Goal: Task Accomplishment & Management: Manage account settings

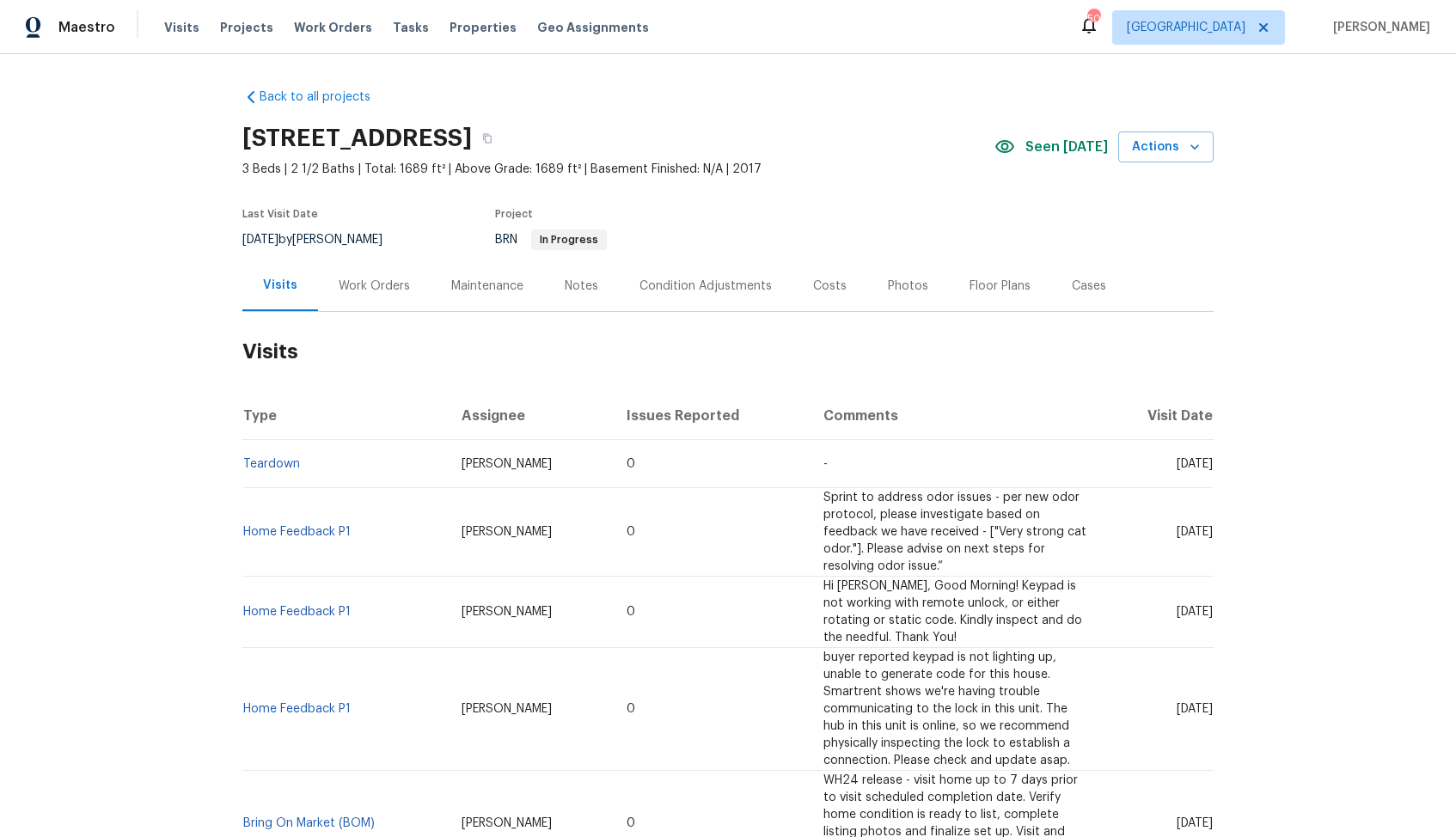
click at [919, 144] on div "[STREET_ADDRESS]" at bounding box center [618, 138] width 753 height 45
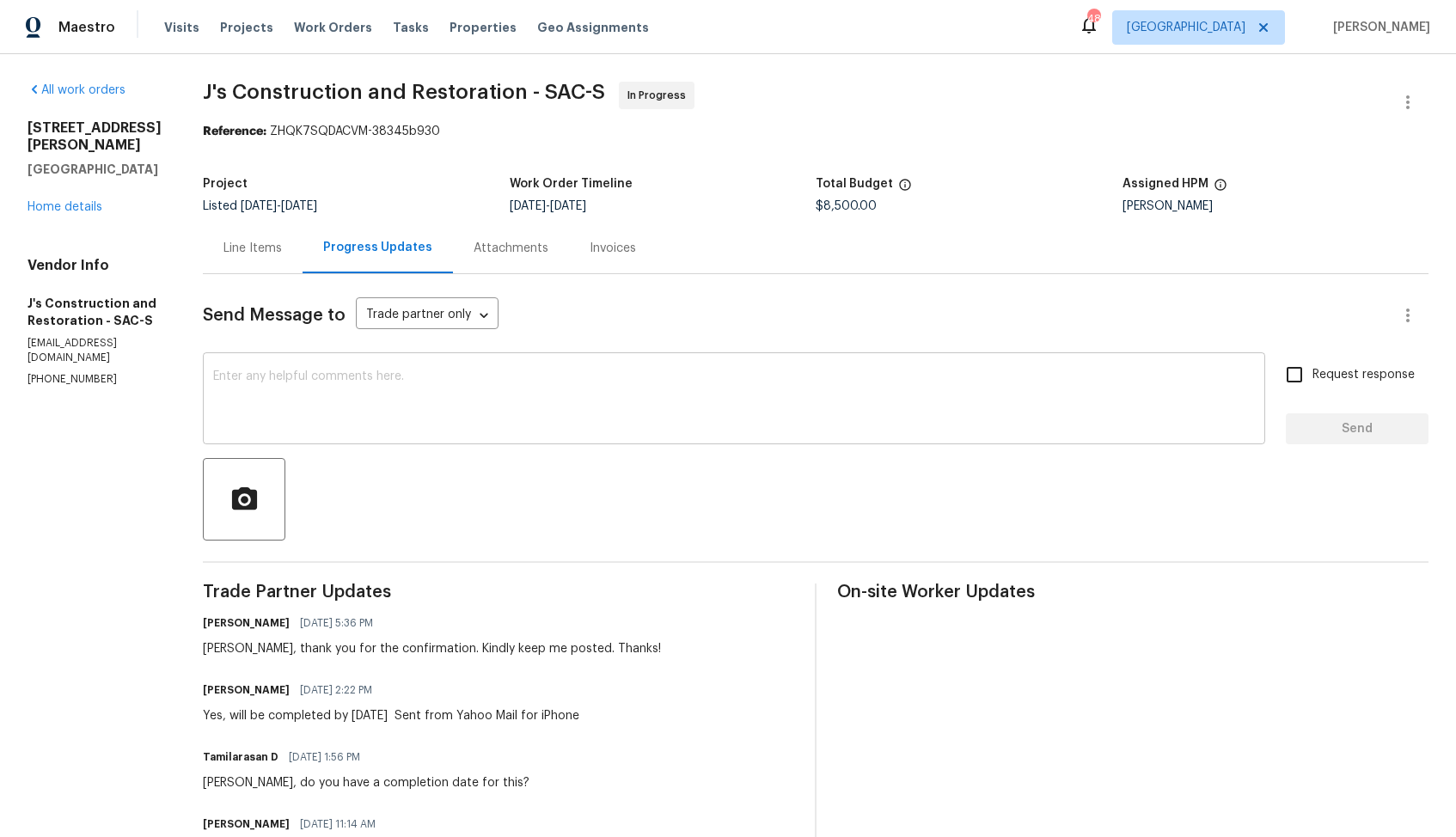
click at [614, 399] on textarea at bounding box center [734, 401] width 1042 height 61
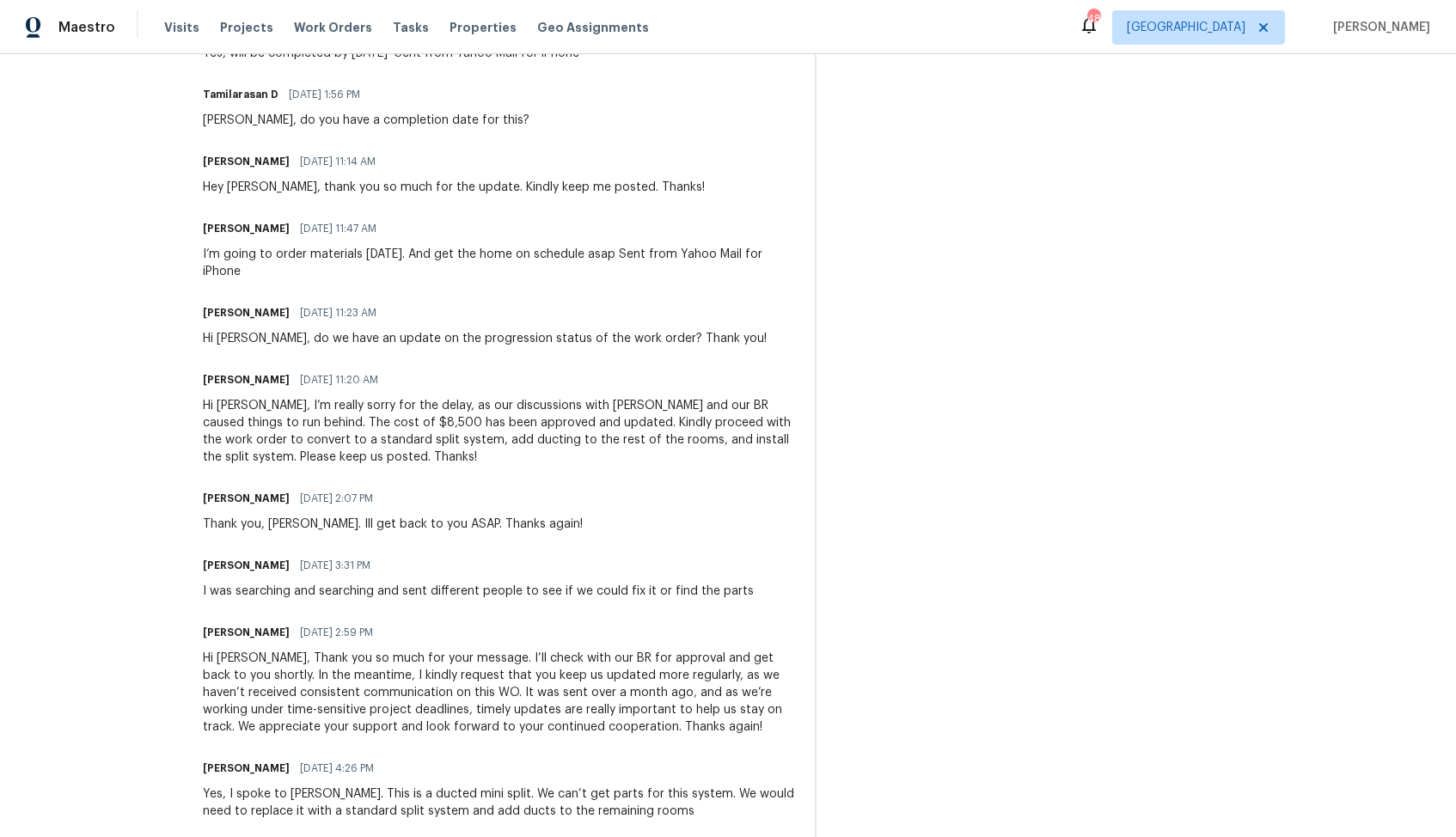
scroll to position [664, 0]
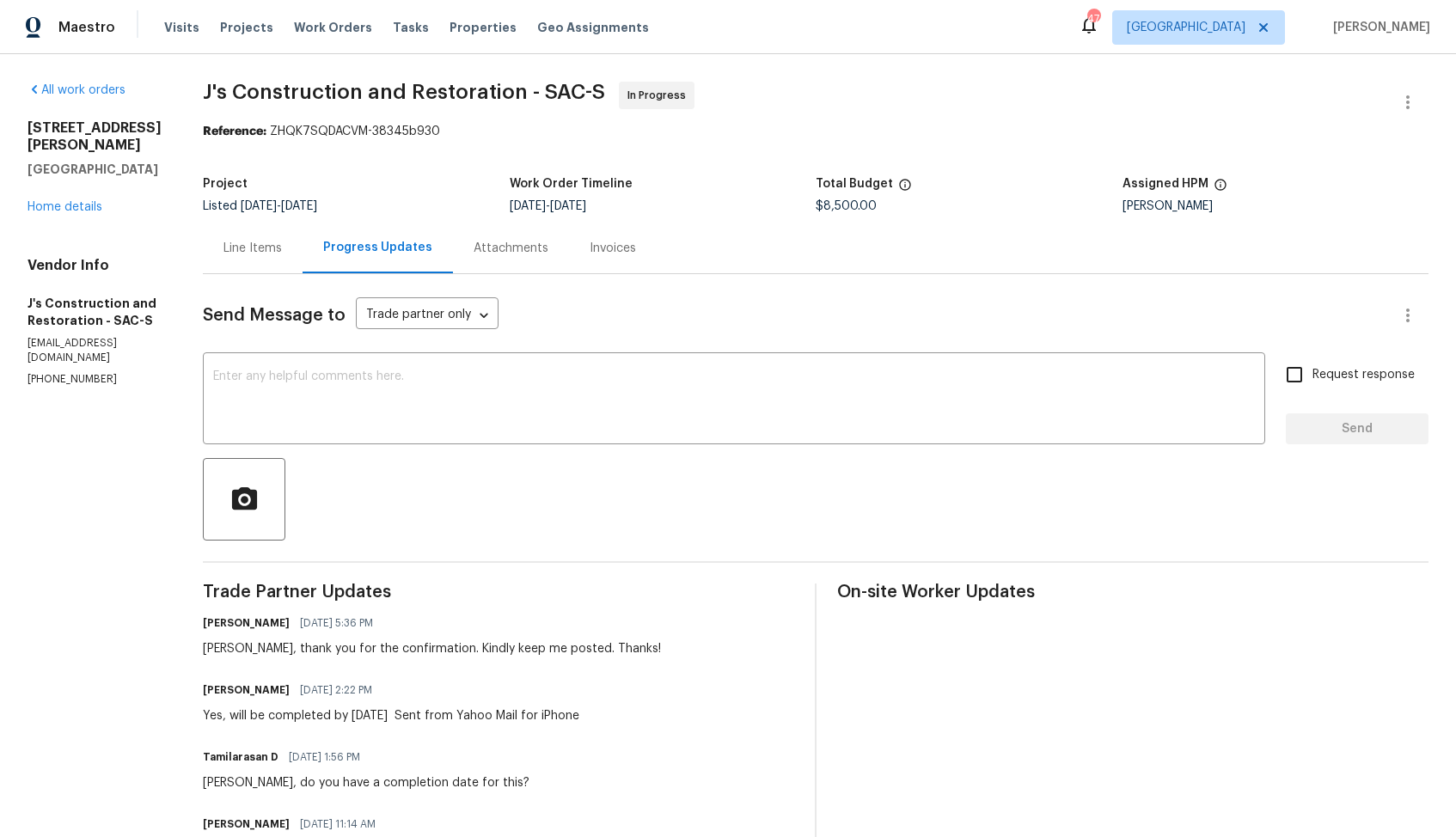
click at [282, 241] on div "Line Items" at bounding box center [253, 249] width 59 height 17
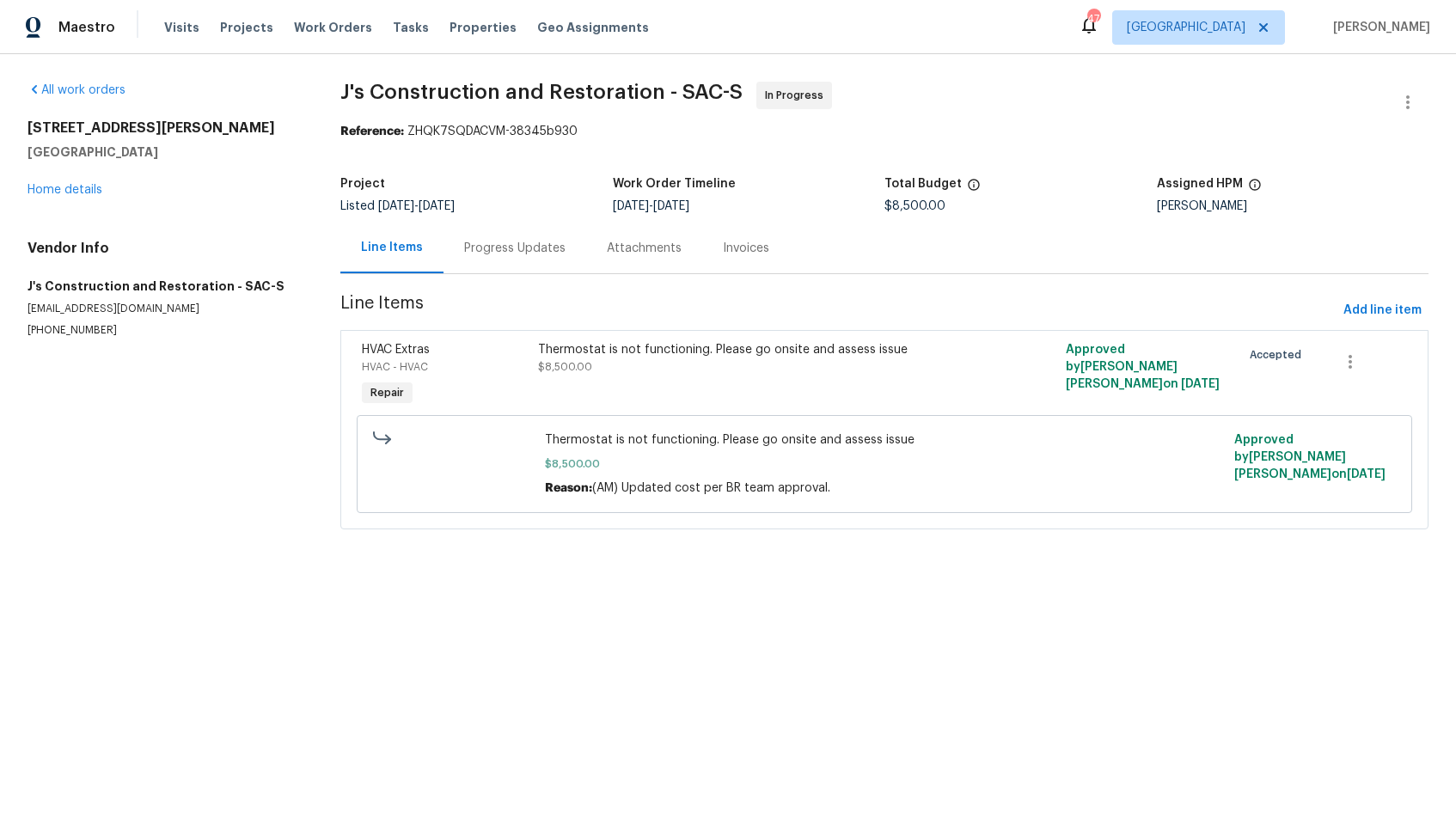
click at [464, 250] on div "Progress Updates" at bounding box center [515, 249] width 102 height 17
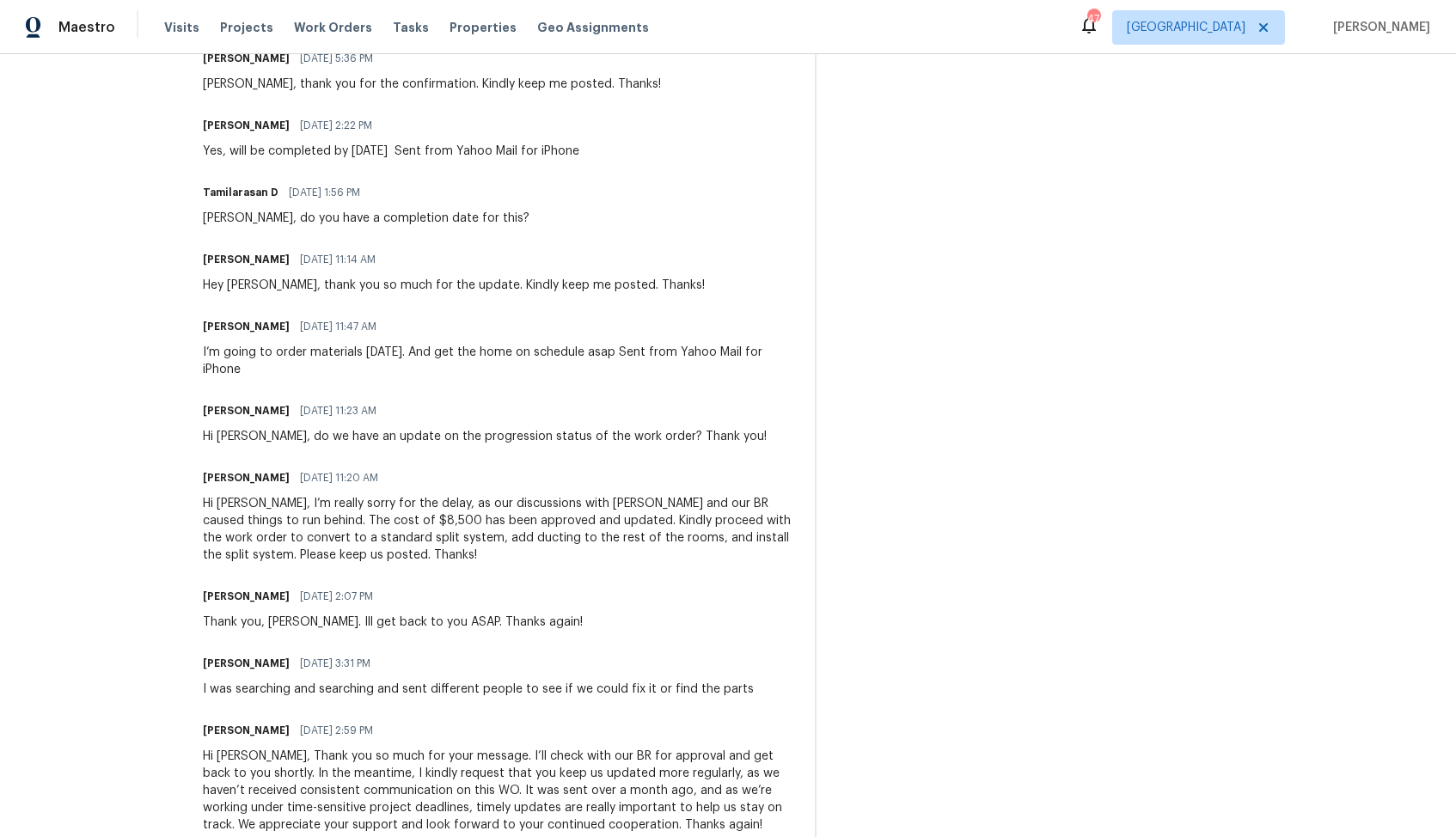
scroll to position [573, 0]
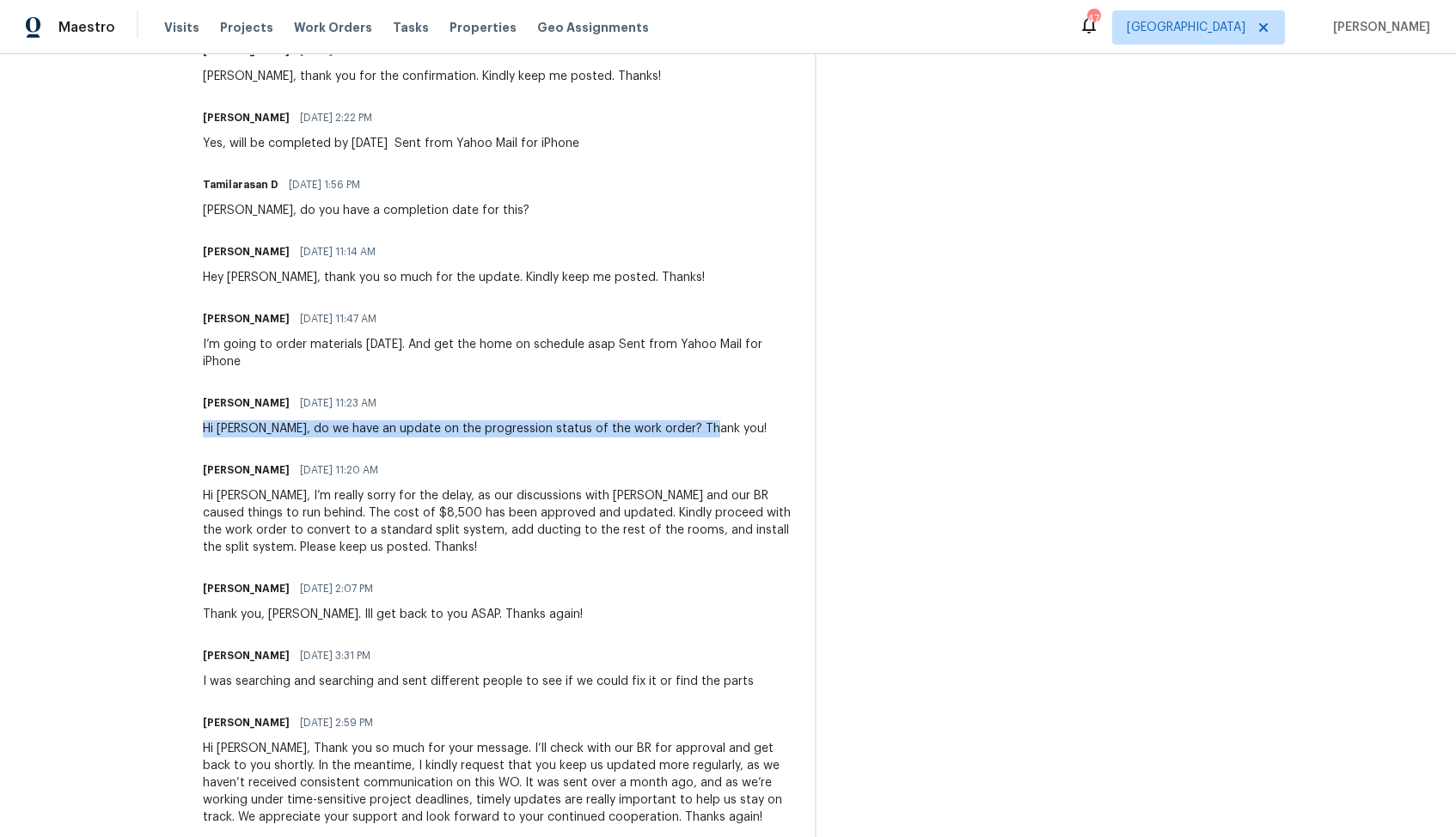
drag, startPoint x: 228, startPoint y: 431, endPoint x: 724, endPoint y: 435, distance: 496.0
copy div "Hi Jerry, do we have an update on the progression status of the work order? Tha…"
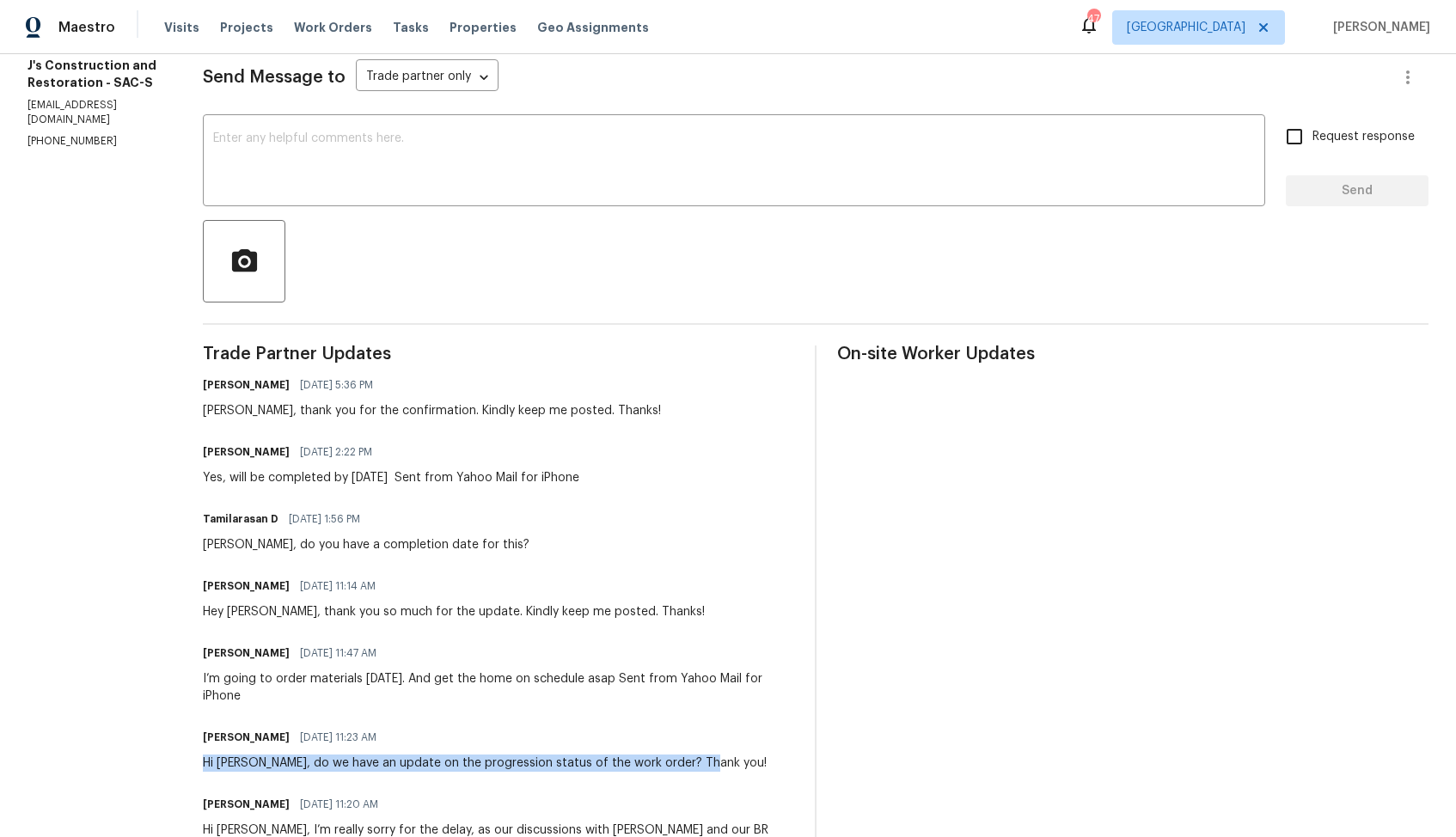
scroll to position [0, 0]
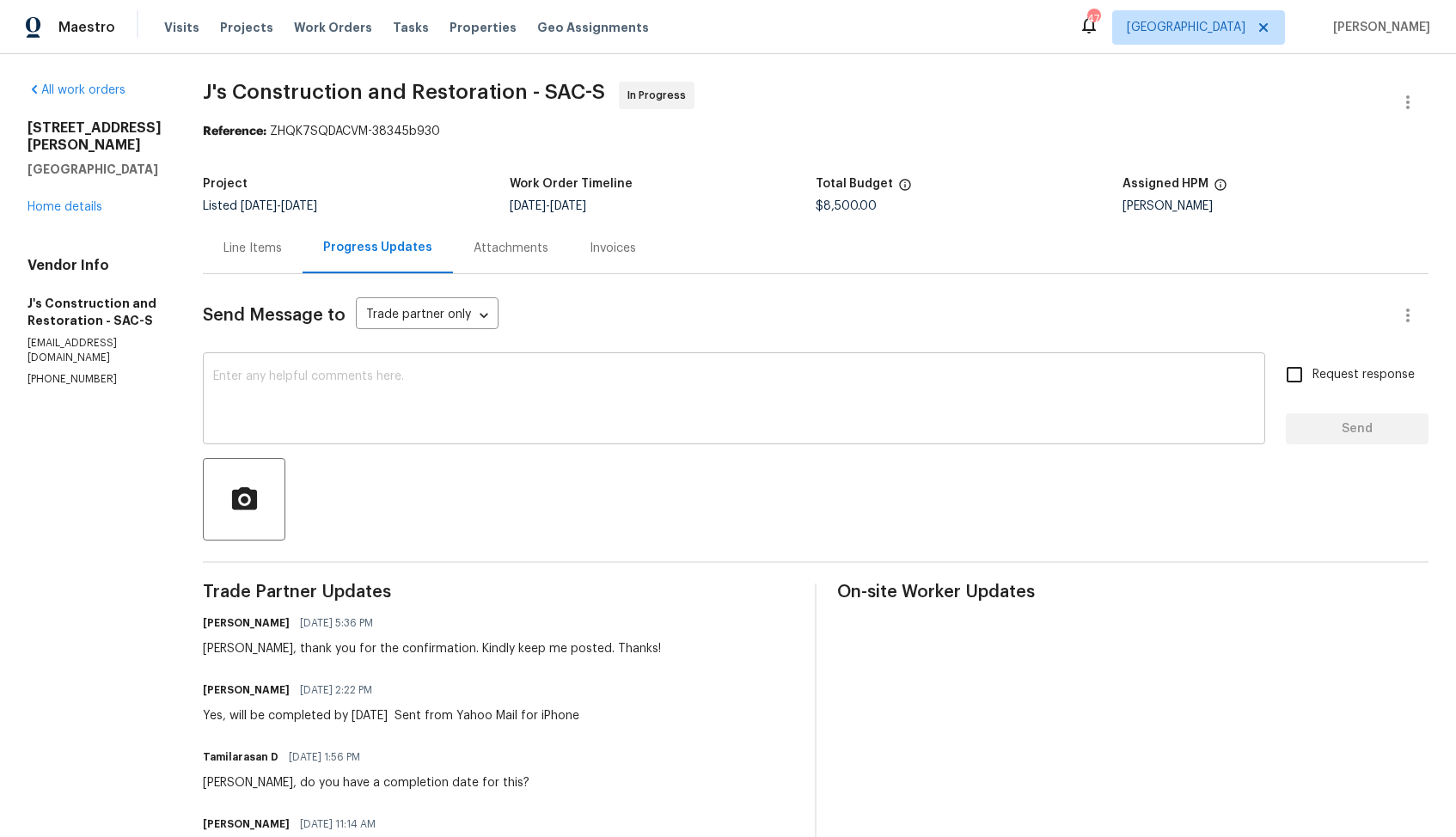
click at [477, 409] on textarea at bounding box center [734, 401] width 1042 height 61
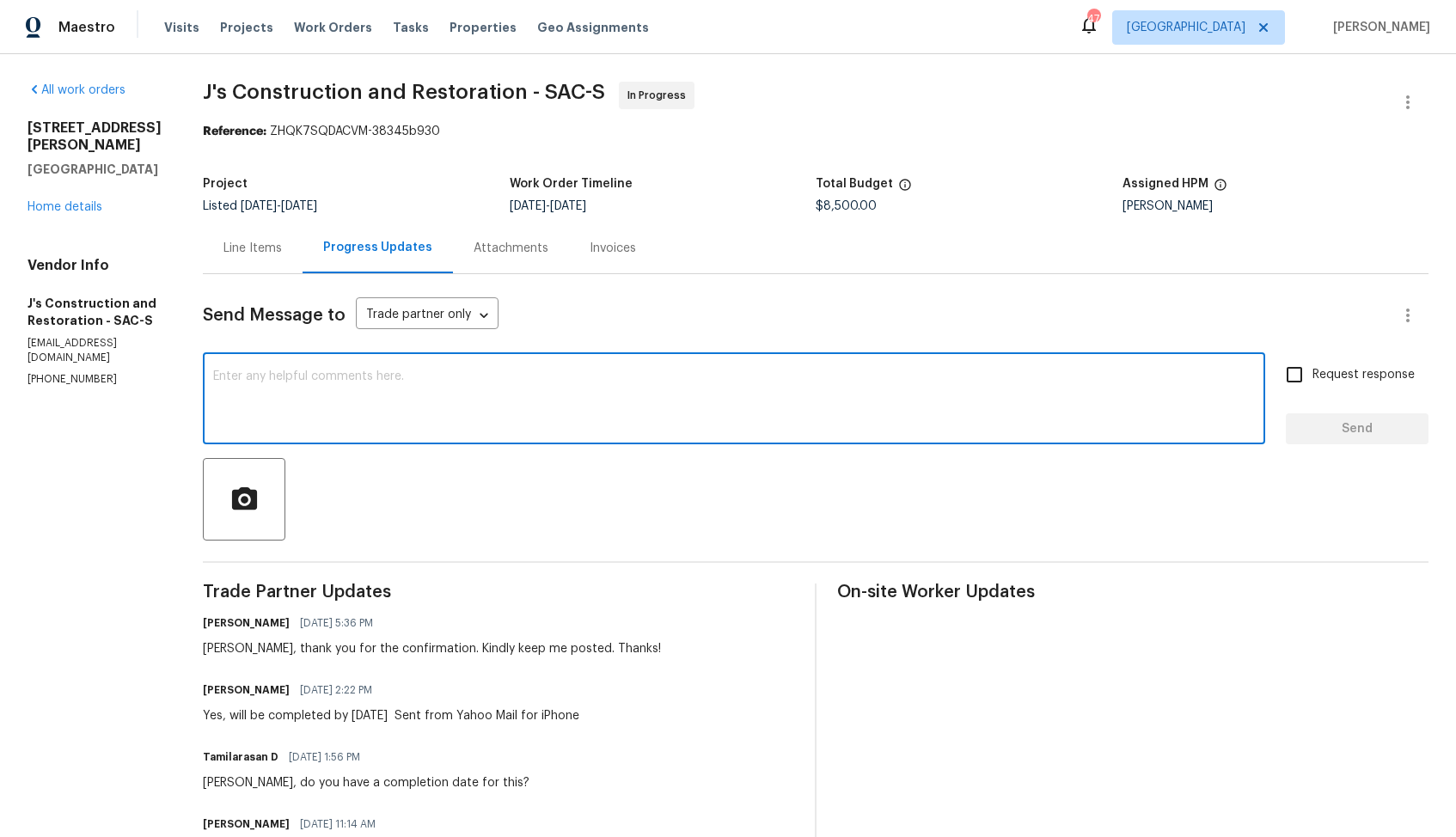
paste textarea "Hi Jerry, do we have an update on the progression status of the work order? Tha…"
type textarea "Hi Jerry, do we have an update on the progression status of the work order? Tha…"
click at [1291, 390] on input "Request response" at bounding box center [1295, 375] width 37 height 37
checkbox input "true"
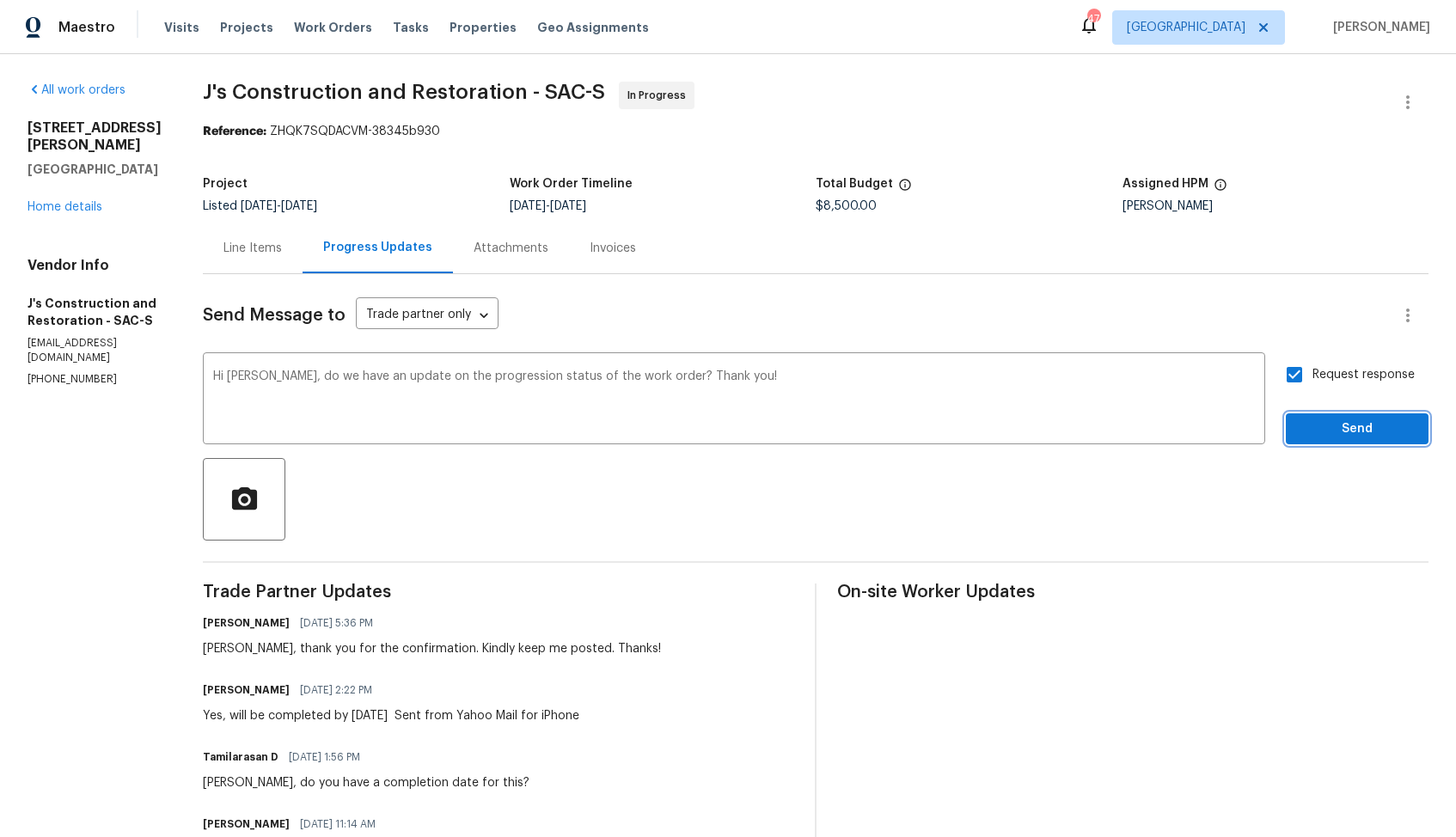
click at [1314, 423] on span "Send" at bounding box center [1358, 430] width 115 height 21
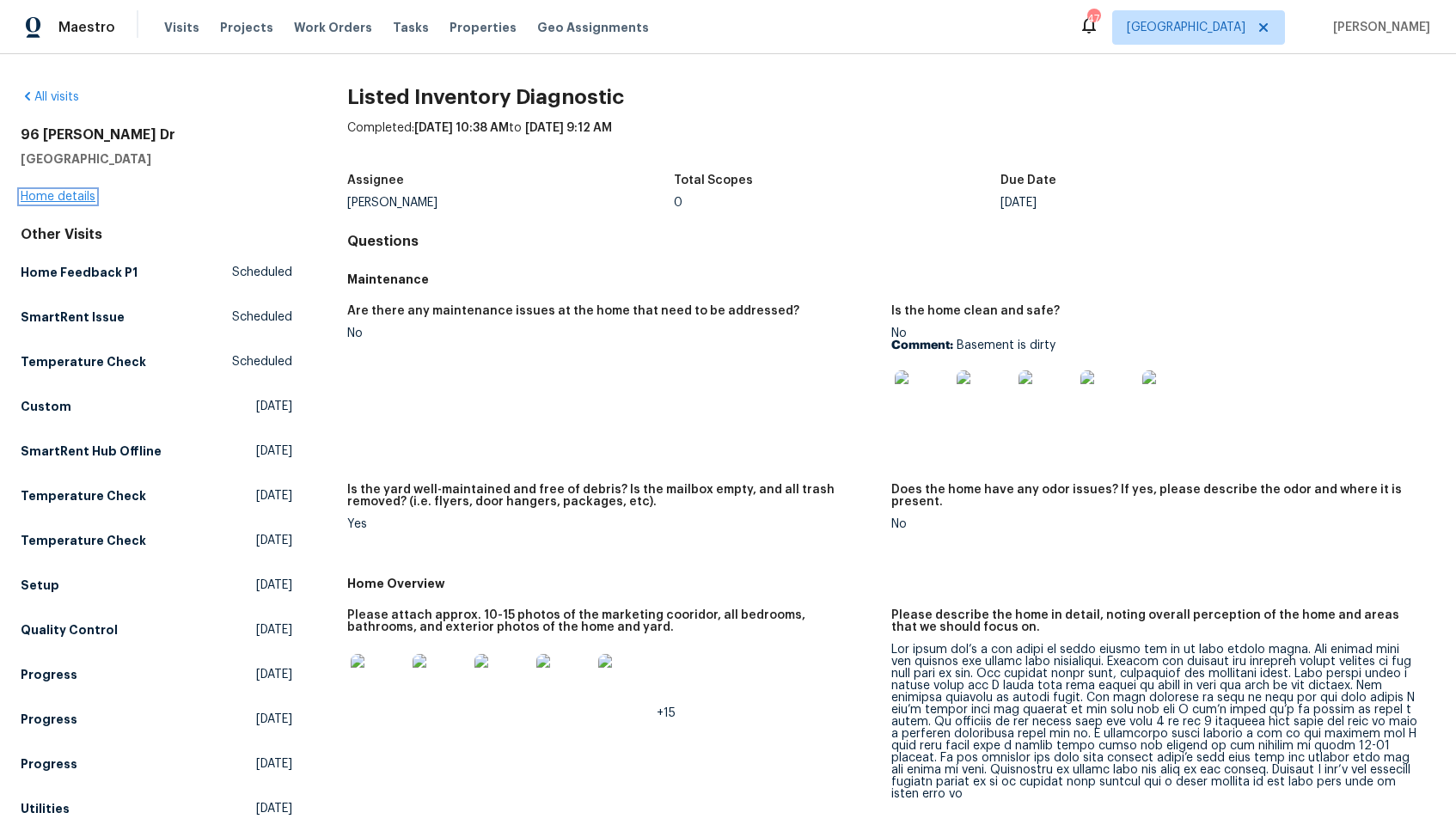
click at [75, 198] on link "Home details" at bounding box center [58, 197] width 75 height 12
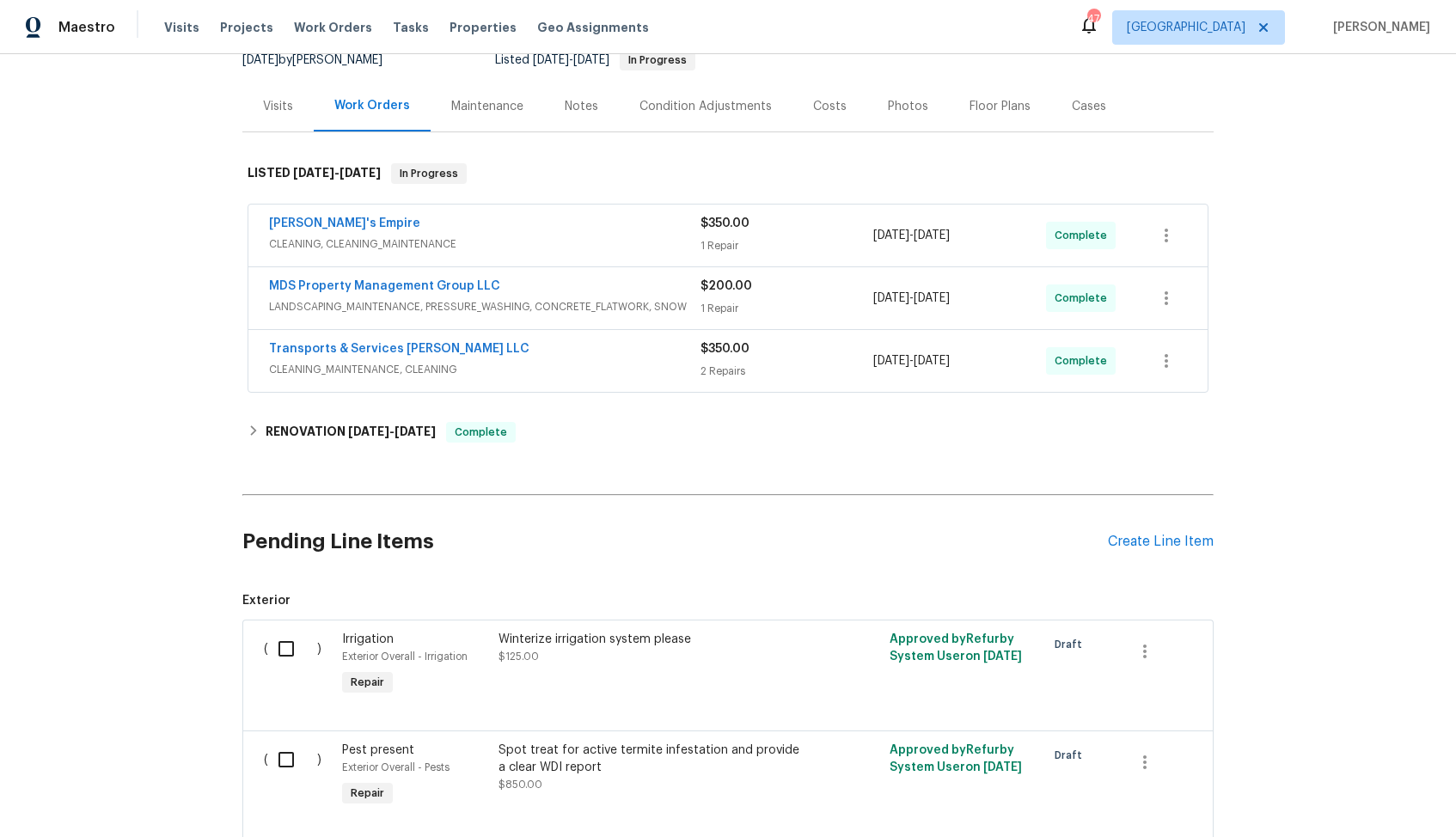
scroll to position [430, 0]
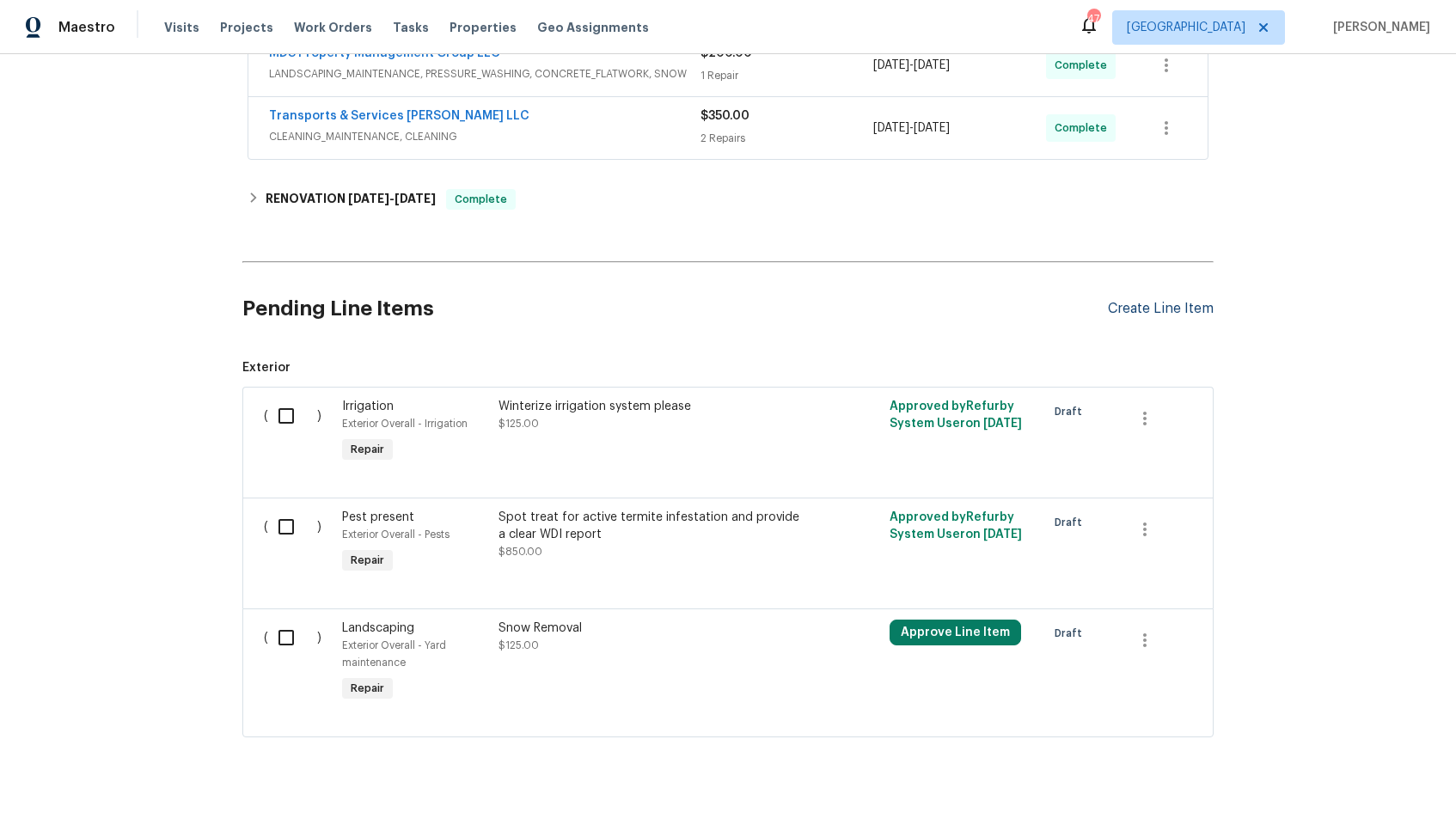
click at [1145, 301] on div "Create Line Item" at bounding box center [1161, 308] width 106 height 16
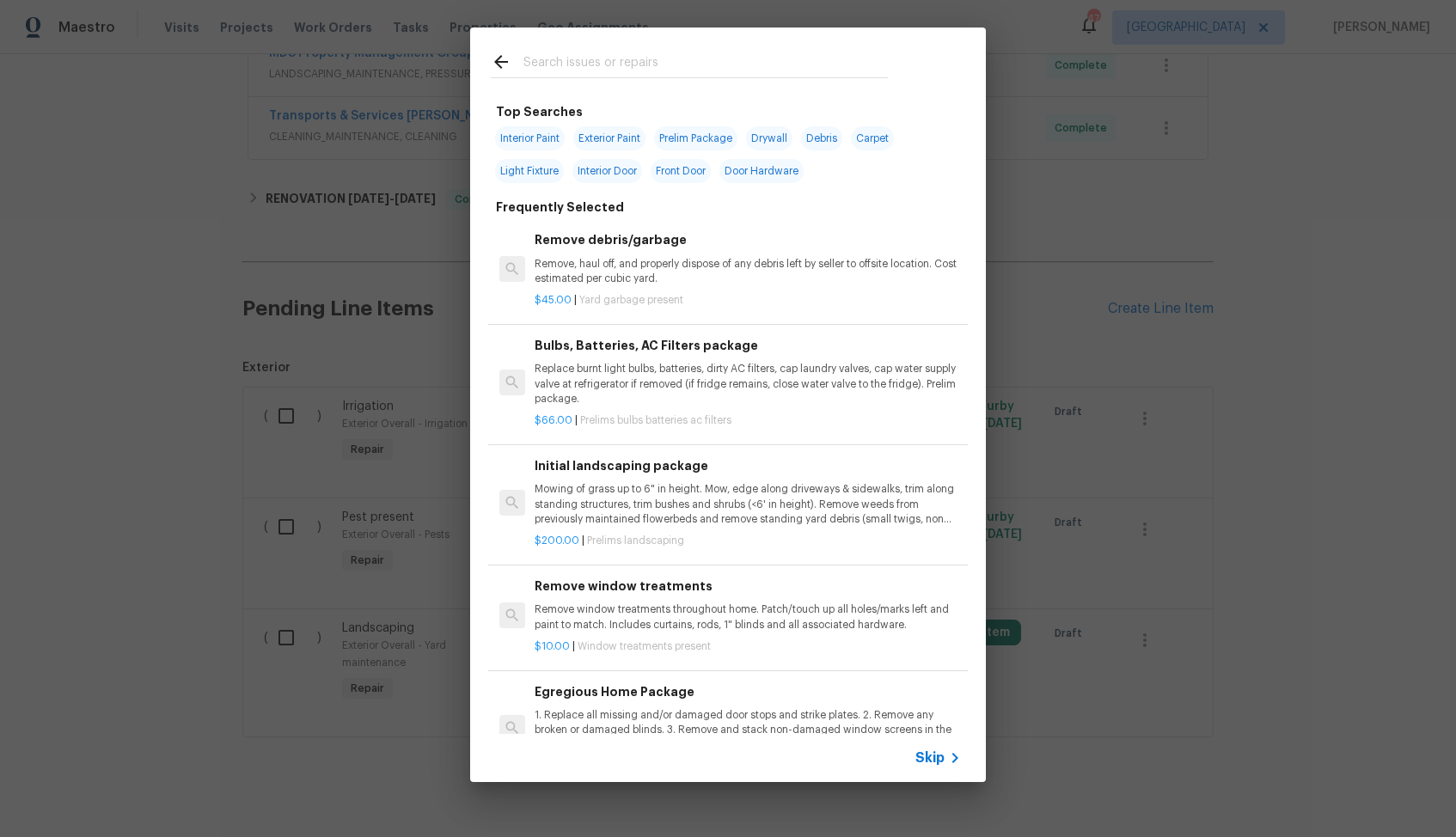
click at [624, 66] on input "text" at bounding box center [705, 64] width 364 height 26
type input "plumbing"
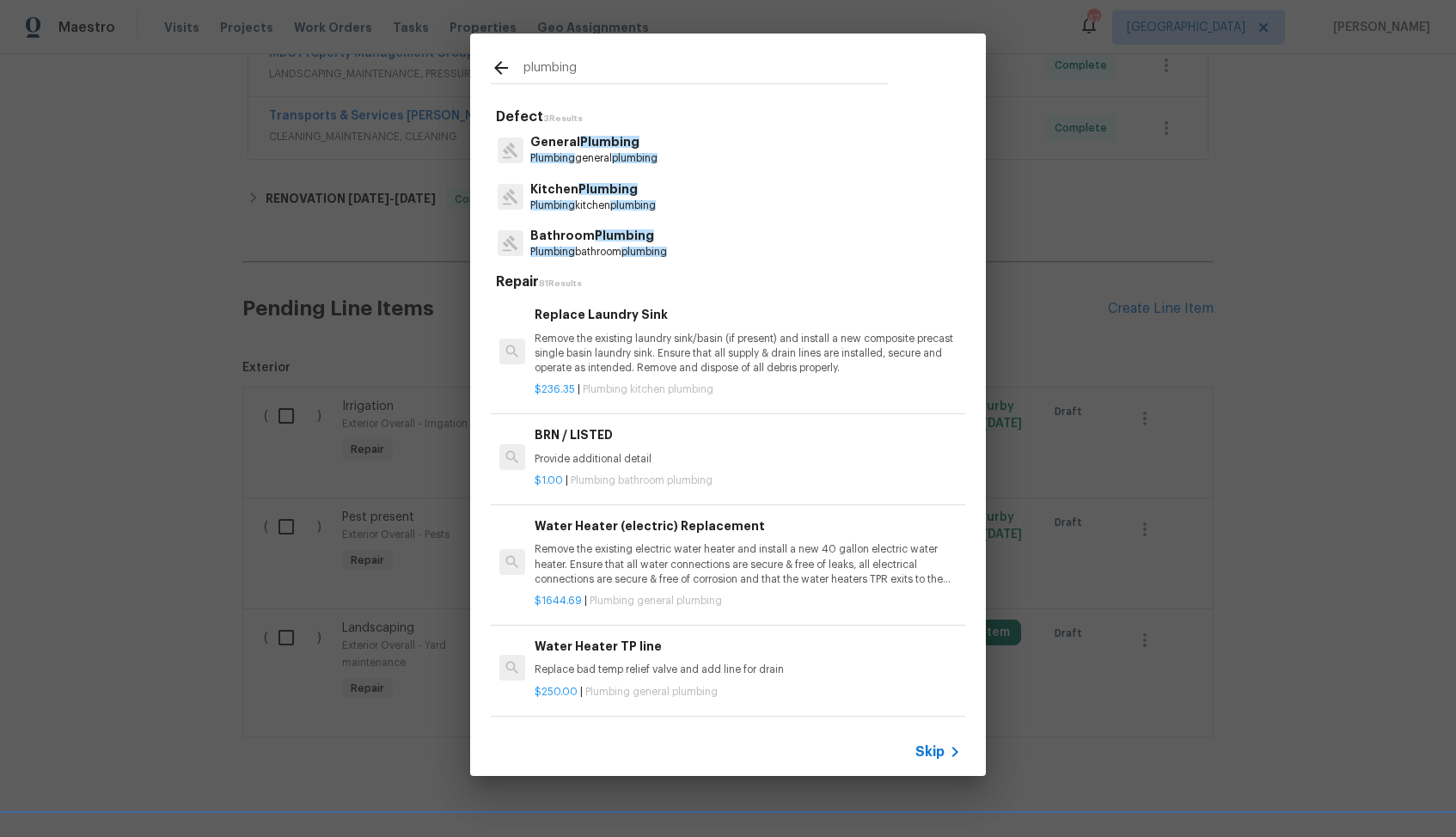
click at [606, 145] on span "Plumbing" at bounding box center [610, 141] width 60 height 12
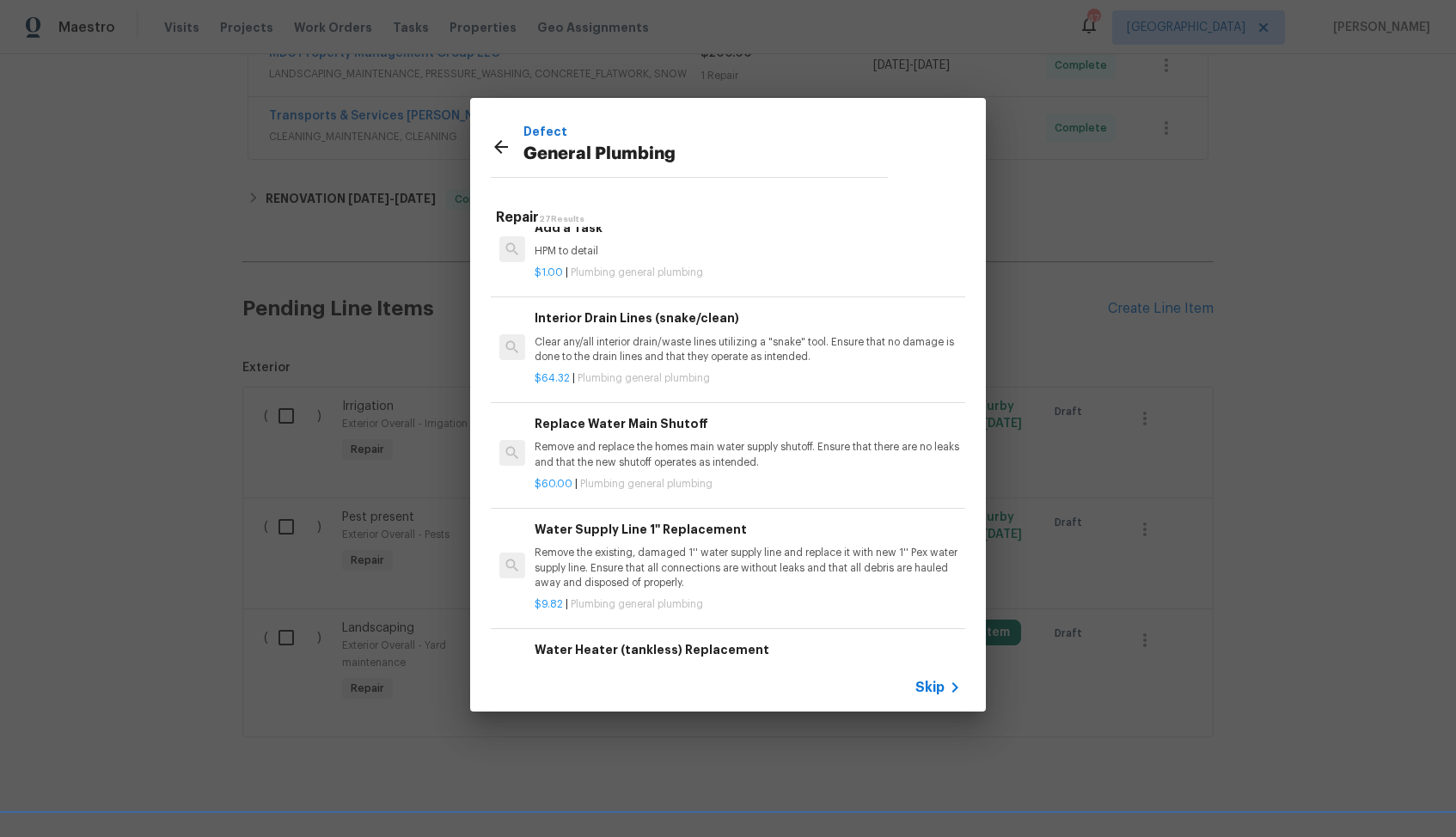
scroll to position [1818, 0]
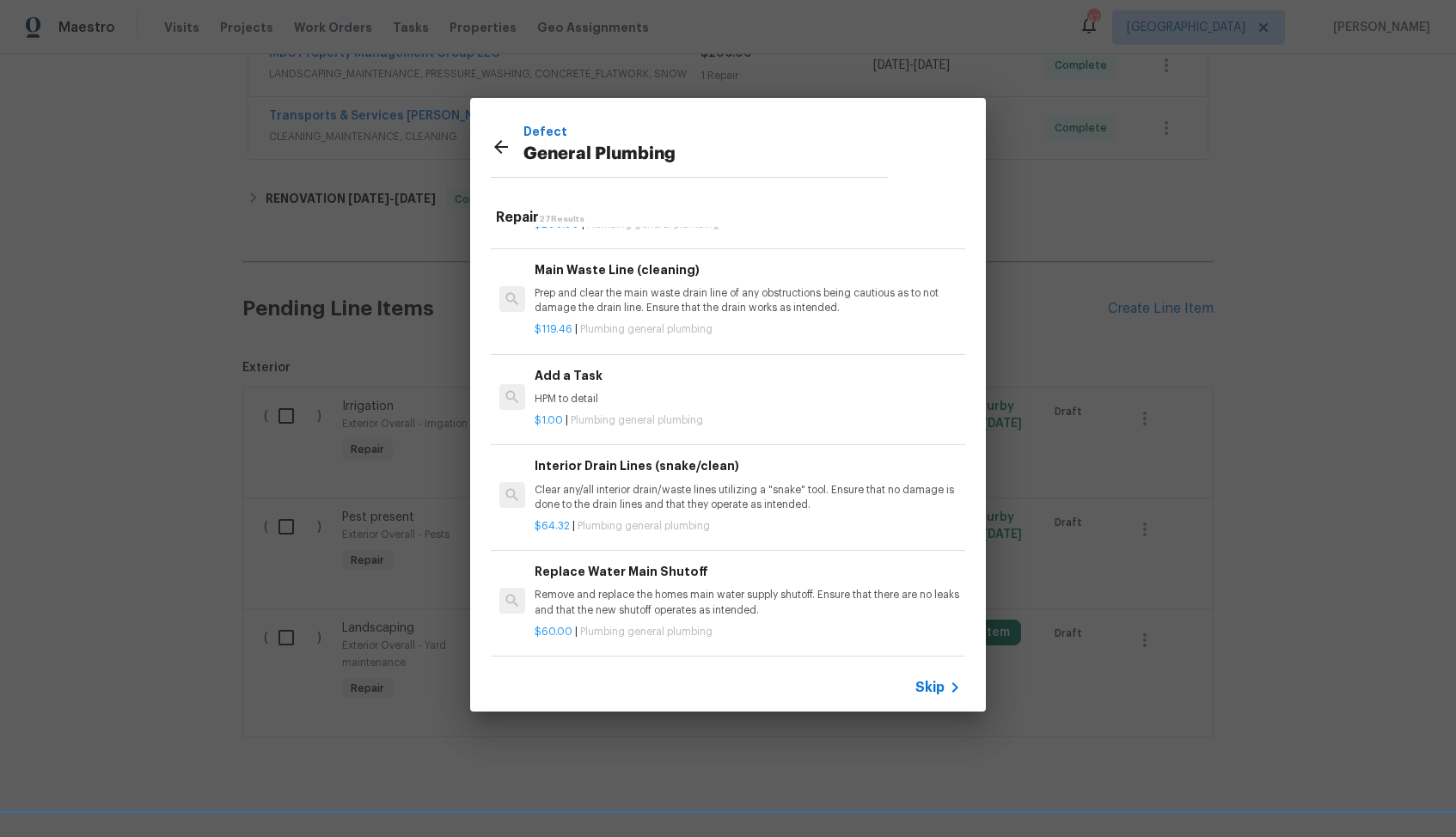
click at [626, 404] on p "HPM to detail" at bounding box center [748, 399] width 427 height 14
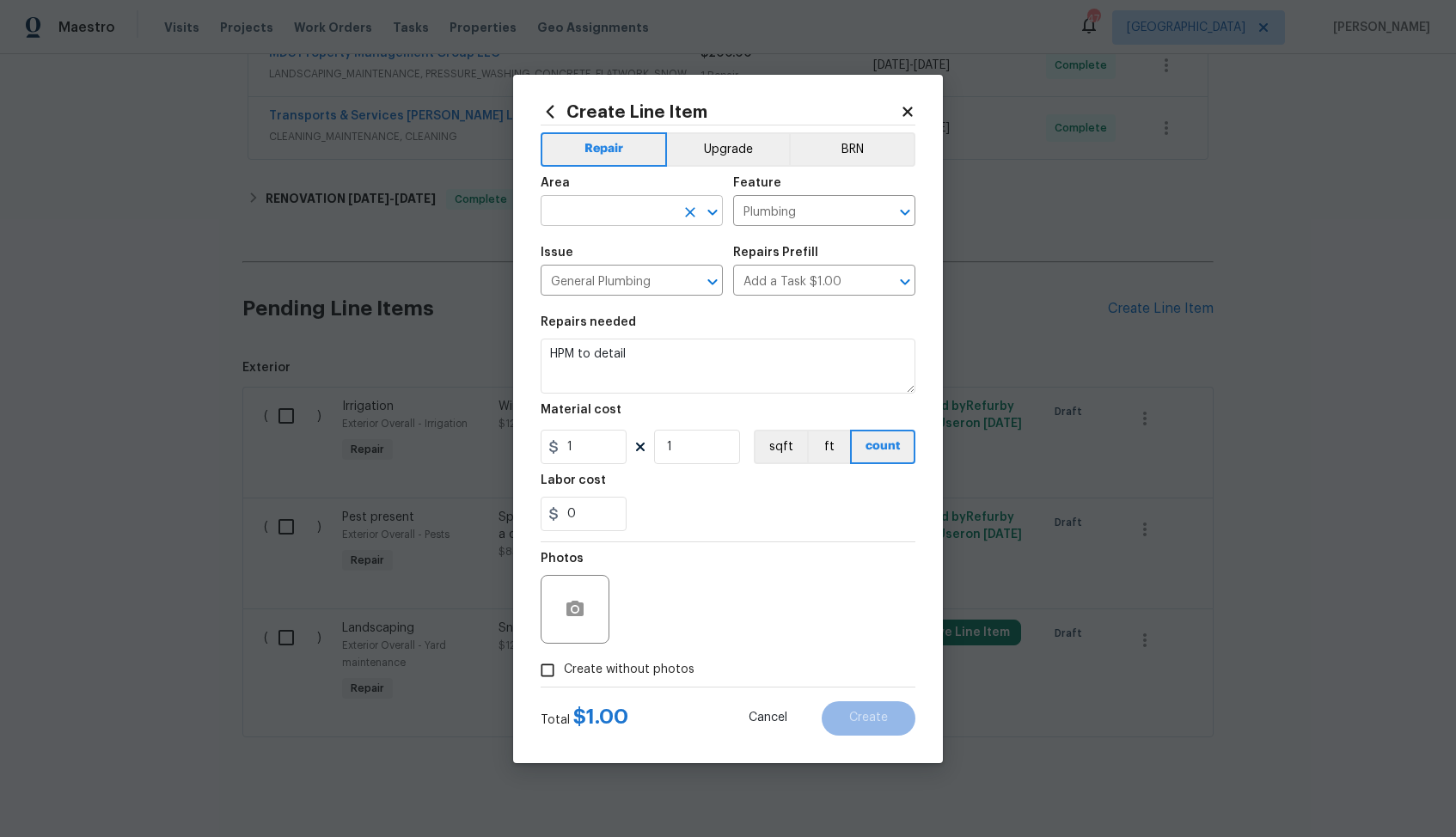
click at [604, 218] on input "text" at bounding box center [608, 213] width 135 height 27
click at [599, 257] on li "Plumbing" at bounding box center [632, 251] width 183 height 29
type input "Plumbing"
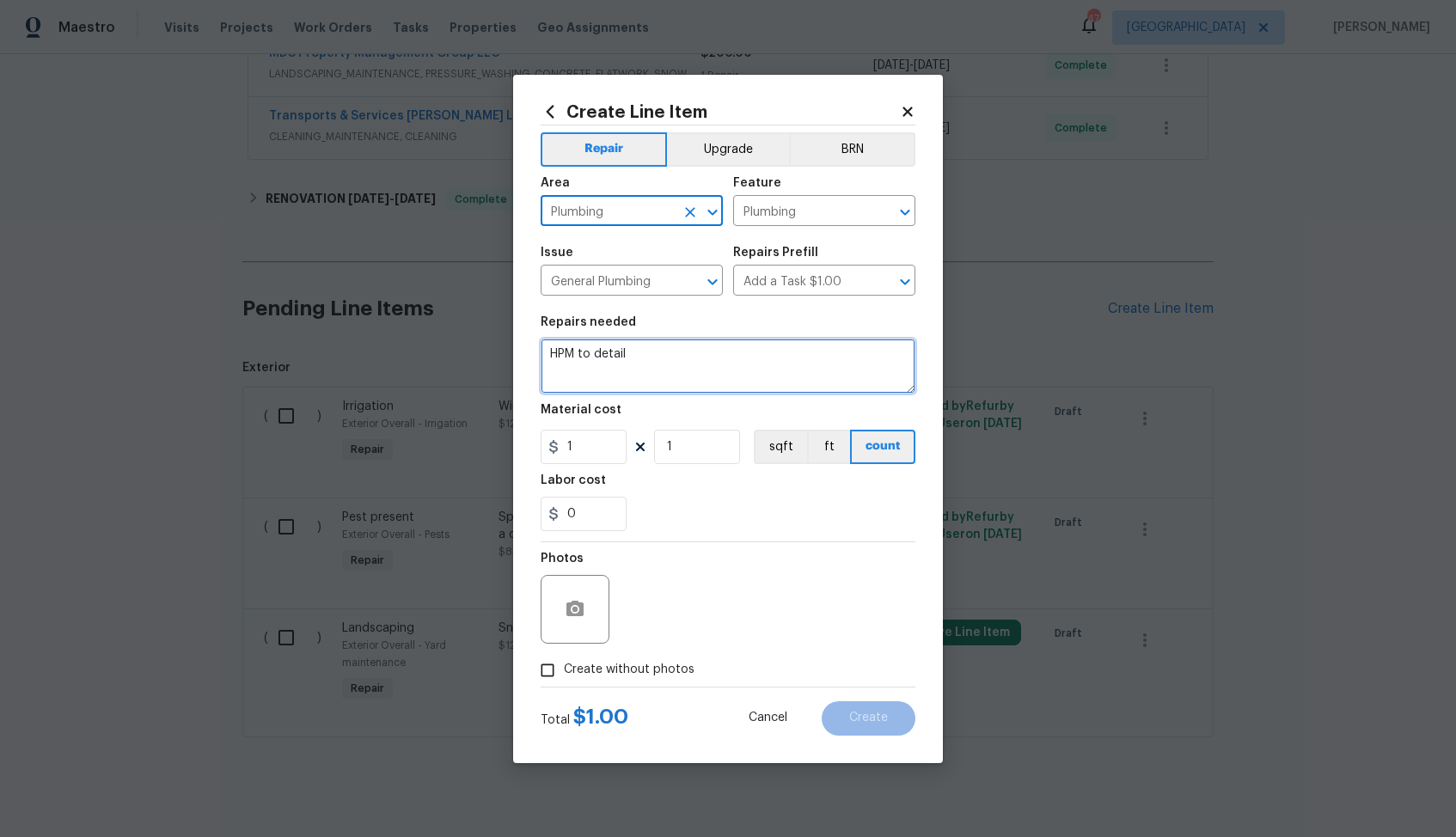
click at [658, 360] on textarea "HPM to detail" at bounding box center [728, 365] width 375 height 55
paste textarea "Looks like we have a leak on this one inside the door. Please prioritize this W…"
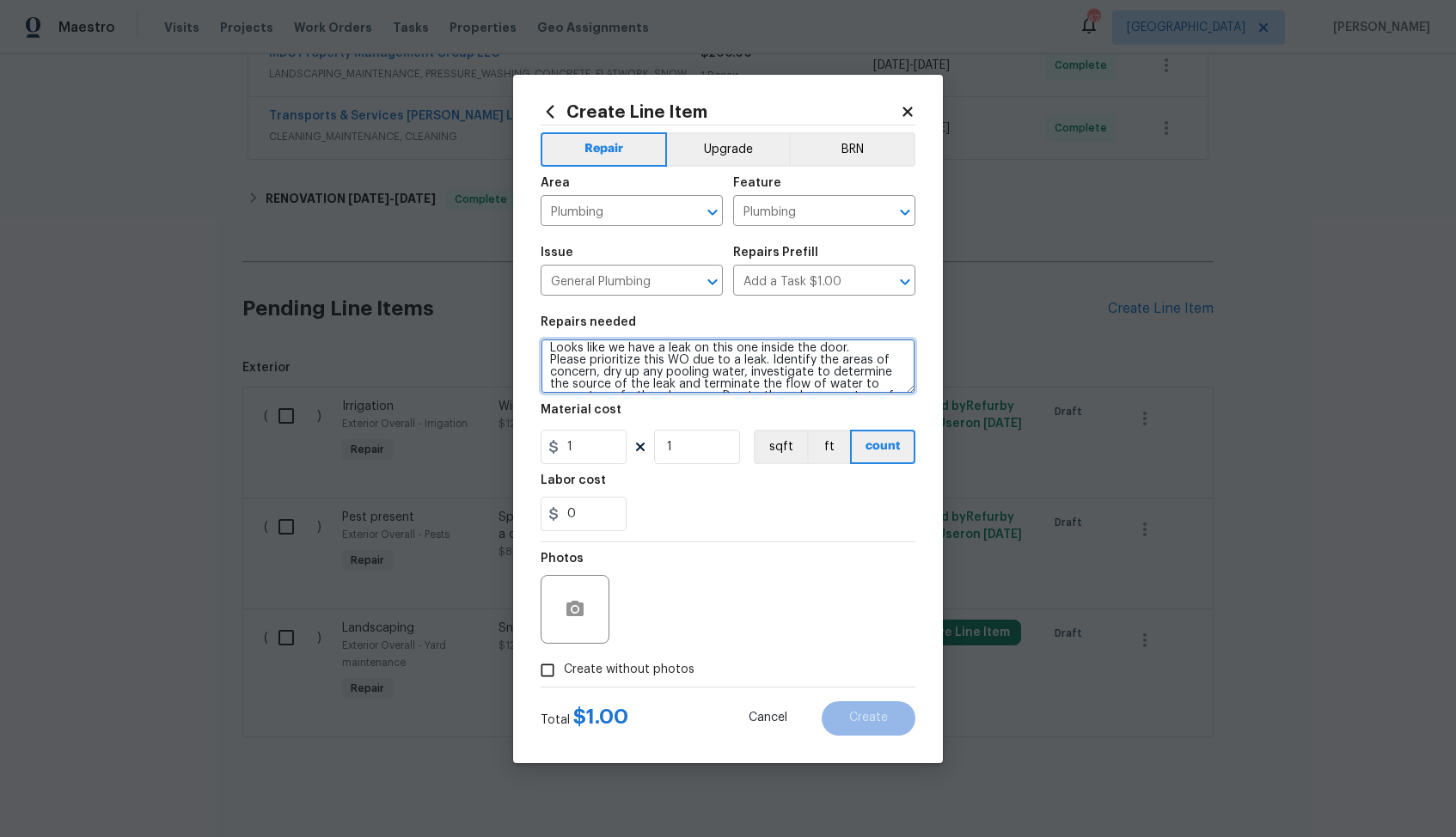
scroll to position [0, 0]
type textarea "Looks like we have a leak on this one inside the door. Please prioritize this W…"
click at [594, 453] on input "1" at bounding box center [583, 447] width 86 height 35
type input "75"
click at [608, 674] on span "Create without photos" at bounding box center [629, 670] width 131 height 18
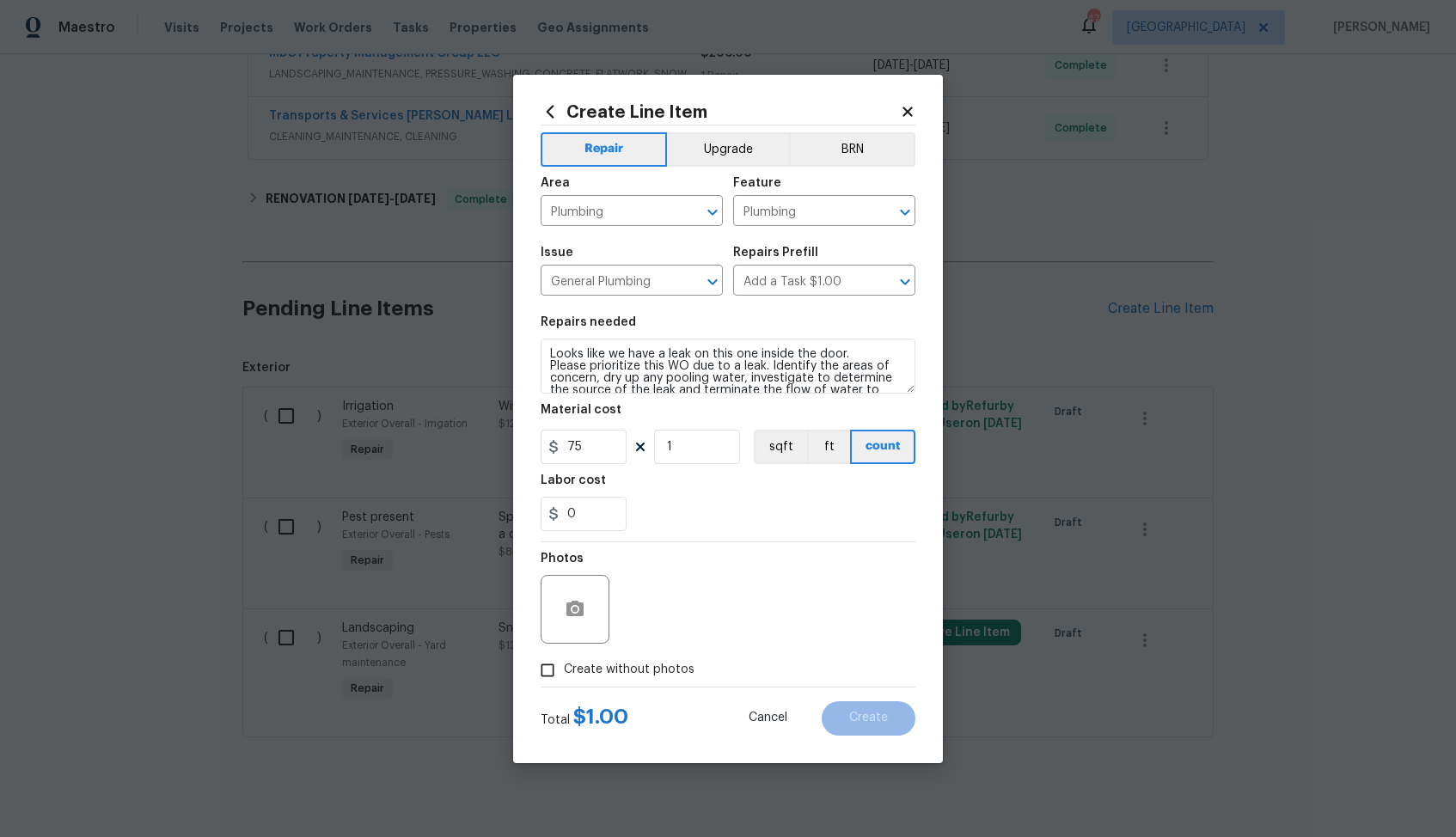
click at [564, 674] on input "Create without photos" at bounding box center [548, 671] width 33 height 33
checkbox input "true"
click at [716, 619] on textarea at bounding box center [770, 609] width 292 height 69
click at [851, 717] on span "Create" at bounding box center [869, 718] width 38 height 12
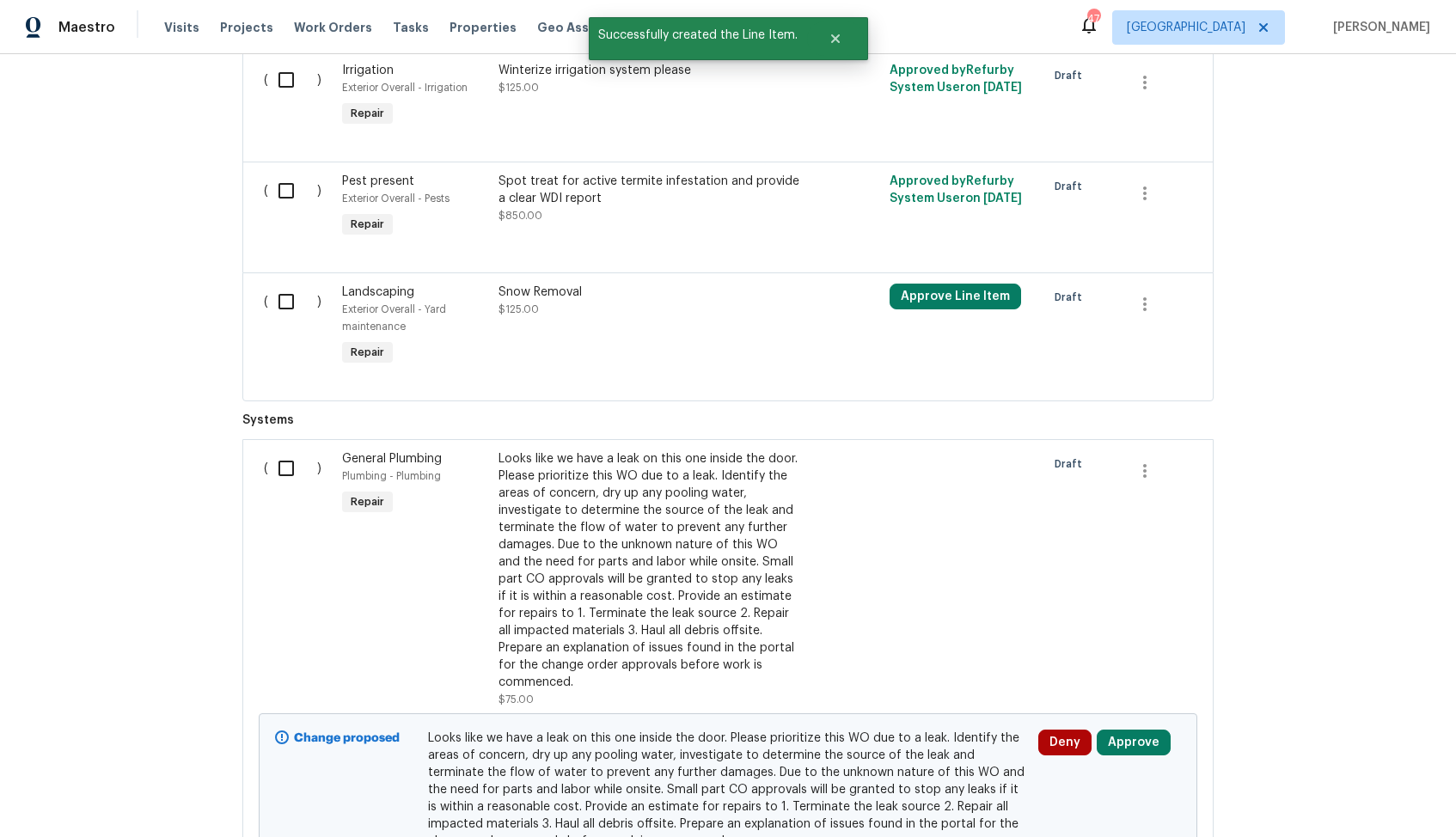
scroll to position [918, 0]
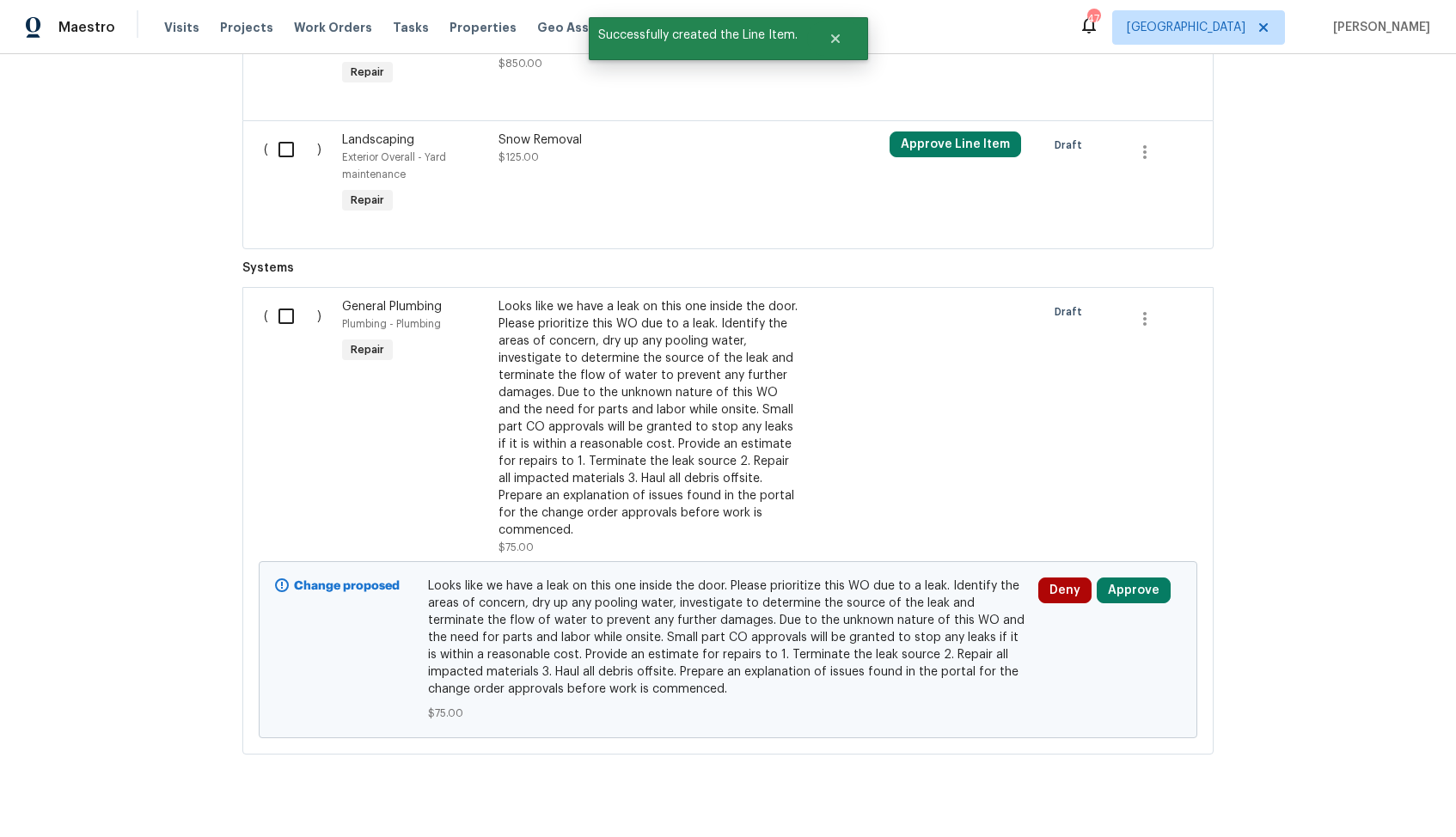
click at [290, 307] on input "checkbox" at bounding box center [292, 316] width 49 height 37
checkbox input "true"
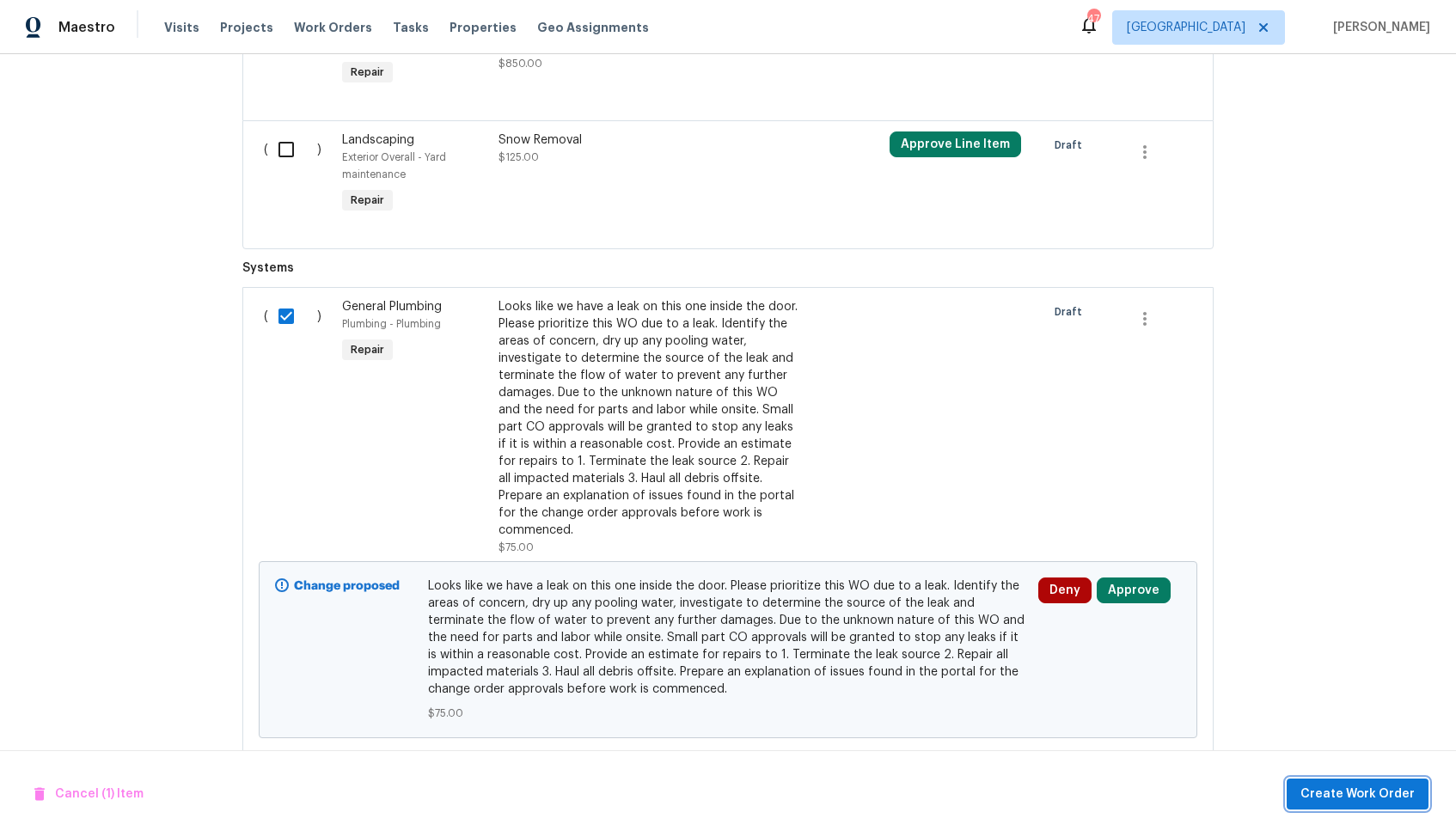
click at [1317, 799] on span "Create Work Order" at bounding box center [1357, 795] width 114 height 21
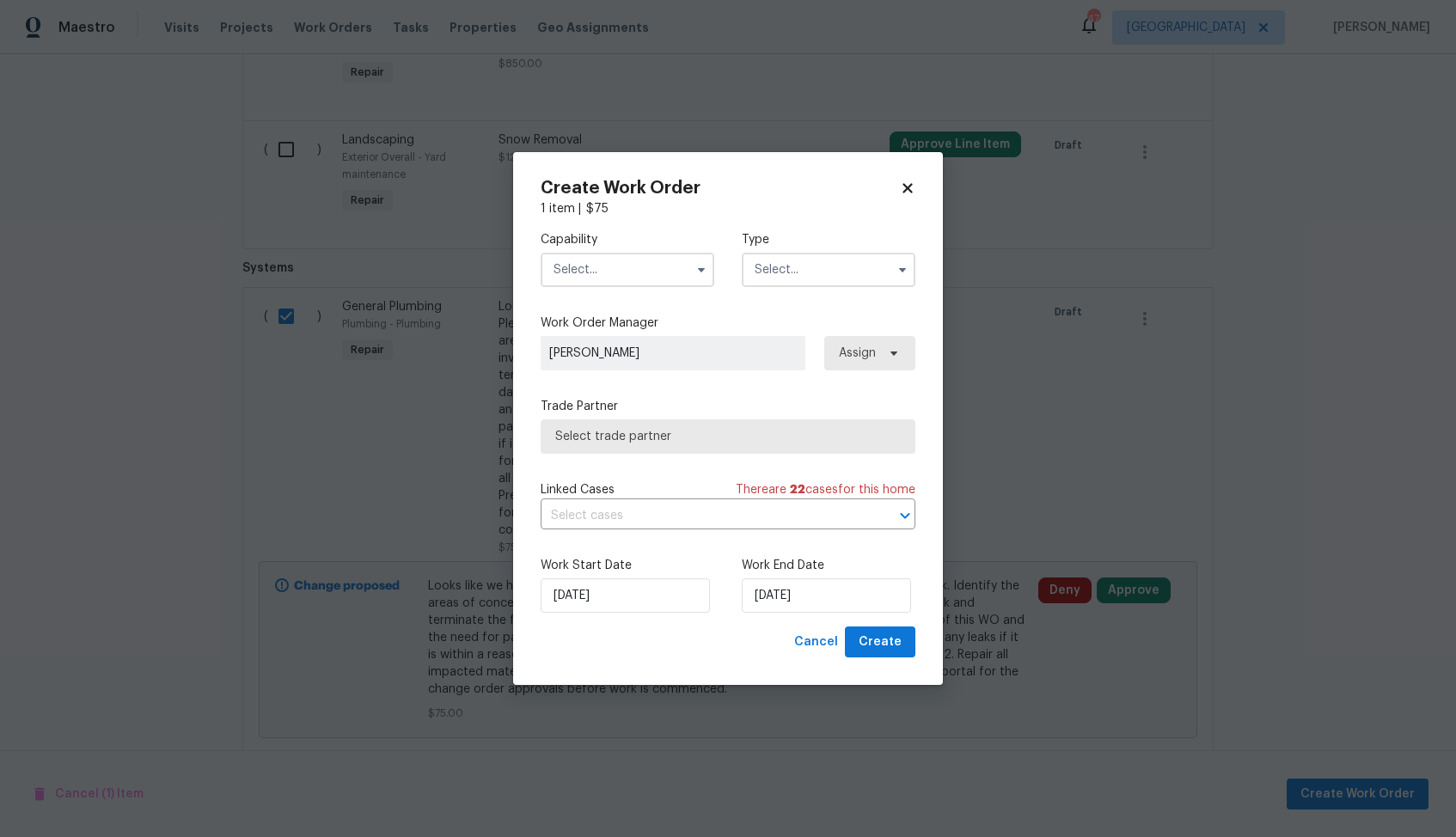
click at [656, 257] on input "text" at bounding box center [628, 270] width 174 height 35
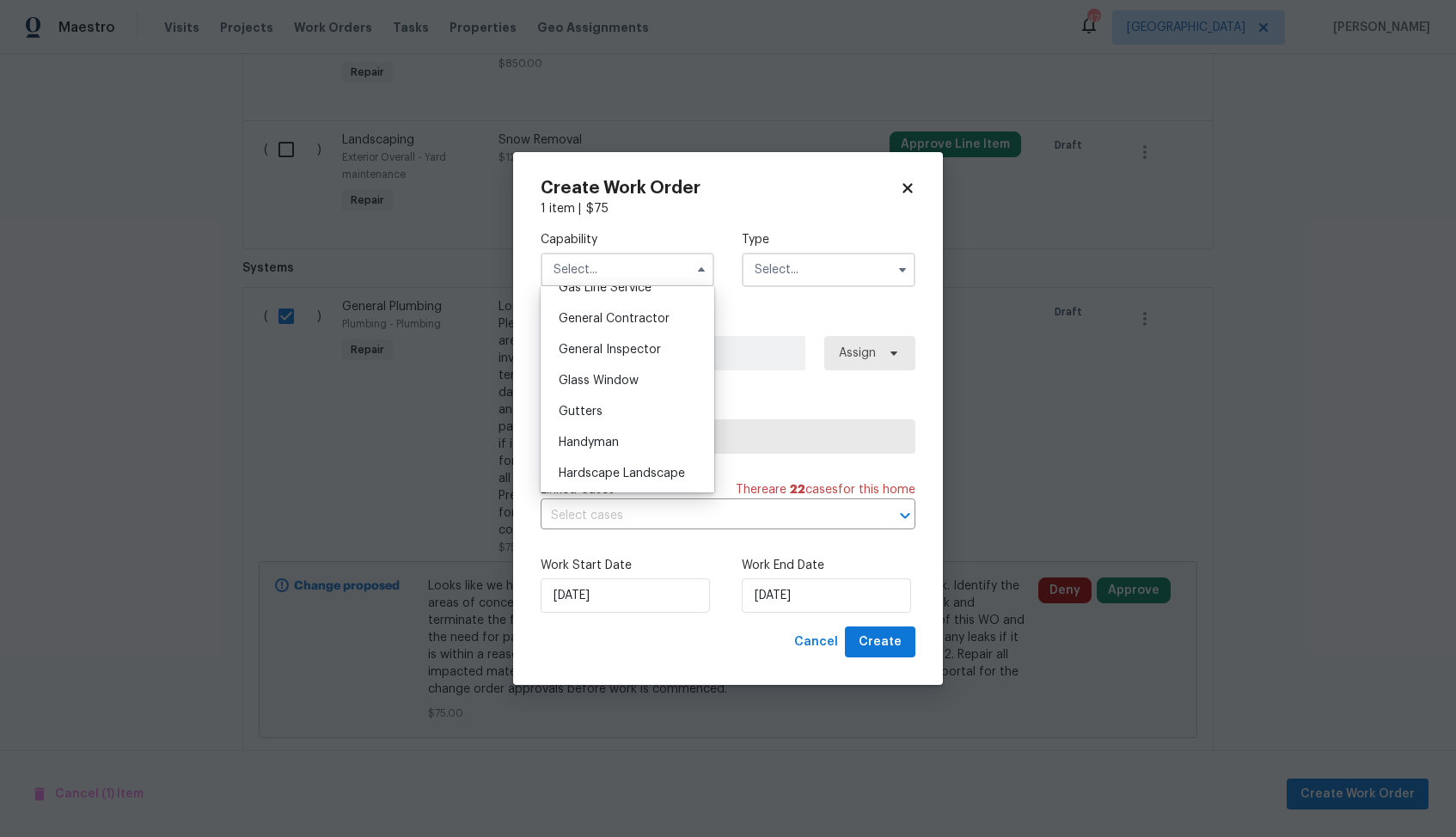
scroll to position [793, 0]
click at [601, 457] on span "Handyman" at bounding box center [588, 458] width 61 height 12
type input "Handyman"
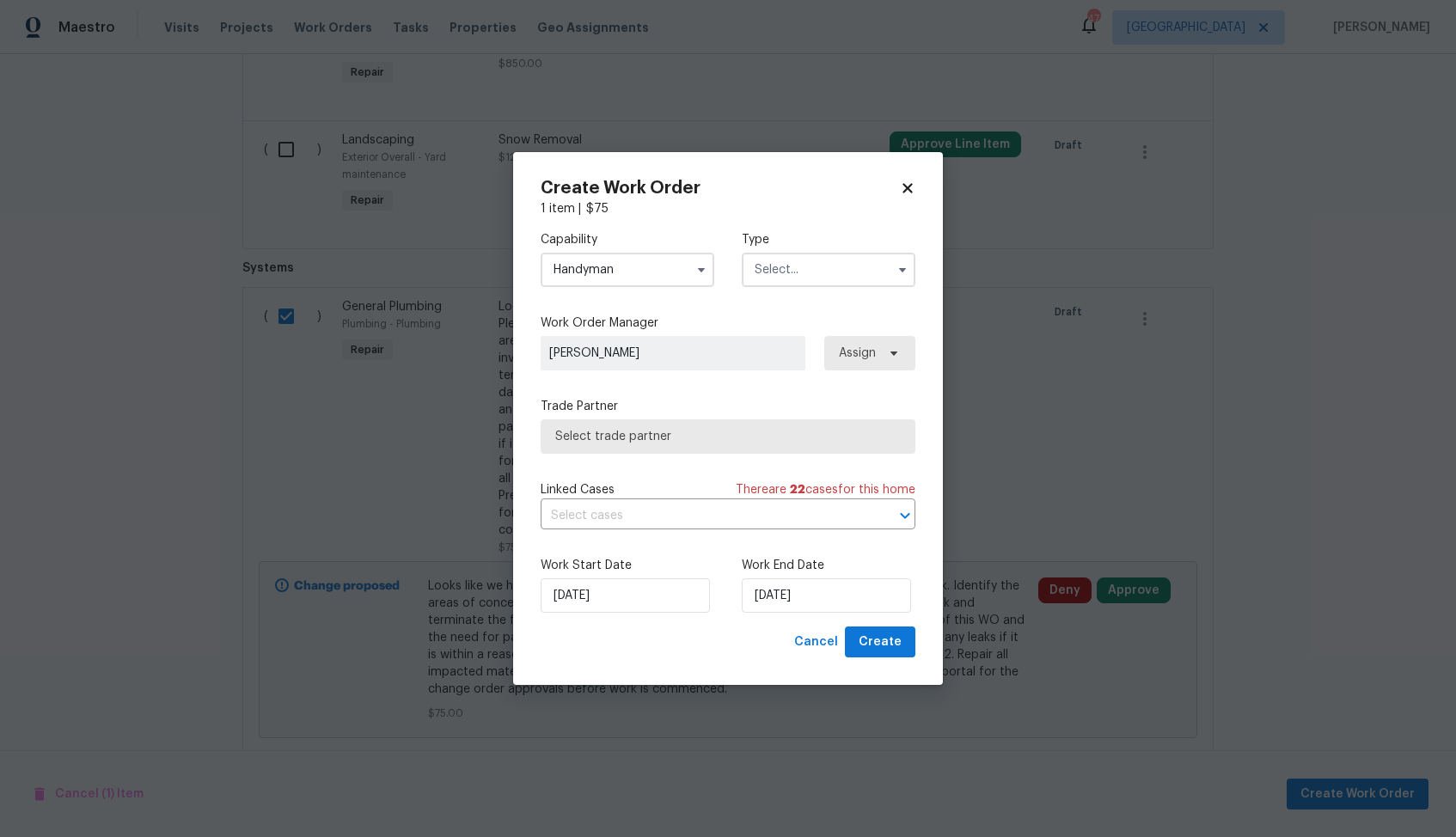
click at [851, 277] on input "text" at bounding box center [828, 270] width 174 height 35
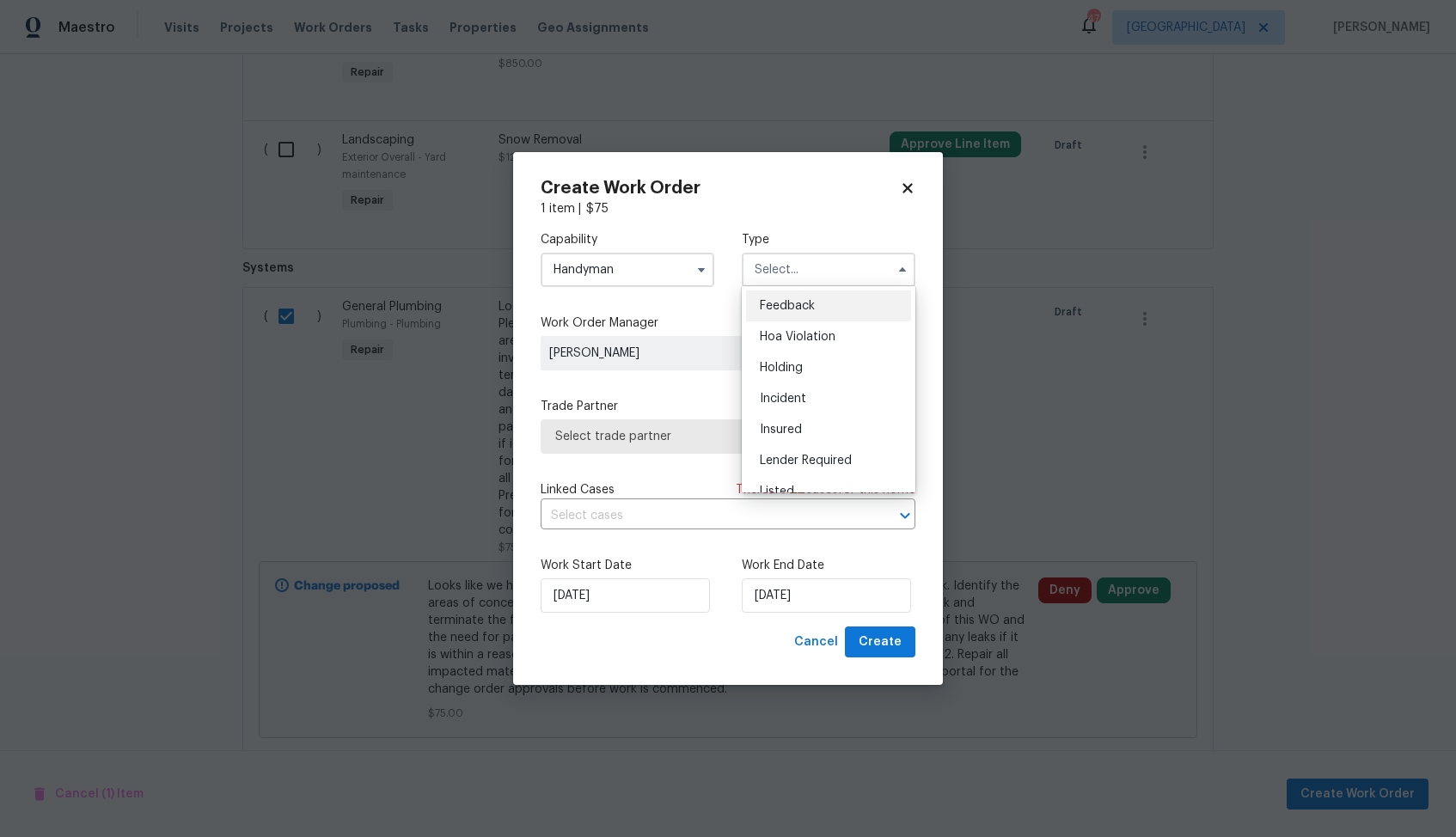
click at [833, 316] on div "Feedback" at bounding box center [828, 306] width 165 height 31
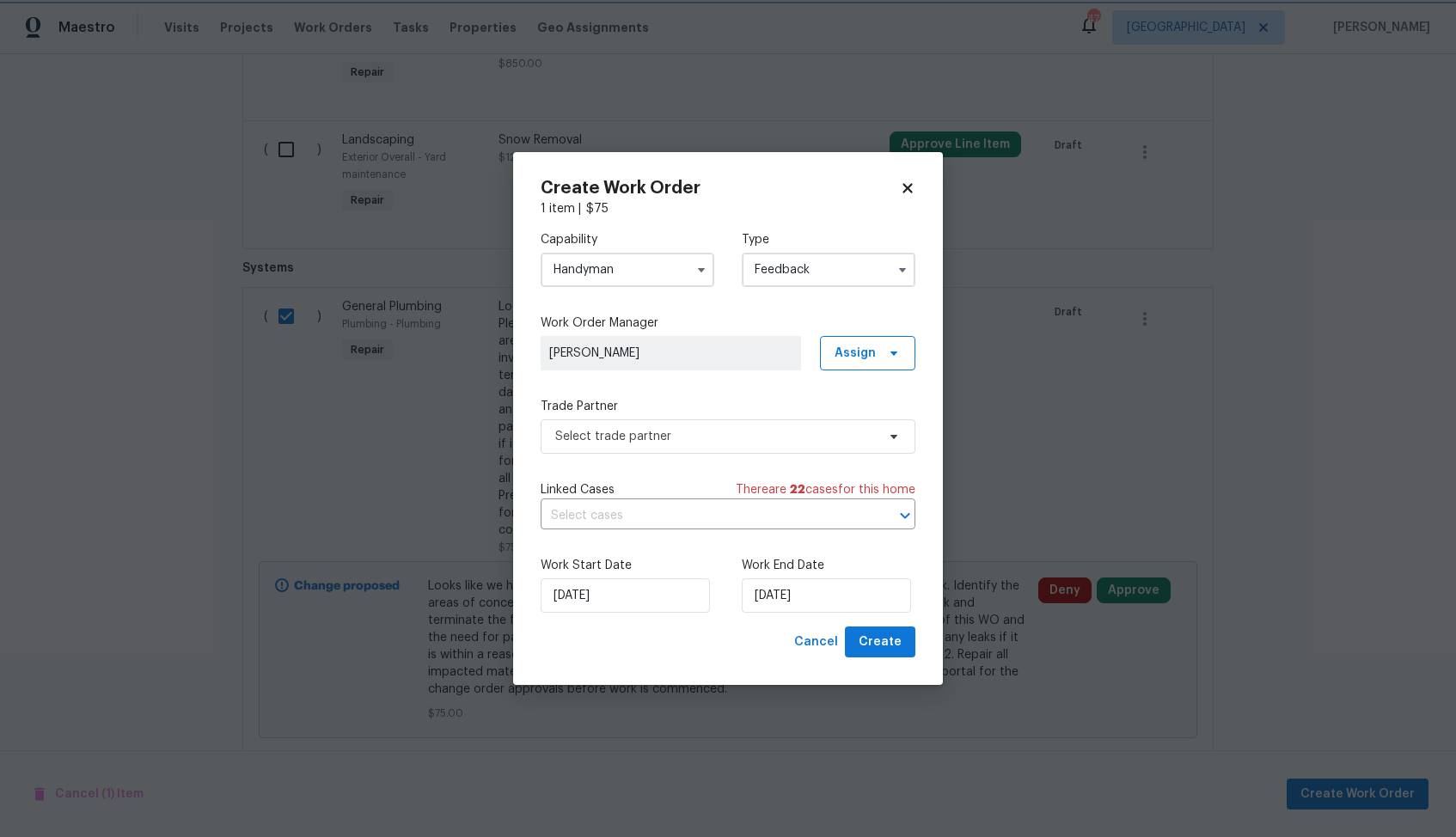
type input "Feedback"
click at [709, 430] on span "Select trade partner" at bounding box center [716, 436] width 321 height 17
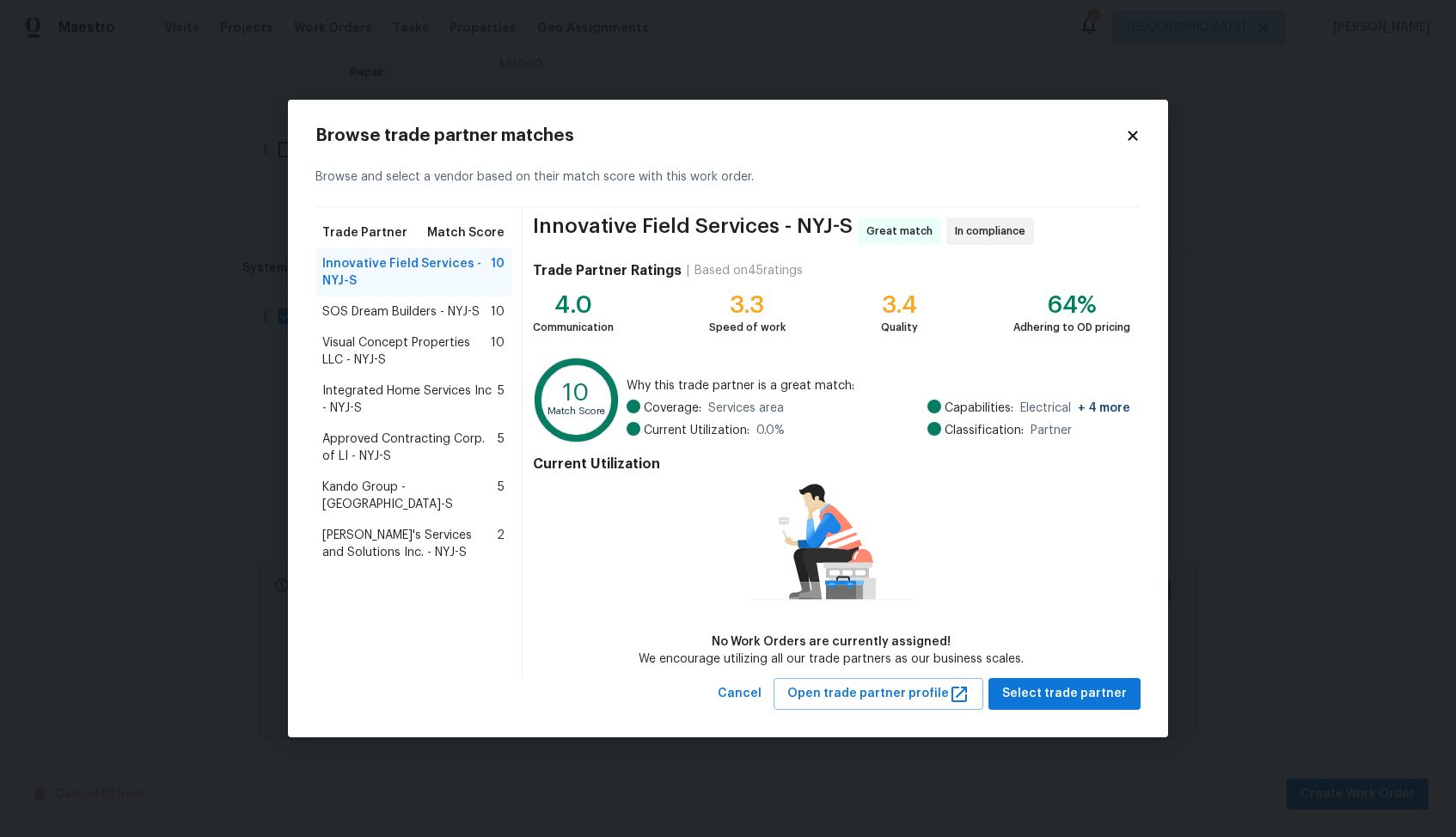
click at [385, 322] on div "SOS Dream Builders - NYJ-S 10" at bounding box center [413, 312] width 196 height 31
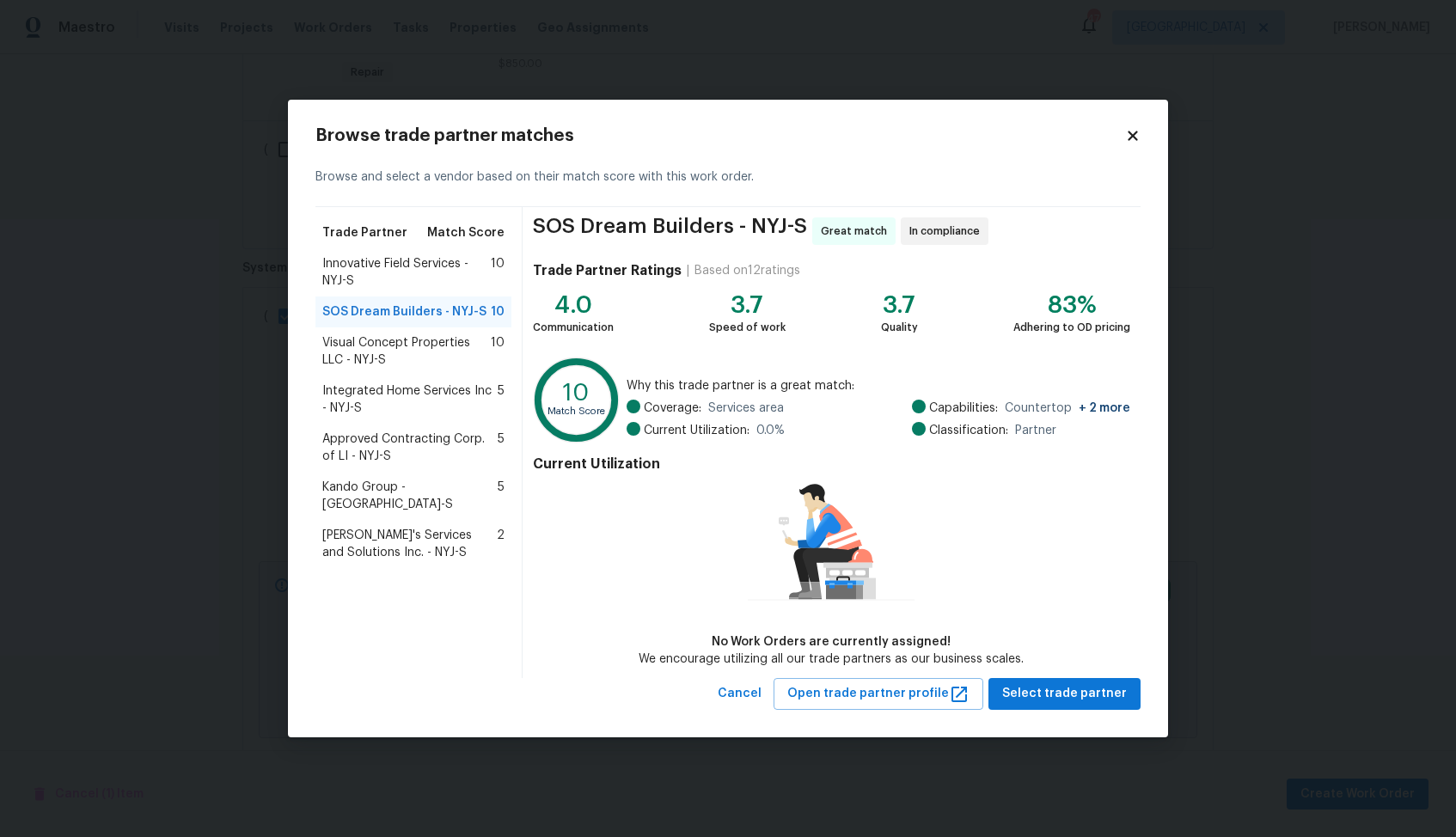
click at [386, 365] on span "Visual Concept Properties LLC - NYJ-S" at bounding box center [406, 352] width 168 height 35
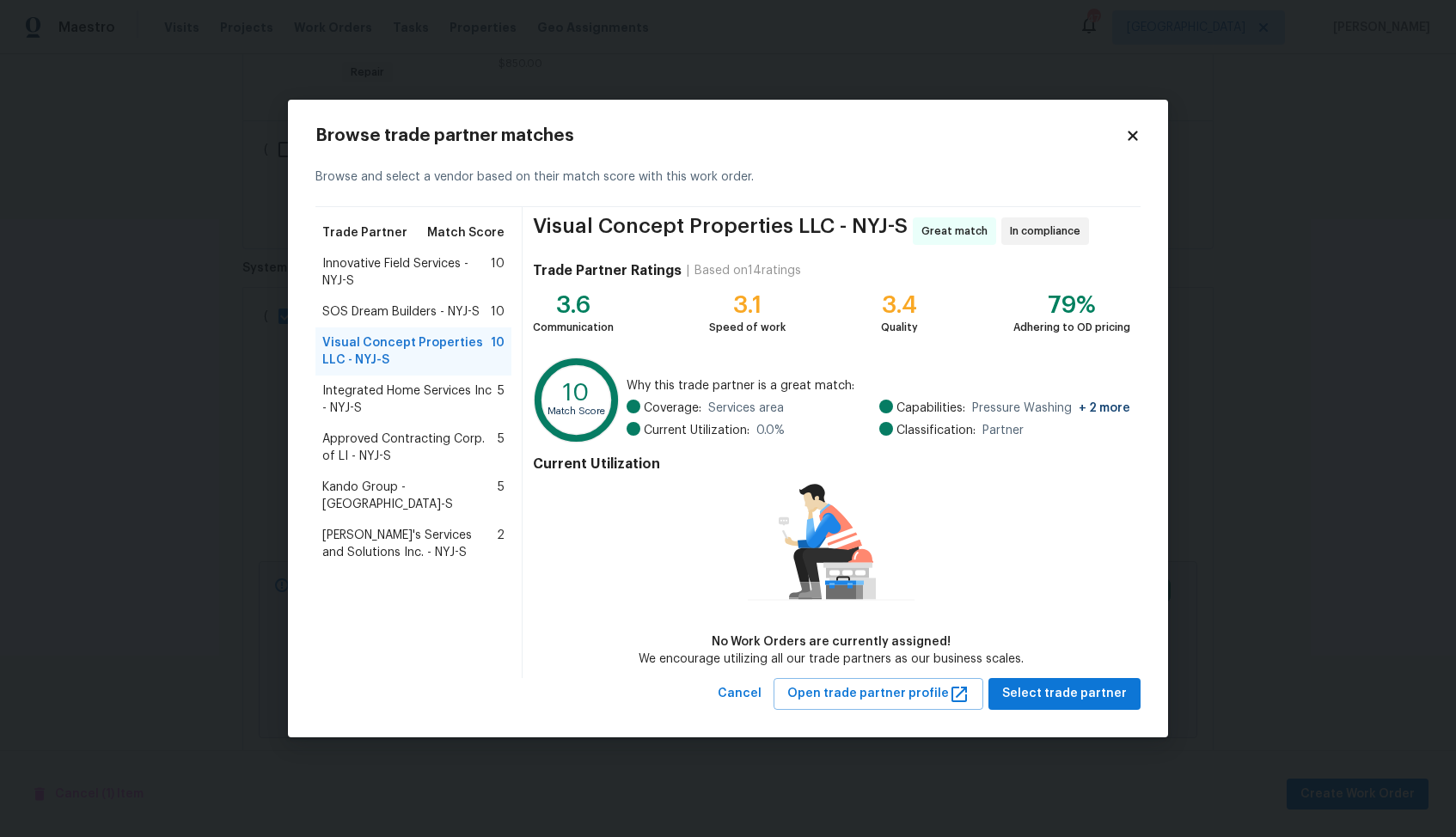
click at [386, 265] on span "Innovative Field Services - NYJ-S" at bounding box center [406, 273] width 168 height 35
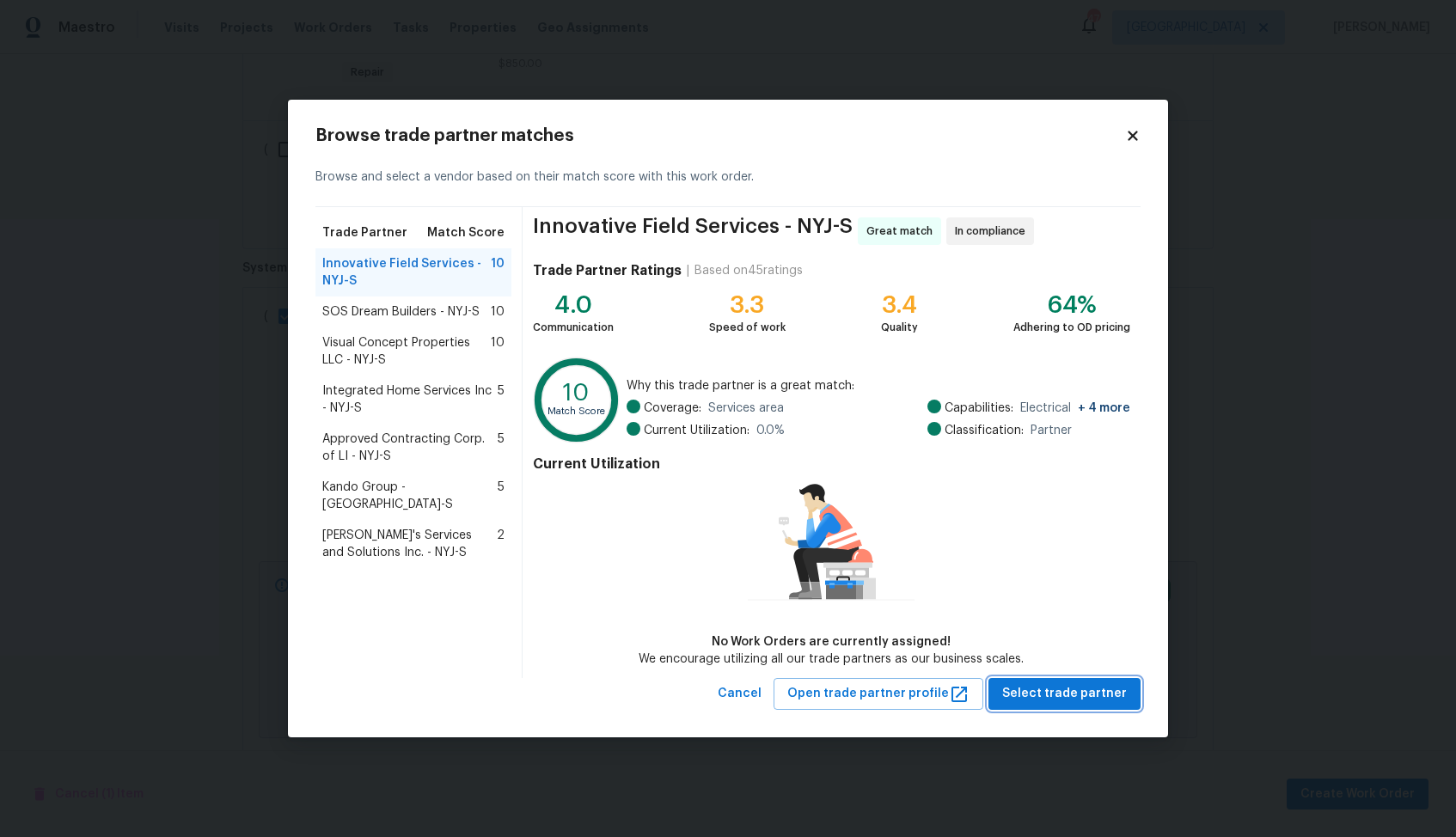
click at [1055, 695] on span "Select trade partner" at bounding box center [1065, 694] width 125 height 21
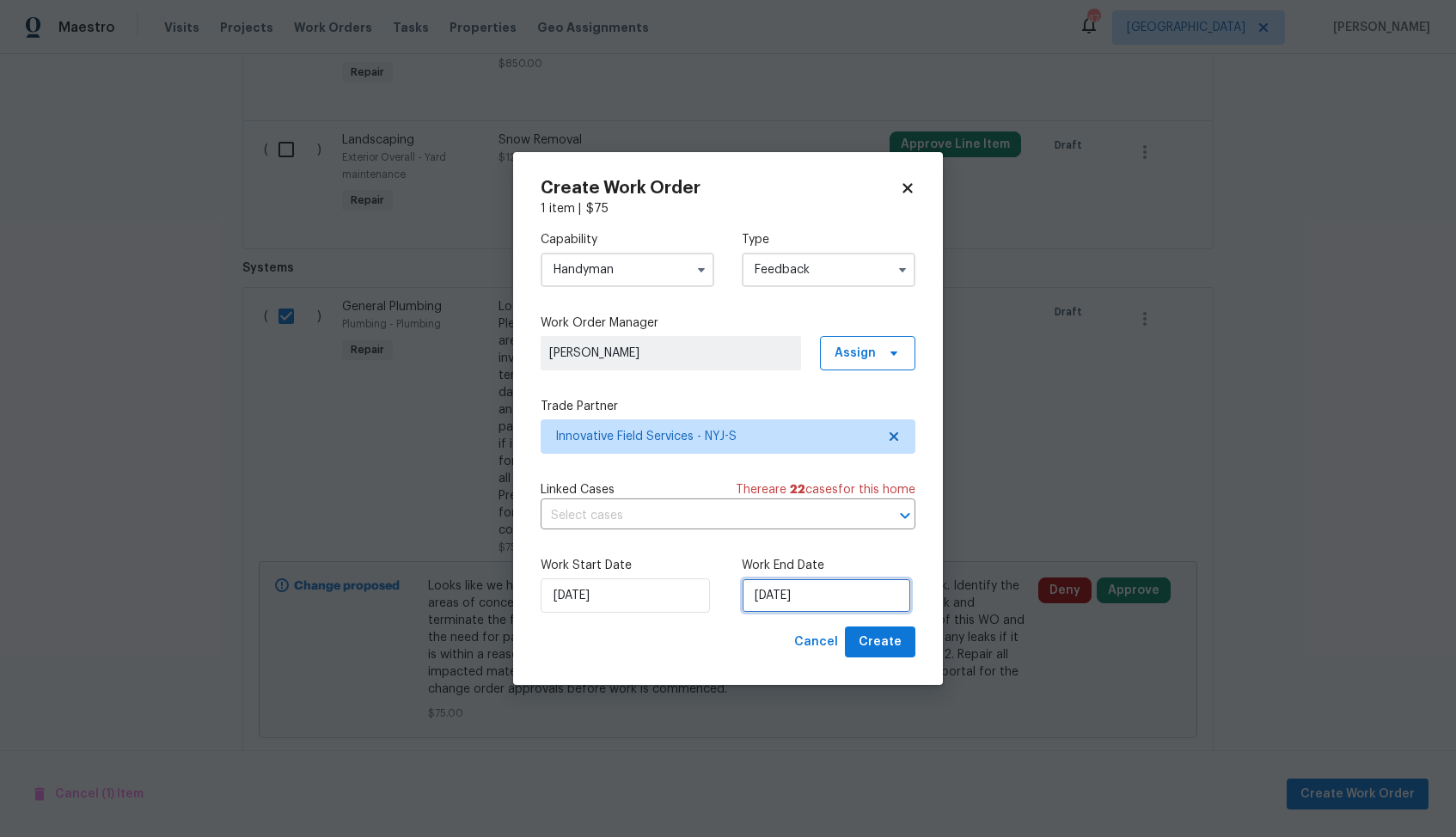
click at [778, 582] on input "19/08/2025" at bounding box center [827, 596] width 169 height 35
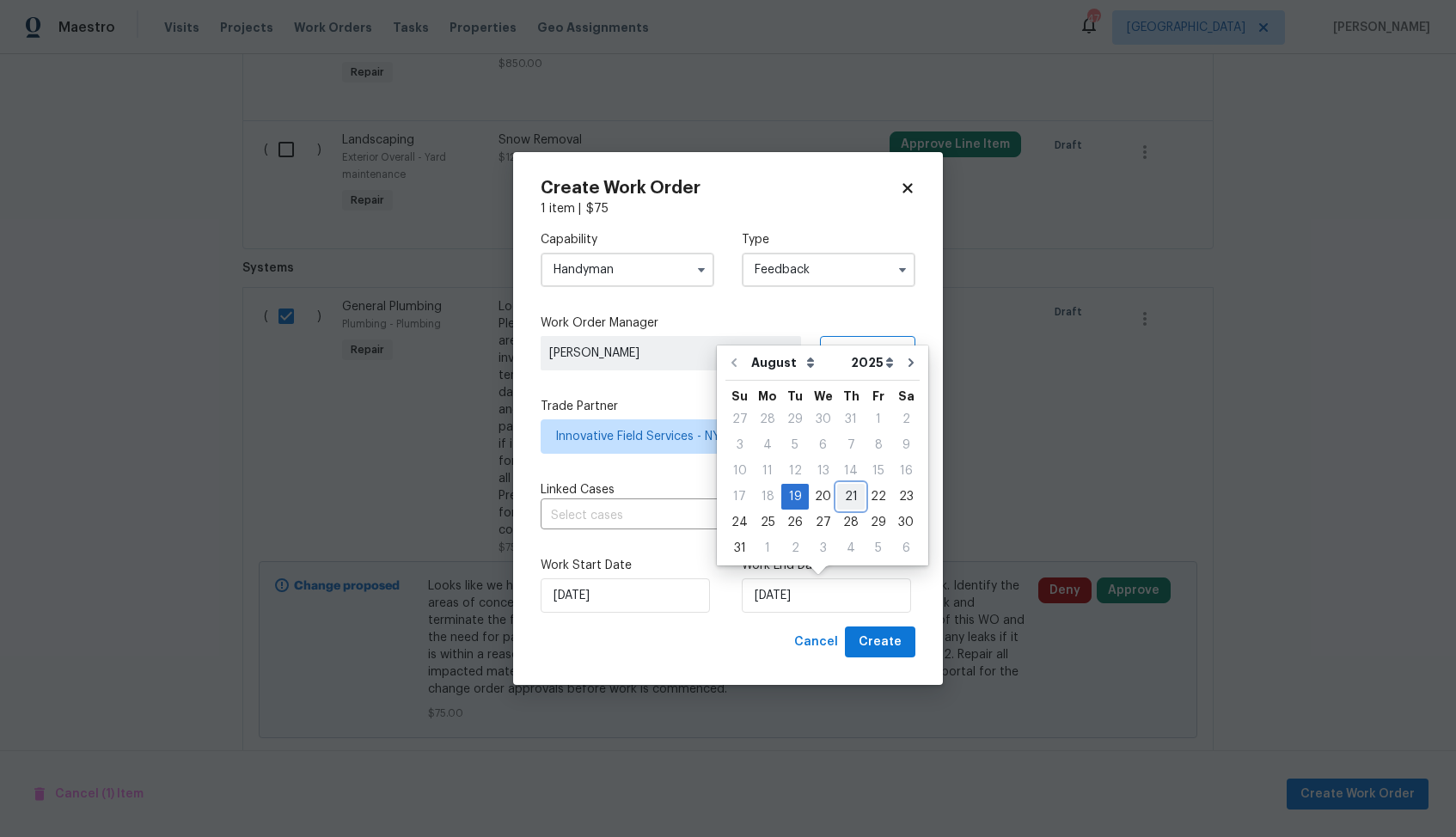
click at [844, 493] on div "21" at bounding box center [851, 497] width 28 height 24
type input "[DATE]"
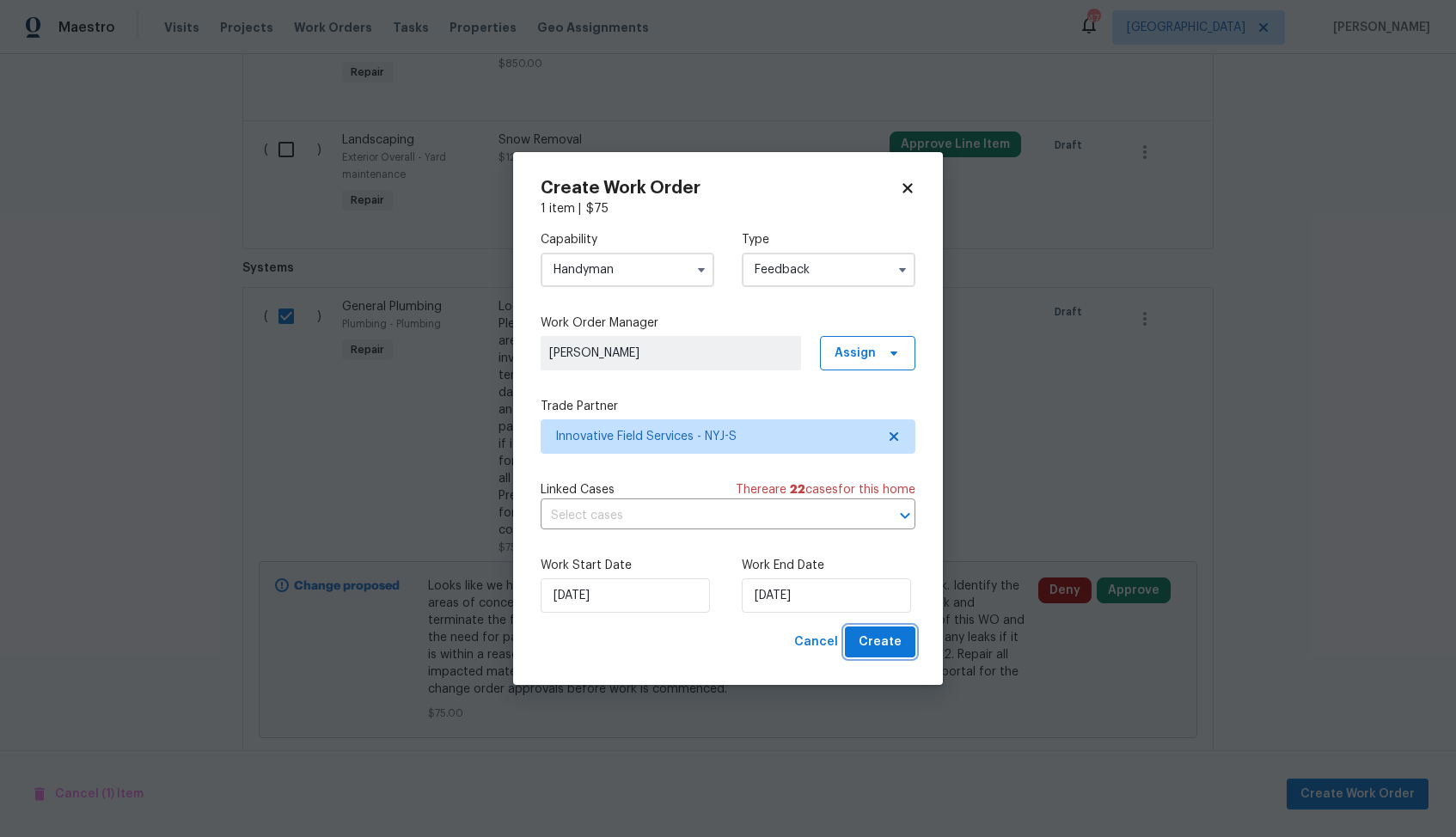
click at [878, 642] on span "Create" at bounding box center [880, 642] width 43 height 21
checkbox input "false"
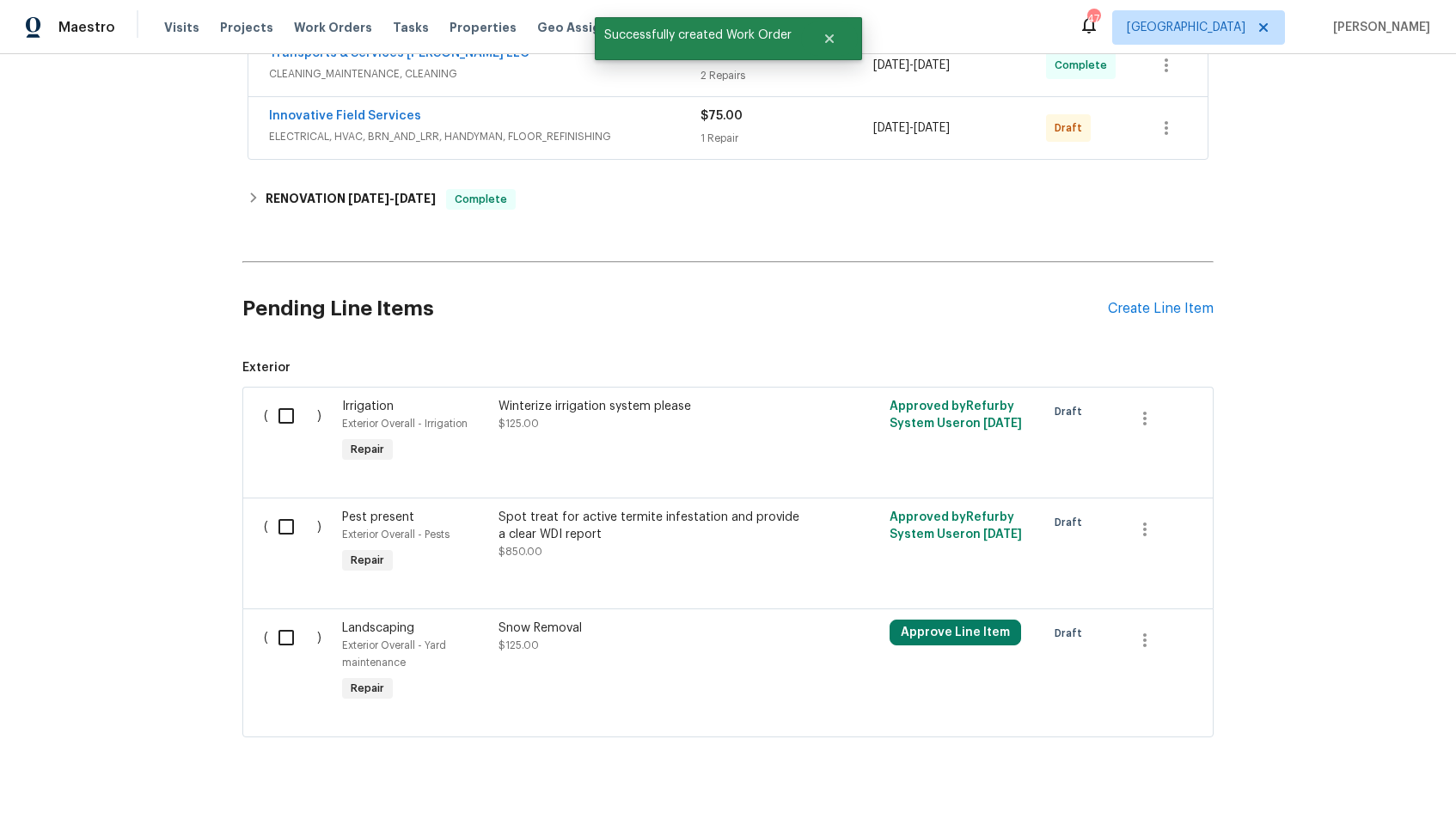
scroll to position [0, 0]
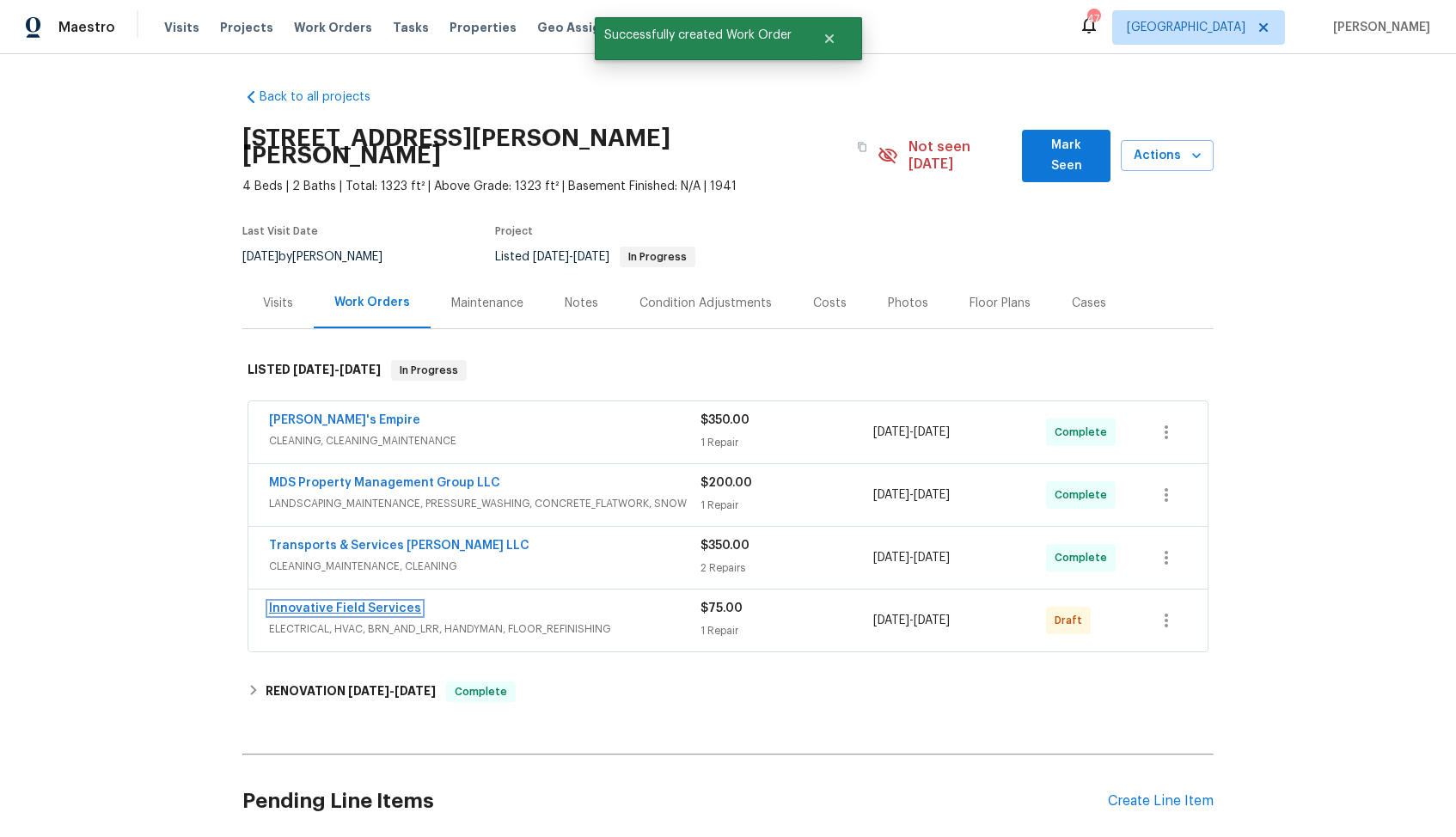
click at [309, 603] on link "Innovative Field Services" at bounding box center [345, 608] width 152 height 12
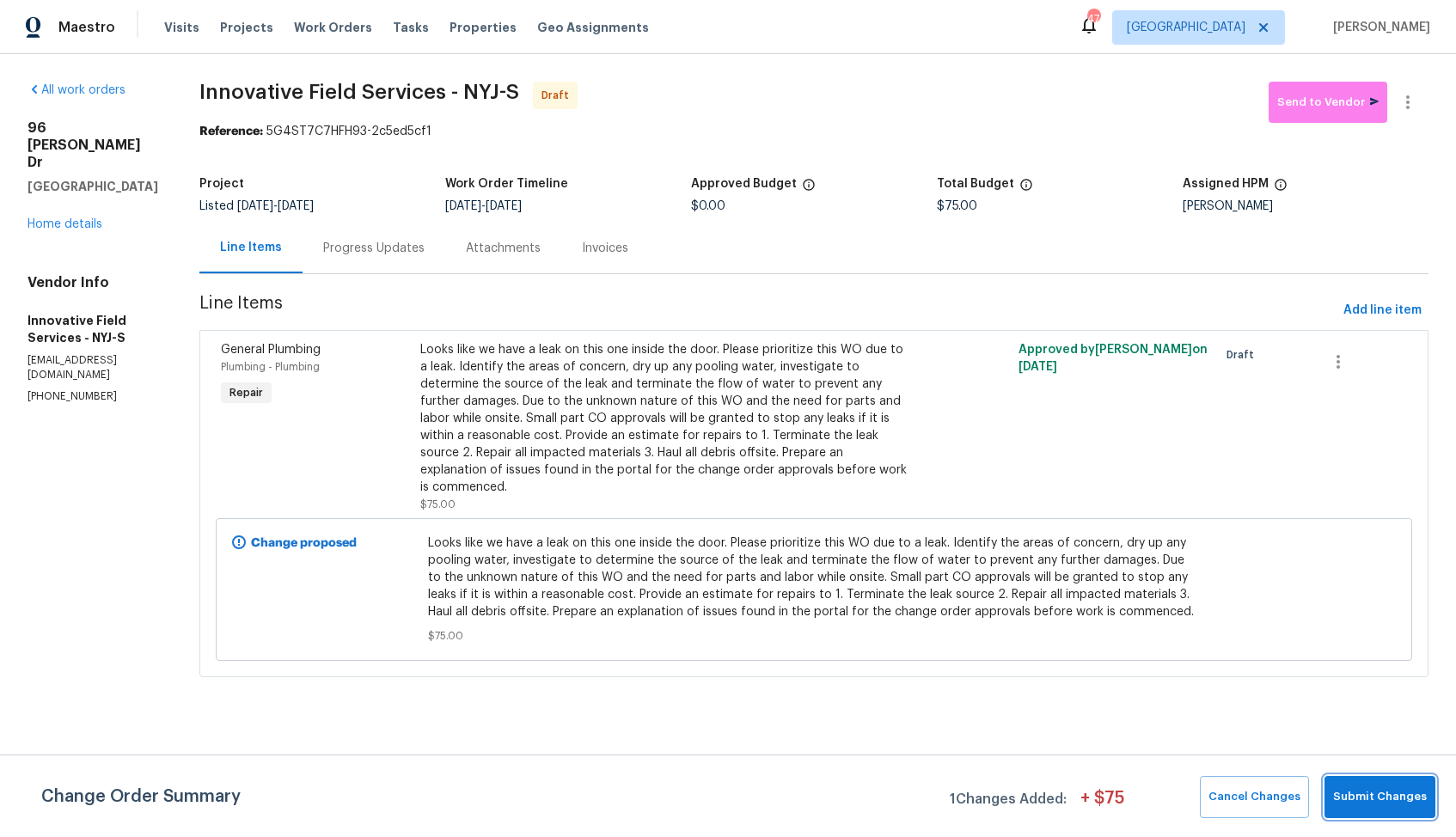
click at [1377, 779] on button "Submit Changes" at bounding box center [1379, 798] width 111 height 42
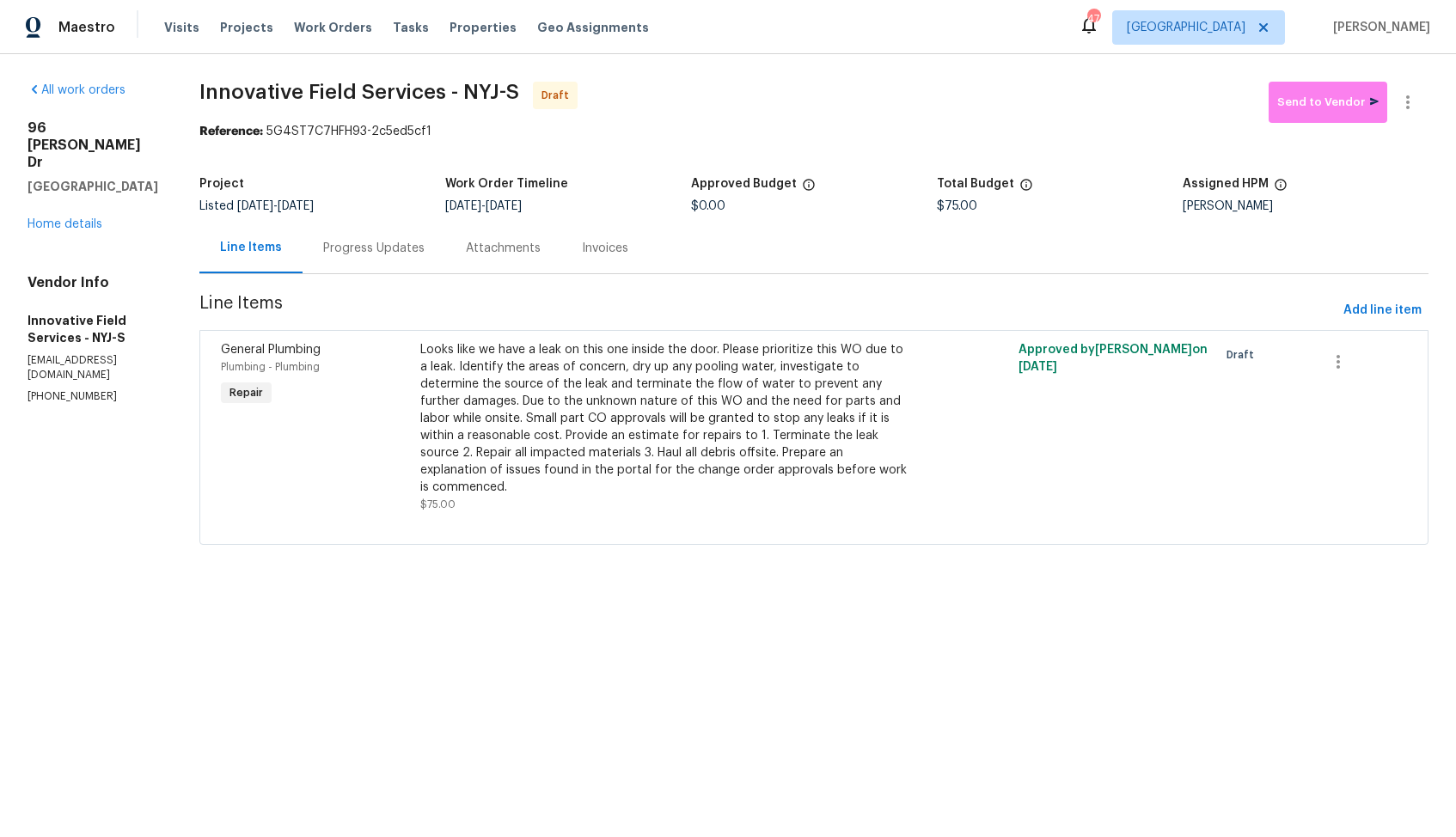
click at [371, 255] on div "Progress Updates" at bounding box center [374, 249] width 102 height 17
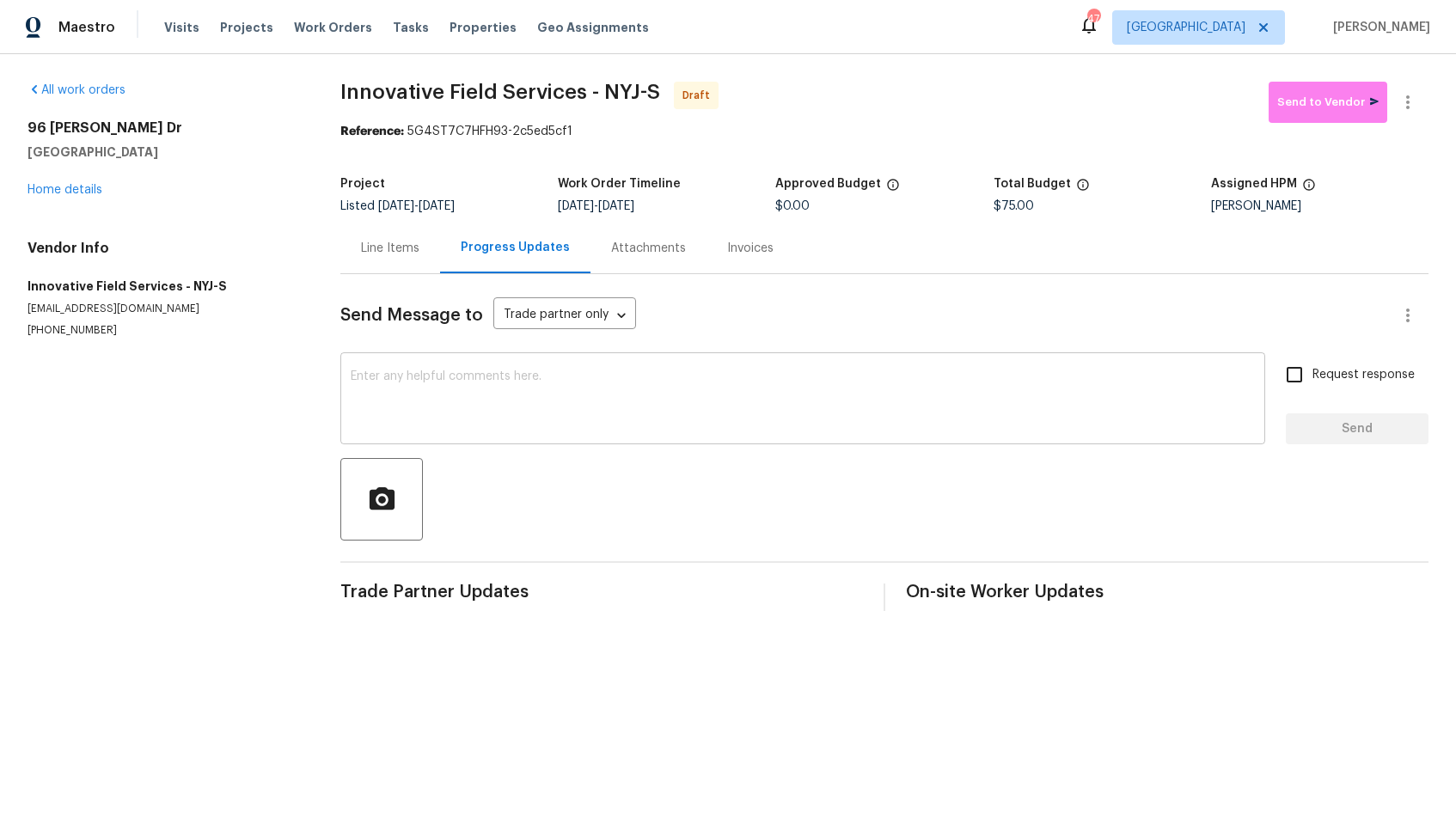
click at [449, 394] on textarea at bounding box center [802, 401] width 904 height 61
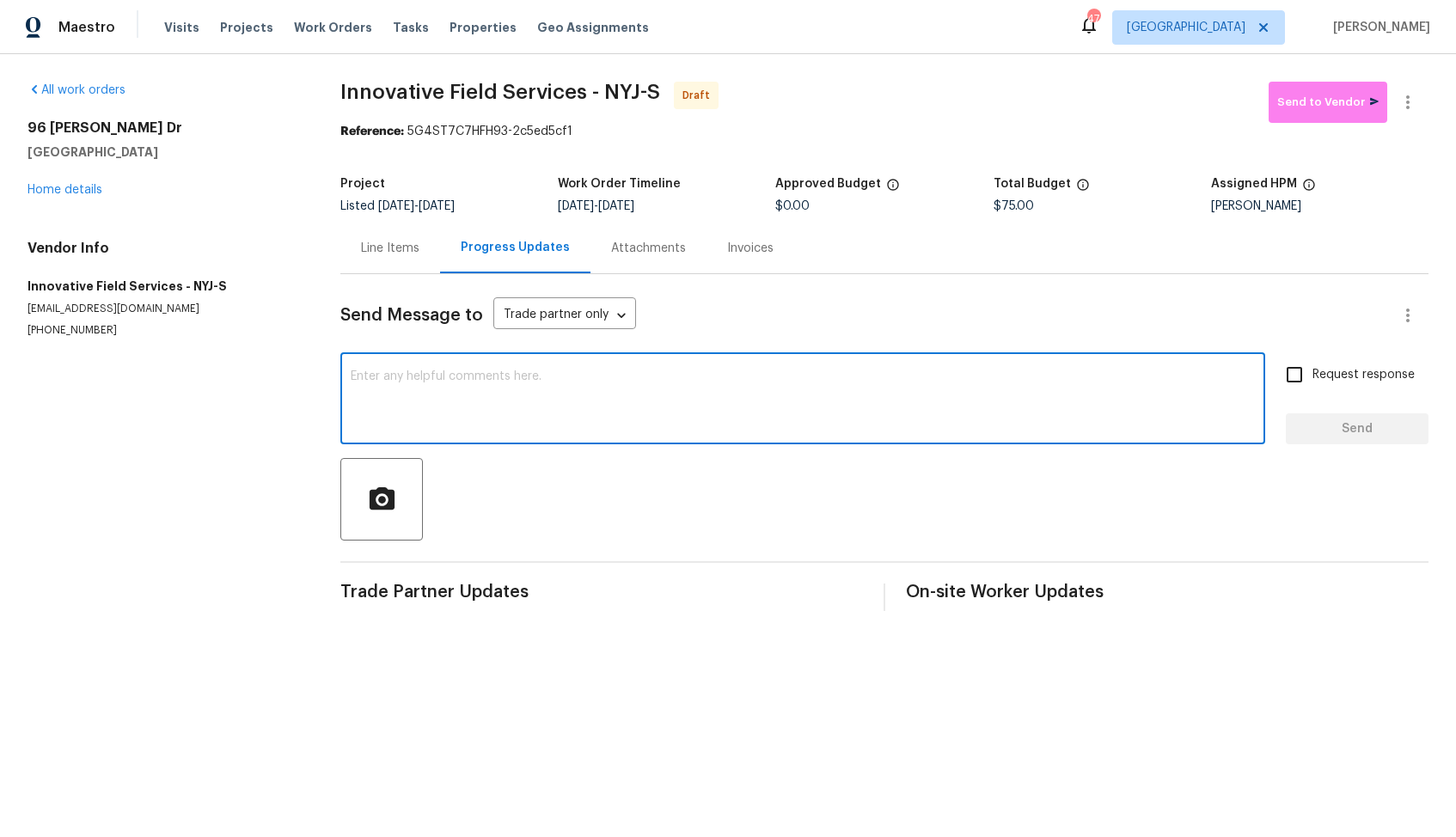
paste textarea "Hi, this is Arvind with Opendoor. I’m confirming you received the WO for the pr…"
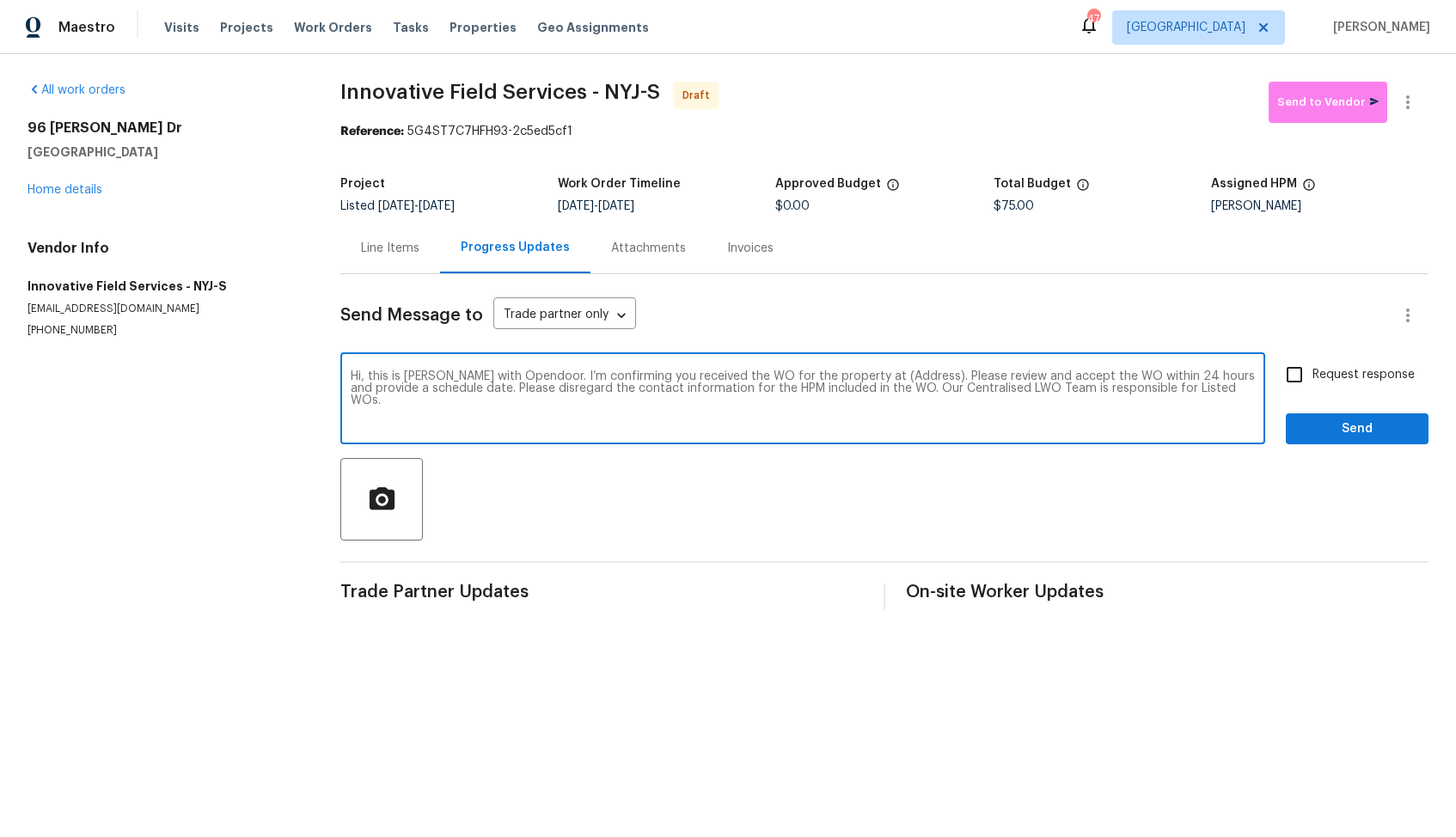
drag, startPoint x: 901, startPoint y: 377, endPoint x: 847, endPoint y: 376, distance: 54.0
click at [847, 376] on textarea "Hi, this is Arvind with Opendoor. I’m confirming you received the WO for the pr…" at bounding box center [802, 401] width 904 height 61
paste textarea "96 Wilkens Dr, Dumont, NJ 07628"
type textarea "Hi, this is Arvind with Opendoor. I’m confirming you received the WO for the pr…"
click at [1301, 378] on input "Request response" at bounding box center [1295, 375] width 37 height 37
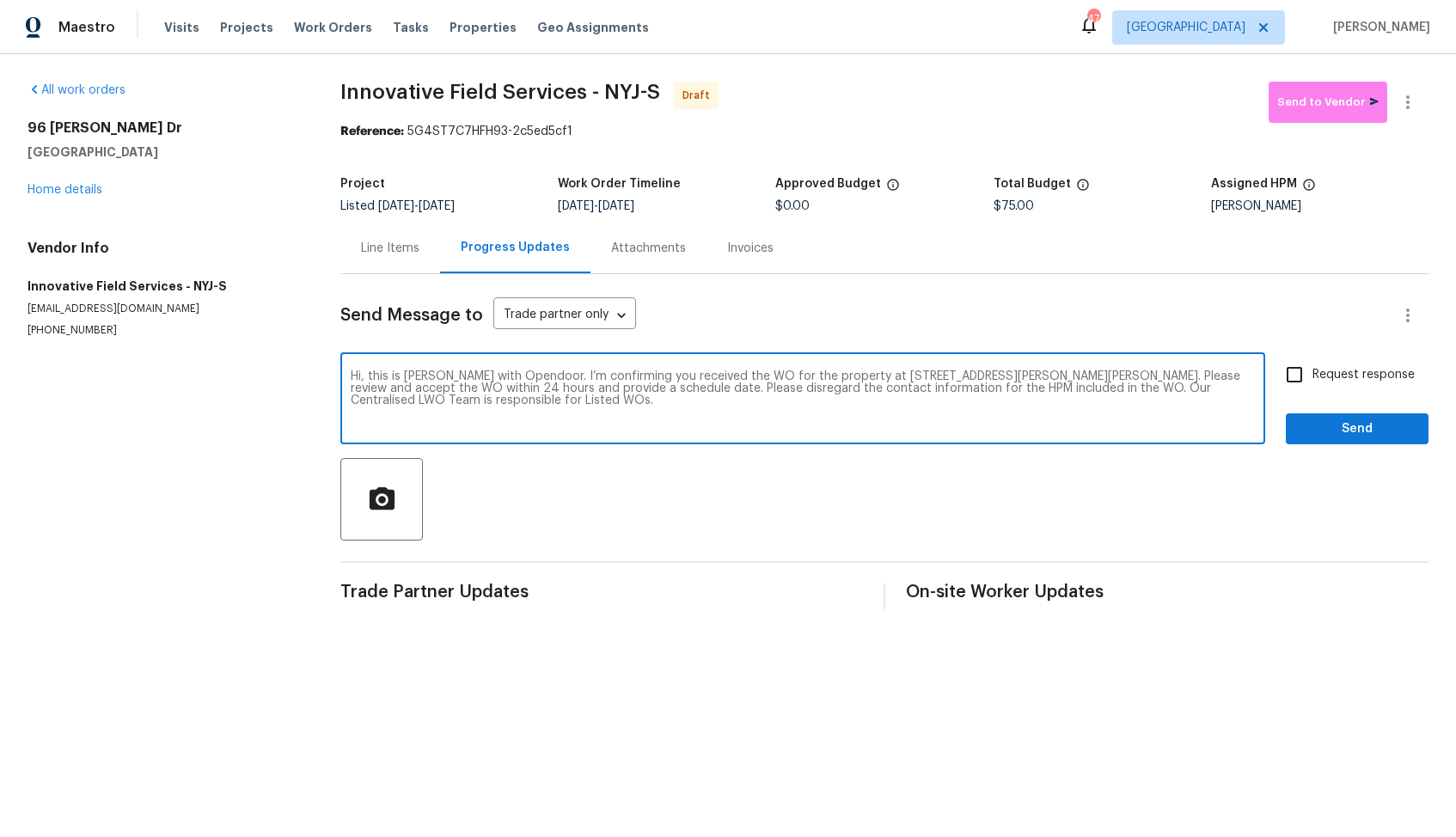
checkbox input "true"
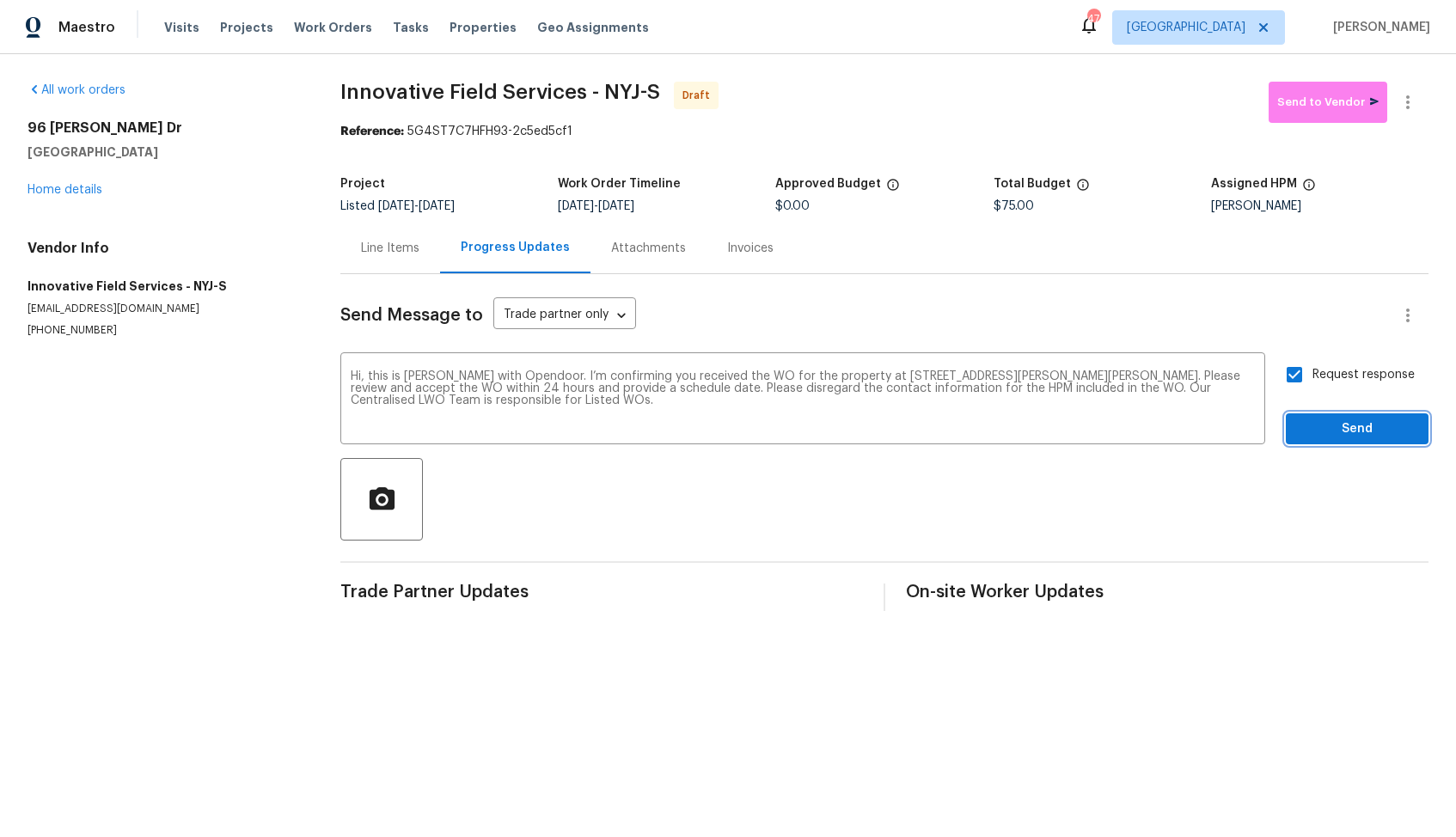
click at [1361, 431] on span "Send" at bounding box center [1358, 430] width 115 height 21
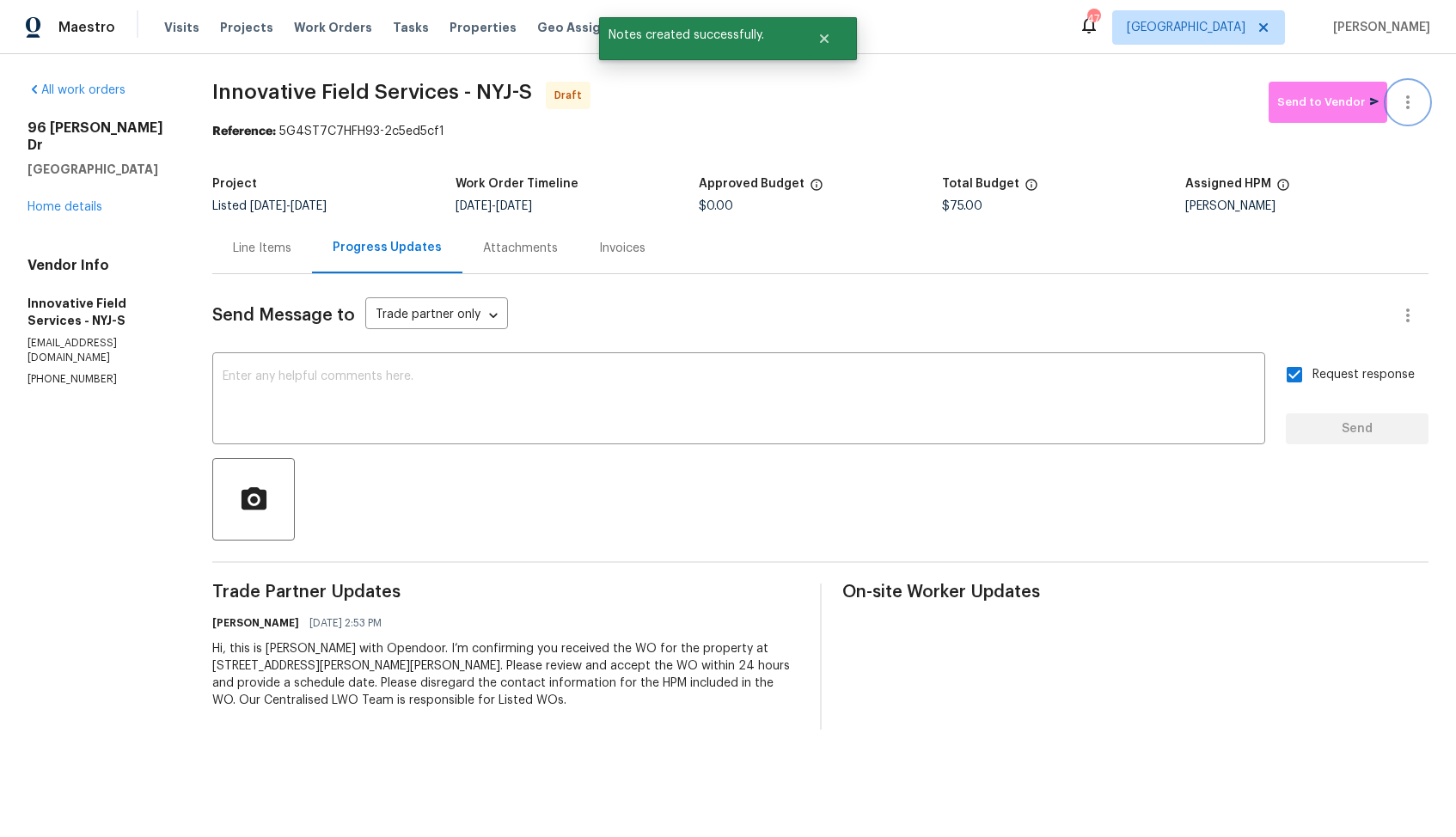
click at [1414, 100] on icon "button" at bounding box center [1407, 102] width 20 height 20
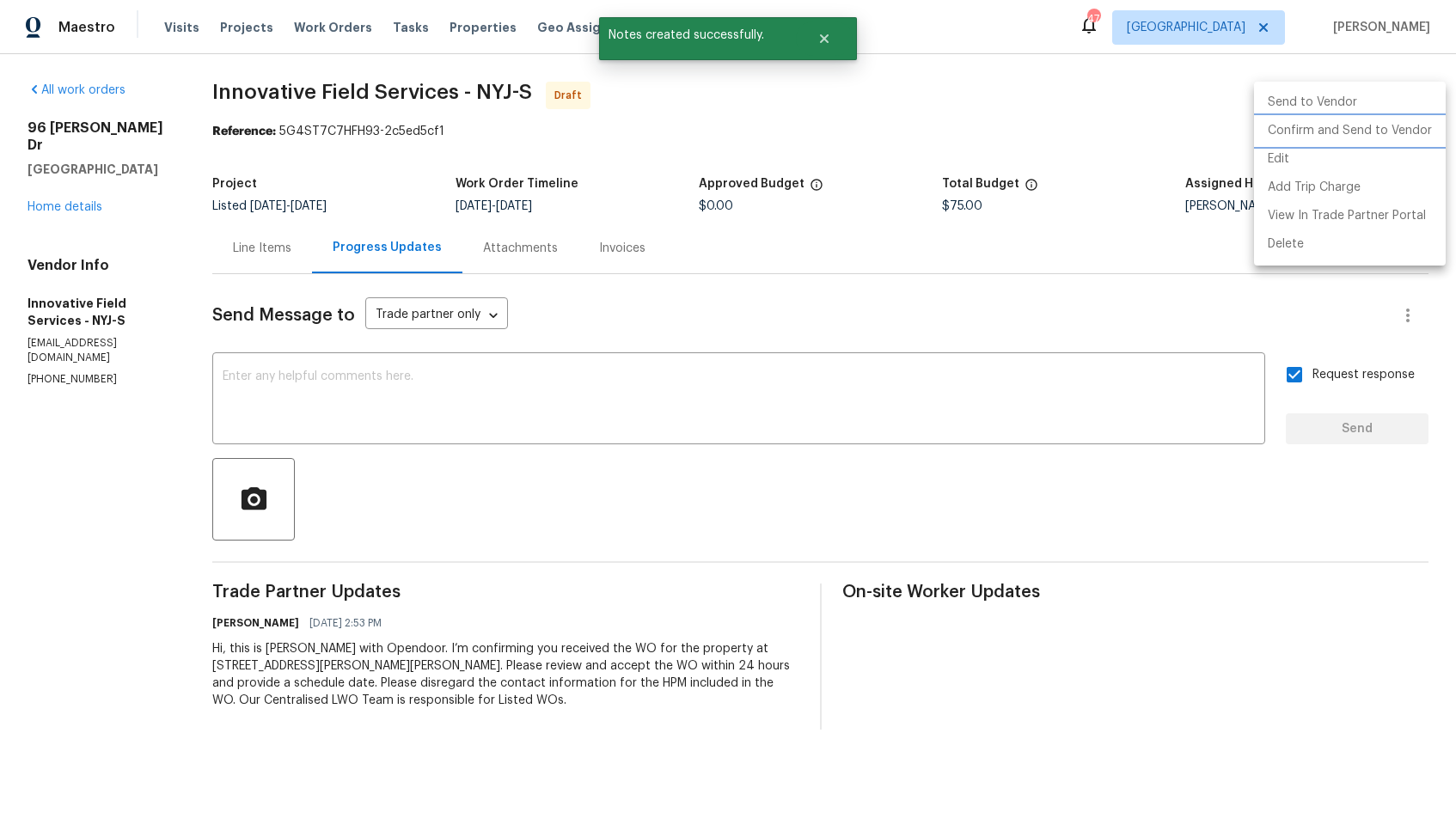
click at [1341, 135] on li "Confirm and Send to Vendor" at bounding box center [1349, 132] width 191 height 29
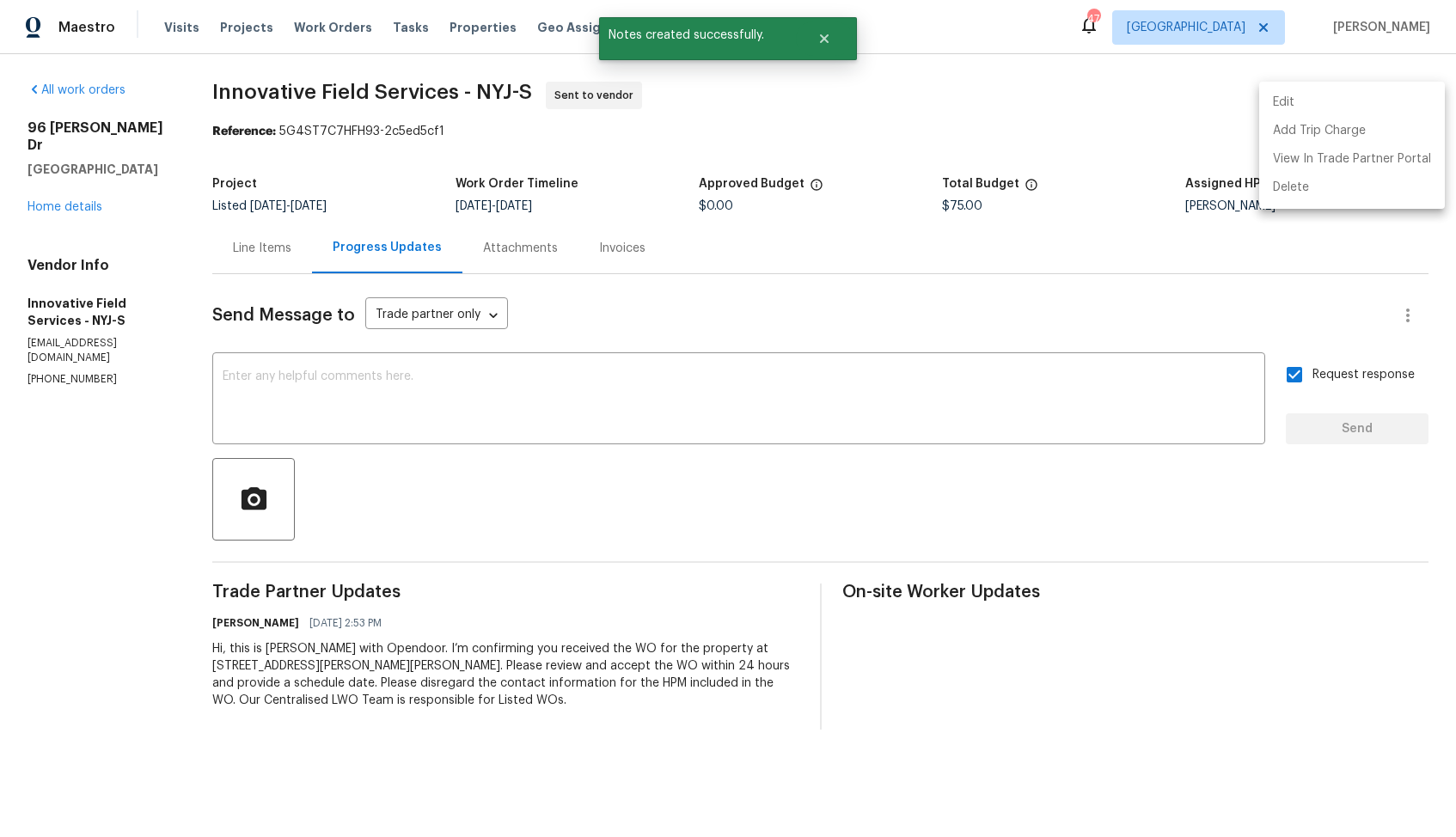
click at [824, 42] on div at bounding box center [728, 418] width 1456 height 837
click at [824, 42] on icon "Close" at bounding box center [825, 38] width 13 height 13
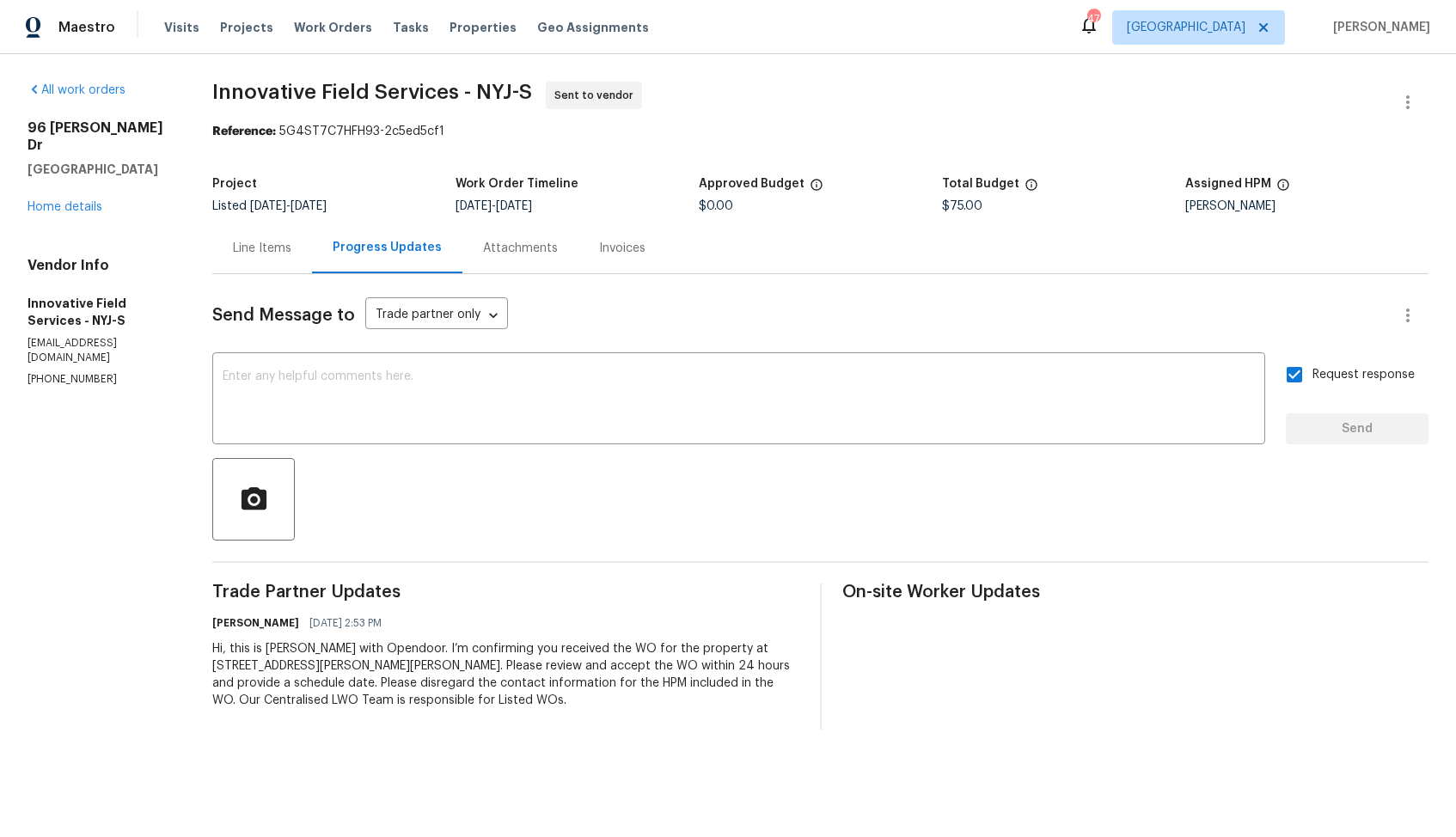
click at [351, 99] on span "Innovative Field Services - NYJ-S" at bounding box center [372, 91] width 320 height 20
copy span "Innovative Field Services - NYJ-S"
click at [933, 170] on div "Project Listed 1/21/2025 - 8/21/2025 Work Order Timeline 8/19/2025 - 8/21/2025 …" at bounding box center [821, 194] width 1217 height 55
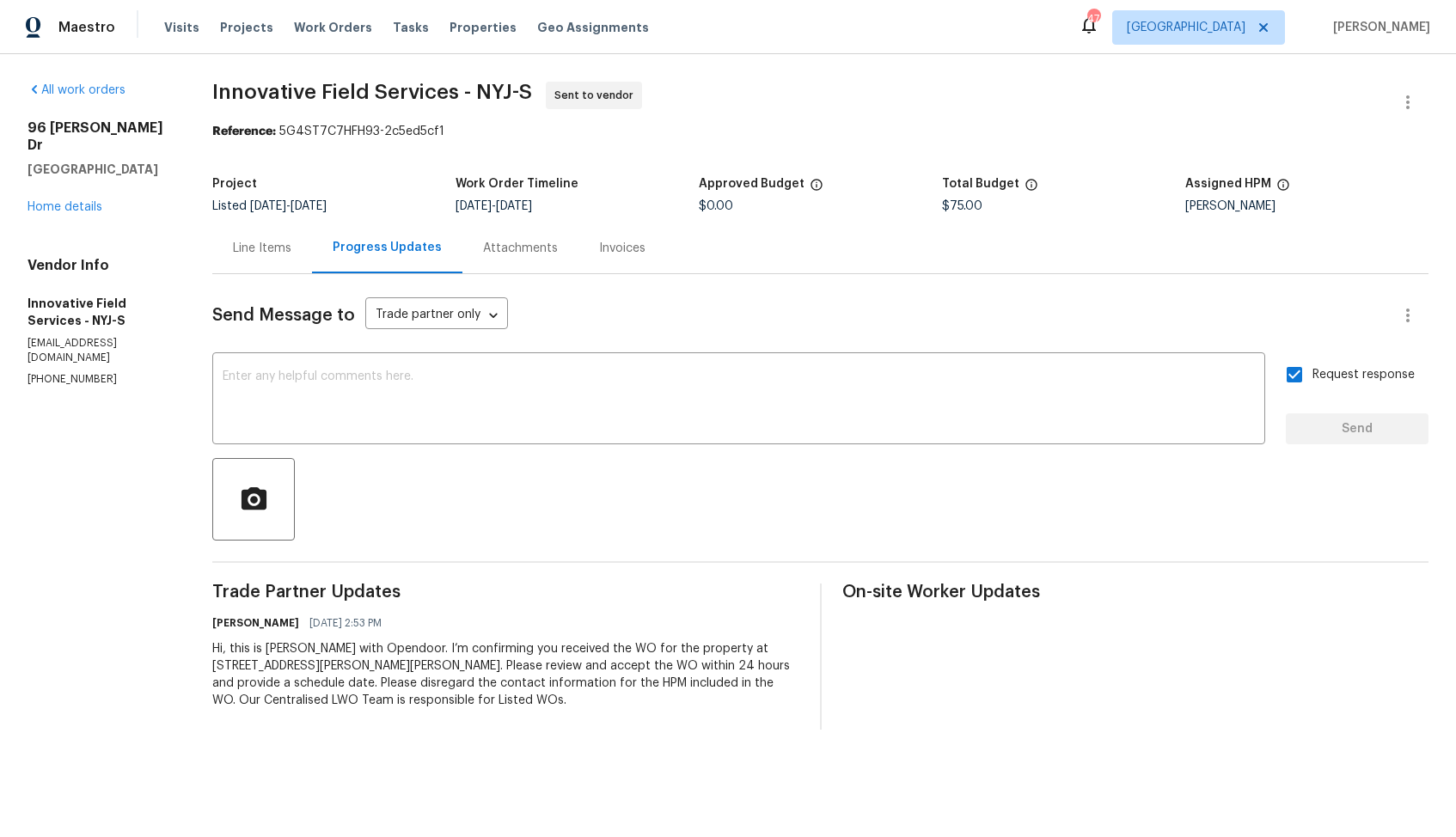
click at [424, 200] on div "Project" at bounding box center [333, 188] width 243 height 22
drag, startPoint x: 292, startPoint y: 131, endPoint x: 482, endPoint y: 134, distance: 190.0
click at [482, 134] on div "Reference: 5G4ST7C7HFH93-2c5ed5cf1" at bounding box center [821, 132] width 1217 height 17
copy div "5G4ST7C7HFH93-2c5ed5cf1"
click at [532, 208] on span "8/21/2025" at bounding box center [514, 206] width 37 height 12
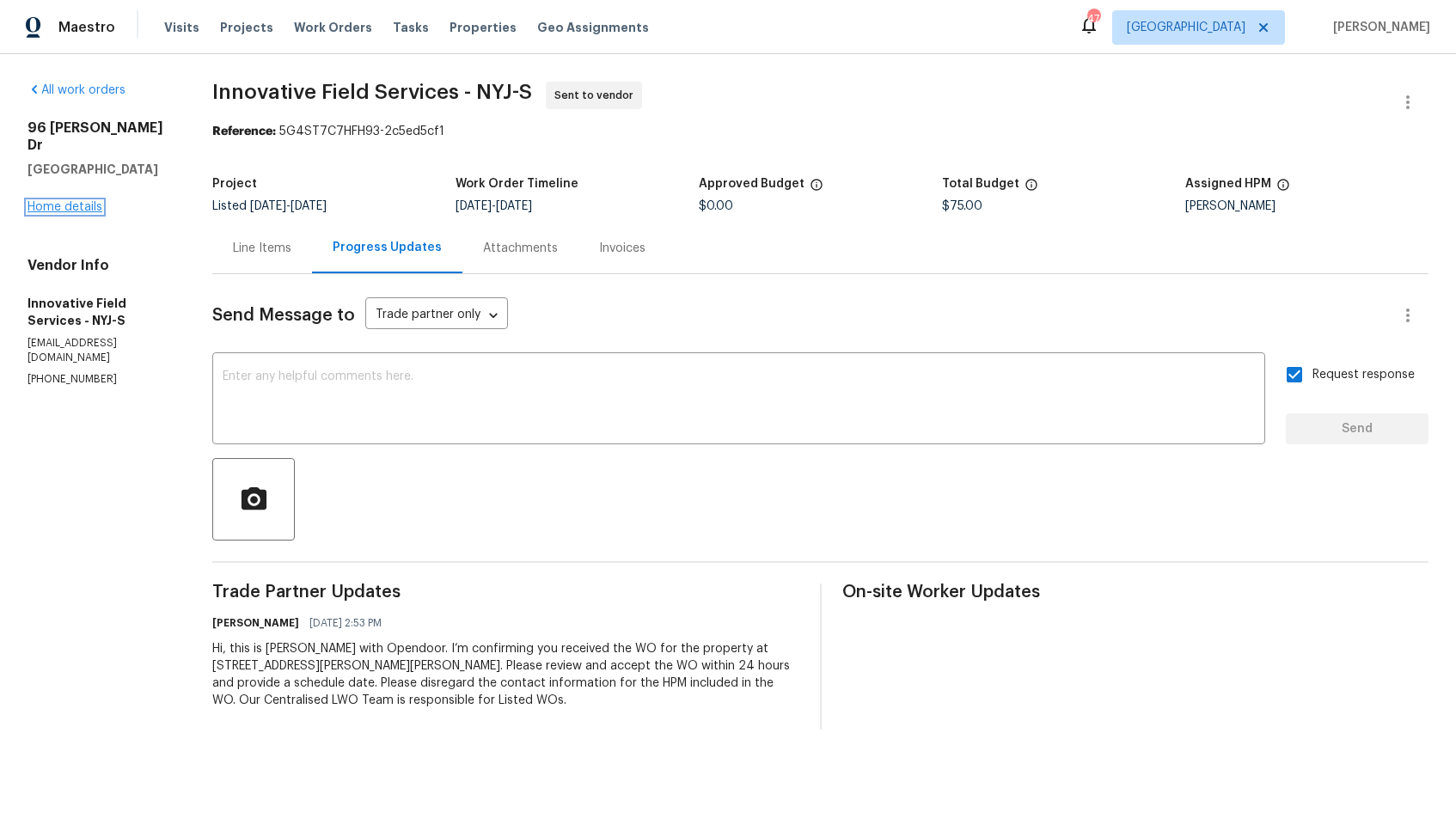
click at [95, 201] on link "Home details" at bounding box center [65, 207] width 75 height 12
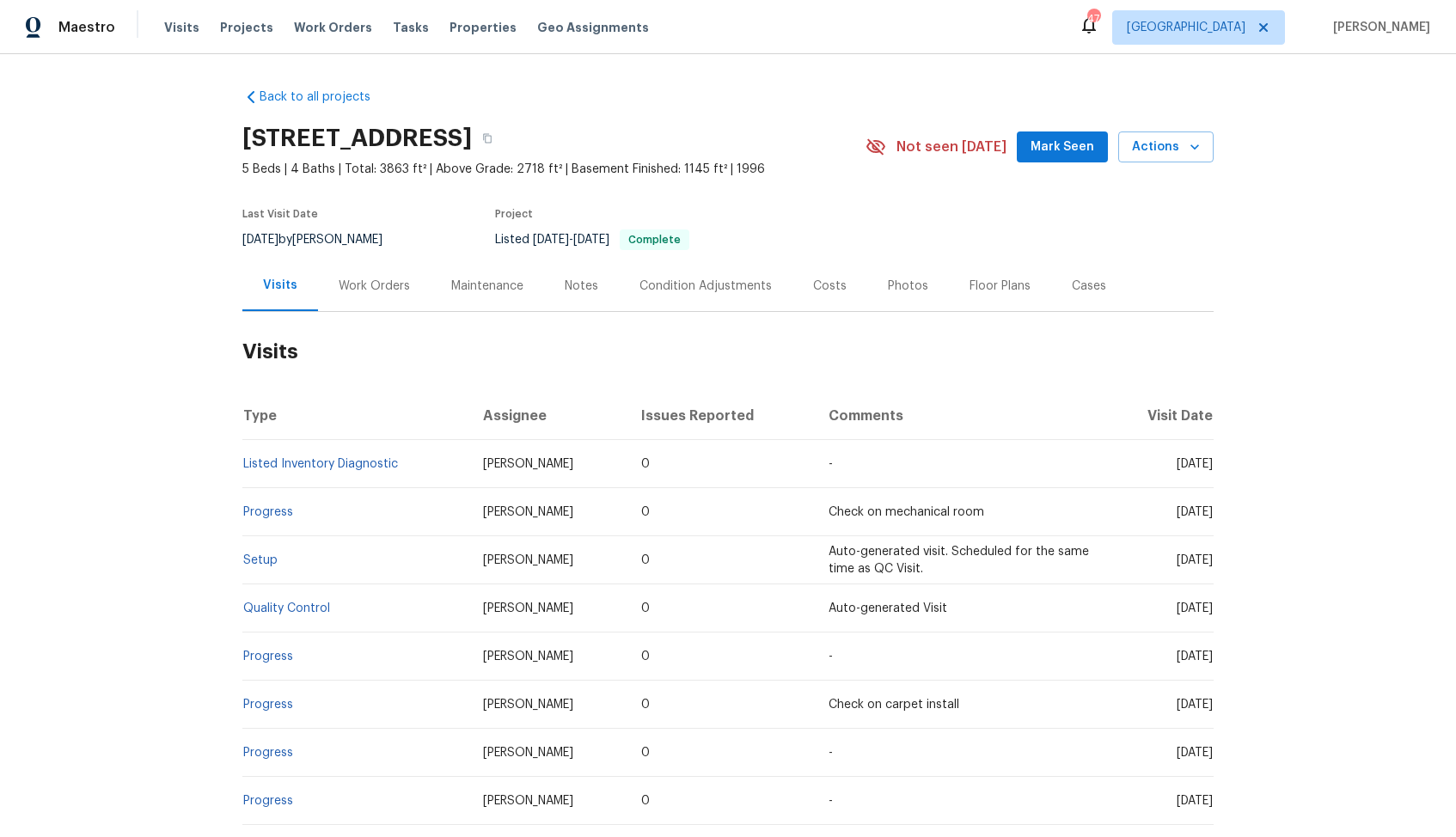
click at [363, 283] on div "Work Orders" at bounding box center [374, 286] width 71 height 17
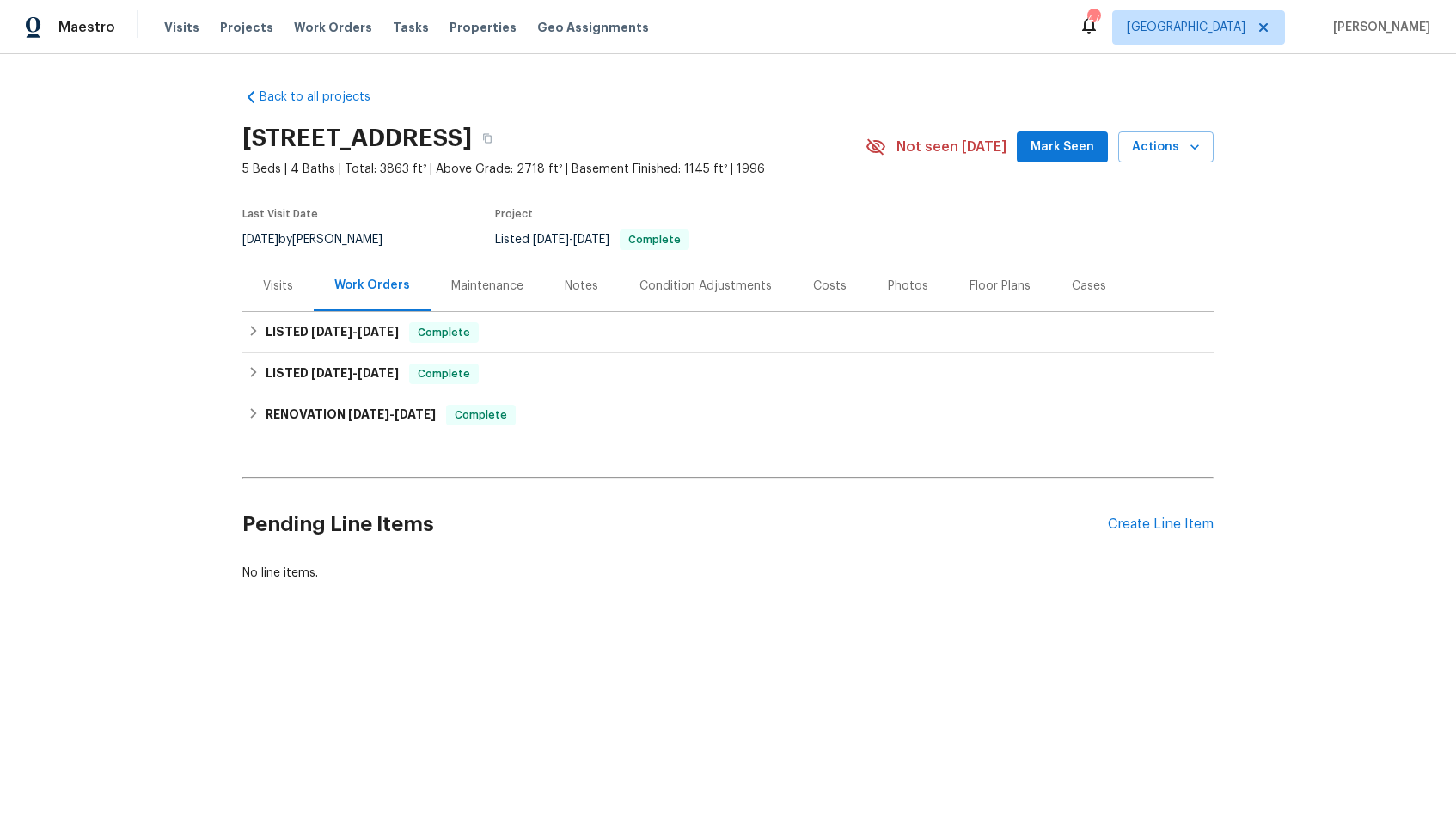
click at [1134, 513] on div "Pending Line Items Create Line Item" at bounding box center [728, 525] width 972 height 80
click at [1127, 519] on div "Create Line Item" at bounding box center [1161, 525] width 106 height 16
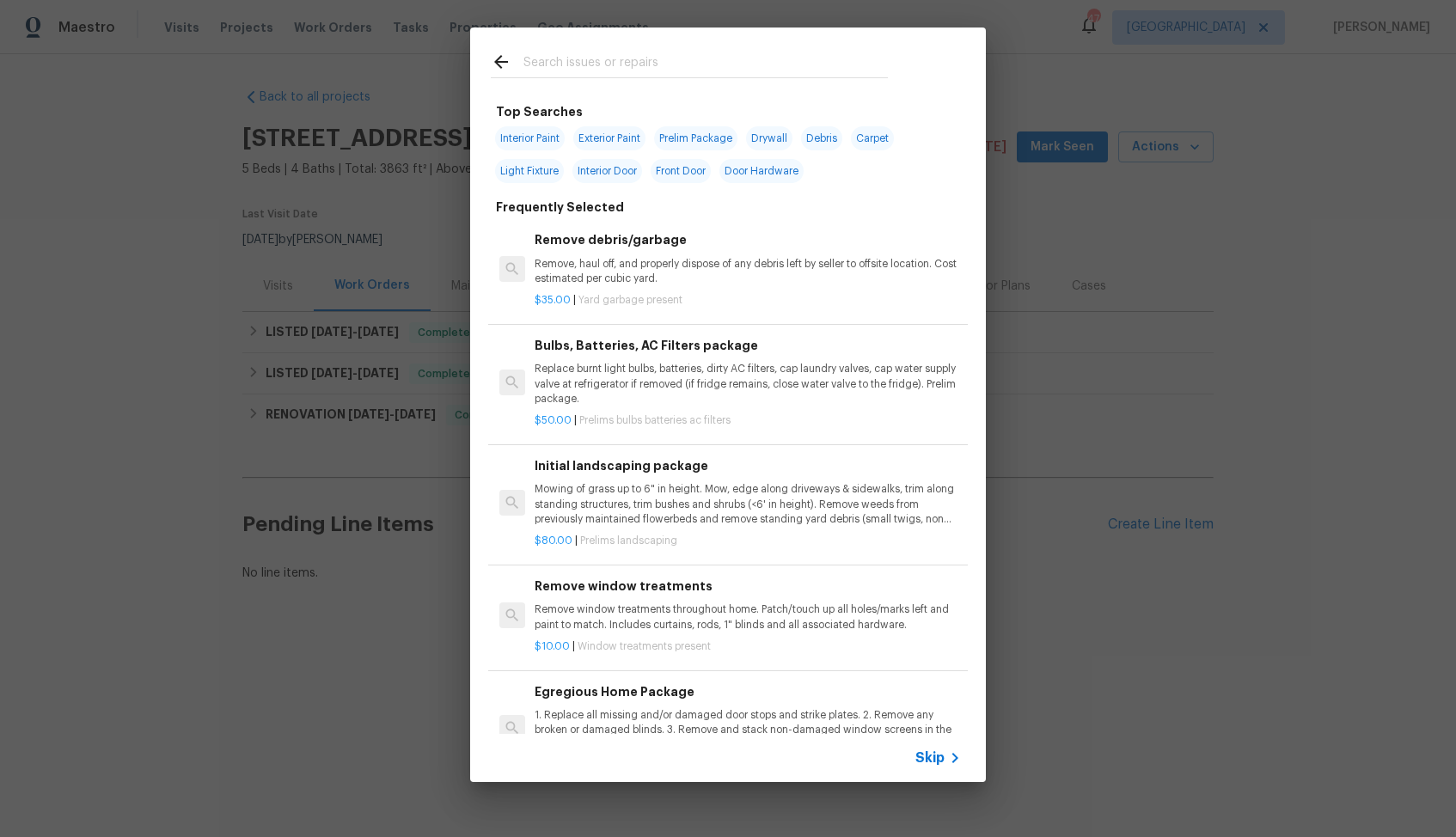
click at [648, 57] on input "text" at bounding box center [705, 64] width 364 height 26
type input "deck"
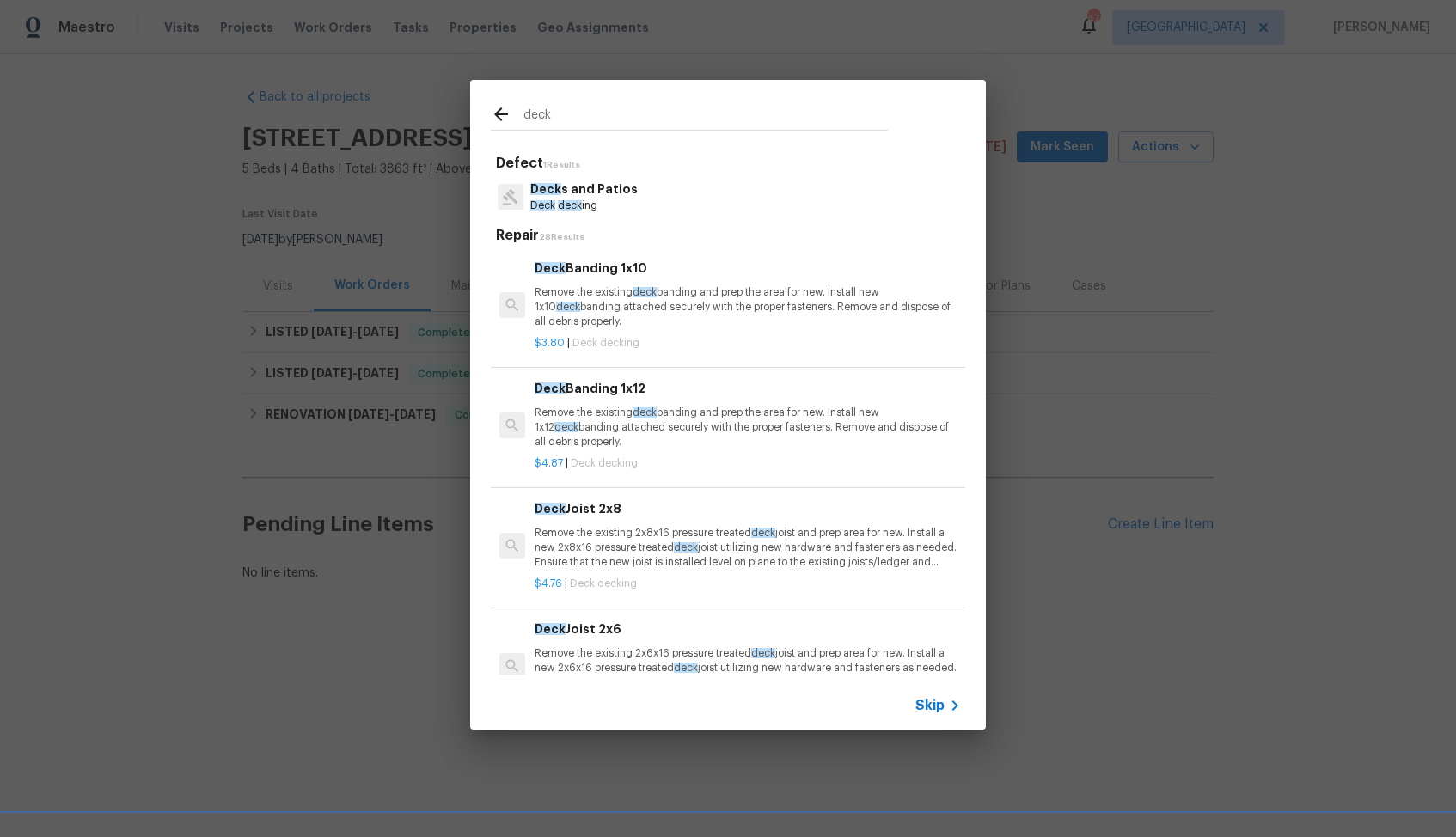
click at [598, 204] on p "Deck deck ing" at bounding box center [584, 206] width 108 height 14
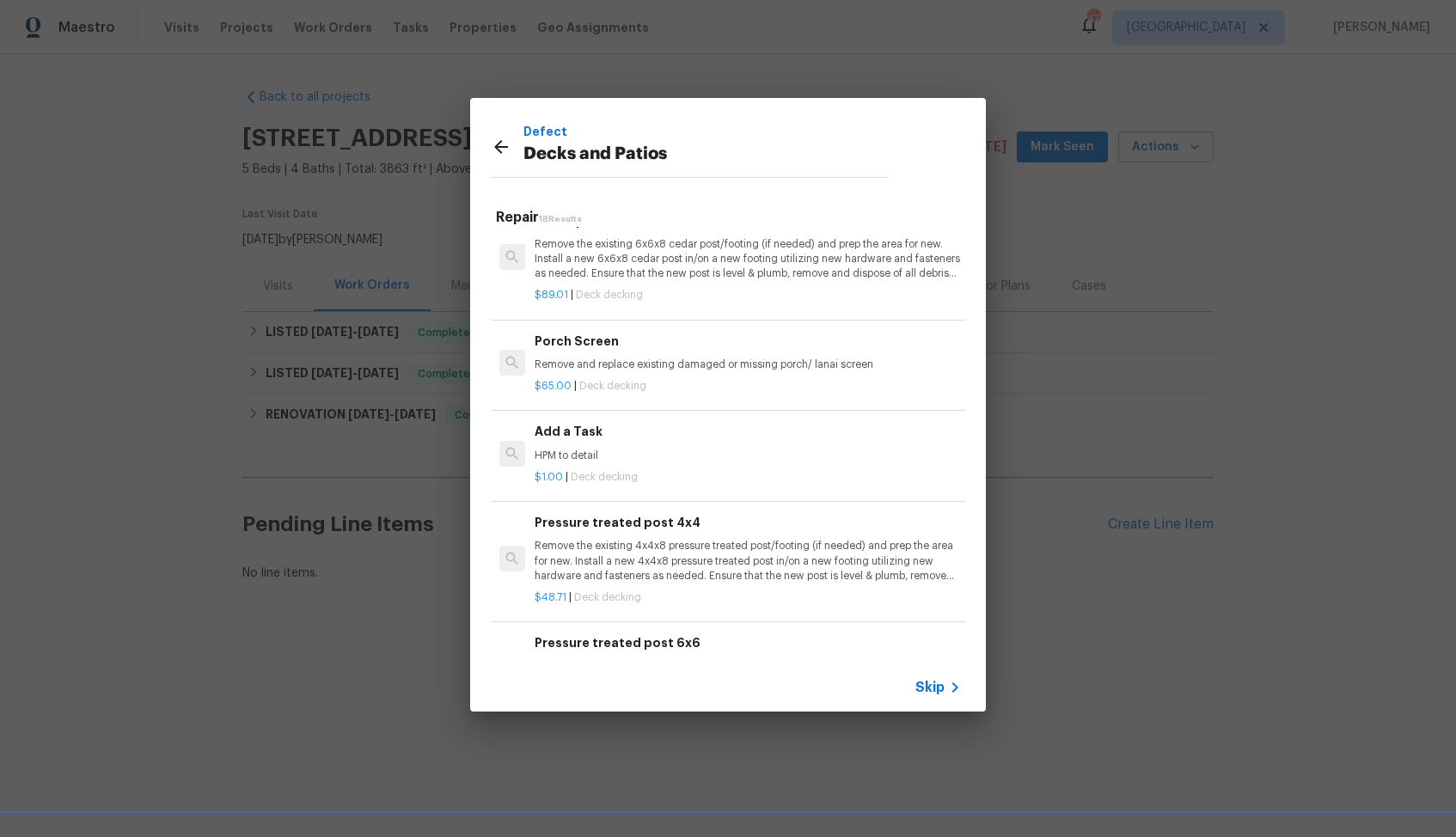
scroll to position [1662, 0]
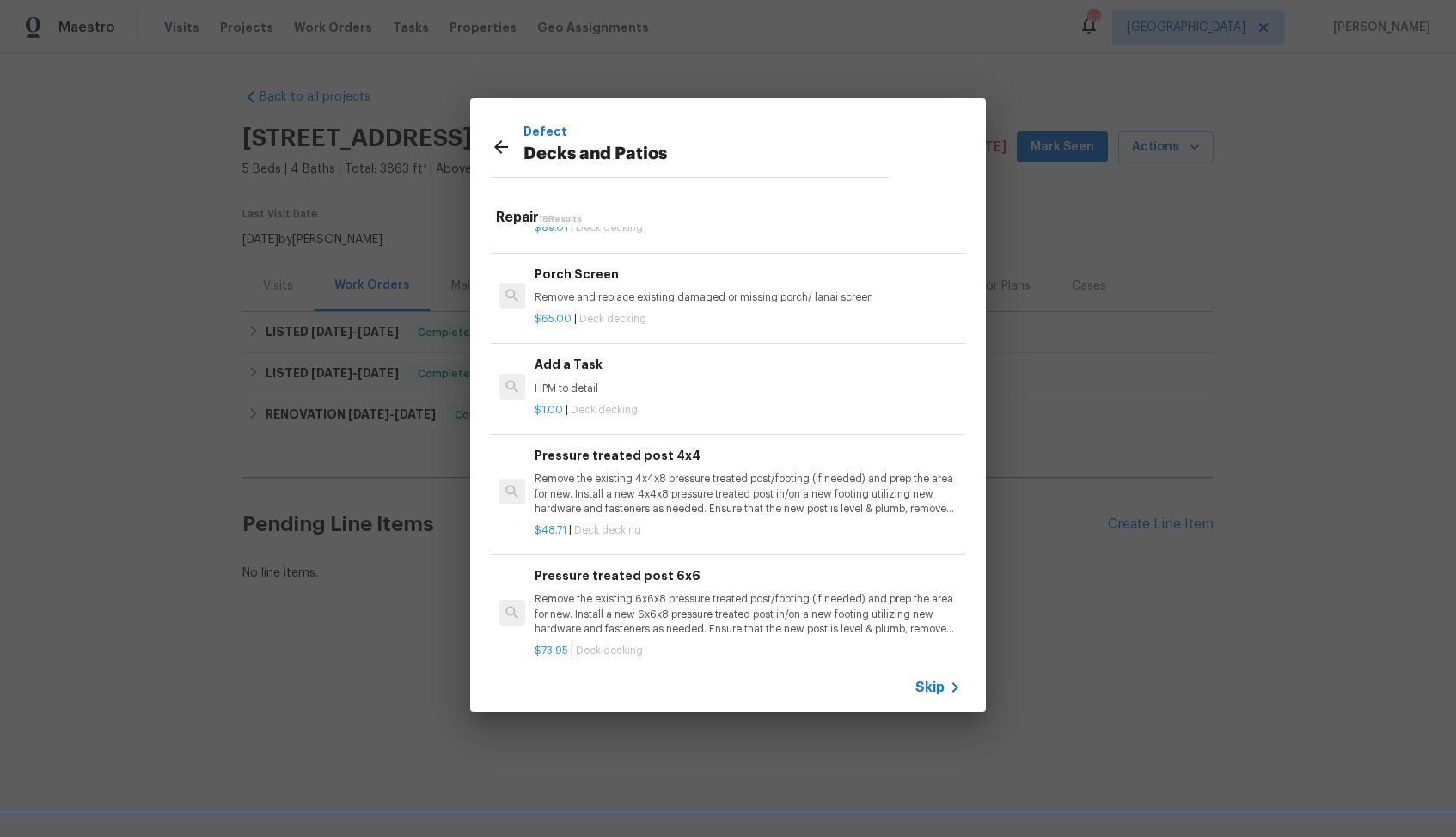
click at [604, 397] on div "$1.00 | Deck decking" at bounding box center [748, 406] width 427 height 21
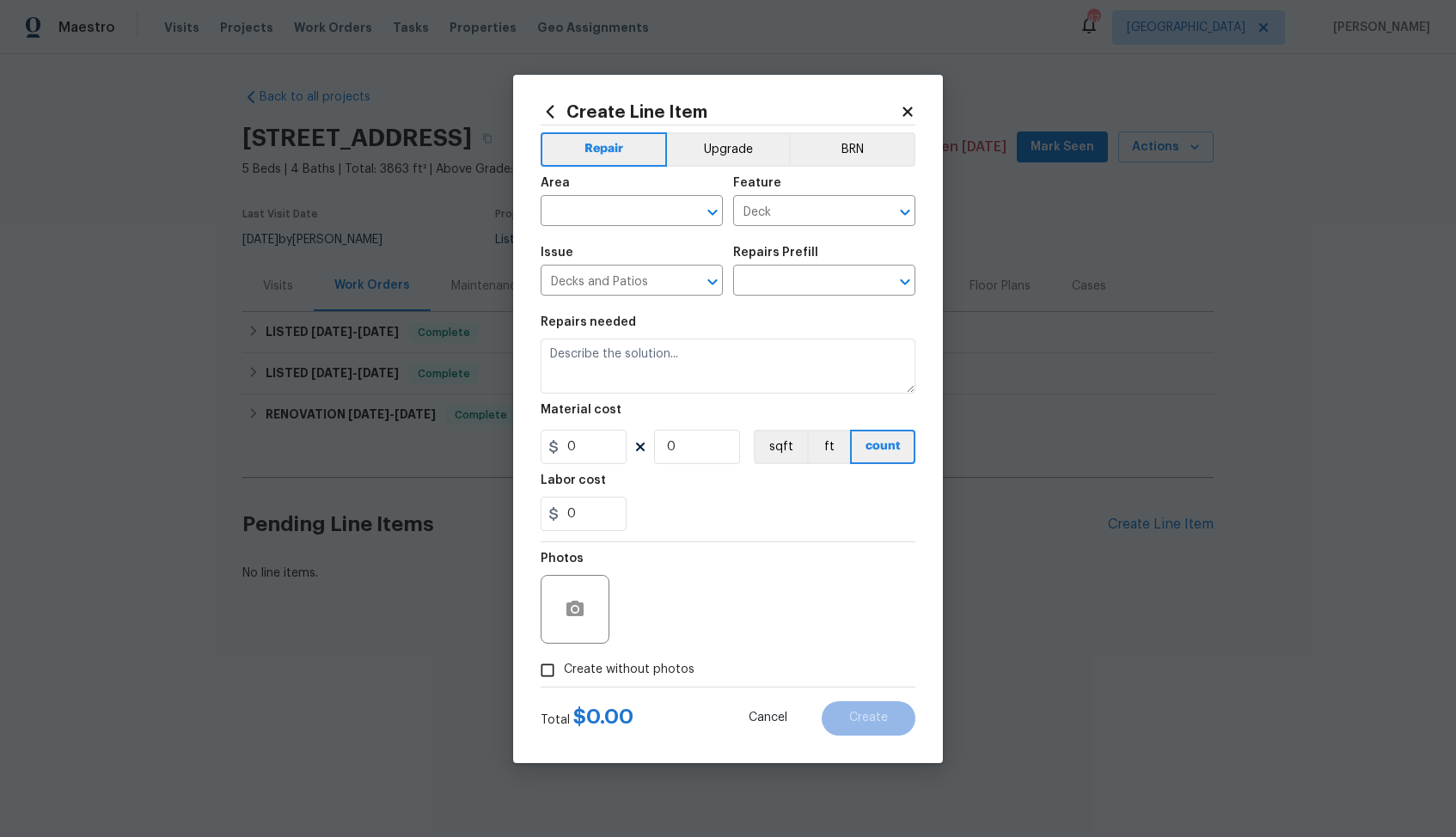
type input "Add a Task $1.00"
type textarea "HPM to detail"
type input "1"
click at [598, 213] on input "text" at bounding box center [608, 213] width 135 height 27
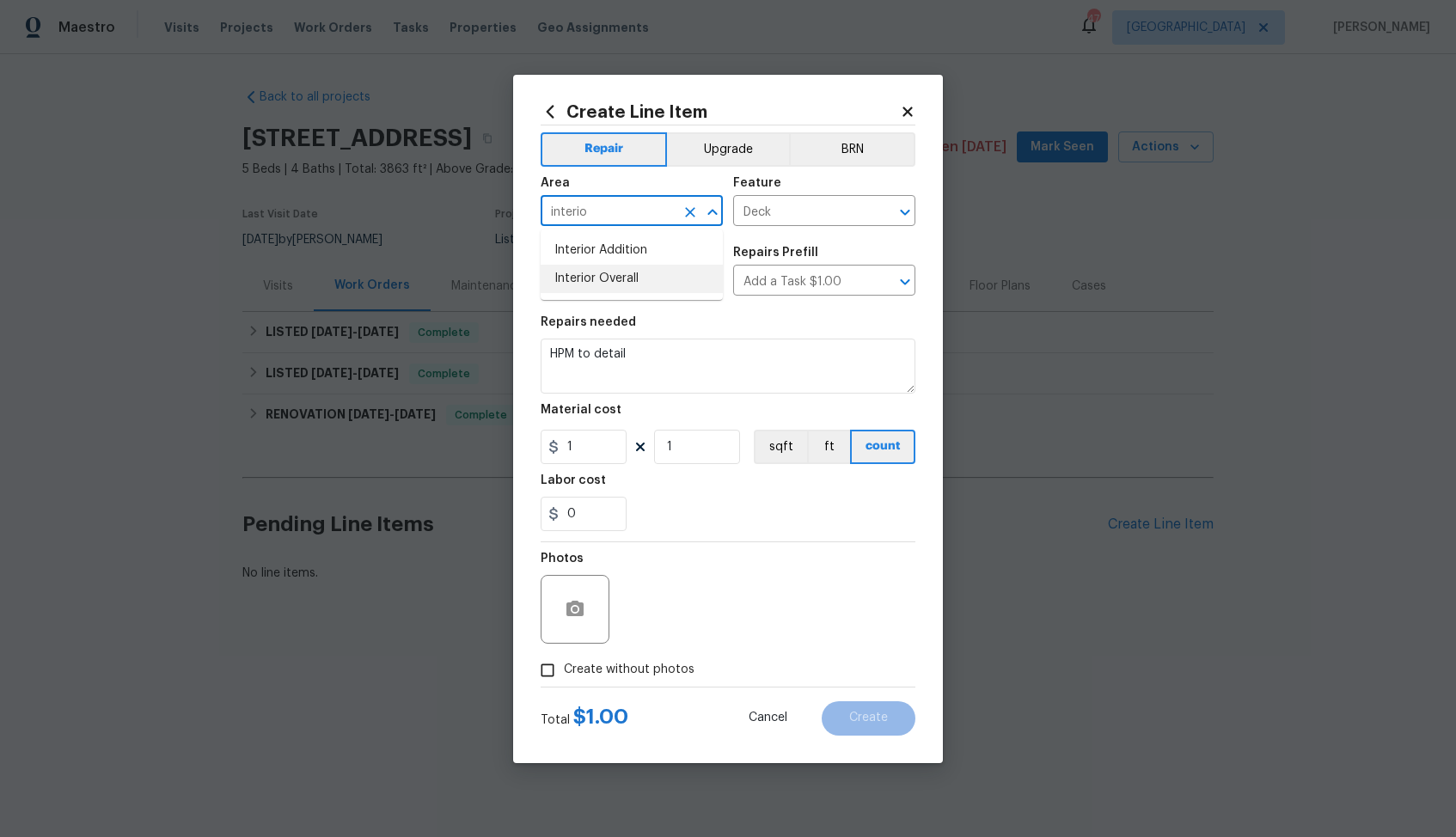
click at [617, 278] on li "Interior Overall" at bounding box center [632, 280] width 183 height 29
type input "Interior Overall"
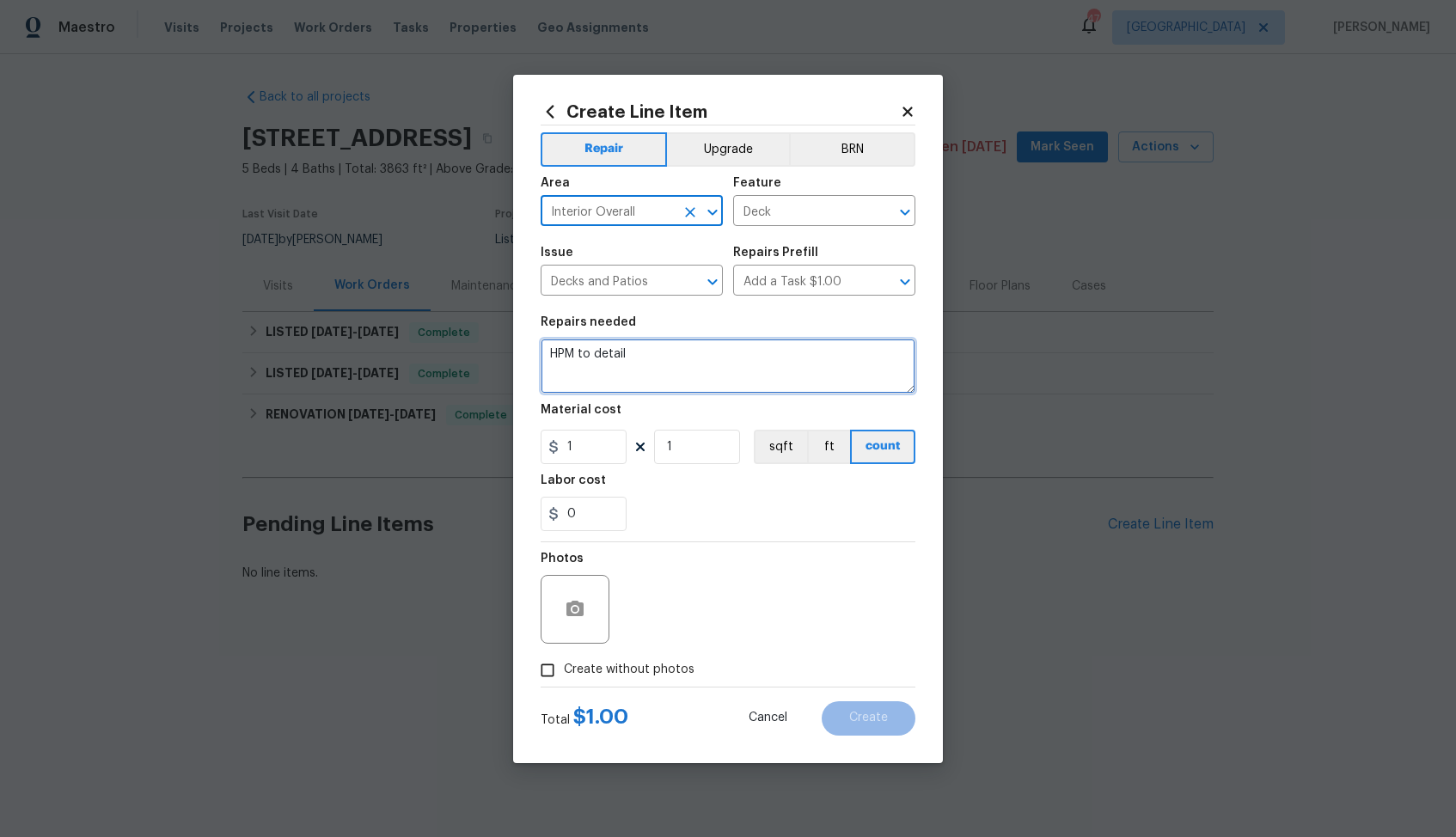
click at [662, 352] on textarea "HPM to detail" at bounding box center [728, 365] width 375 height 55
paste textarea "Repair and secure the loose railing around the upstairs deck."
type textarea "Repair and secure the loose railing around the upstairs deck."
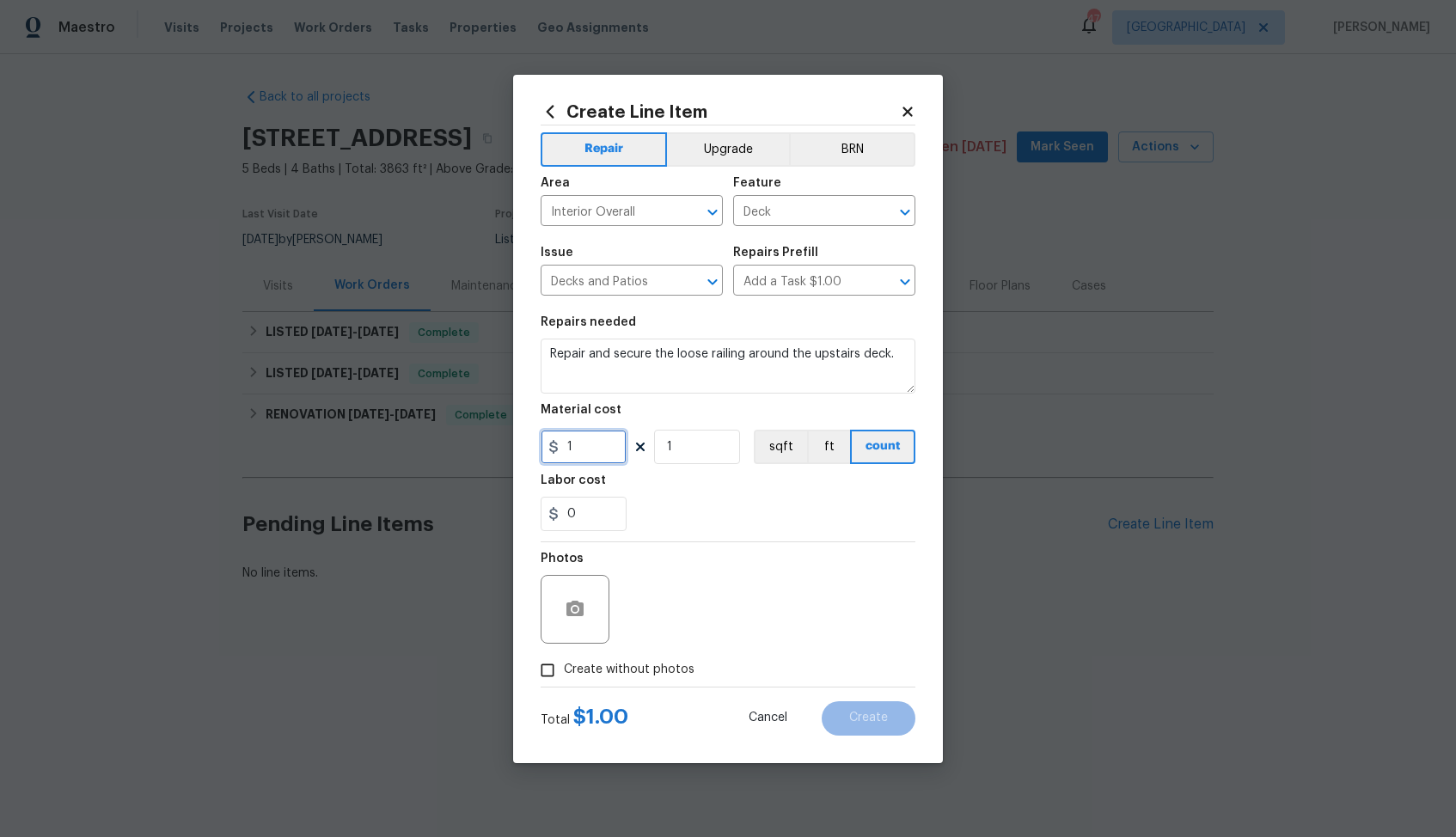
click at [599, 446] on input "1" at bounding box center [583, 447] width 86 height 35
type input "75"
click at [619, 677] on span "Create without photos" at bounding box center [629, 670] width 131 height 18
click at [564, 677] on input "Create without photos" at bounding box center [548, 671] width 33 height 33
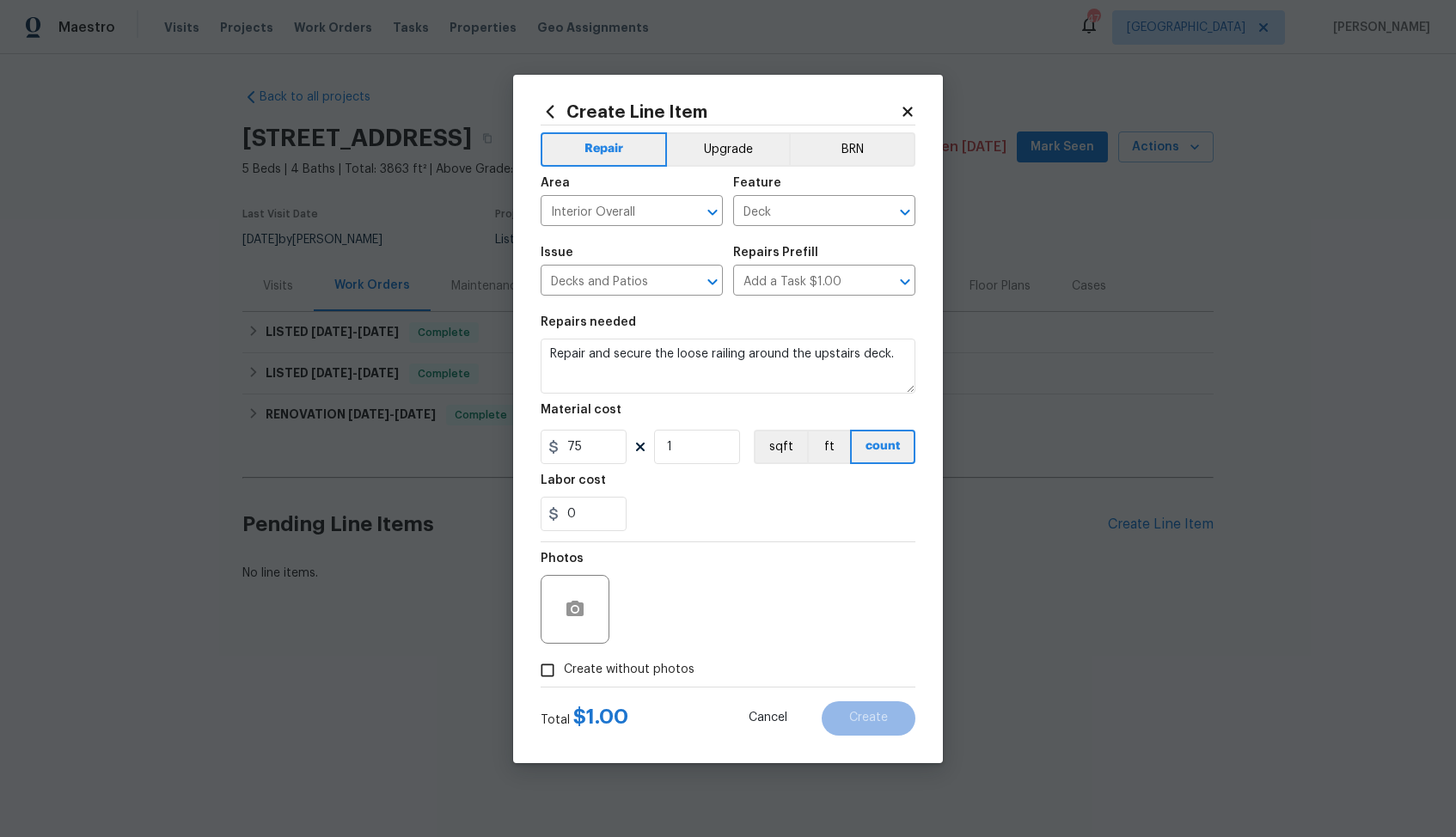
checkbox input "true"
click at [710, 612] on textarea at bounding box center [770, 609] width 292 height 69
click at [896, 710] on button "Create" at bounding box center [869, 719] width 94 height 35
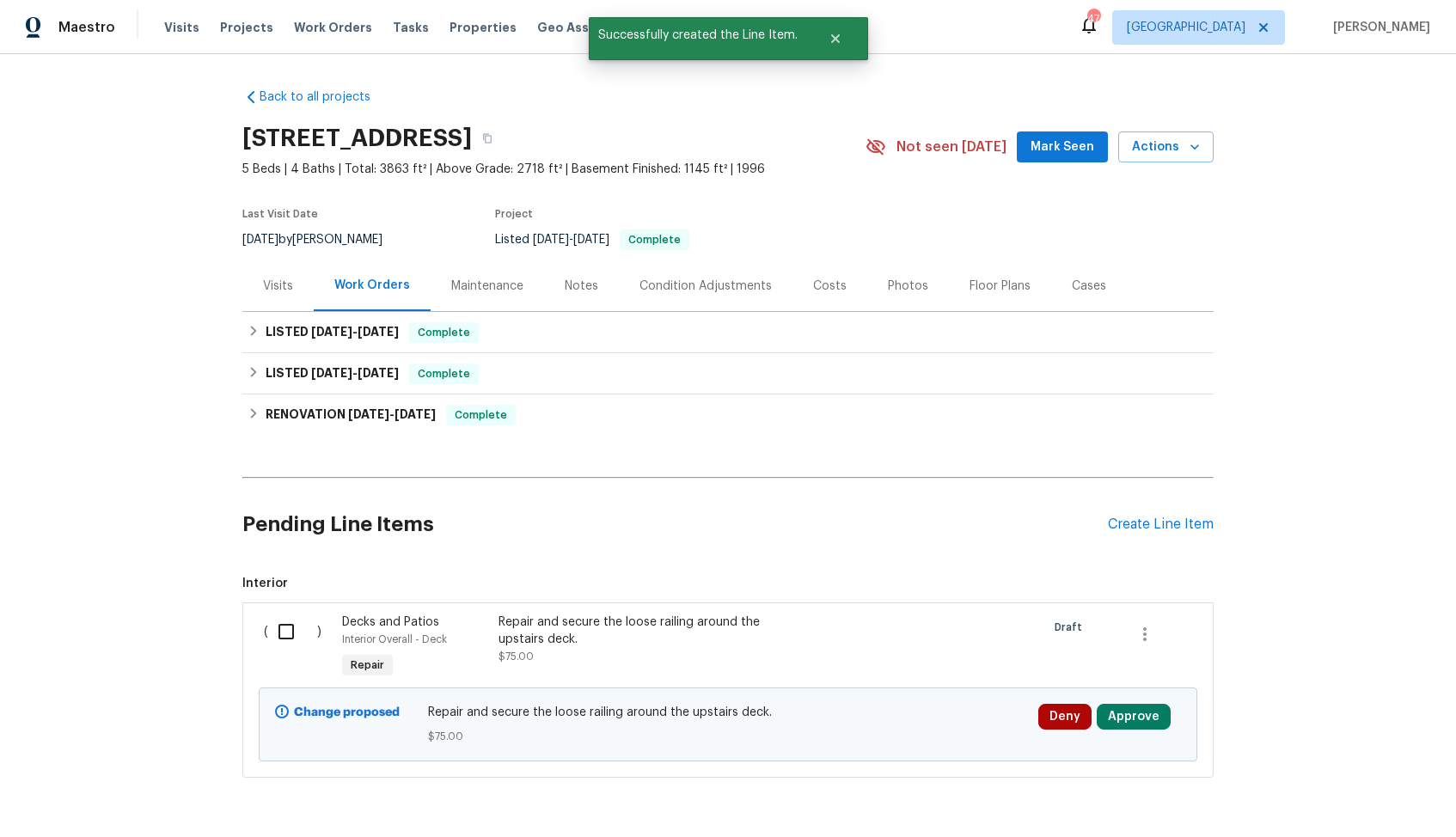
click at [285, 623] on input "checkbox" at bounding box center [292, 632] width 49 height 37
checkbox input "true"
click at [1331, 789] on span "Create Work Order" at bounding box center [1357, 795] width 114 height 21
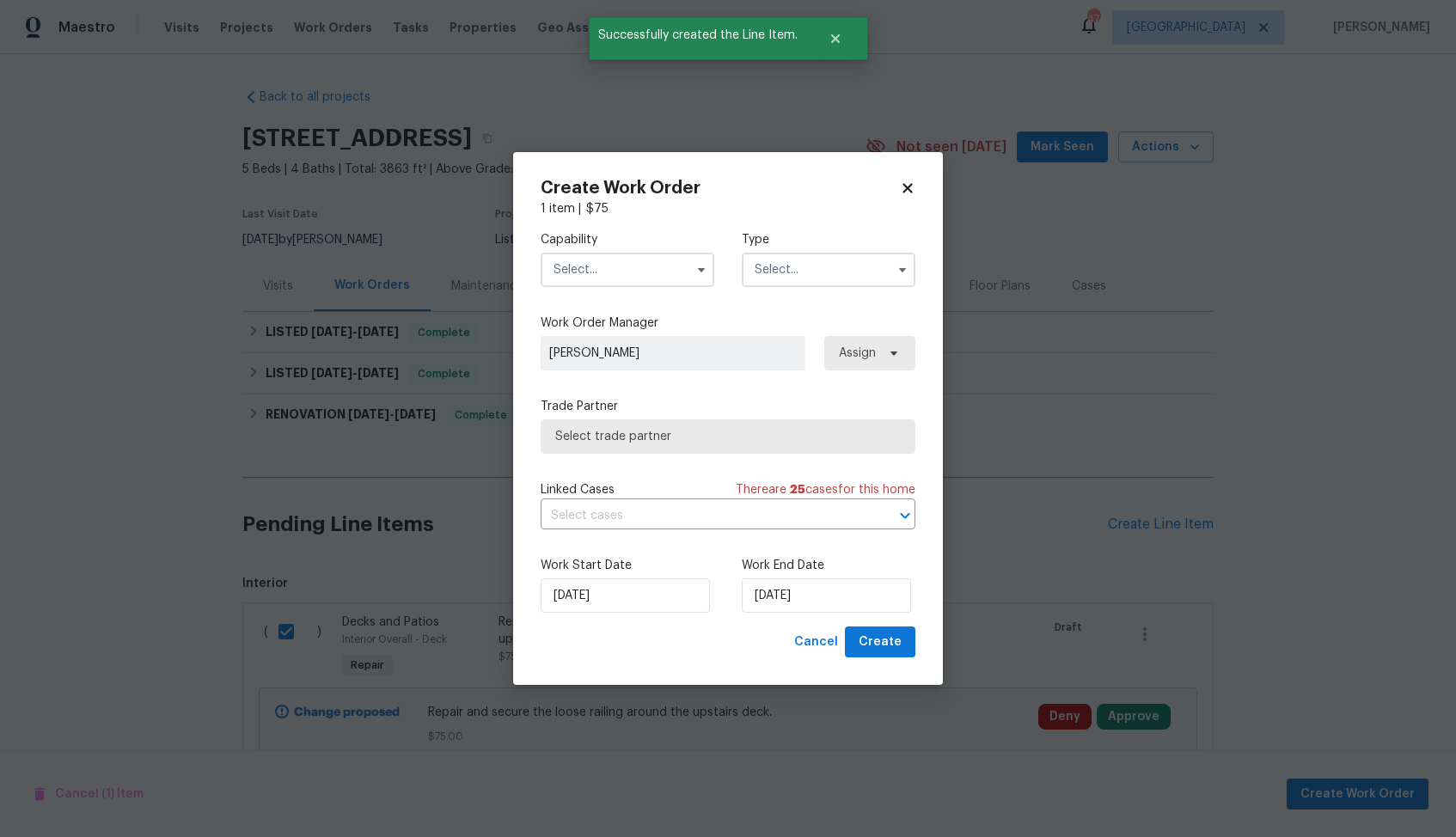
click at [654, 272] on input "text" at bounding box center [628, 270] width 174 height 35
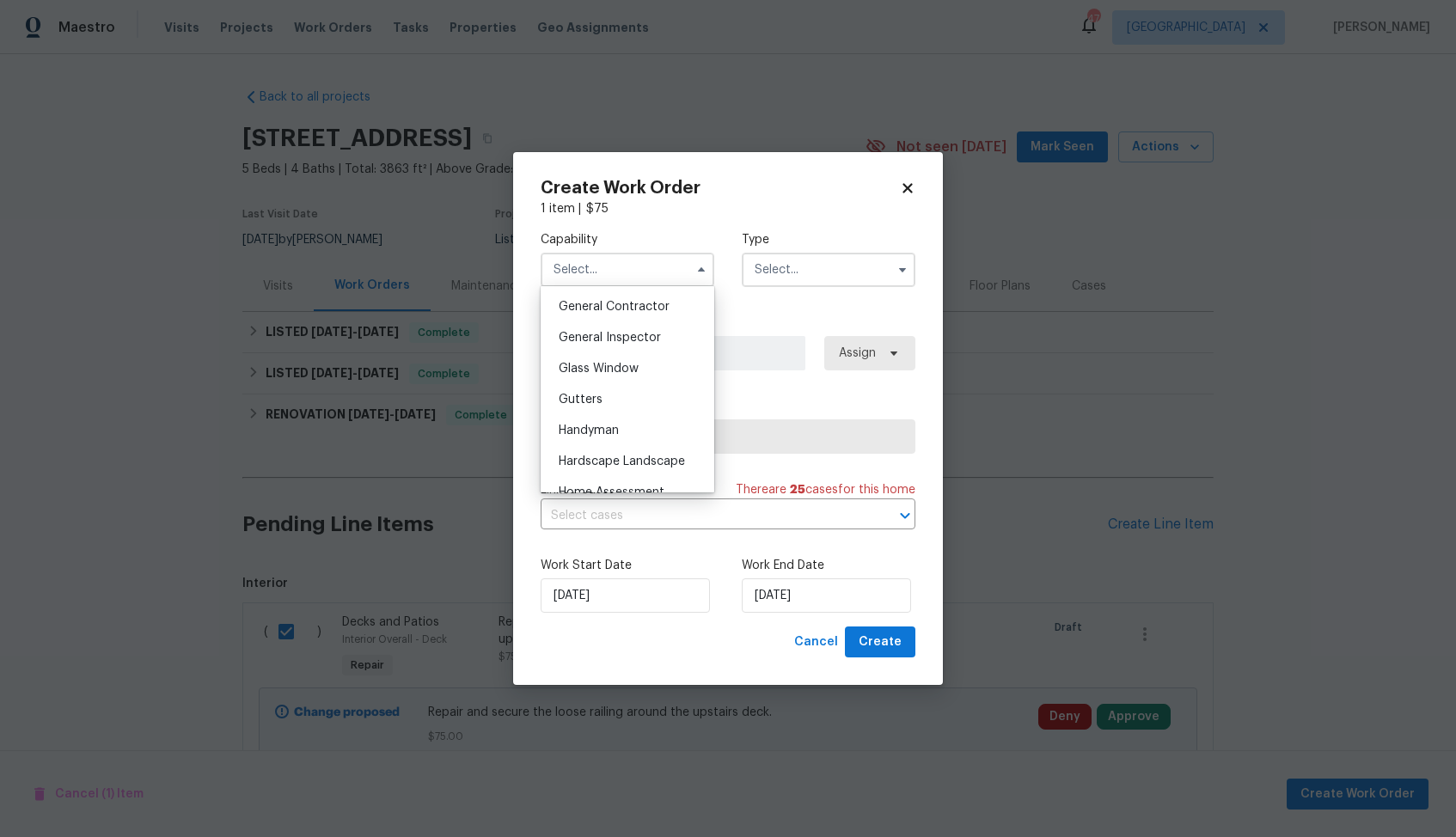
scroll to position [824, 0]
click at [603, 425] on span "Handyman" at bounding box center [588, 428] width 61 height 12
type input "Handyman"
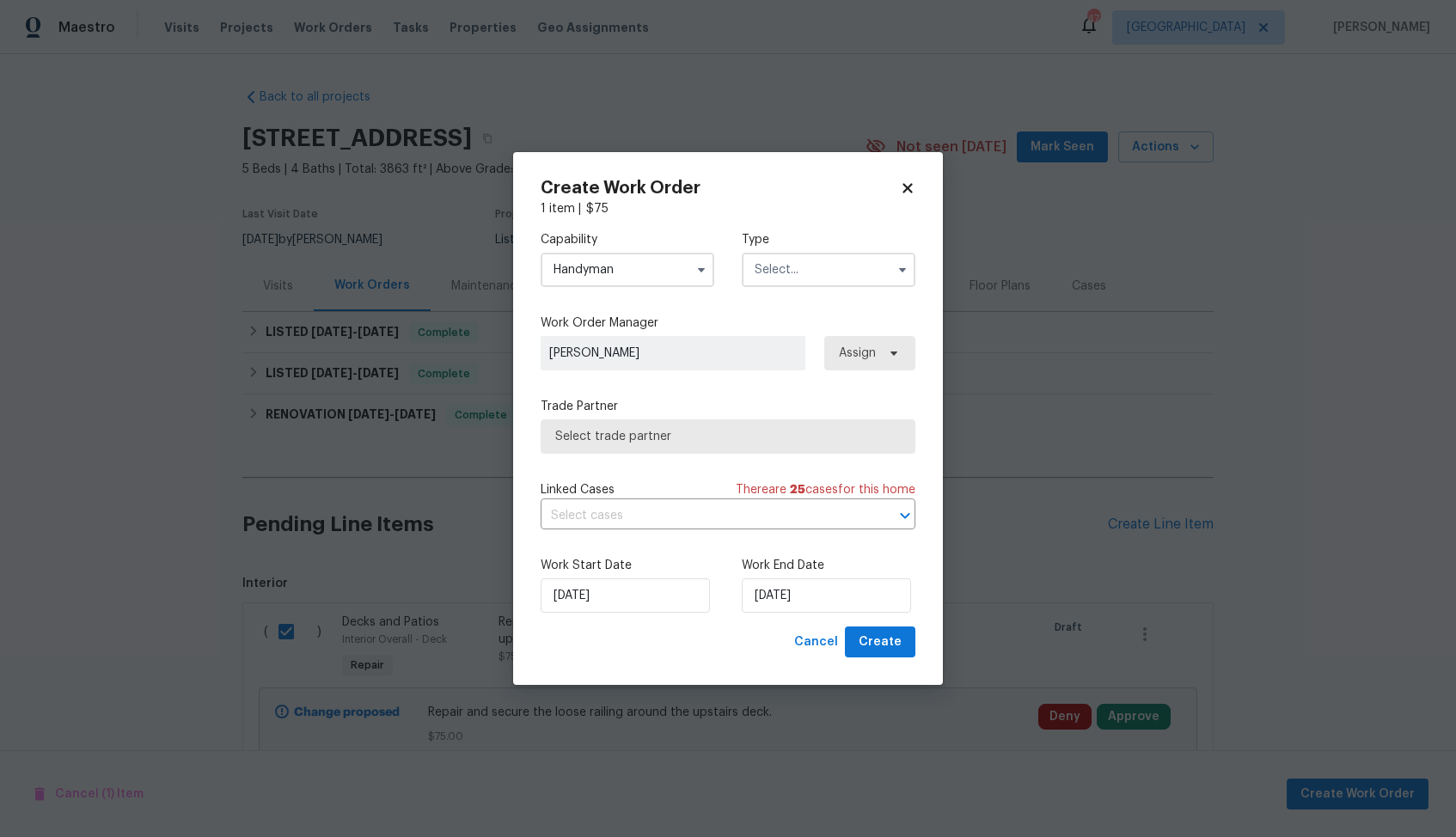
click at [884, 264] on input "text" at bounding box center [828, 270] width 174 height 35
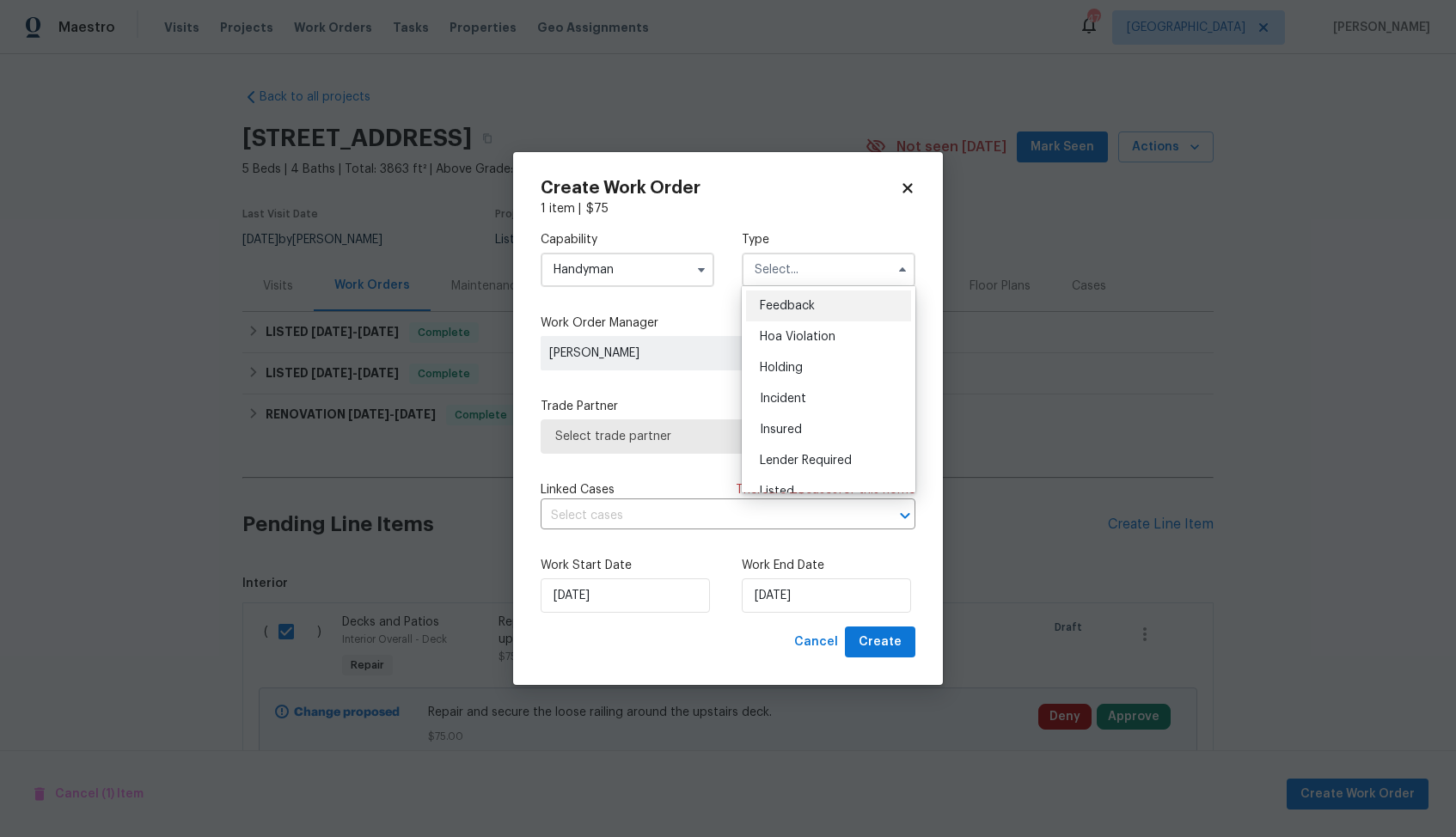
click at [839, 301] on div "Feedback" at bounding box center [828, 306] width 165 height 31
type input "Feedback"
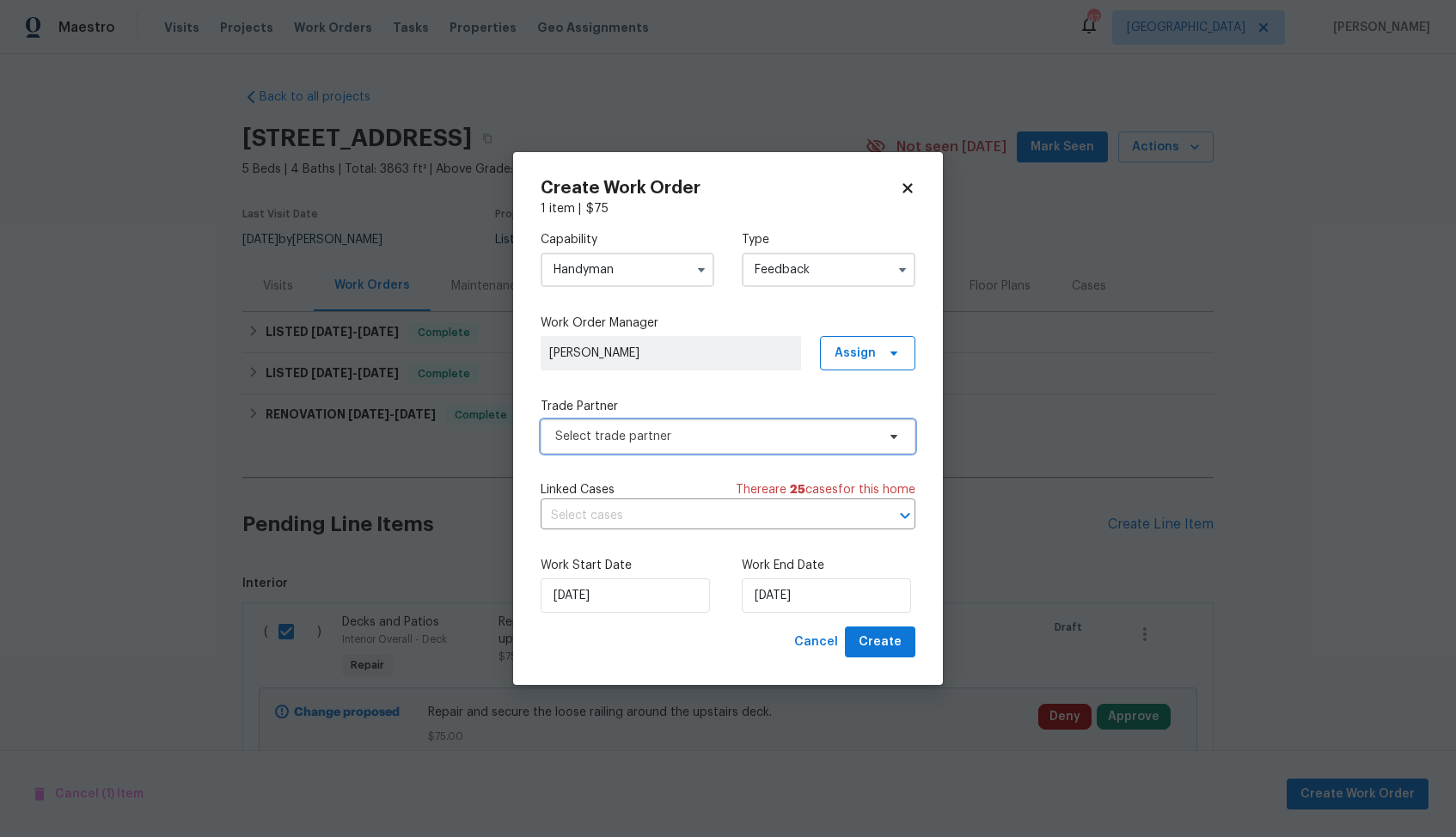
click at [638, 428] on span "Select trade partner" at bounding box center [716, 436] width 321 height 17
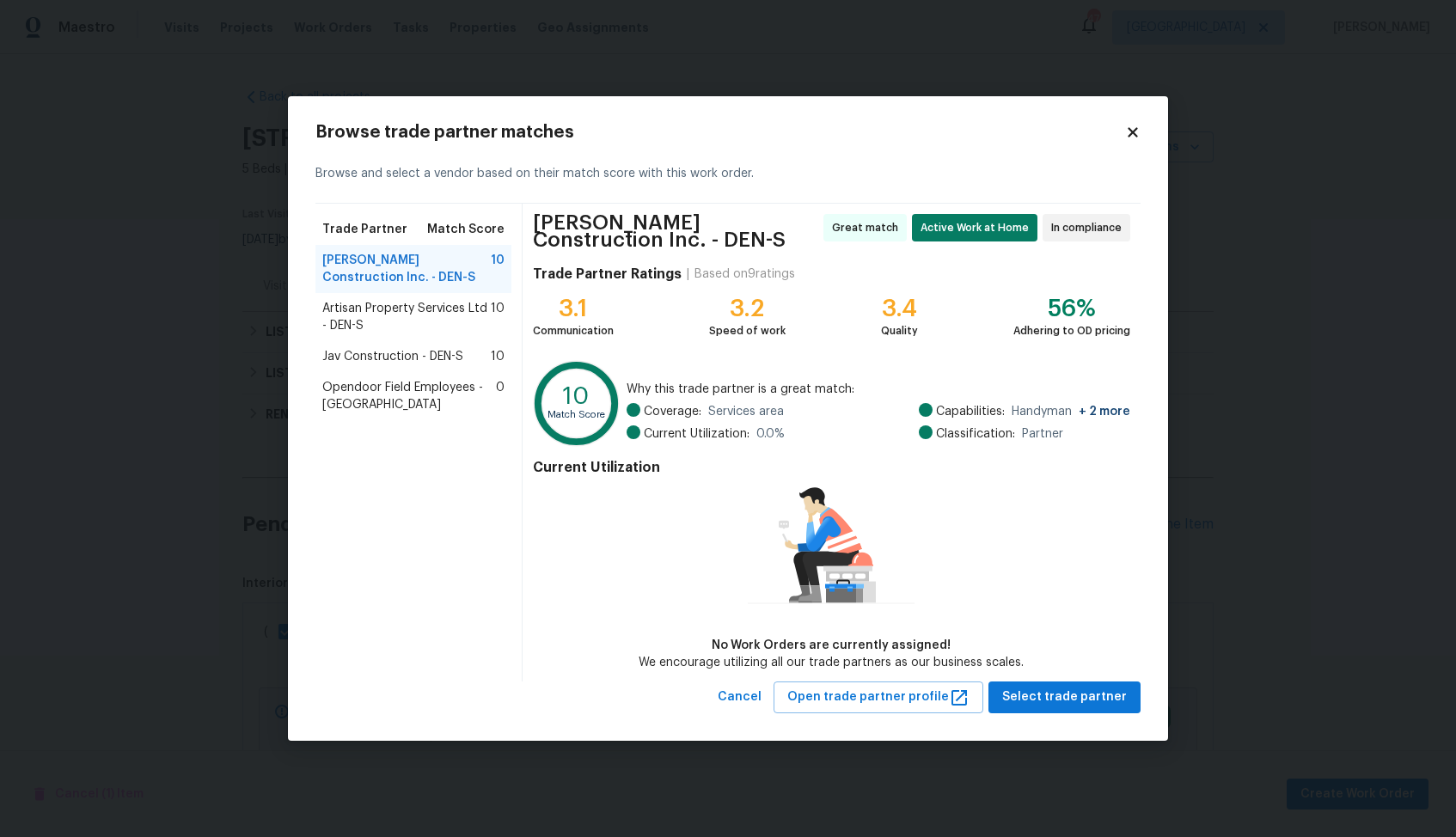
click at [391, 325] on span "Artisan Property Services Ltd - DEN-S" at bounding box center [406, 317] width 168 height 35
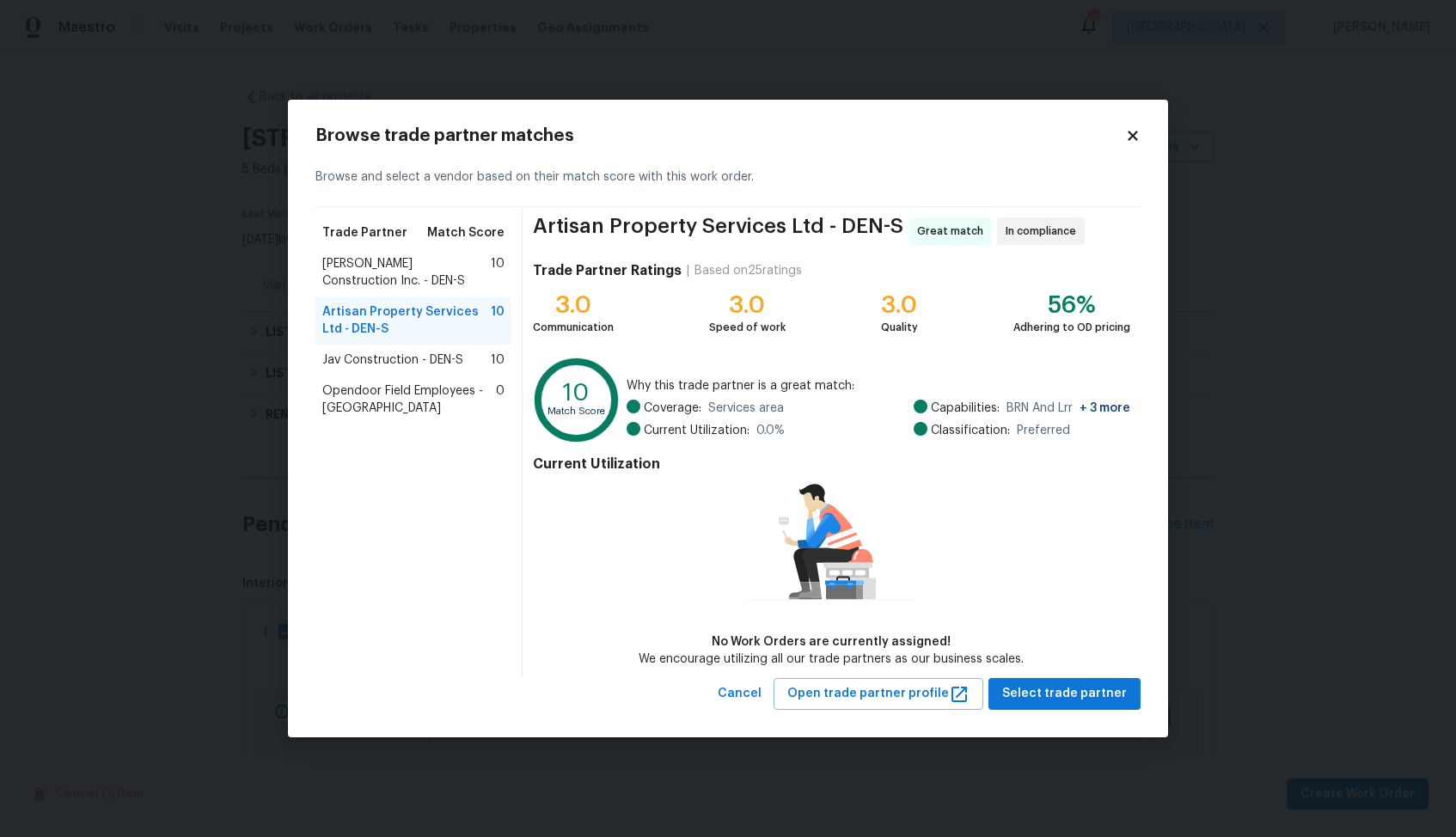
click at [384, 286] on span "Hanson Construction Inc. - DEN-S" at bounding box center [406, 273] width 168 height 35
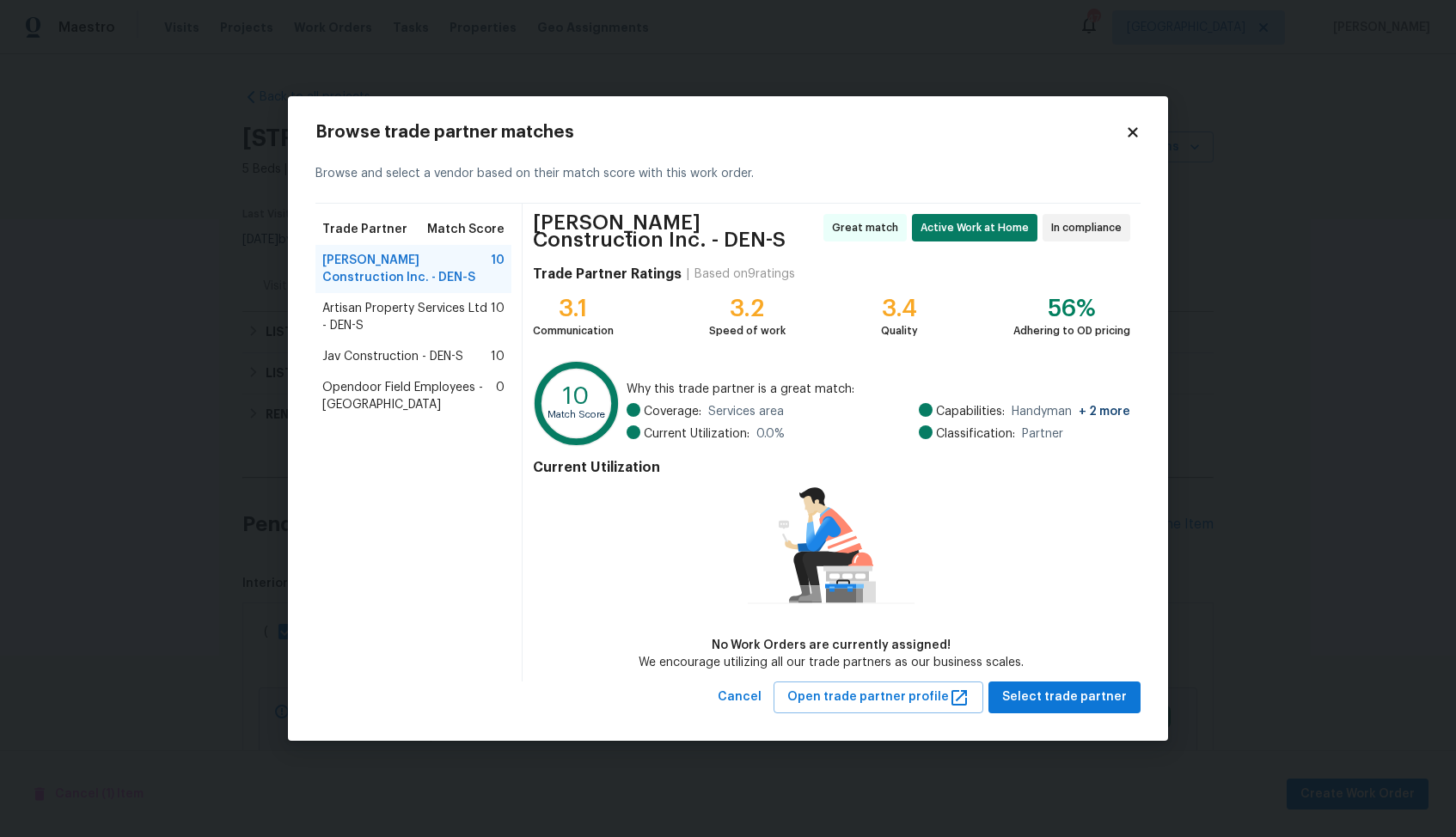
click at [384, 314] on span "Artisan Property Services Ltd - DEN-S" at bounding box center [406, 317] width 168 height 35
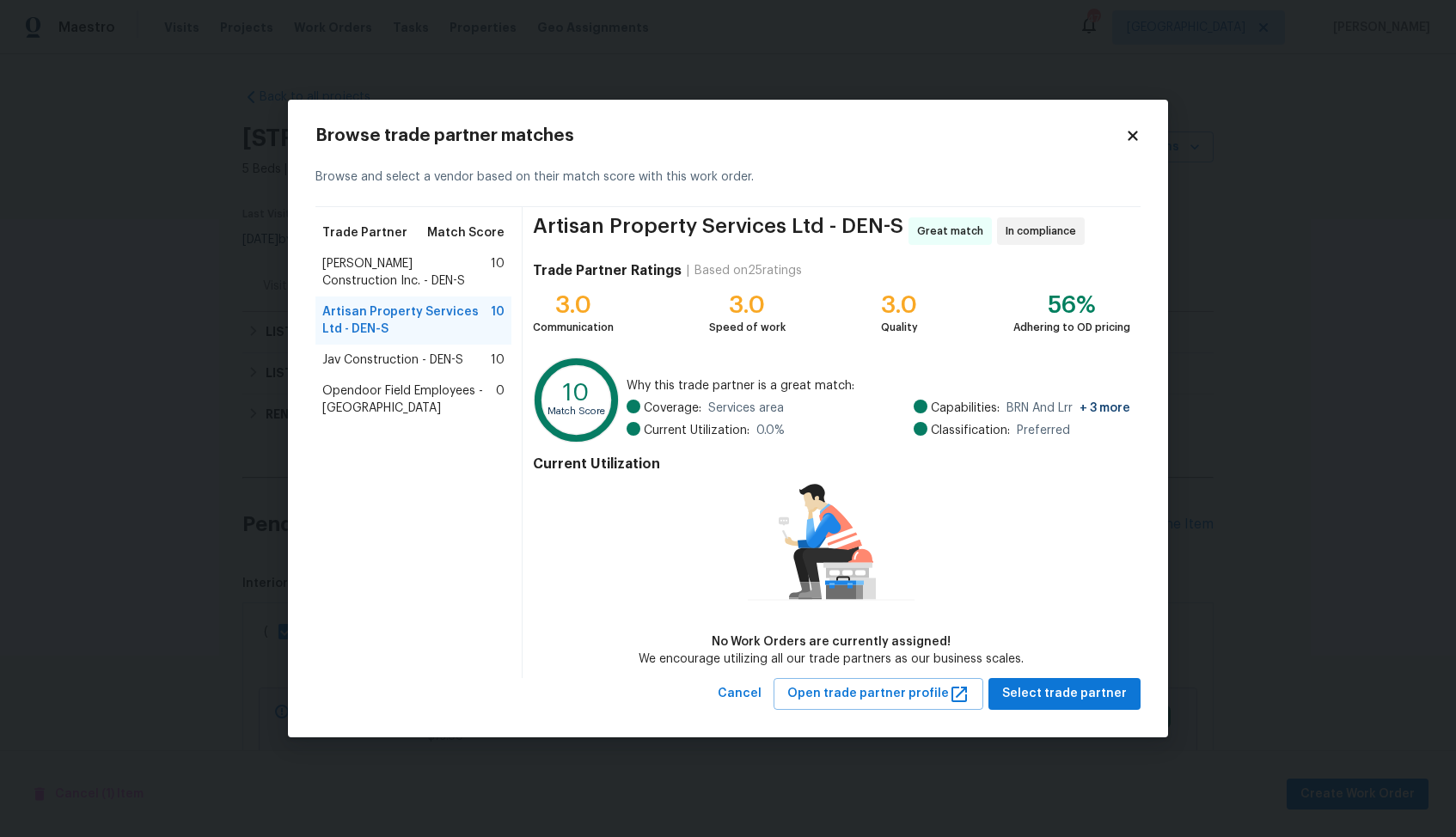
click at [385, 272] on span "Hanson Construction Inc. - DEN-S" at bounding box center [406, 273] width 168 height 35
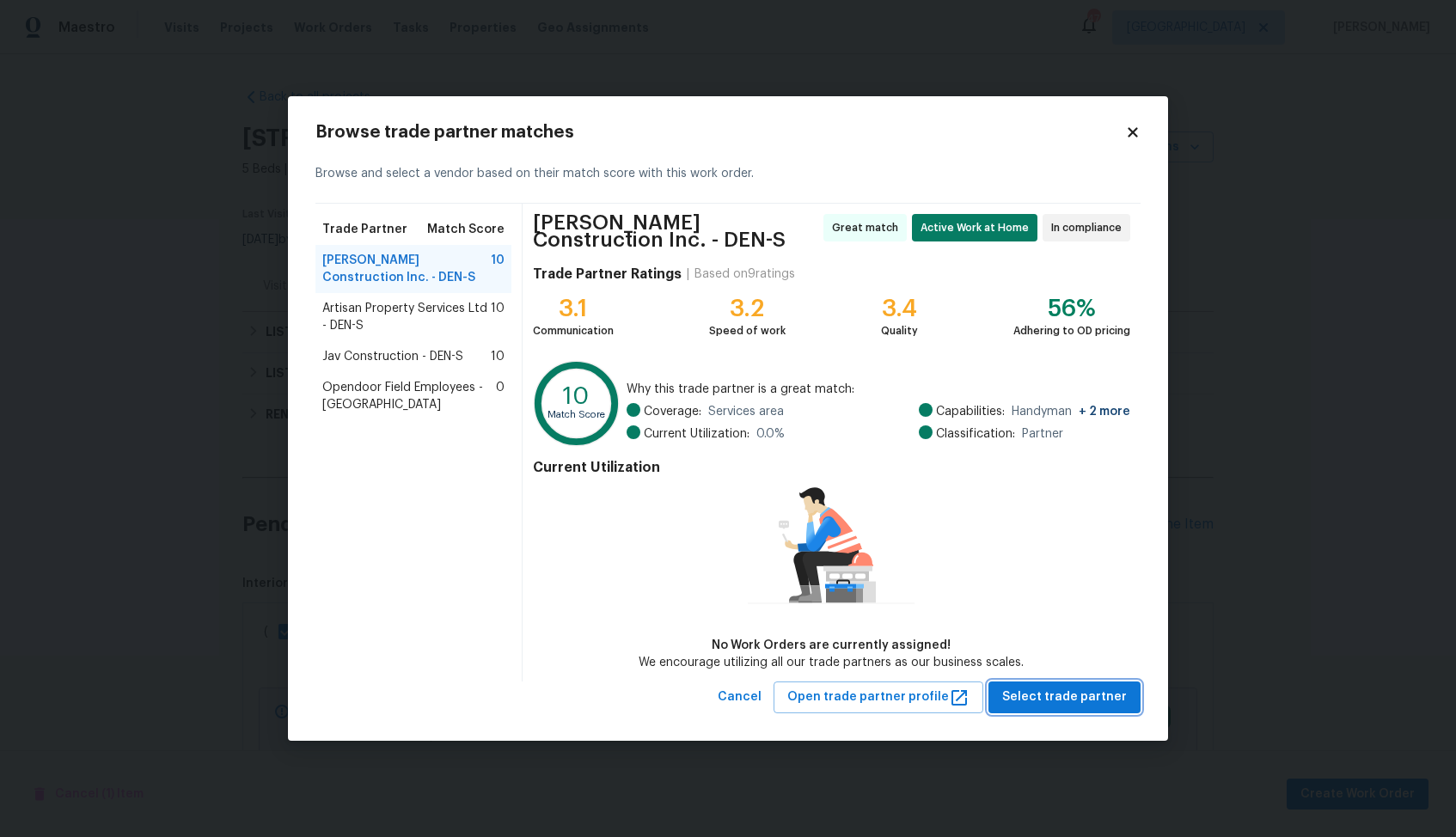
click at [1049, 690] on span "Select trade partner" at bounding box center [1065, 698] width 125 height 21
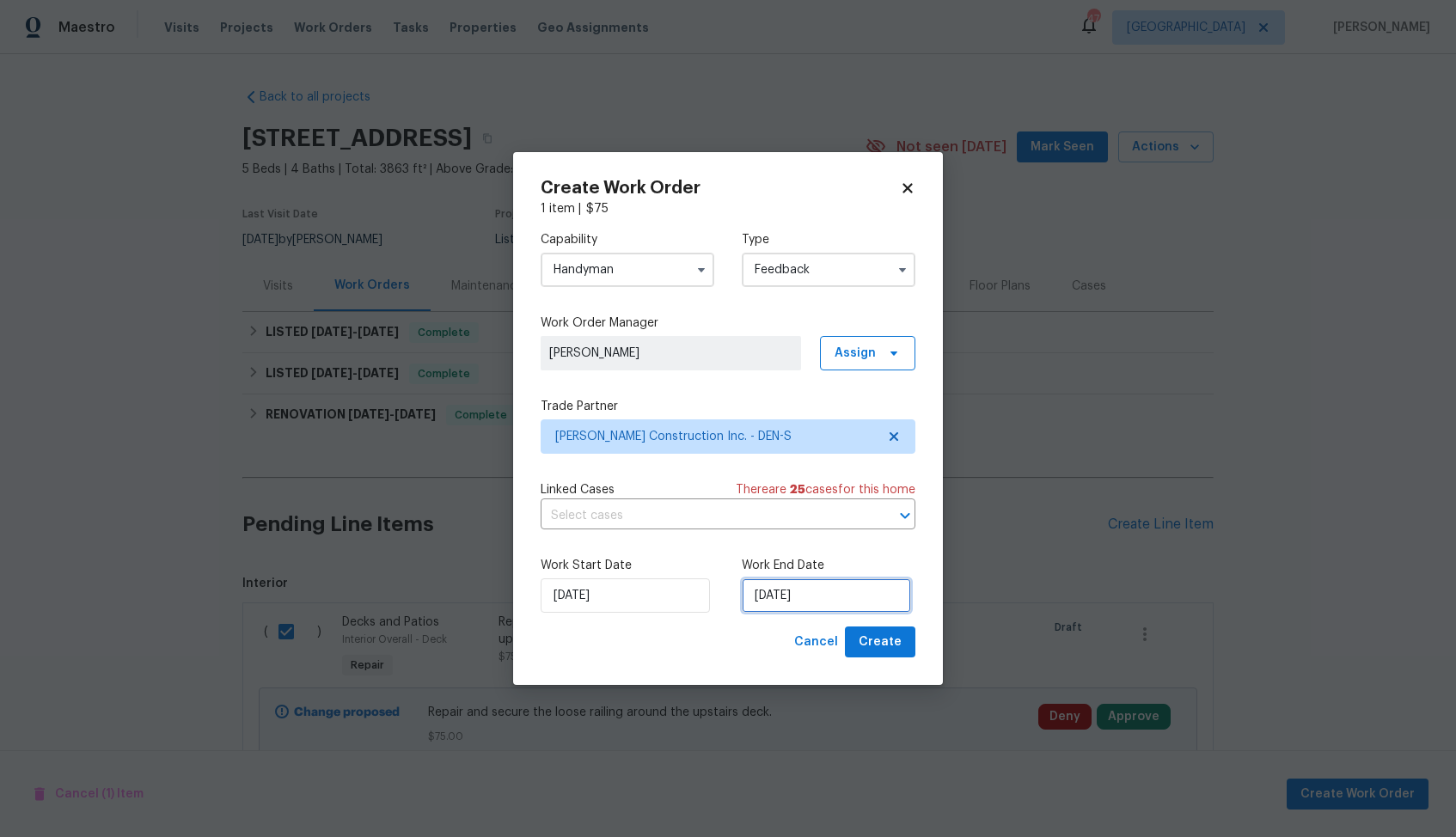
click at [786, 601] on input "19/08/2025" at bounding box center [827, 596] width 169 height 35
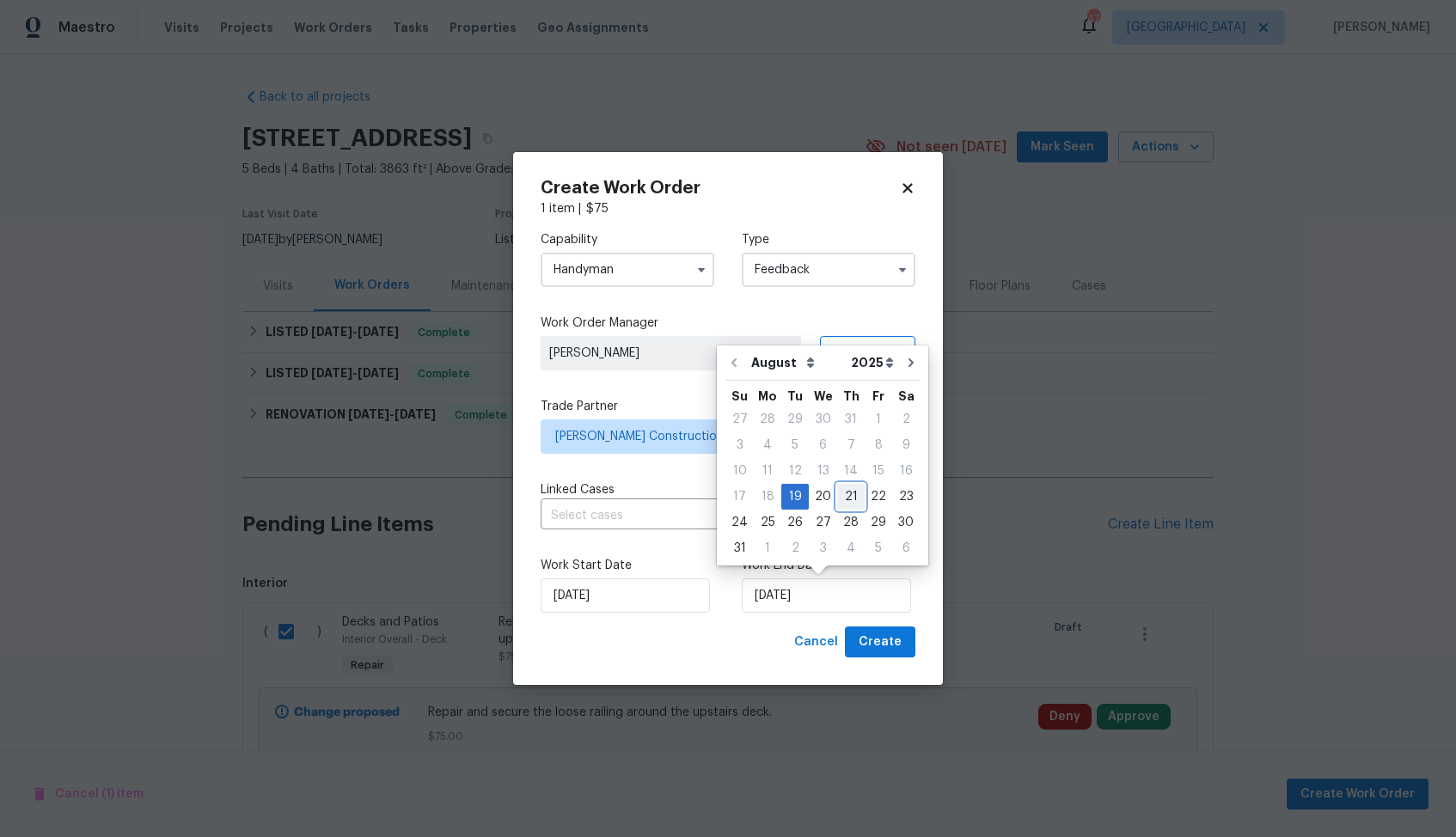
click at [844, 505] on div "21" at bounding box center [851, 497] width 28 height 24
type input "21/08/2025"
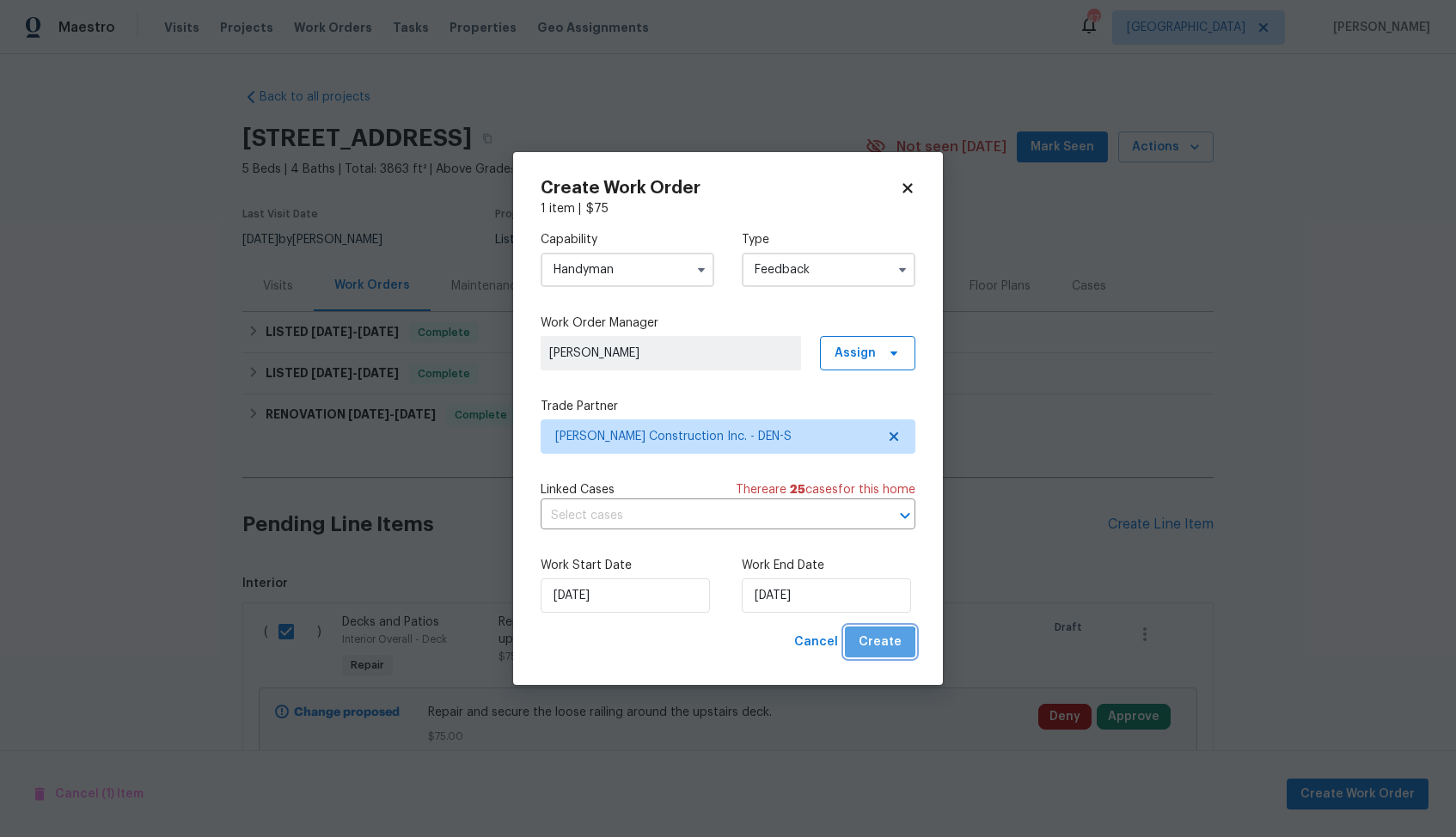
click at [883, 649] on span "Create" at bounding box center [880, 642] width 43 height 21
checkbox input "false"
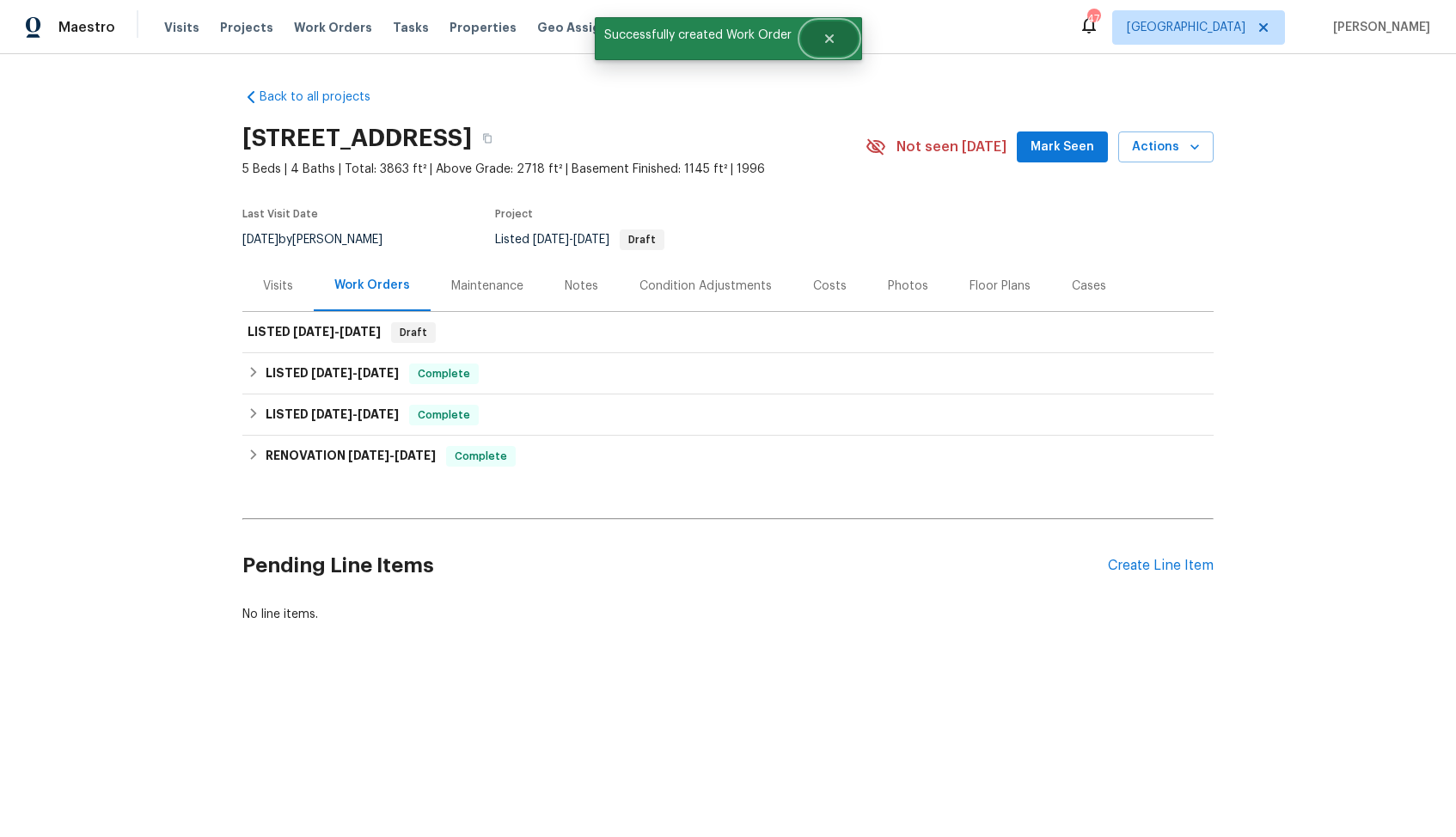
click at [830, 40] on icon "Close" at bounding box center [828, 38] width 9 height 9
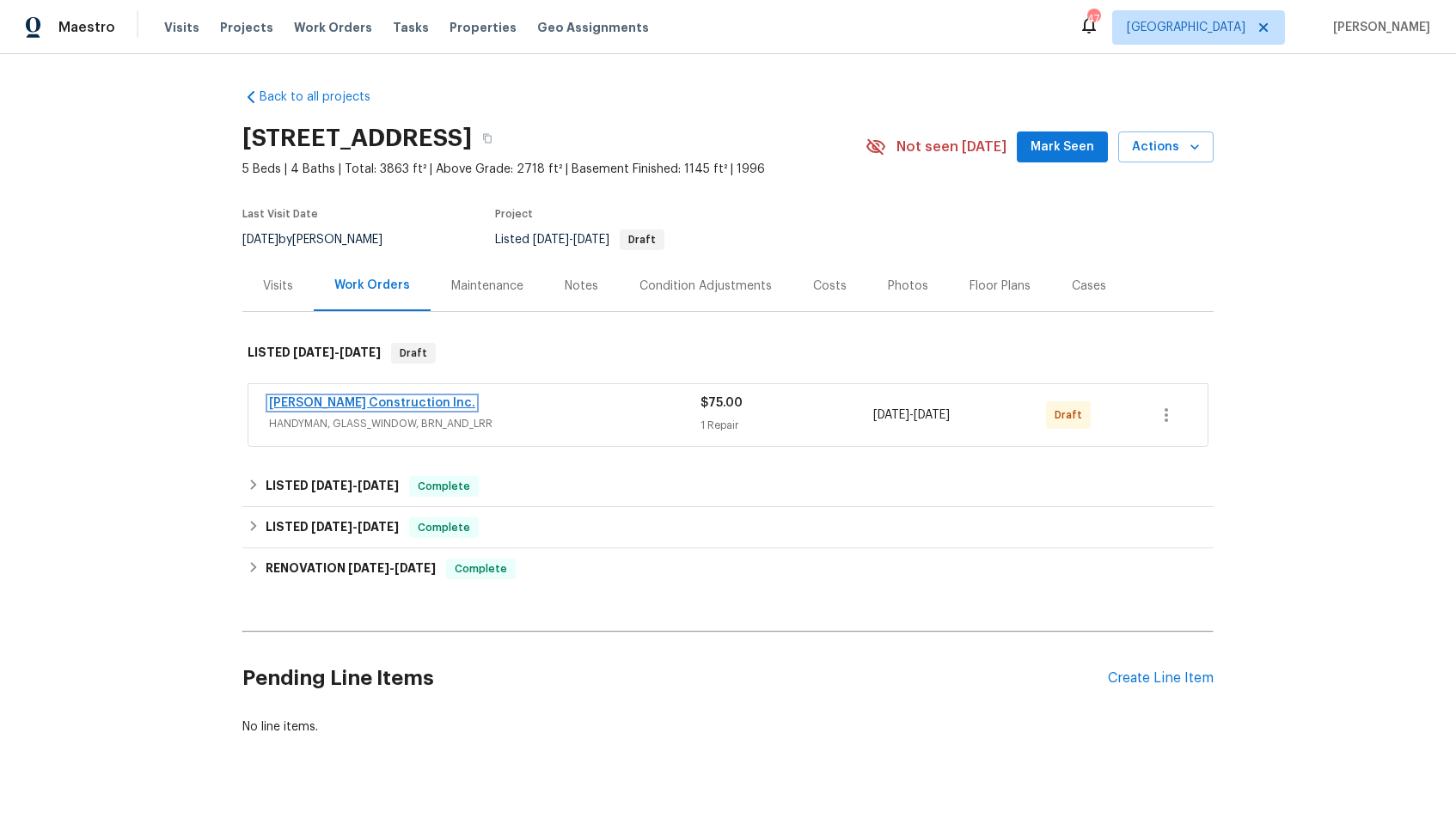
click at [342, 404] on link "[PERSON_NAME] Construction Inc." at bounding box center [372, 403] width 207 height 12
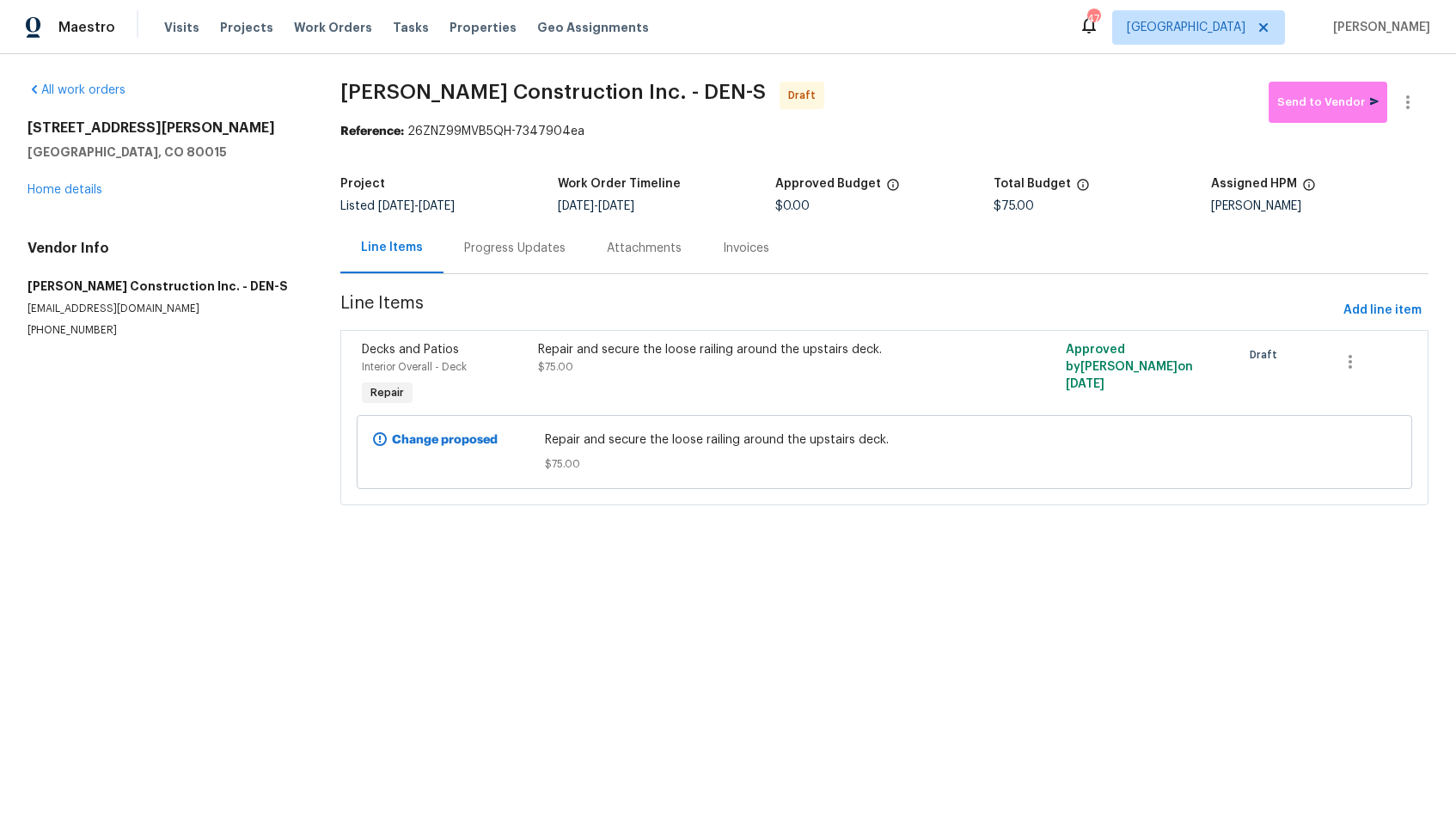
click at [506, 251] on div "Progress Updates" at bounding box center [515, 249] width 102 height 17
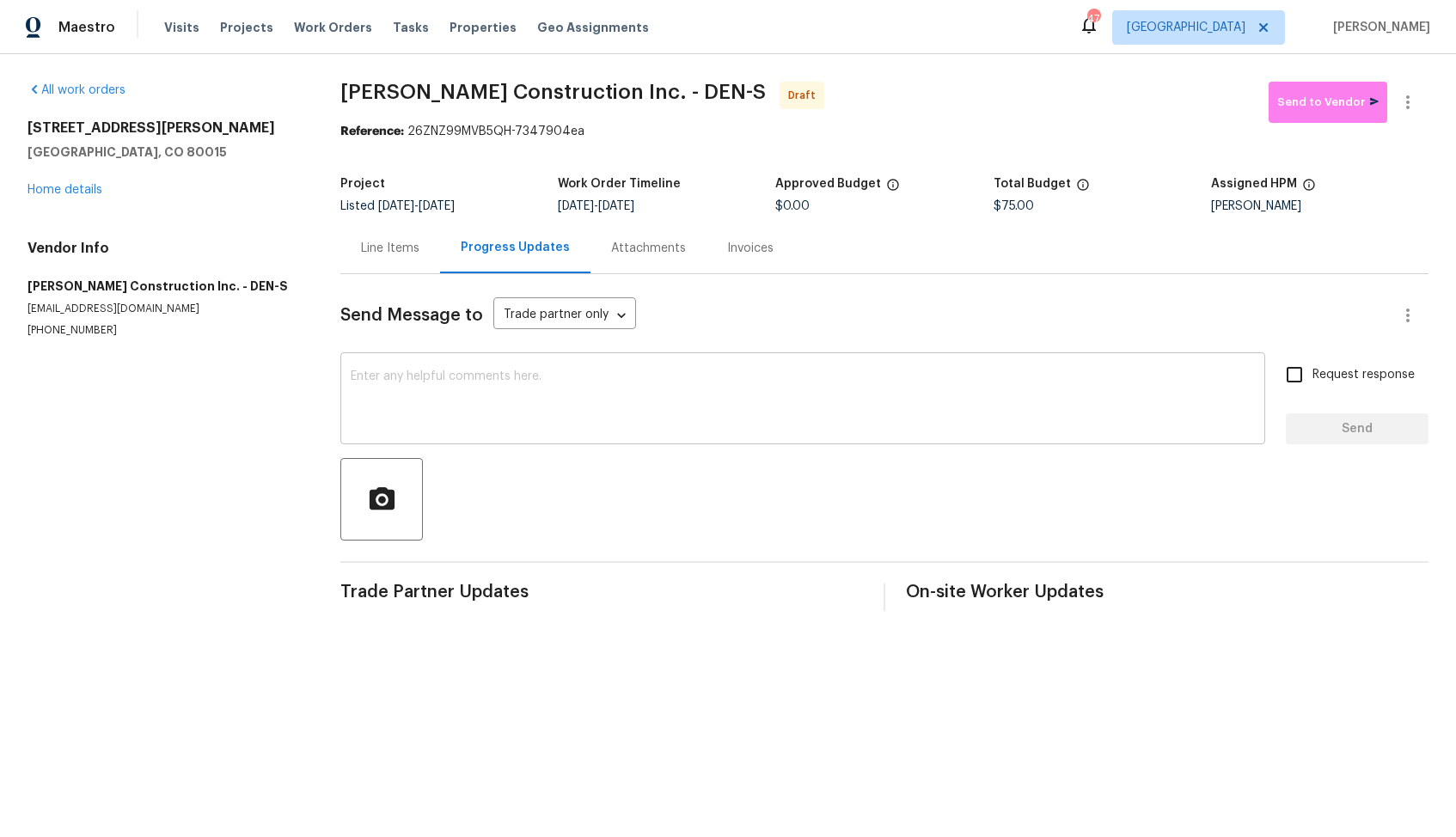
click at [538, 405] on textarea at bounding box center [802, 401] width 904 height 61
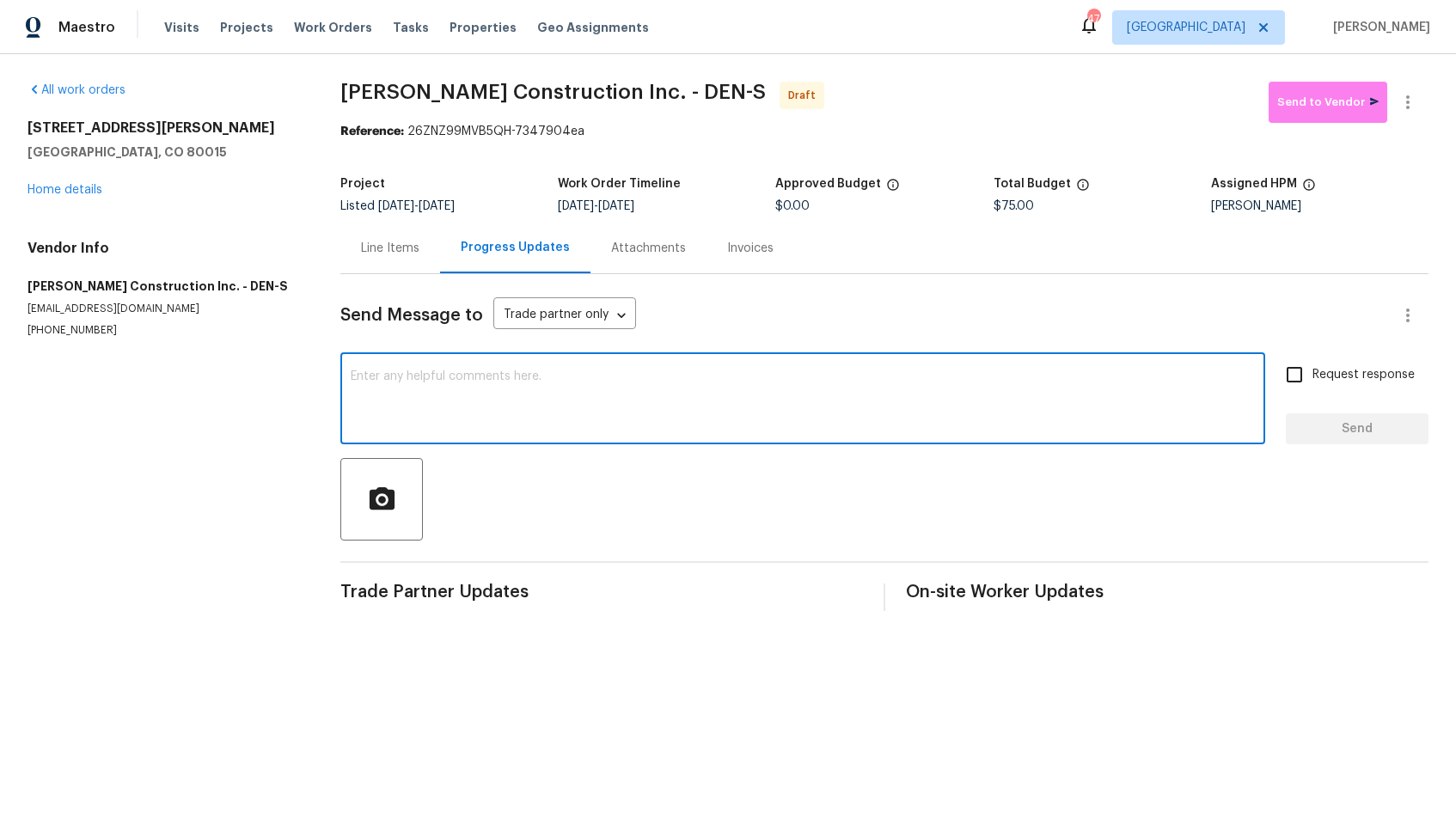
click at [825, 441] on div "x ​" at bounding box center [802, 400] width 925 height 87
paste textarea "Hi, this is [PERSON_NAME] with Opendoor. I’m confirming you received the WO for…"
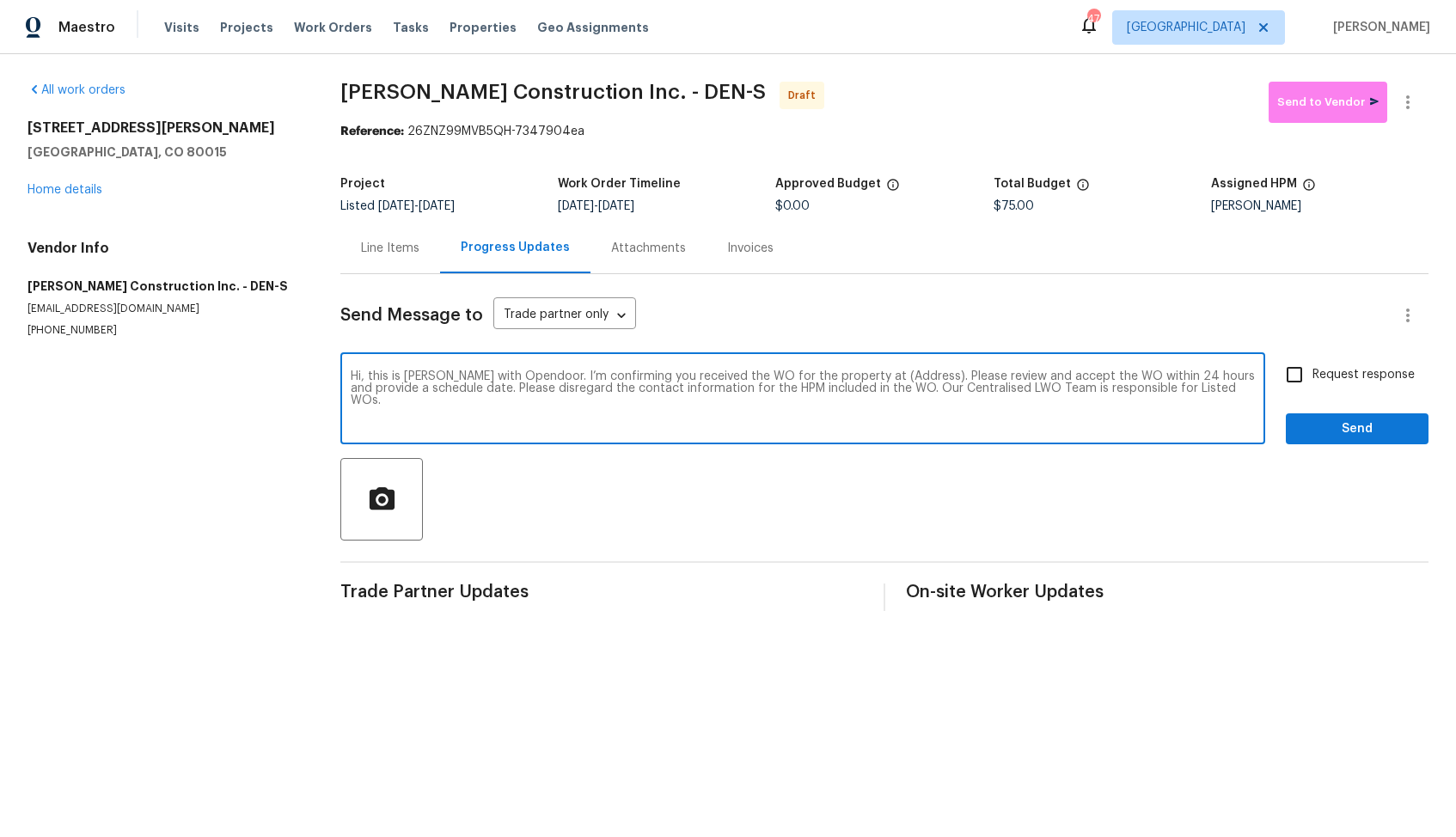
drag, startPoint x: 901, startPoint y: 380, endPoint x: 846, endPoint y: 374, distance: 55.3
click at [846, 374] on textarea "Hi, this is [PERSON_NAME] with Opendoor. I’m confirming you received the WO for…" at bounding box center [802, 401] width 904 height 61
paste textarea "[STREET_ADDRESS]"
type textarea "Hi, this is [PERSON_NAME] with Opendoor. I’m confirming you received the WO for…"
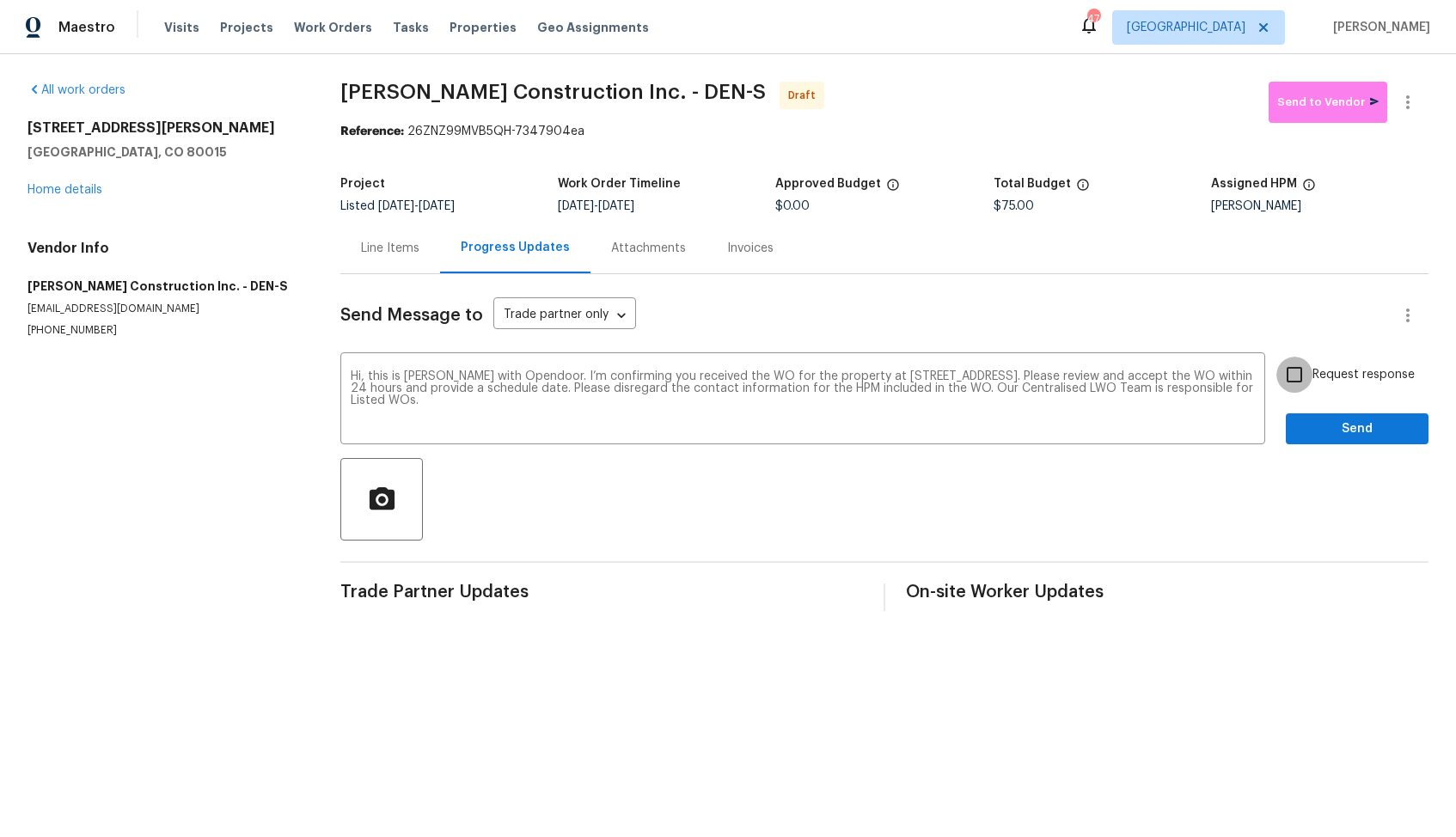
click at [1293, 373] on input "Request response" at bounding box center [1295, 375] width 37 height 37
checkbox input "true"
click at [1333, 433] on span "Send" at bounding box center [1358, 430] width 115 height 21
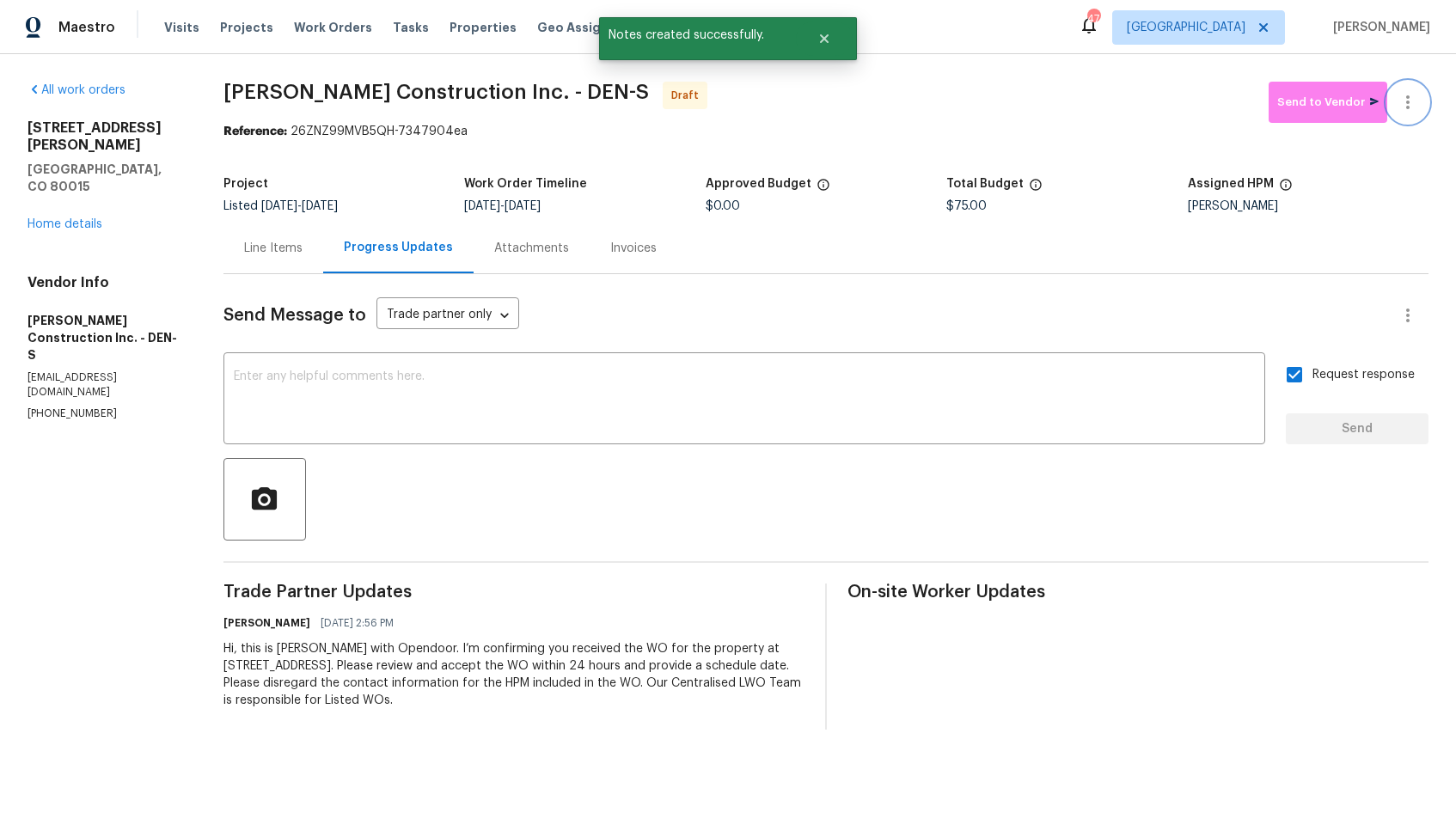
click at [1410, 103] on icon "button" at bounding box center [1407, 102] width 20 height 20
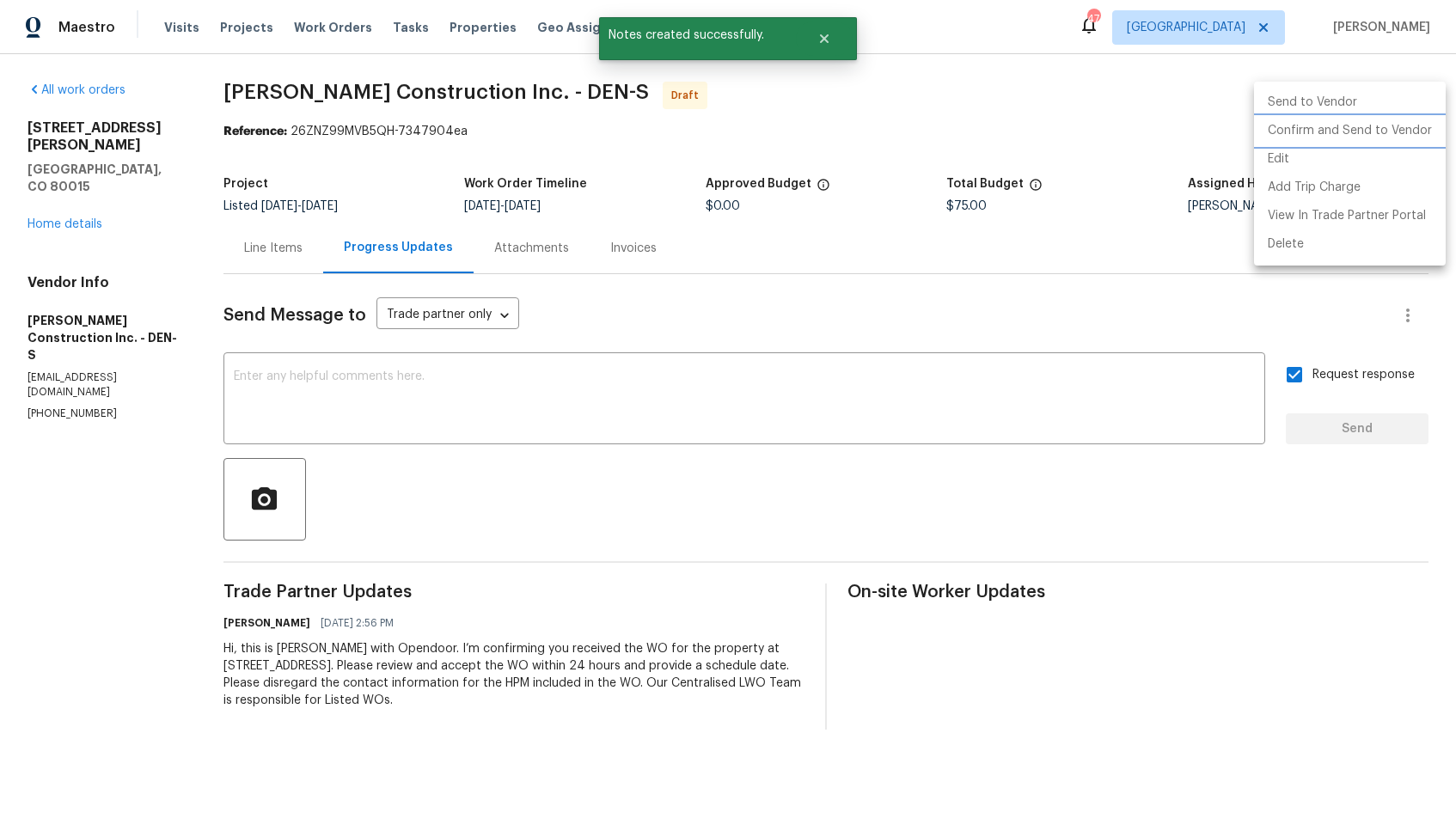
click at [1319, 136] on li "Confirm and Send to Vendor" at bounding box center [1349, 132] width 191 height 29
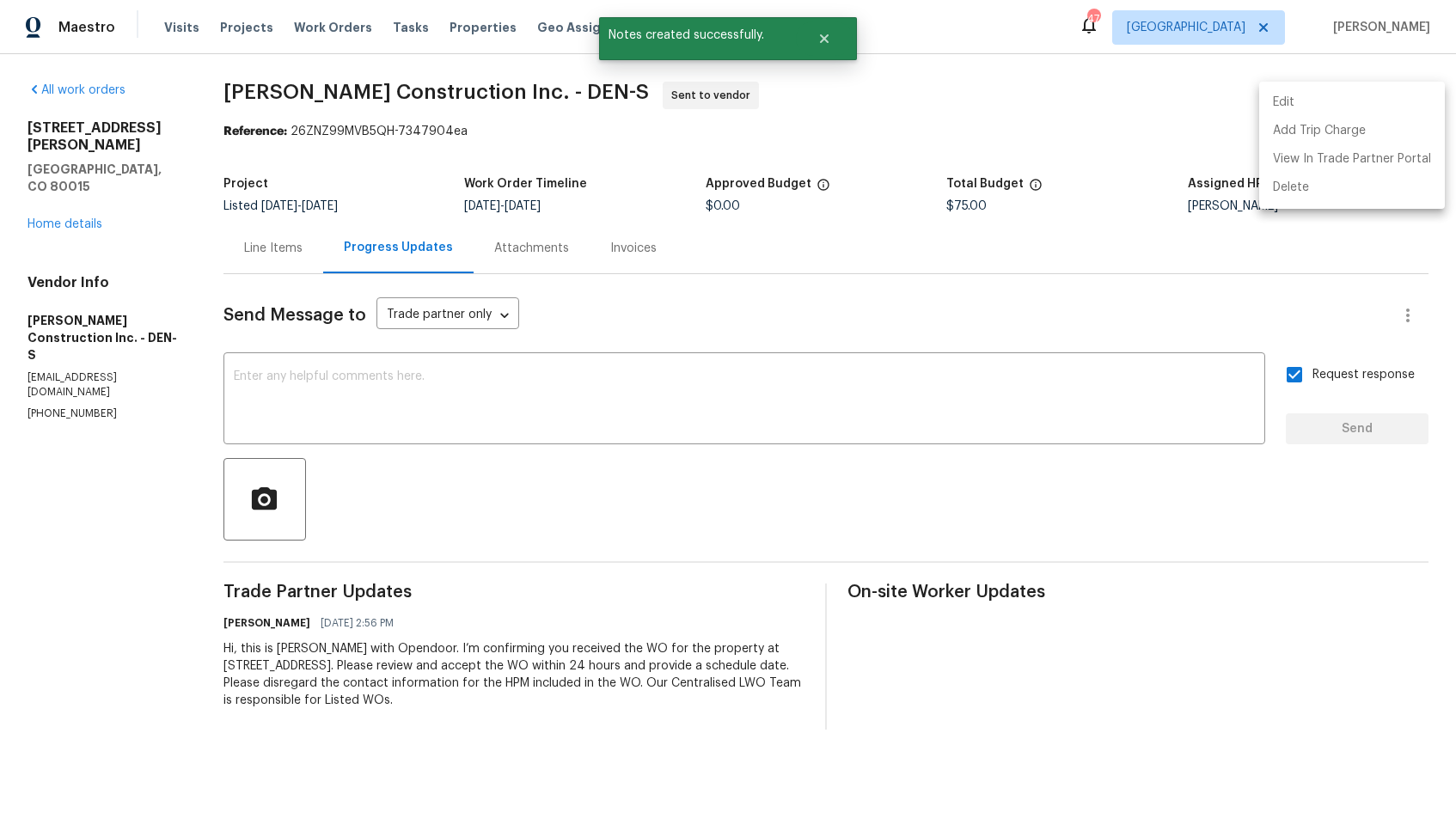
click at [830, 42] on div at bounding box center [728, 418] width 1456 height 837
click at [830, 41] on icon "Close" at bounding box center [825, 38] width 13 height 13
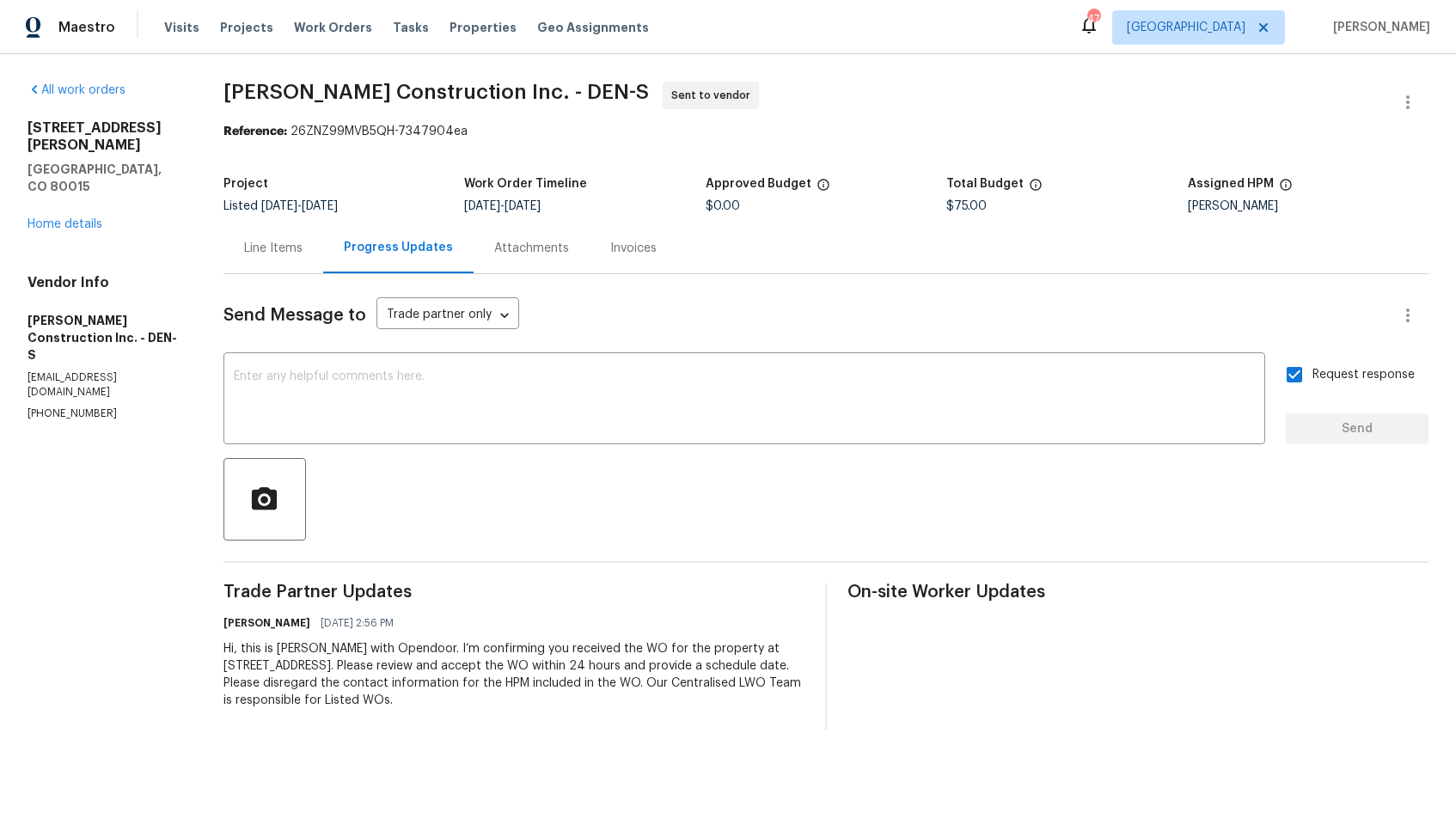
click at [304, 91] on span "[PERSON_NAME] Construction Inc. - DEN-S" at bounding box center [436, 91] width 426 height 20
click at [304, 91] on span "Hanson Construction Inc. - DEN-S" at bounding box center [436, 91] width 426 height 20
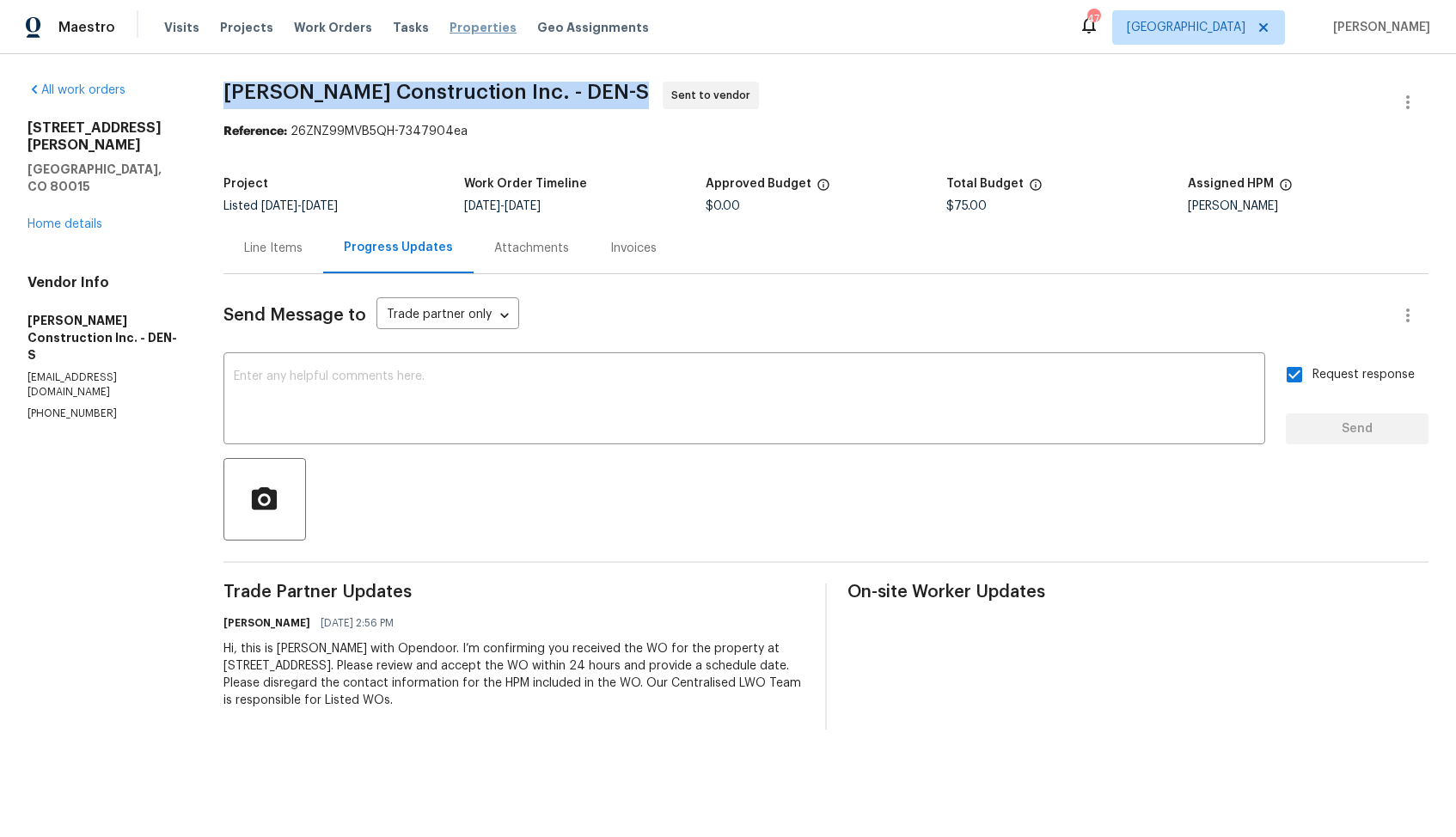
copy span "Hanson Construction Inc. - DEN-S"
click at [308, 138] on div "Reference: 26ZNZ99MVB5QH-7347904ea" at bounding box center [827, 132] width 1205 height 17
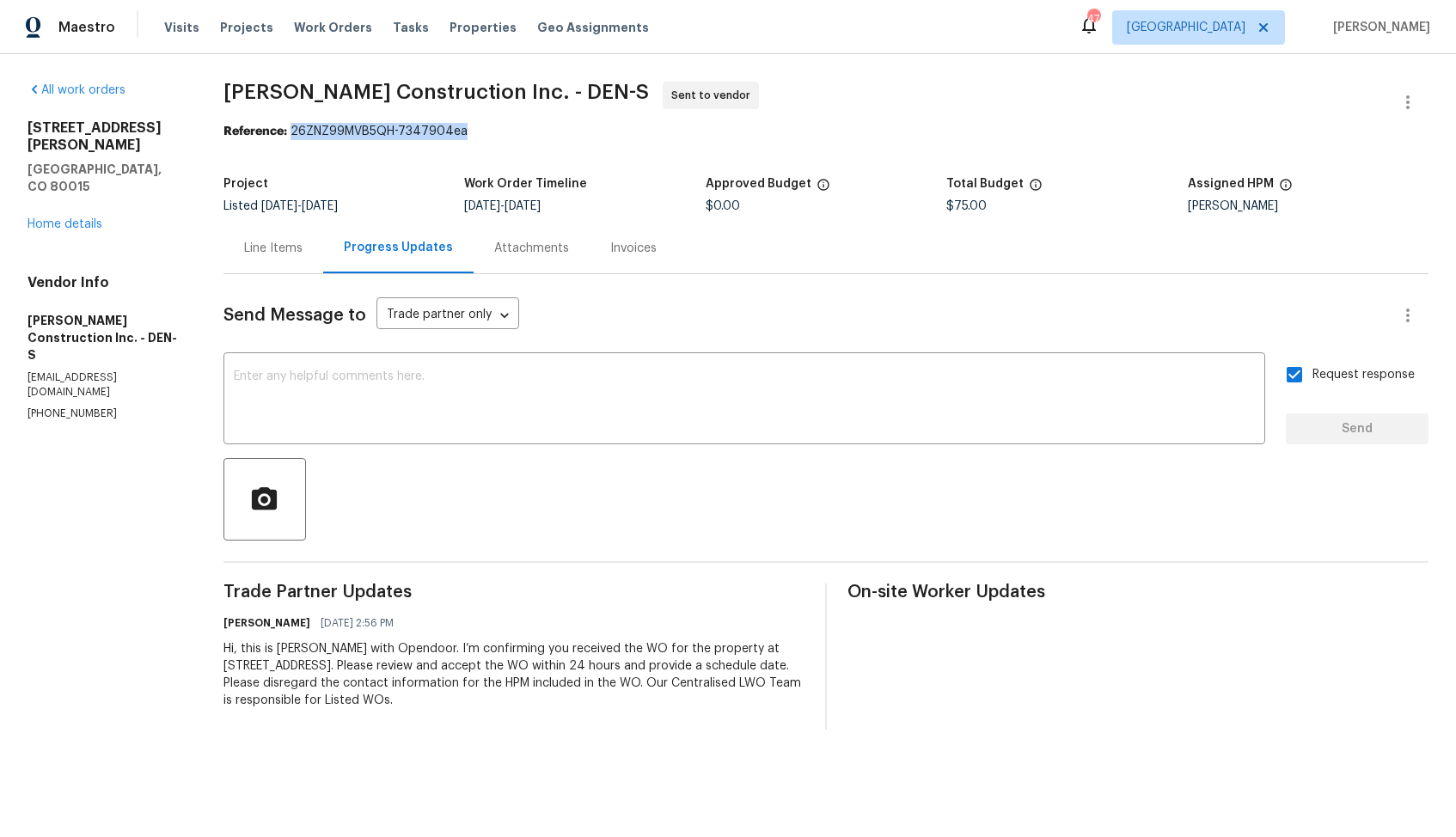
drag, startPoint x: 293, startPoint y: 133, endPoint x: 538, endPoint y: 133, distance: 245.0
click at [538, 133] on div "Reference: 26ZNZ99MVB5QH-7347904ea" at bounding box center [827, 132] width 1205 height 17
copy div "26ZNZ99MVB5QH-7347904ea"
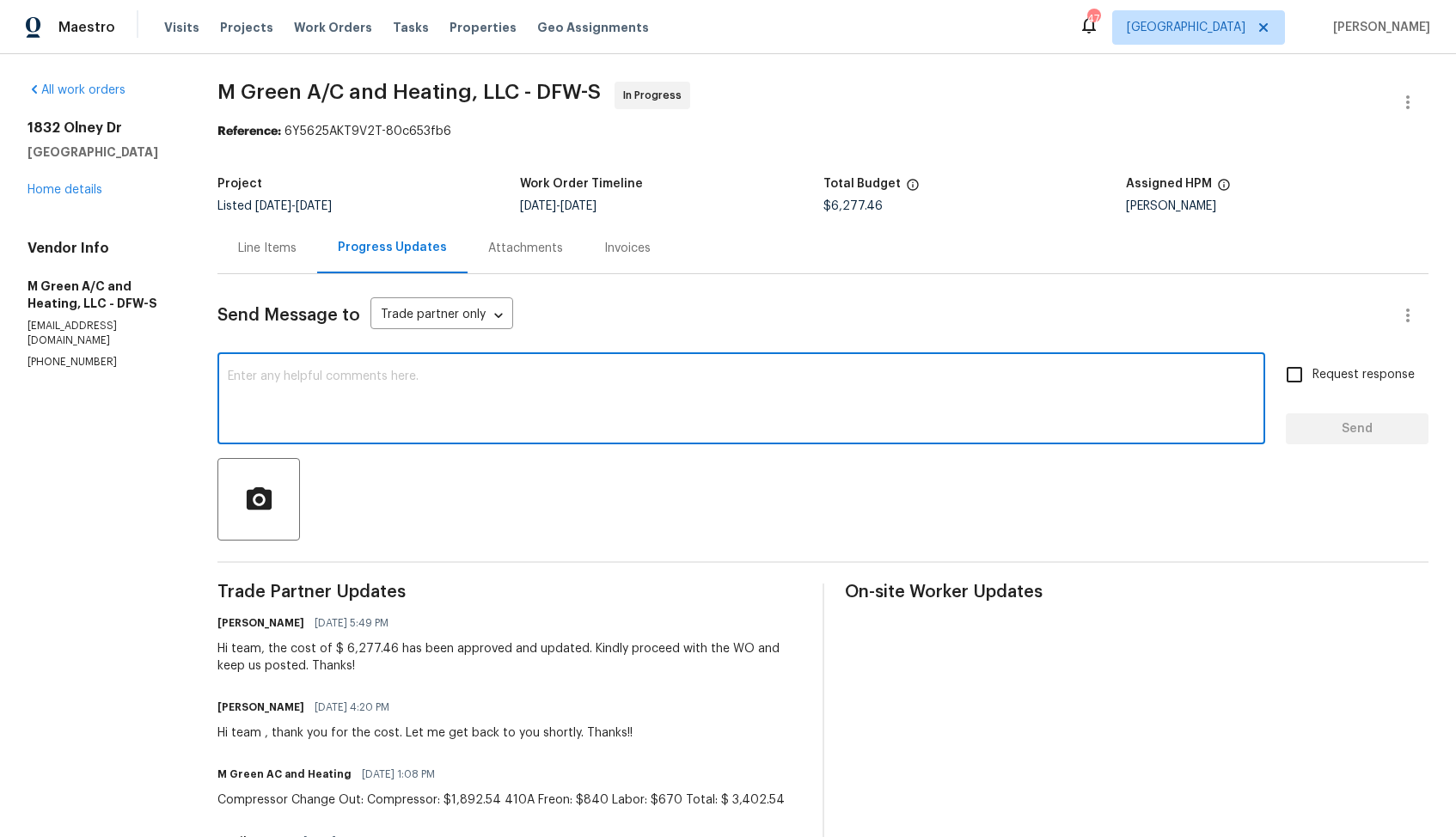
click at [432, 403] on textarea at bounding box center [741, 401] width 1027 height 61
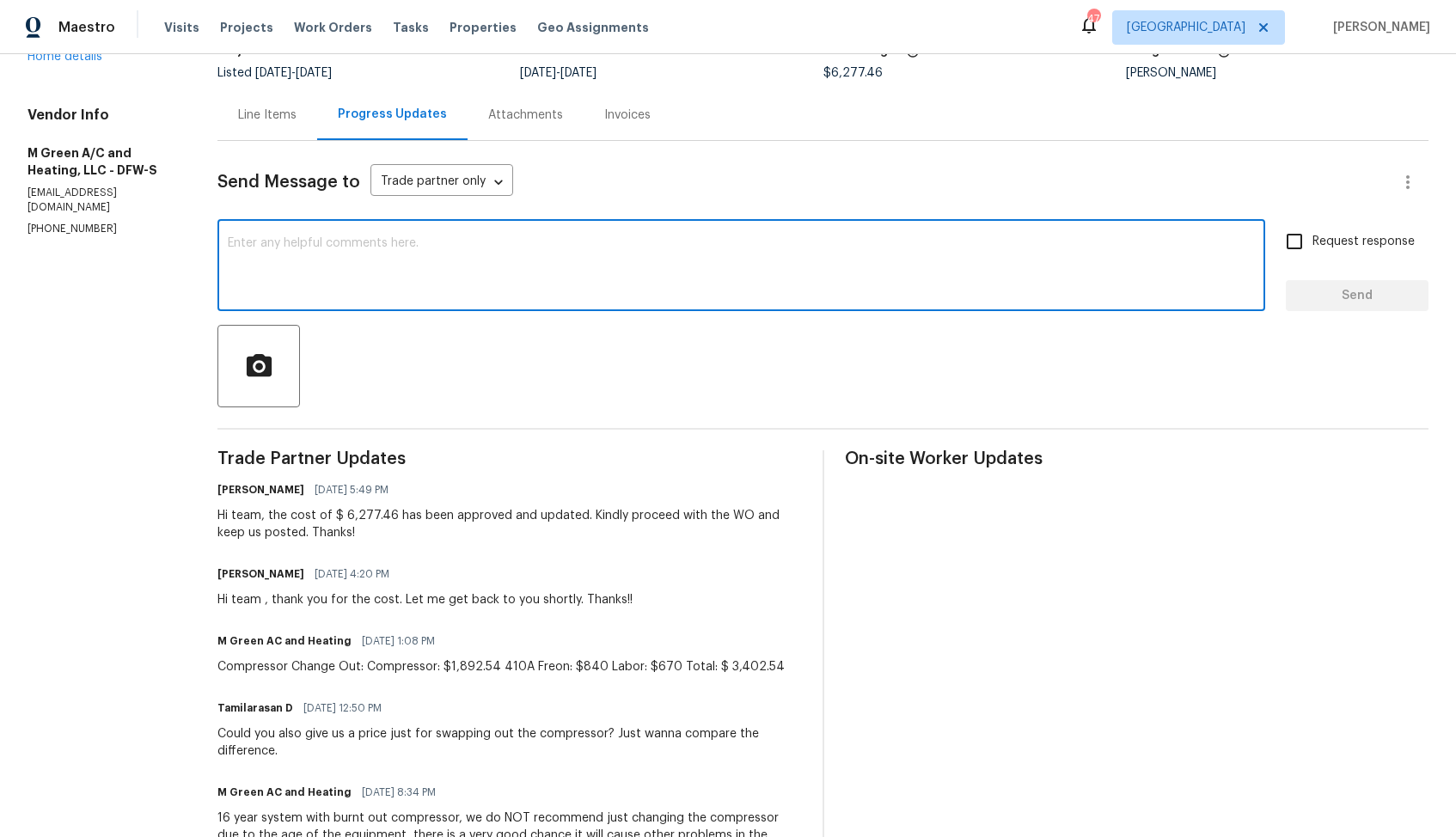
scroll to position [135, 0]
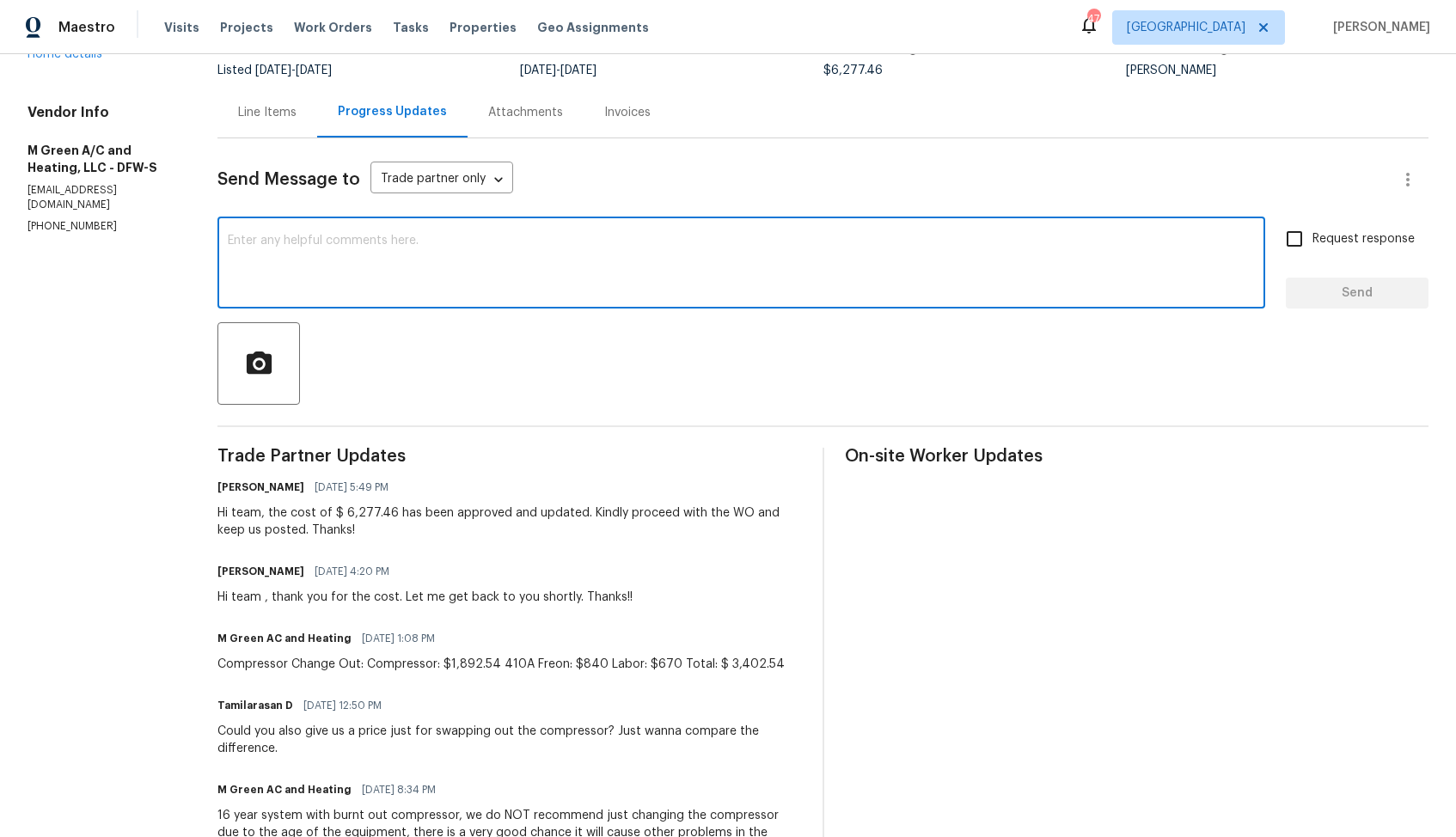
paste textarea "Hi team, could you please provide an update on the status of the work order? Th…"
type textarea "Hi team, could you please provide an update on the status of the work order? Th…"
click at [1305, 233] on input "Request response" at bounding box center [1295, 239] width 37 height 37
checkbox input "true"
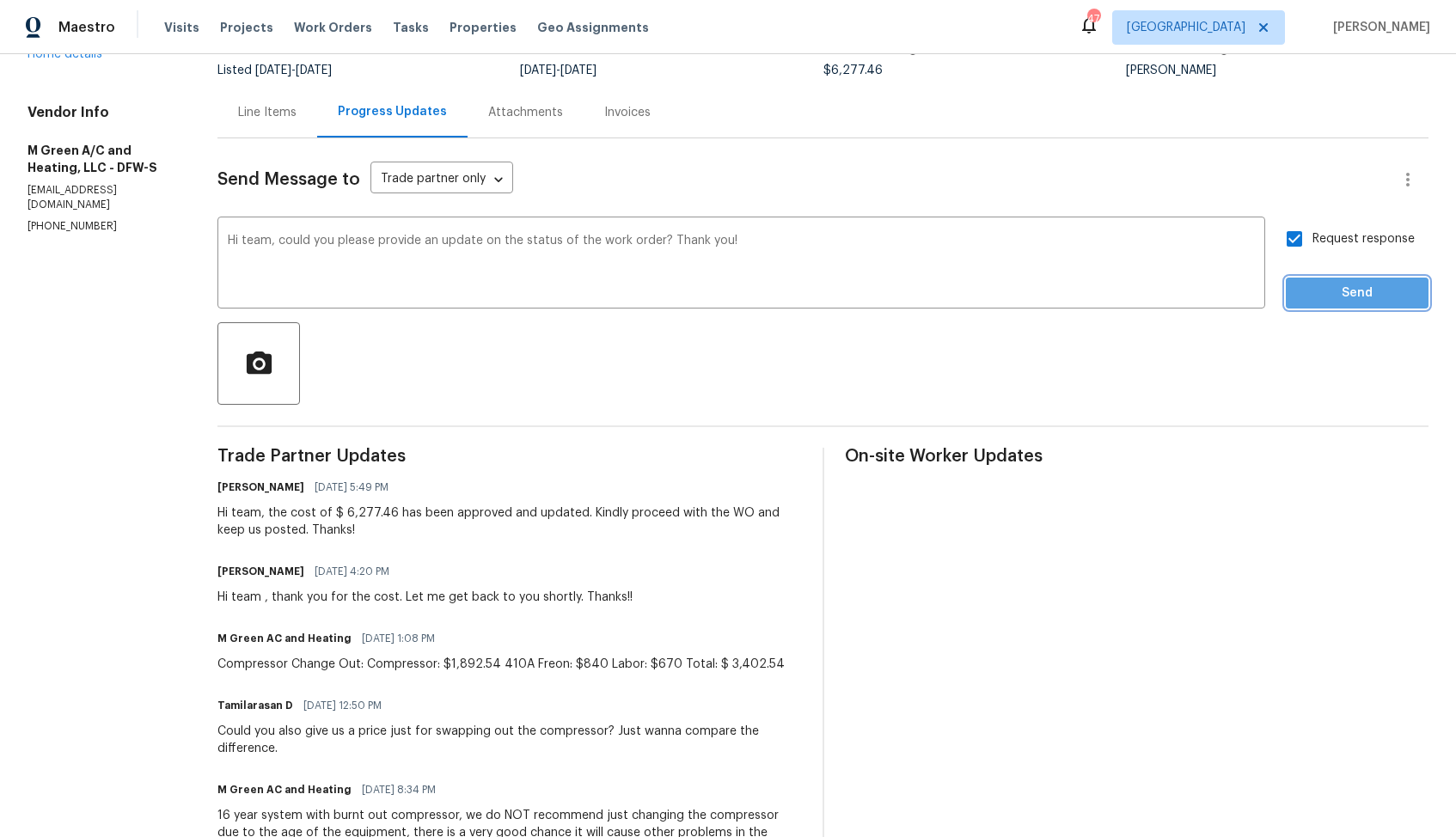
click at [1323, 284] on span "Send" at bounding box center [1358, 293] width 115 height 21
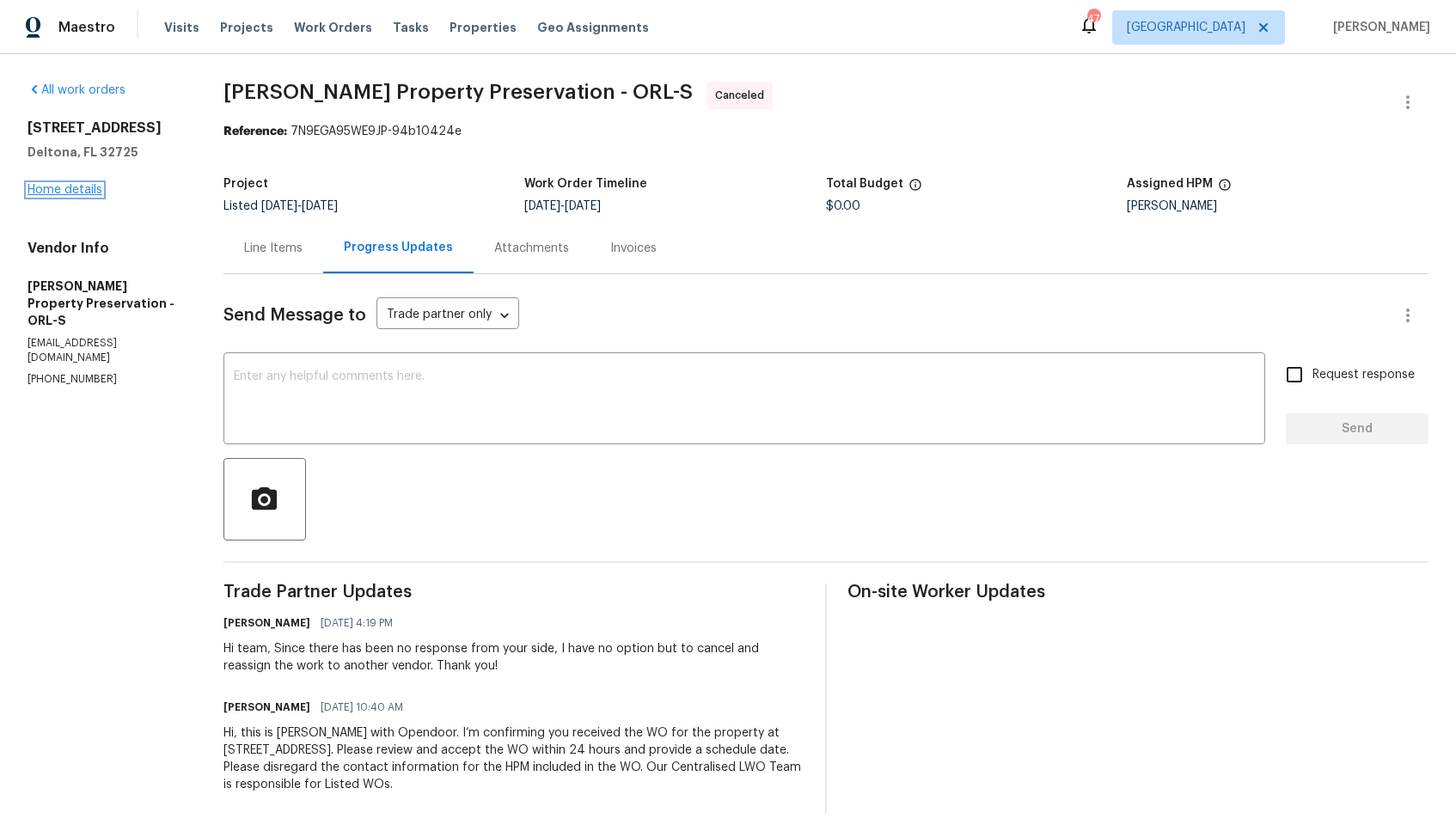
click at [75, 191] on link "Home details" at bounding box center [65, 189] width 75 height 12
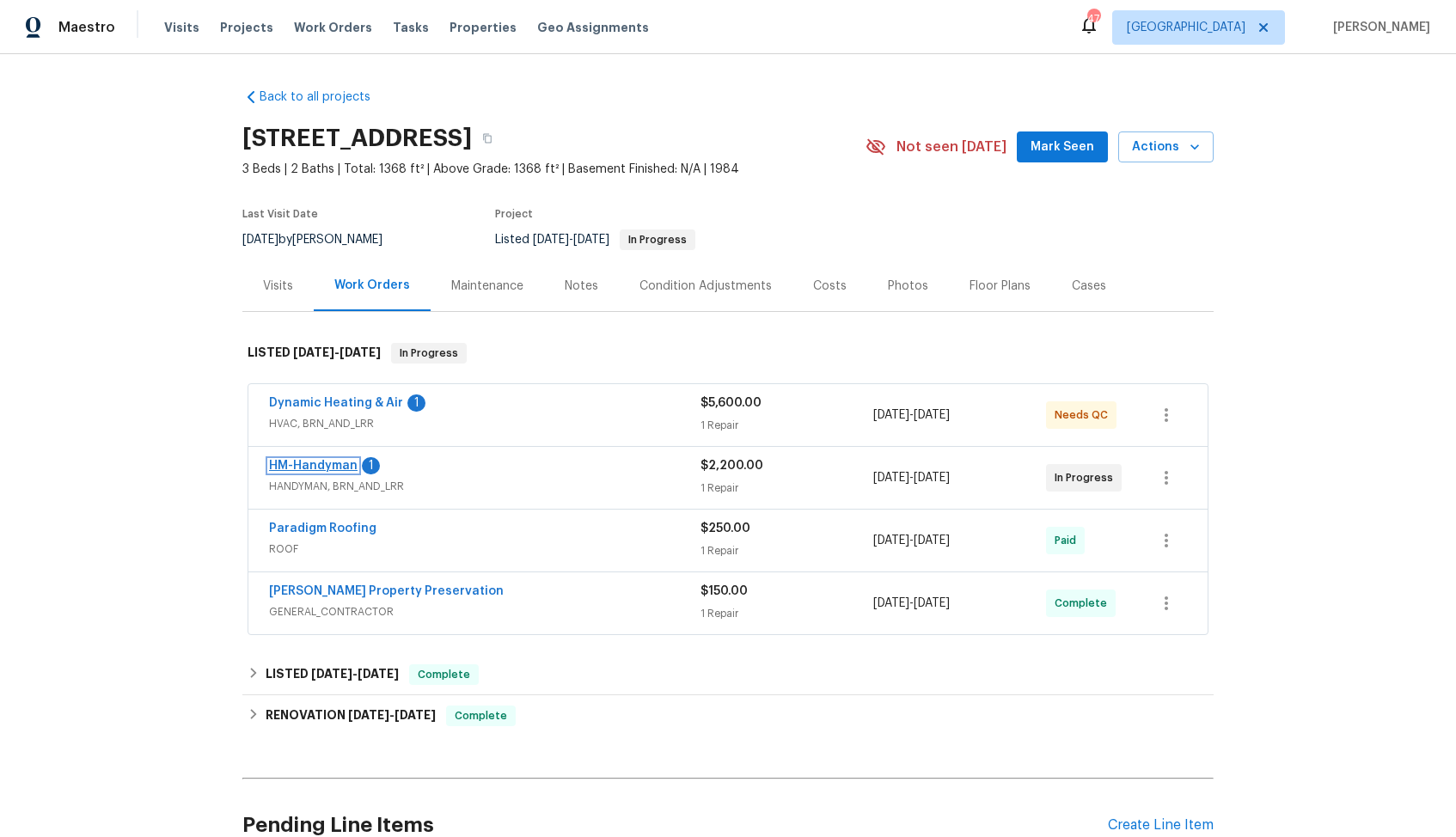
click at [306, 463] on link "HM-Handyman" at bounding box center [313, 466] width 88 height 12
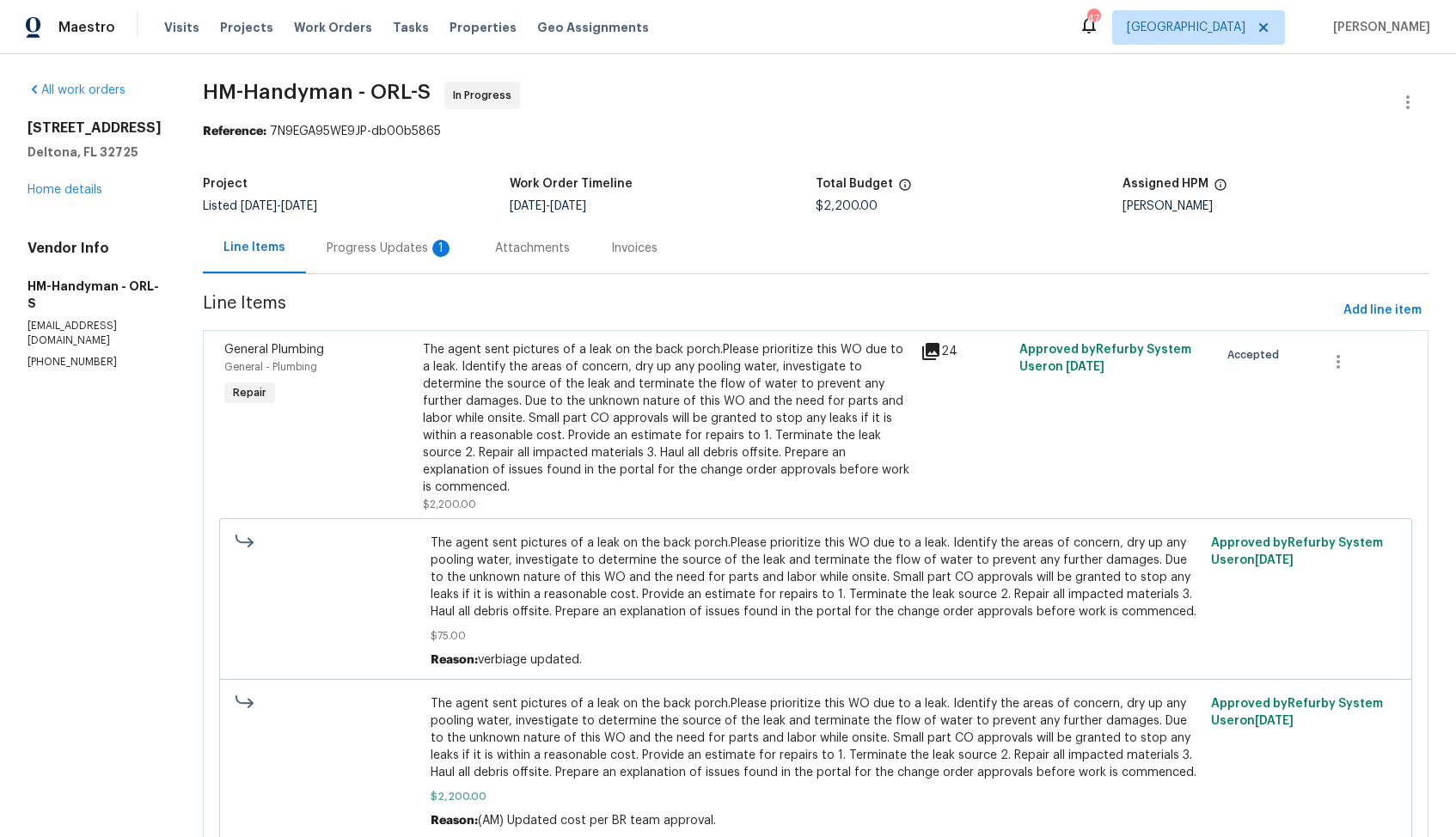
click at [415, 242] on div "Progress Updates 1" at bounding box center [390, 249] width 127 height 17
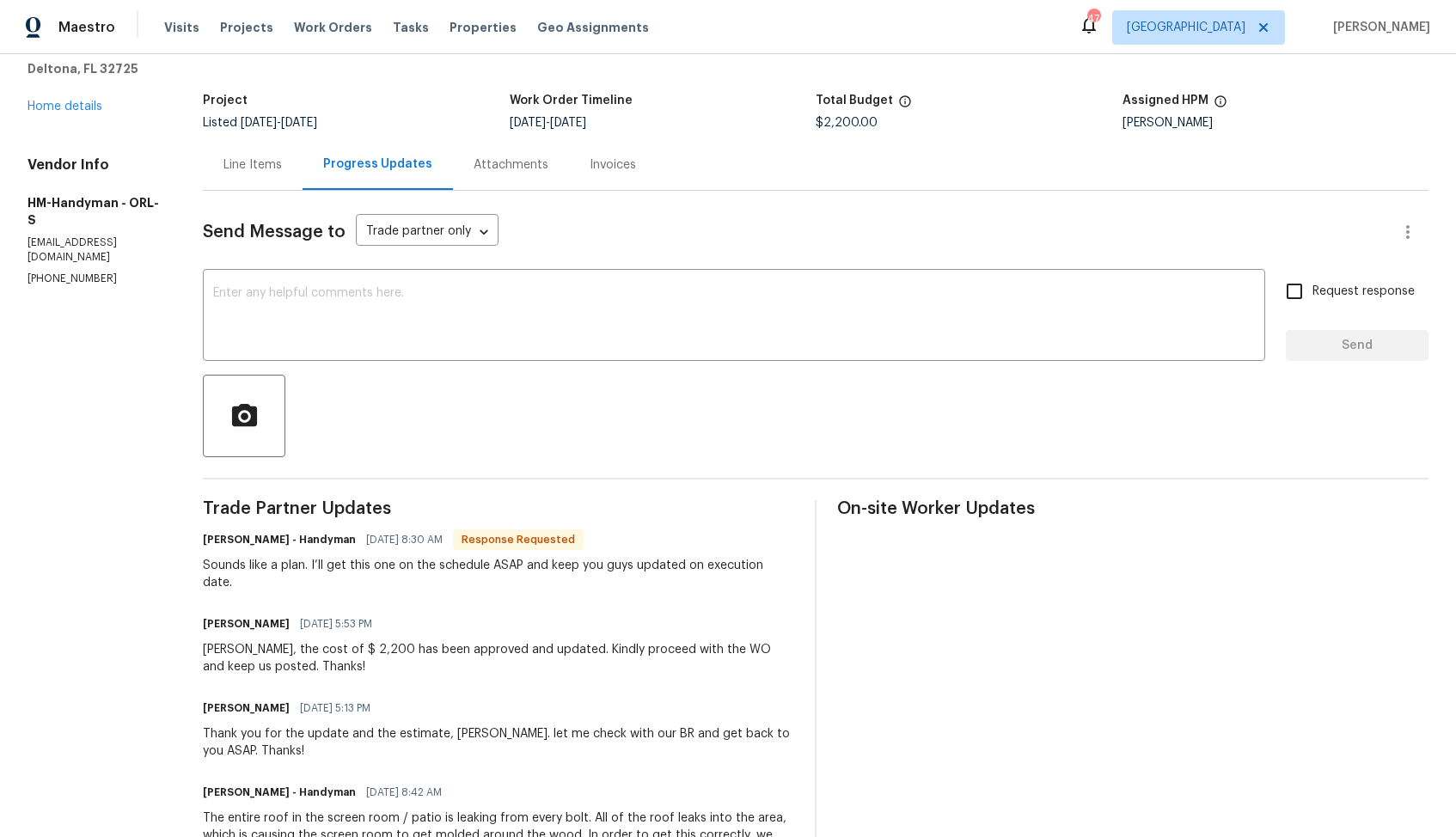
scroll to position [82, 0]
click at [371, 339] on textarea at bounding box center [734, 319] width 1042 height 61
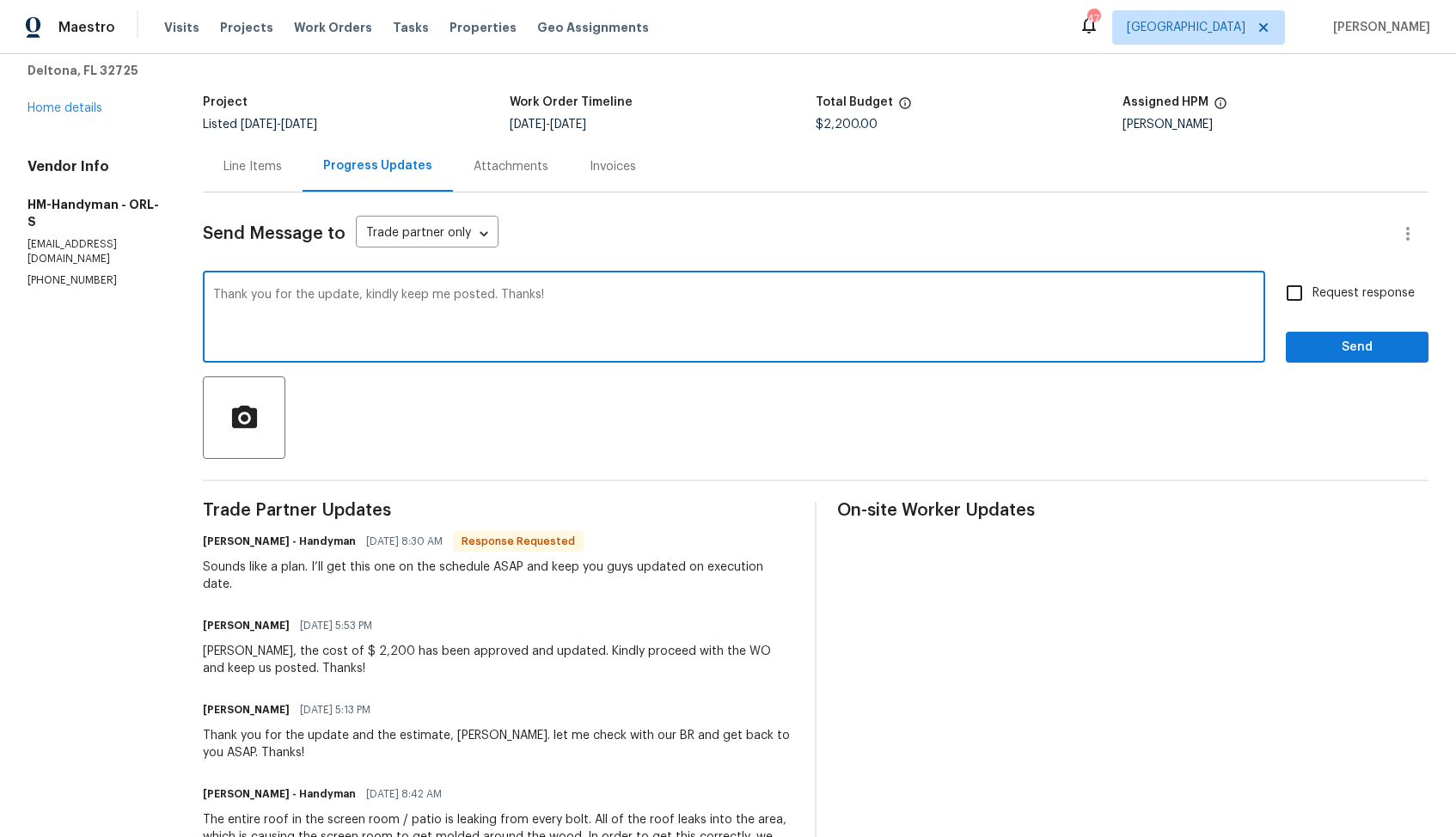
type textarea "Thank you for the update, kindly keep me posted. Thanks!"
click at [1310, 299] on input "Request response" at bounding box center [1295, 293] width 37 height 37
checkbox input "true"
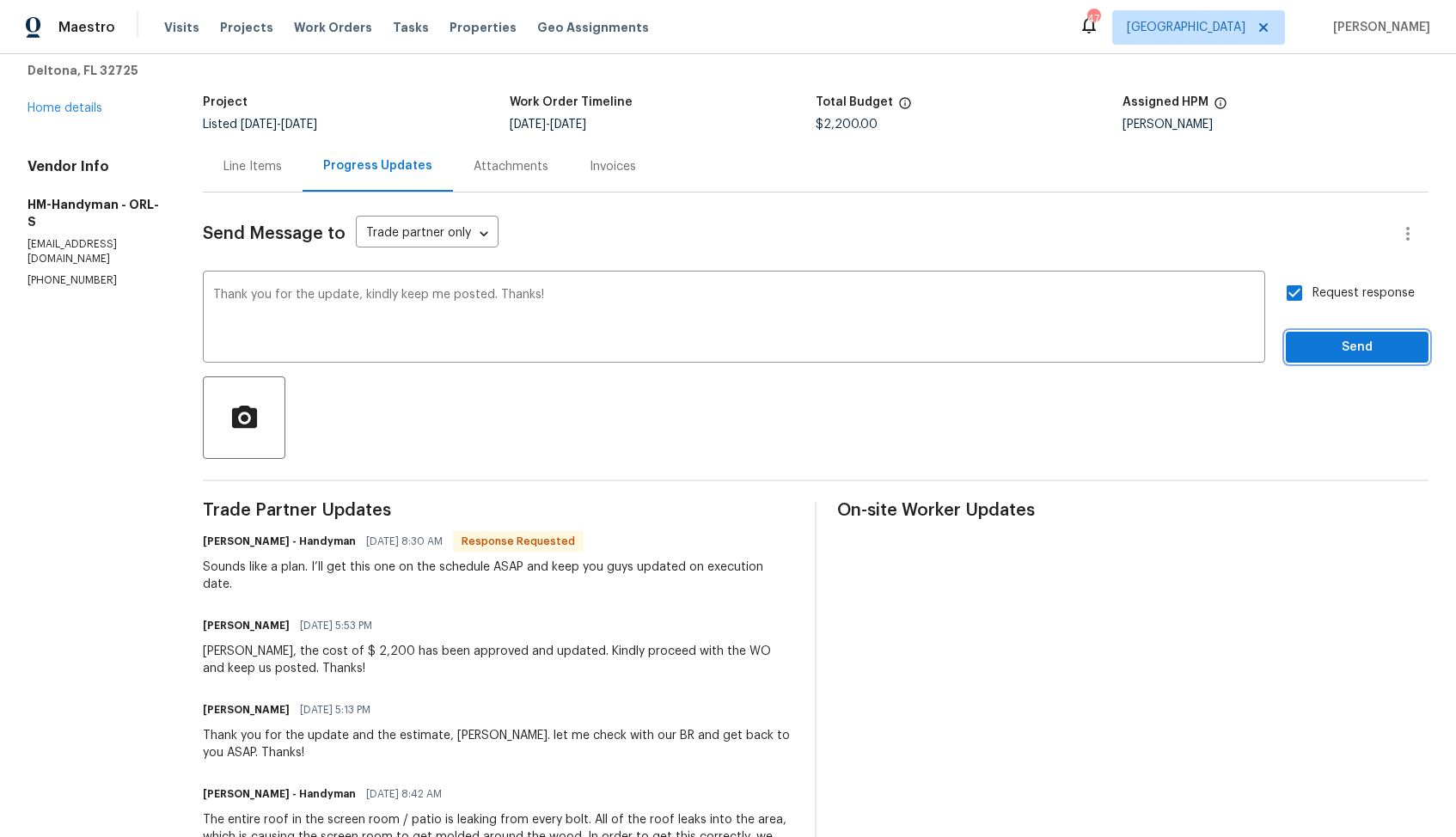
click at [1324, 354] on span "Send" at bounding box center [1358, 348] width 115 height 21
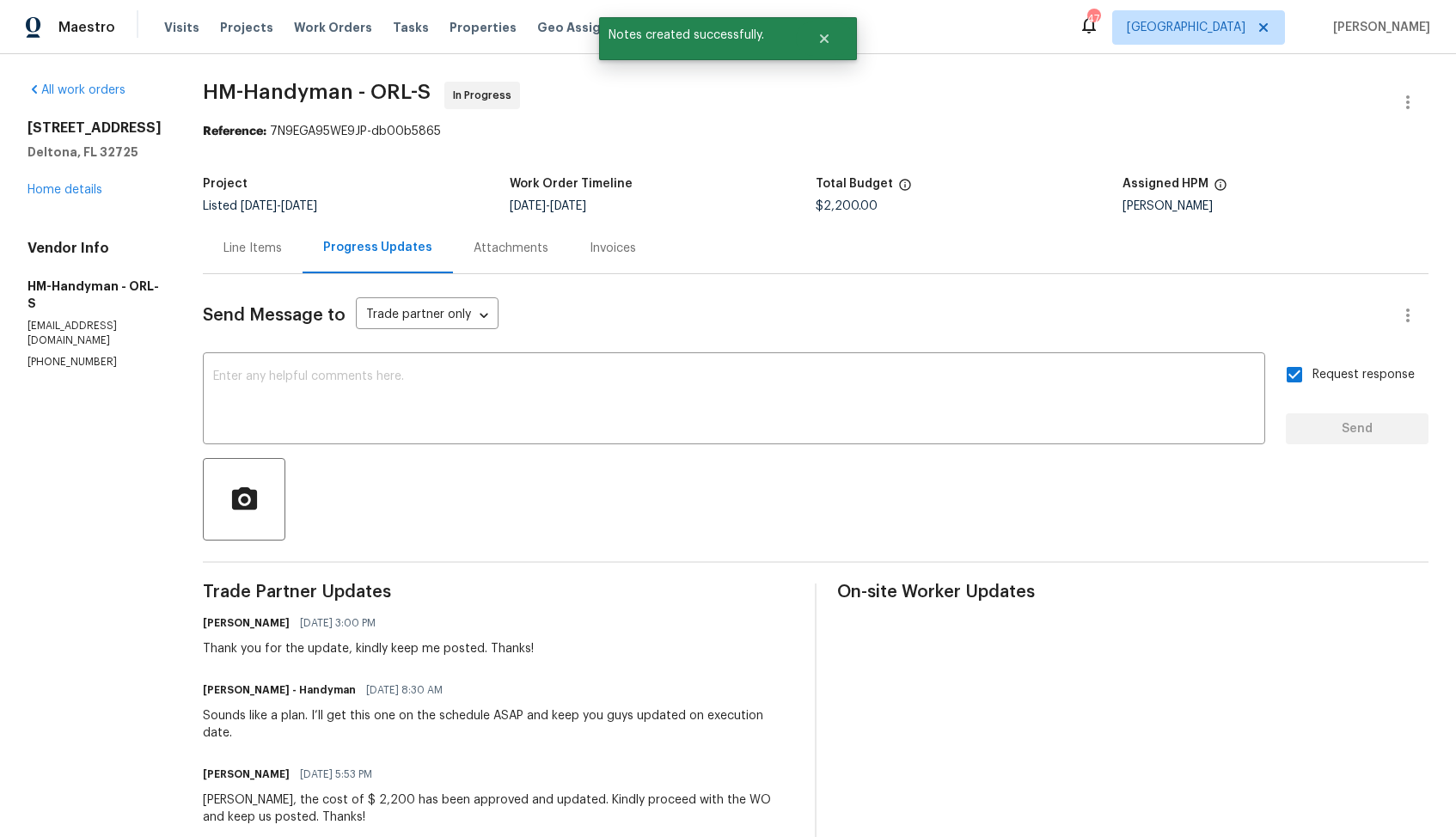
click at [364, 717] on div "Sounds like a plan. I’ll get this one on the schedule ASAP and keep you guys up…" at bounding box center [498, 725] width 591 height 35
copy div "Sounds like a plan. I’ll get this one on the schedule ASAP and keep you guys up…"
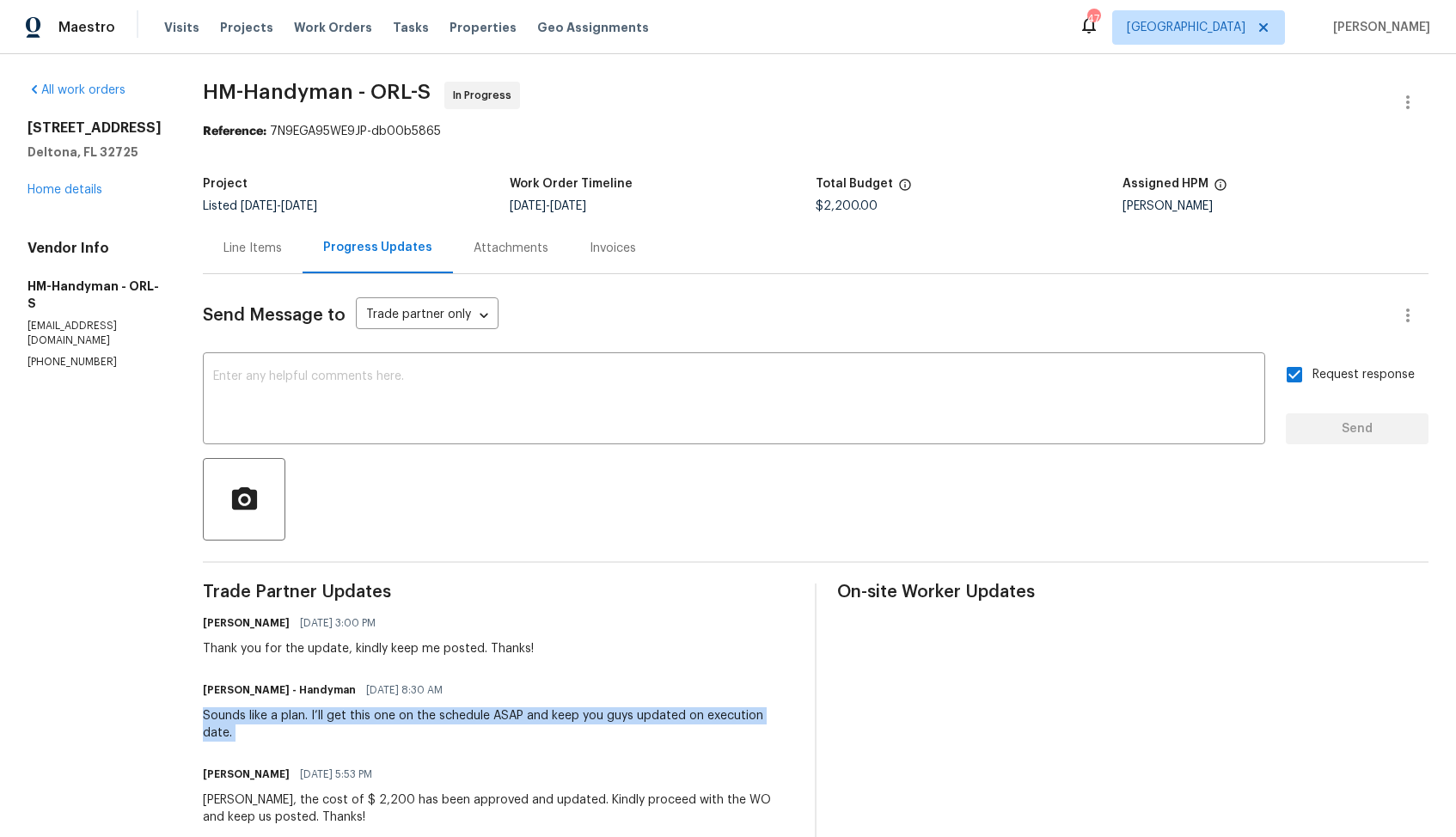
click at [925, 126] on div "Reference: 7N9EGA95WE9JP-db00b5865" at bounding box center [816, 132] width 1226 height 17
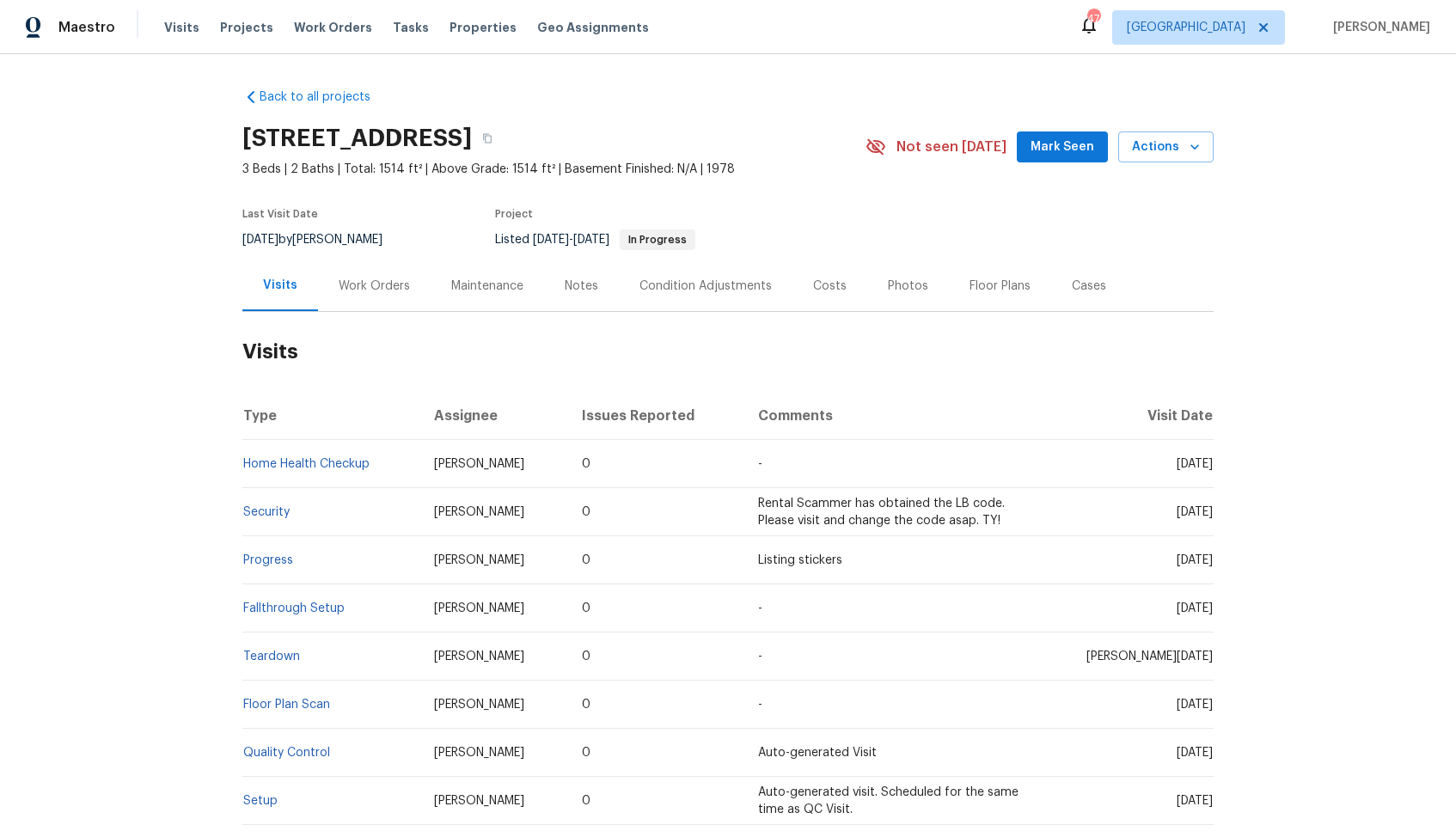
click at [367, 287] on div "Work Orders" at bounding box center [374, 286] width 71 height 17
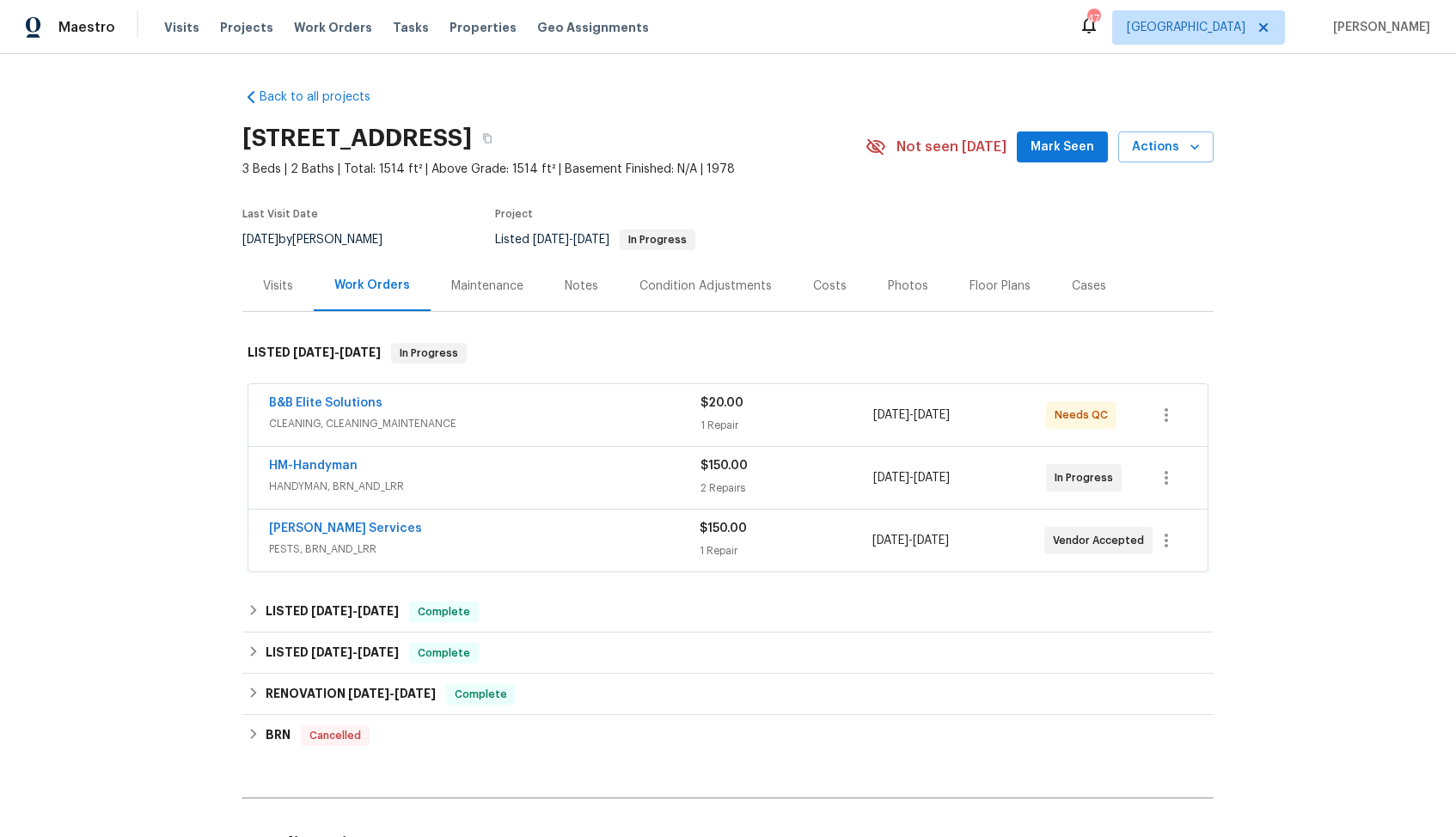
click at [405, 469] on div "HM-Handyman" at bounding box center [484, 467] width 432 height 20
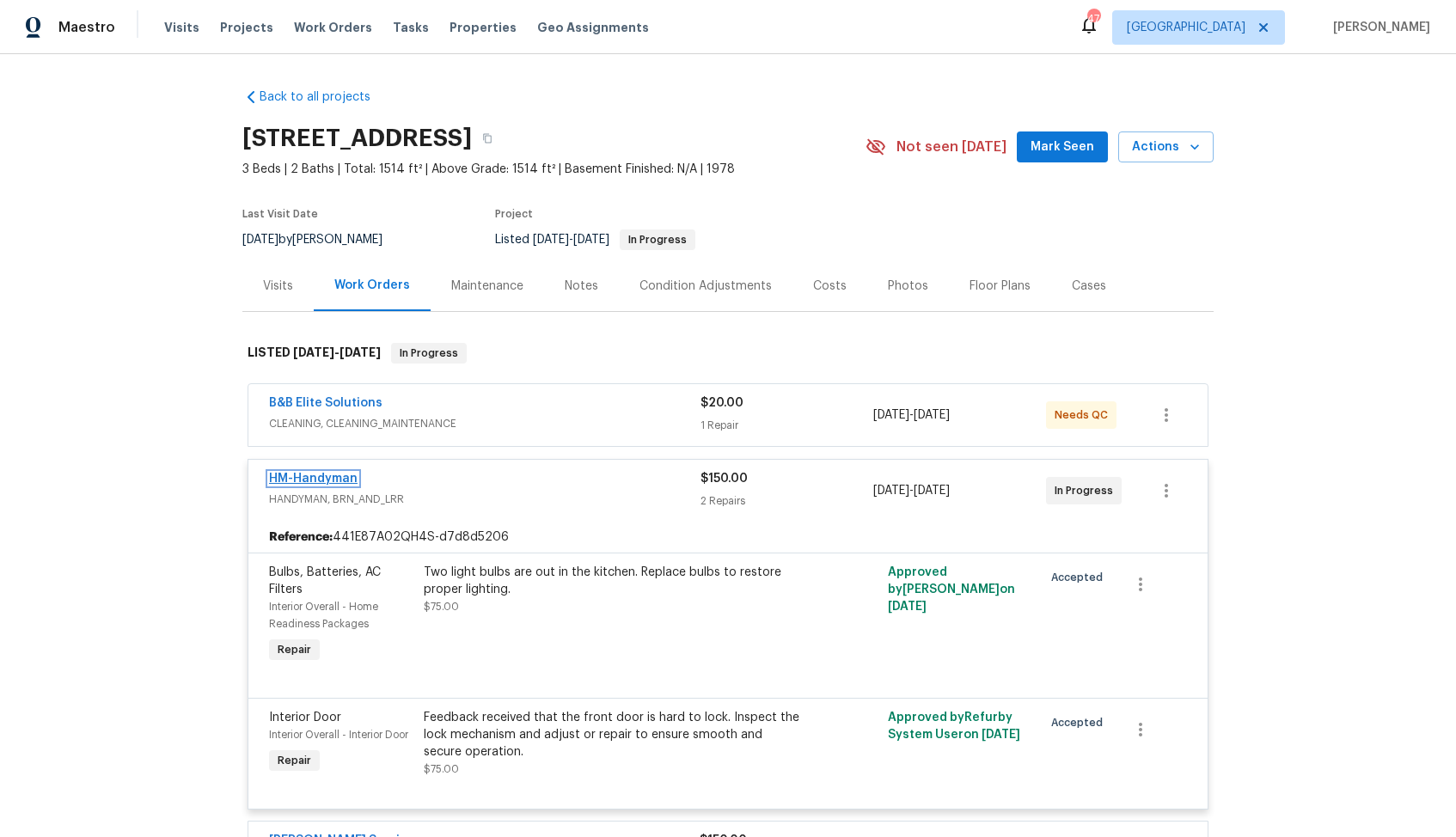
click at [307, 480] on link "HM-Handyman" at bounding box center [313, 479] width 88 height 12
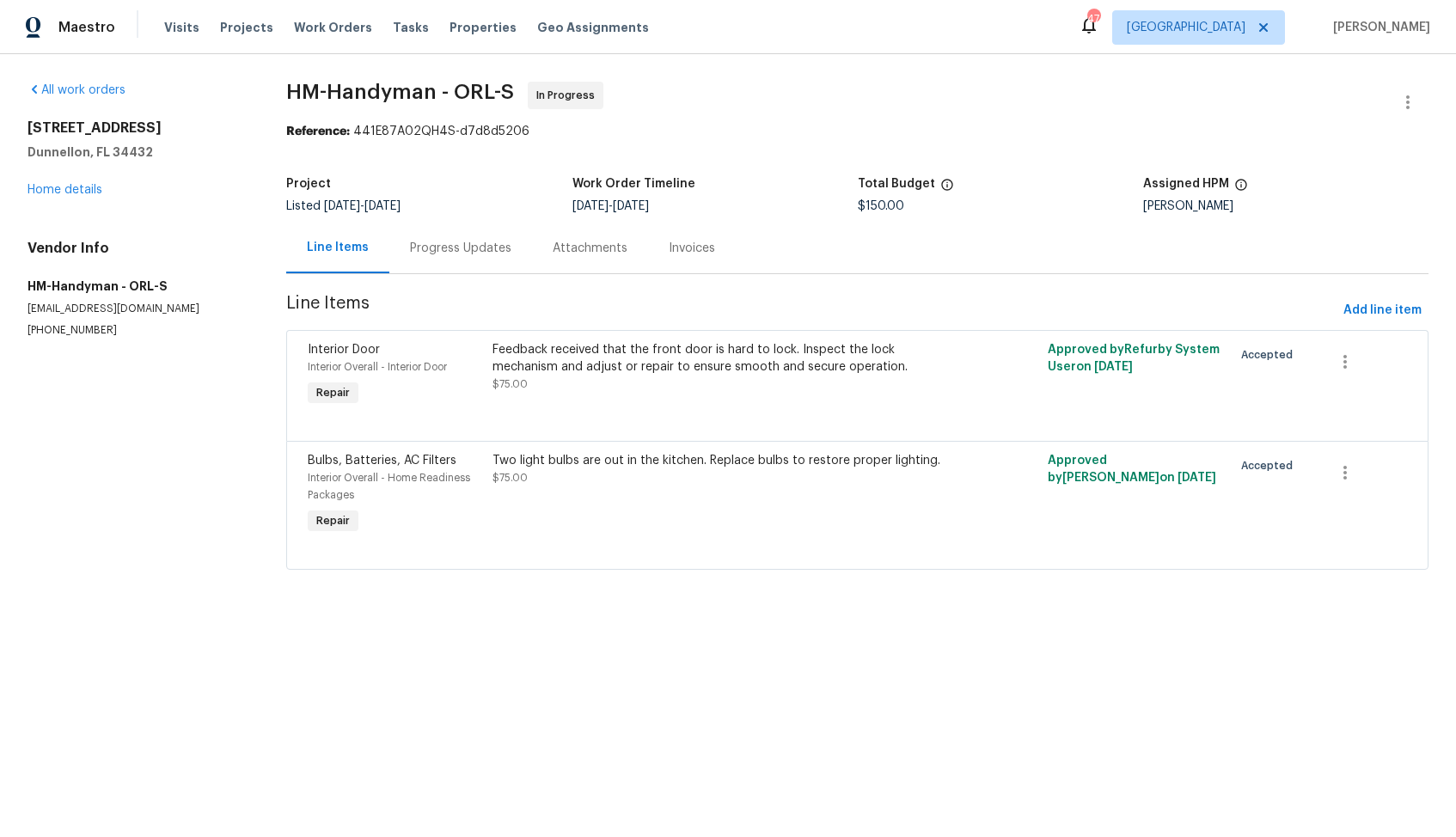
click at [459, 255] on div "Progress Updates" at bounding box center [461, 249] width 102 height 17
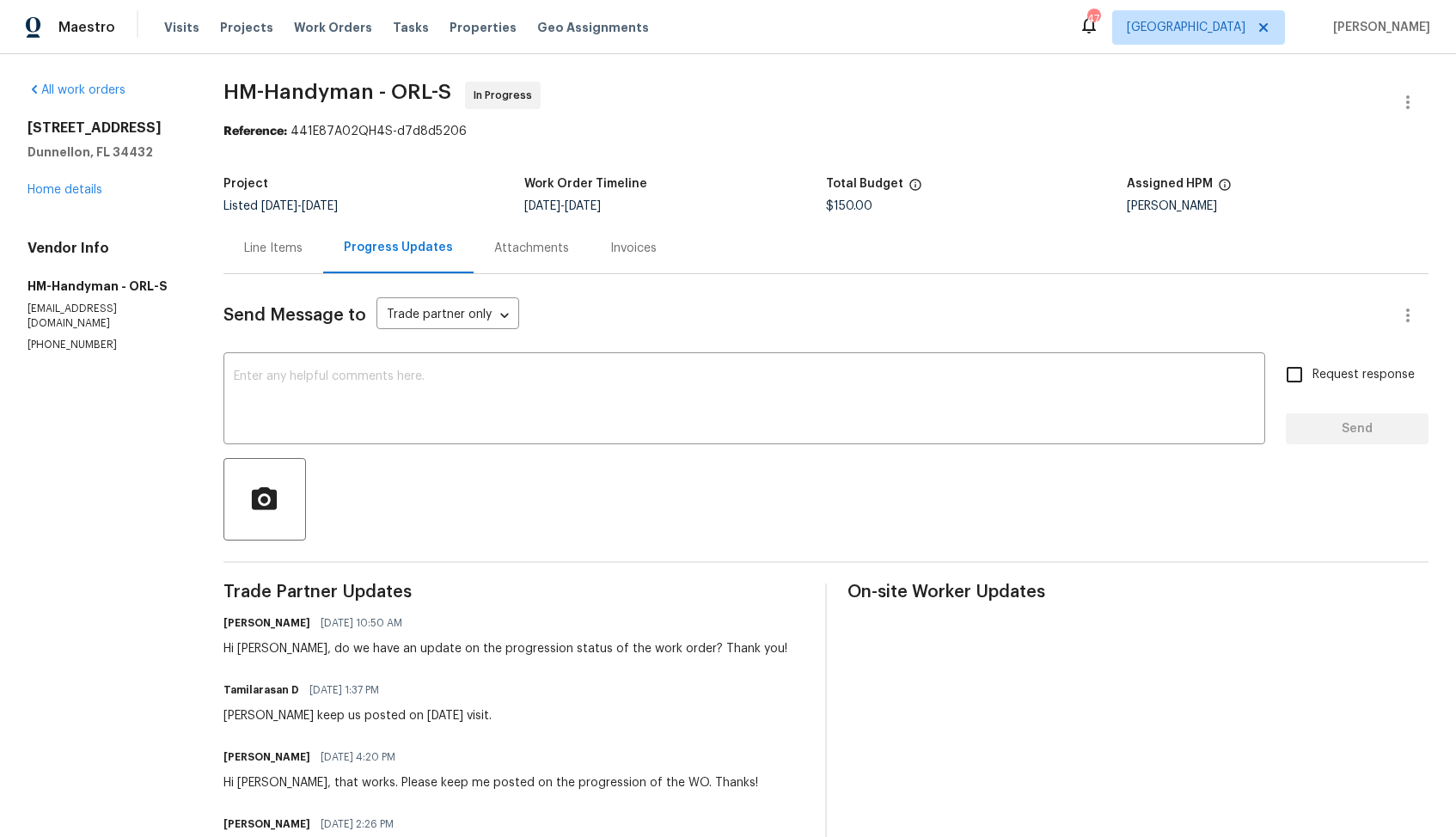
click at [281, 249] on div "Line Items" at bounding box center [273, 249] width 59 height 17
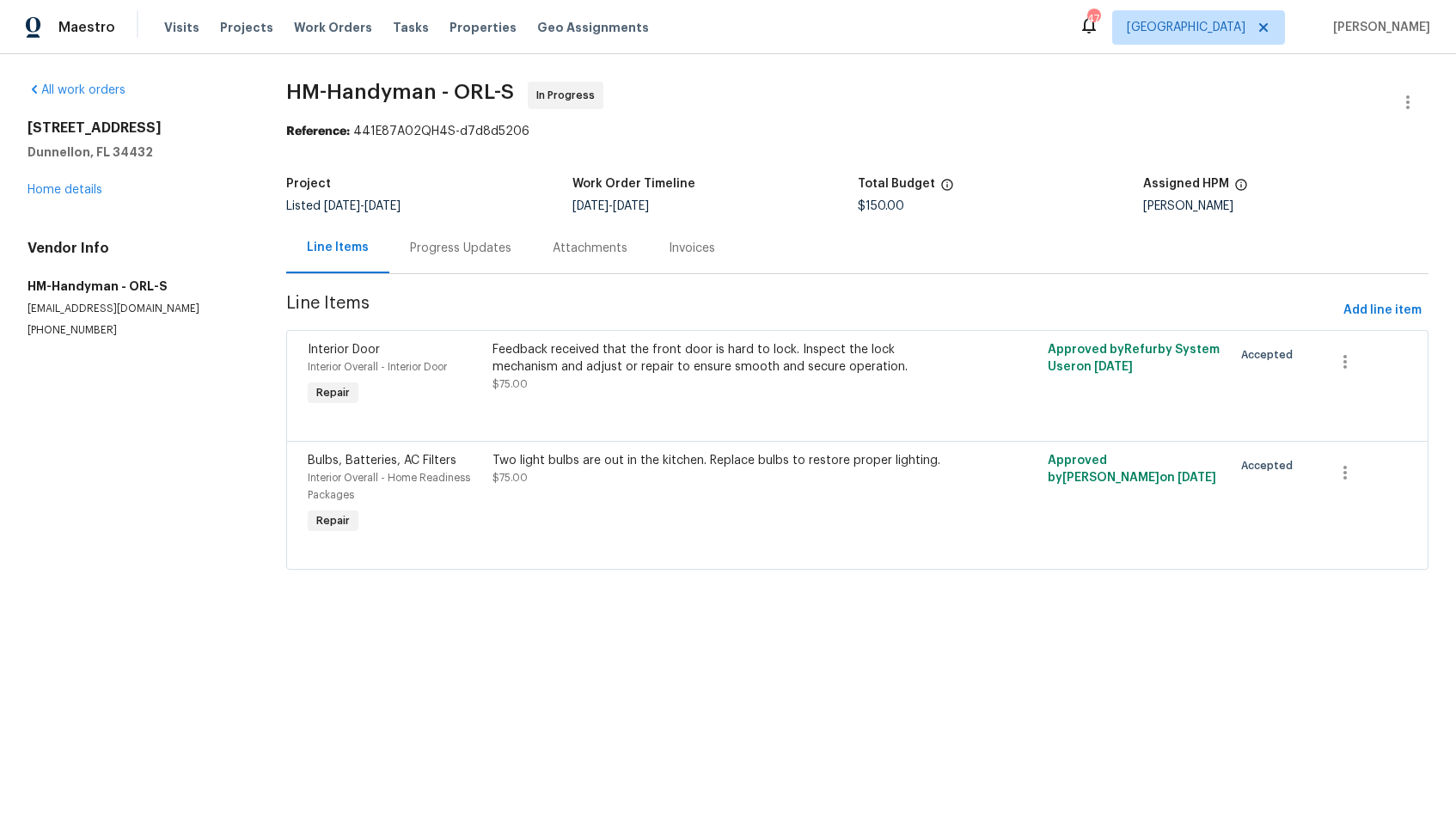
click at [443, 262] on div "Progress Updates" at bounding box center [460, 248] width 142 height 51
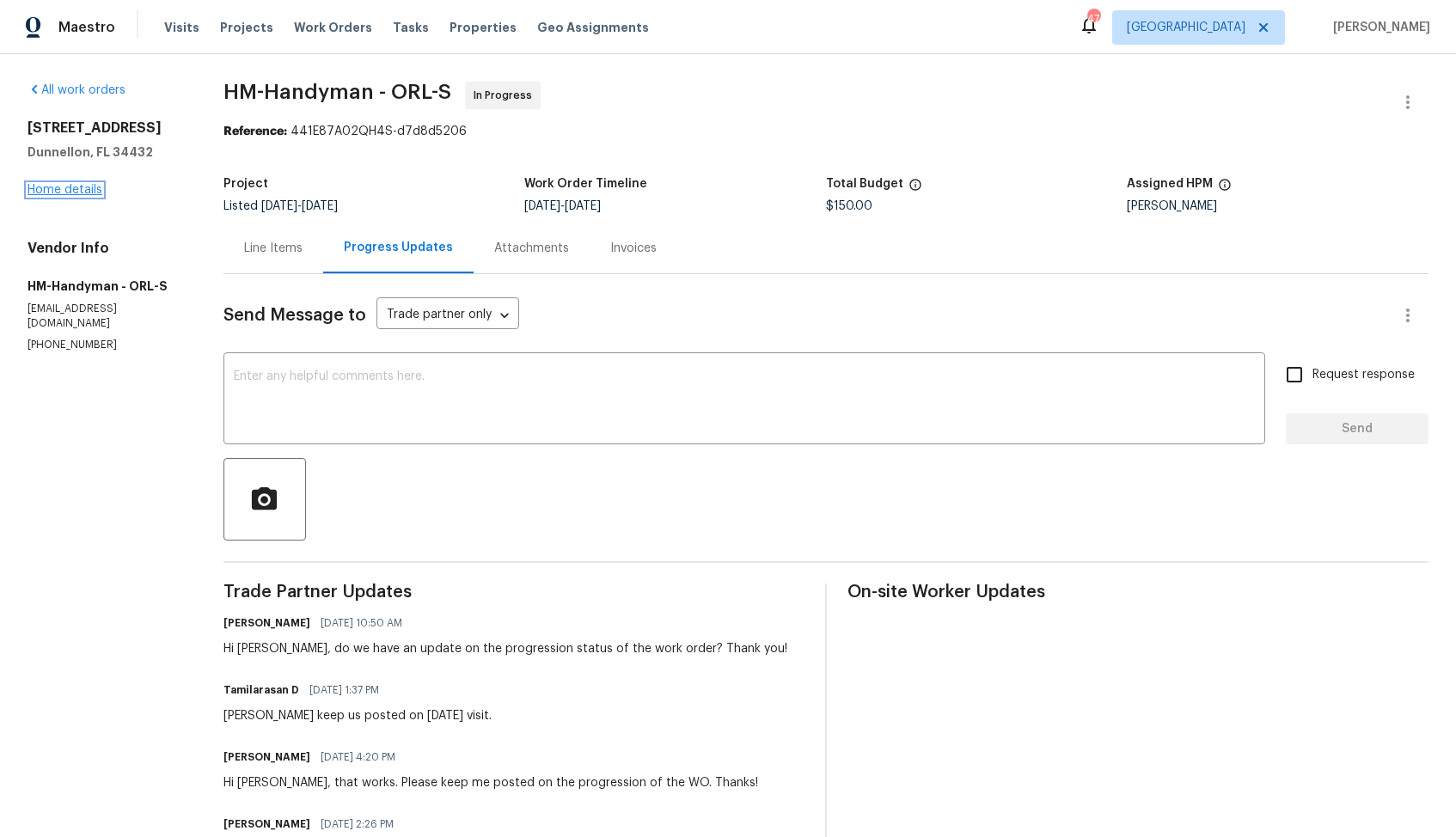
click at [44, 192] on link "Home details" at bounding box center [65, 189] width 75 height 12
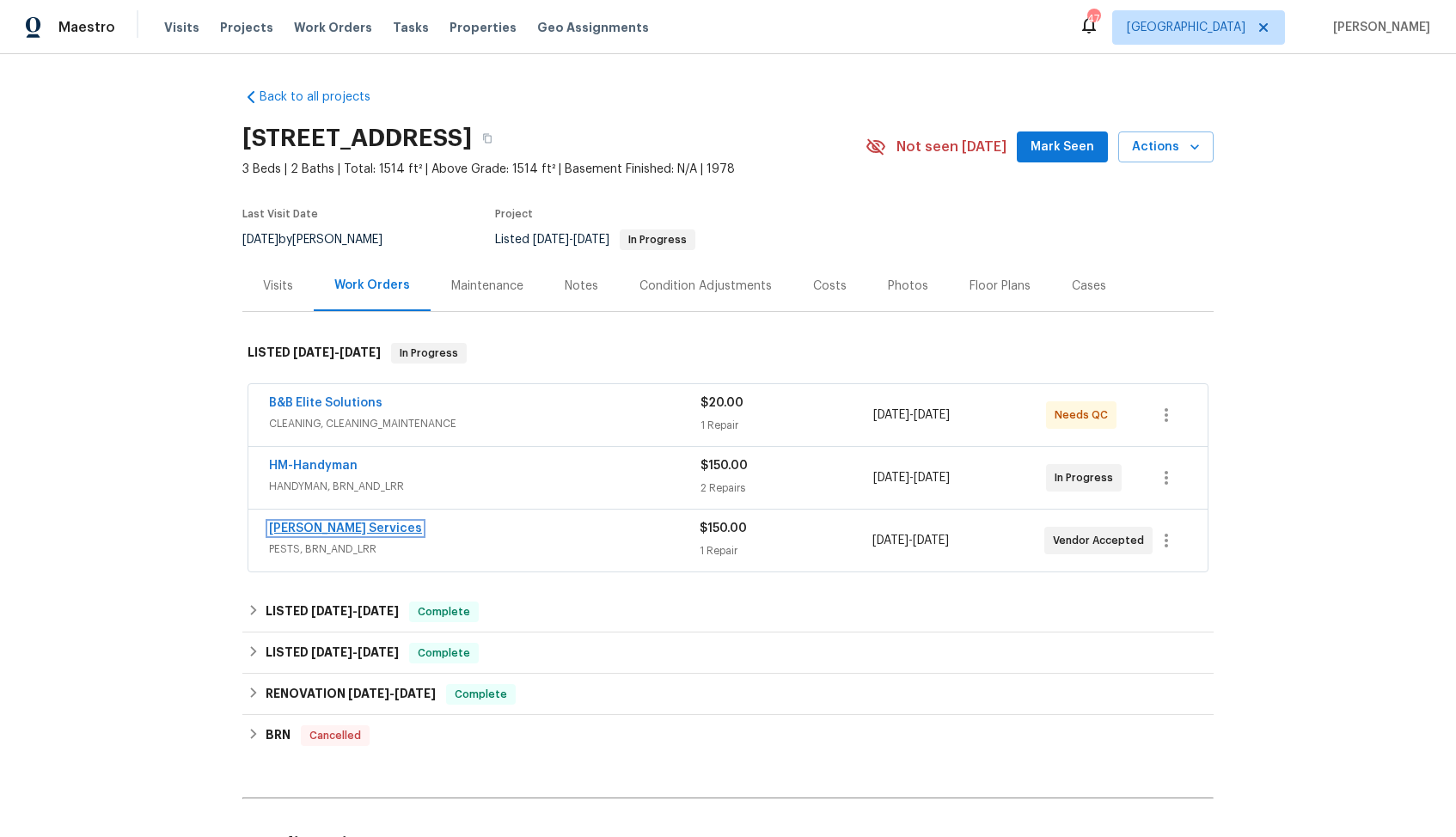
click at [346, 526] on link "Massey Services" at bounding box center [345, 529] width 153 height 12
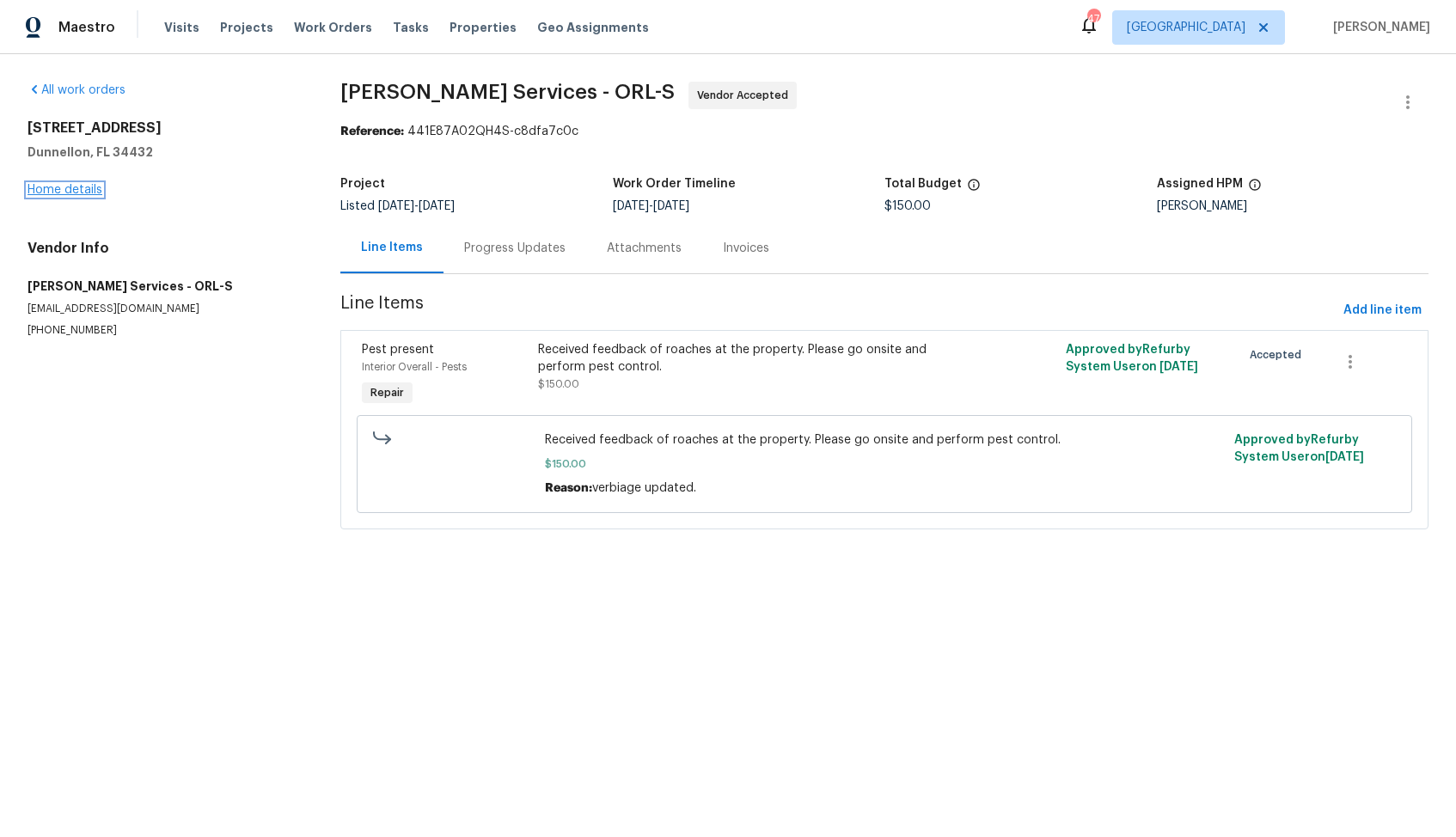
click at [78, 192] on link "Home details" at bounding box center [65, 189] width 75 height 12
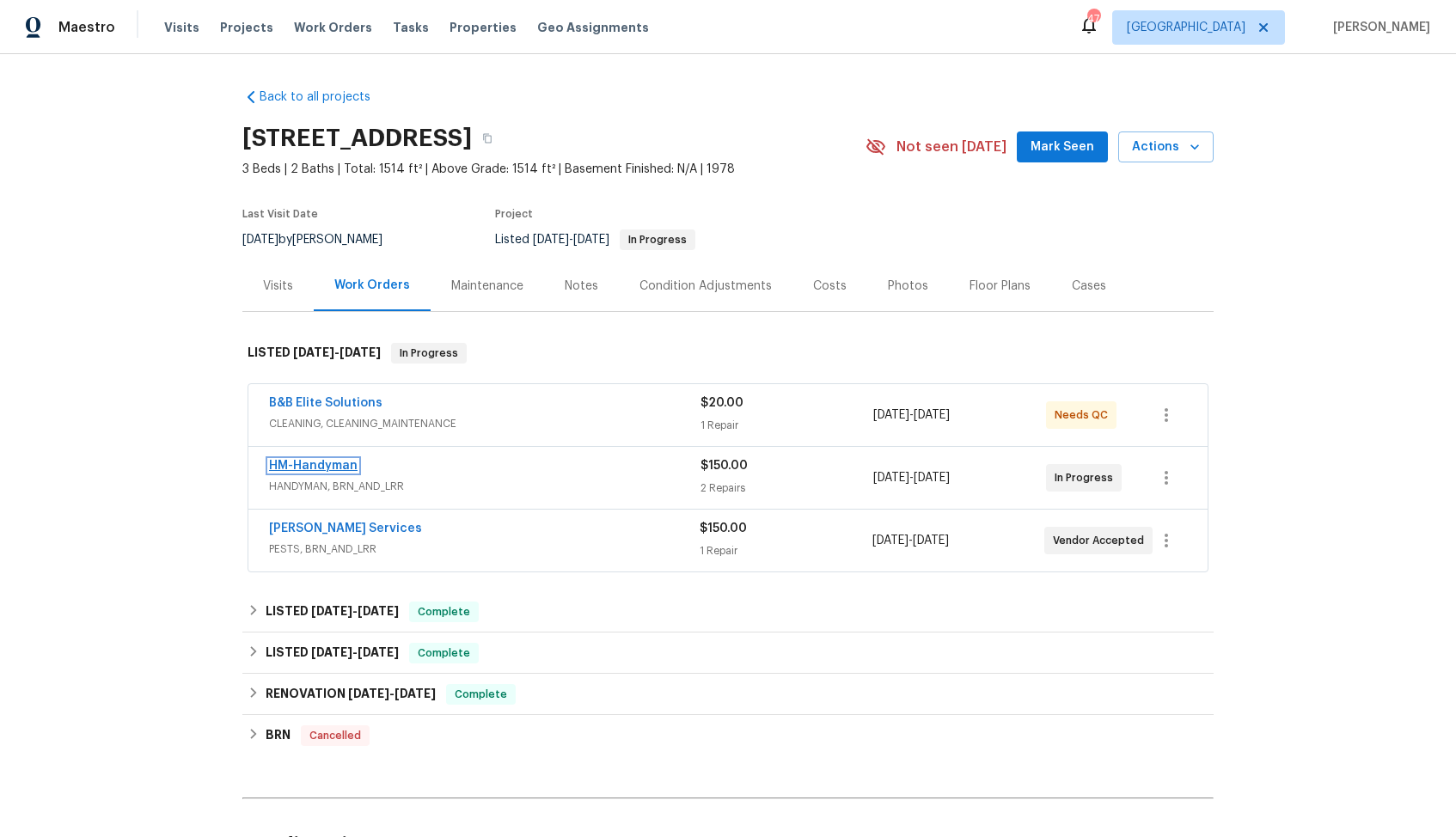
click at [330, 467] on link "HM-Handyman" at bounding box center [313, 466] width 88 height 12
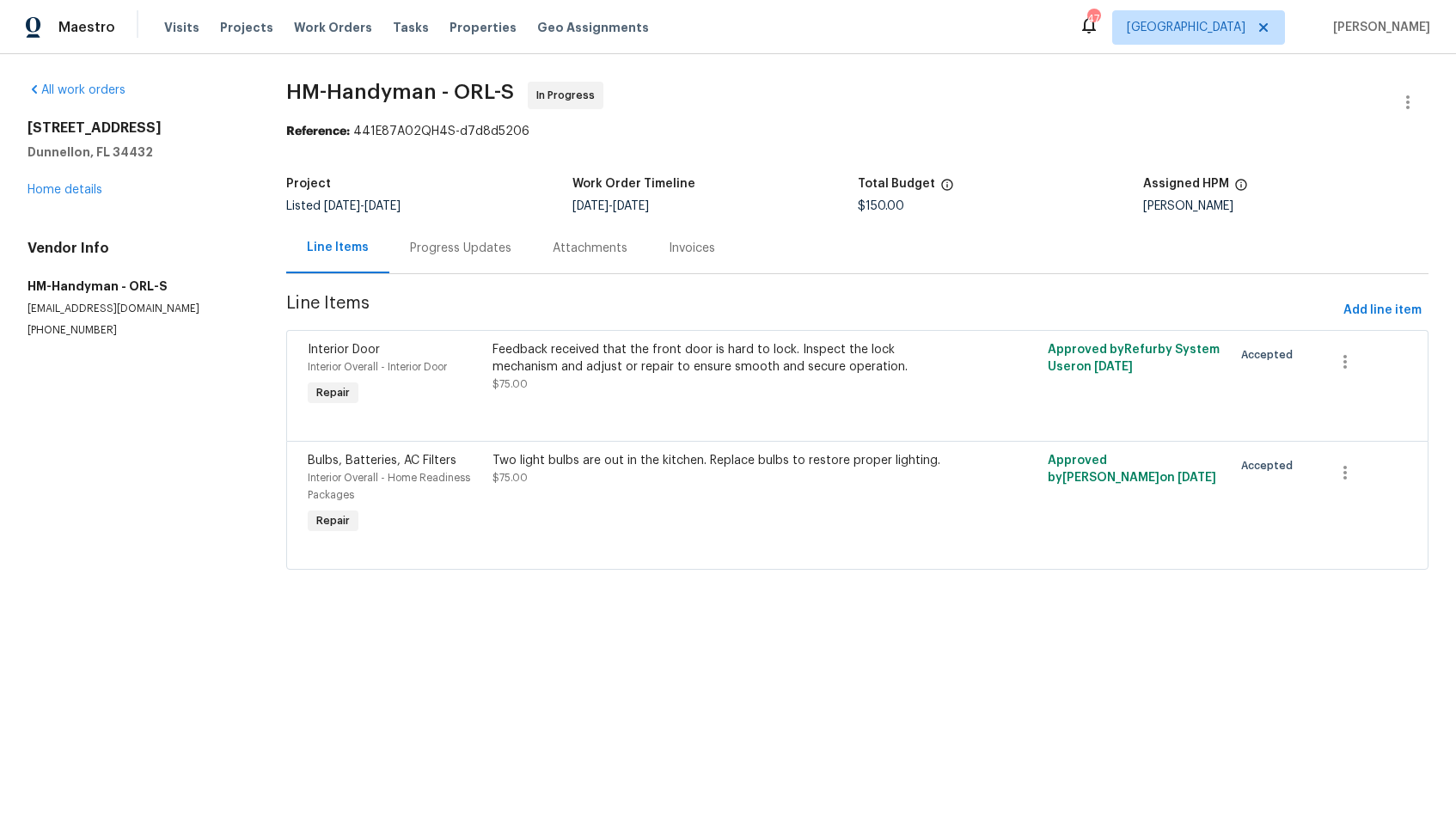
click at [456, 251] on div "Progress Updates" at bounding box center [461, 249] width 102 height 17
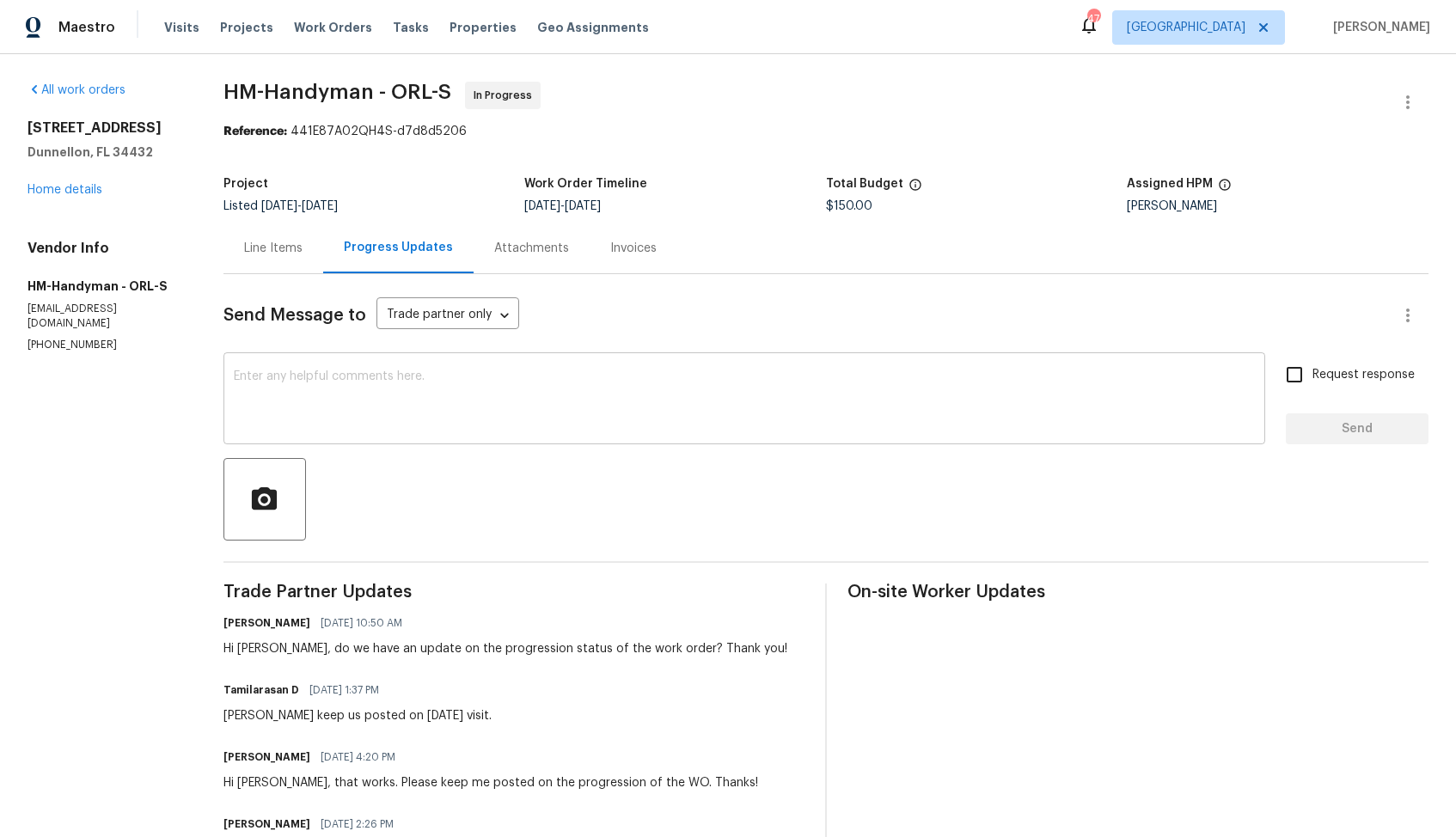
click at [545, 420] on textarea at bounding box center [744, 401] width 1022 height 61
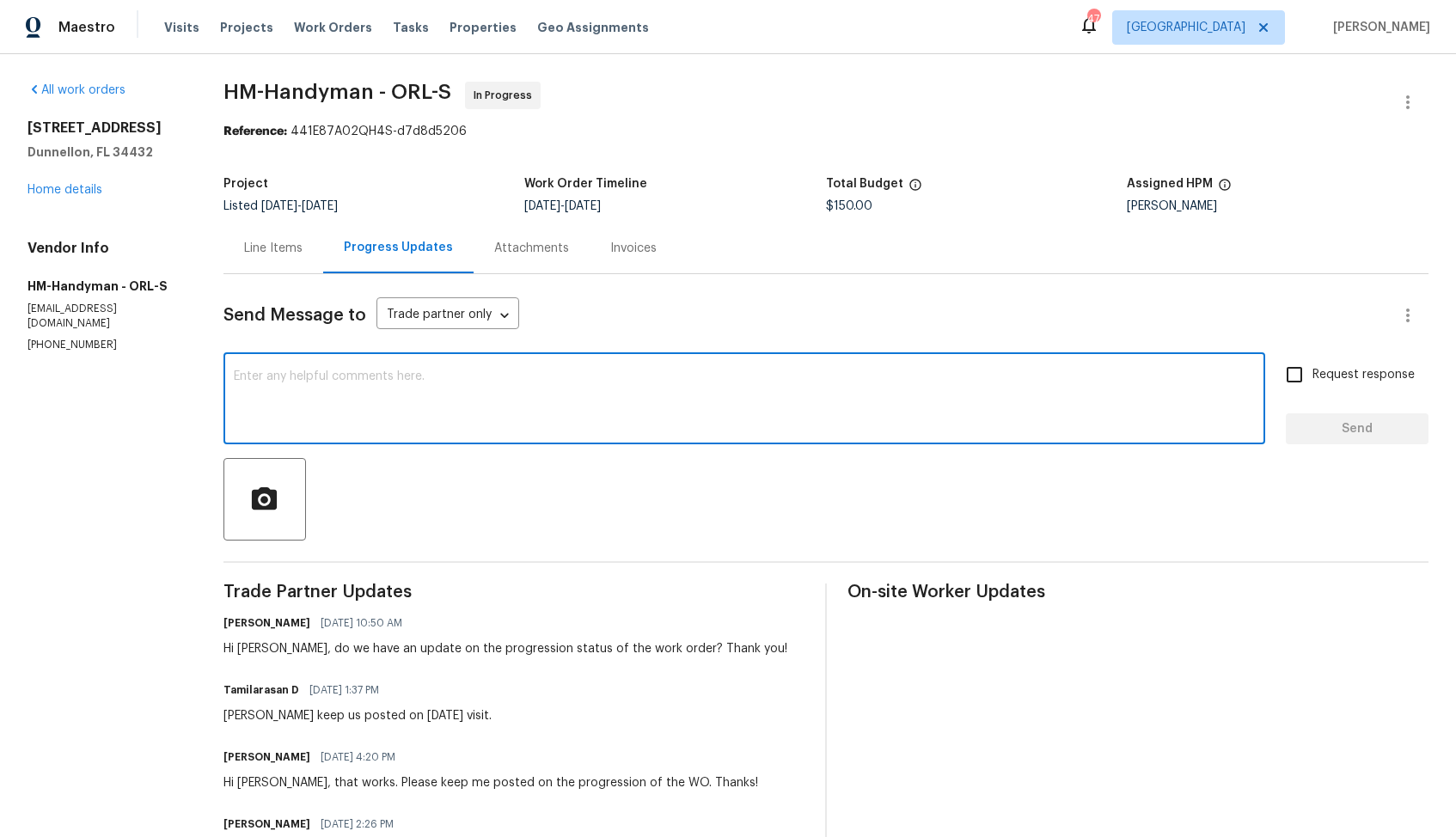
click at [495, 428] on textarea at bounding box center [744, 401] width 1022 height 61
paste textarea "Hi team, could you please provide an update on the status of the work order? Th…"
type textarea "Hi team, could you please provide an update on the status of the work order? Th…"
click at [1343, 380] on span "Request response" at bounding box center [1364, 375] width 102 height 18
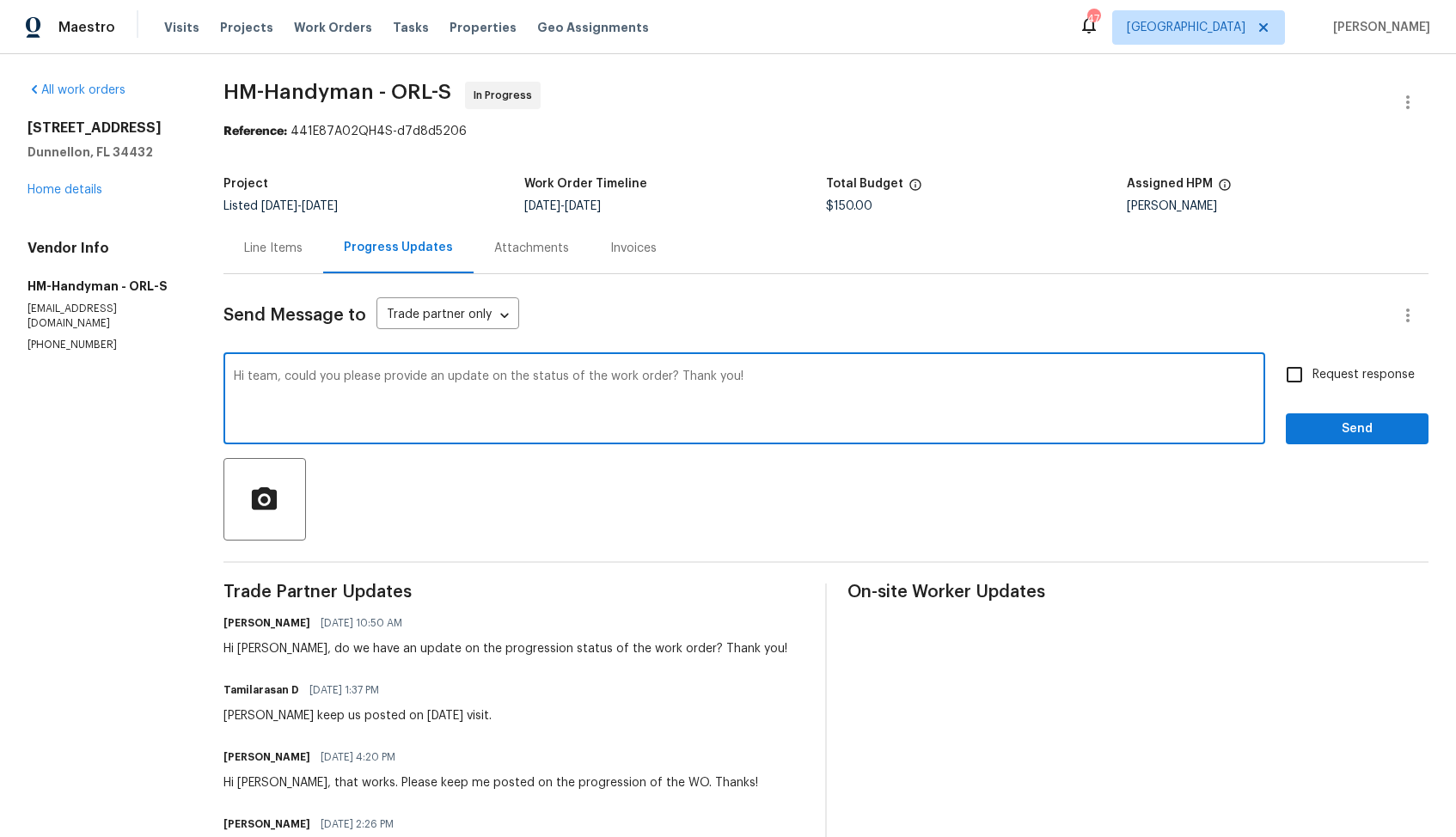
click at [1313, 380] on input "Request response" at bounding box center [1295, 375] width 37 height 37
checkbox input "true"
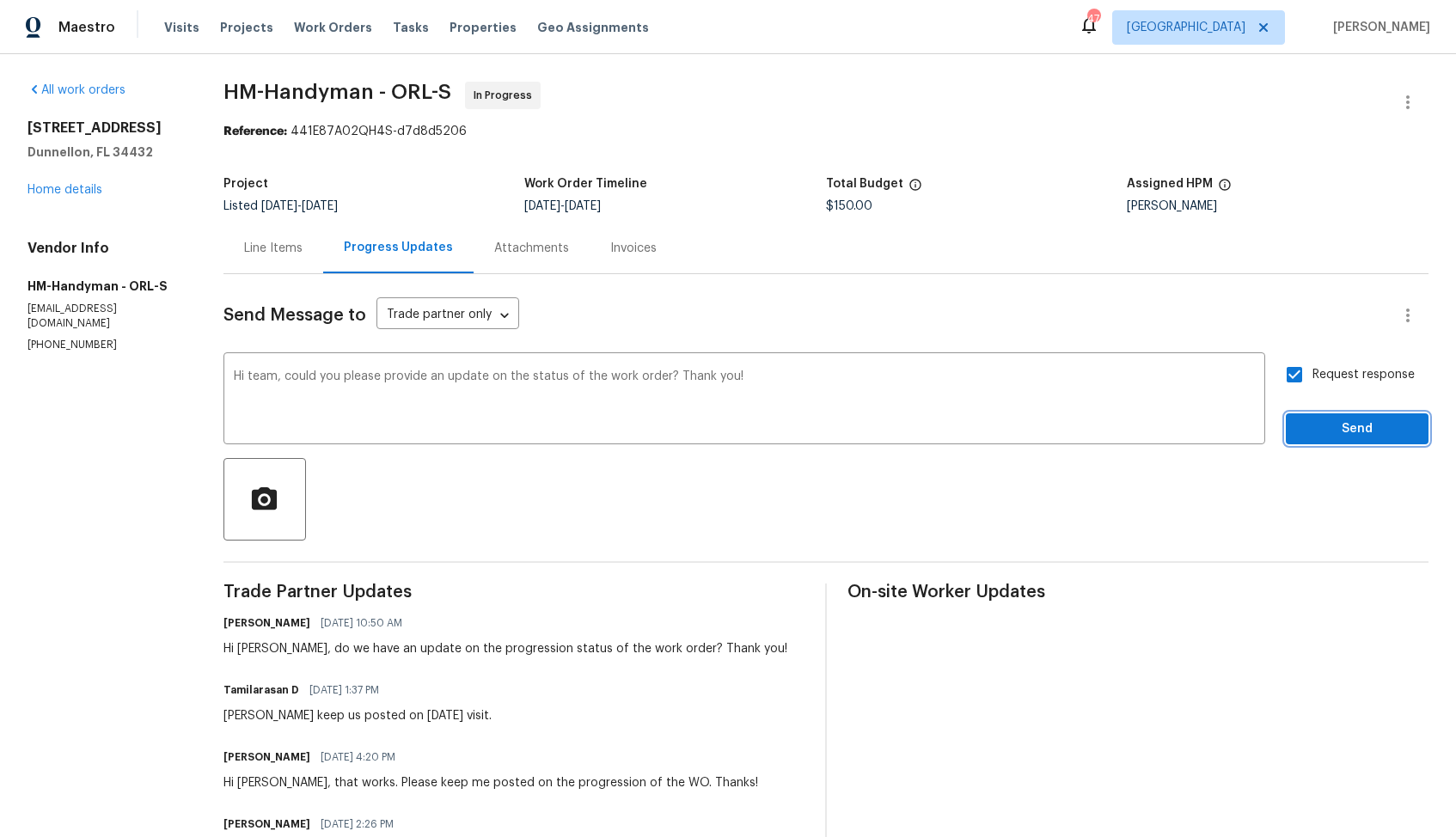
click at [1338, 431] on span "Send" at bounding box center [1358, 430] width 115 height 21
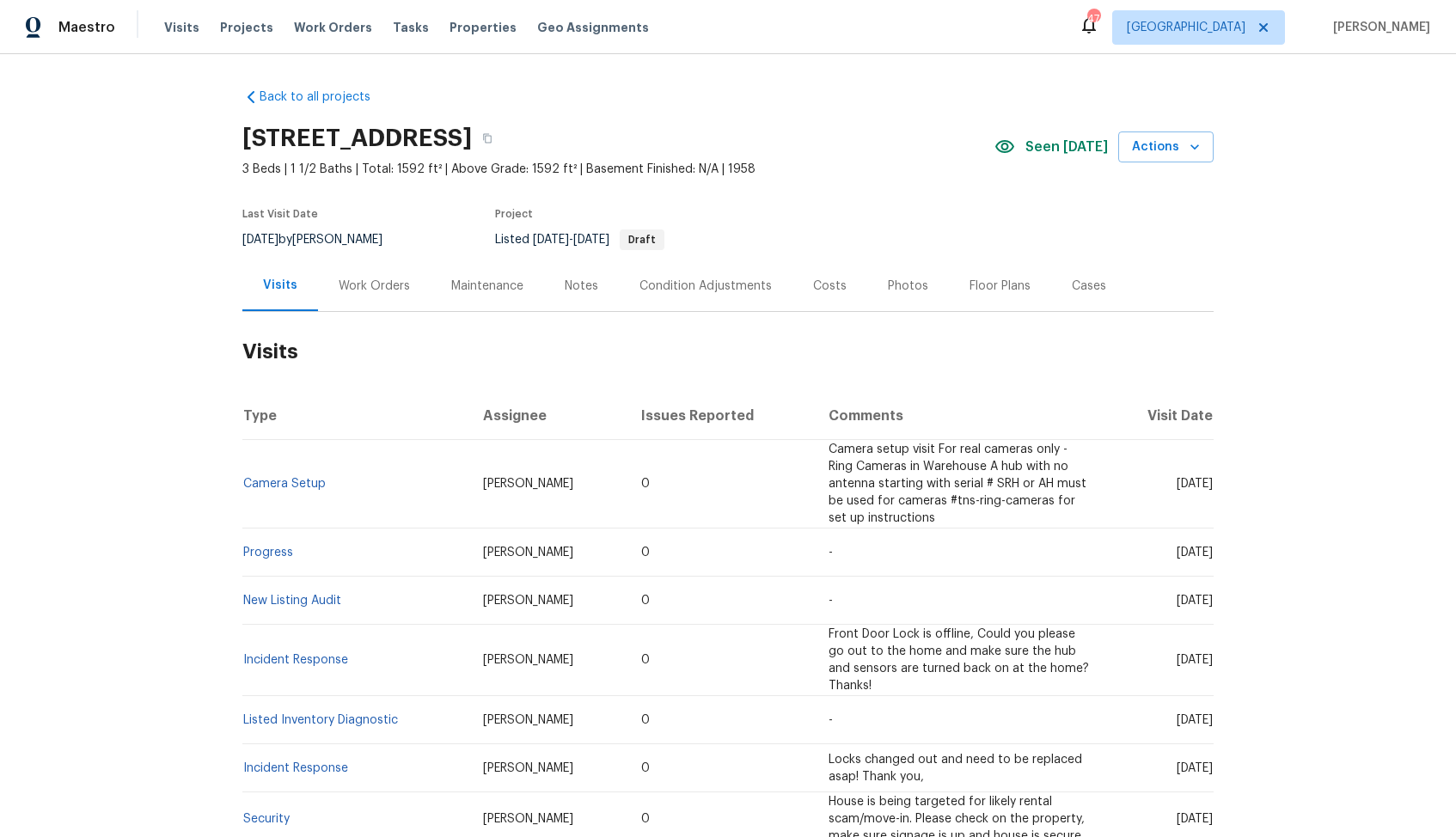
click at [368, 297] on div "Work Orders" at bounding box center [374, 285] width 112 height 51
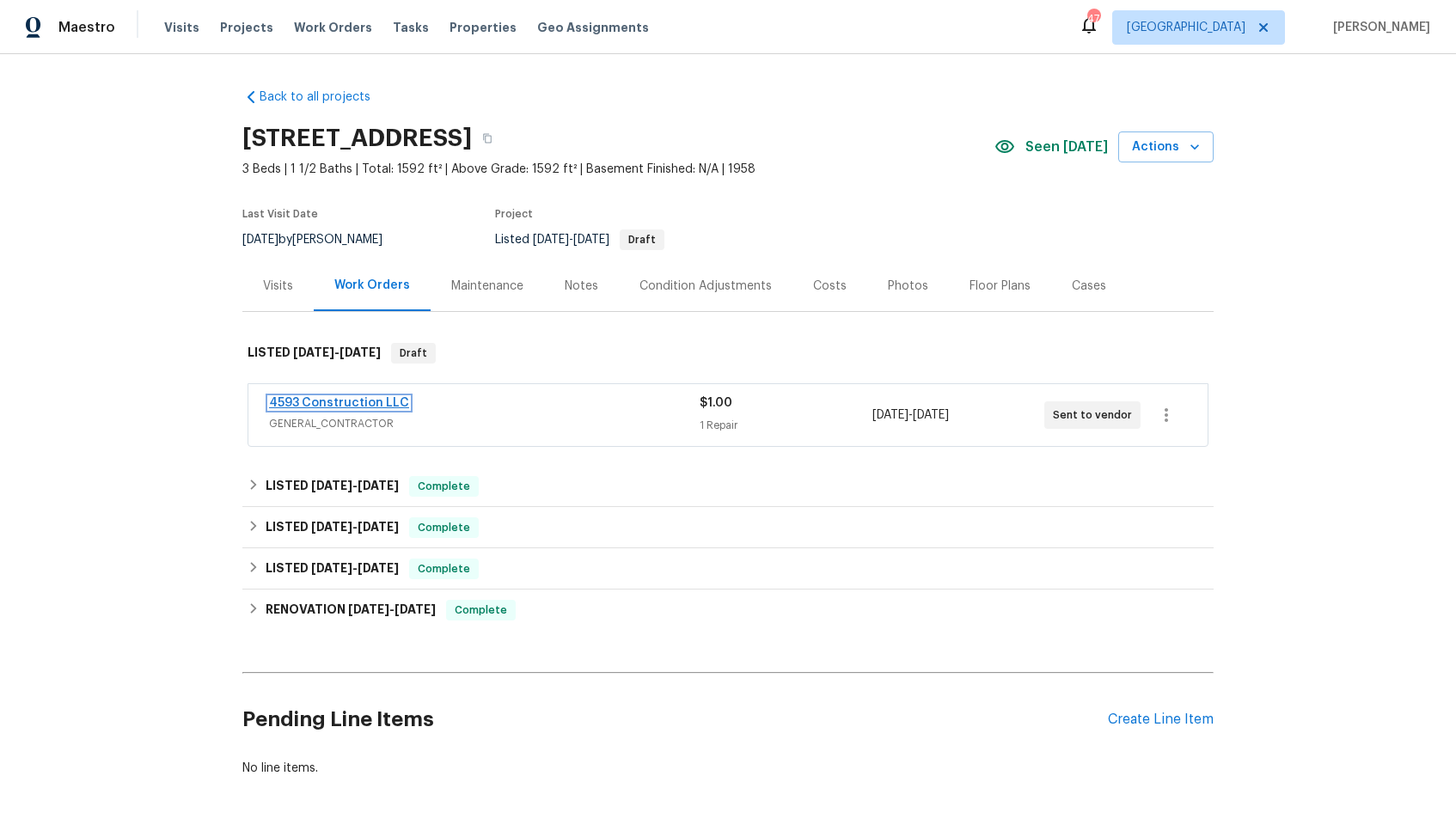
click at [360, 406] on link "4593 Construction LLC" at bounding box center [339, 403] width 140 height 12
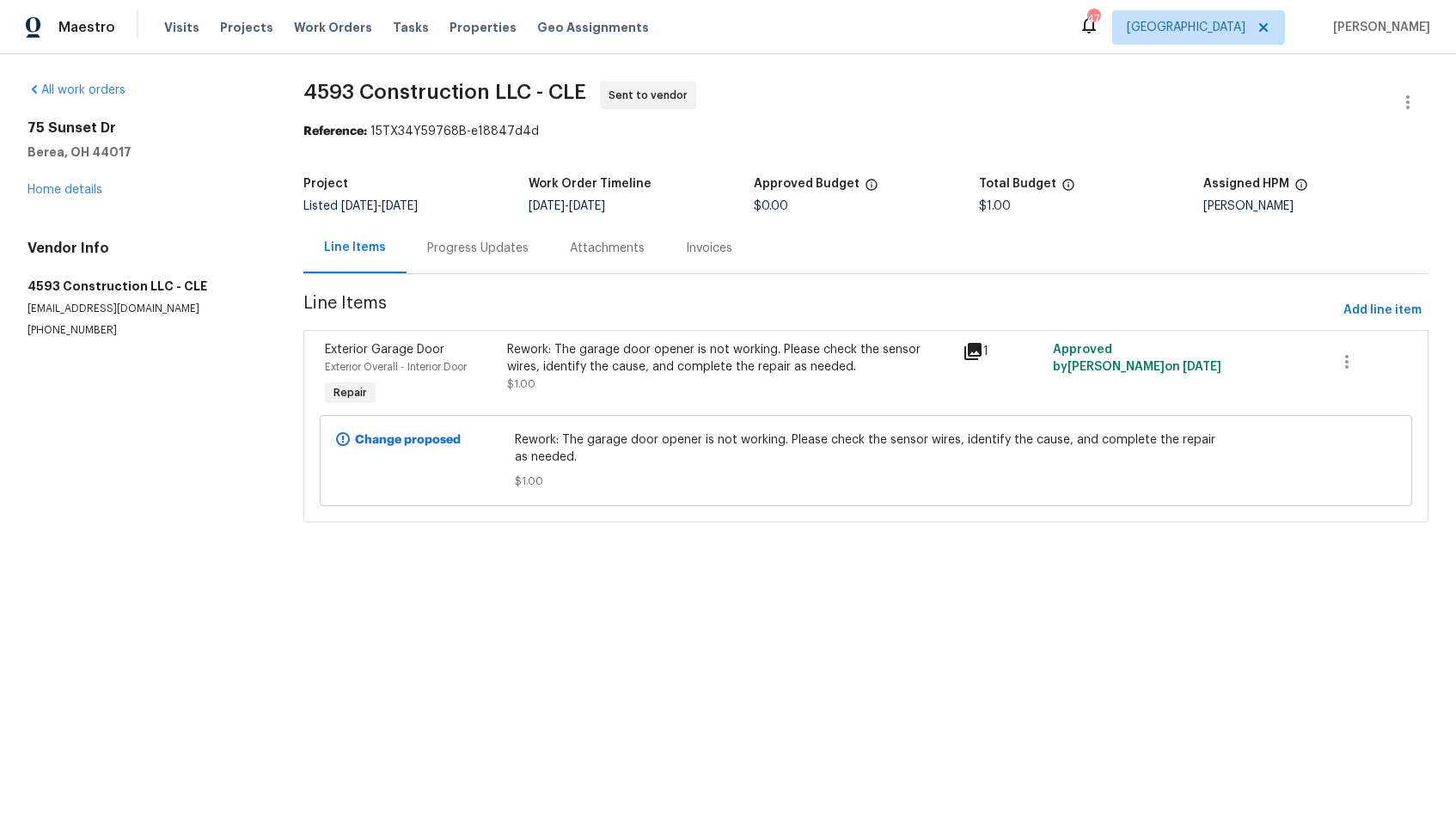
click at [444, 254] on div "Progress Updates" at bounding box center [479, 249] width 102 height 17
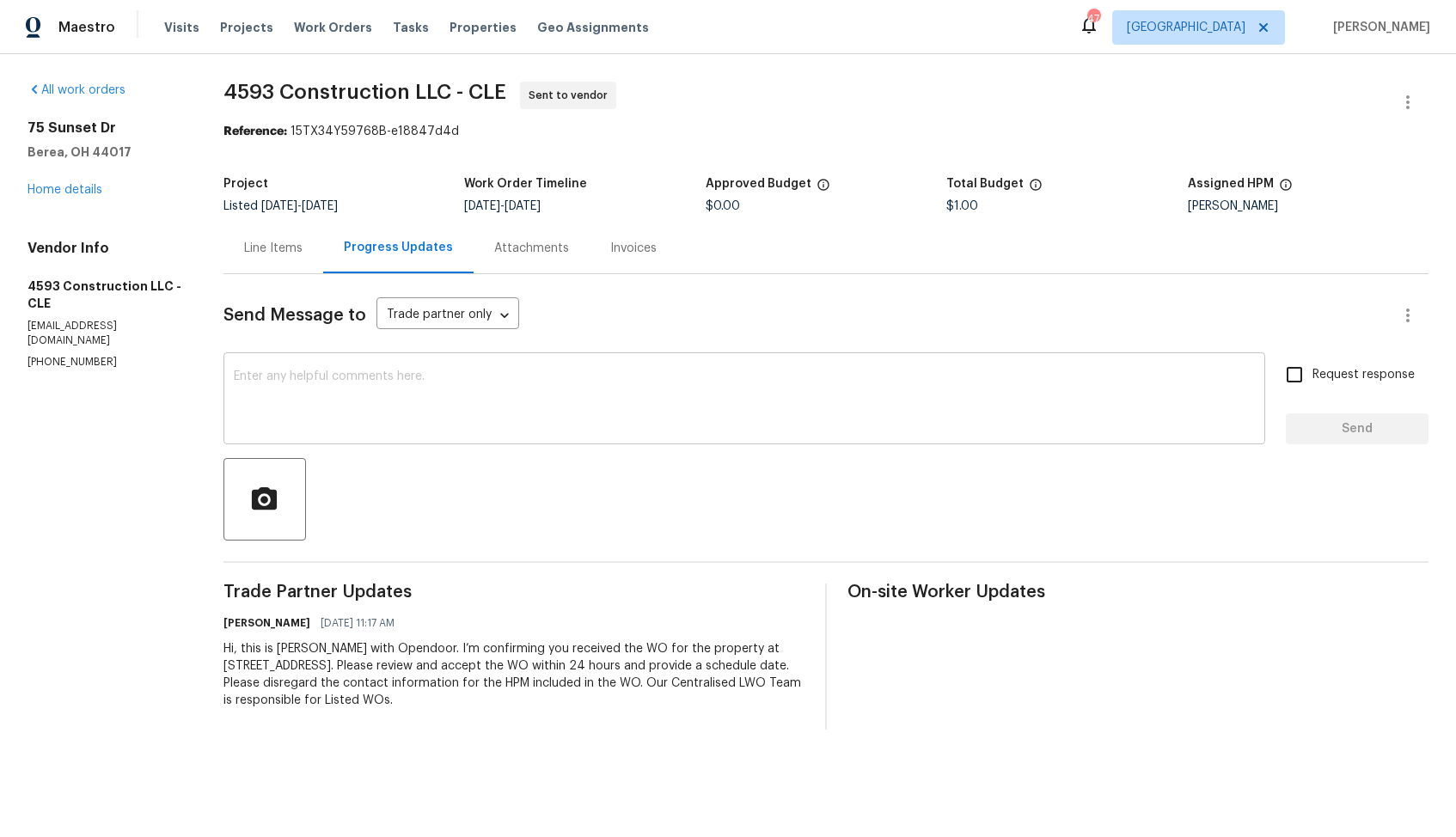
click at [549, 402] on textarea at bounding box center [744, 401] width 1022 height 61
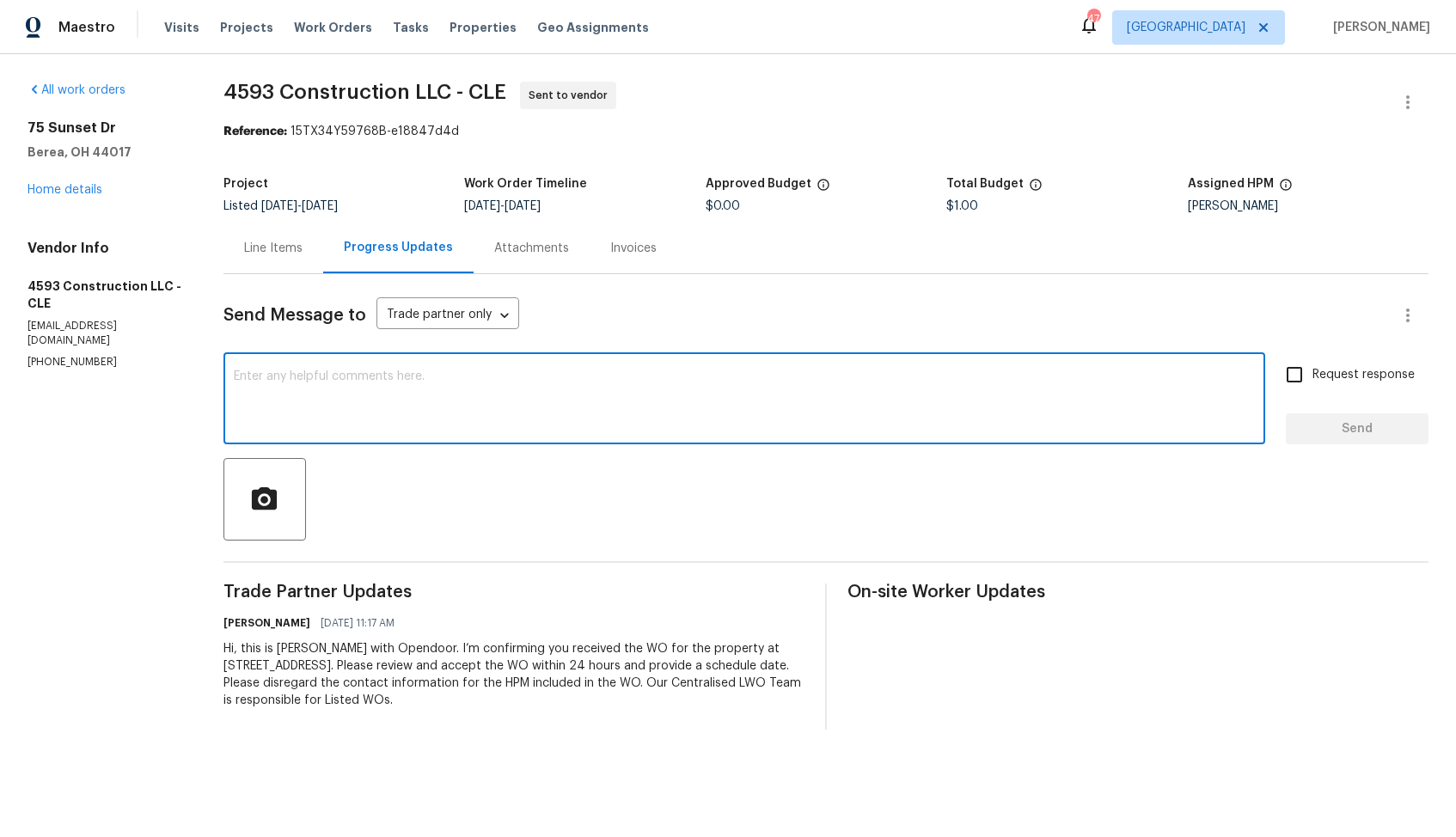
click at [881, 377] on textarea at bounding box center [744, 401] width 1022 height 61
paste textarea "Could you please accept the work order and provide the progress status along wi…"
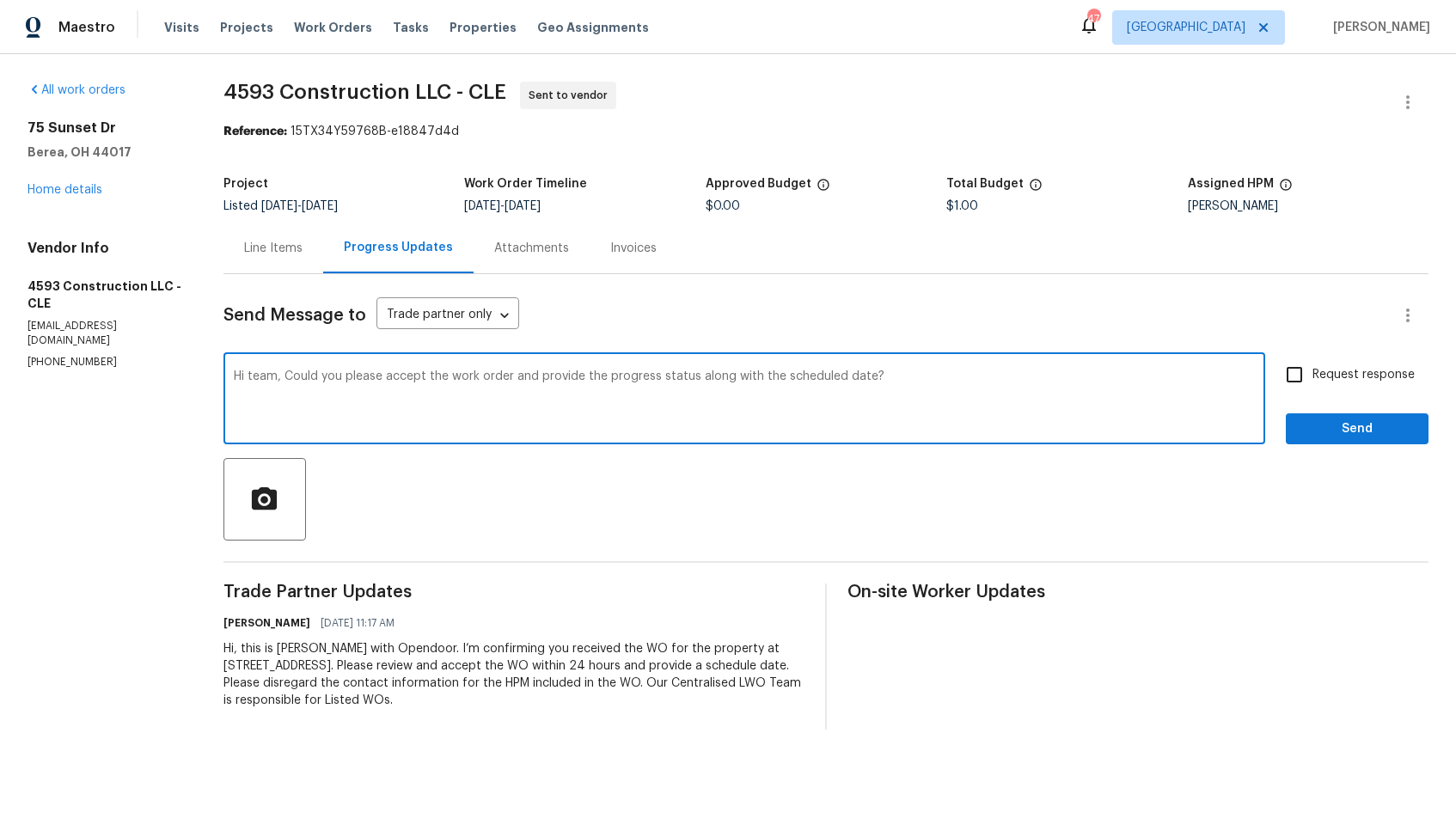
click at [294, 382] on textarea "Hi team, Could you please accept the work order and provide the progress status…" at bounding box center [744, 401] width 1022 height 61
click at [925, 369] on div "Hi team, could you please accept the work order and provide the progress status…" at bounding box center [745, 400] width 1042 height 87
click at [923, 379] on textarea "Hi team, could you please accept the work order and provide the progress status…" at bounding box center [744, 401] width 1022 height 61
type textarea "Hi team, could you please accept the work order and provide the progress status…"
click at [1316, 380] on span "Request response" at bounding box center [1364, 375] width 102 height 18
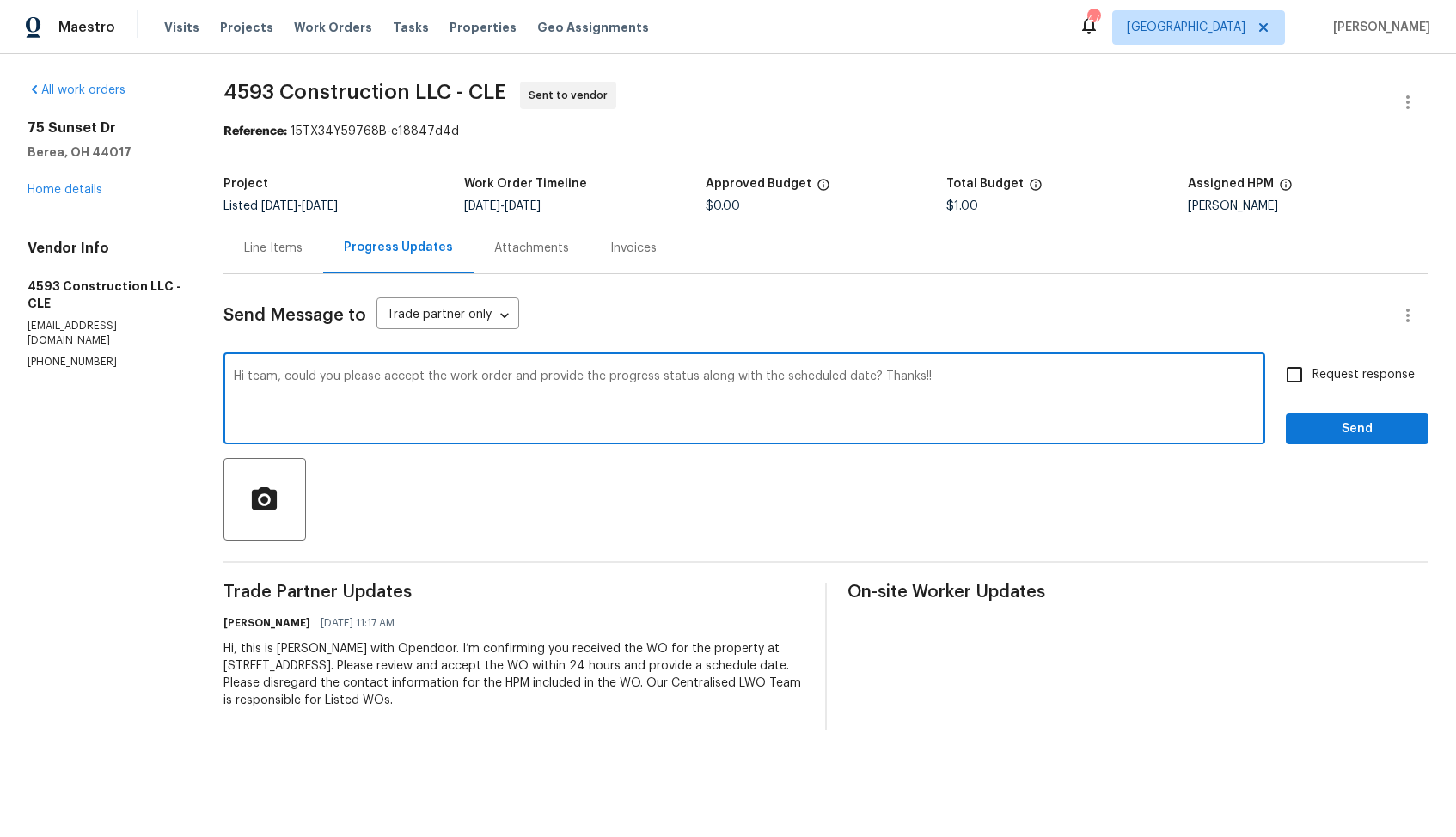
click at [1313, 380] on input "Request response" at bounding box center [1295, 375] width 37 height 37
checkbox input "true"
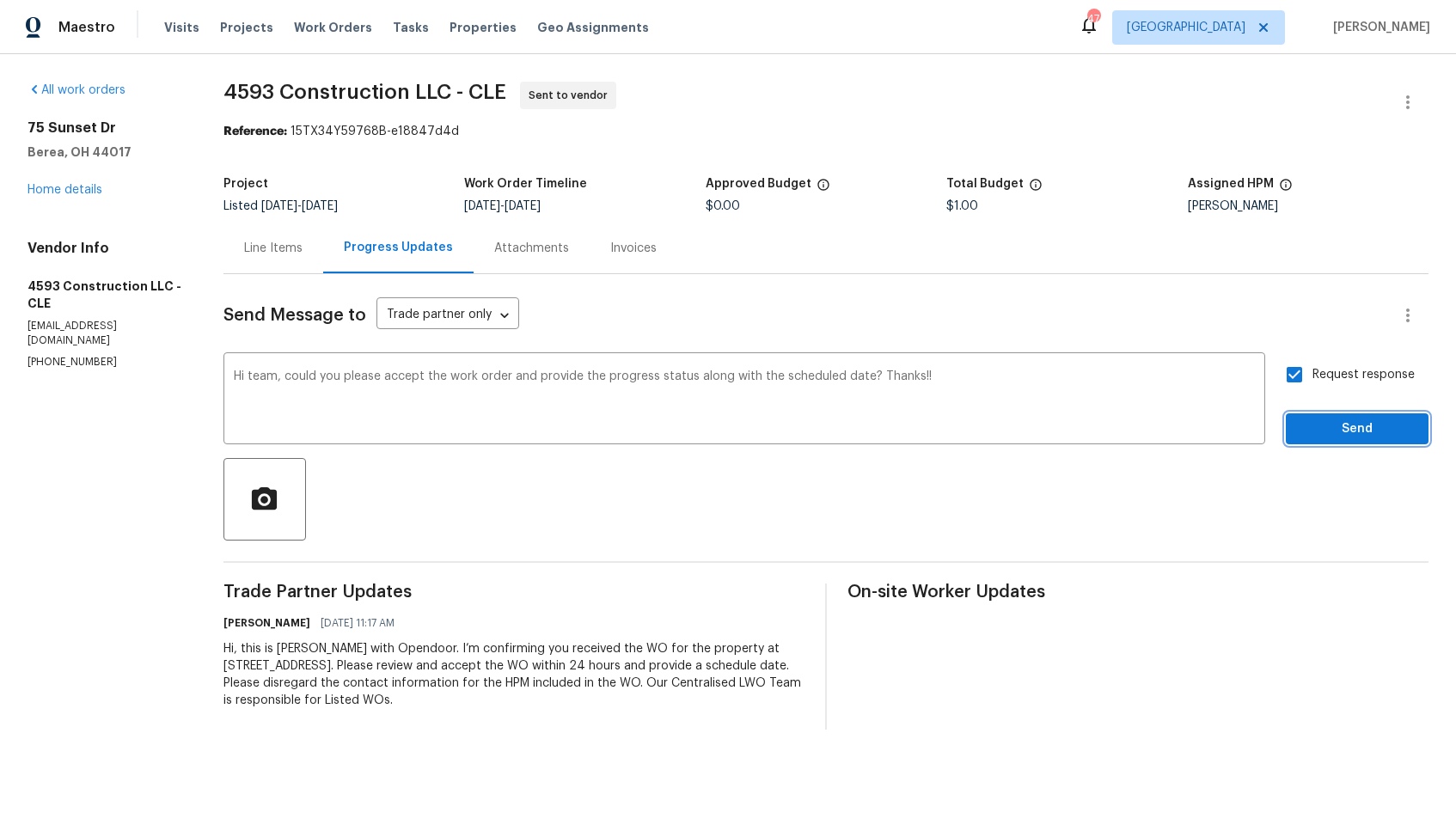
click at [1318, 422] on span "Send" at bounding box center [1358, 430] width 115 height 21
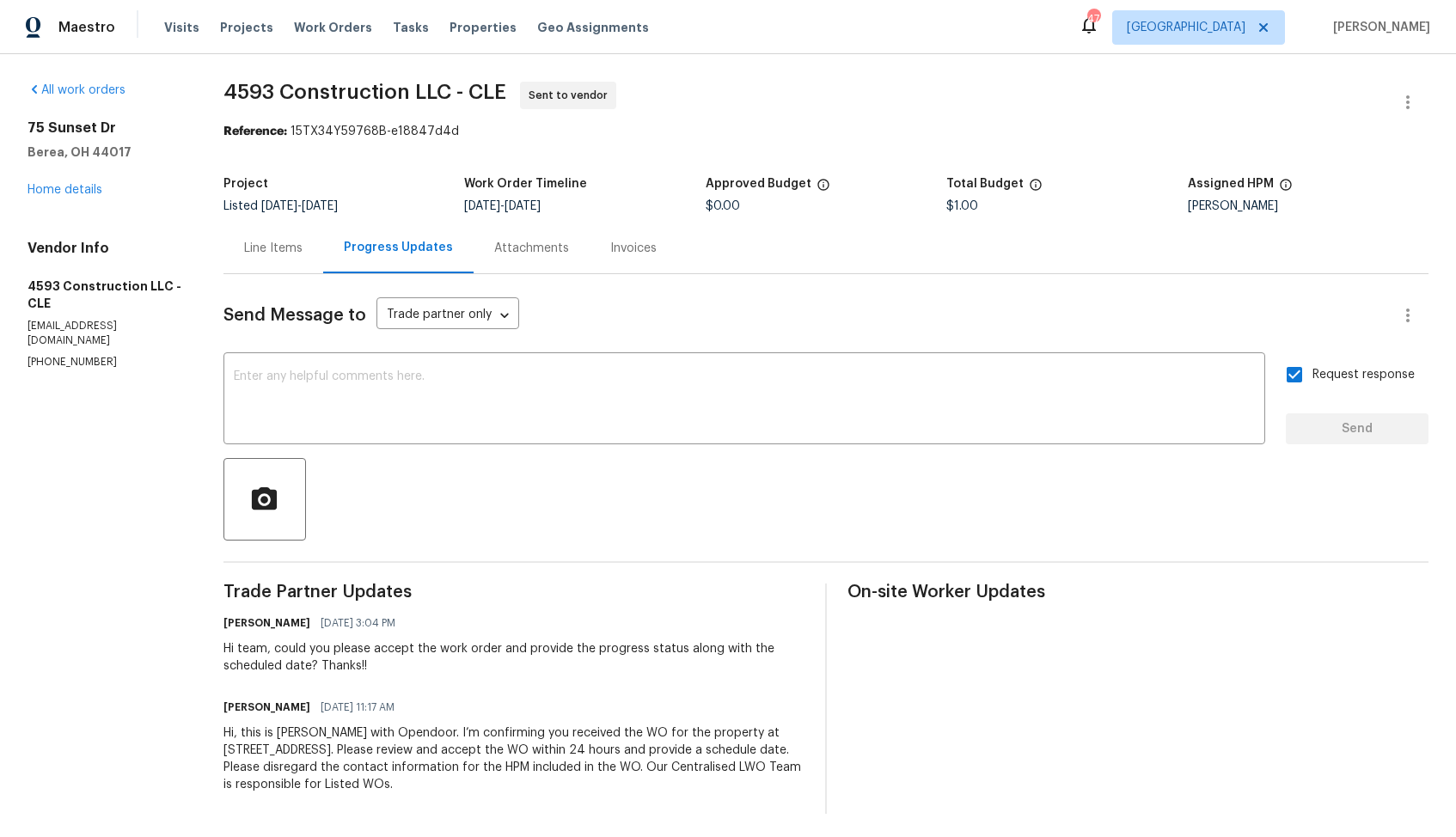
click at [705, 125] on div "Reference: 15TX34Y59768B-e18847d4d" at bounding box center [827, 132] width 1205 height 17
click at [84, 190] on link "Home details" at bounding box center [65, 189] width 75 height 12
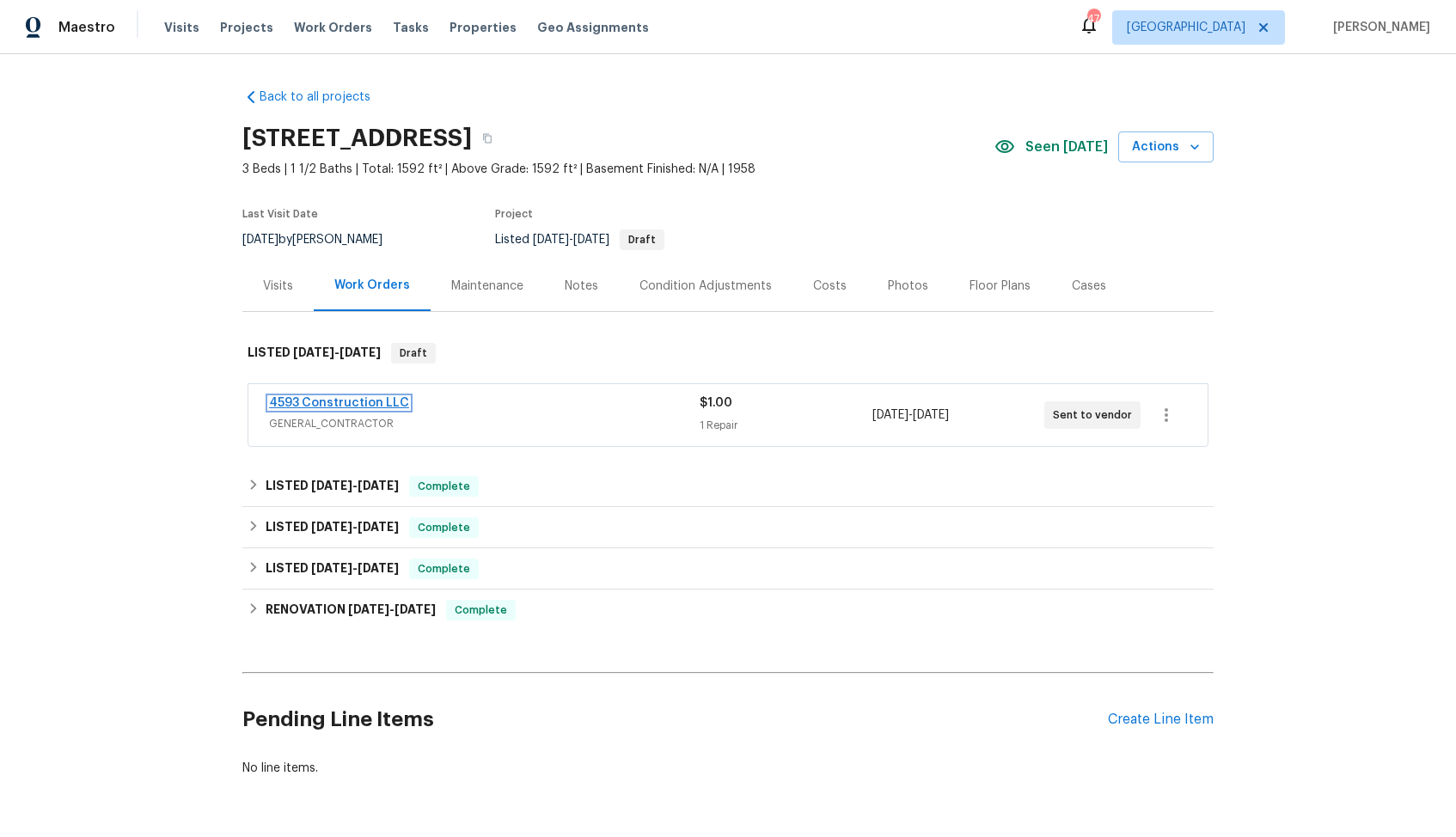
click at [332, 399] on link "4593 Construction LLC" at bounding box center [339, 403] width 140 height 12
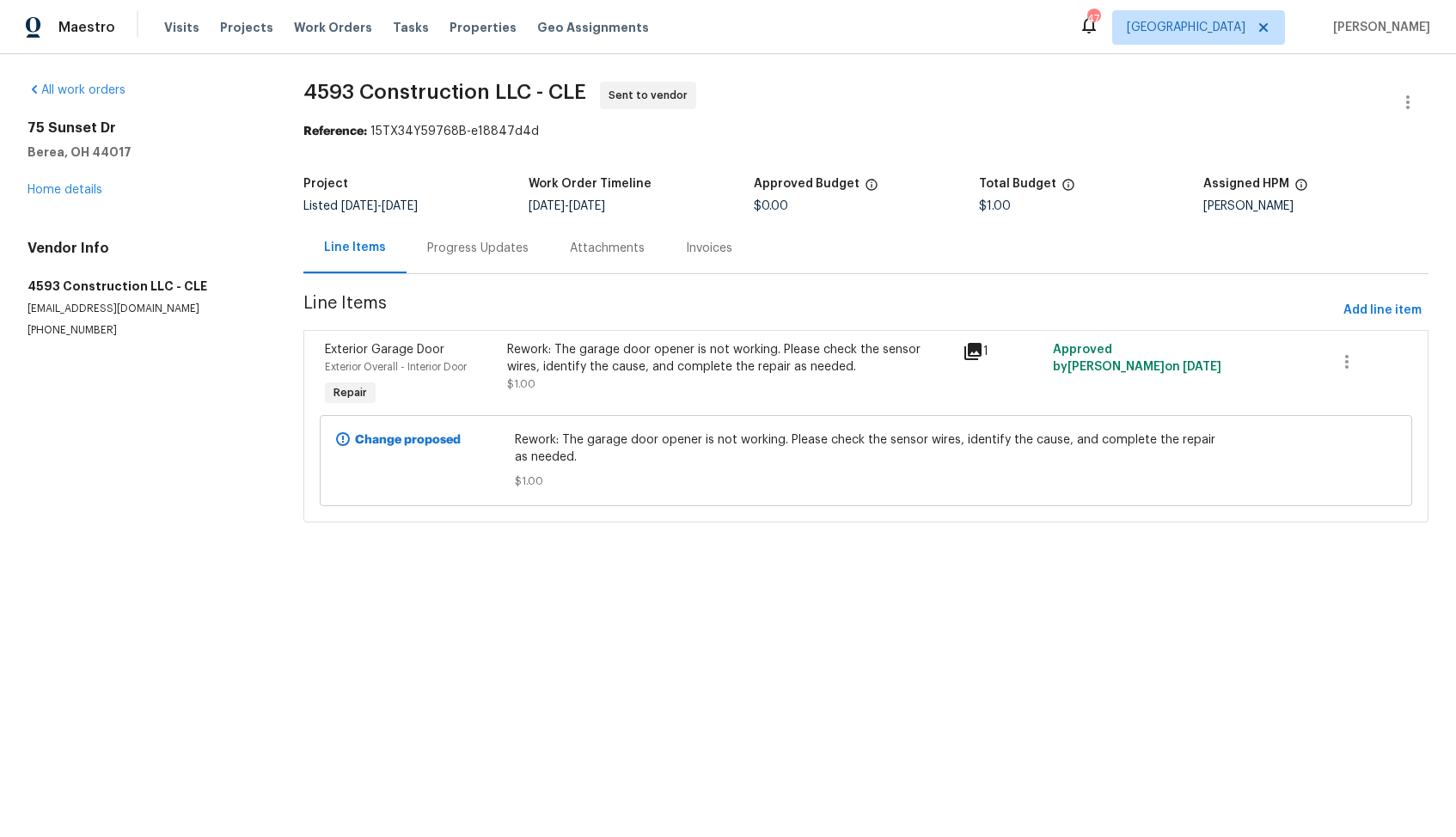
click at [483, 247] on div "Progress Updates" at bounding box center [479, 249] width 102 height 17
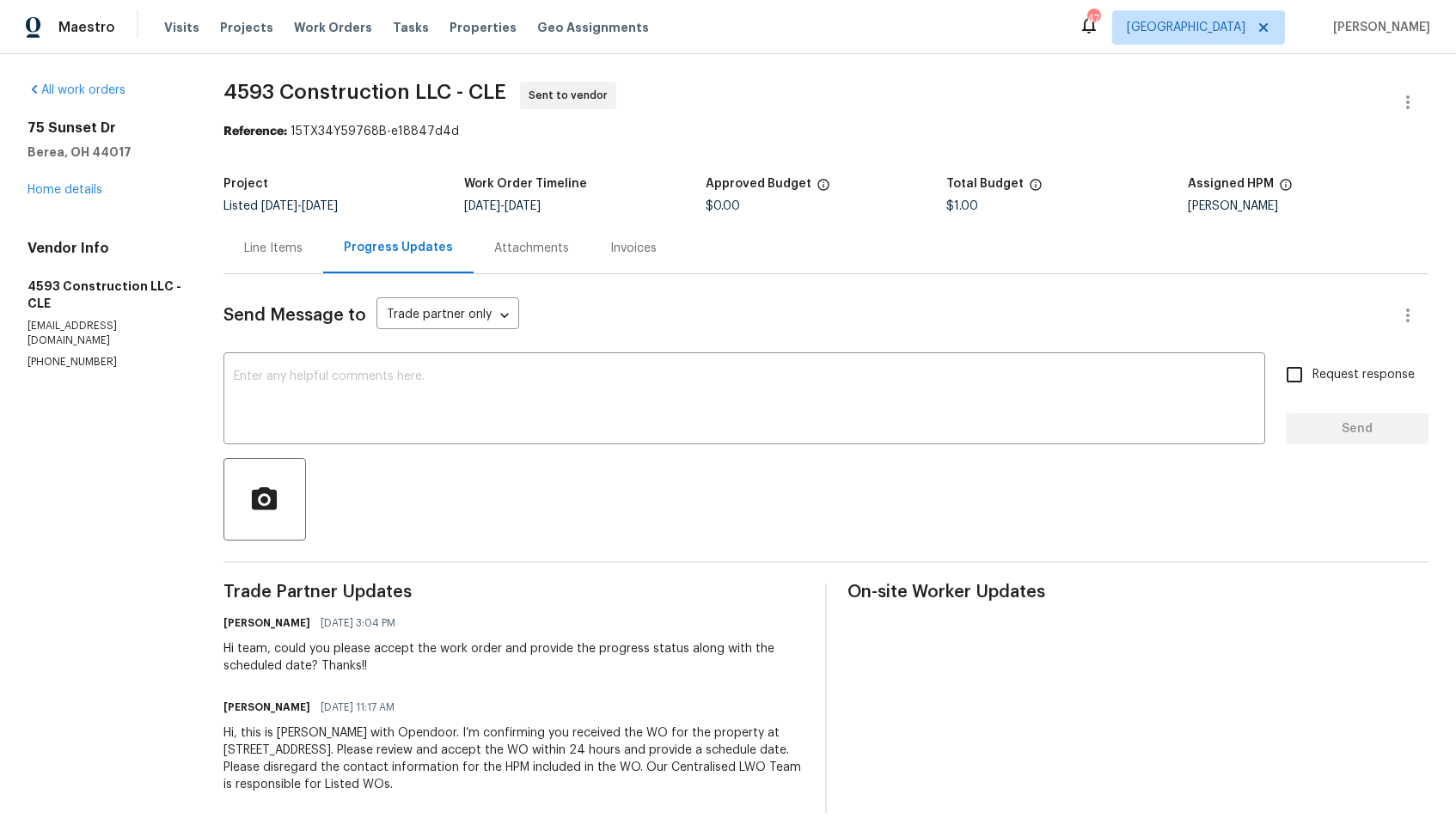
click at [53, 196] on div "75 Sunset Dr Berea, OH 44017 Home details" at bounding box center [105, 159] width 155 height 79
click at [70, 189] on link "Home details" at bounding box center [65, 189] width 75 height 12
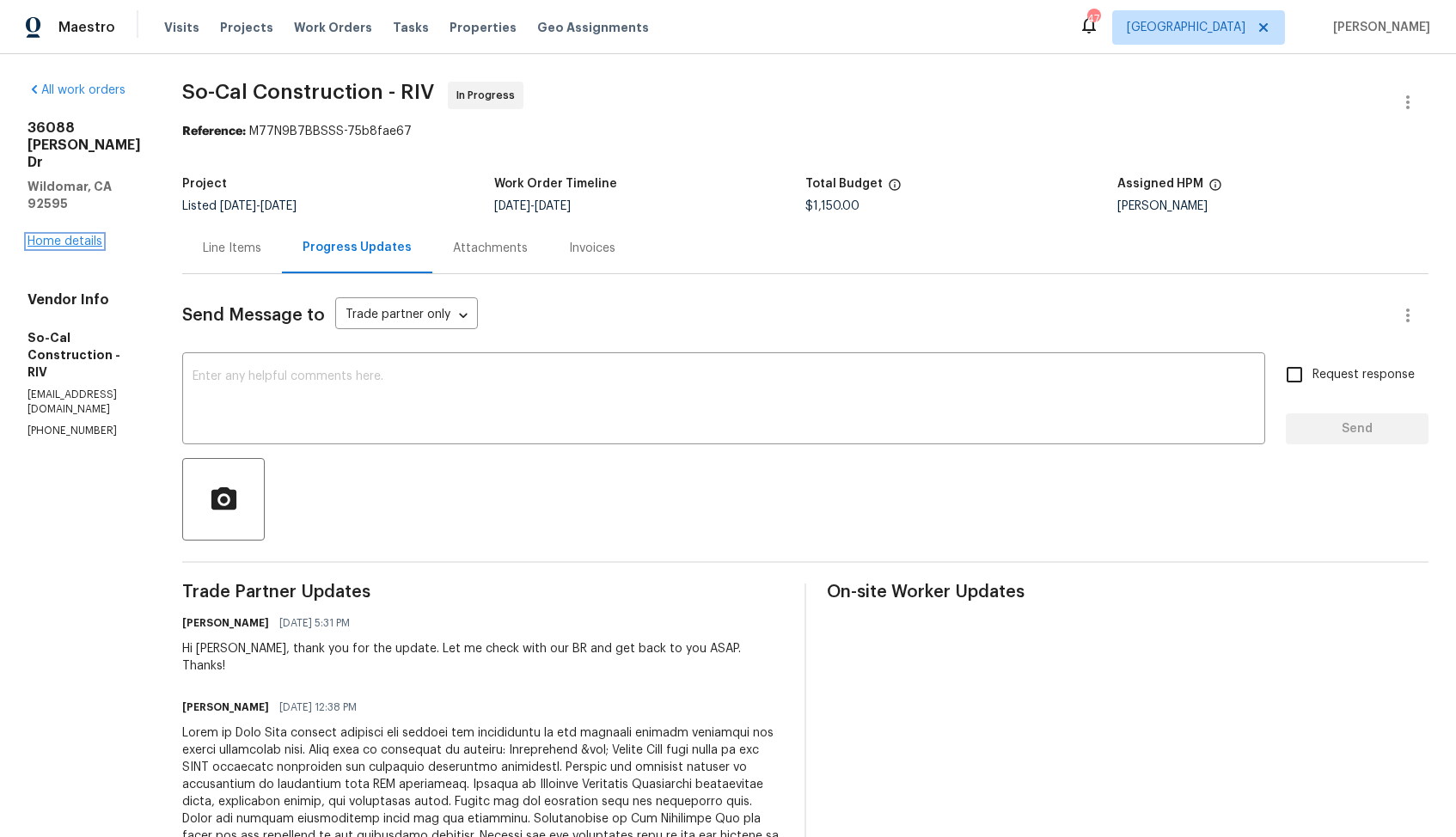
click at [54, 235] on link "Home details" at bounding box center [65, 241] width 75 height 12
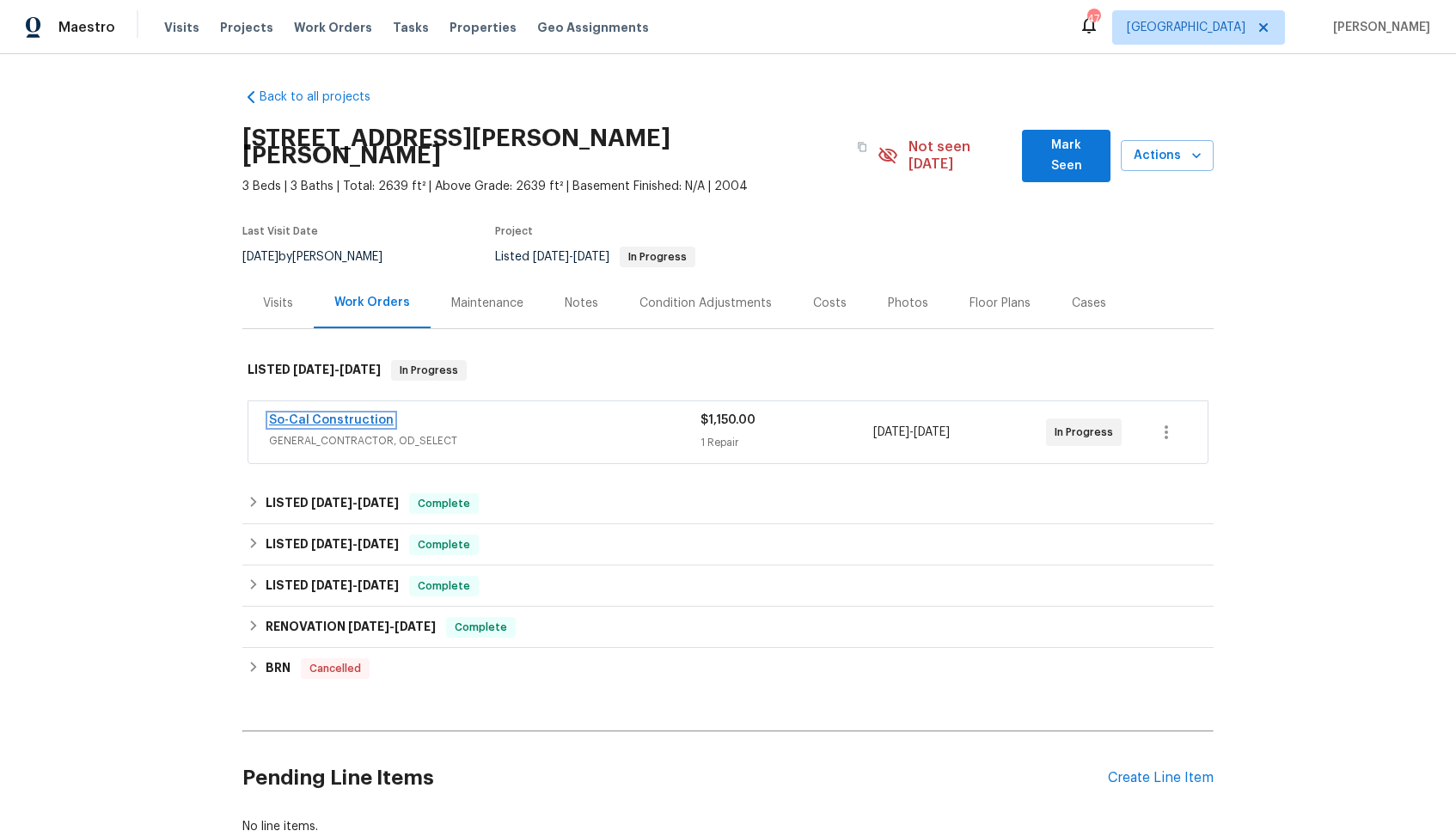
click at [337, 414] on link "So-Cal Construction" at bounding box center [332, 420] width 125 height 12
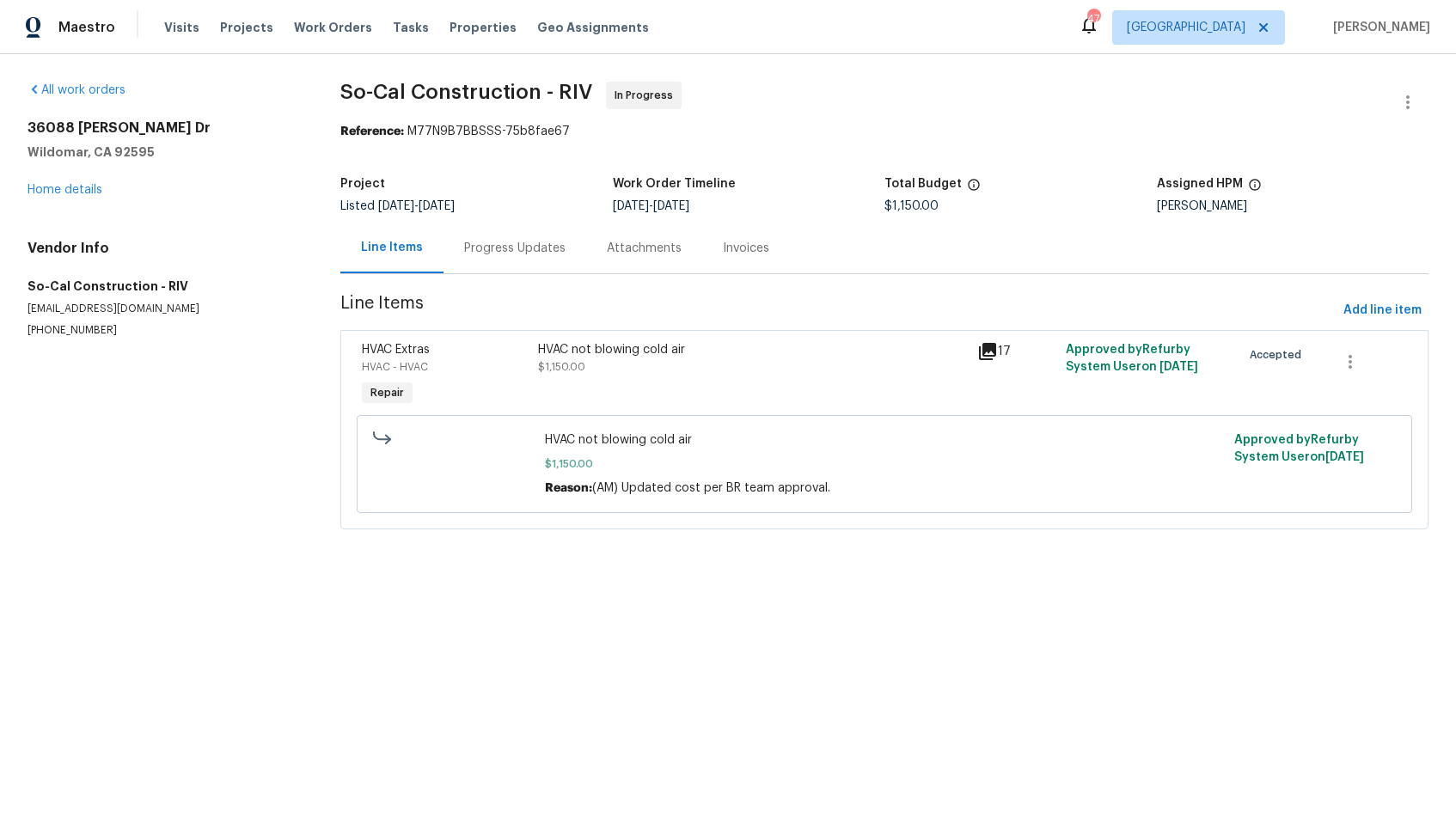
click at [516, 268] on div "Progress Updates" at bounding box center [515, 248] width 142 height 51
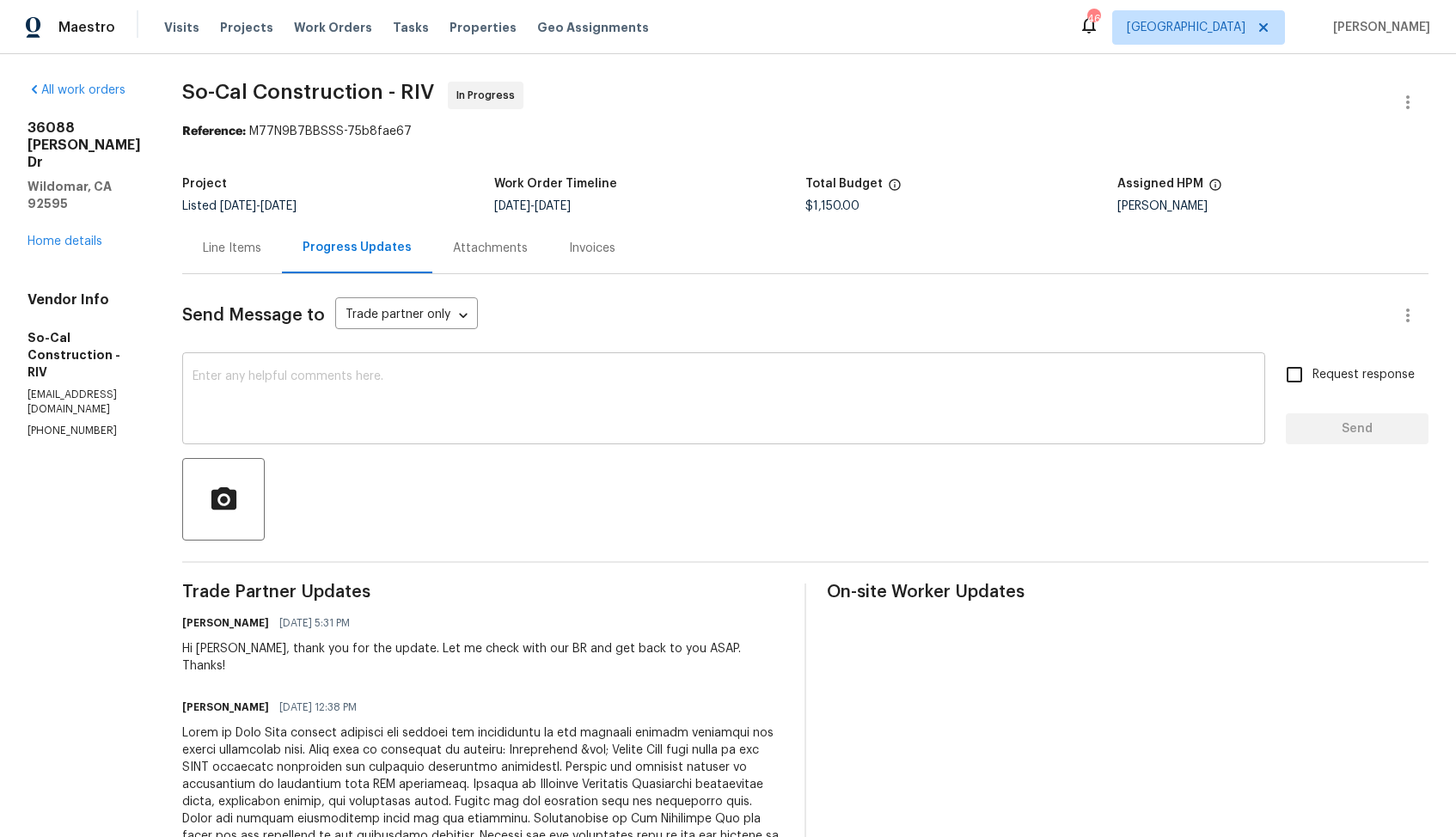
click at [566, 407] on textarea at bounding box center [724, 401] width 1063 height 61
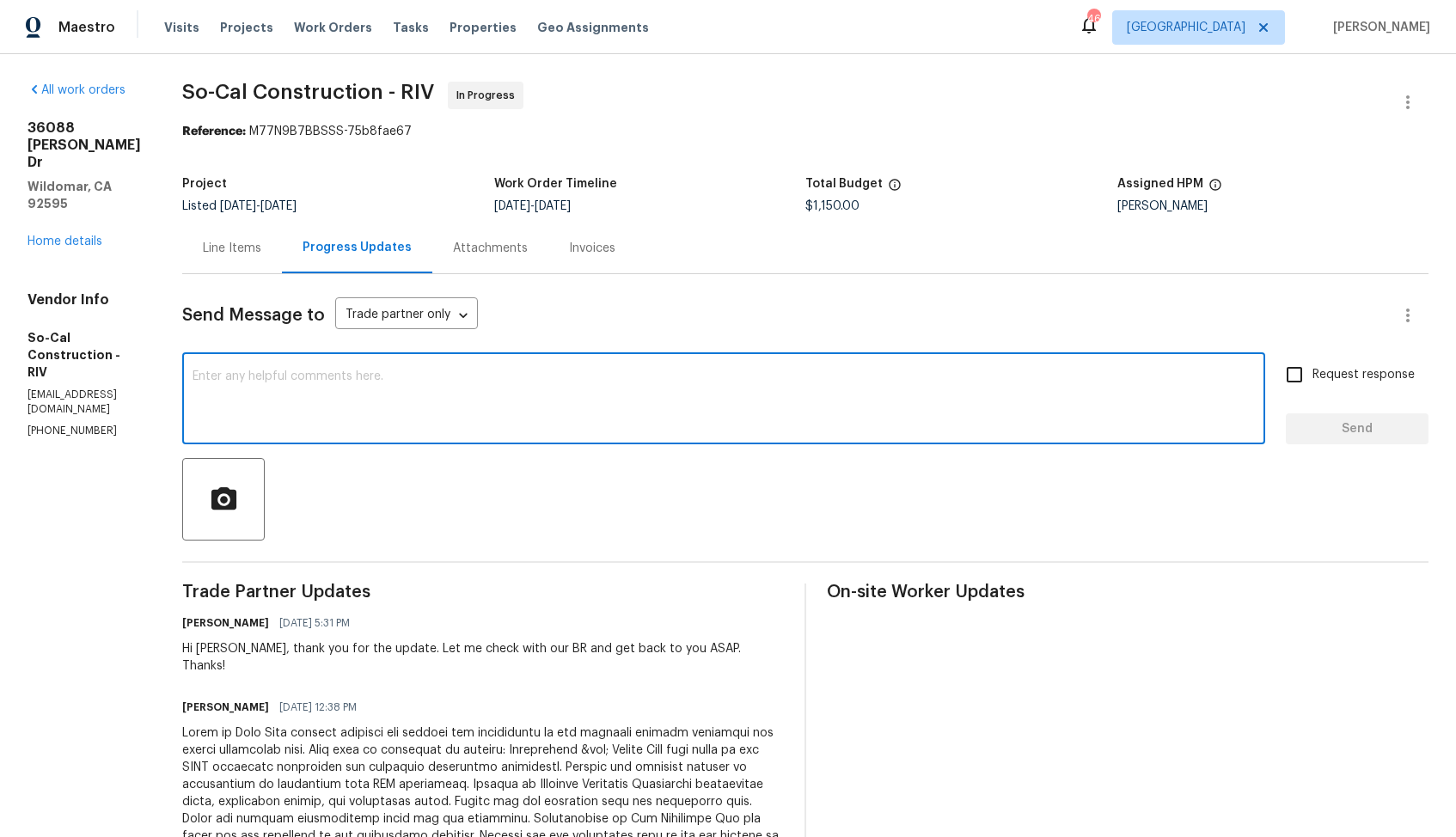
paste textarea "Hi [TP Name], Could you please provide the size, age, and type of the unit for …"
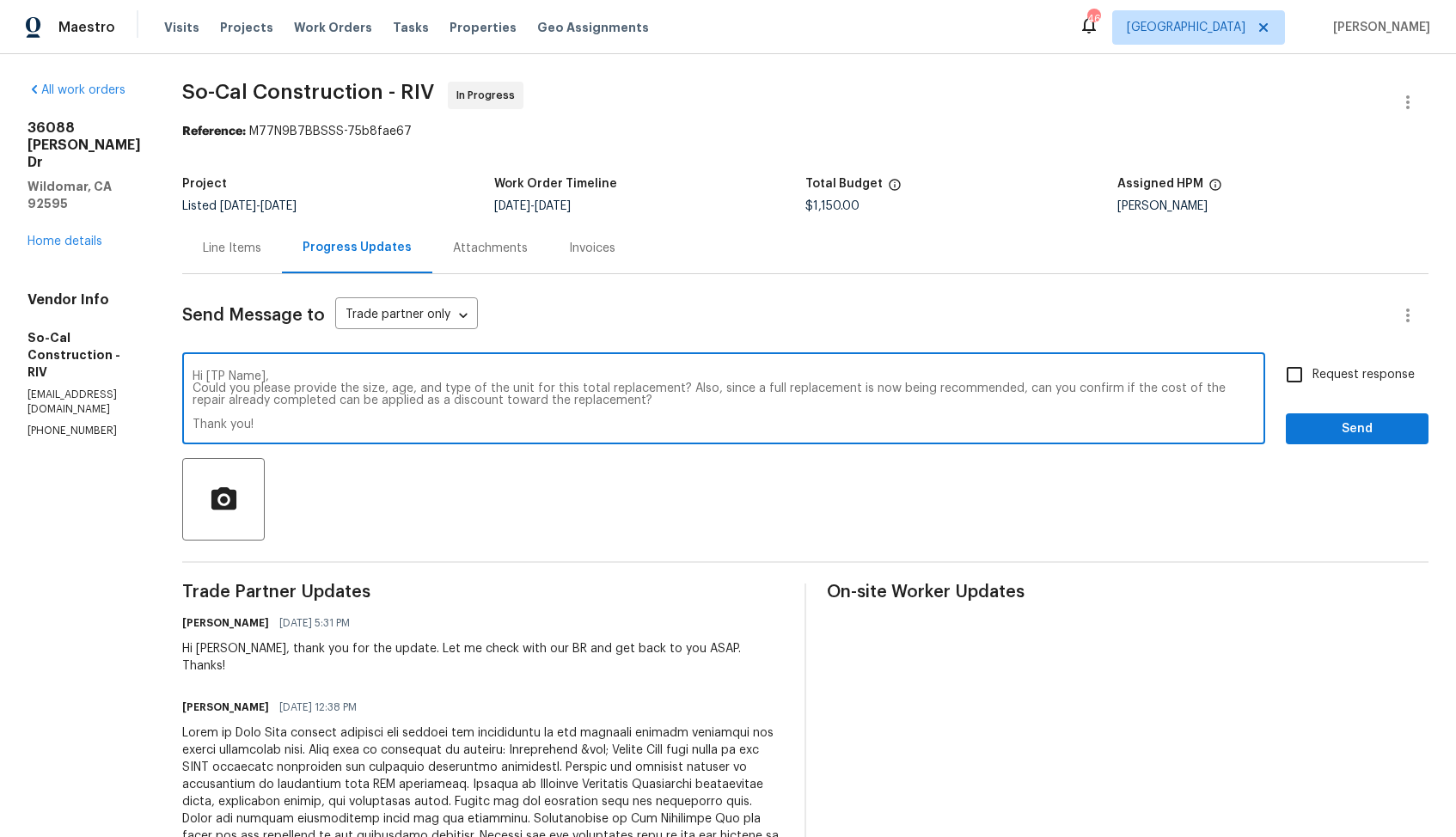
click at [262, 652] on div "Hi Manuel, thank you for the update. Let me check with our BR and get back to y…" at bounding box center [483, 657] width 602 height 35
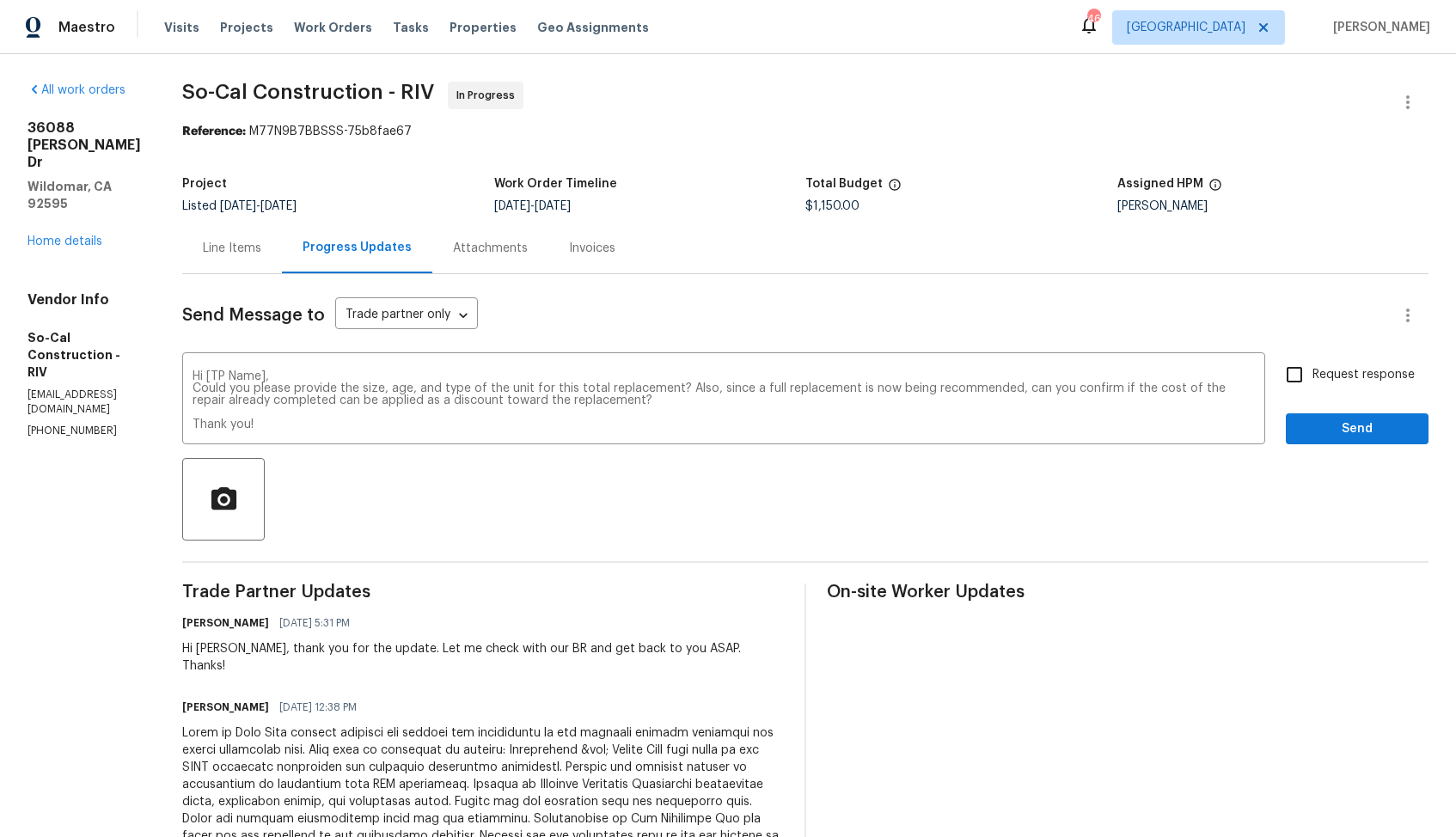
click at [262, 652] on div "Hi Manuel, thank you for the update. Let me check with our BR and get back to y…" at bounding box center [483, 657] width 602 height 35
copy div "Manuel"
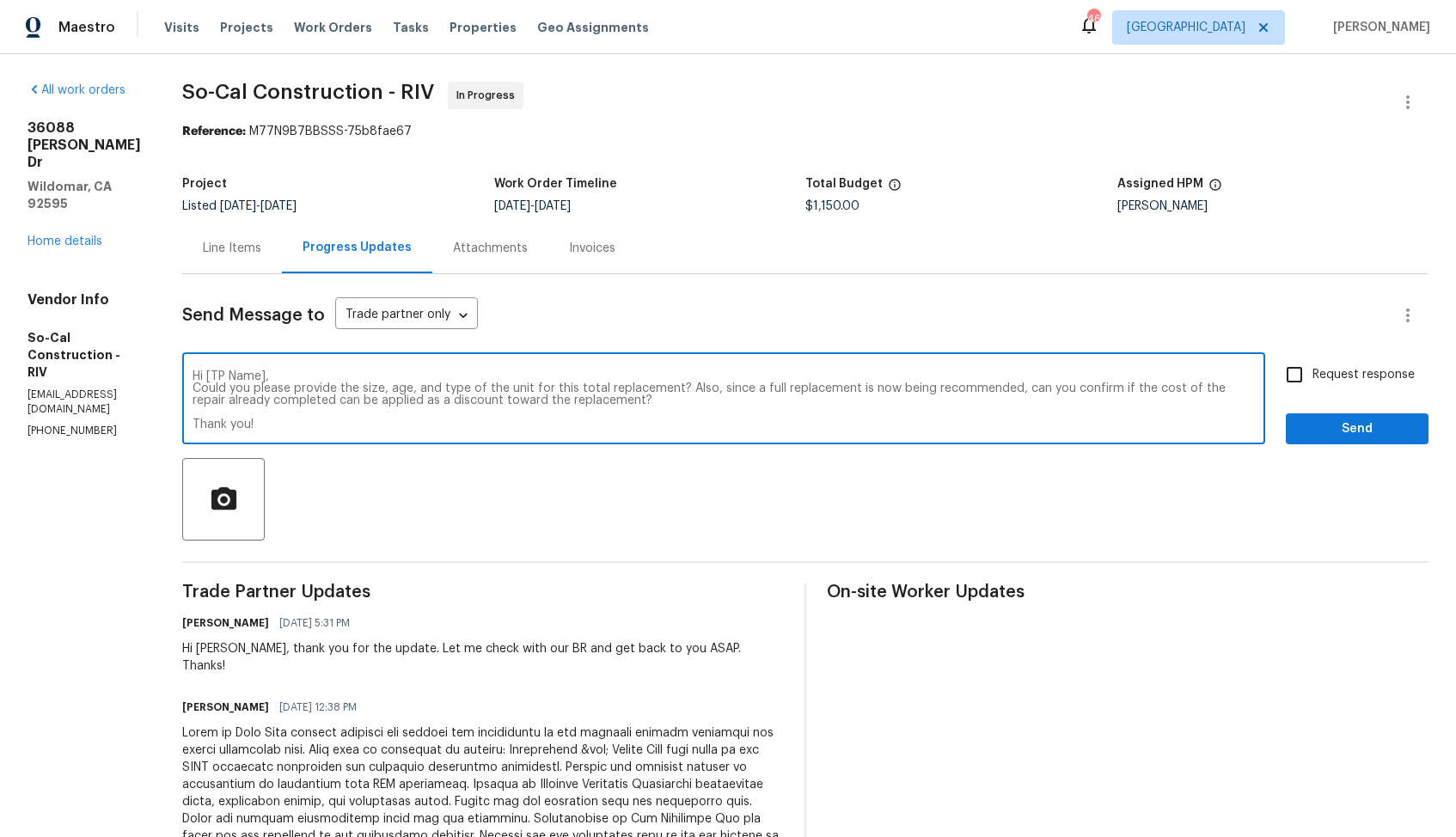
drag, startPoint x: 252, startPoint y: 378, endPoint x: 309, endPoint y: 378, distance: 57.0
click at [309, 378] on textarea "Hi [TP Name], Could you please provide the size, age, and type of the unit for …" at bounding box center [724, 401] width 1063 height 61
paste textarea "Manuel"
click at [752, 401] on textarea "Hi Manuel, Could you please provide the size, age, and type of the unit for thi…" at bounding box center [724, 401] width 1063 height 61
type textarea "Hi Manuel, Could you please provide the size, age, and type of the unit for thi…"
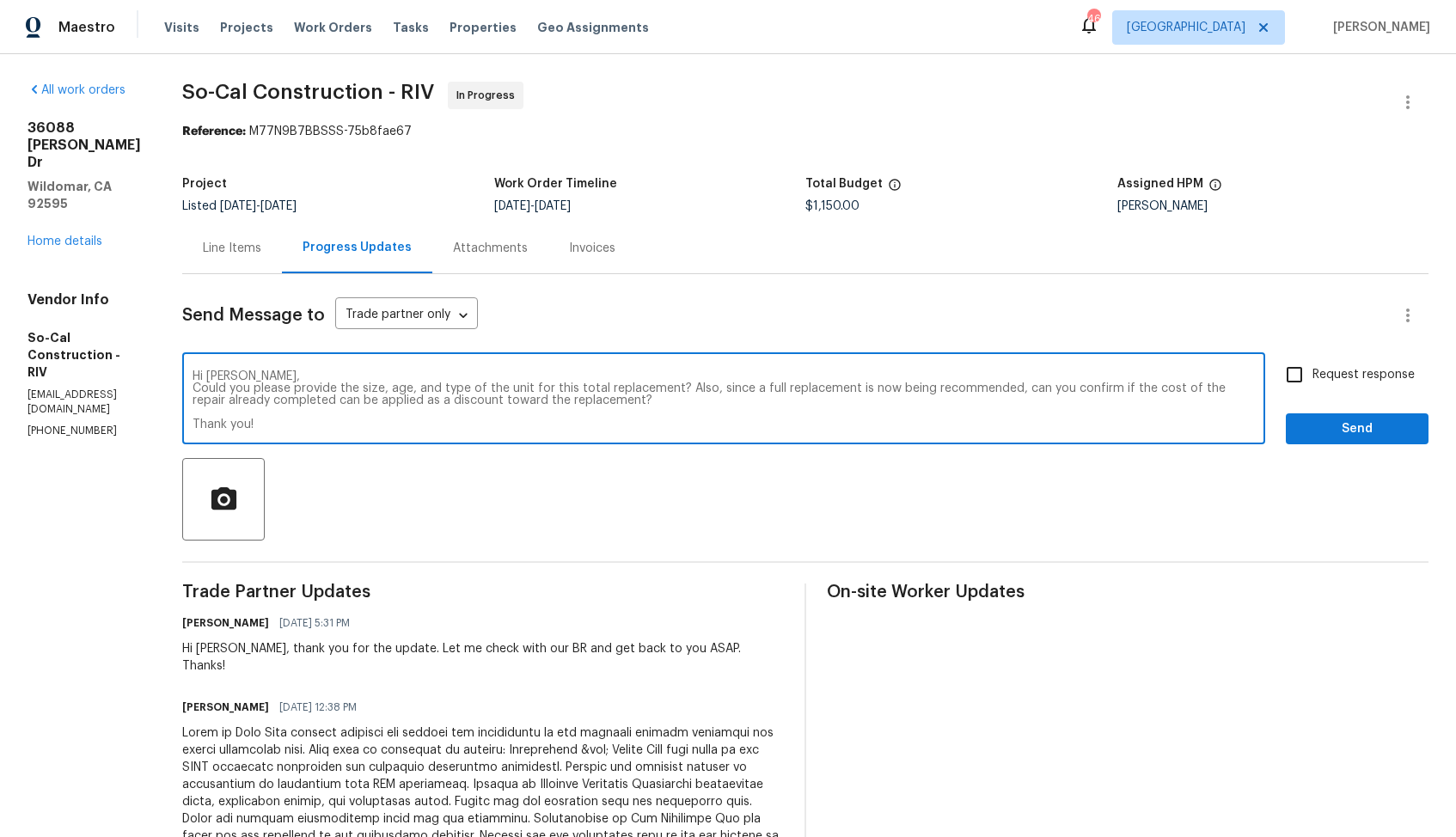
click at [1292, 390] on input "Request response" at bounding box center [1295, 375] width 37 height 37
checkbox input "true"
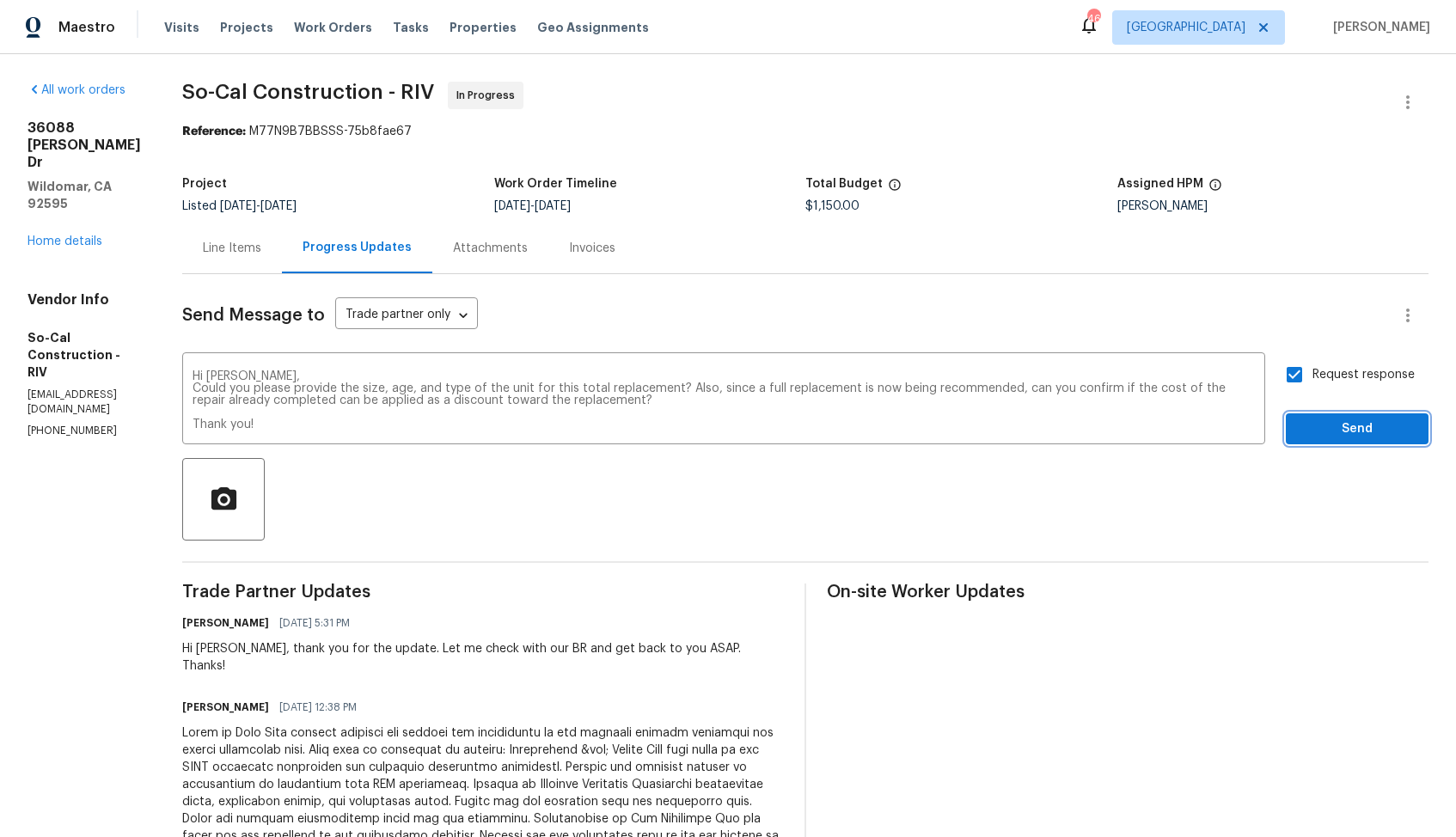
click at [1319, 428] on span "Send" at bounding box center [1358, 430] width 115 height 21
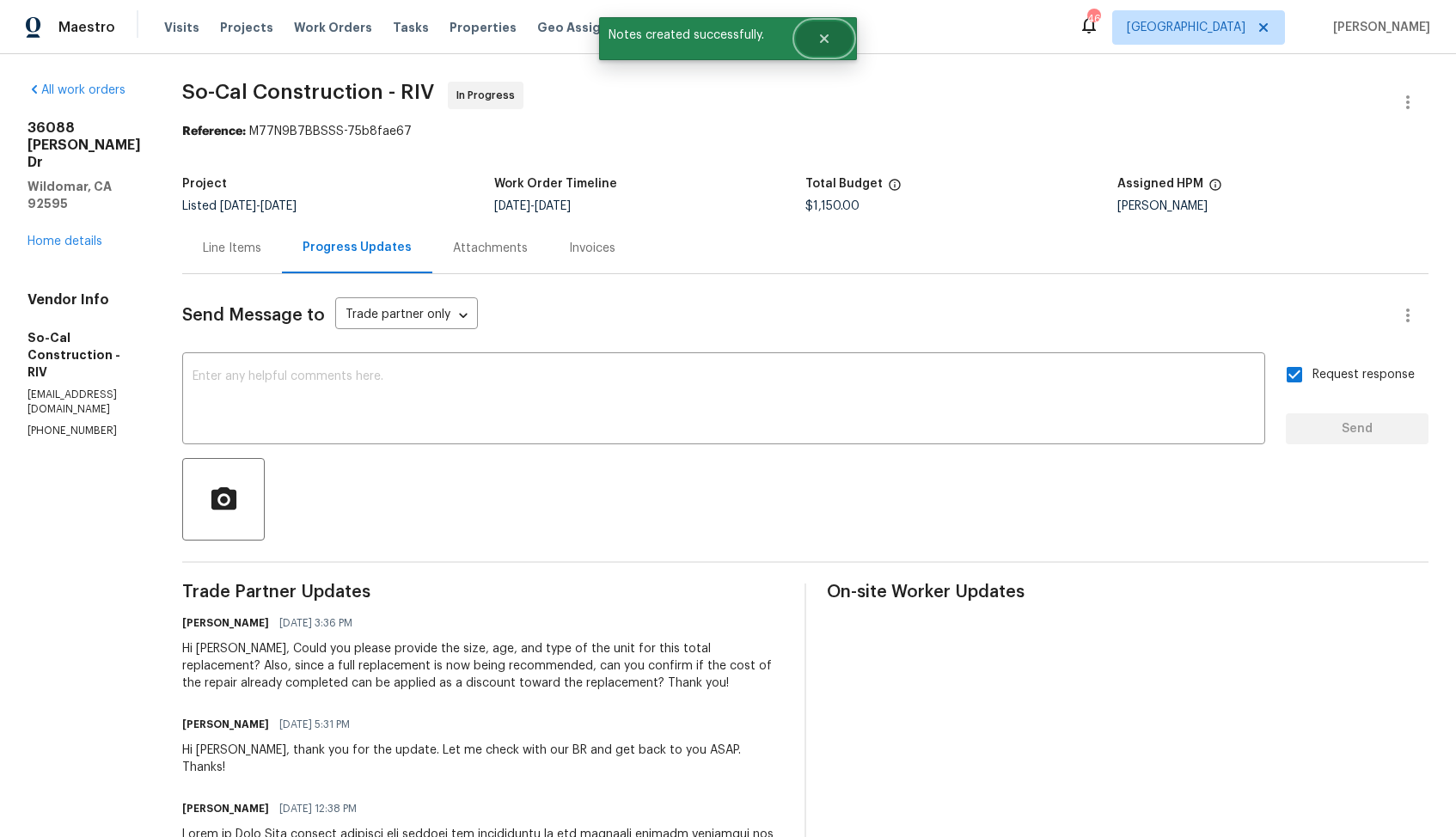
click at [830, 48] on button "Close" at bounding box center [824, 38] width 57 height 35
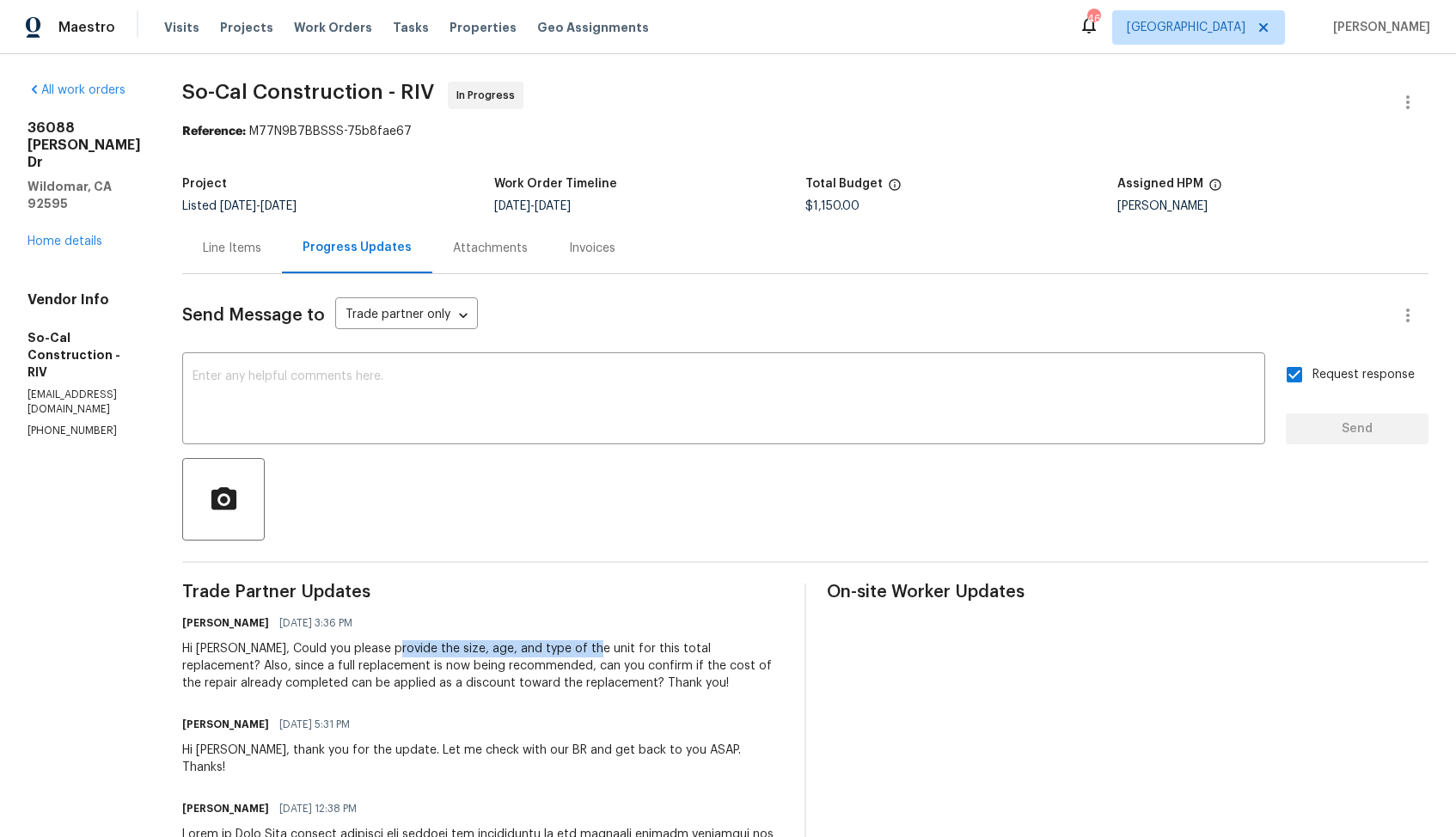
drag, startPoint x: 436, startPoint y: 648, endPoint x: 626, endPoint y: 649, distance: 190.0
click at [626, 649] on div "Hi Manuel, Could you please provide the size, age, and type of the unit for thi…" at bounding box center [483, 666] width 602 height 52
copy div "the size, age, and type of the unit"
click at [521, 648] on div "Hi Manuel, Could you please provide the size, age, and type of the unit for thi…" at bounding box center [483, 666] width 602 height 52
click at [81, 235] on link "Home details" at bounding box center [65, 241] width 75 height 12
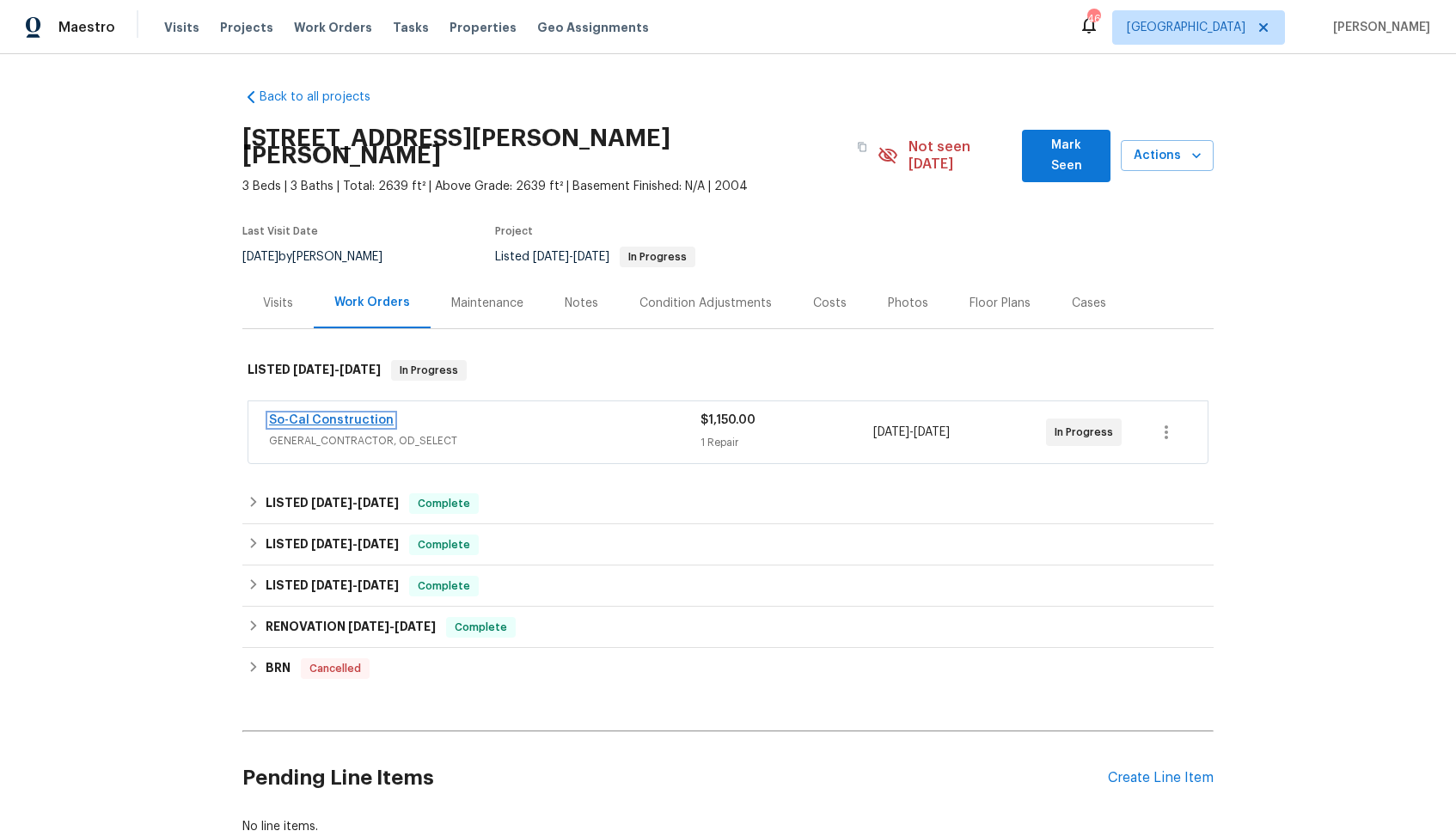
click at [333, 414] on link "So-Cal Construction" at bounding box center [332, 420] width 125 height 12
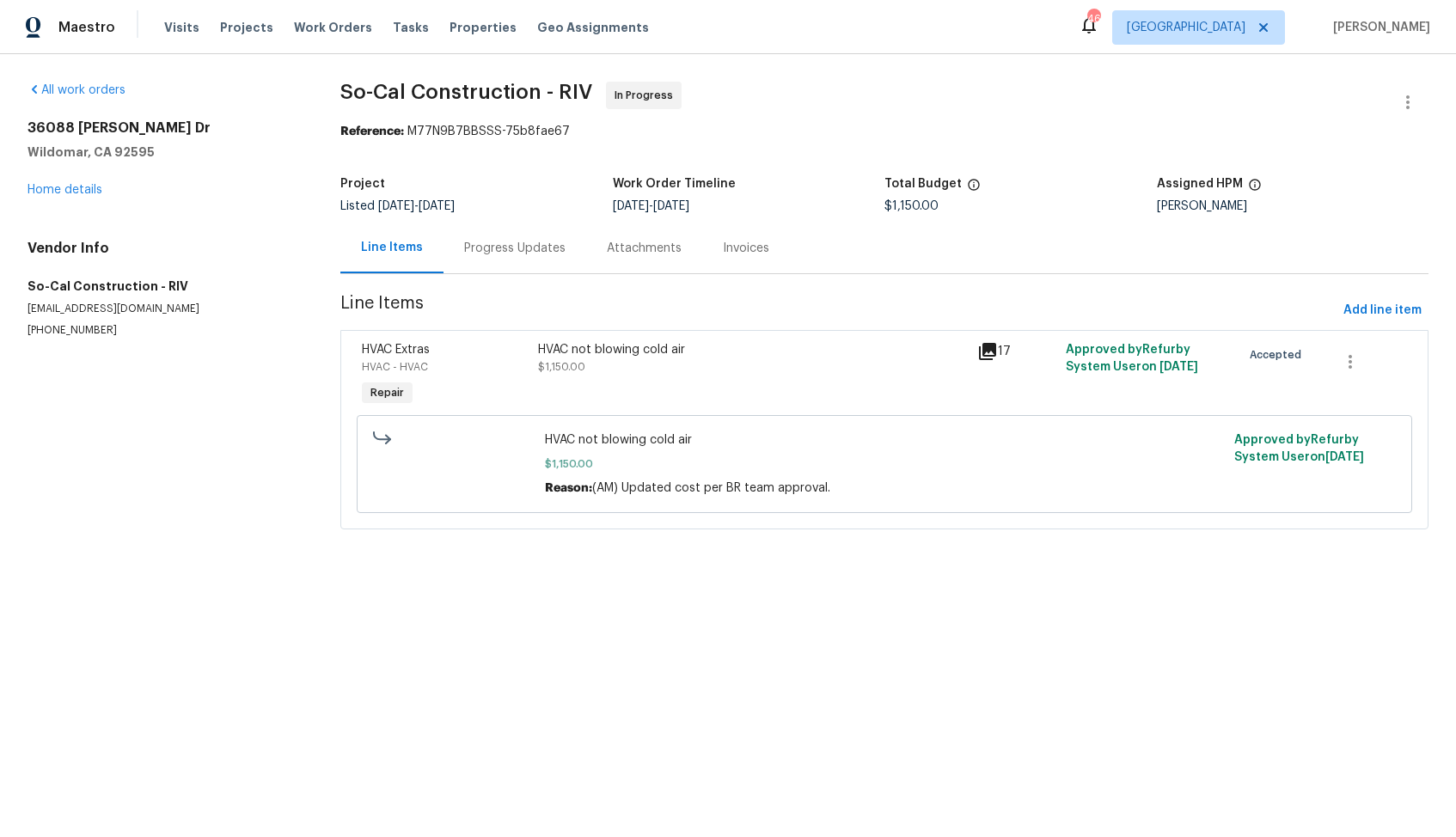
click at [498, 240] on div "Progress Updates" at bounding box center [515, 249] width 102 height 17
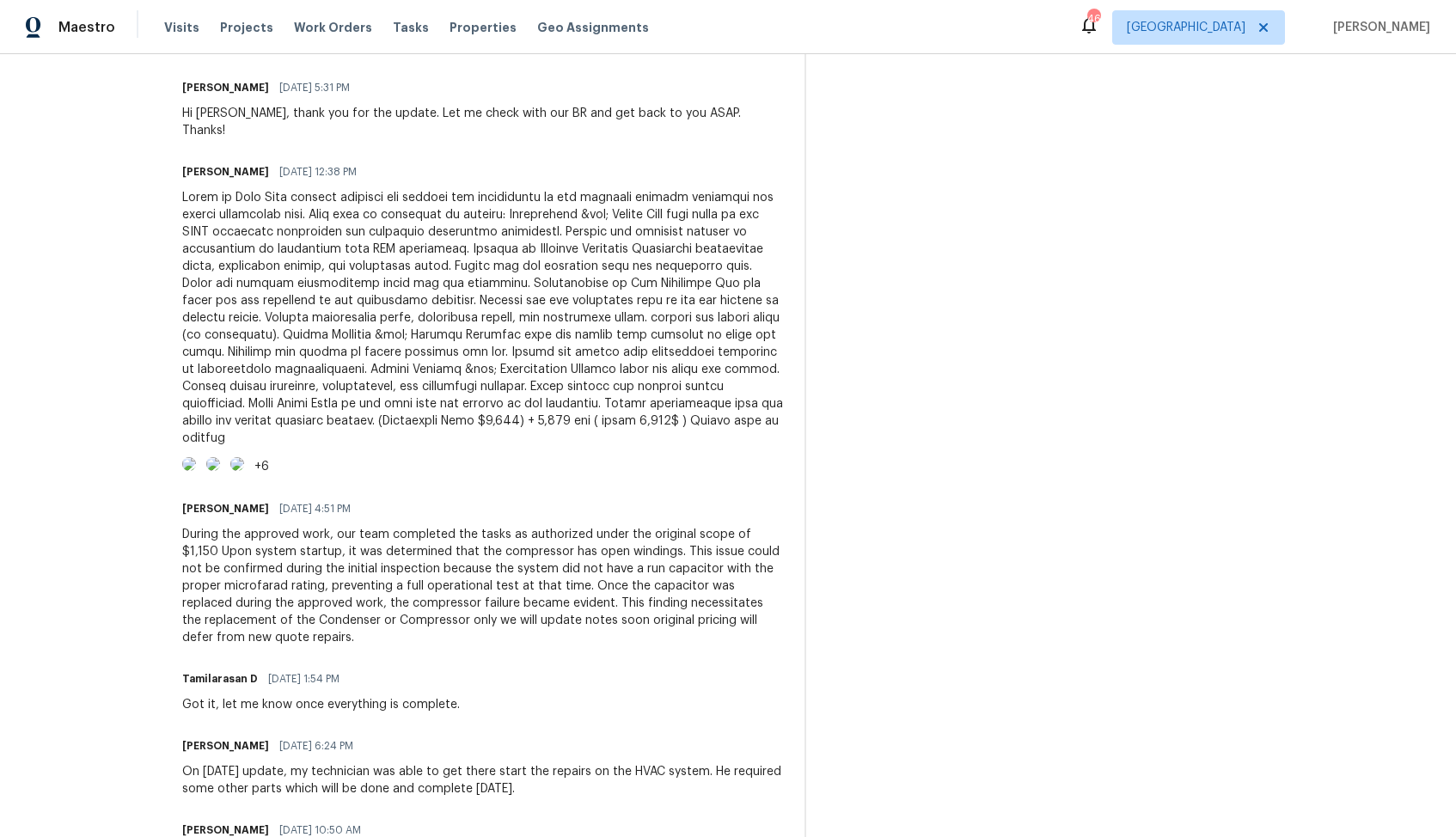
scroll to position [578, 0]
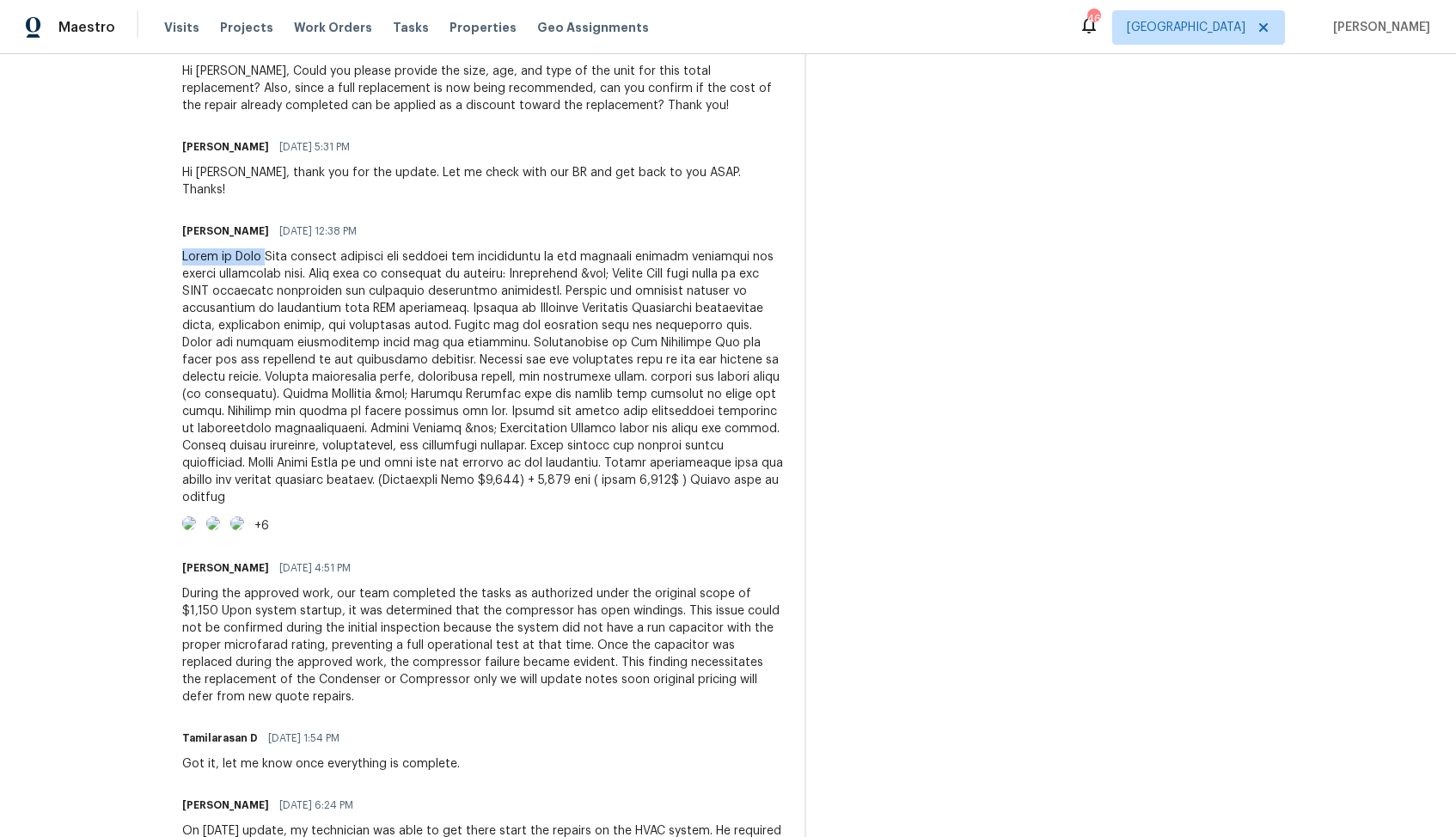
drag, startPoint x: 226, startPoint y: 238, endPoint x: 314, endPoint y: 236, distance: 88.0
click at [314, 249] on div at bounding box center [483, 378] width 602 height 258
click at [333, 251] on div at bounding box center [483, 378] width 602 height 258
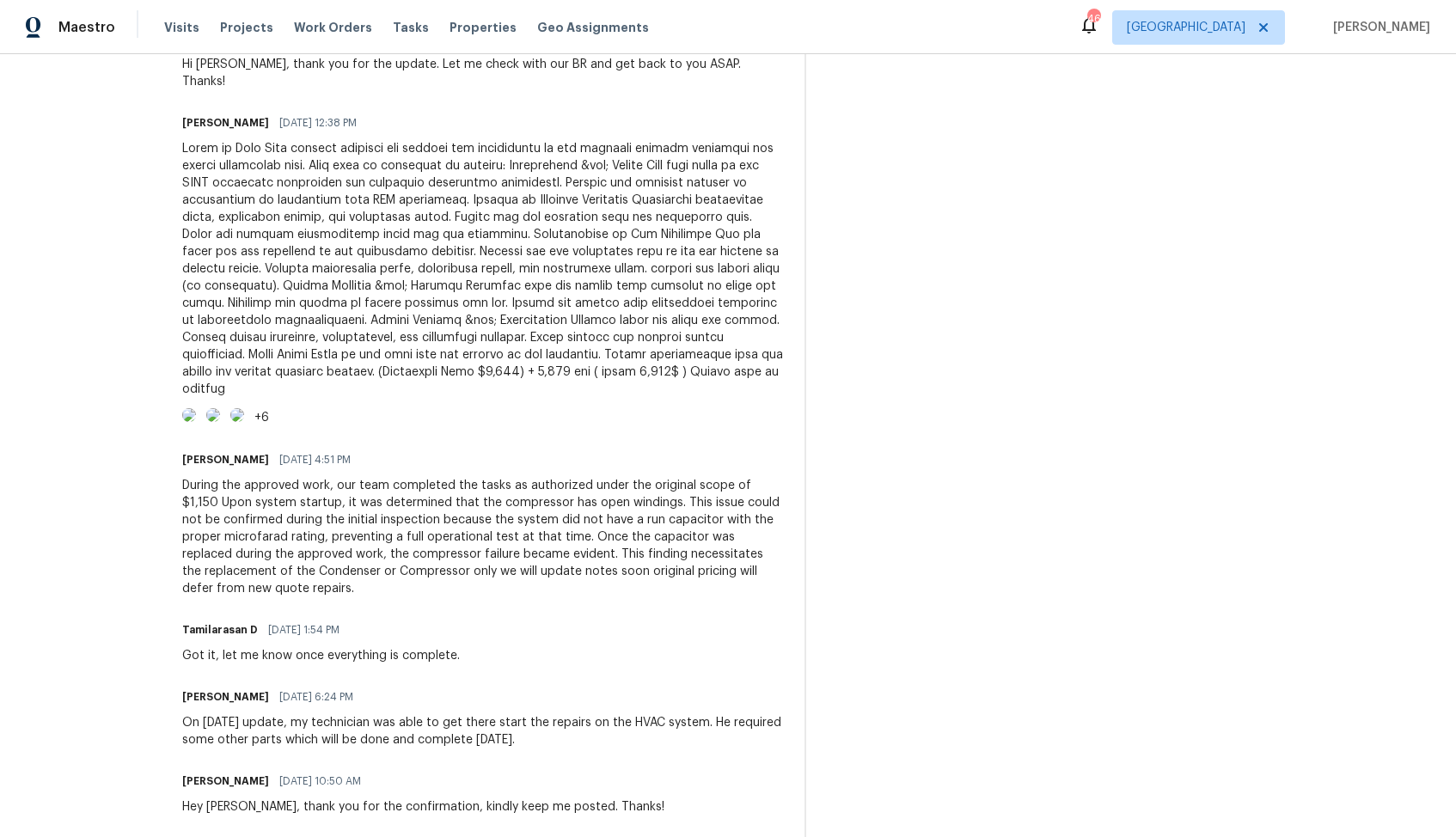
scroll to position [702, 0]
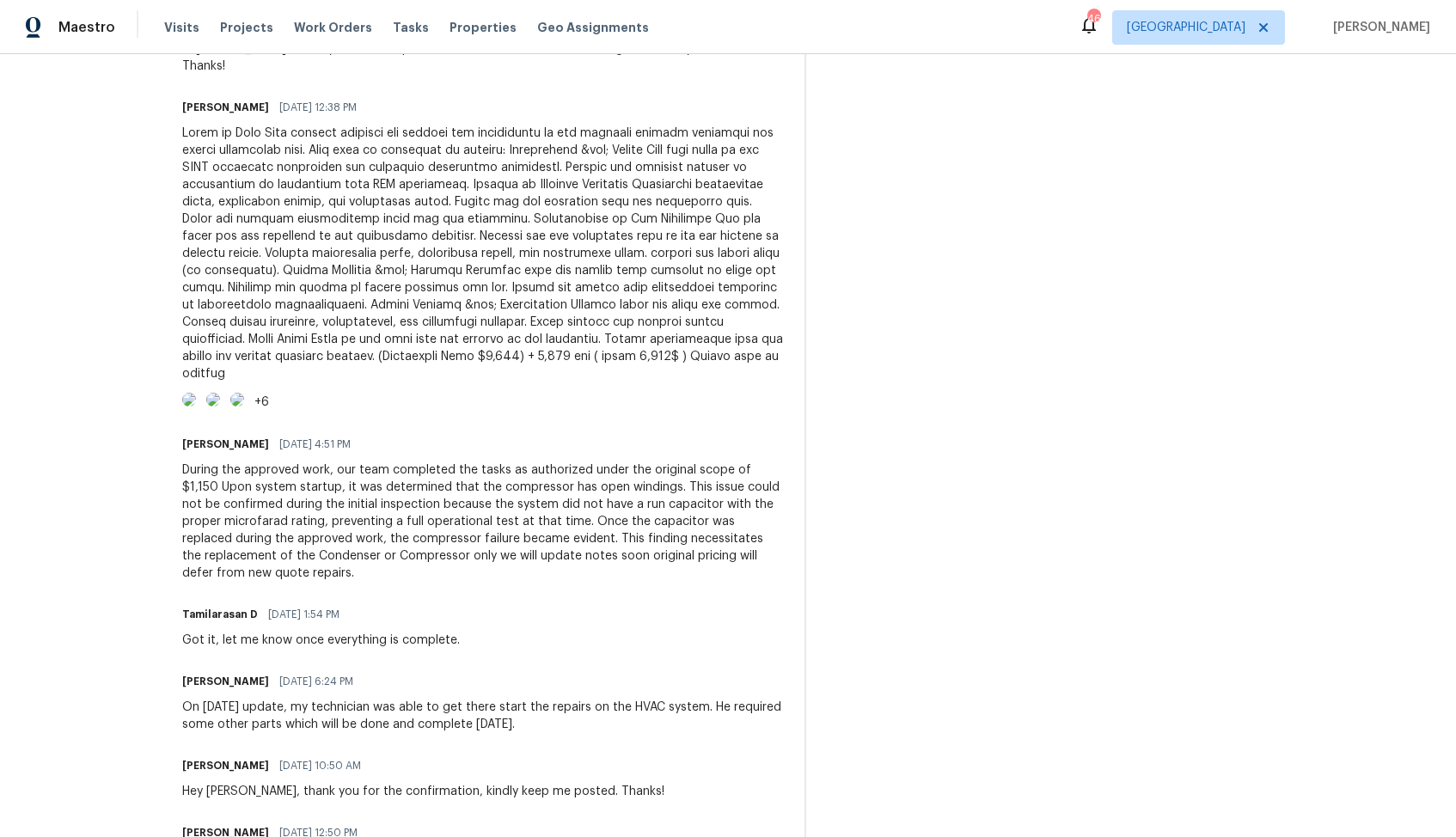
click at [565, 582] on div "During the approved work, our team completed the tasks as authorized under the …" at bounding box center [483, 521] width 602 height 120
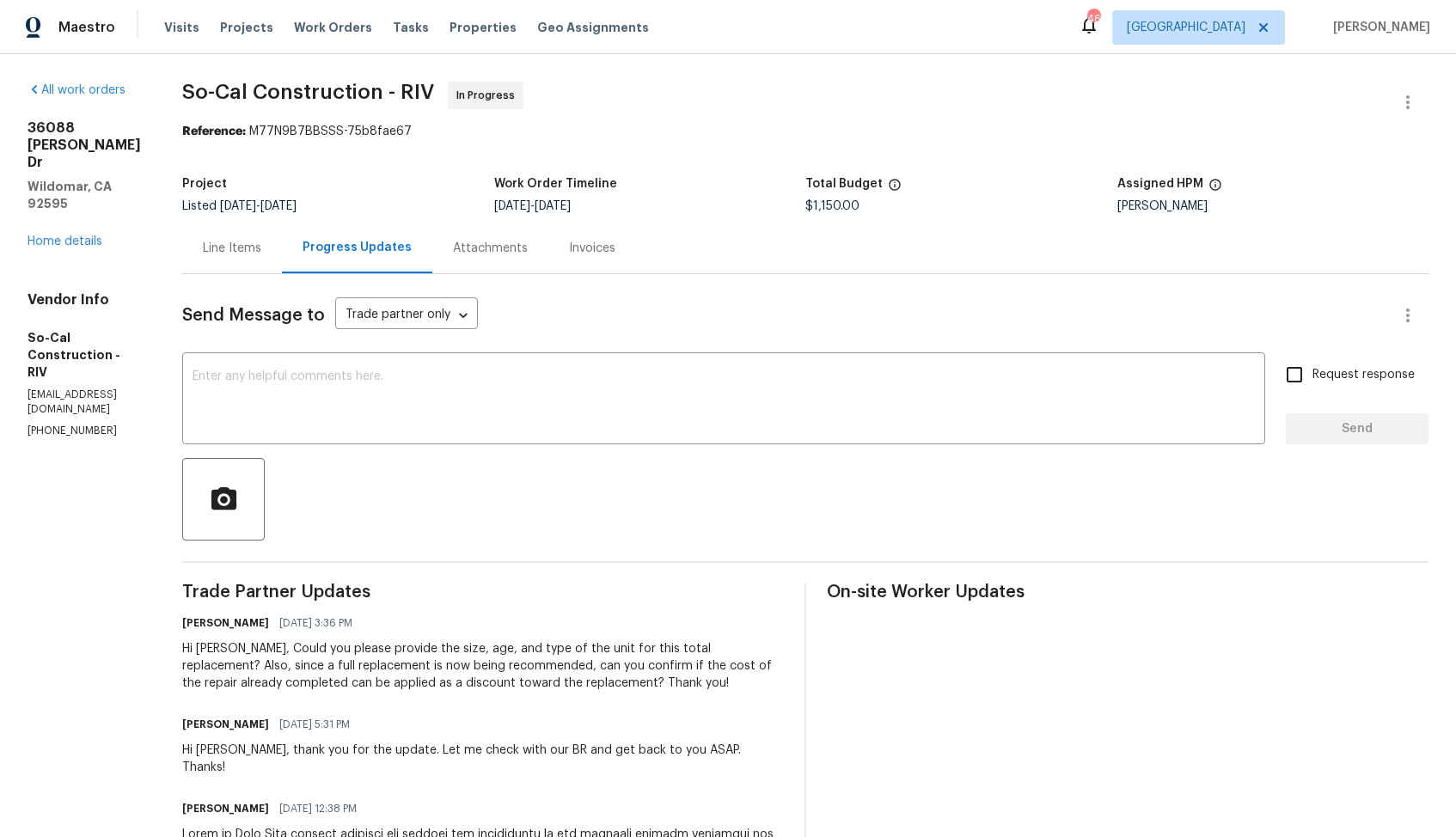
click at [261, 249] on div "Line Items" at bounding box center [232, 249] width 59 height 17
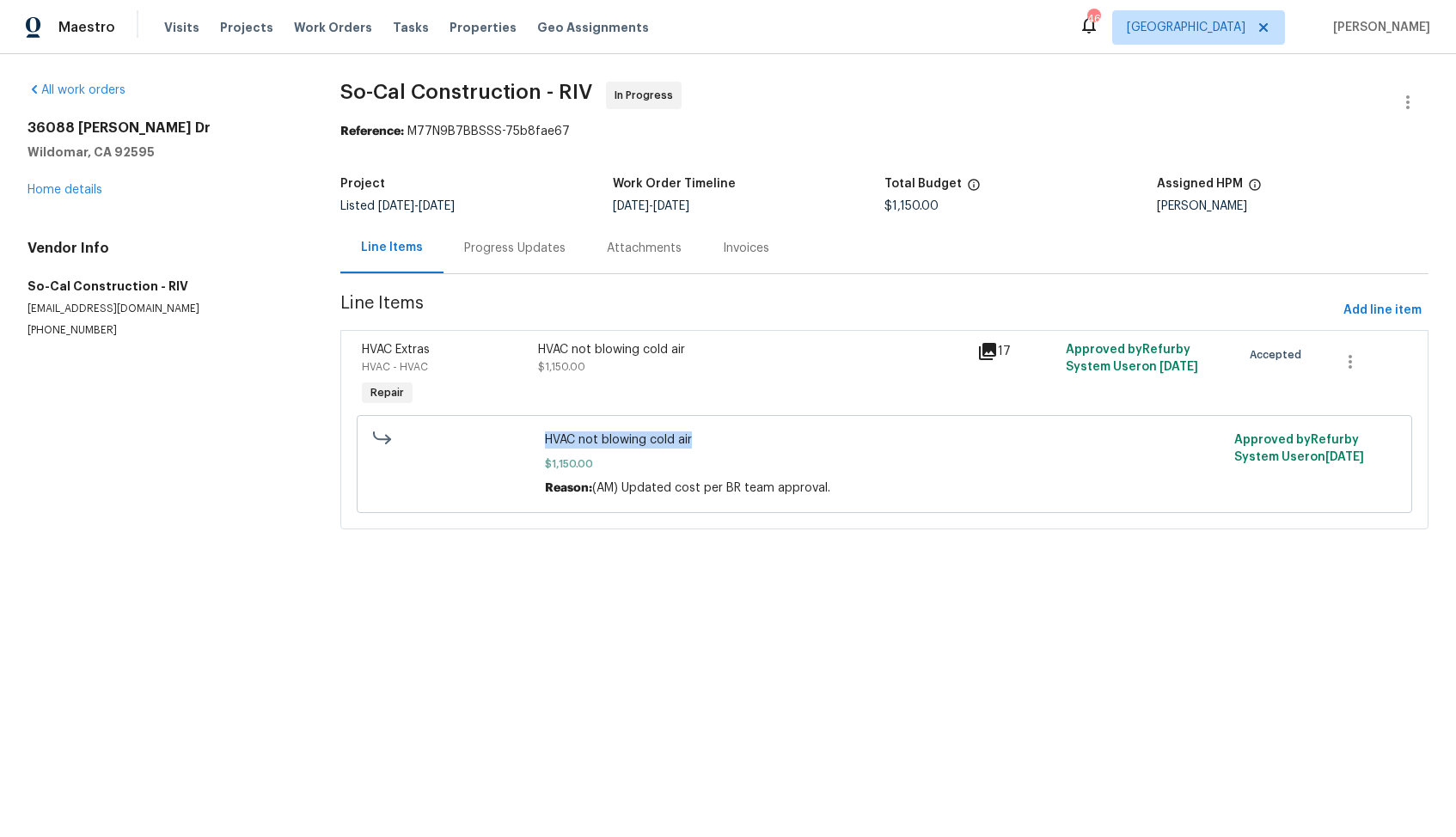
drag, startPoint x: 545, startPoint y: 438, endPoint x: 721, endPoint y: 445, distance: 176.1
click at [721, 445] on span "HVAC not blowing cold air" at bounding box center [884, 440] width 679 height 17
copy span "HVAC not blowing cold air"
click at [73, 186] on link "Home details" at bounding box center [65, 189] width 75 height 12
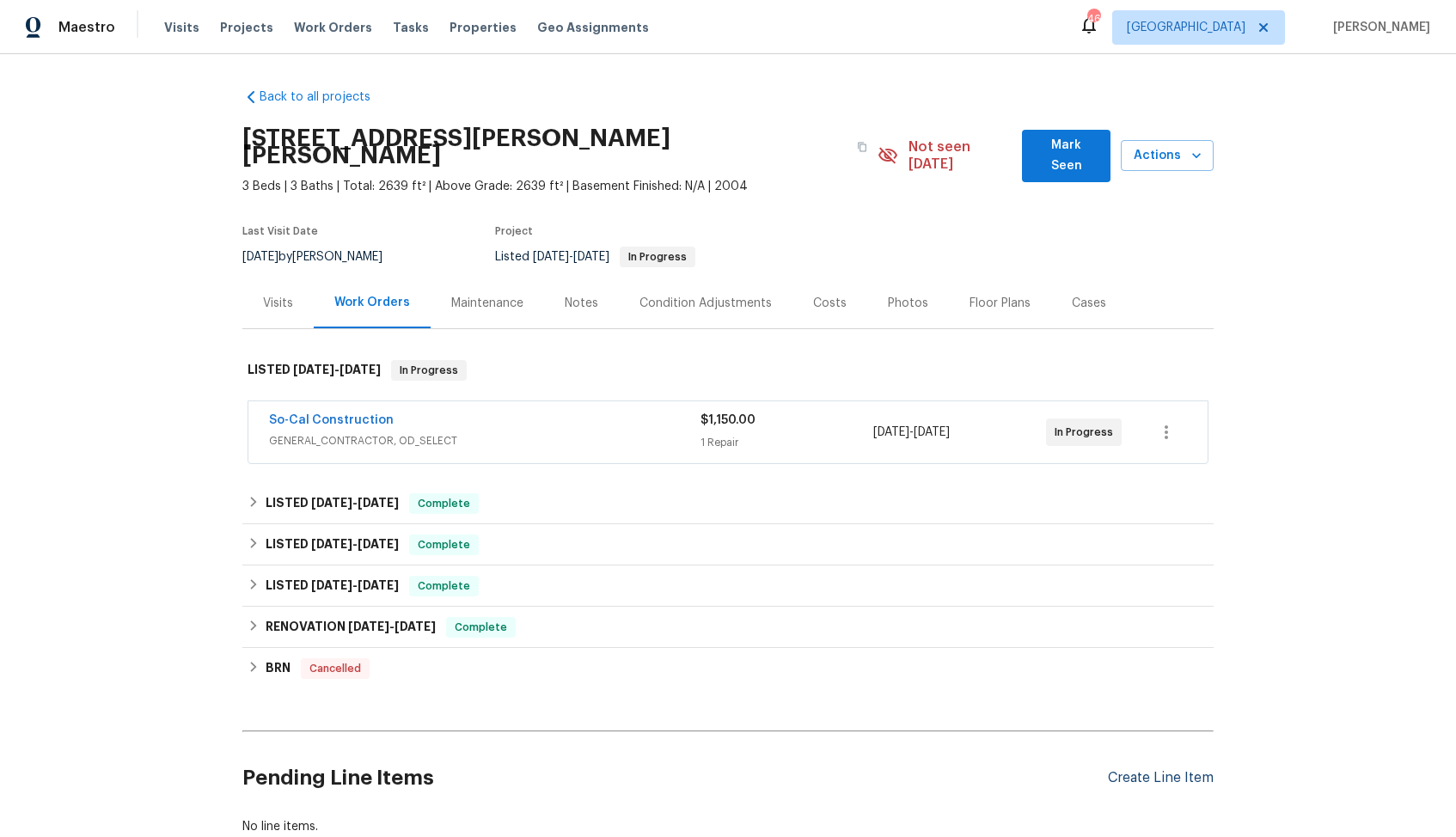
click at [1160, 770] on div "Create Line Item" at bounding box center [1161, 777] width 106 height 16
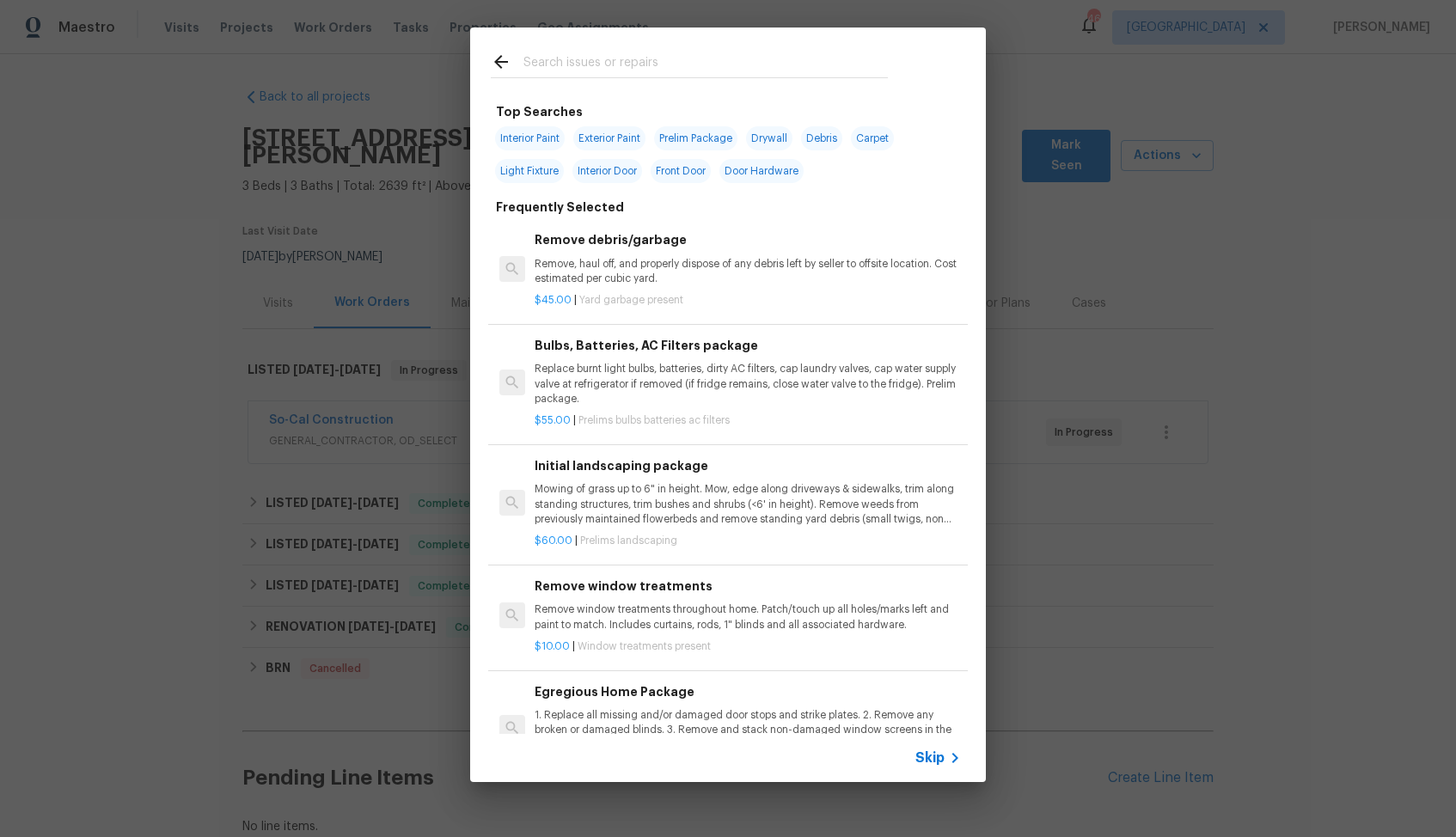
click at [624, 72] on input "text" at bounding box center [705, 64] width 364 height 26
type input "hvac"
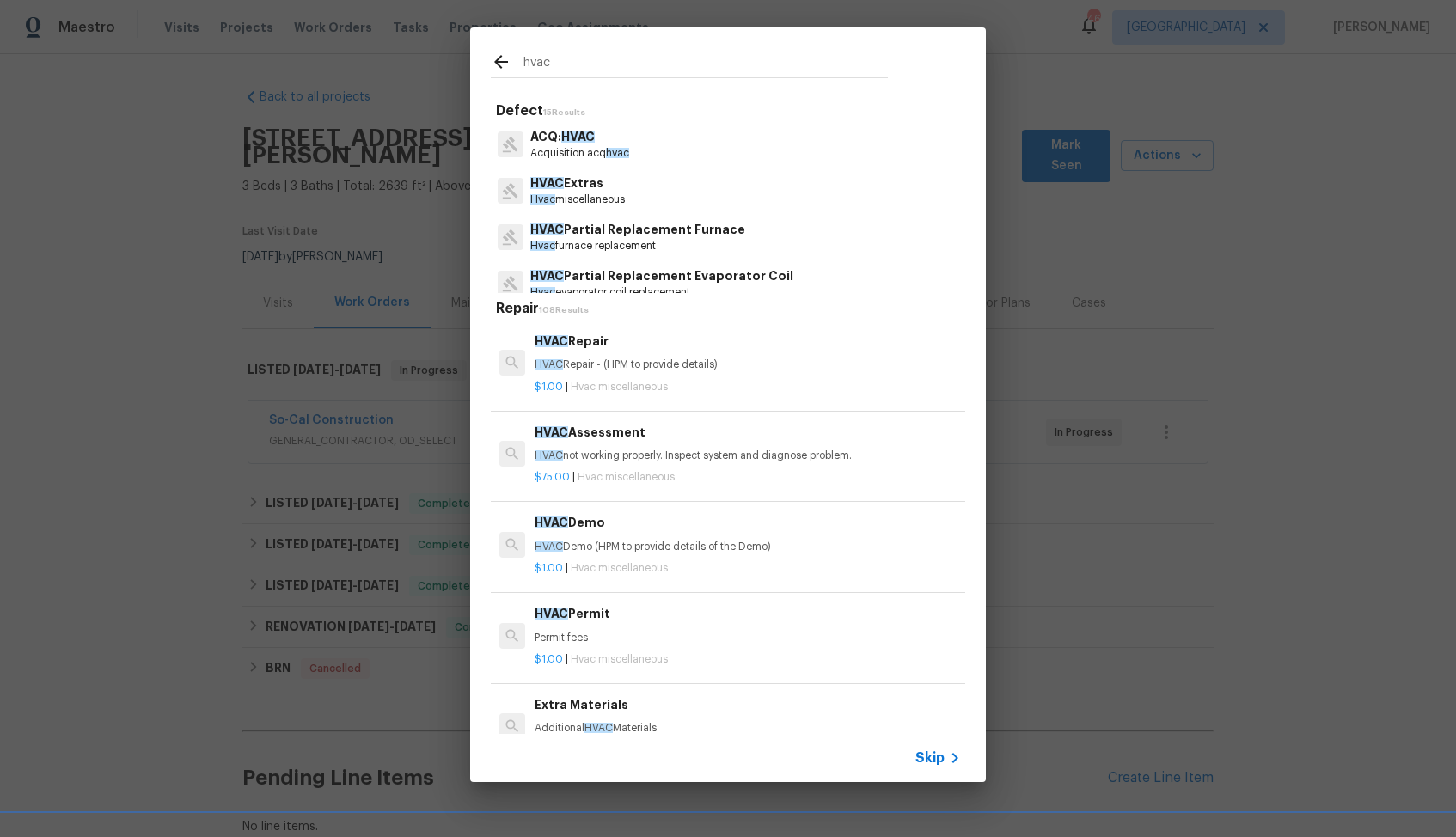
click at [582, 354] on div "HVAC Repair HVAC Repair - (HPM to provide details)" at bounding box center [748, 352] width 427 height 41
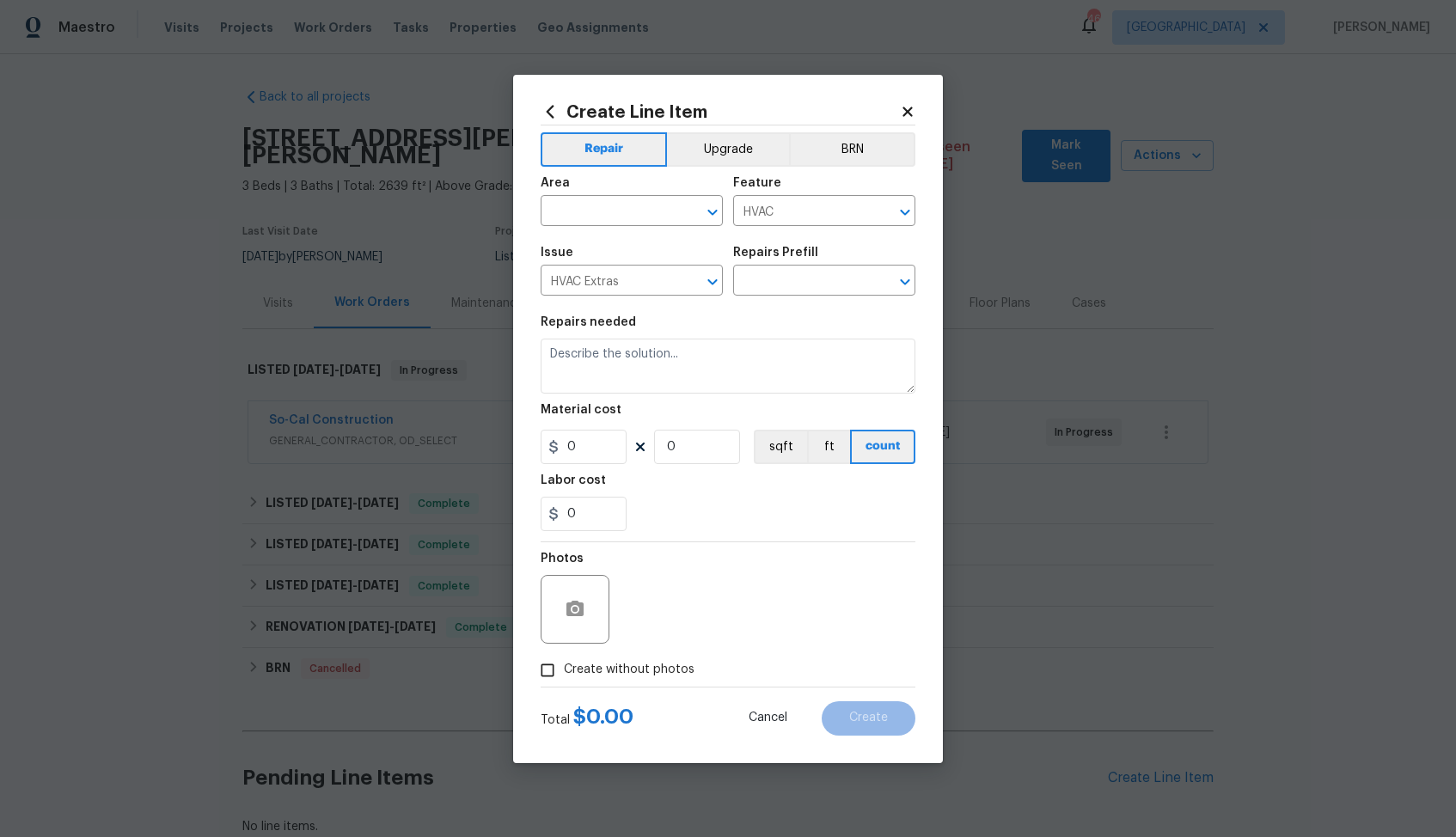
type input "HVAC Repair $1.00"
type textarea "HVAC Repair - (HPM to provide details)"
type input "1"
click at [607, 202] on input "text" at bounding box center [608, 213] width 135 height 27
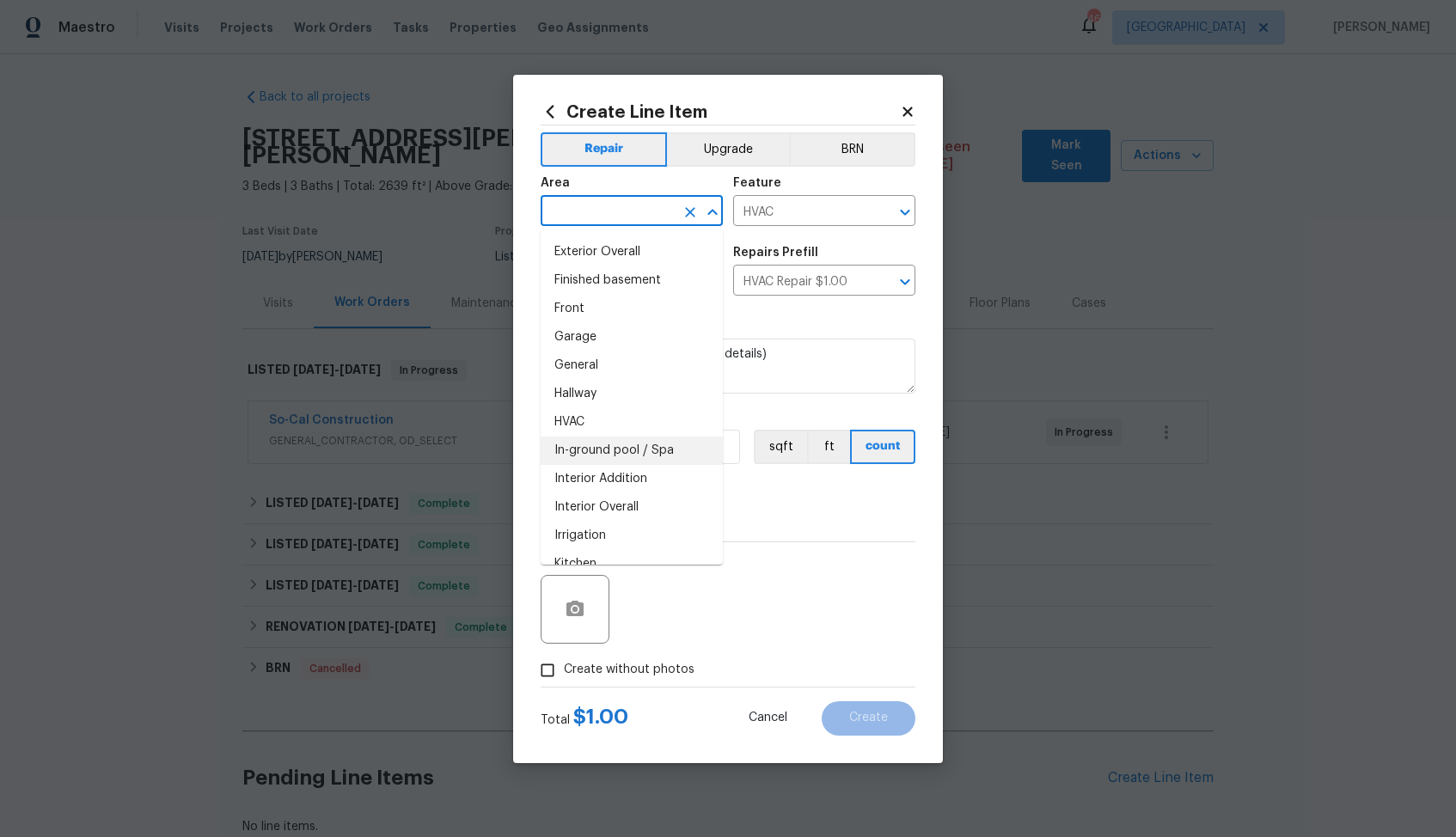
scroll to position [370, 0]
click at [585, 512] on li "HVAC" at bounding box center [632, 505] width 183 height 29
type input "HVAC"
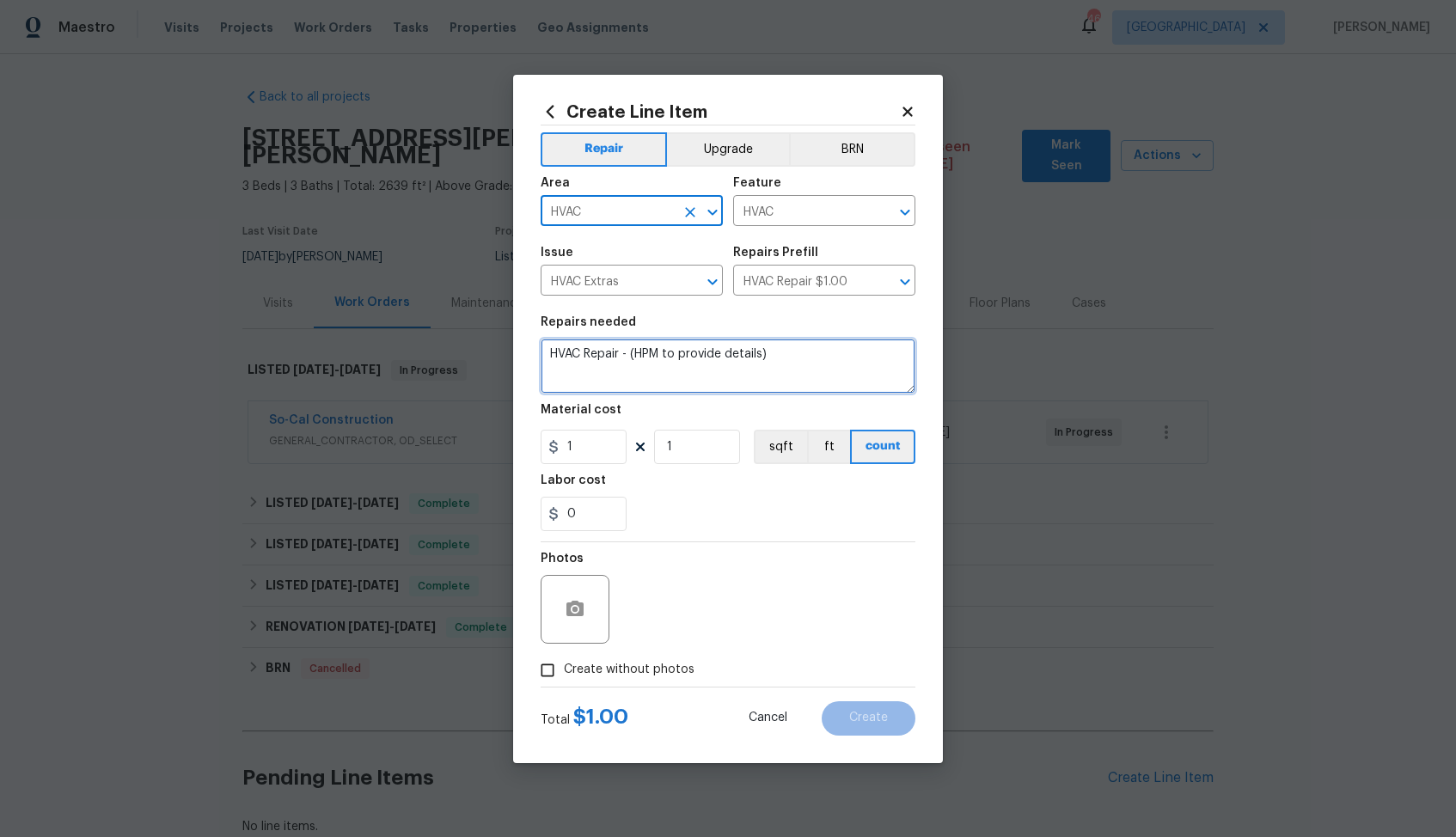
click at [723, 354] on textarea "HVAC Repair - (HPM to provide details)" at bounding box center [728, 365] width 375 height 55
paste textarea "not blowing cold air"
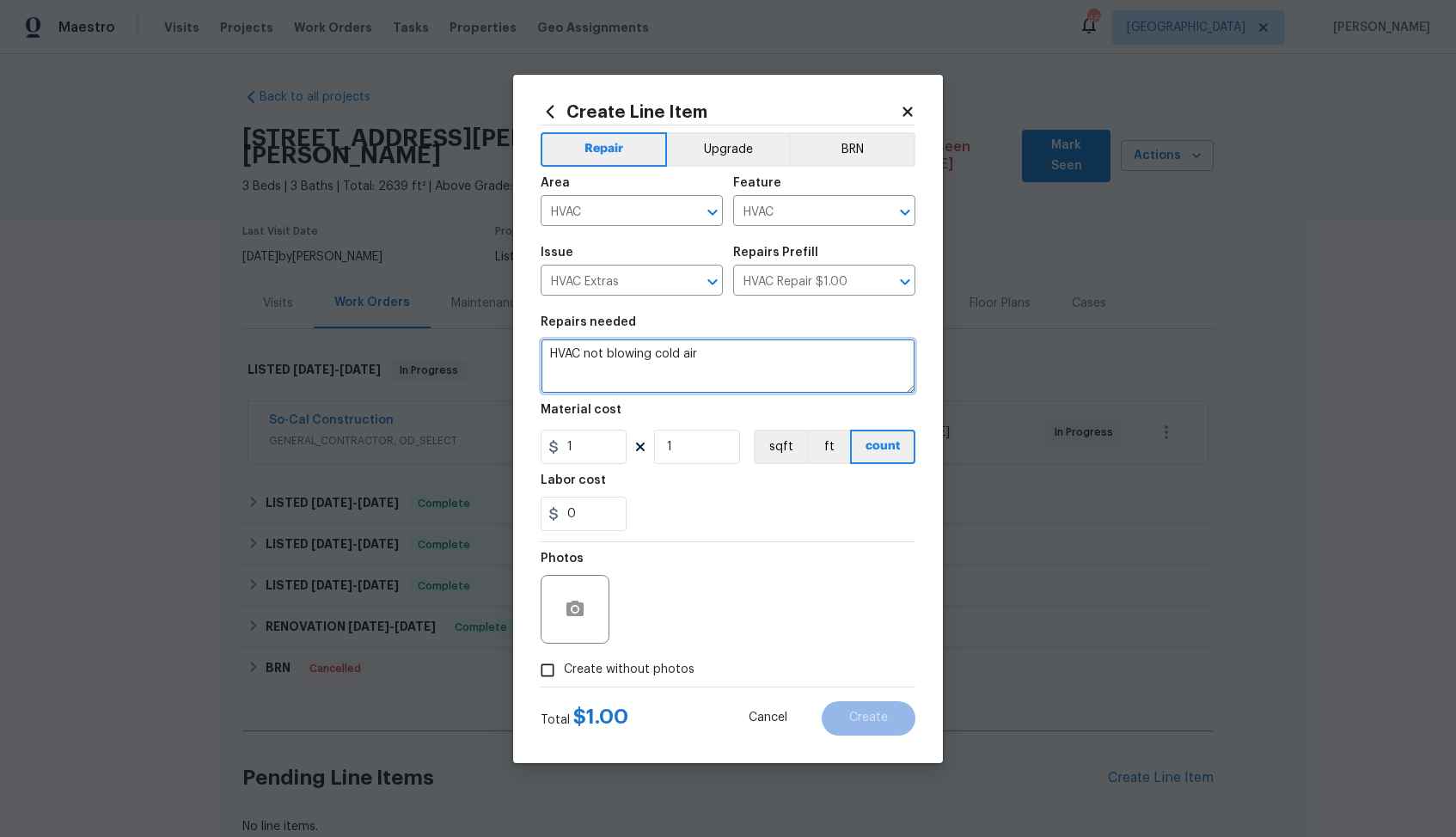
type textarea "HVAC not blowing cold air"
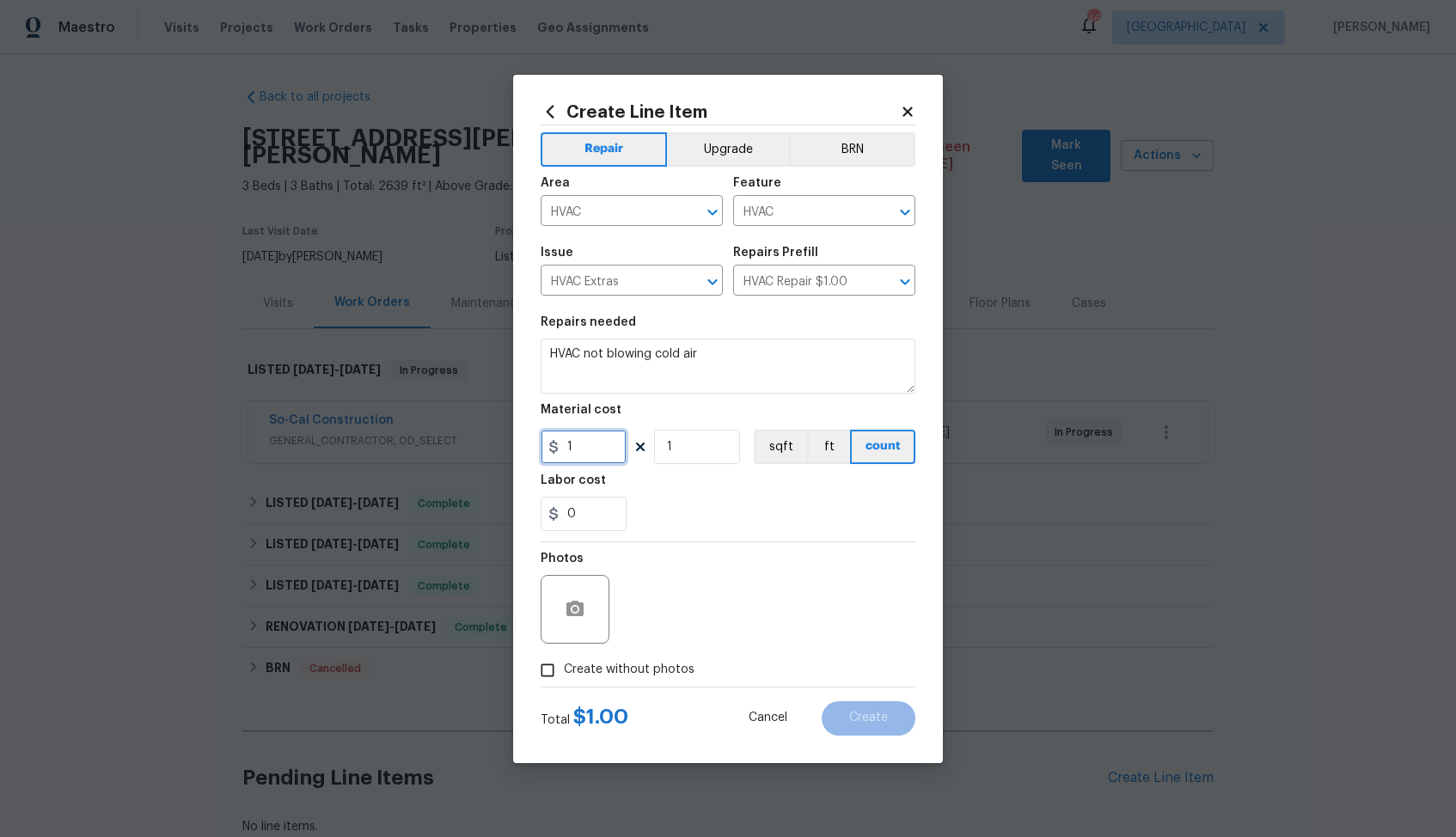
click at [613, 444] on input "1" at bounding box center [583, 447] width 86 height 35
type input "75"
click at [608, 672] on span "Create without photos" at bounding box center [629, 670] width 131 height 18
click at [564, 672] on input "Create without photos" at bounding box center [548, 671] width 33 height 33
checkbox input "true"
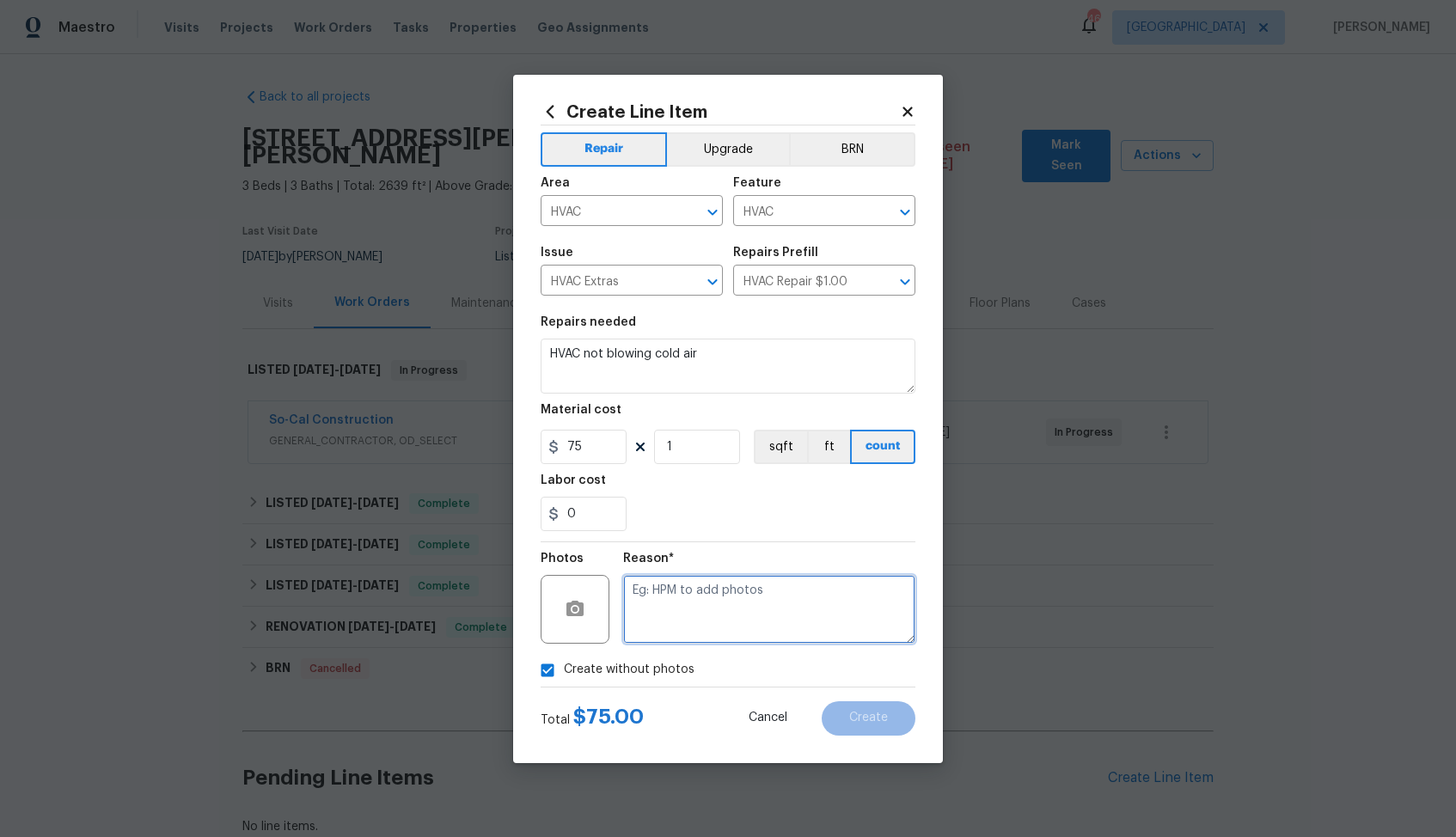
click at [714, 607] on textarea at bounding box center [770, 609] width 292 height 69
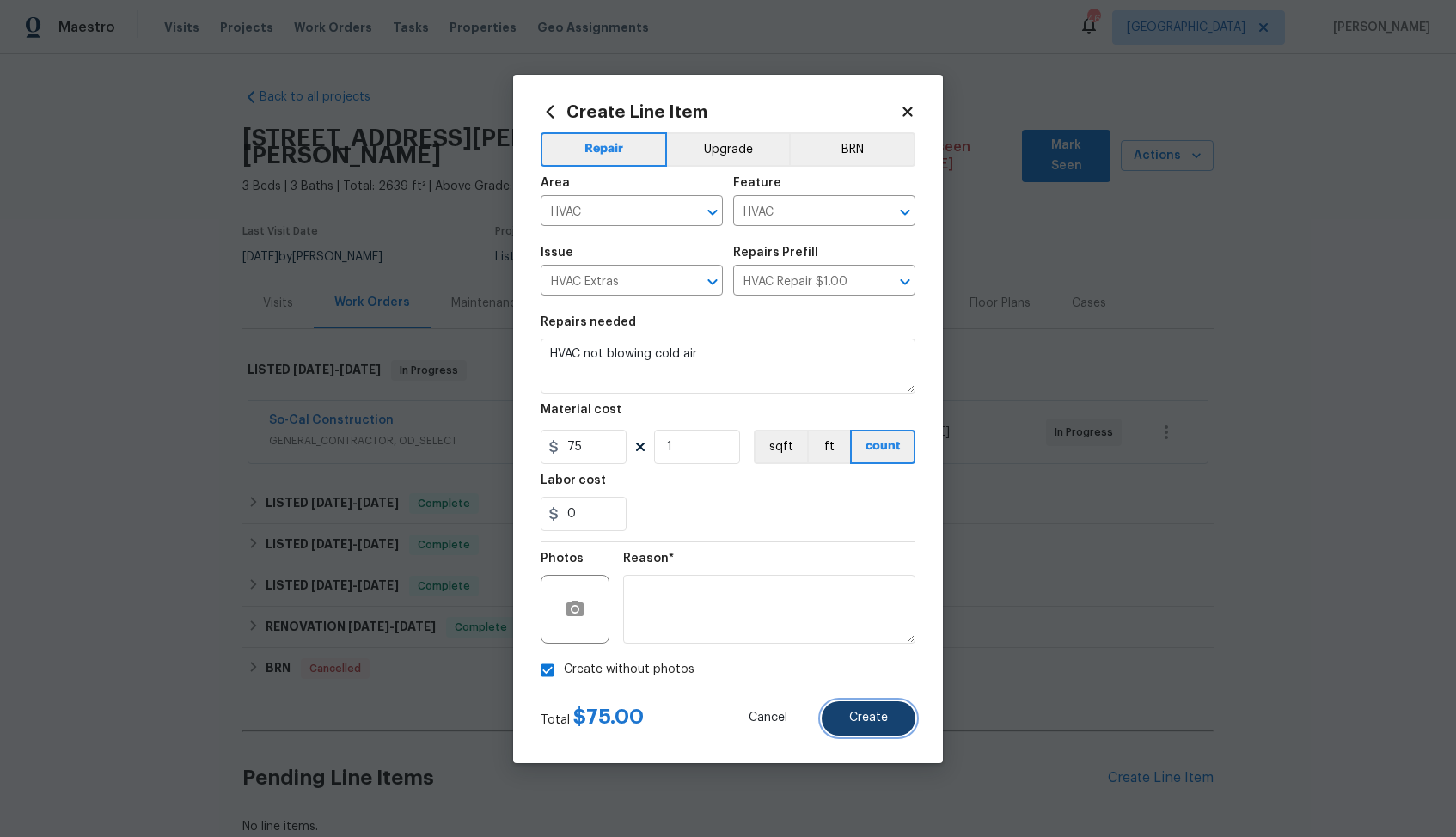
click at [871, 725] on button "Create" at bounding box center [869, 719] width 94 height 35
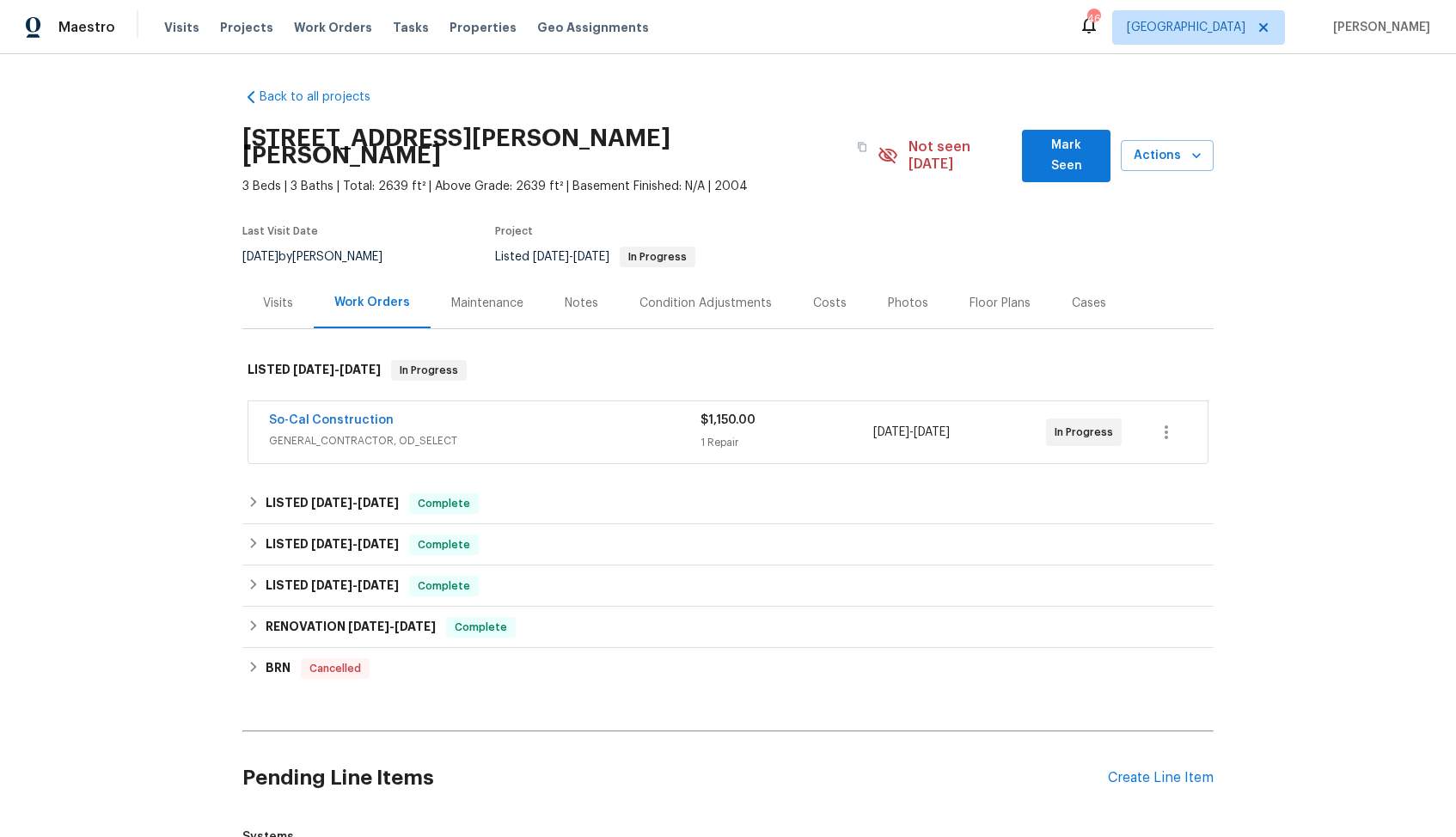
scroll to position [294, 0]
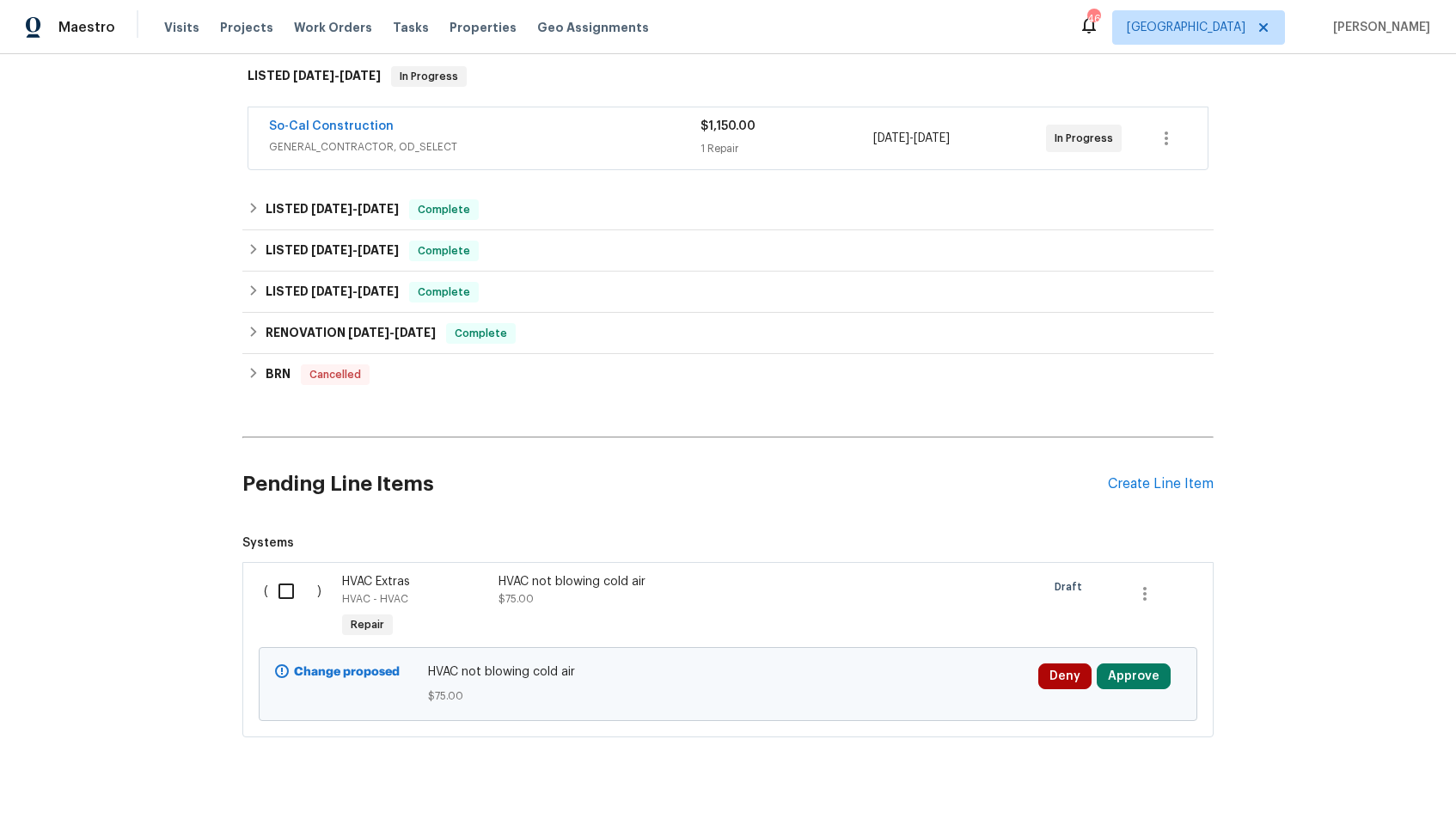
click at [304, 575] on input "checkbox" at bounding box center [292, 592] width 49 height 37
checkbox input "true"
click at [1386, 799] on span "Create Work Order" at bounding box center [1357, 795] width 114 height 21
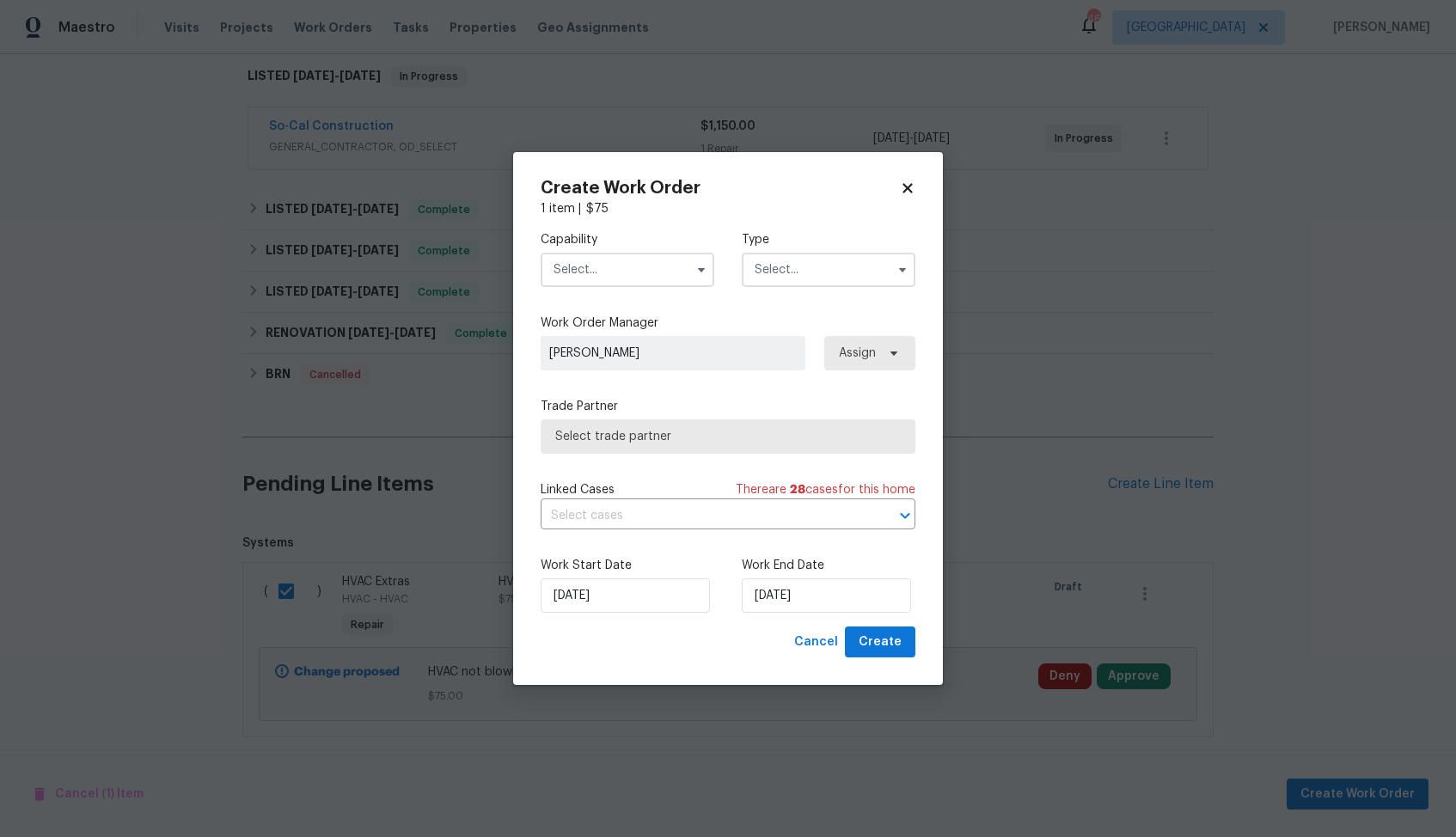
click at [664, 265] on input "text" at bounding box center [628, 270] width 174 height 35
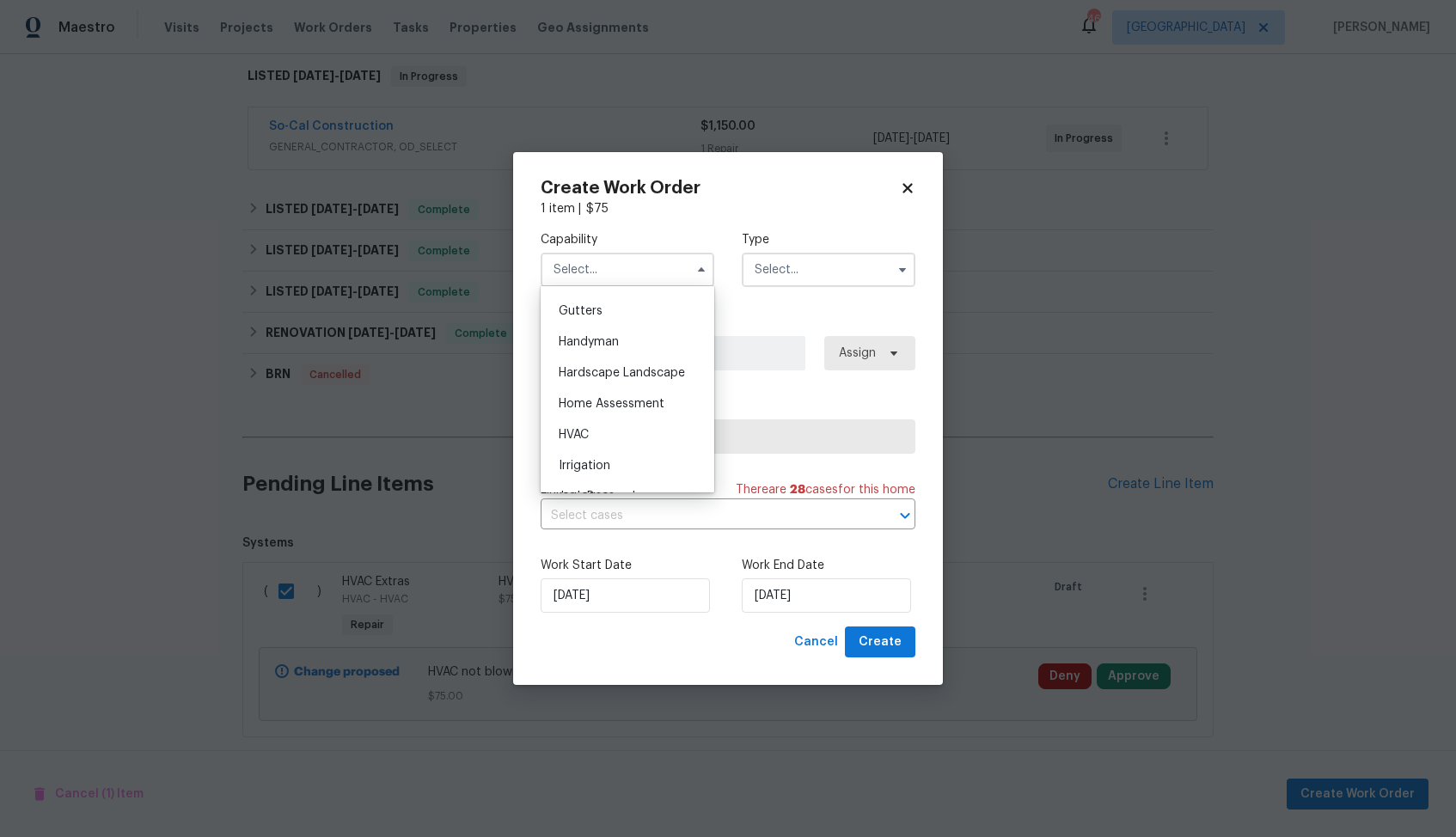
scroll to position [910, 0]
click at [598, 428] on div "HVAC" at bounding box center [628, 434] width 165 height 31
type input "HVAC"
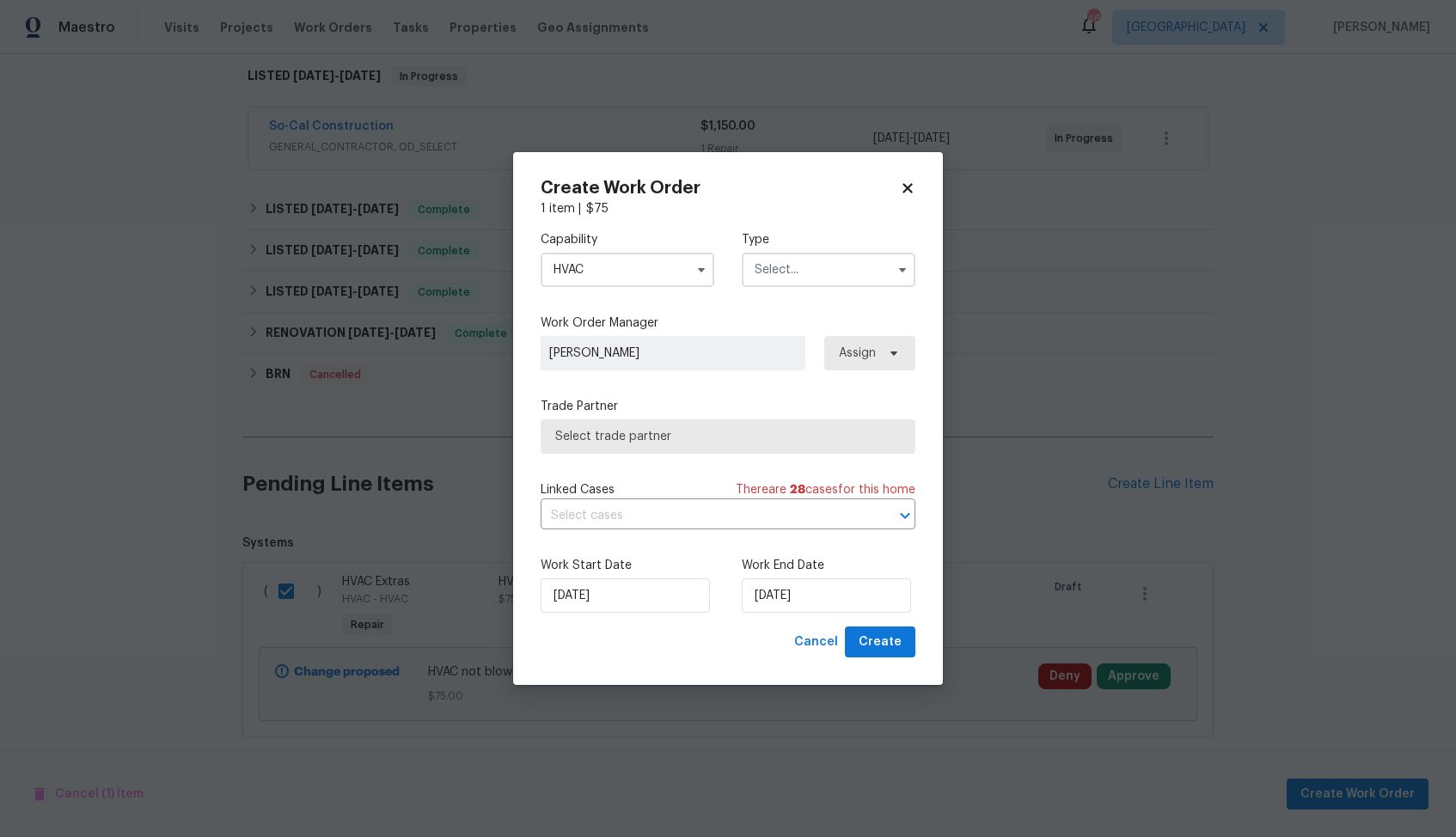
click at [868, 264] on input "text" at bounding box center [828, 270] width 174 height 35
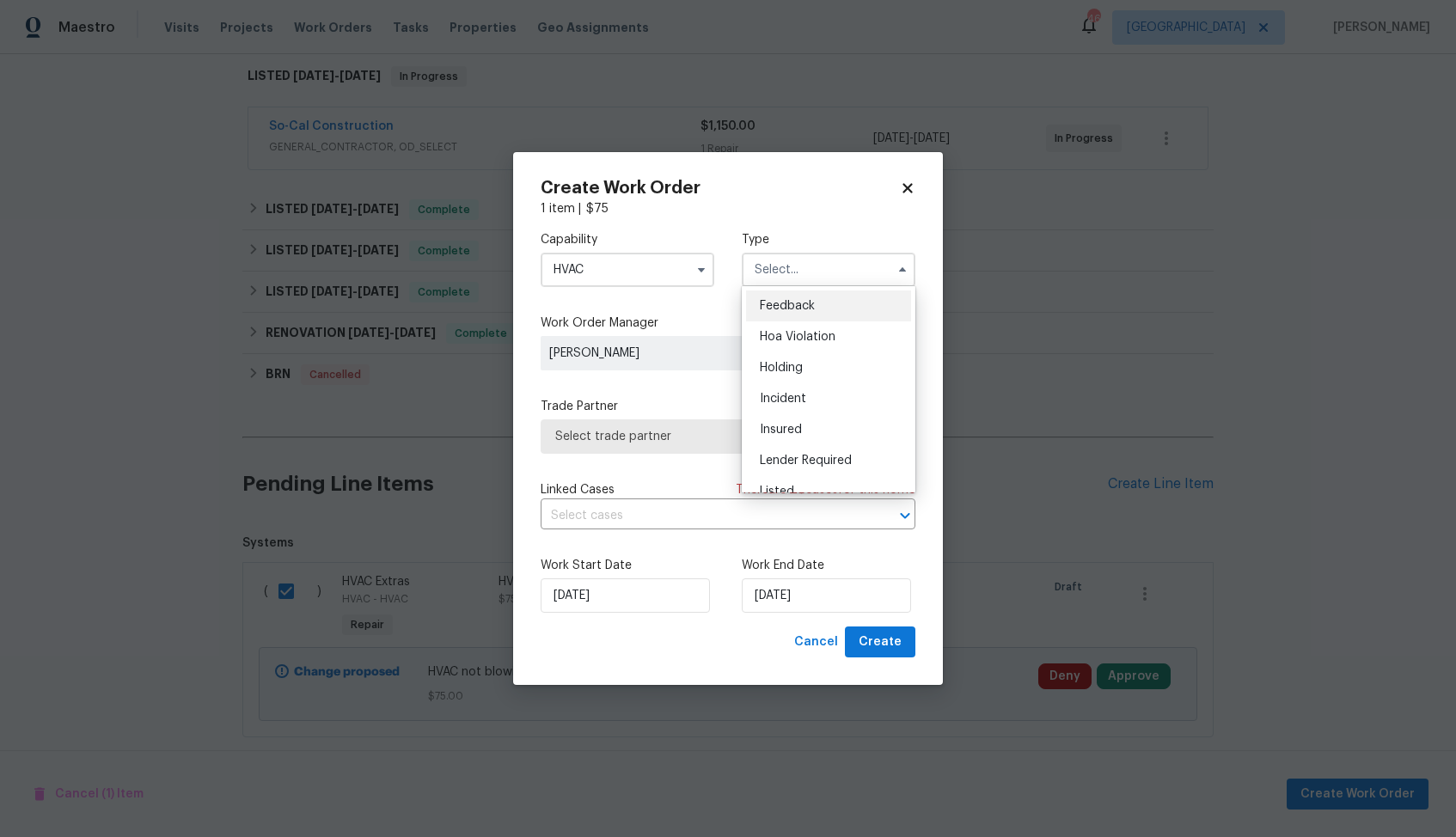
click at [796, 303] on span "Feedback" at bounding box center [787, 306] width 55 height 12
type input "Feedback"
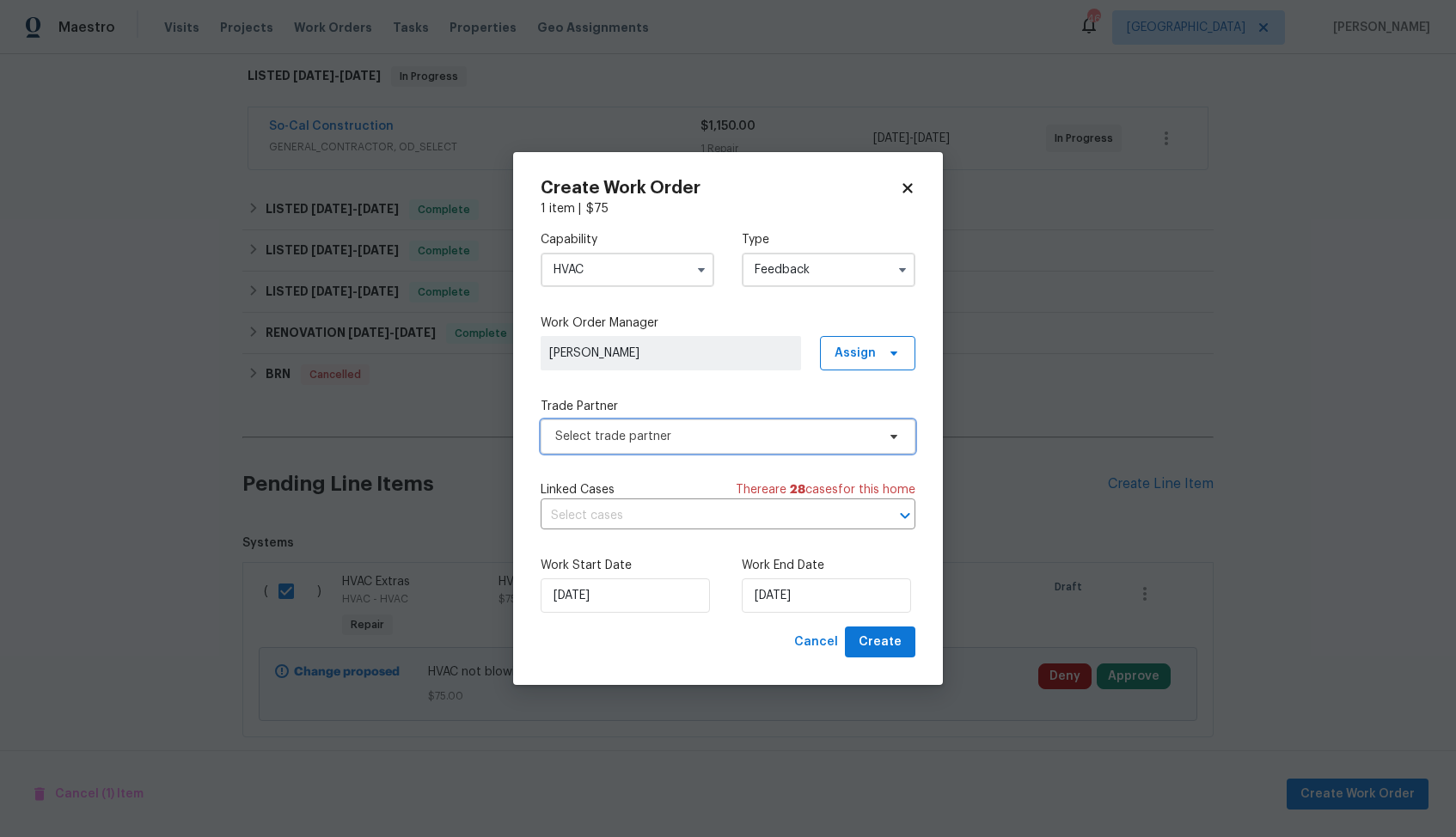
click at [633, 431] on span "Select trade partner" at bounding box center [716, 436] width 321 height 17
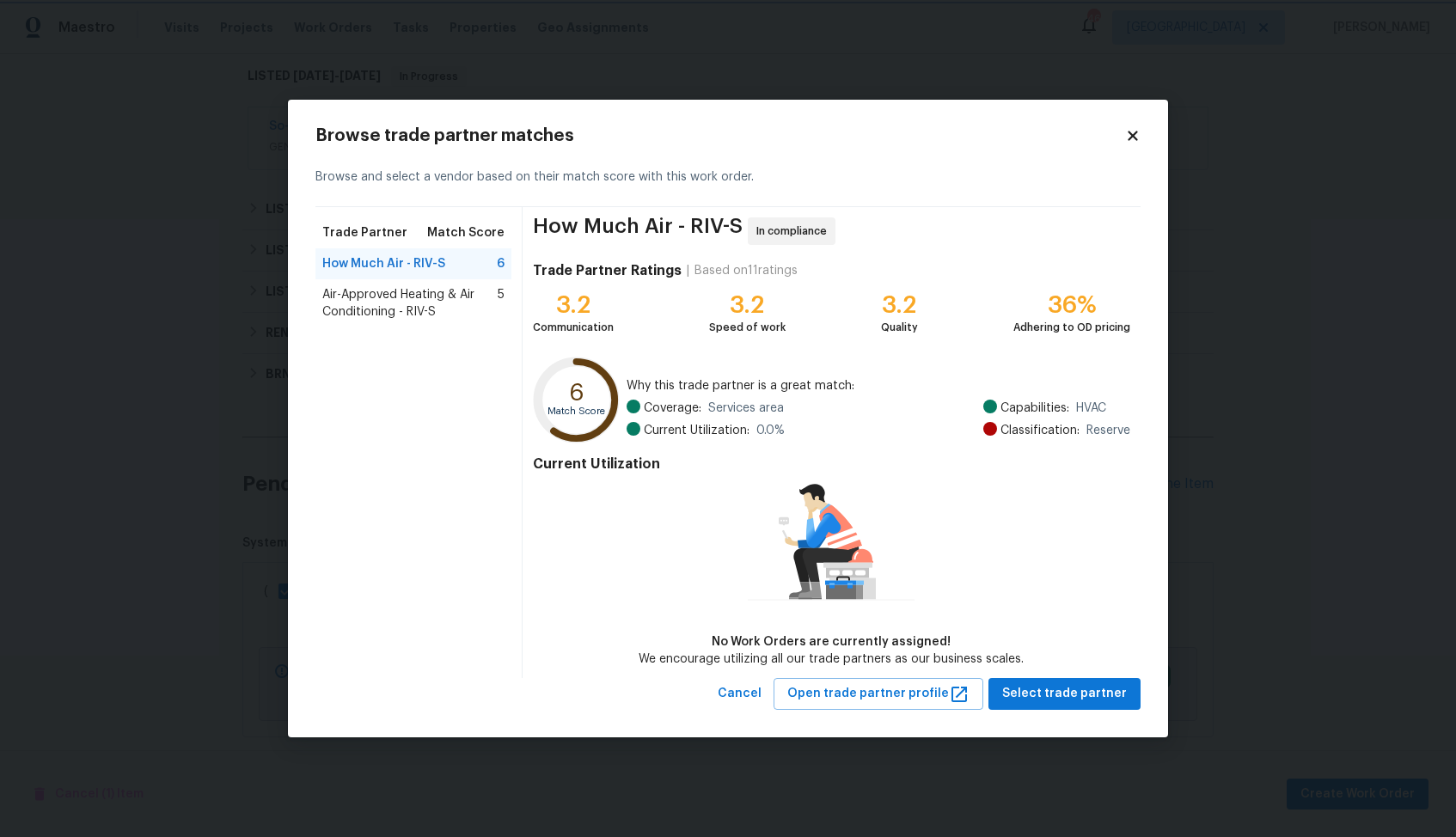
click at [280, 292] on body "Maestro Visits Projects Work Orders Tasks Properties Geo Assignments 46 Dallas …" at bounding box center [728, 418] width 1456 height 837
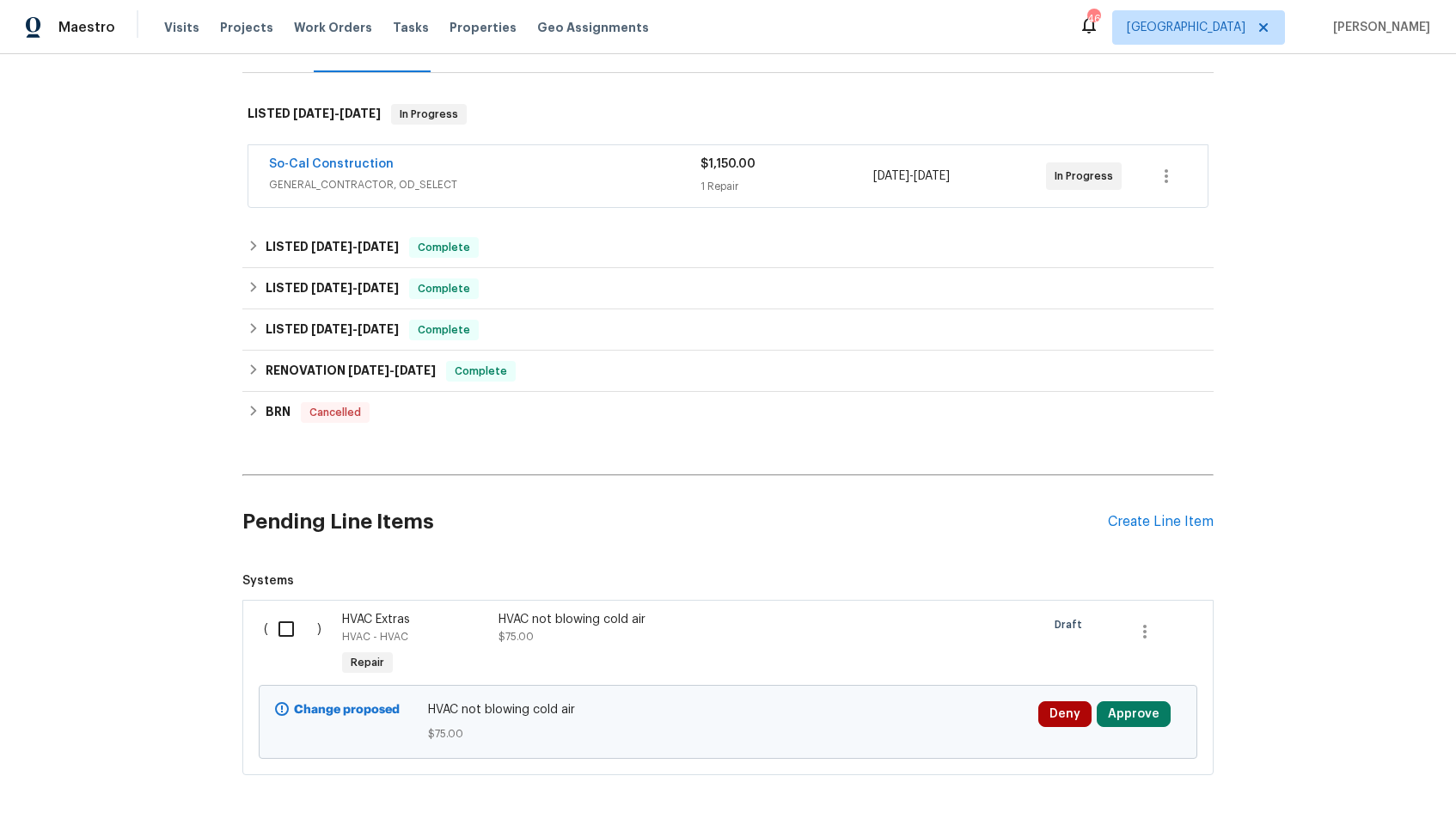
scroll to position [271, 0]
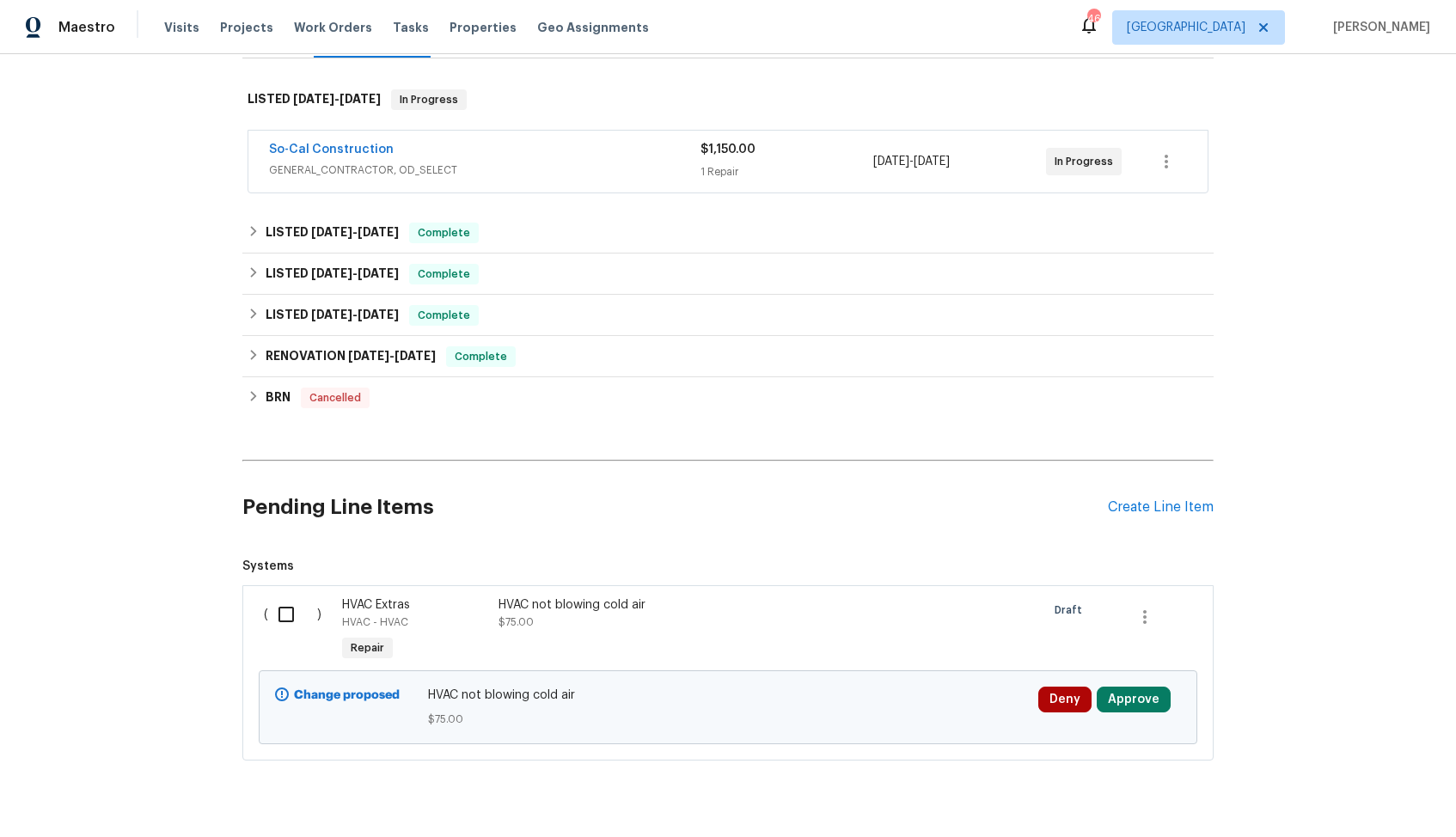
click at [287, 597] on input "checkbox" at bounding box center [292, 615] width 49 height 37
checkbox input "true"
click at [1320, 797] on span "Create Work Order" at bounding box center [1357, 795] width 114 height 21
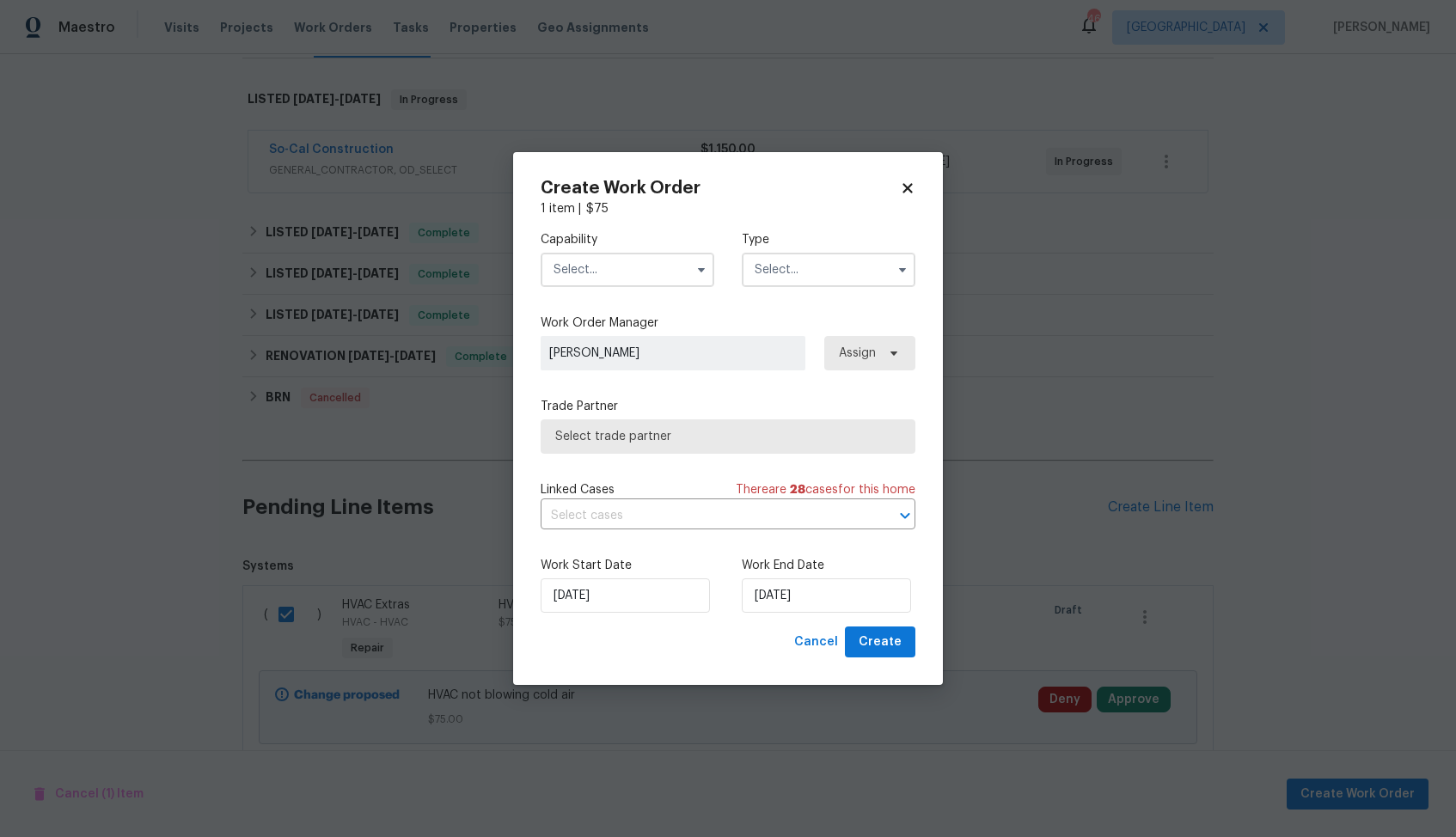
click at [685, 270] on input "text" at bounding box center [628, 270] width 174 height 35
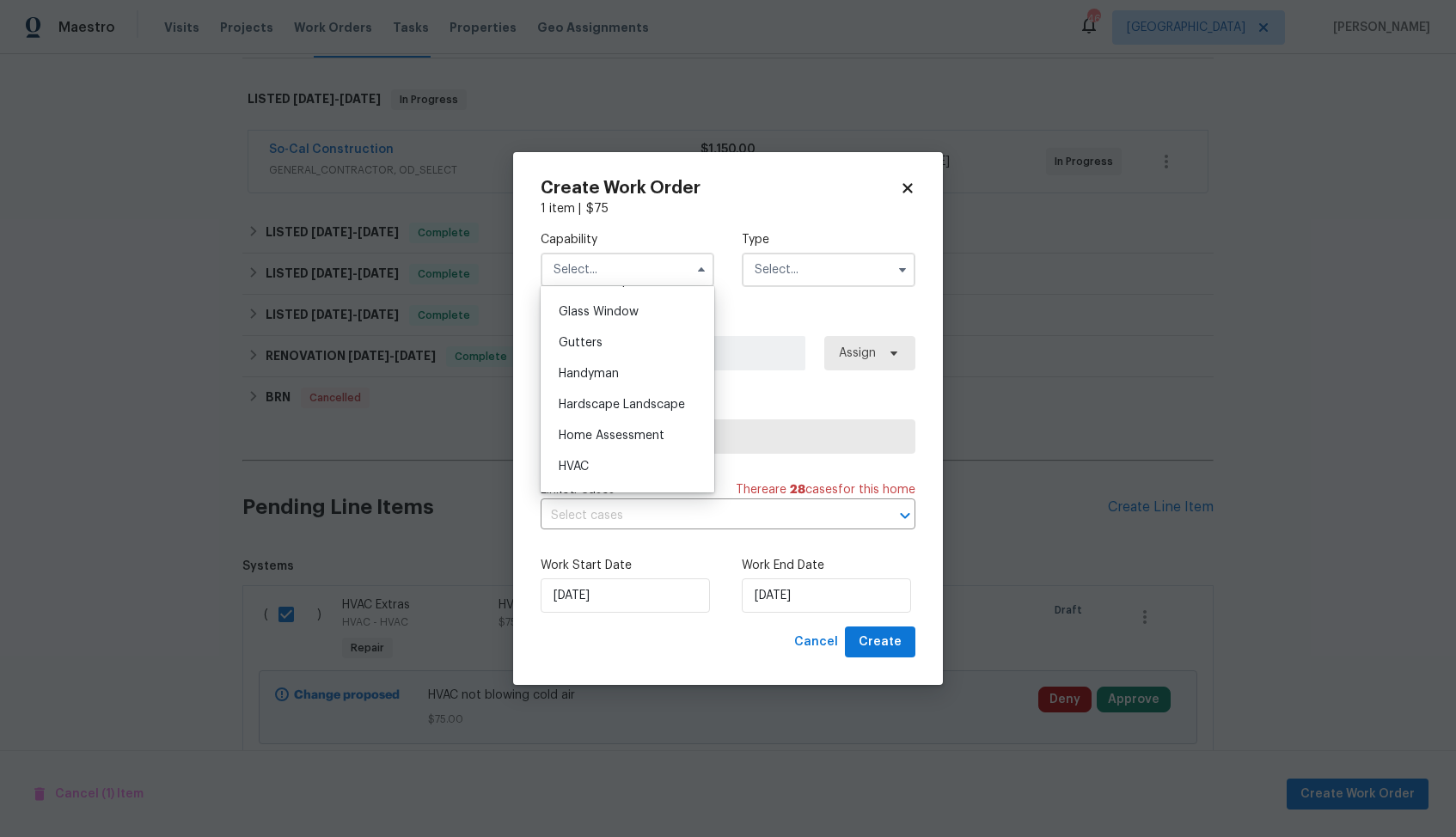
scroll to position [887, 0]
click at [594, 448] on div "HVAC" at bounding box center [628, 457] width 165 height 31
type input "HVAC"
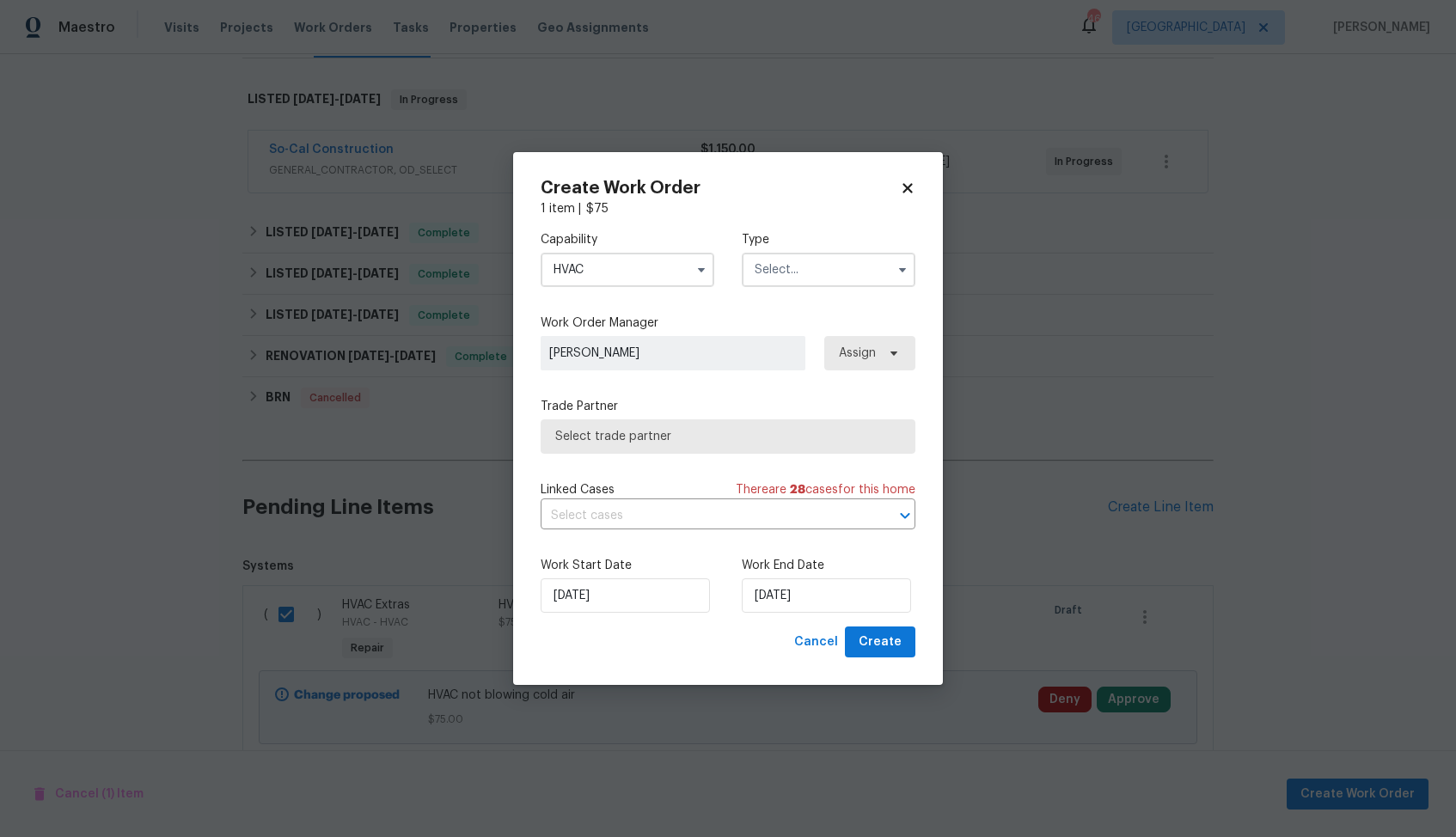
click at [815, 264] on input "text" at bounding box center [828, 270] width 174 height 35
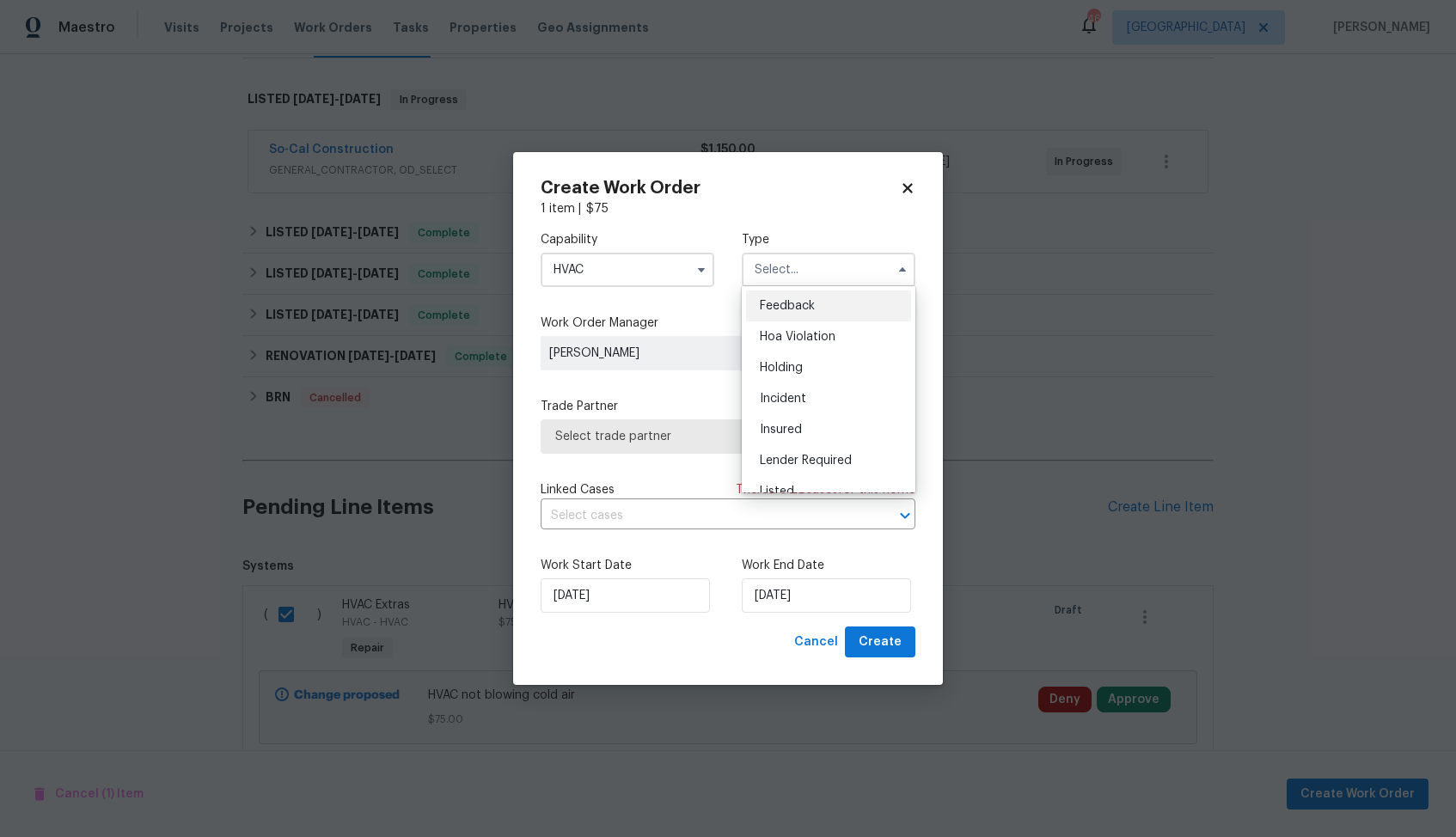
click at [786, 298] on div "Feedback" at bounding box center [828, 306] width 165 height 31
type input "Feedback"
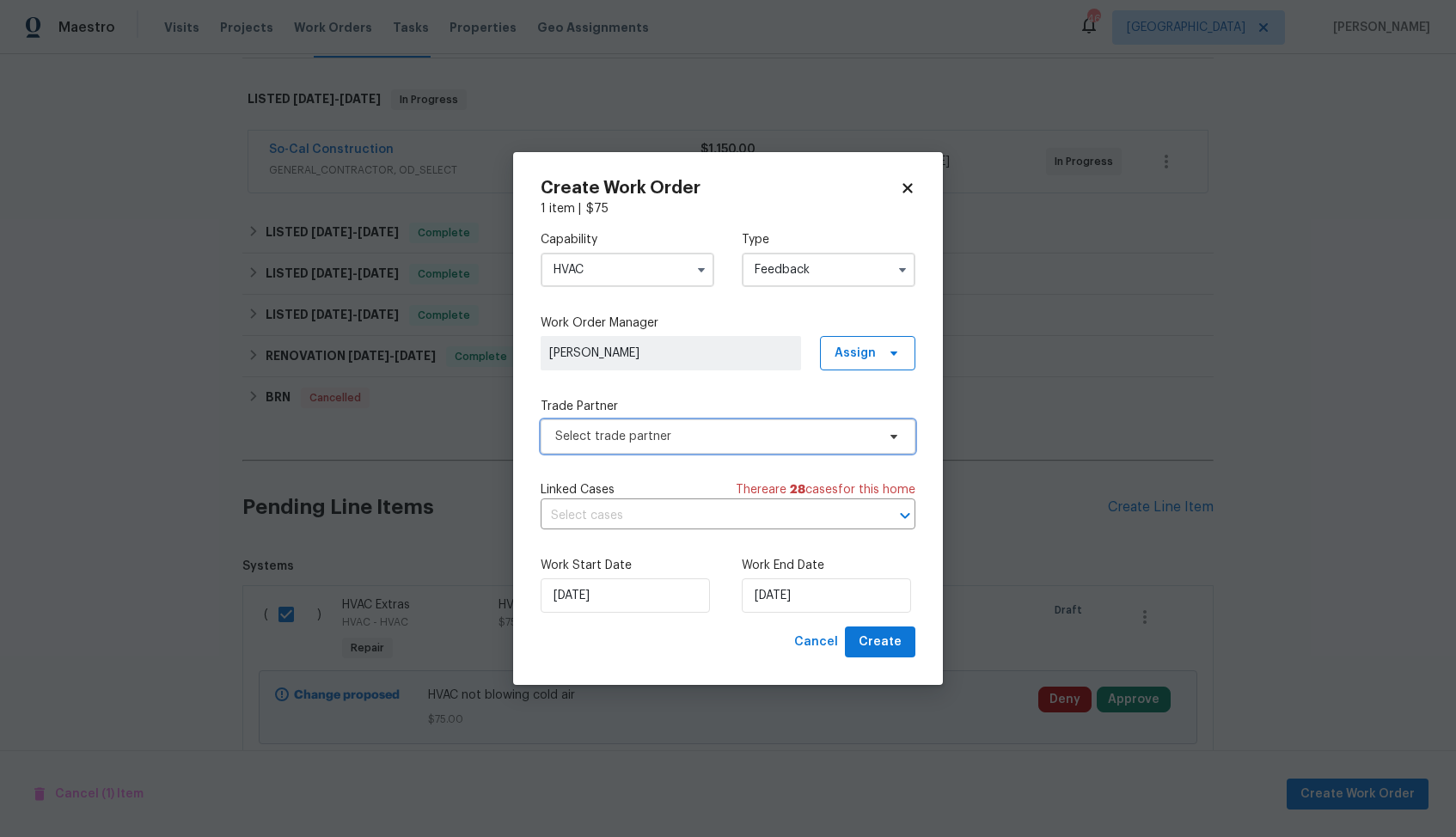
click at [586, 432] on span "Select trade partner" at bounding box center [716, 436] width 321 height 17
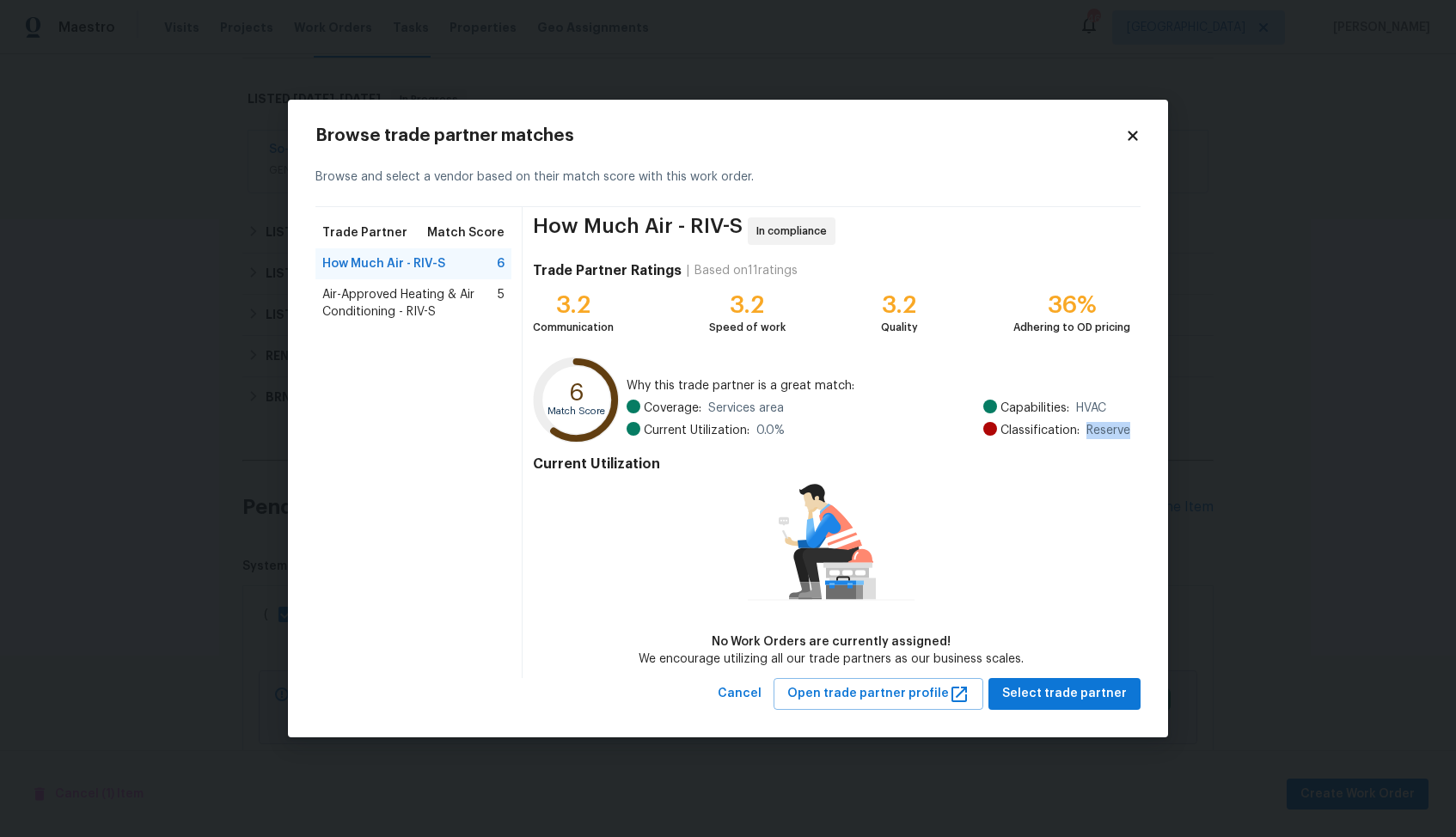
drag, startPoint x: 1085, startPoint y: 431, endPoint x: 1139, endPoint y: 431, distance: 54.0
click at [1139, 431] on div "How Much Air - RIV-S In compliance Trade Partner Ratings | Based on 11 ratings …" at bounding box center [831, 443] width 618 height 471
click at [1090, 427] on span "Reserve" at bounding box center [1109, 431] width 44 height 17
click at [1093, 431] on span "Reserve" at bounding box center [1109, 431] width 44 height 17
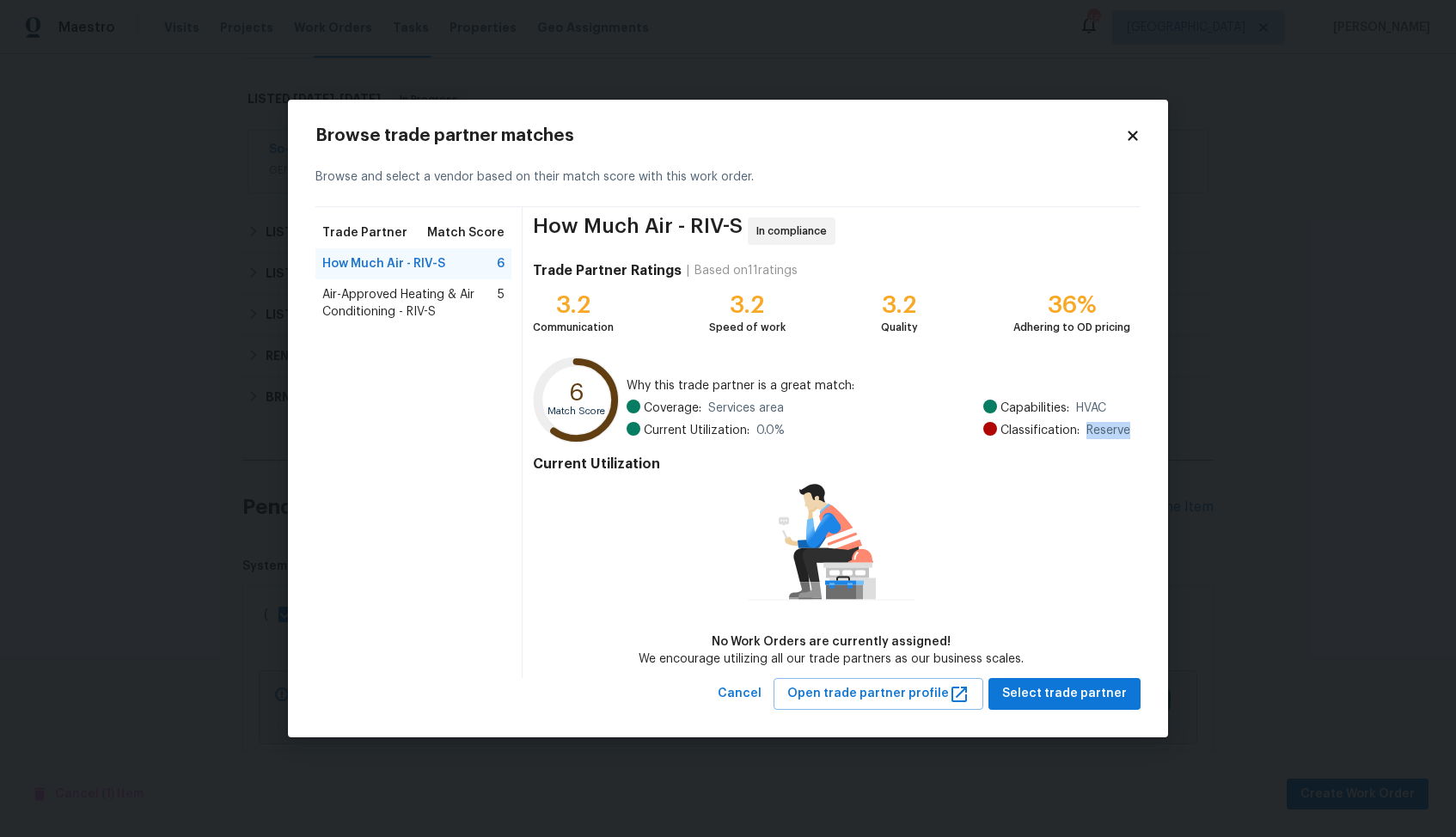
click at [390, 296] on span "Air-Approved Heating & Air Conditioning - RIV-S" at bounding box center [409, 304] width 175 height 35
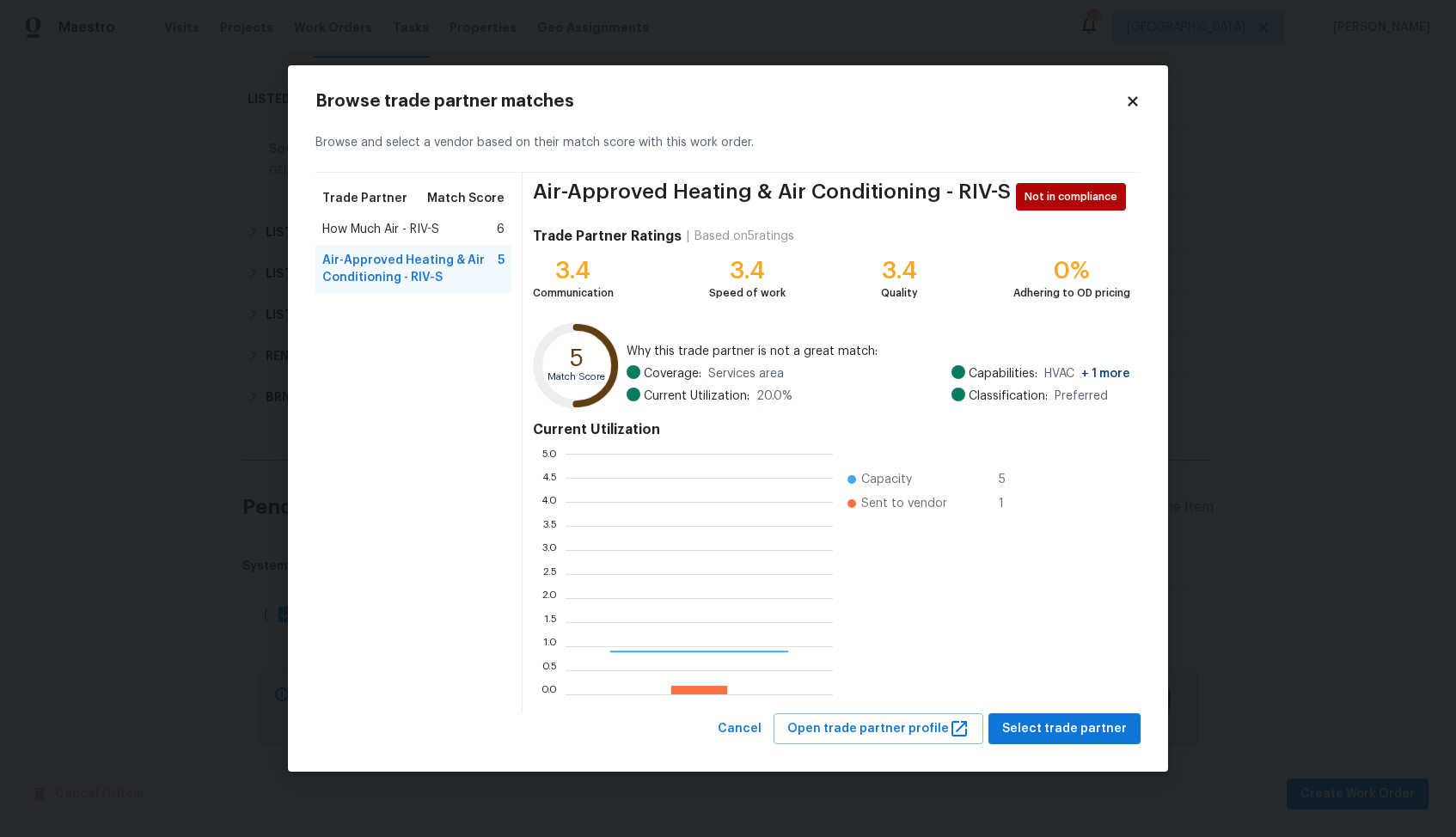
scroll to position [240, 267]
click at [354, 224] on span "How Much Air - RIV-S" at bounding box center [381, 230] width 117 height 17
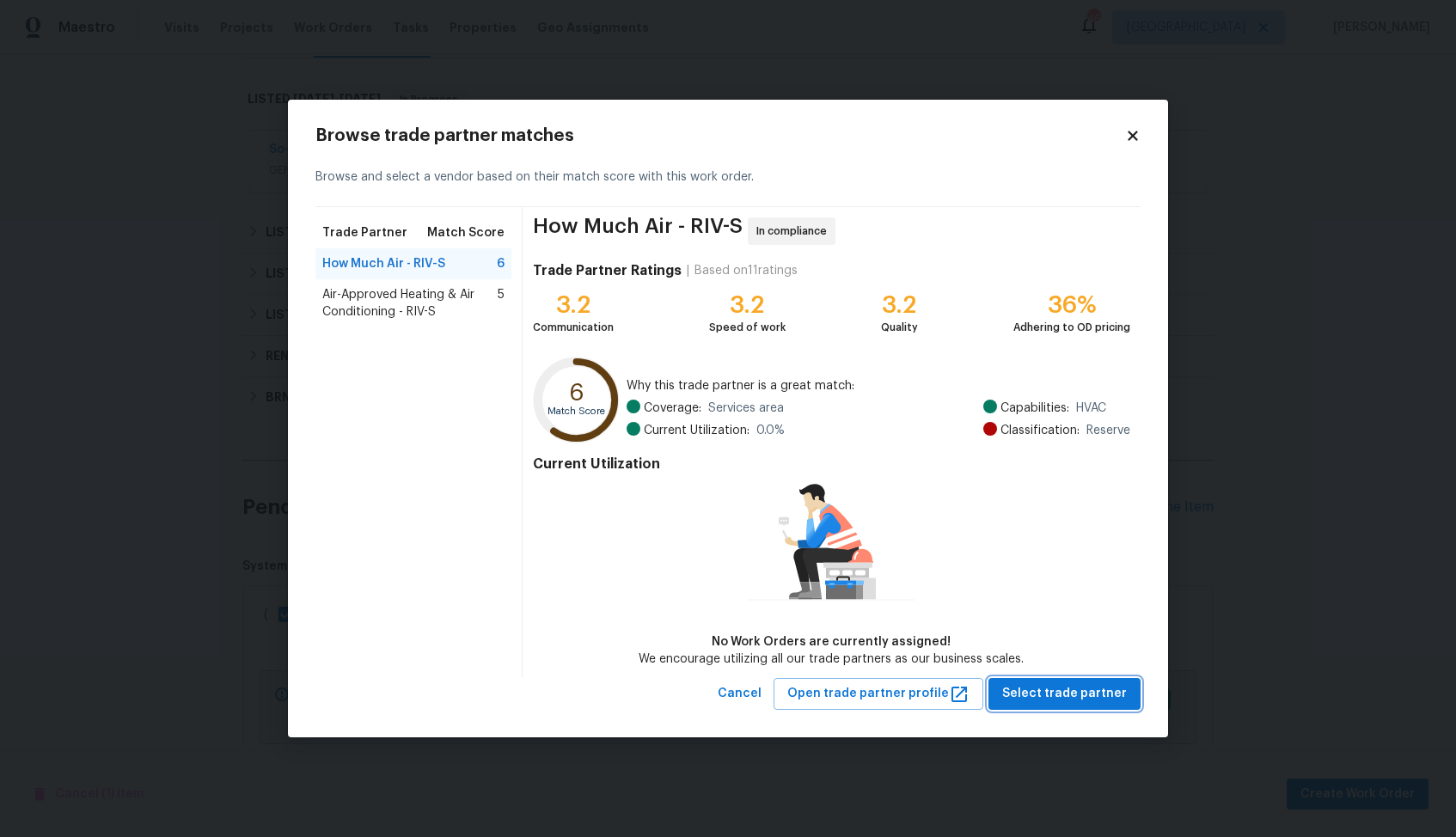
click at [1073, 700] on span "Select trade partner" at bounding box center [1065, 694] width 125 height 21
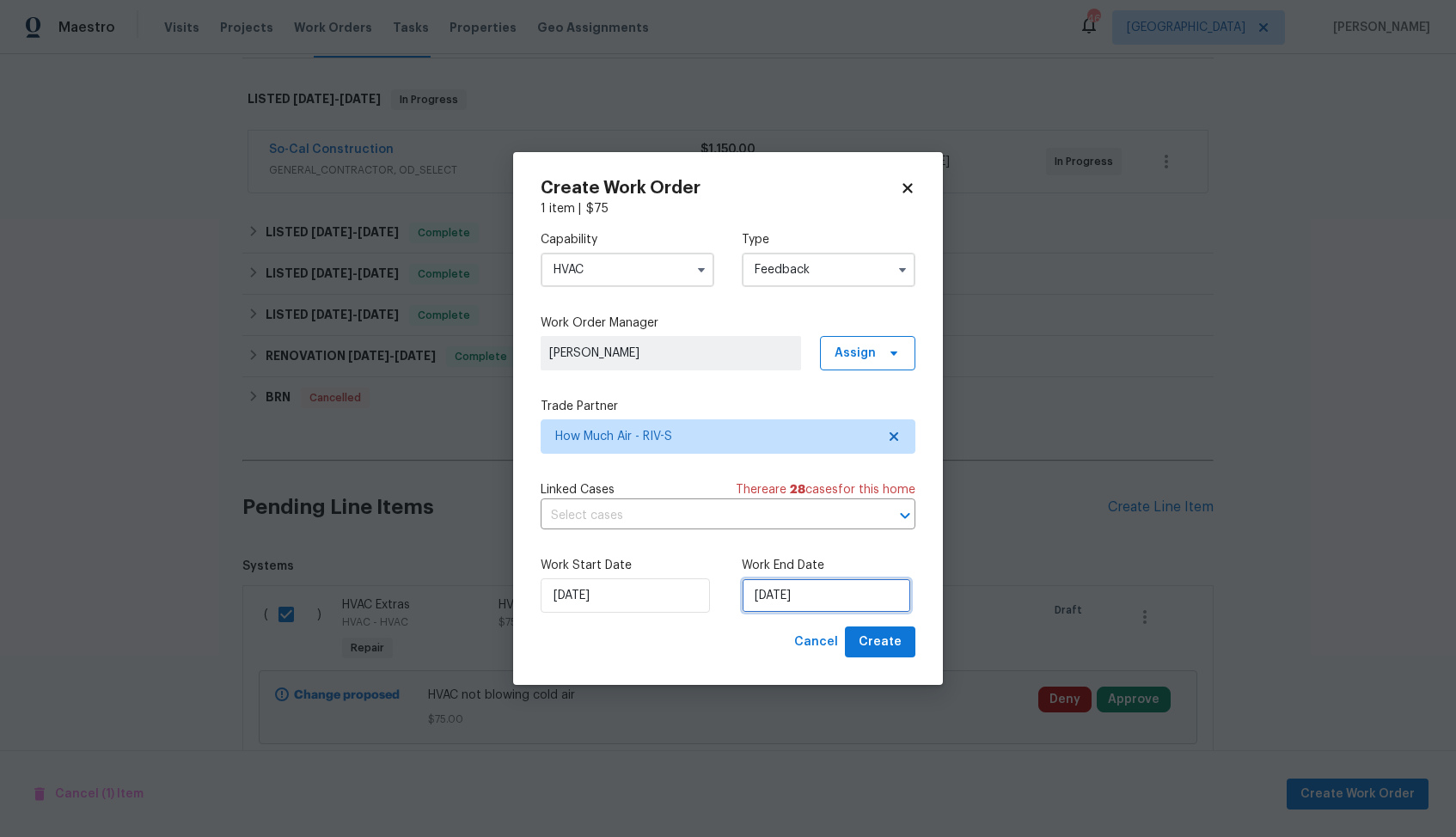
click at [792, 599] on input "[DATE]" at bounding box center [827, 596] width 169 height 35
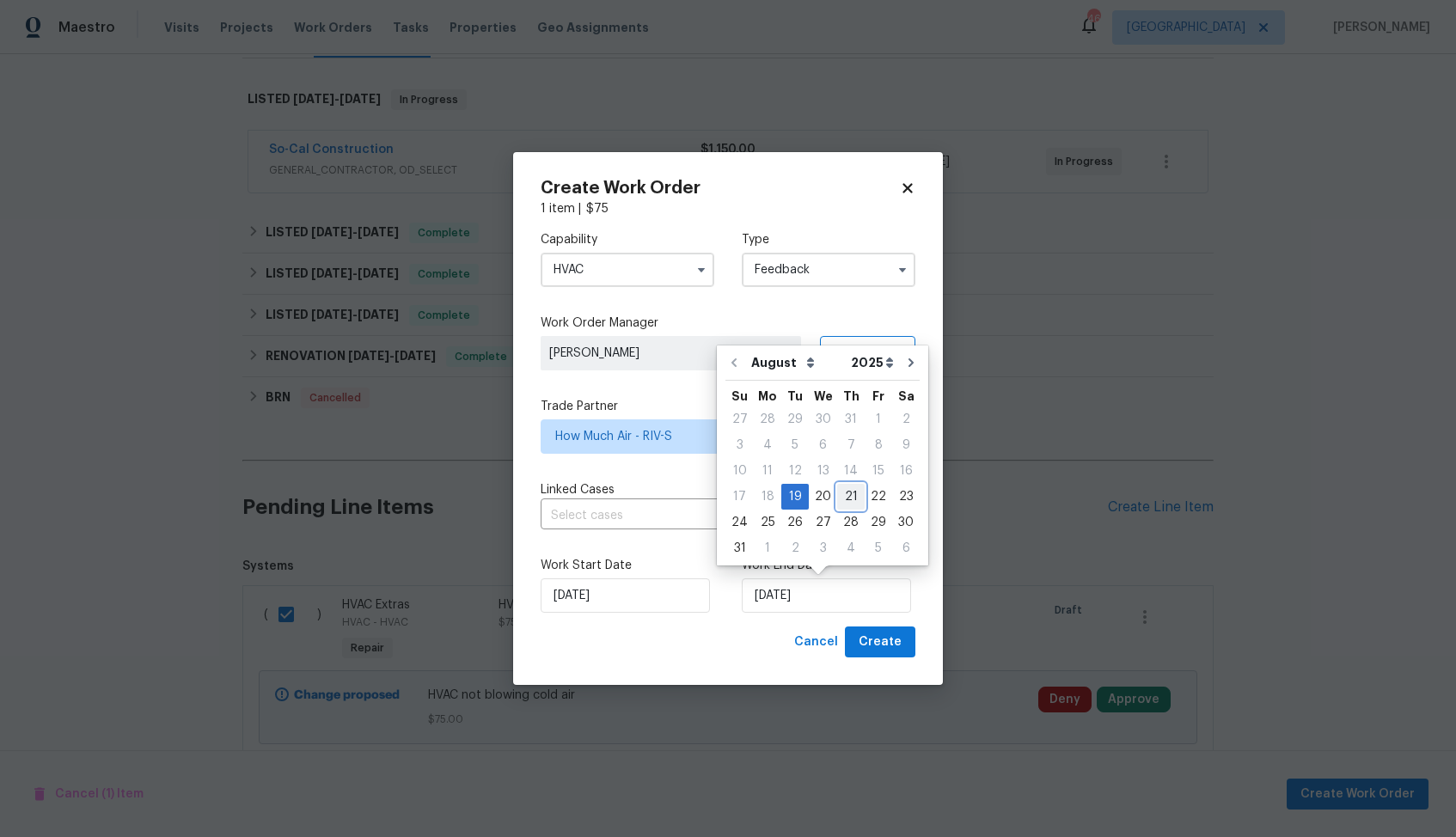
click at [851, 502] on div "21" at bounding box center [851, 497] width 28 height 24
type input "[DATE]"
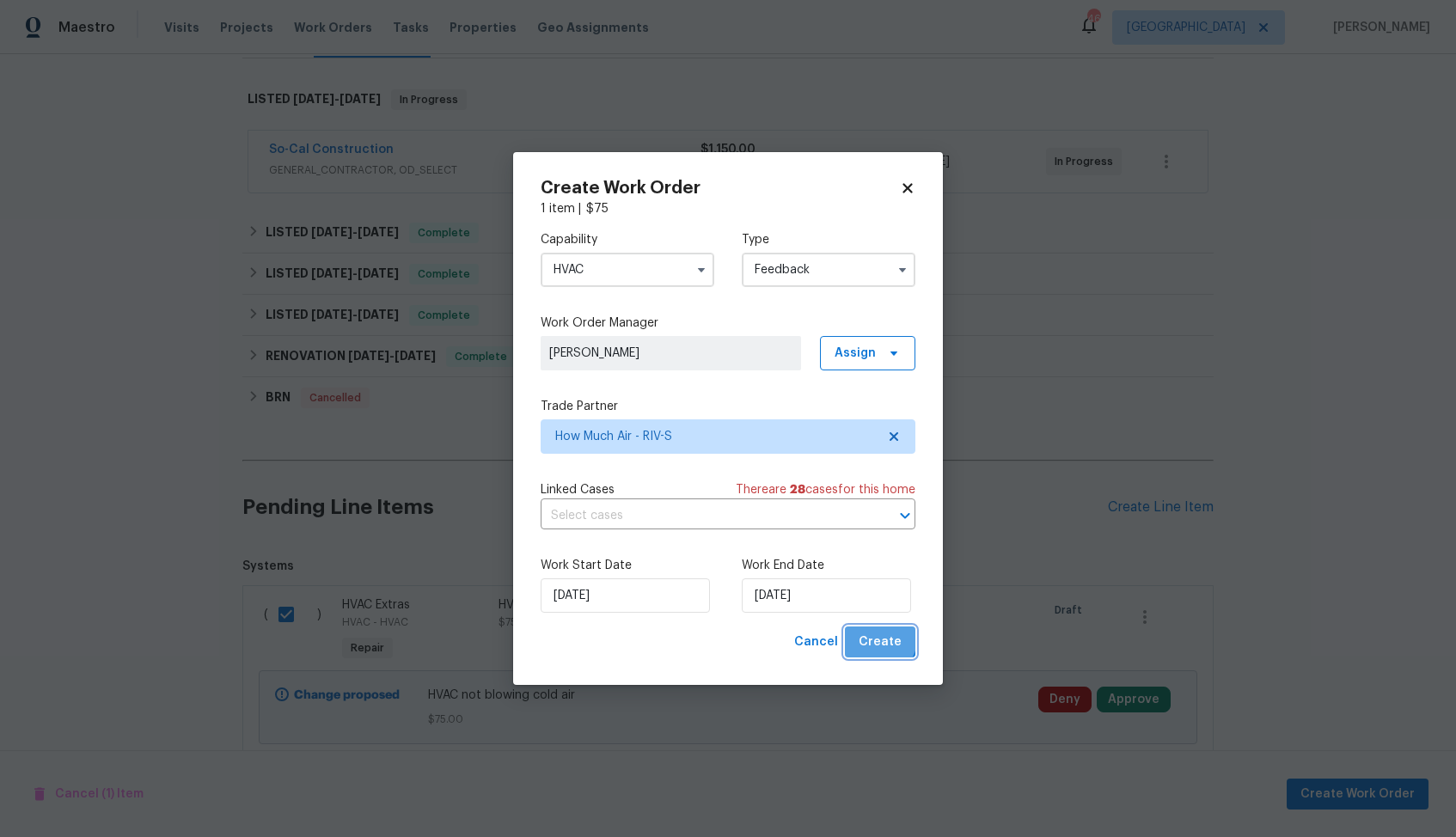
click at [875, 635] on span "Create" at bounding box center [880, 642] width 43 height 21
checkbox input "false"
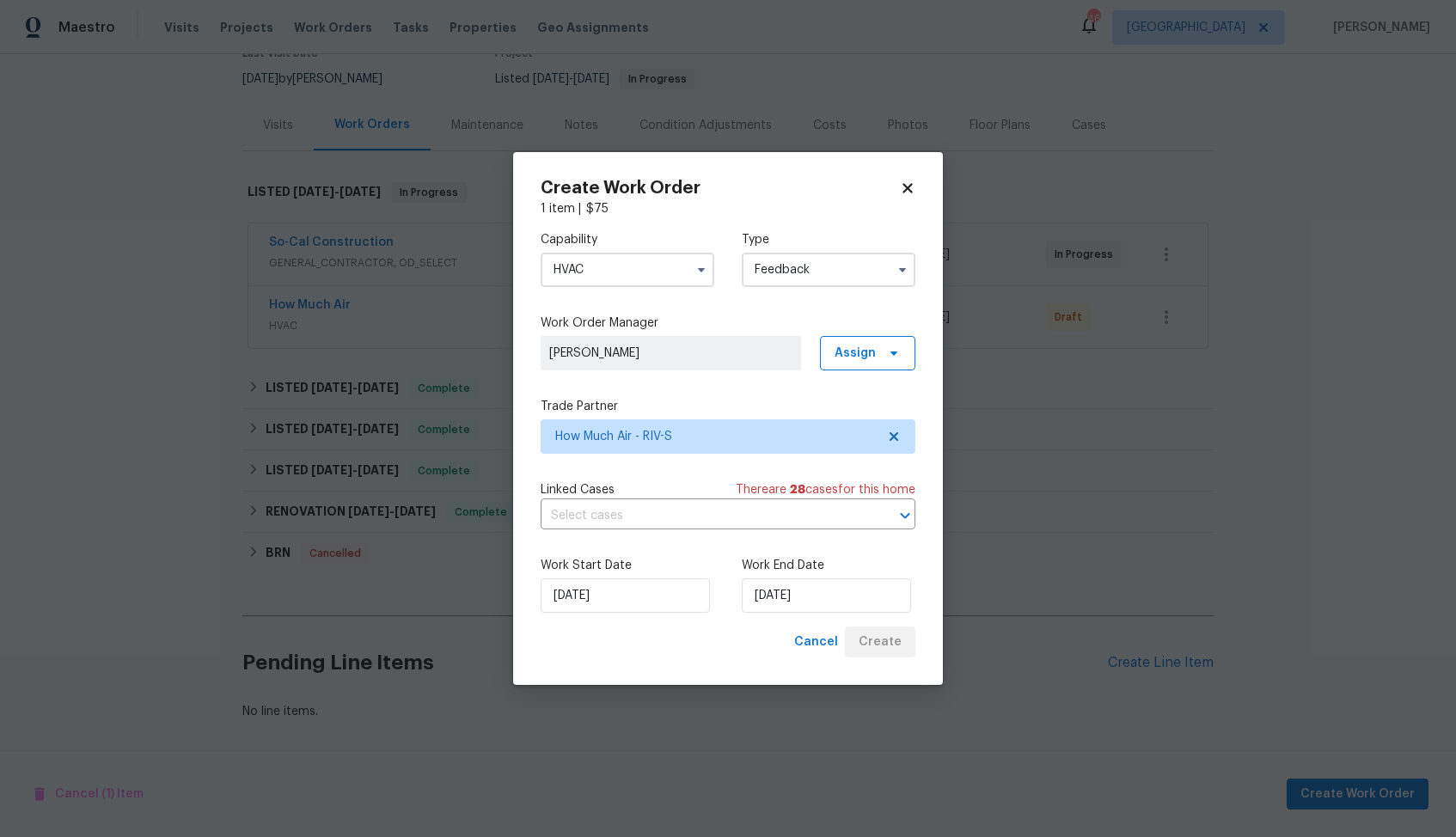
scroll to position [160, 0]
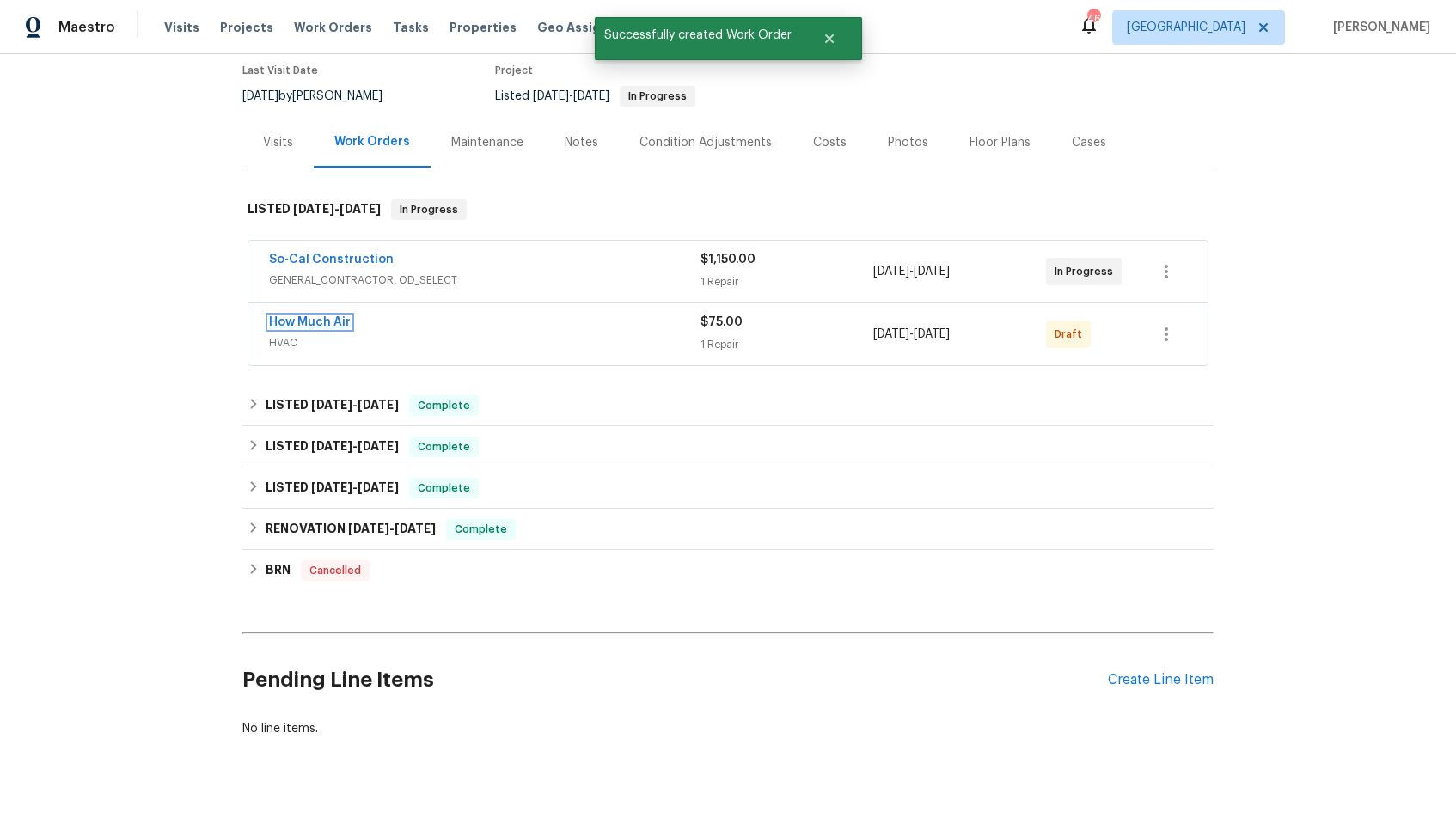
click at [317, 316] on link "How Much Air" at bounding box center [309, 322] width 82 height 12
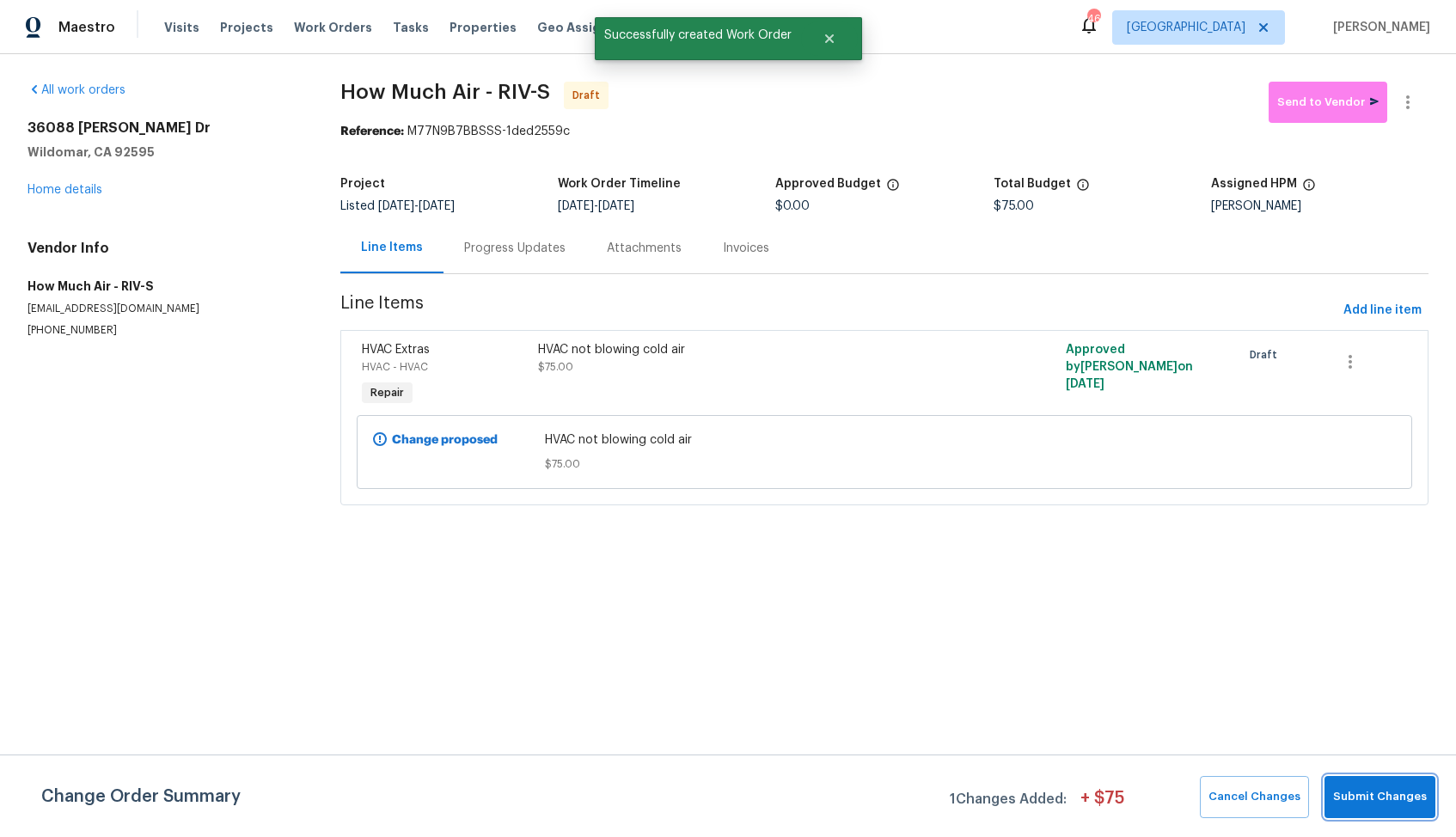
click at [1383, 816] on button "Submit Changes" at bounding box center [1379, 798] width 111 height 42
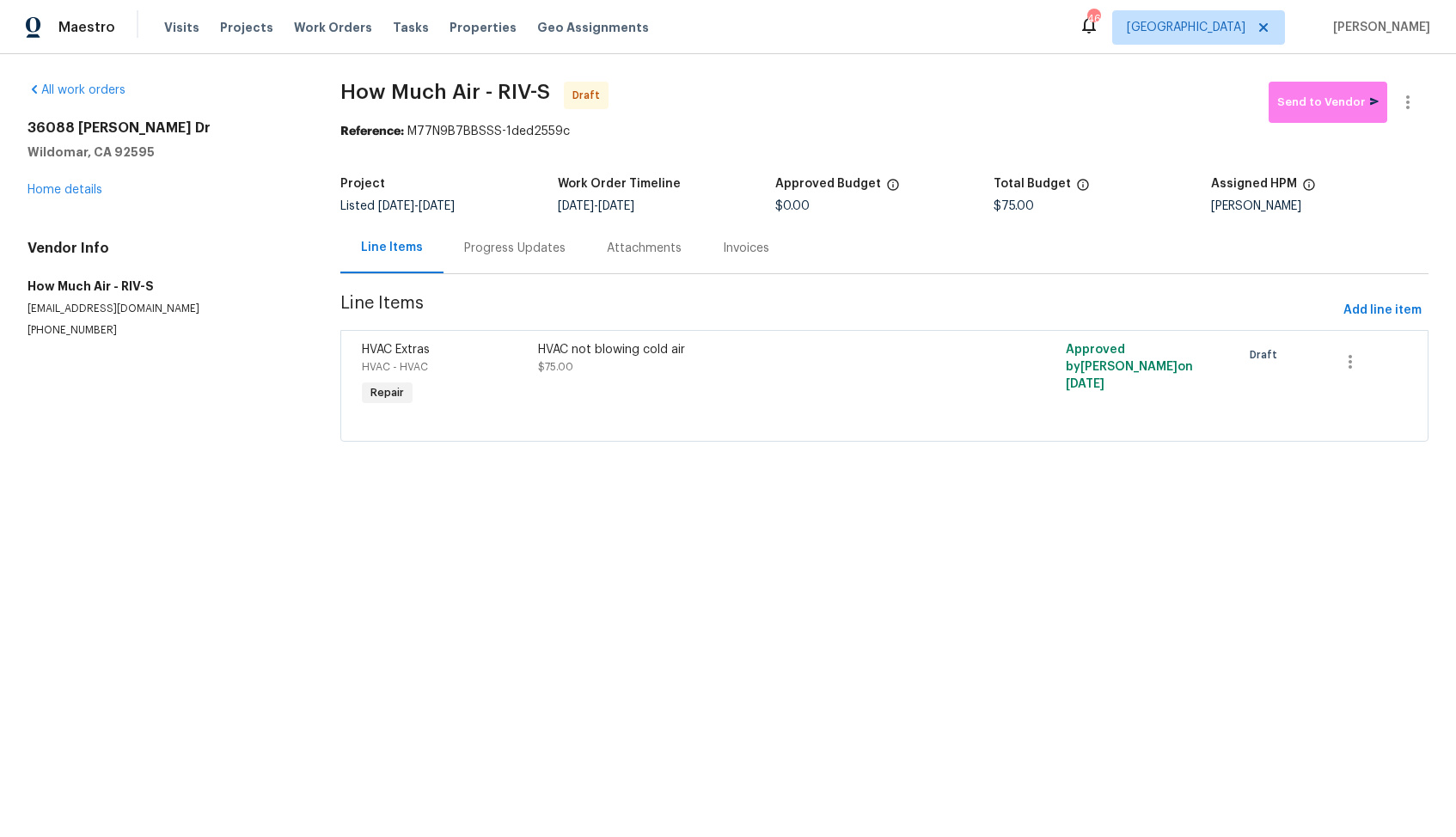
click at [485, 239] on div "Progress Updates" at bounding box center [515, 248] width 142 height 51
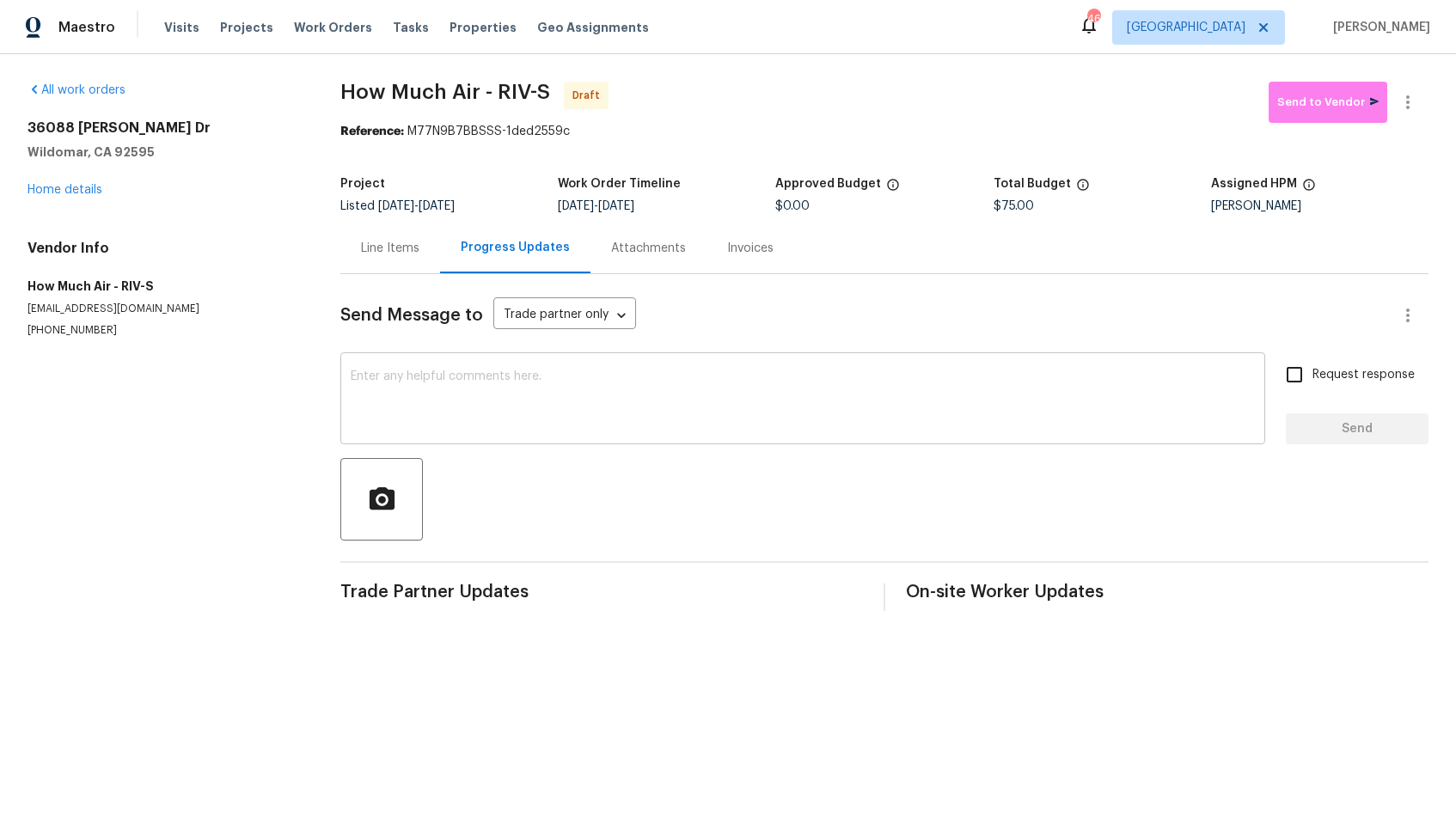
click at [582, 441] on div "x ​" at bounding box center [802, 400] width 925 height 87
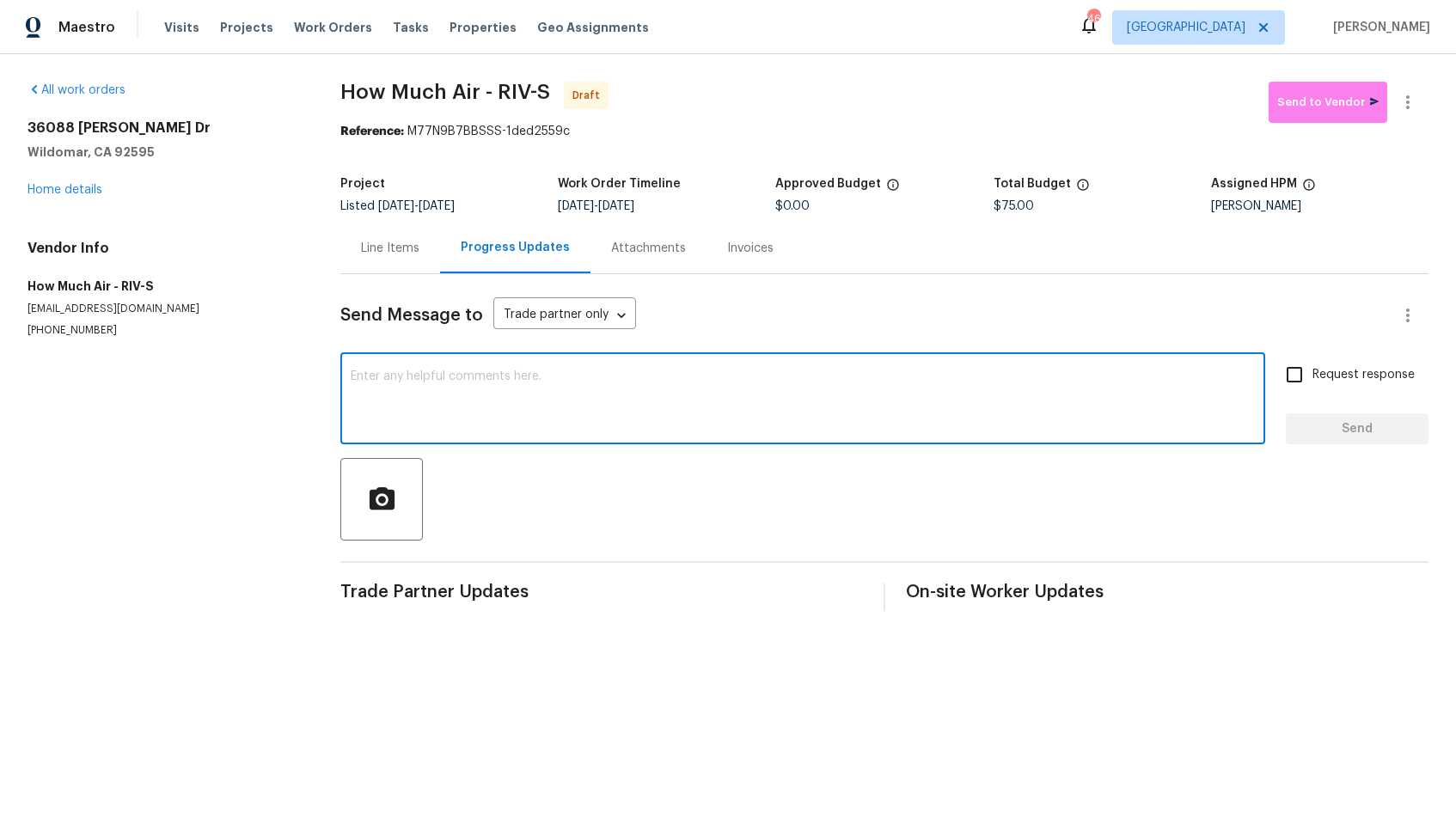
click at [800, 371] on textarea at bounding box center [802, 401] width 904 height 61
paste textarea "Hi, this is Arvind with Opendoor. I’m confirming you received the WO for the pr…"
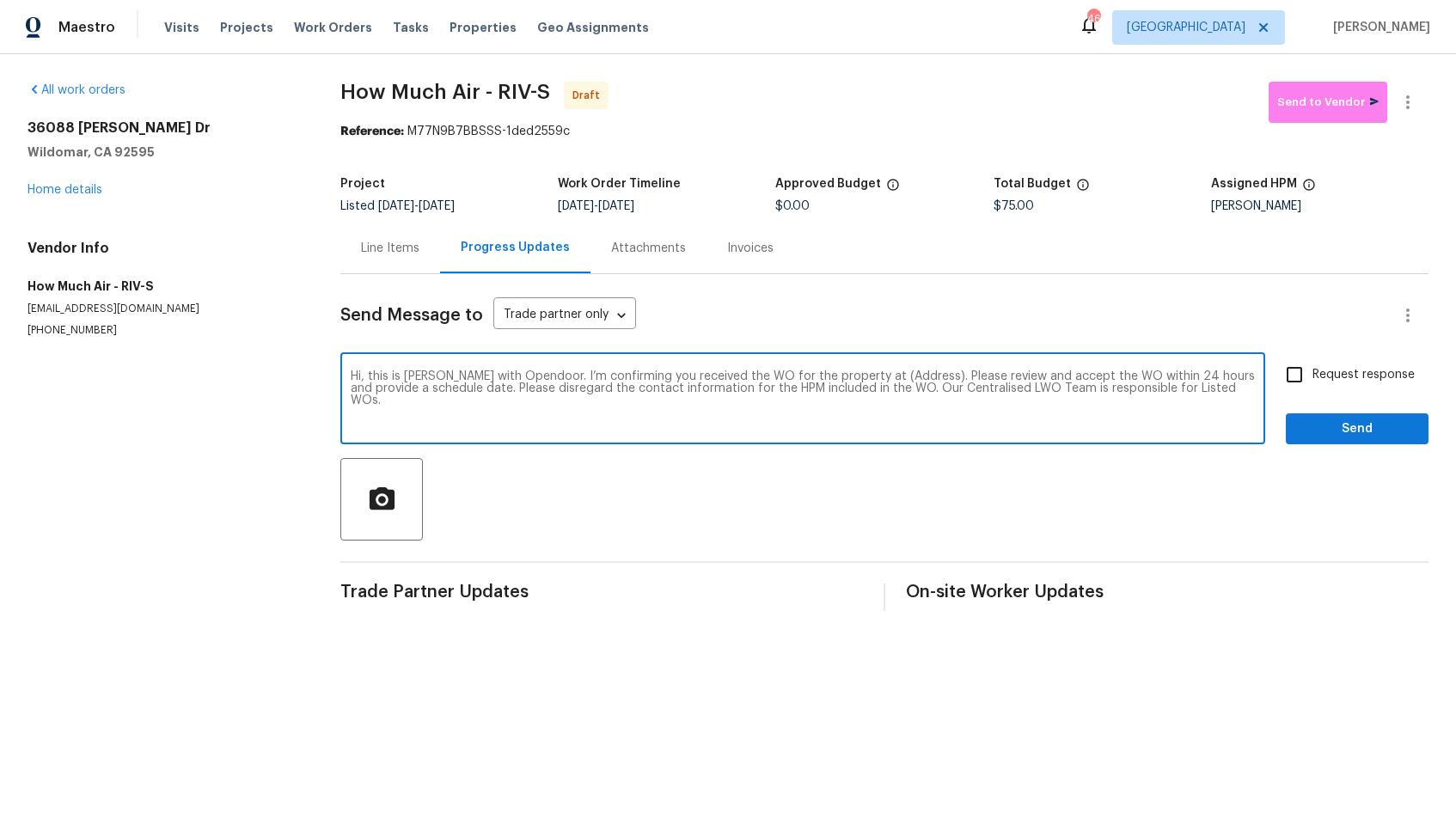
drag, startPoint x: 901, startPoint y: 378, endPoint x: 848, endPoint y: 375, distance: 53.1
click at [847, 375] on textarea "Hi, this is Arvind with Opendoor. I’m confirming you received the WO for the pr…" at bounding box center [802, 401] width 904 height 61
paste textarea "36088 Madora Dr, Wildomar, CA 92595"
type textarea "Hi, this is Arvind with Opendoor. I’m confirming you received the WO for the pr…"
click at [1293, 379] on input "Request response" at bounding box center [1295, 375] width 37 height 37
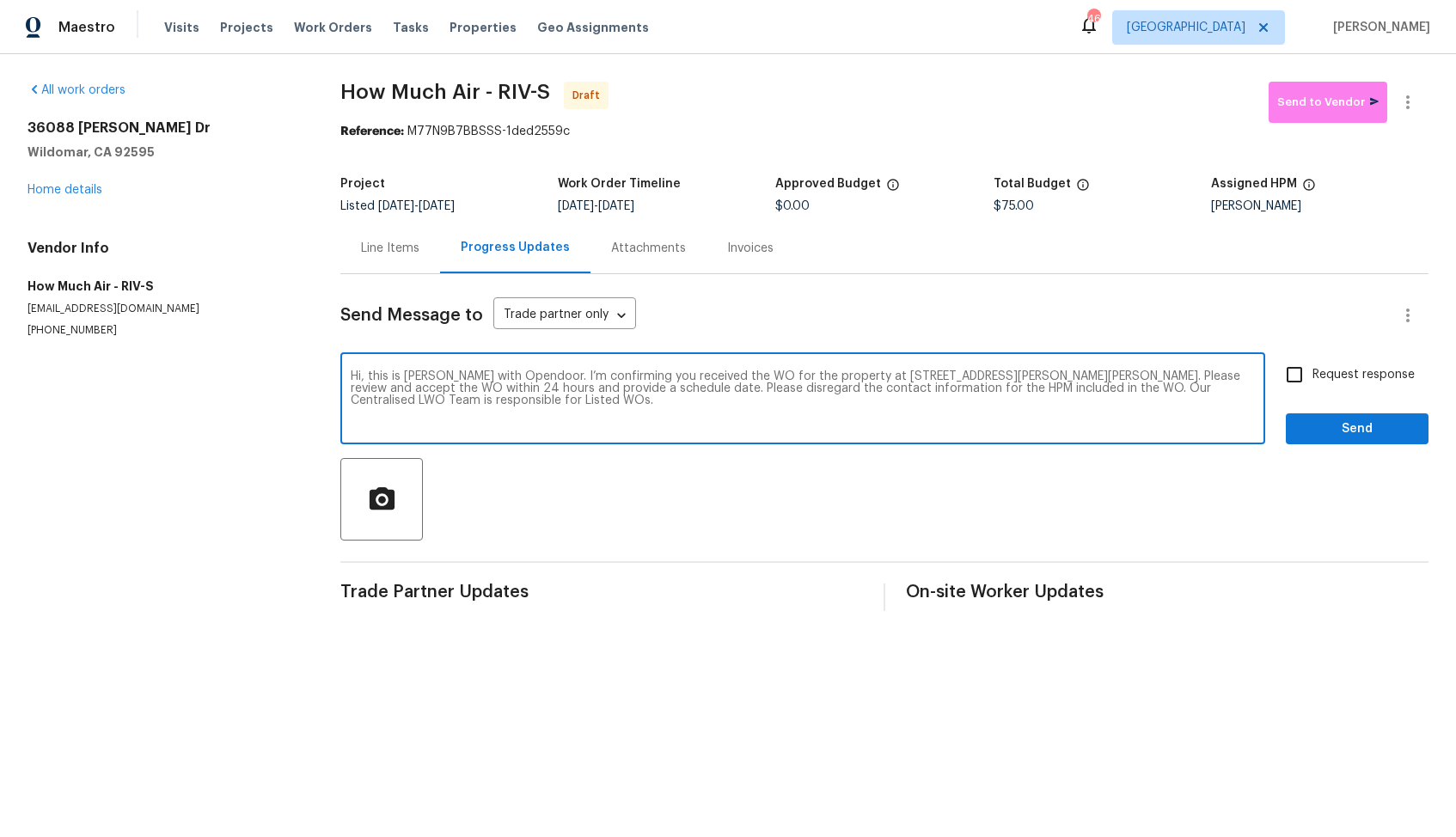
checkbox input "true"
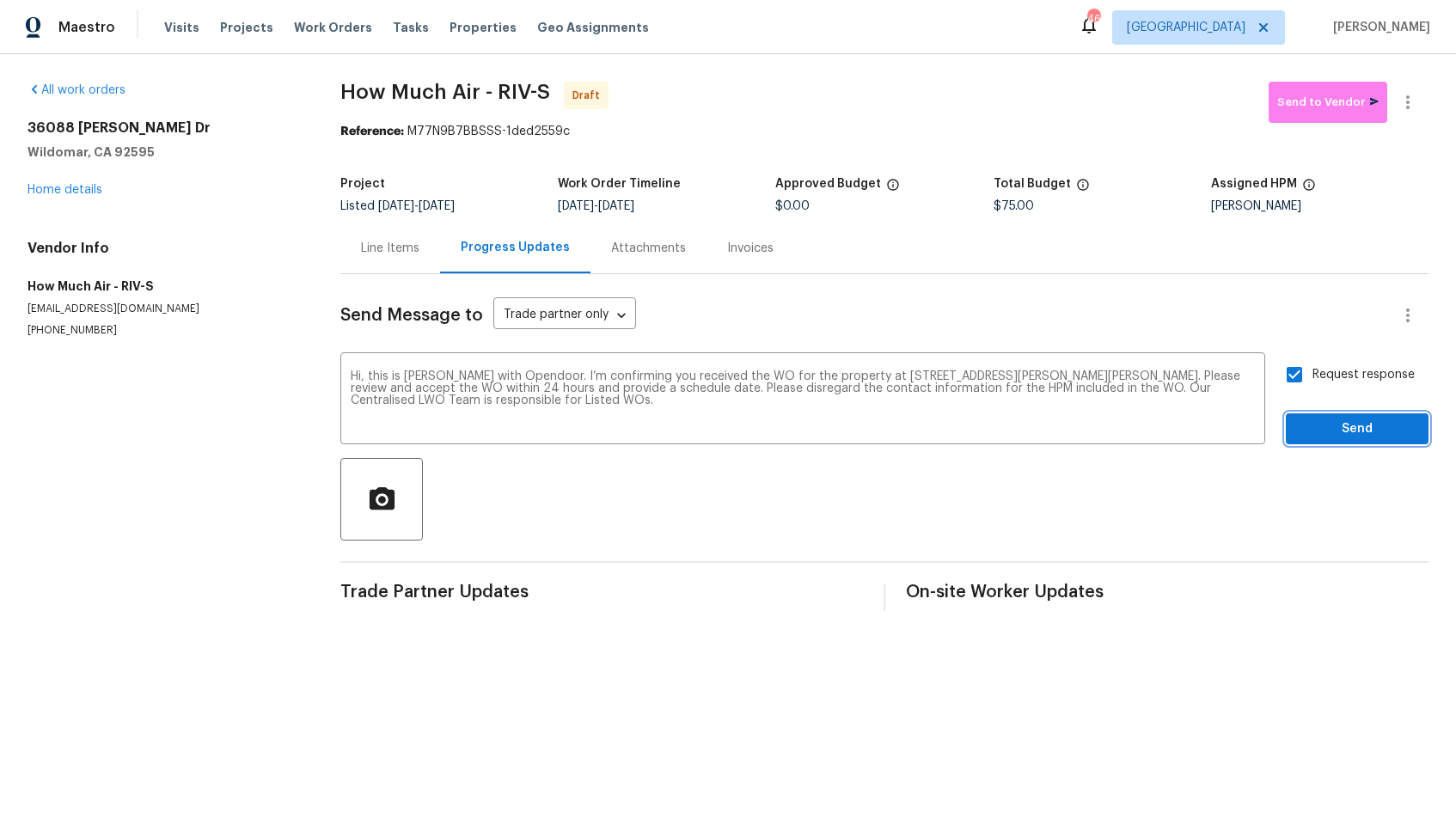
click at [1339, 431] on span "Send" at bounding box center [1358, 430] width 115 height 21
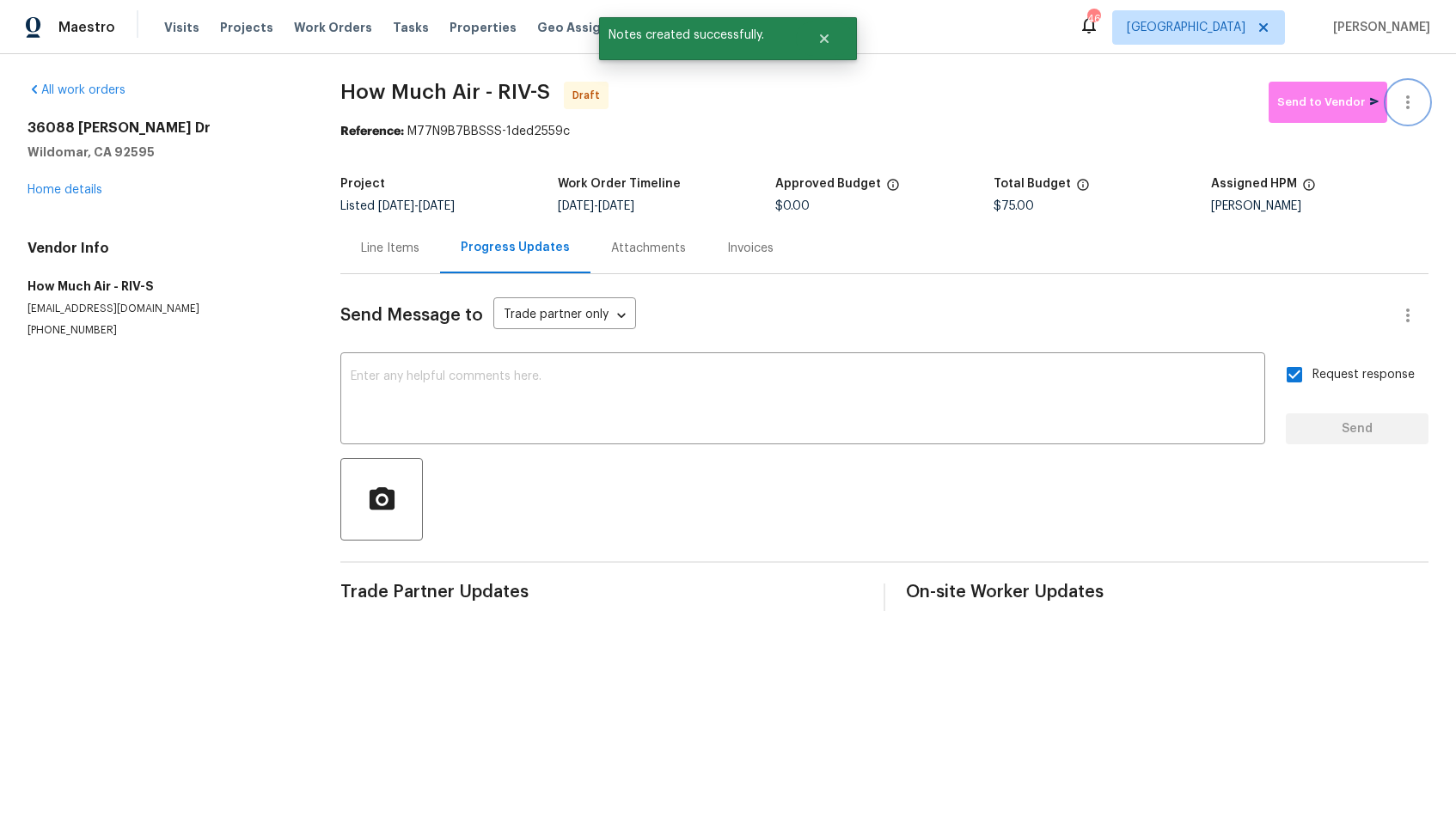
click at [1418, 109] on icon "button" at bounding box center [1407, 102] width 20 height 20
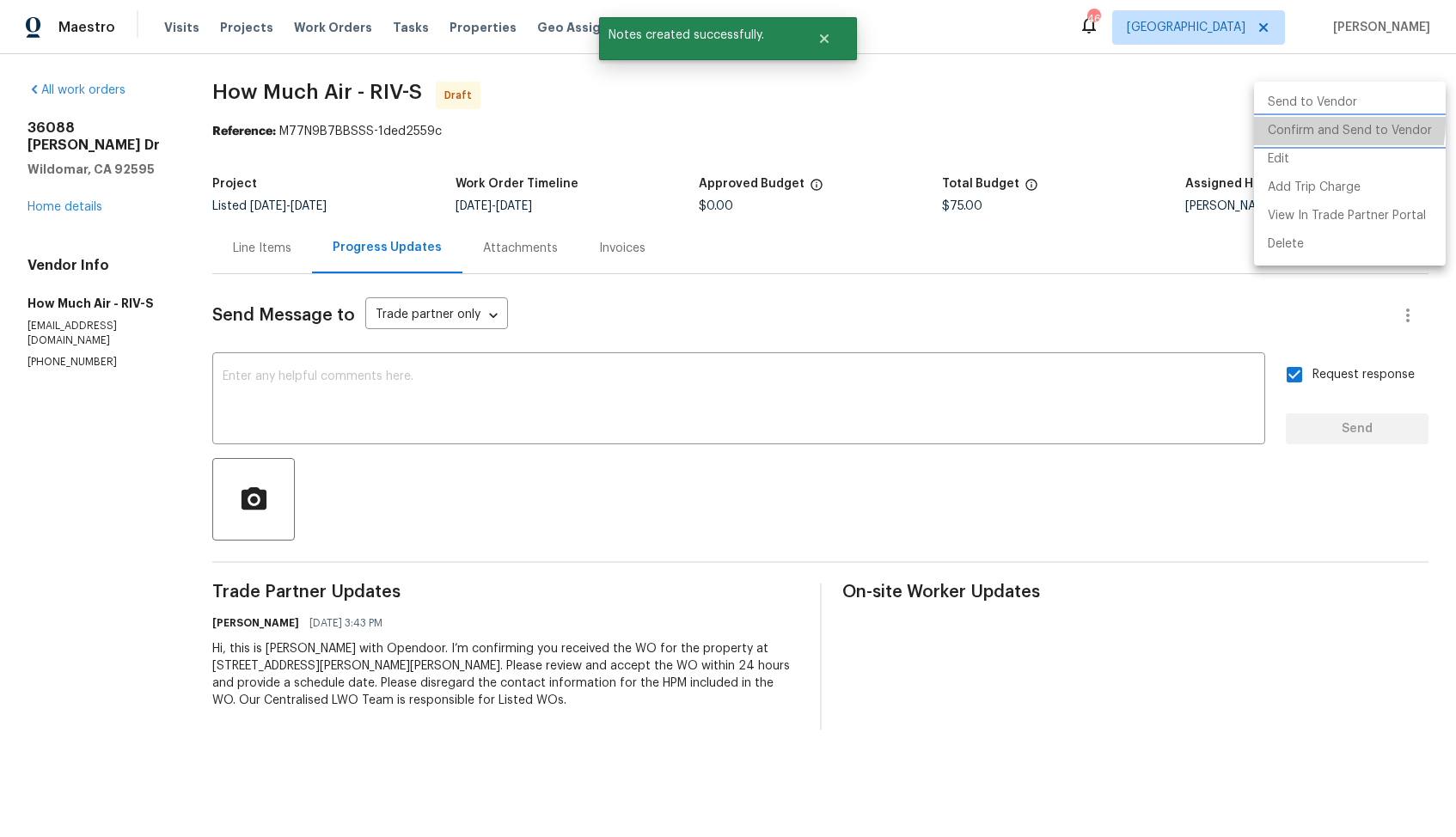
click at [1311, 122] on li "Confirm and Send to Vendor" at bounding box center [1349, 132] width 191 height 29
click at [903, 111] on div at bounding box center [728, 418] width 1456 height 837
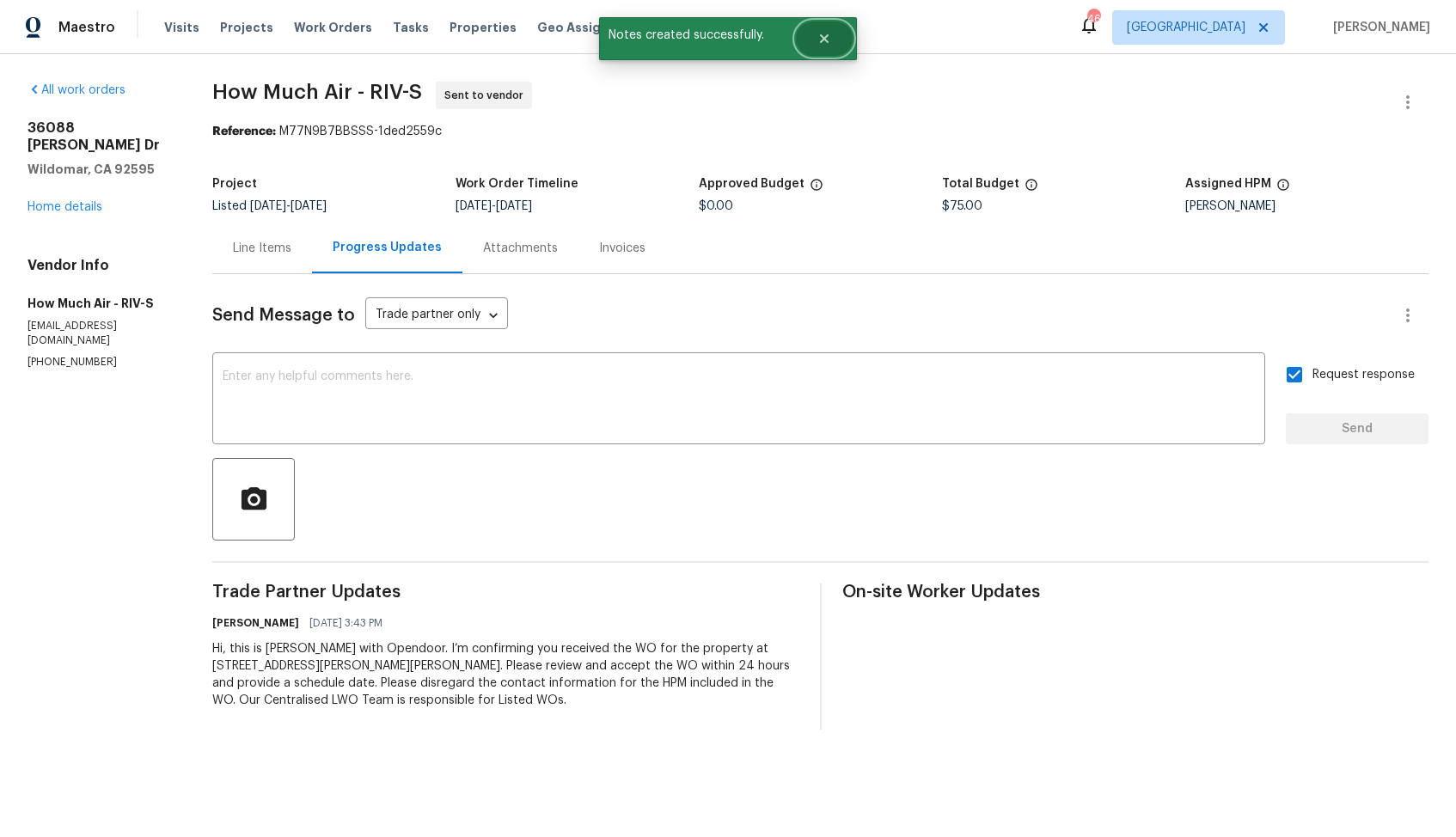
click at [833, 32] on button "Close" at bounding box center [824, 38] width 57 height 35
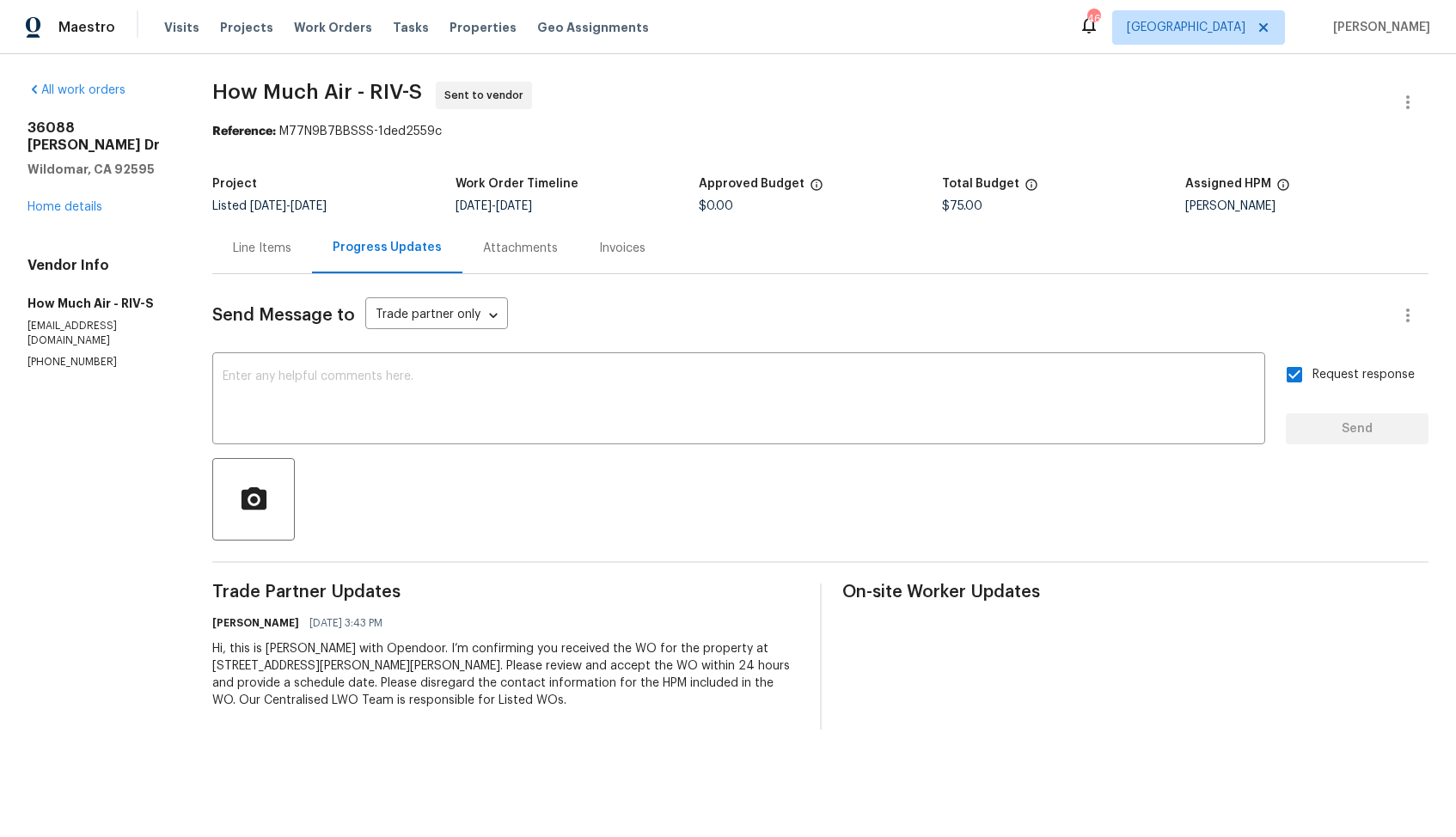
click at [284, 94] on span "How Much Air - RIV-S" at bounding box center [317, 91] width 210 height 20
copy span "How Much Air - RIV-S"
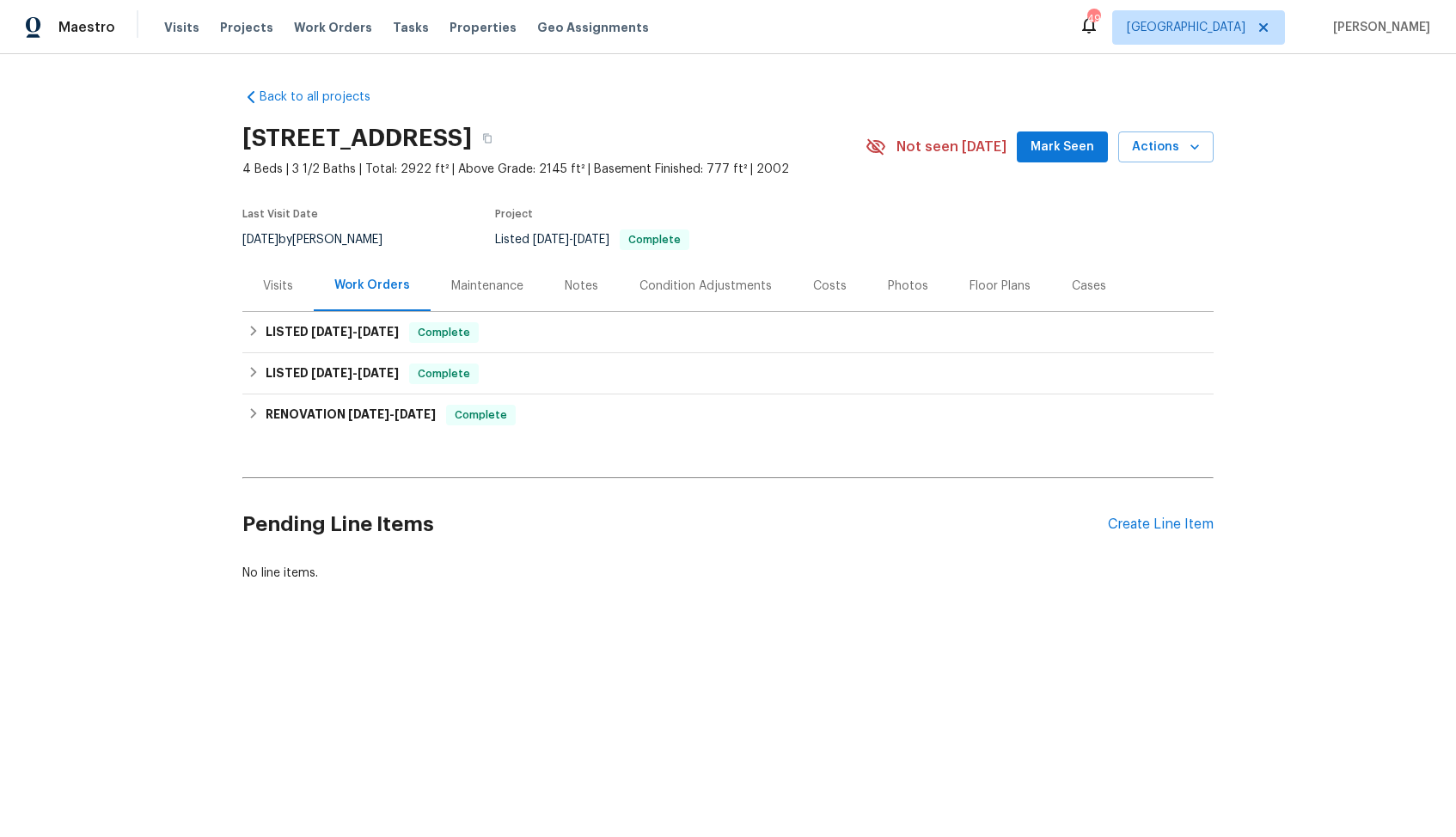
click at [275, 291] on div "Visits" at bounding box center [278, 286] width 30 height 17
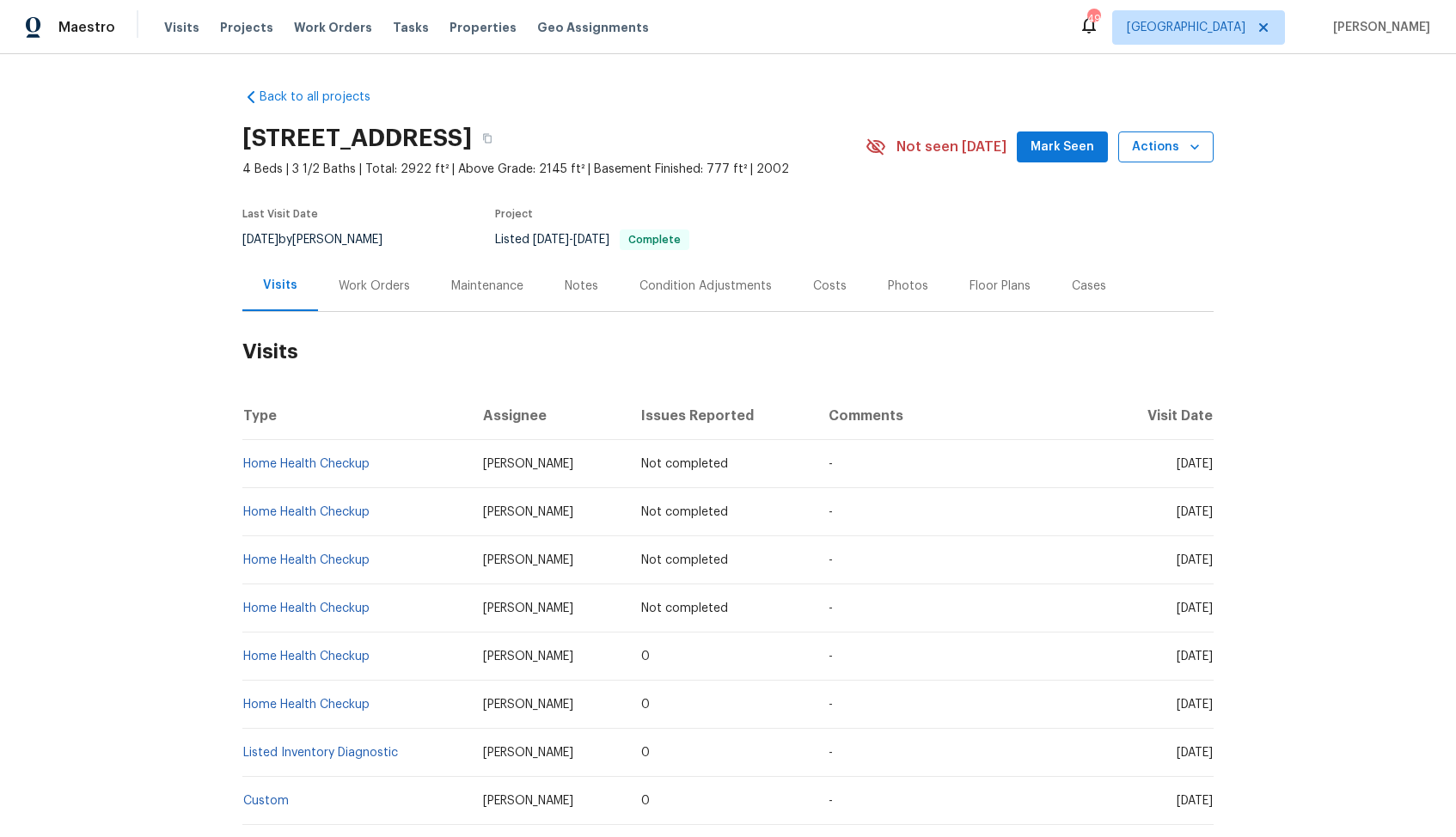
click at [1185, 150] on span "Actions" at bounding box center [1166, 147] width 68 height 21
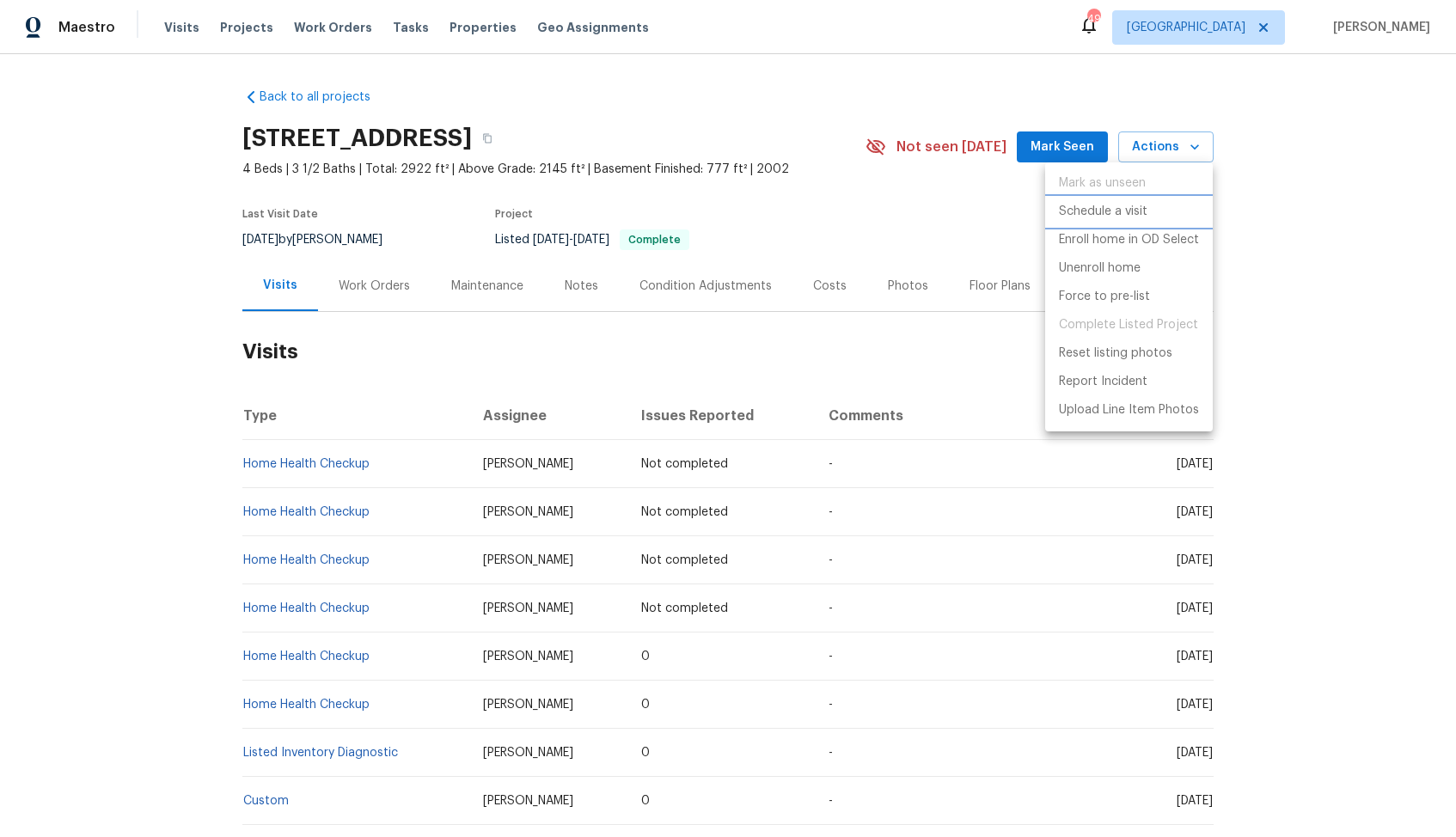
click at [1122, 216] on p "Schedule a visit" at bounding box center [1103, 211] width 88 height 18
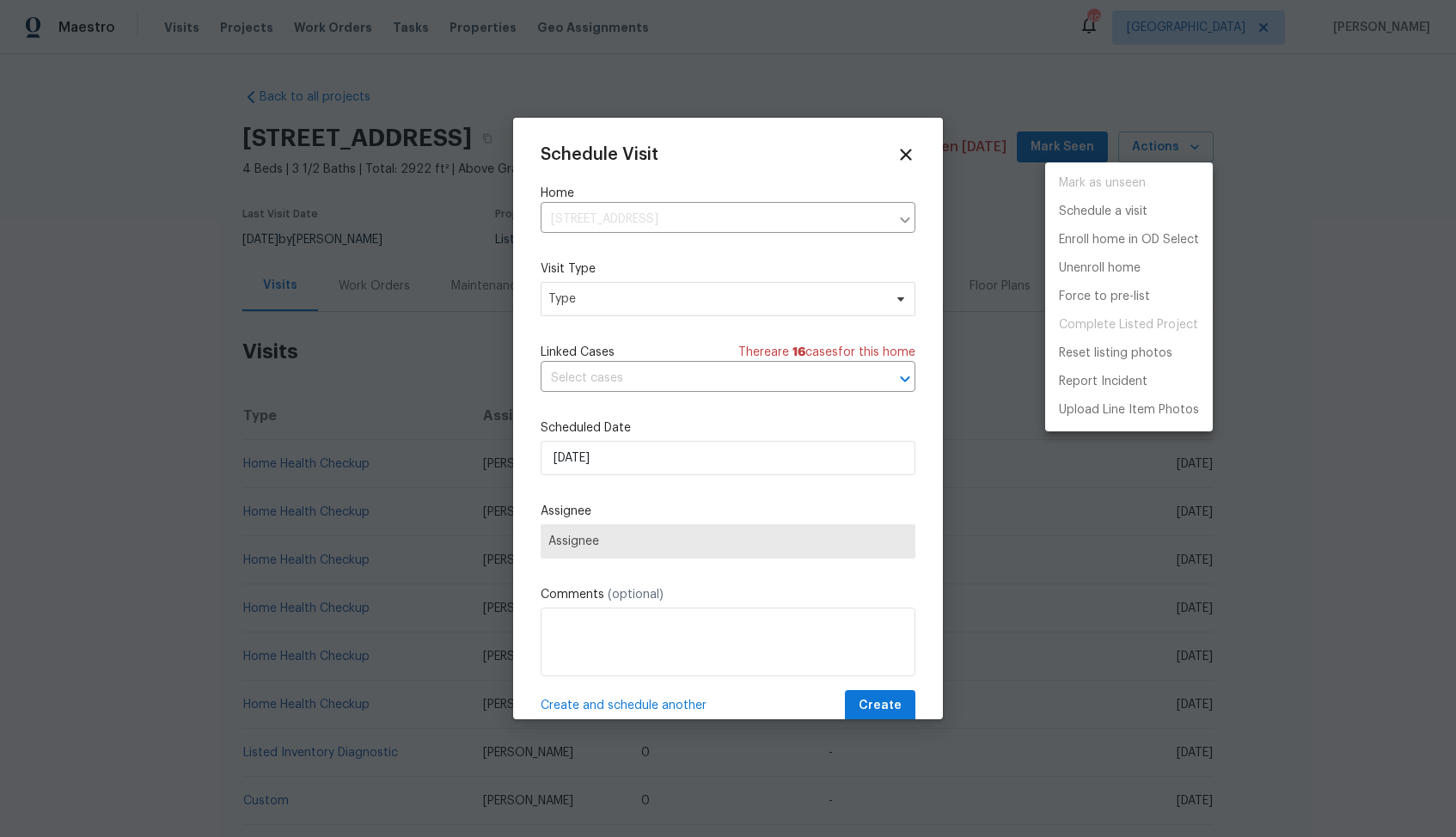
click at [583, 294] on div at bounding box center [728, 418] width 1456 height 837
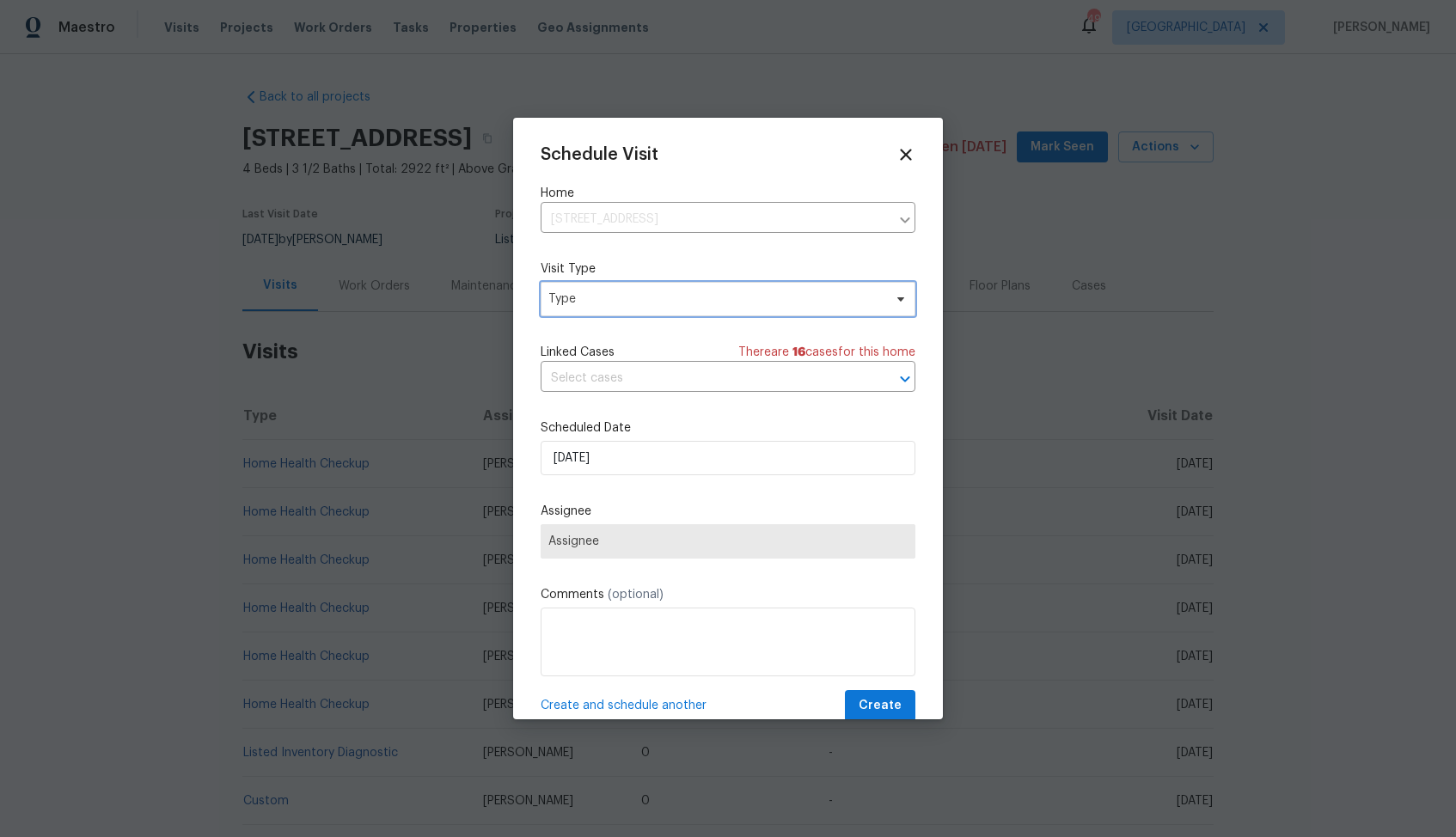
click at [566, 308] on span "Type" at bounding box center [728, 299] width 375 height 35
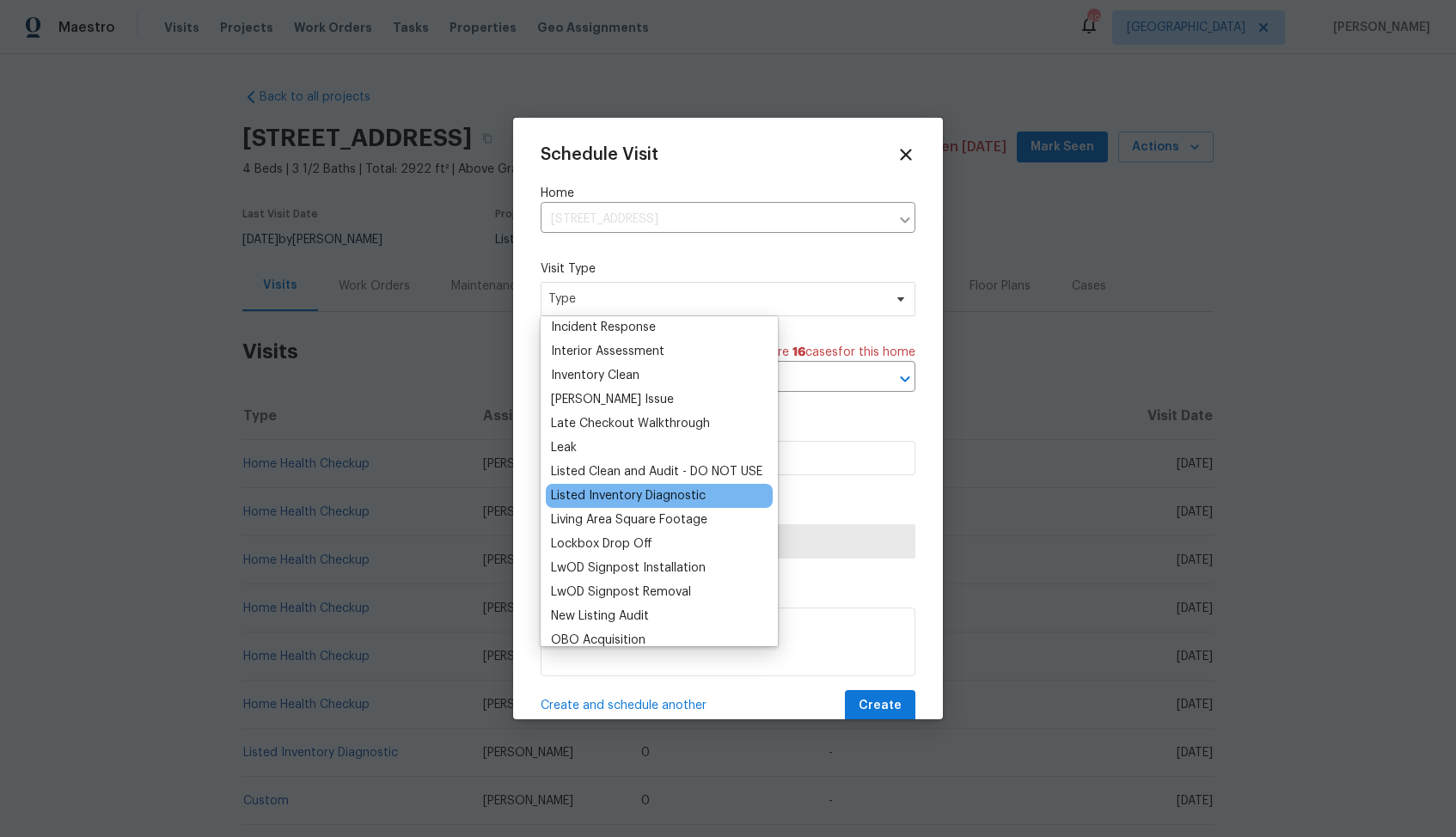
scroll to position [682, 0]
click at [605, 493] on div "Listed Inventory Diagnostic" at bounding box center [628, 492] width 155 height 17
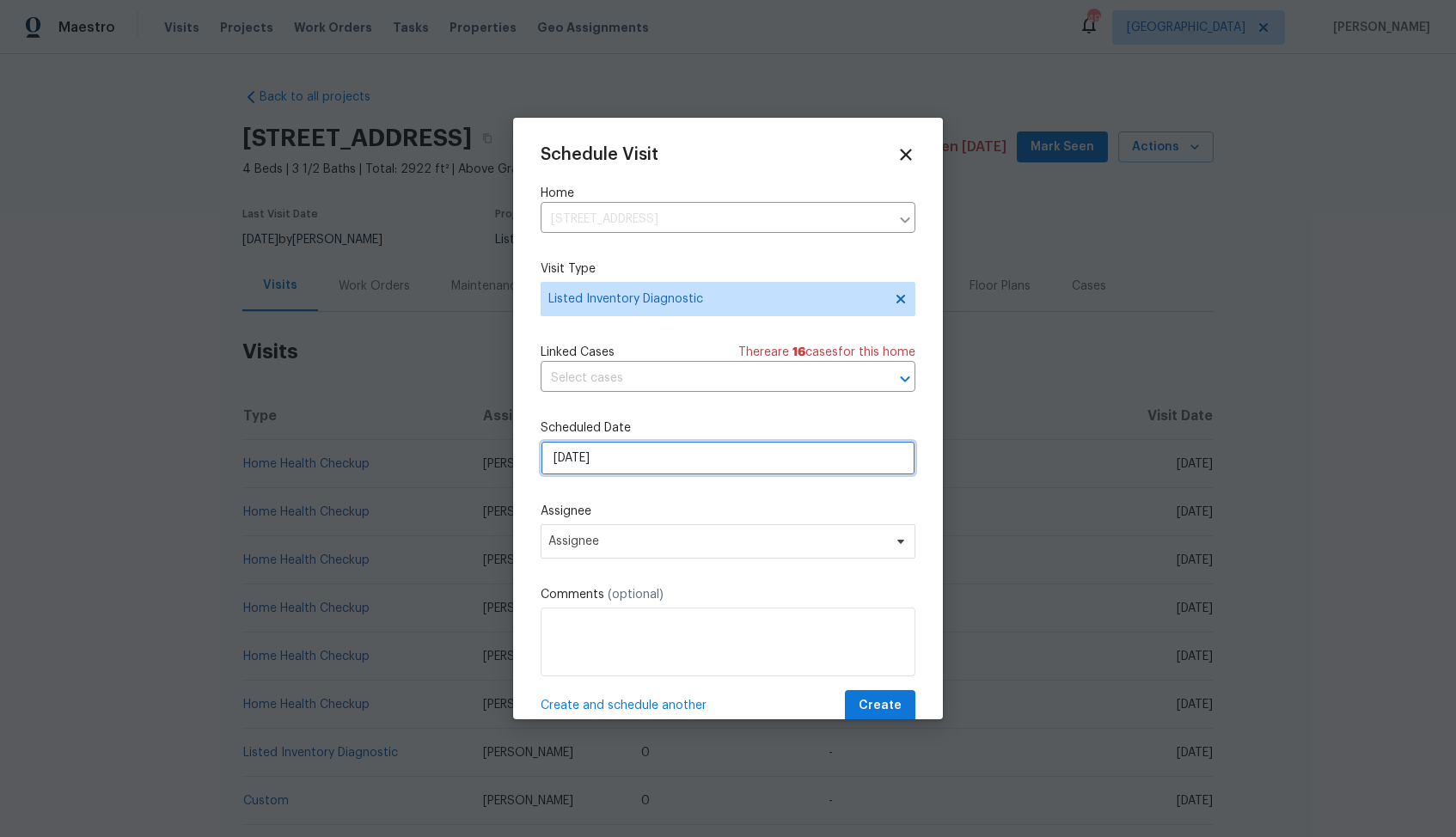
click at [623, 455] on input "[DATE]" at bounding box center [728, 458] width 375 height 35
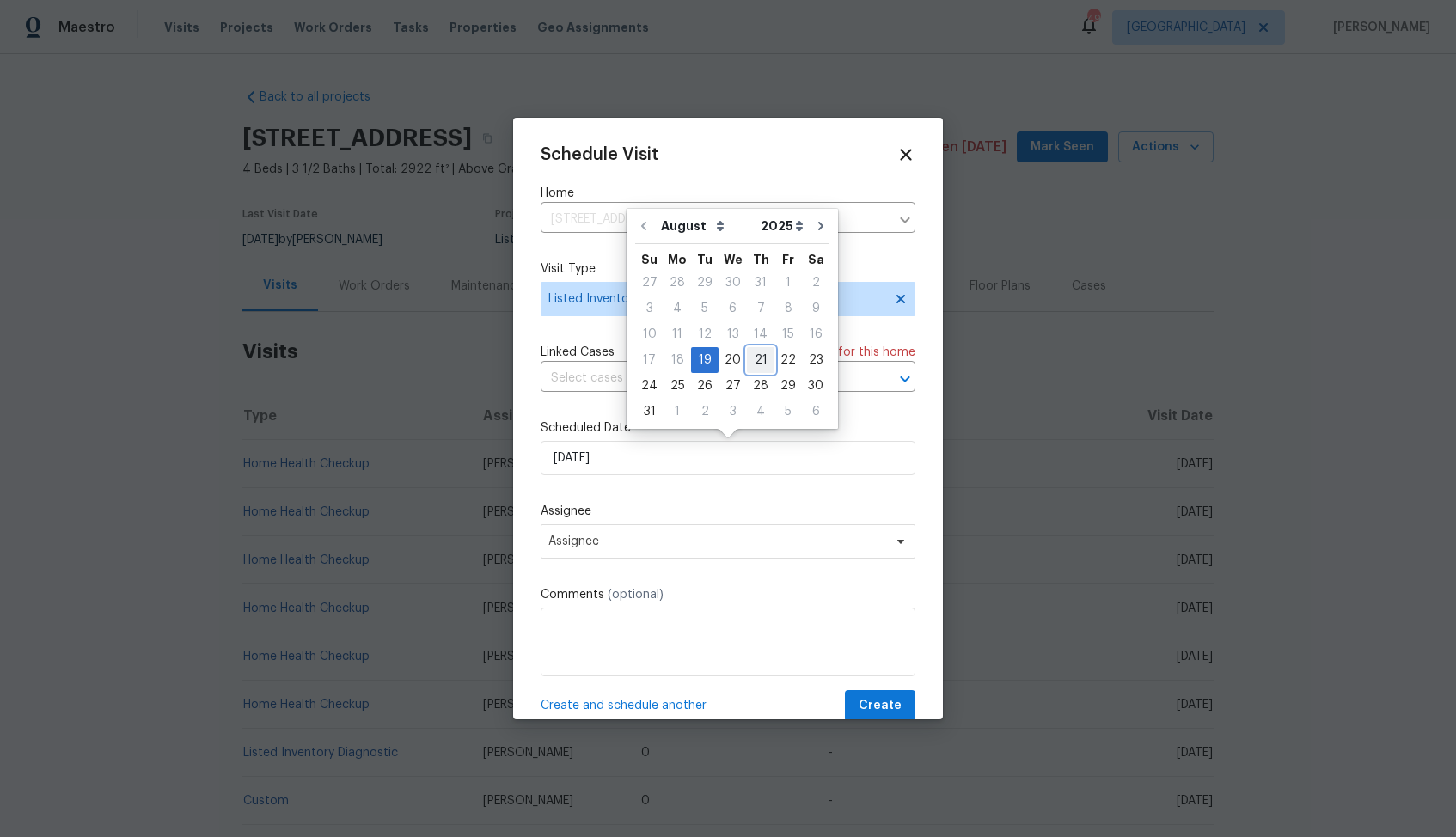
click at [751, 357] on div "21" at bounding box center [760, 359] width 28 height 24
type input "[DATE]"
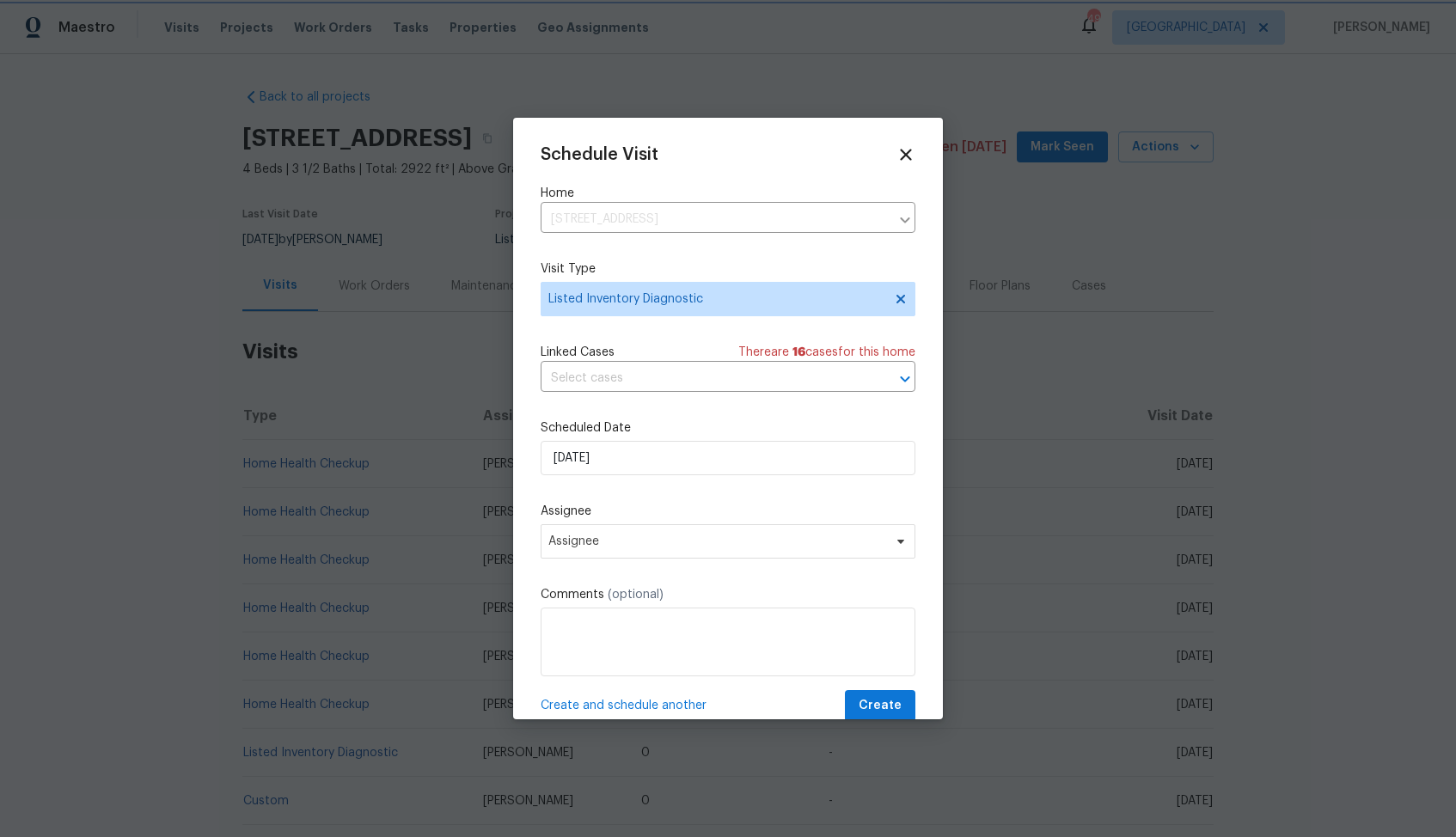
scroll to position [31, 0]
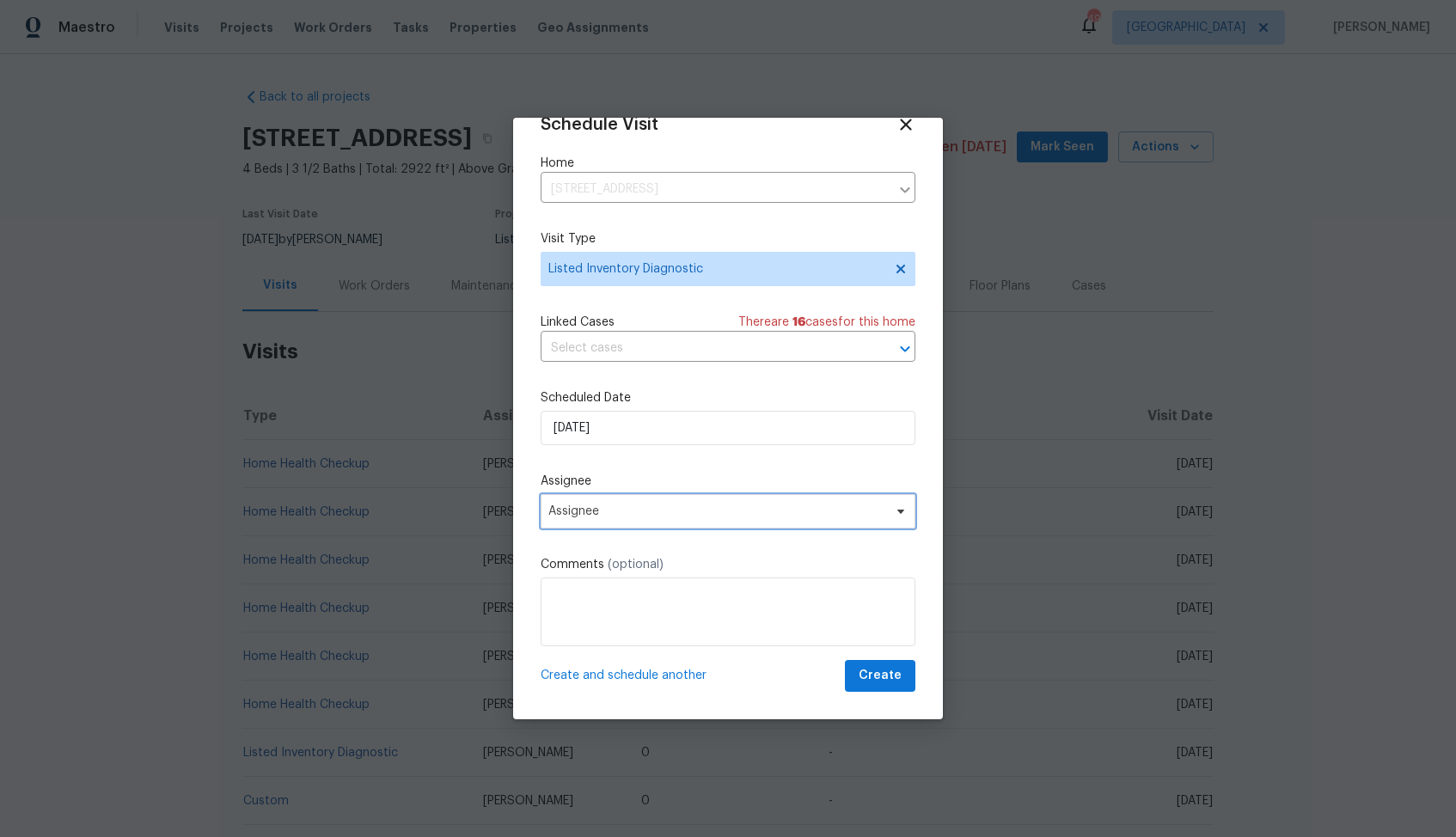
click at [679, 526] on span "Assignee" at bounding box center [728, 511] width 375 height 35
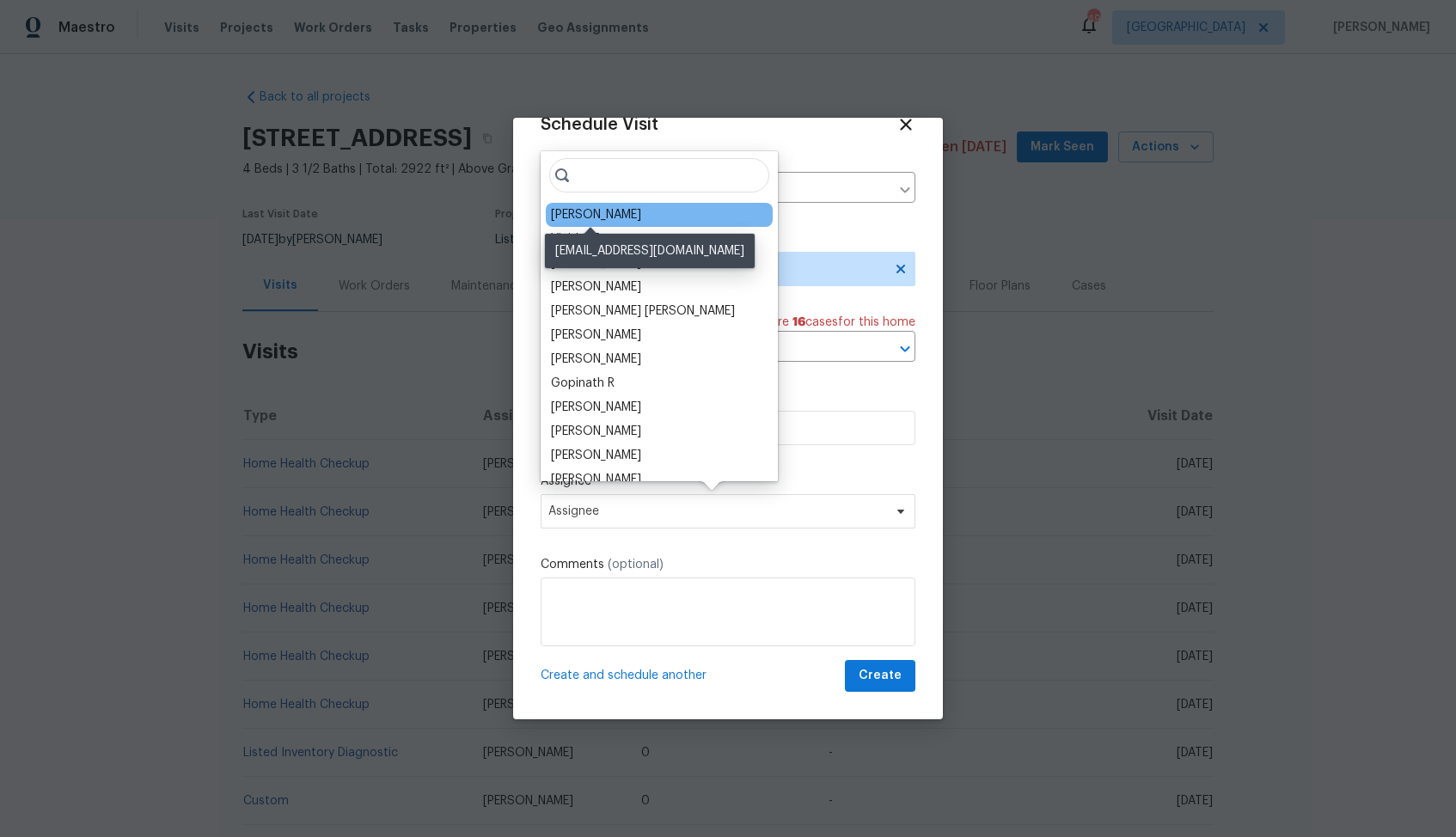
click at [580, 211] on div "[PERSON_NAME]" at bounding box center [596, 215] width 90 height 17
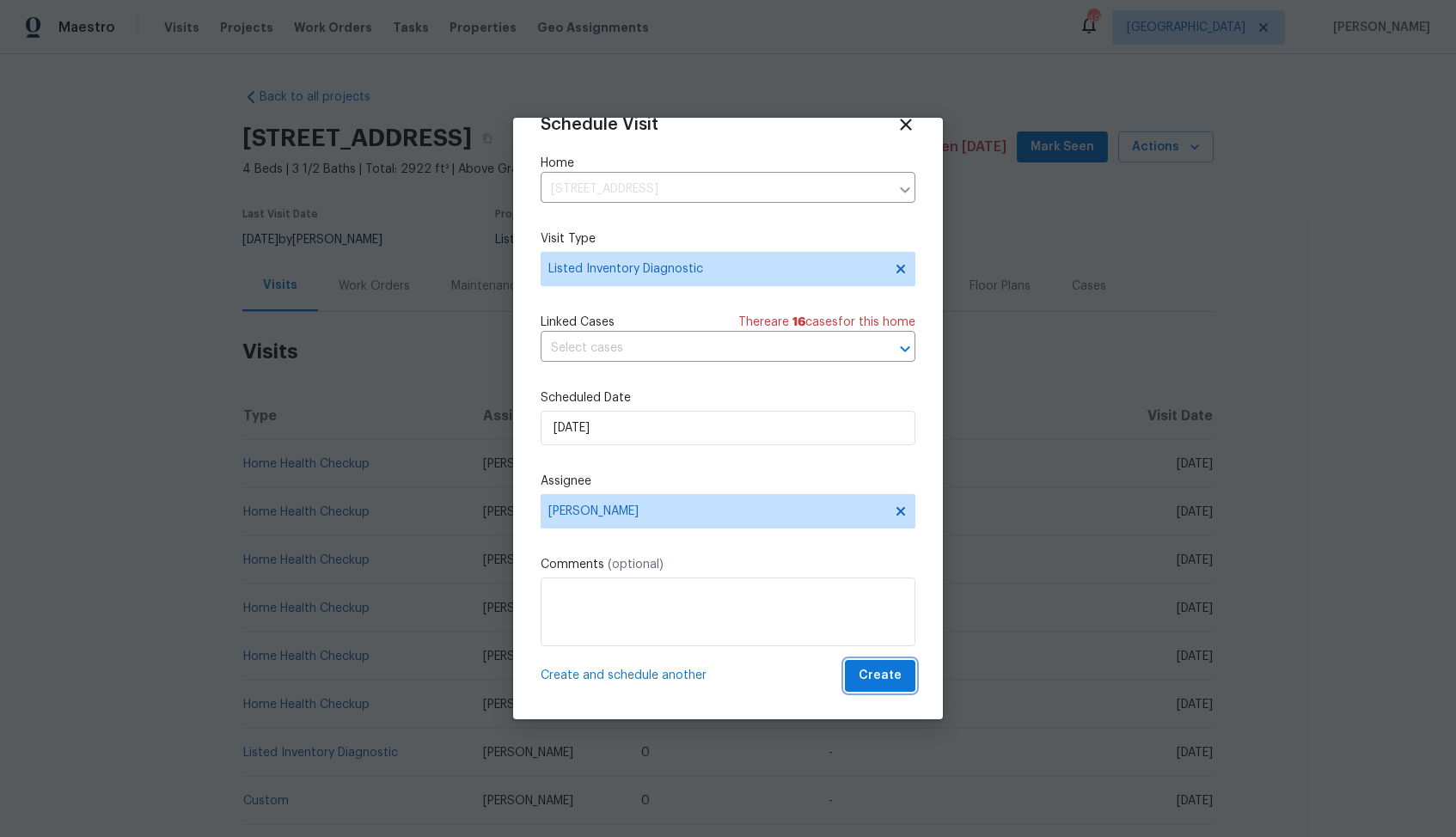
click at [874, 678] on span "Create" at bounding box center [880, 676] width 43 height 21
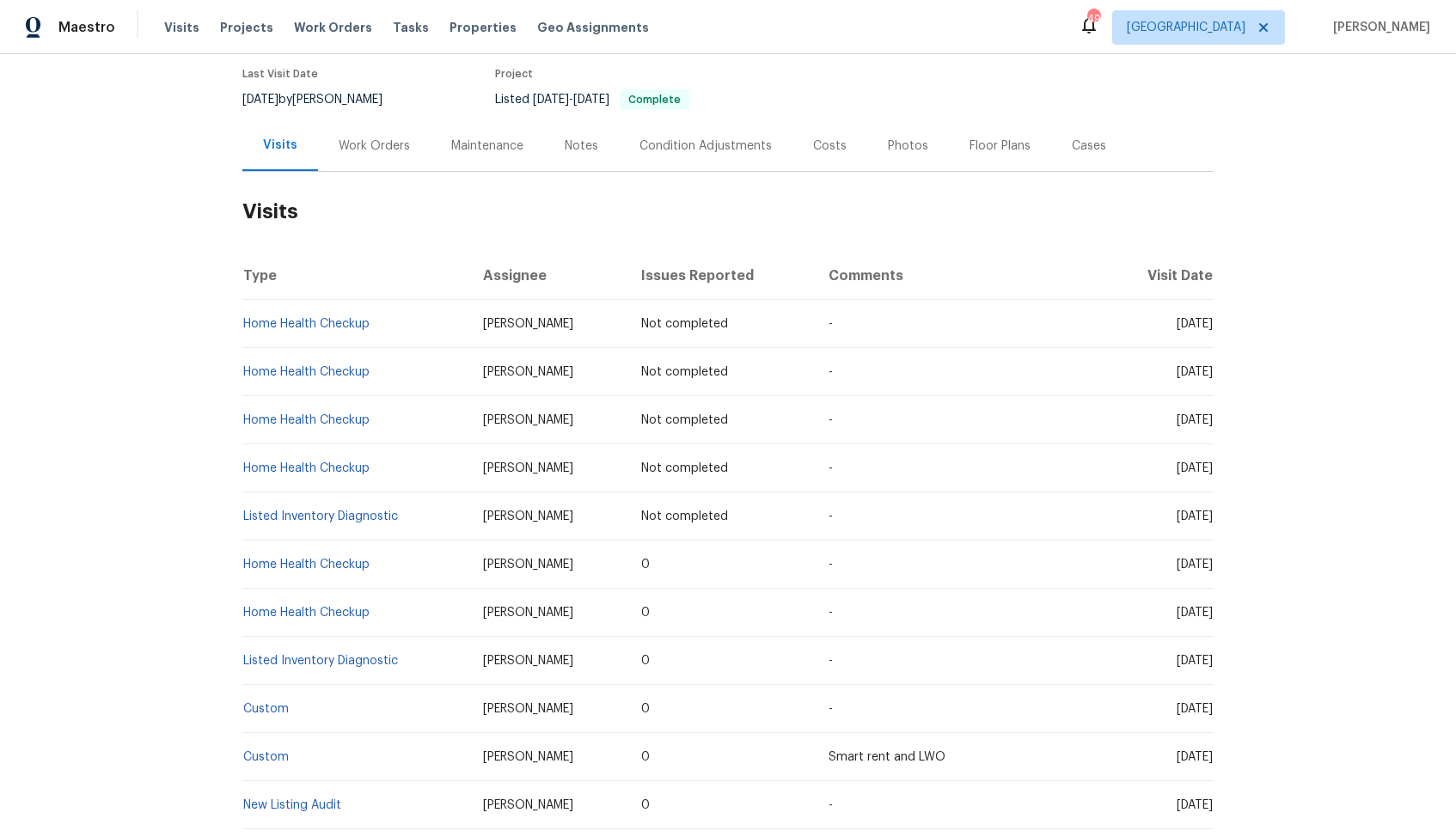
scroll to position [196, 0]
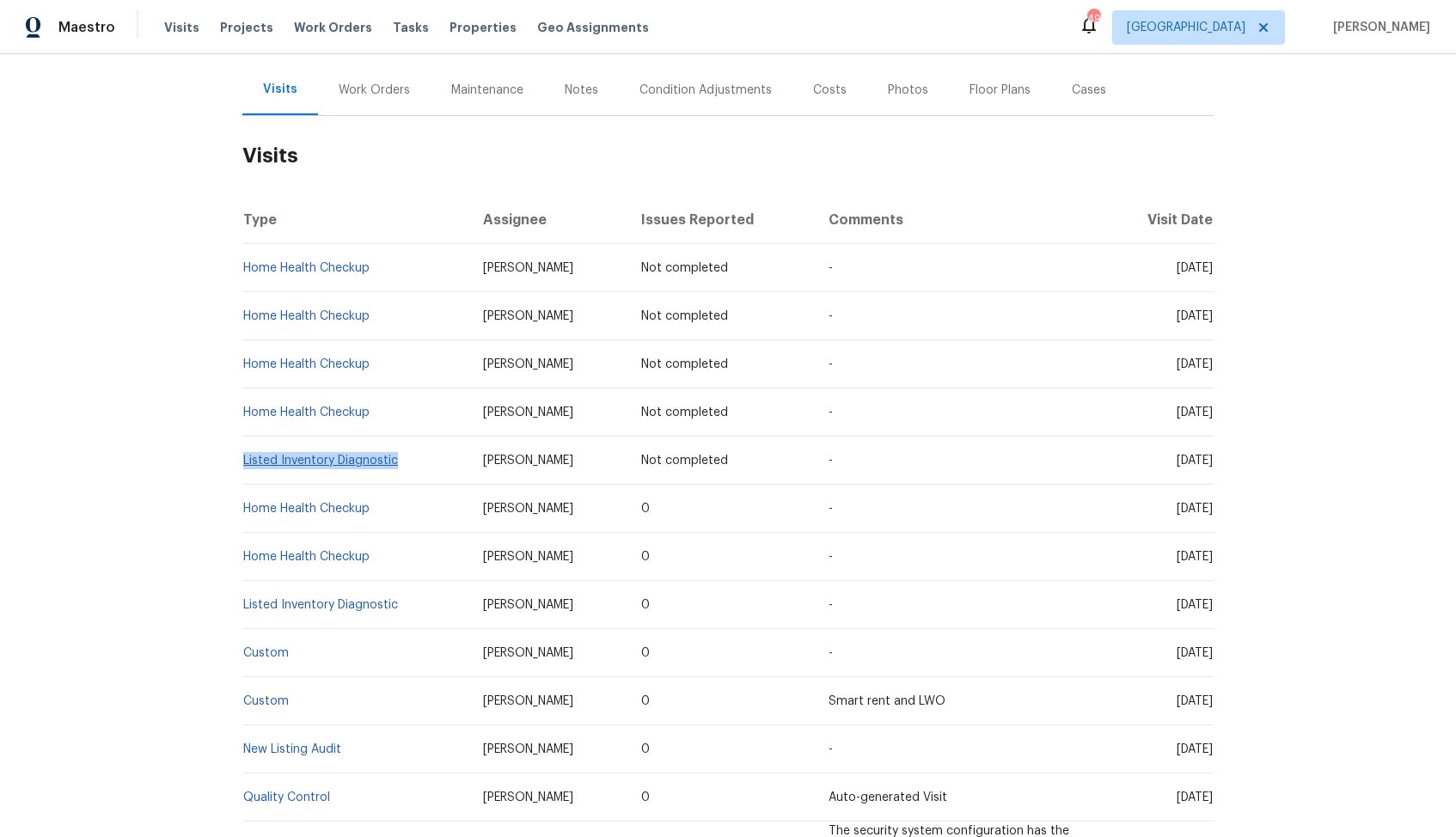
drag, startPoint x: 402, startPoint y: 462, endPoint x: 242, endPoint y: 461, distance: 160.0
click at [242, 462] on td "Listed Inventory Diagnostic" at bounding box center [356, 460] width 227 height 48
copy link "Listed Inventory Diagnostic"
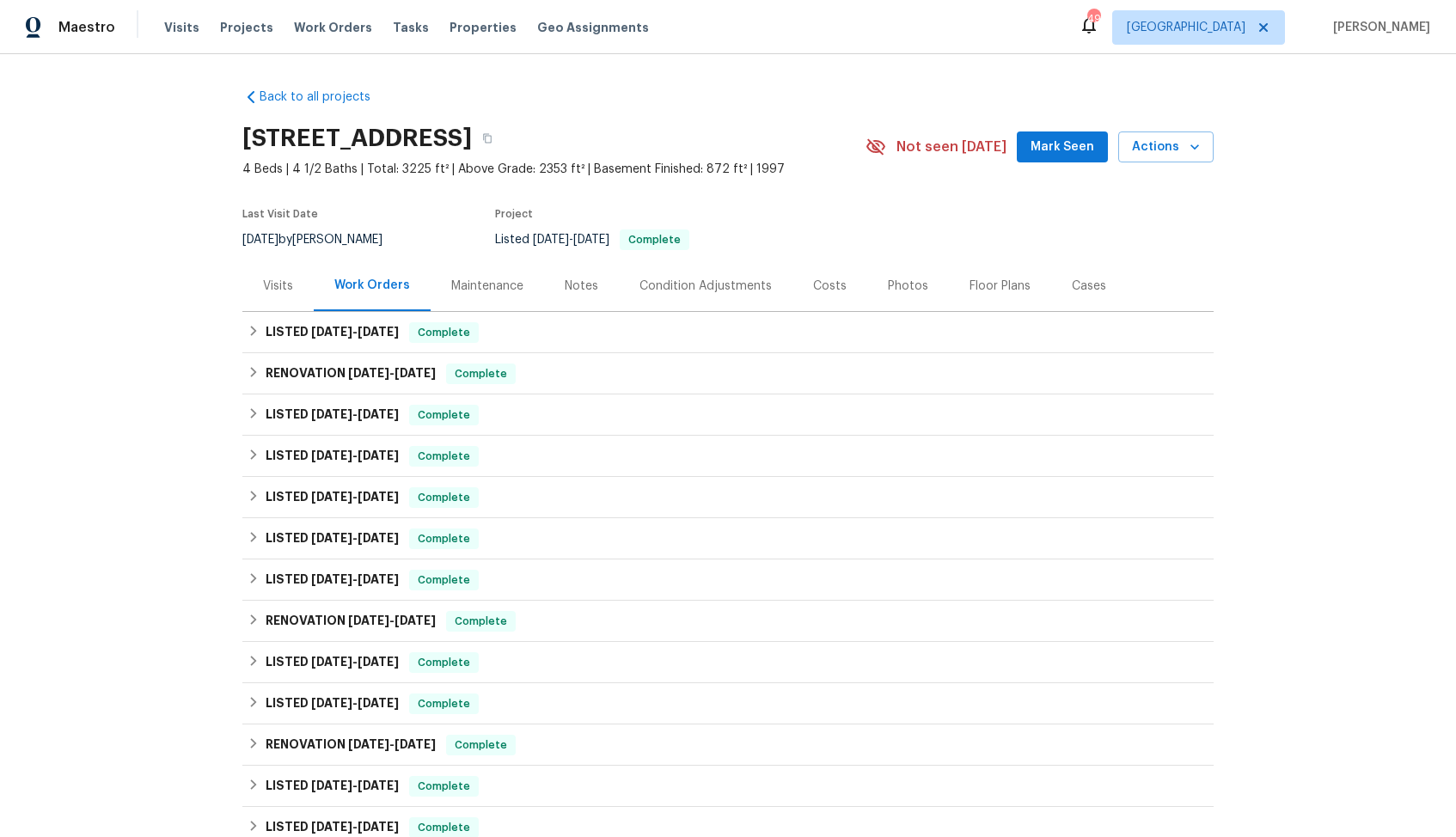
click at [297, 293] on div "Visits" at bounding box center [278, 285] width 71 height 51
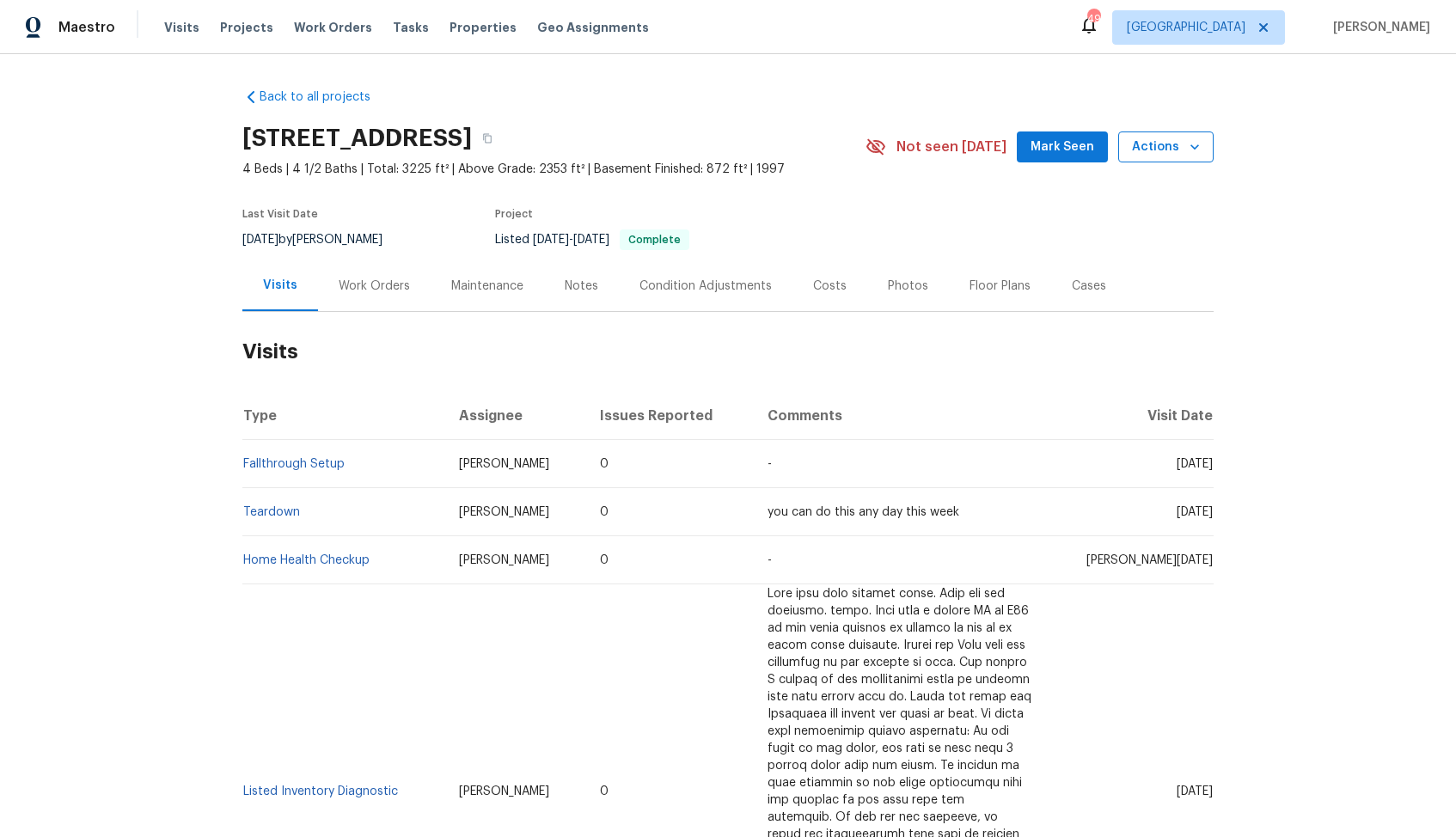
click at [1189, 143] on icon "button" at bounding box center [1195, 147] width 17 height 17
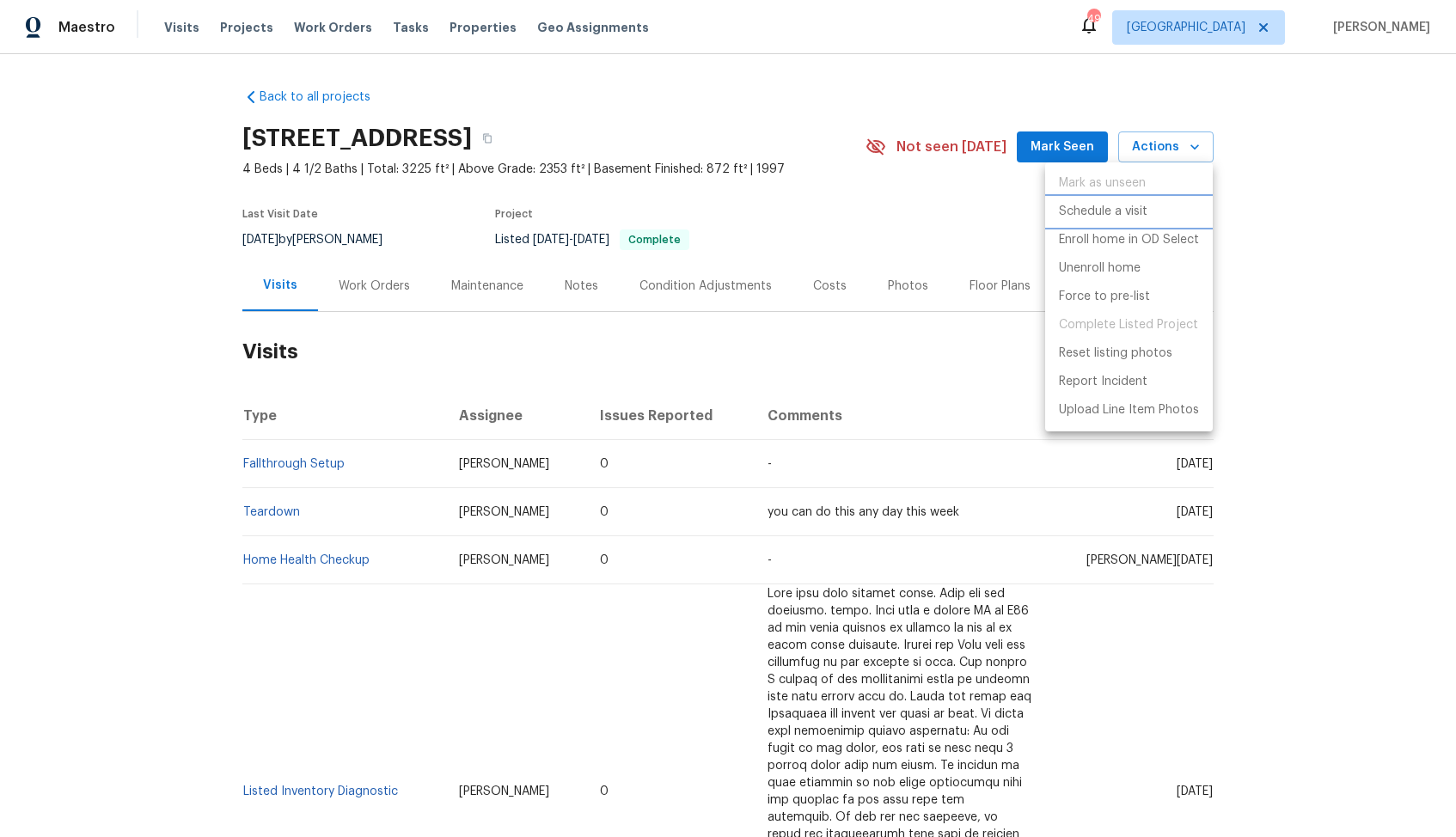
click at [1115, 216] on p "Schedule a visit" at bounding box center [1103, 211] width 88 height 18
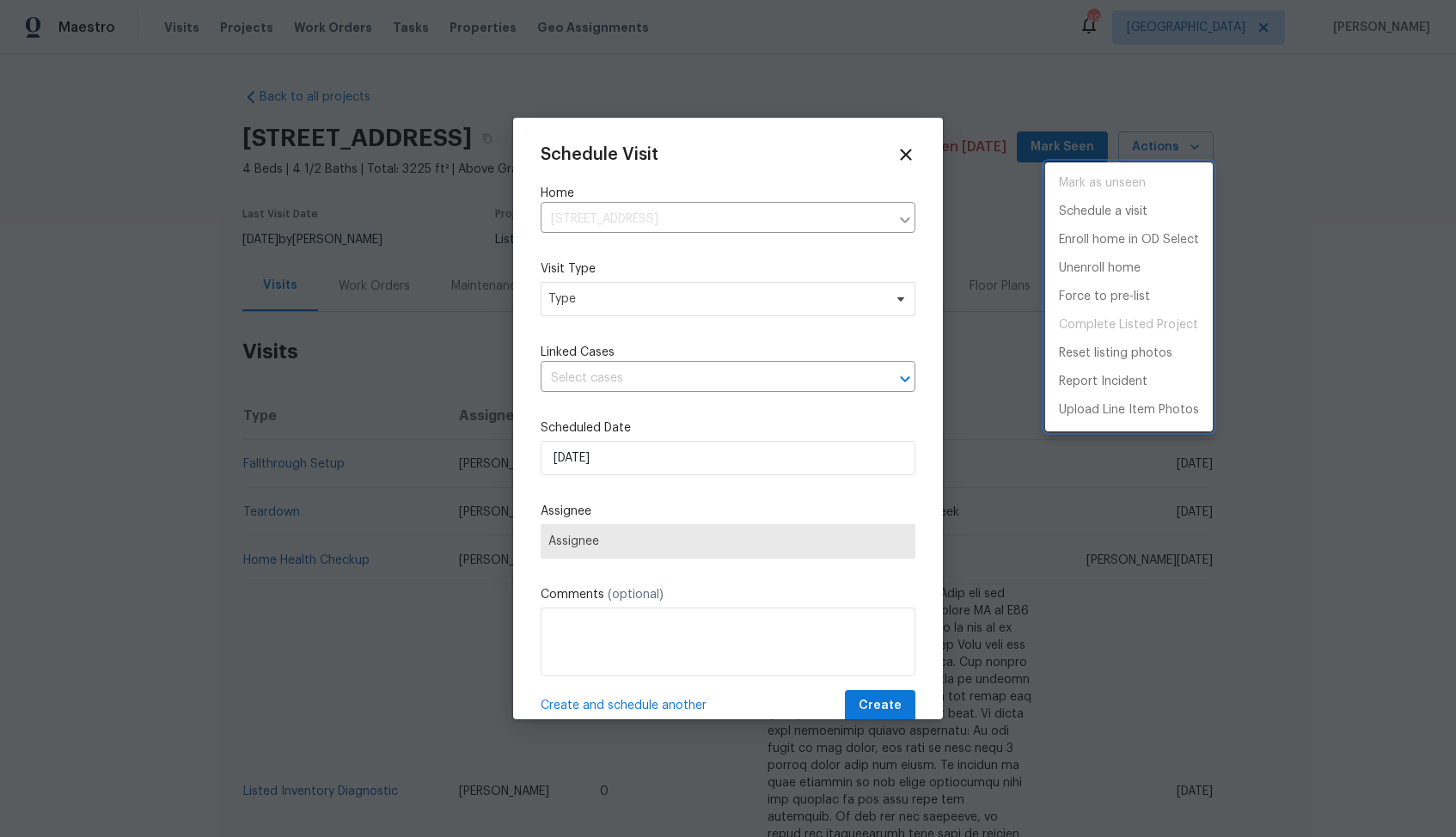
click at [630, 296] on div at bounding box center [728, 418] width 1456 height 837
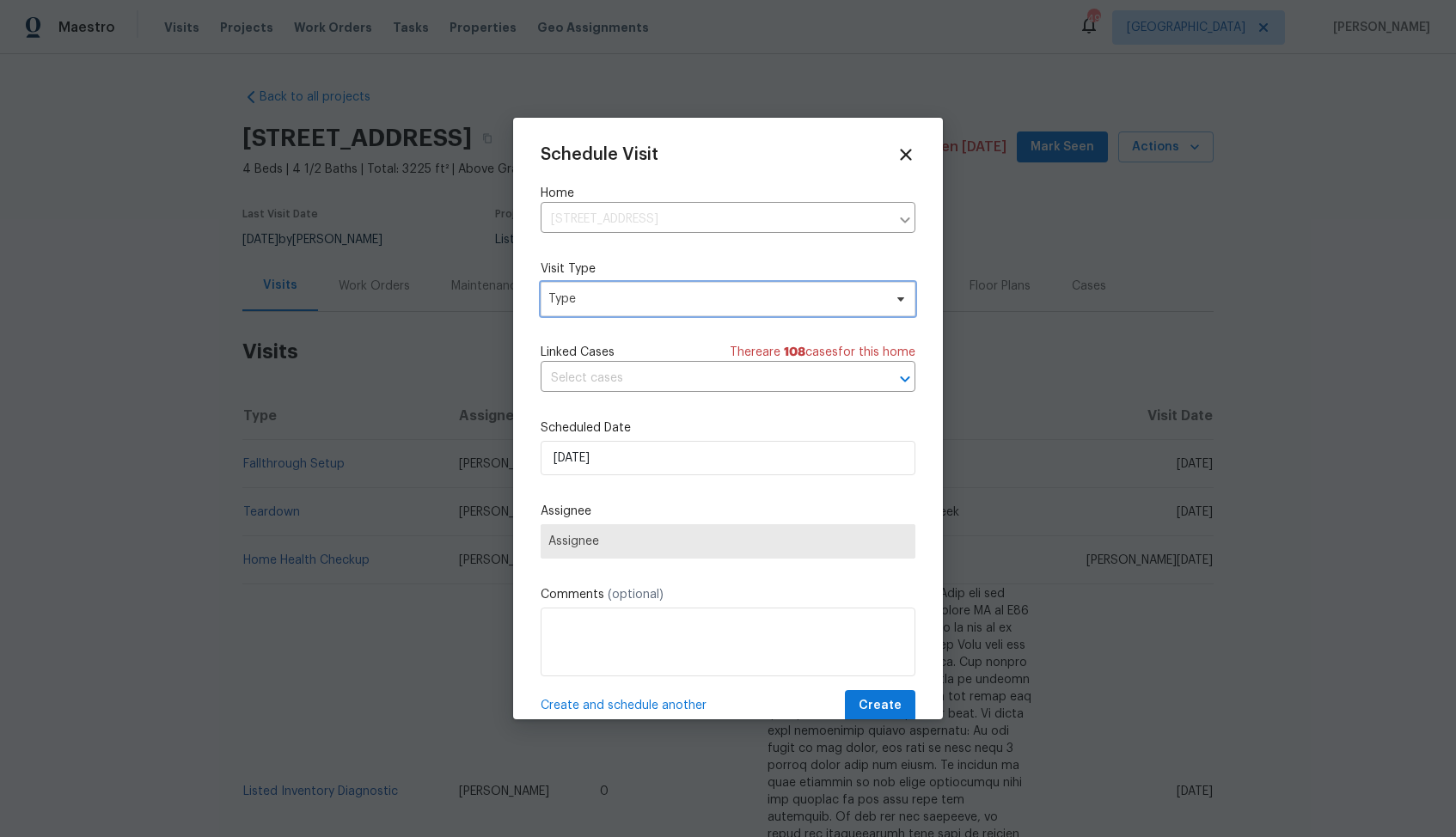
click at [570, 300] on span "Type" at bounding box center [716, 299] width 334 height 17
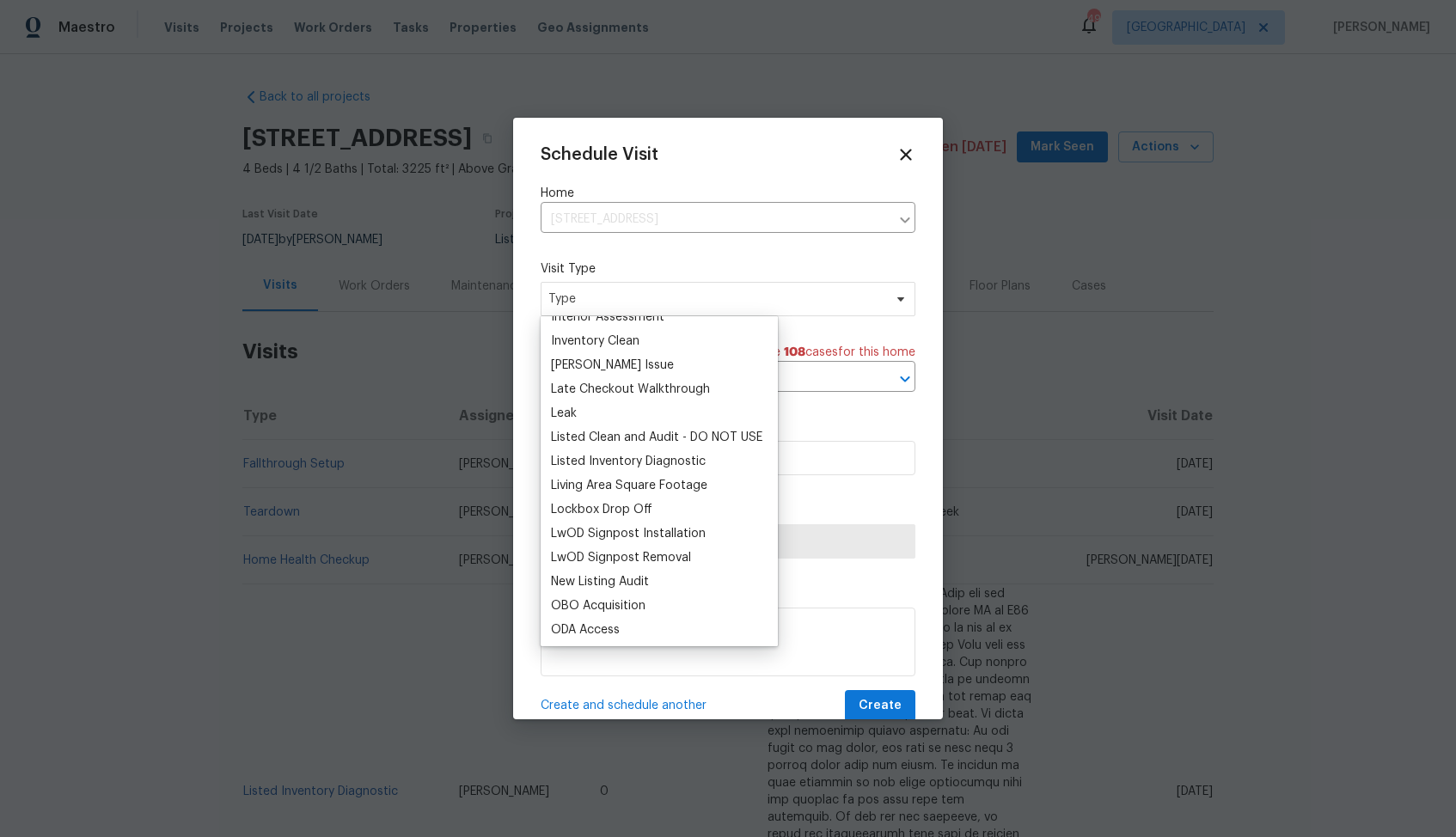
scroll to position [715, 0]
click at [601, 457] on div "Listed Inventory Diagnostic" at bounding box center [628, 459] width 155 height 17
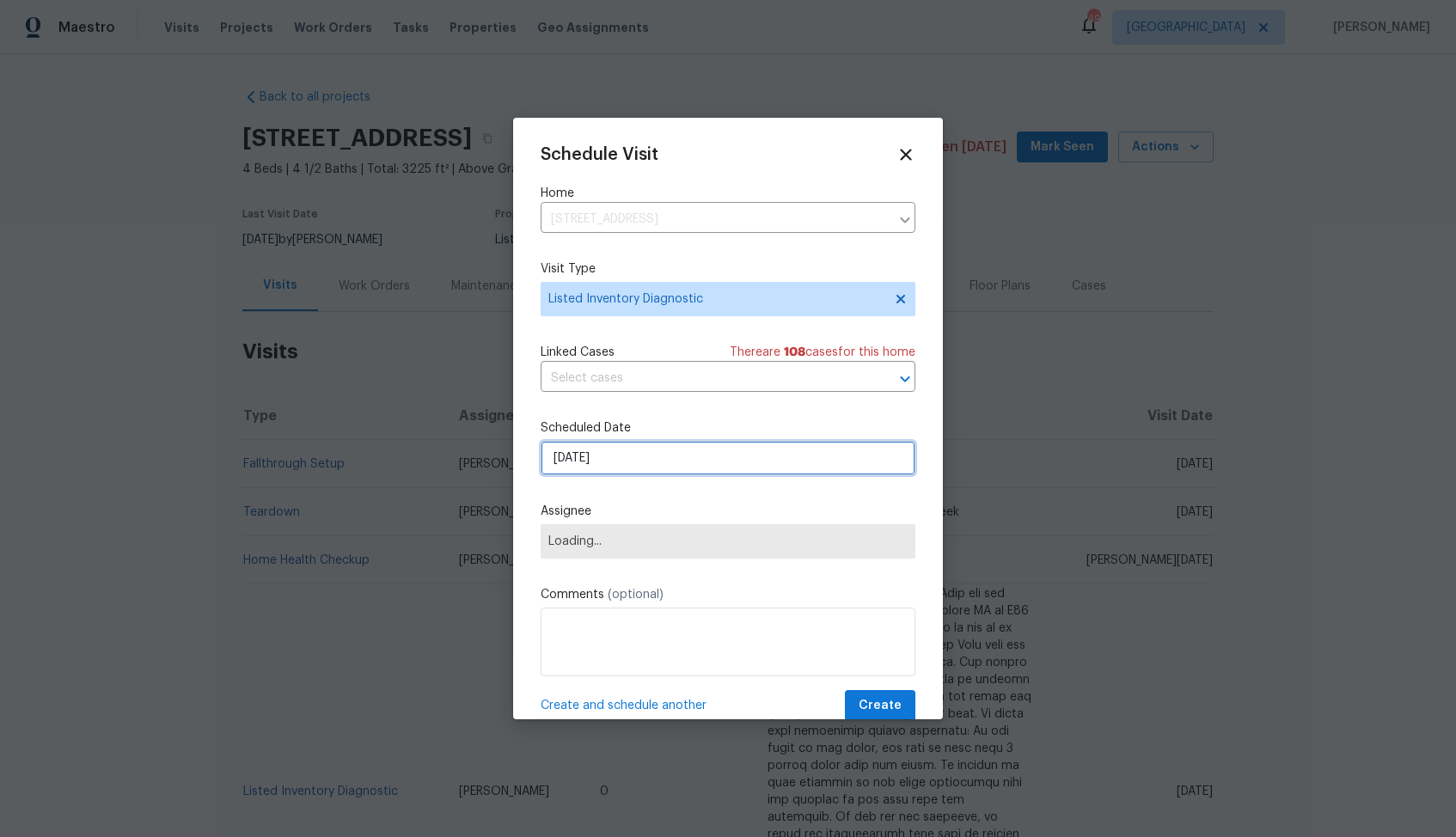
click at [615, 462] on input "[DATE]" at bounding box center [728, 458] width 375 height 35
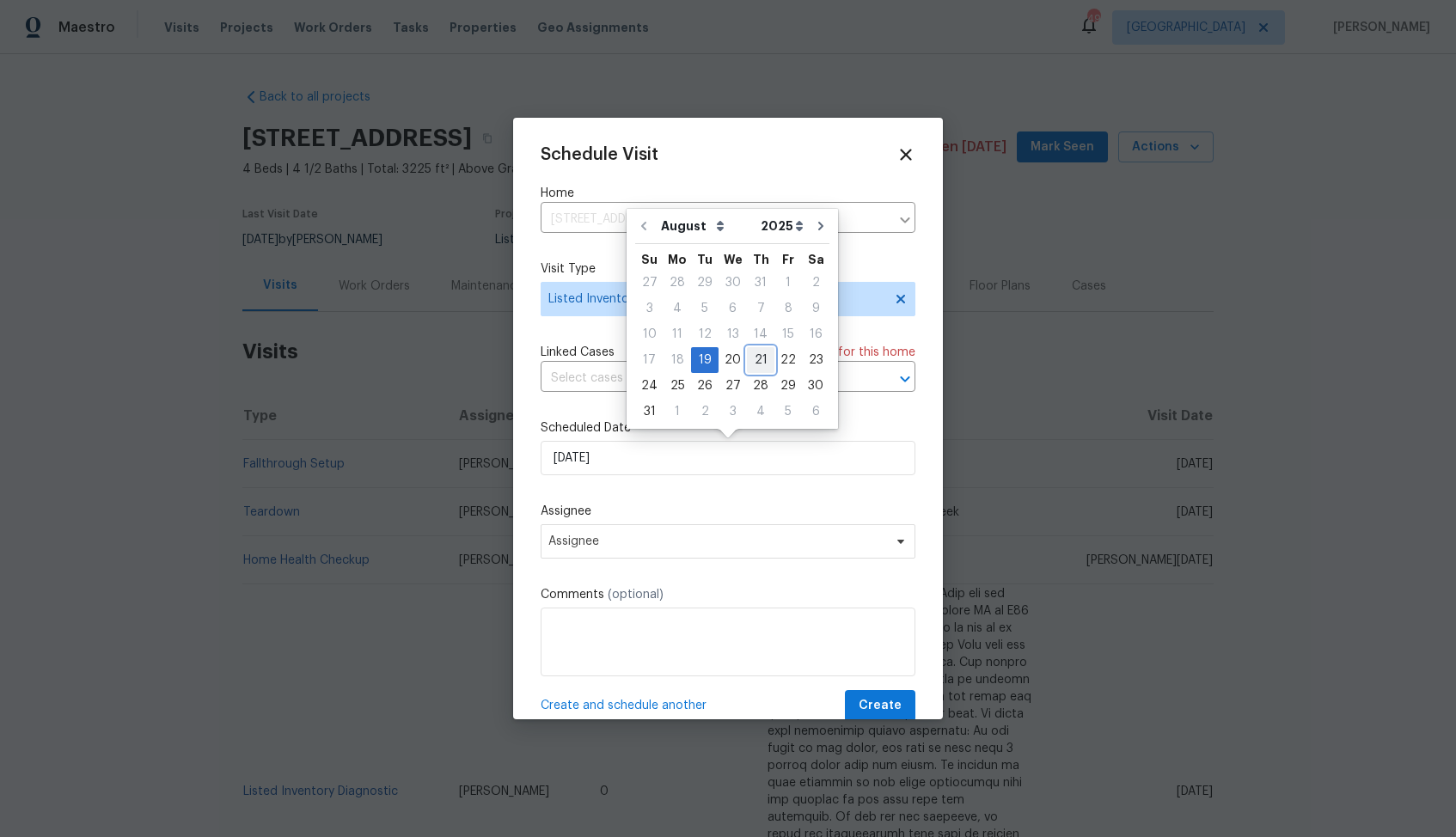
click at [761, 348] on div "21" at bounding box center [760, 359] width 28 height 24
type input "[DATE]"
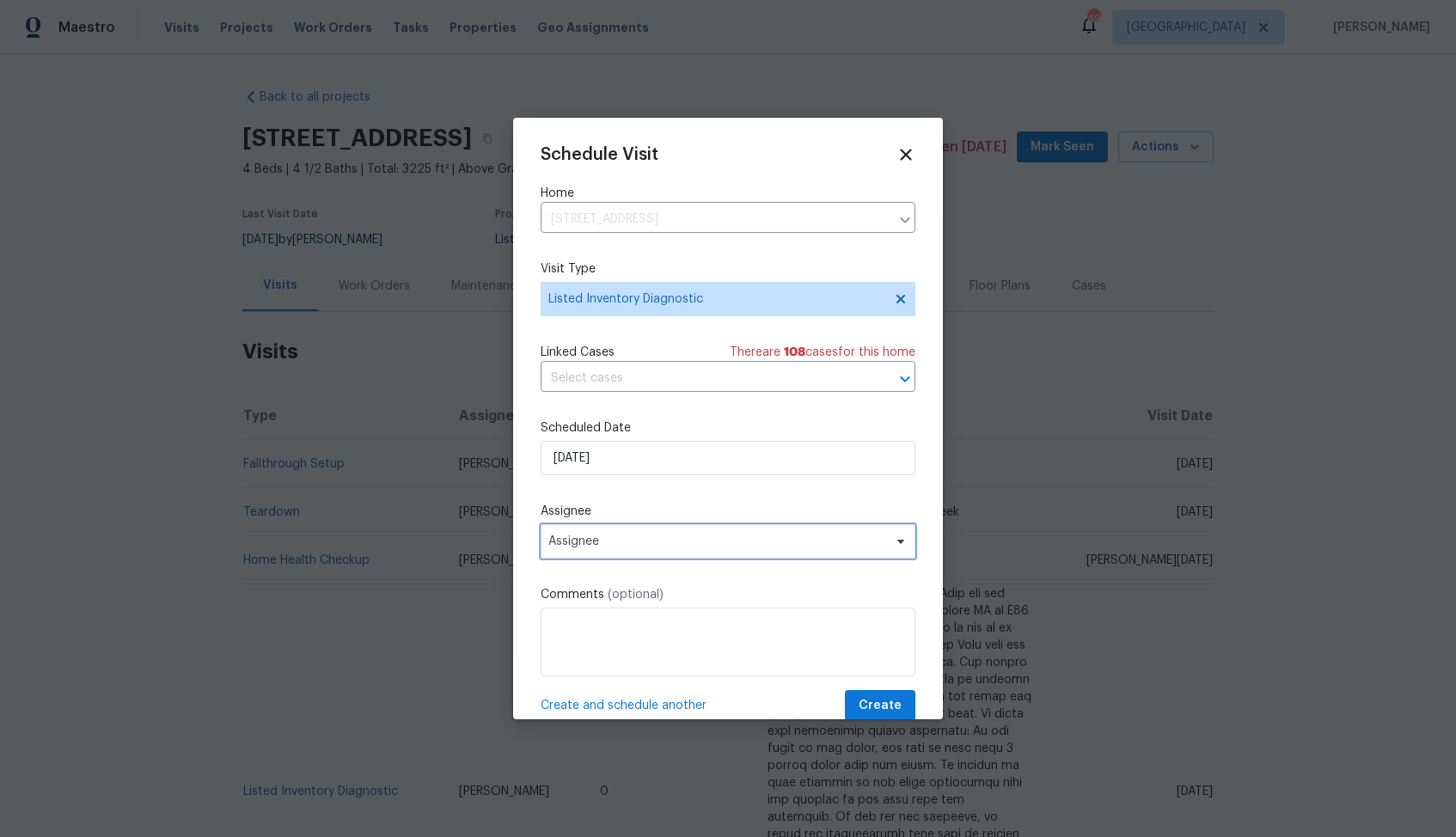
click at [605, 542] on span "Assignee" at bounding box center [717, 541] width 337 height 13
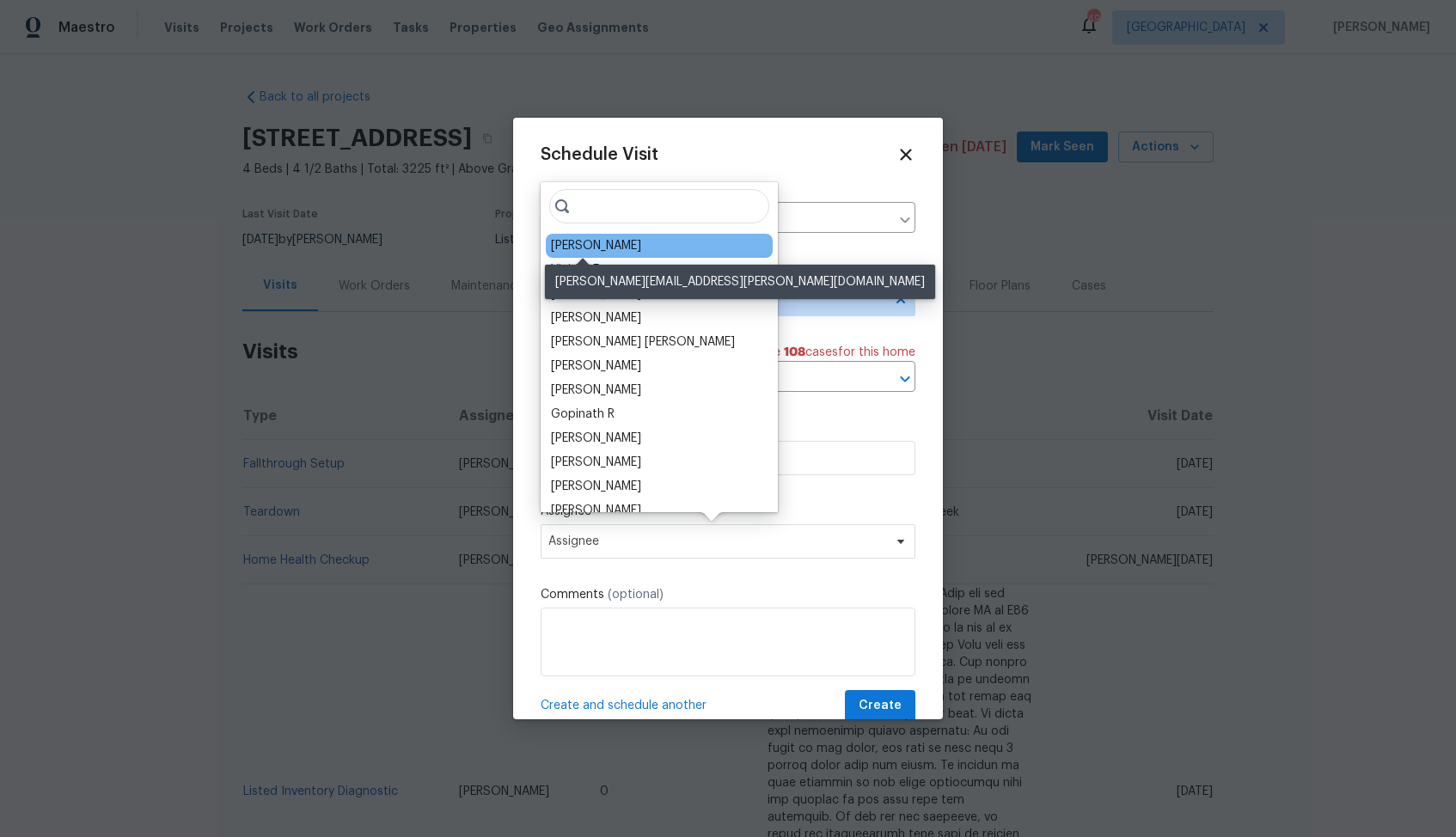
click at [591, 239] on div "[PERSON_NAME]" at bounding box center [596, 246] width 90 height 17
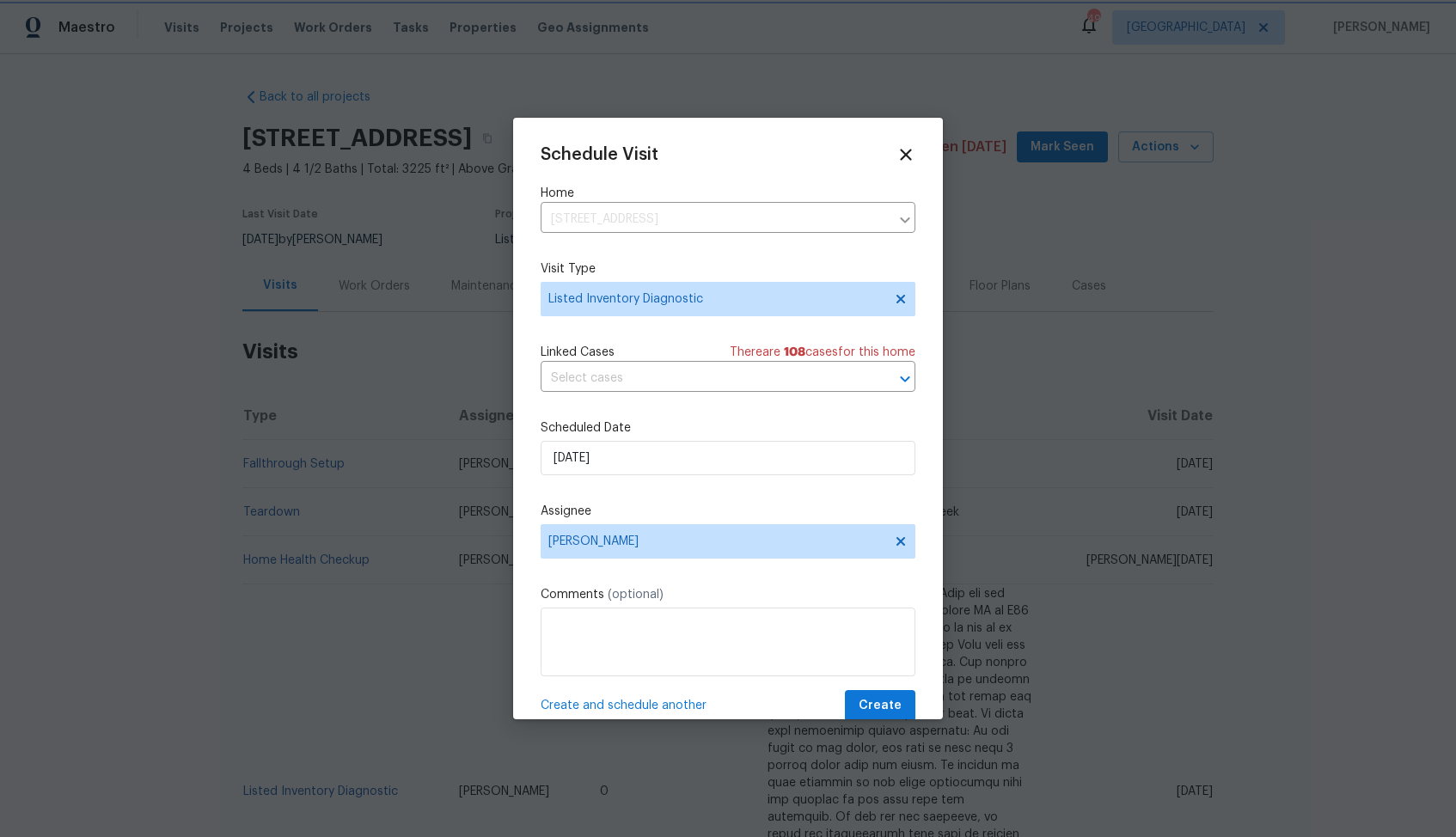
scroll to position [31, 0]
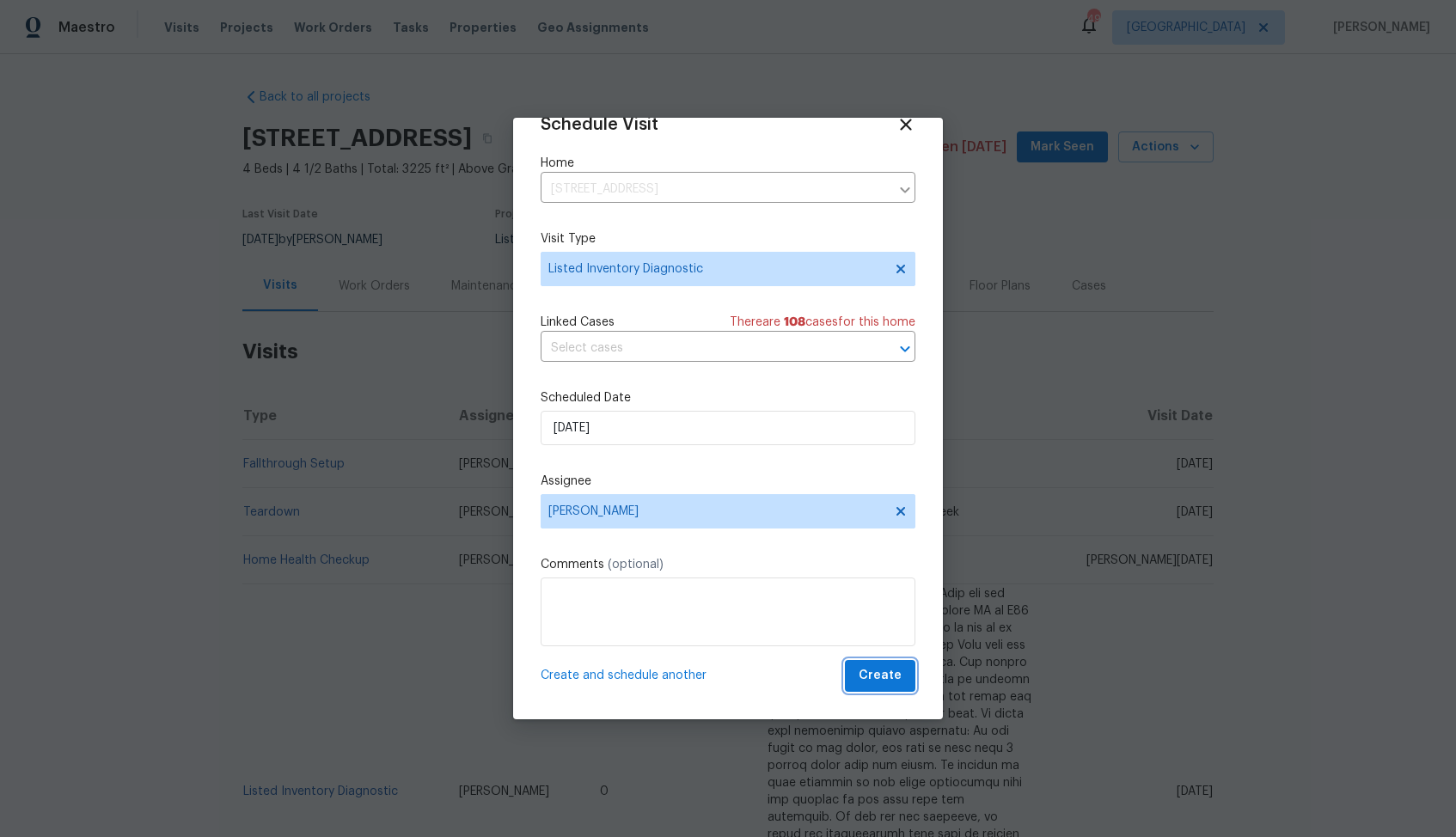
click at [886, 686] on span "Create" at bounding box center [880, 676] width 43 height 21
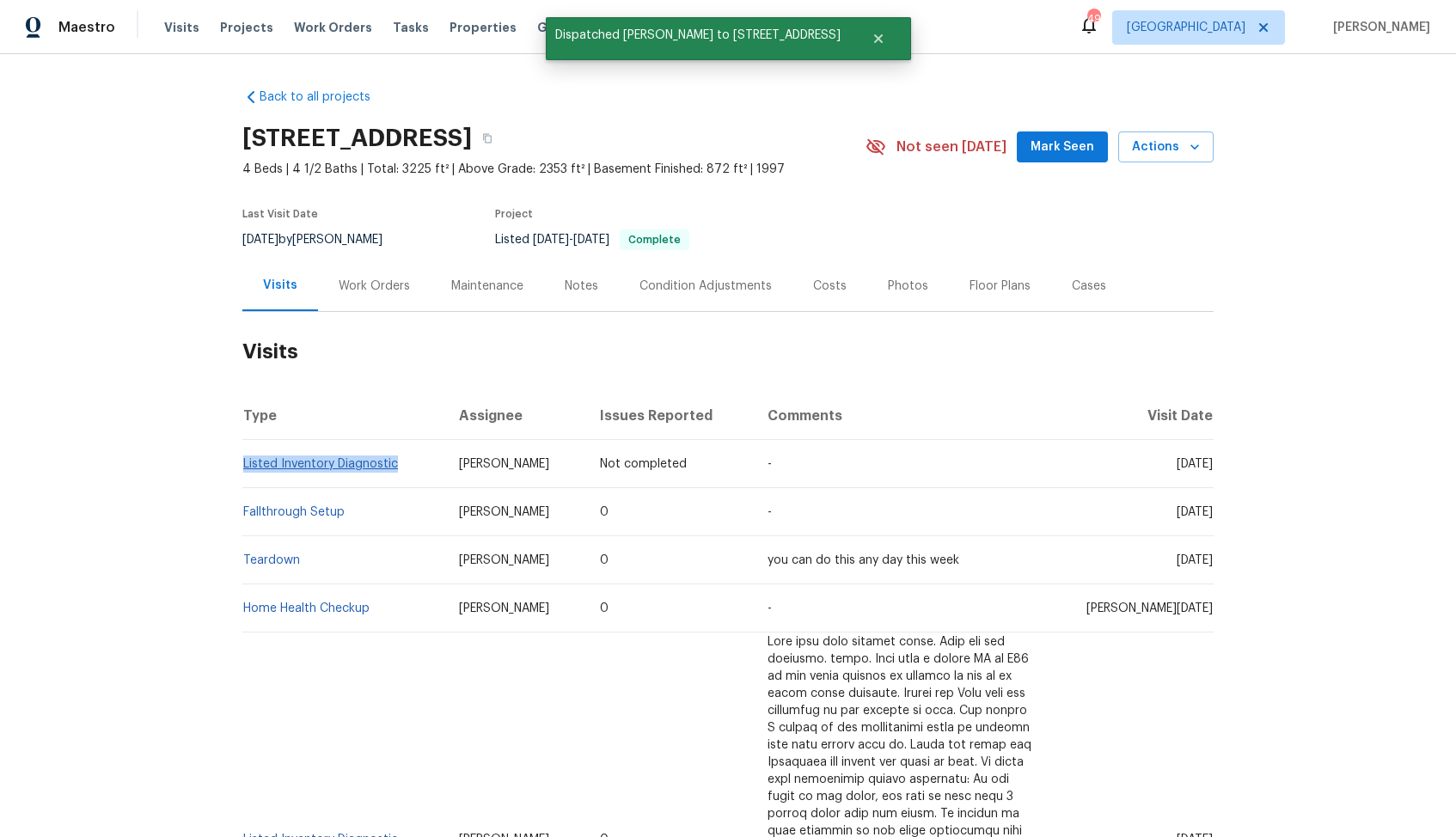
drag, startPoint x: 399, startPoint y: 467, endPoint x: 243, endPoint y: 464, distance: 156.0
click at [243, 464] on td "Listed Inventory Diagnostic" at bounding box center [343, 464] width 203 height 48
copy link "Listed Inventory Diagnostic"
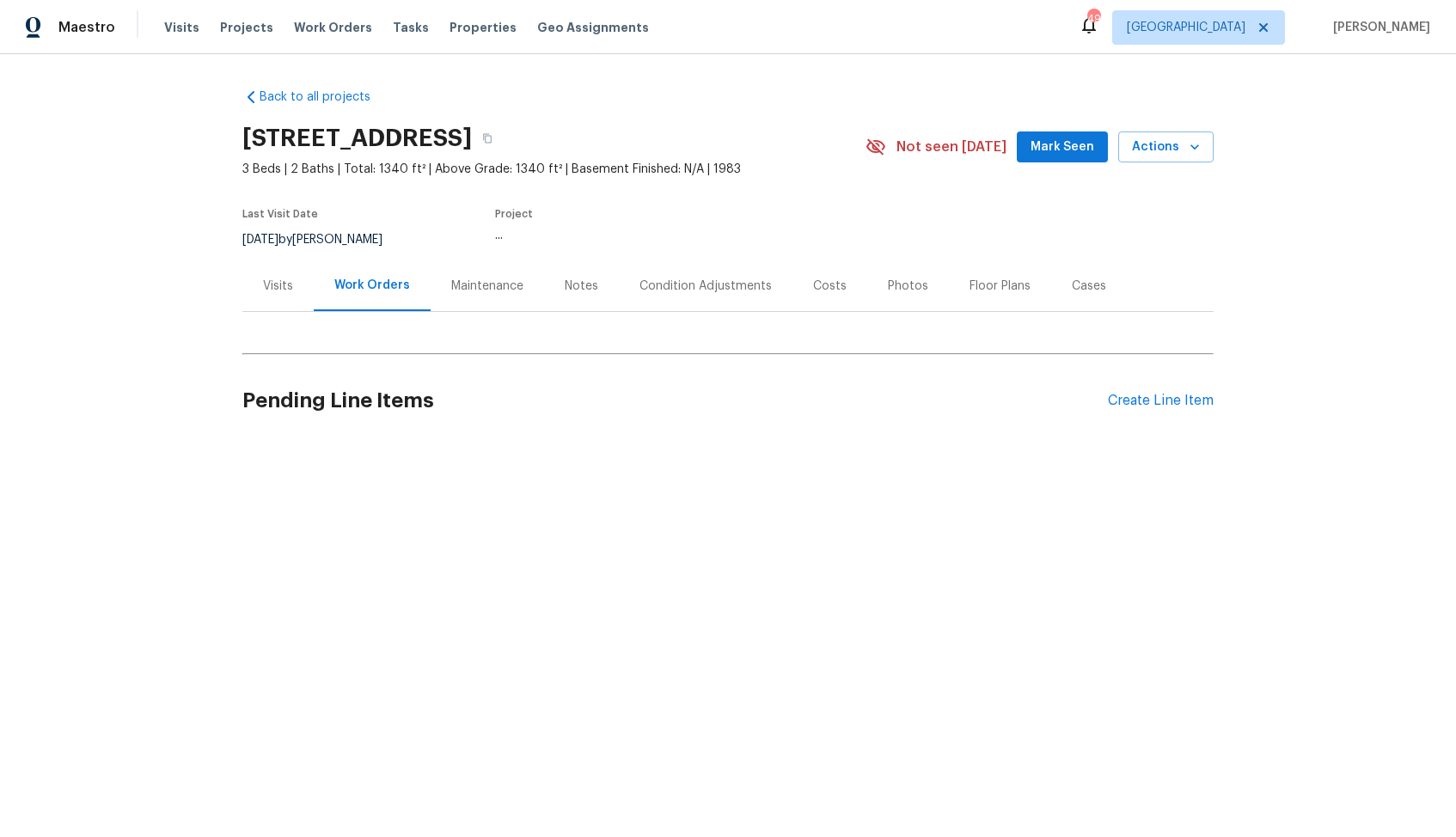
click at [287, 287] on div "Visits" at bounding box center [278, 286] width 30 height 17
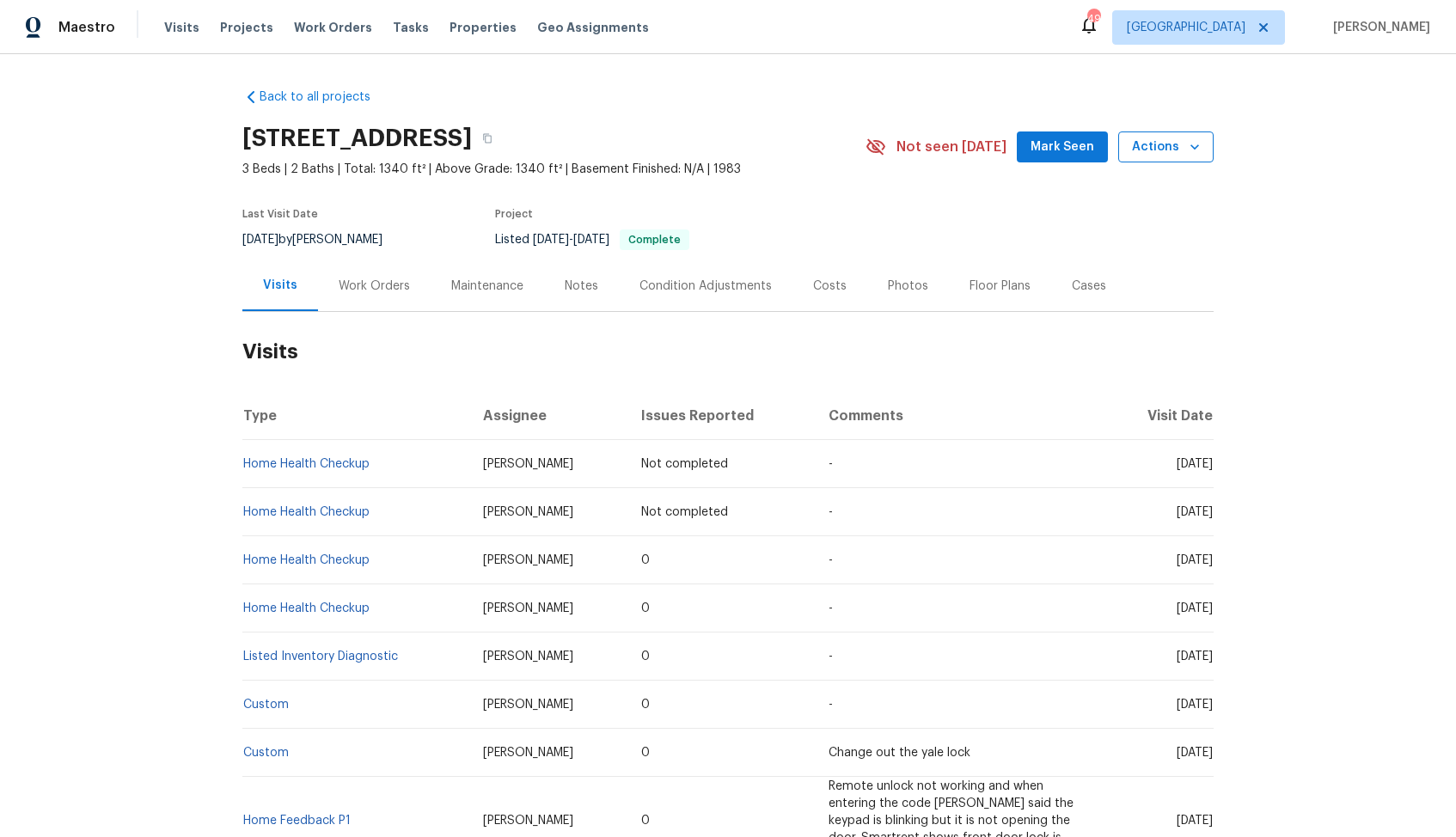
click at [1184, 145] on span "Actions" at bounding box center [1166, 147] width 68 height 21
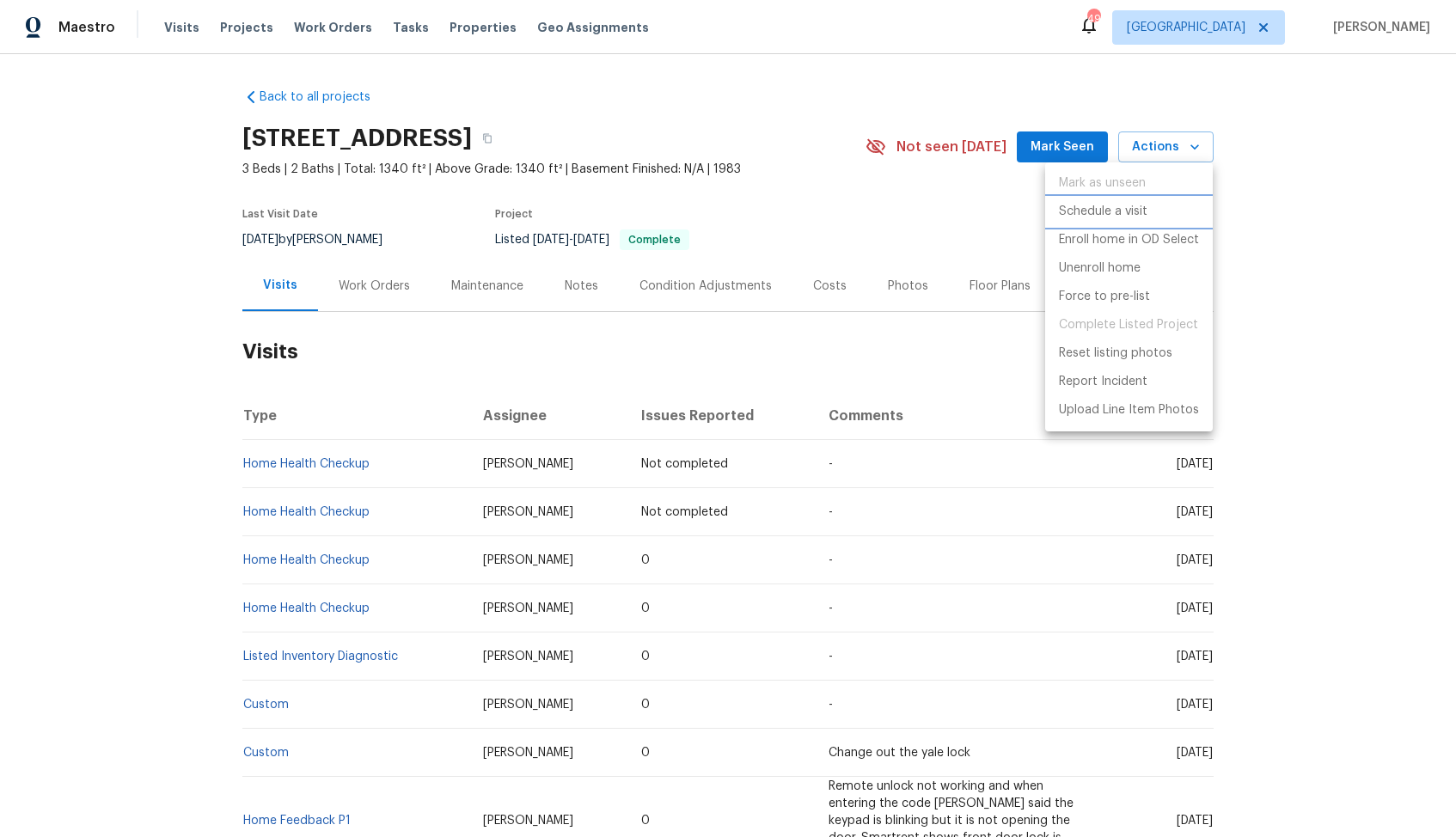
click at [1093, 213] on p "Schedule a visit" at bounding box center [1103, 211] width 88 height 18
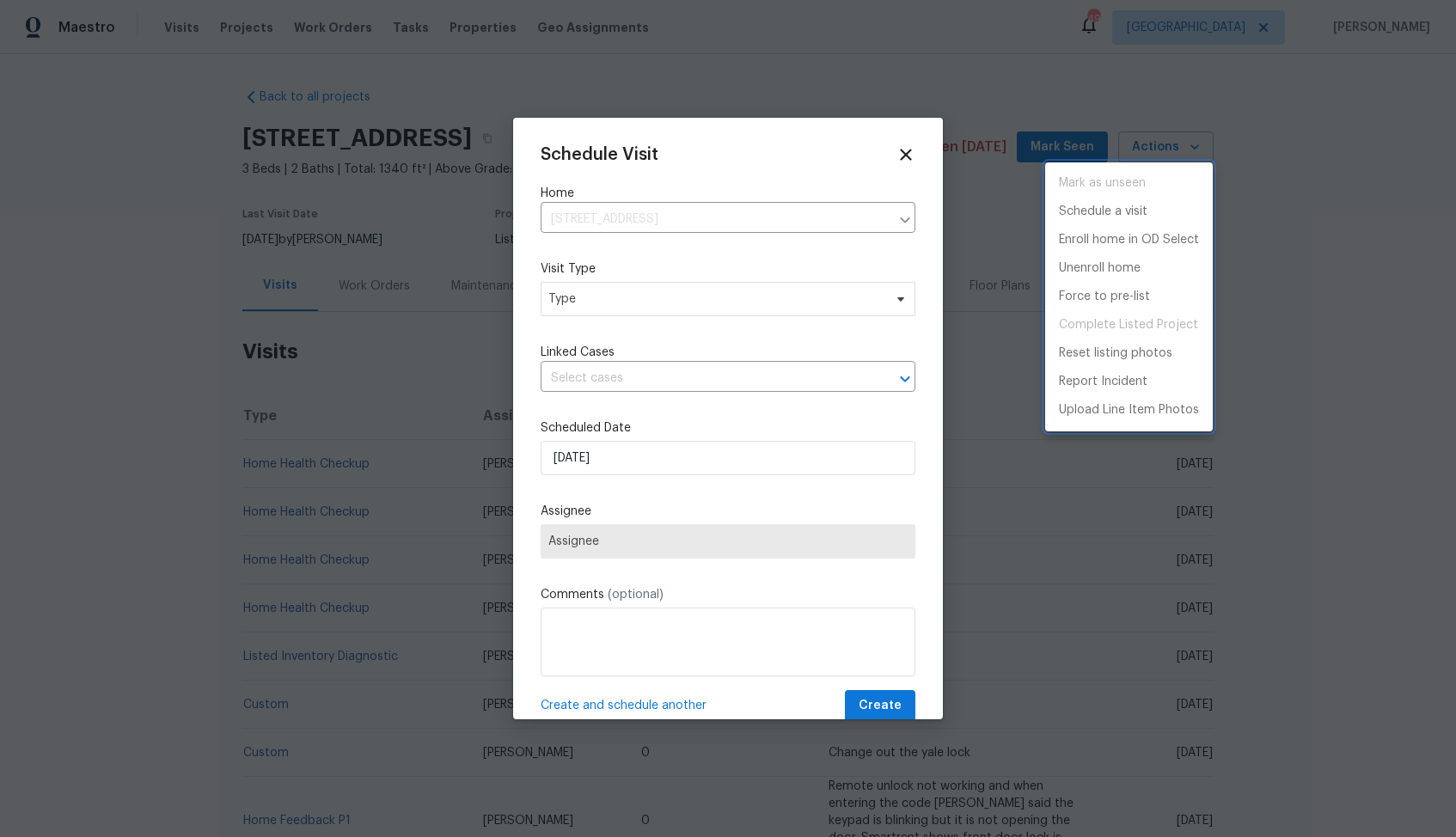
click at [558, 298] on div at bounding box center [728, 418] width 1456 height 837
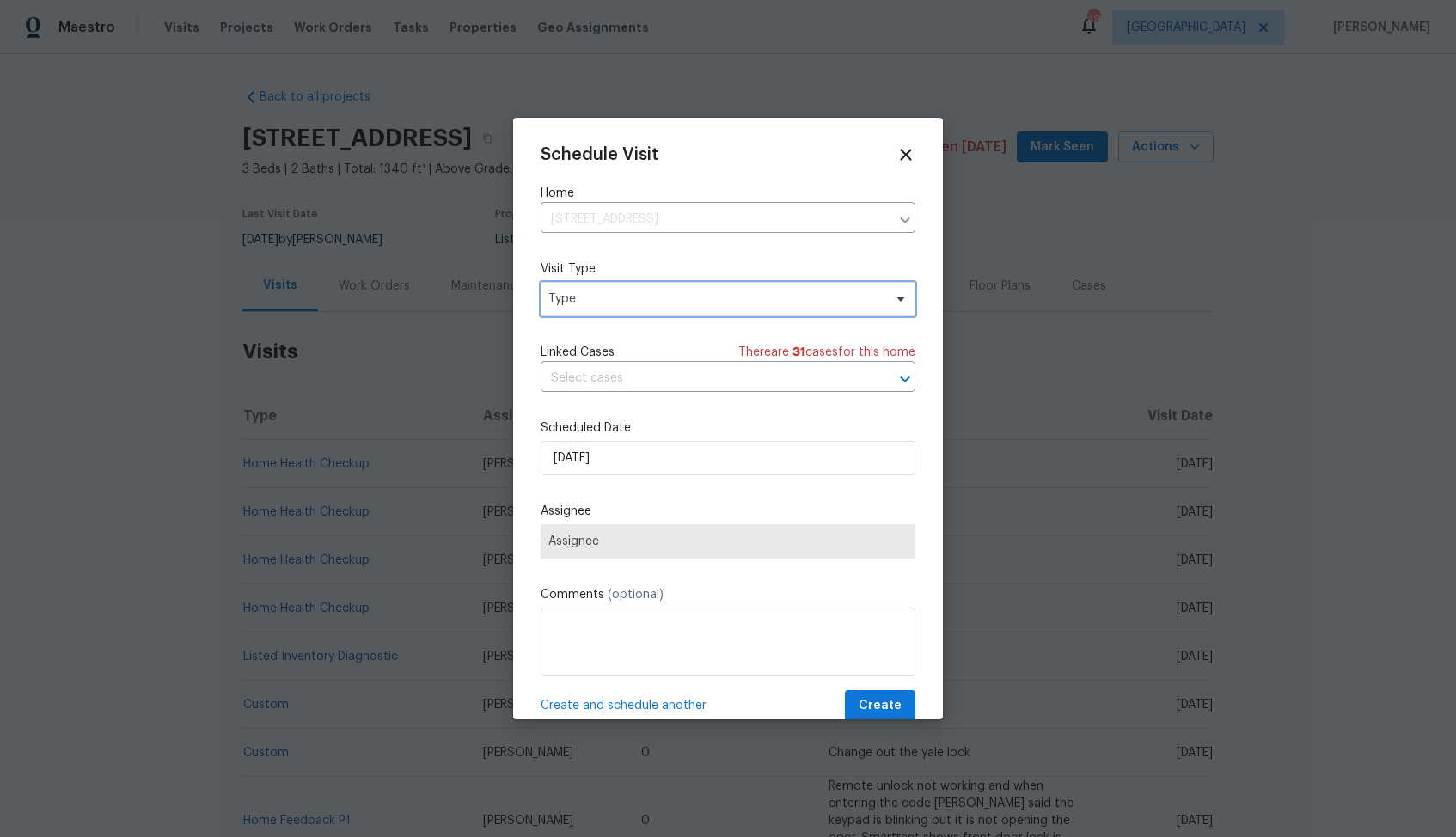
click at [560, 298] on span "Type" at bounding box center [716, 299] width 334 height 17
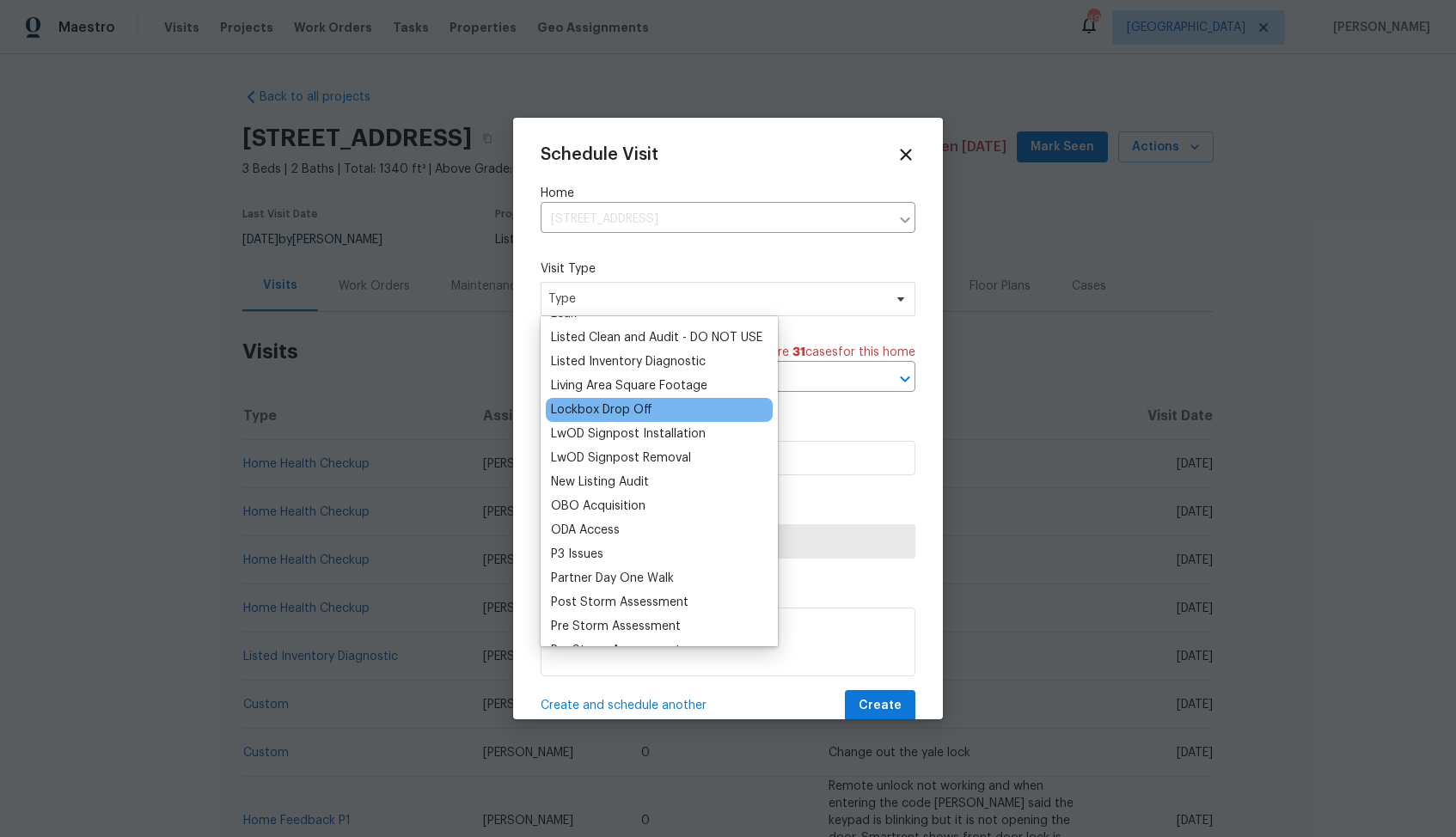
scroll to position [752, 0]
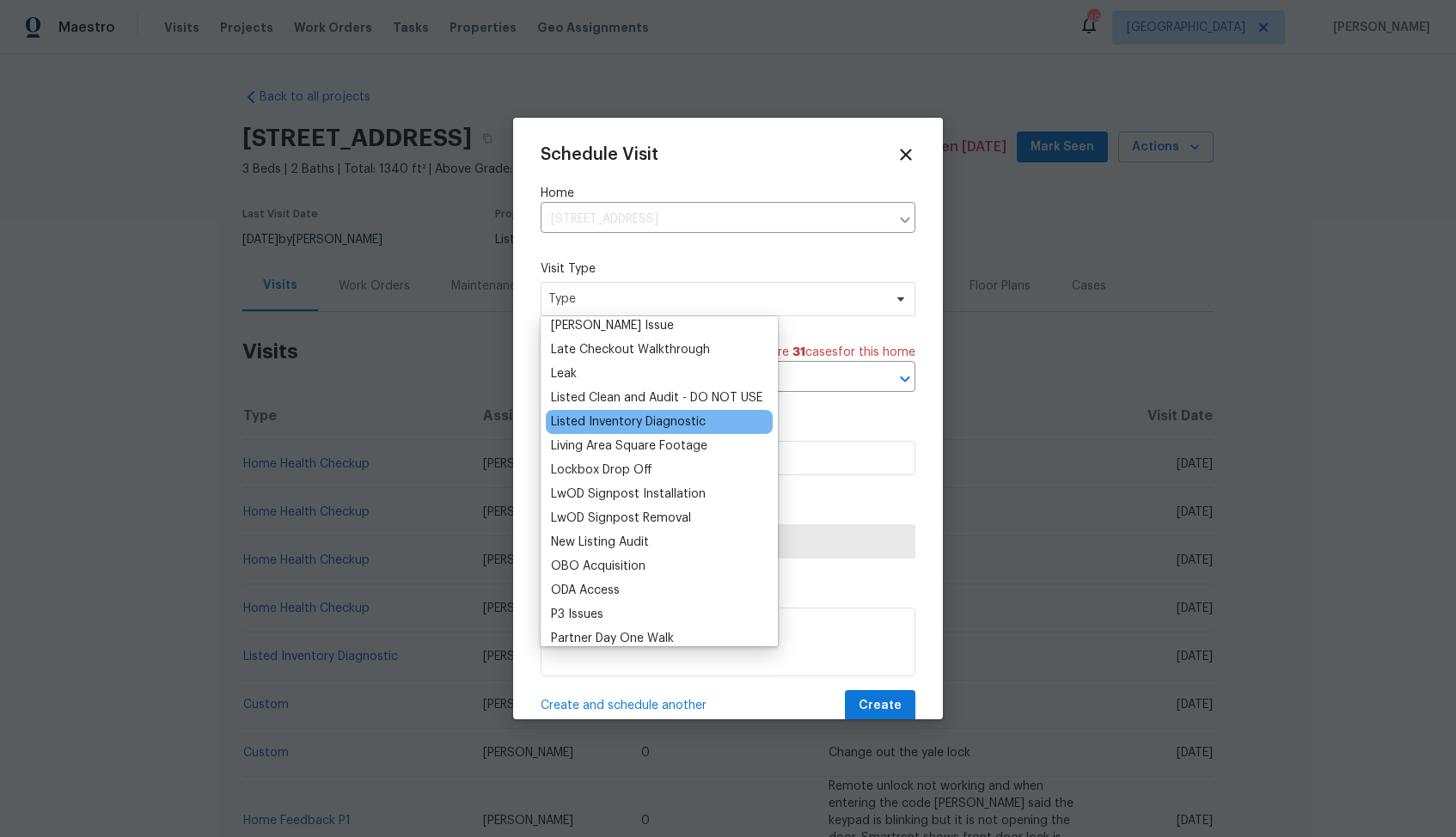
click at [607, 419] on div "Listed Inventory Diagnostic" at bounding box center [628, 422] width 155 height 17
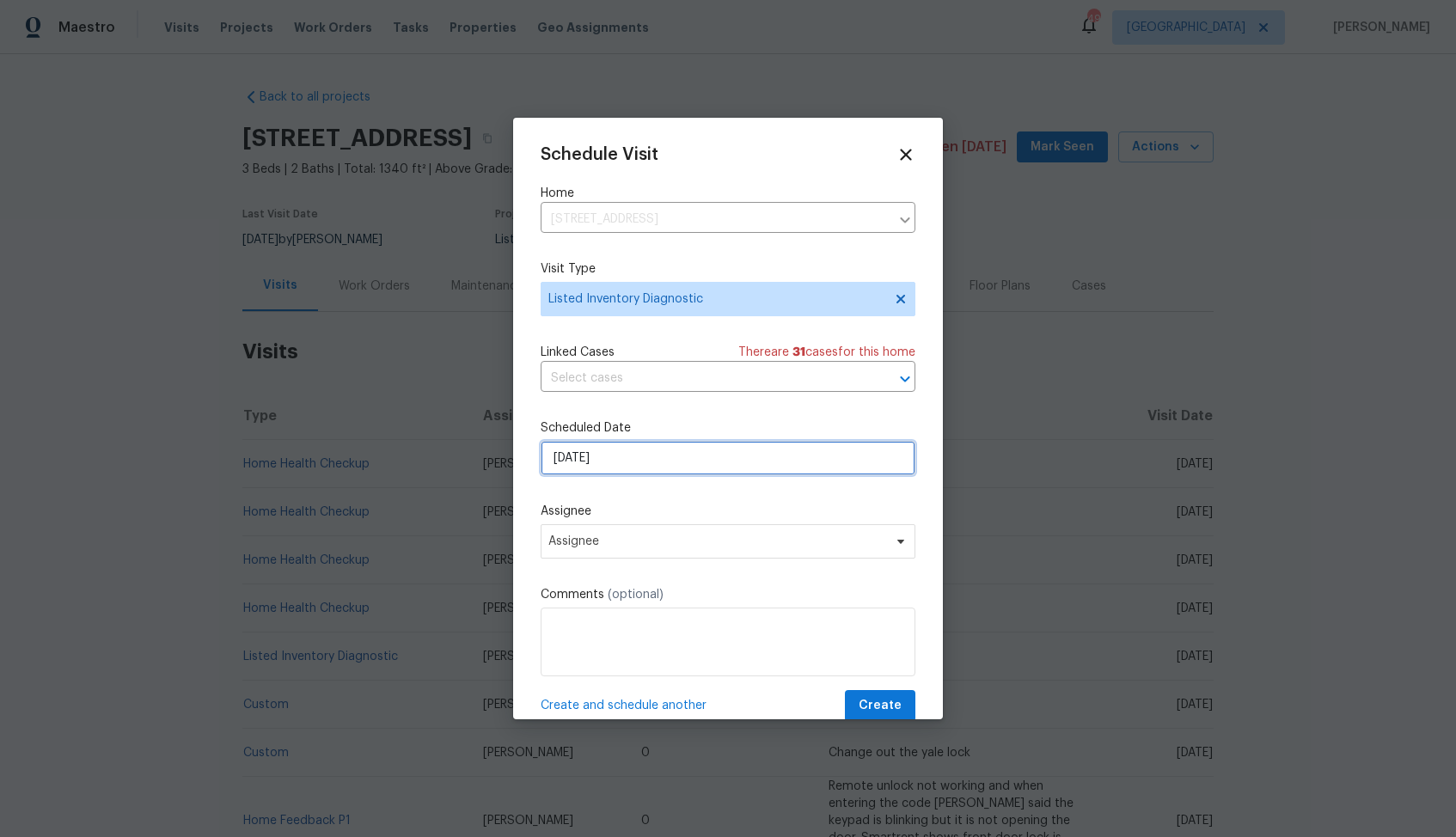
click at [591, 446] on input "[DATE]" at bounding box center [728, 458] width 375 height 35
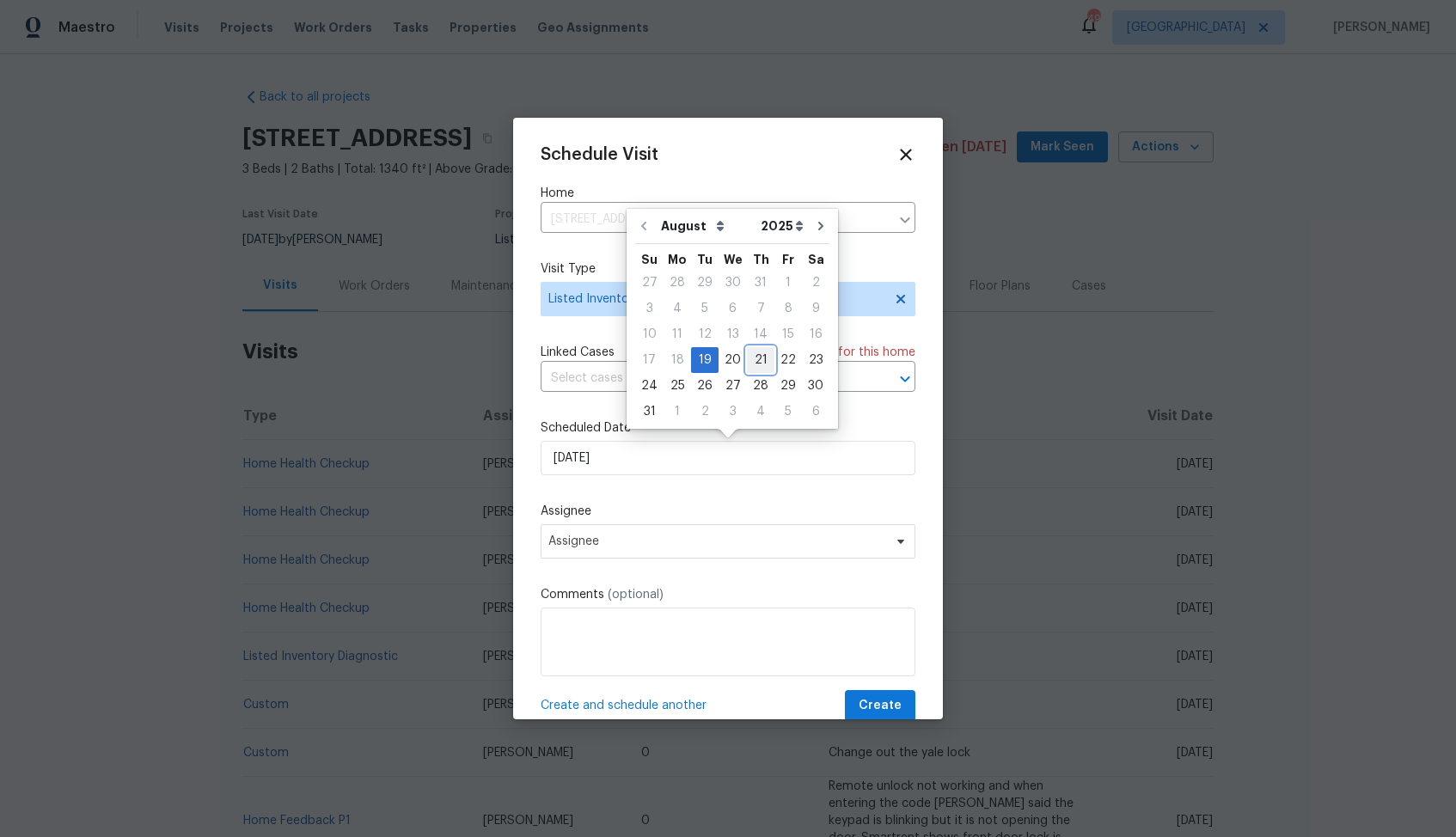
click at [753, 358] on div "21" at bounding box center [760, 359] width 28 height 24
type input "[DATE]"
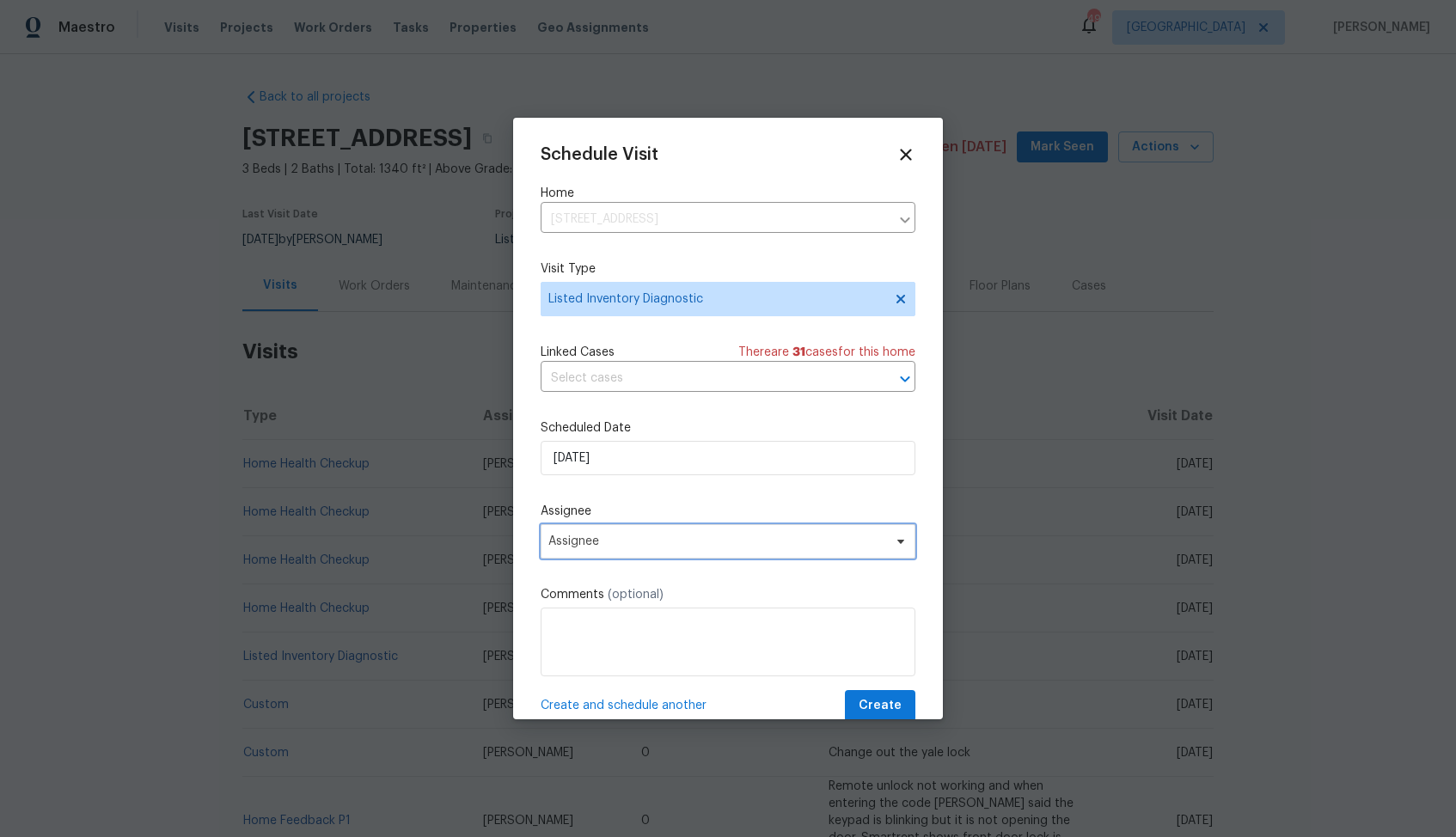
click at [611, 534] on span "Assignee" at bounding box center [717, 541] width 337 height 13
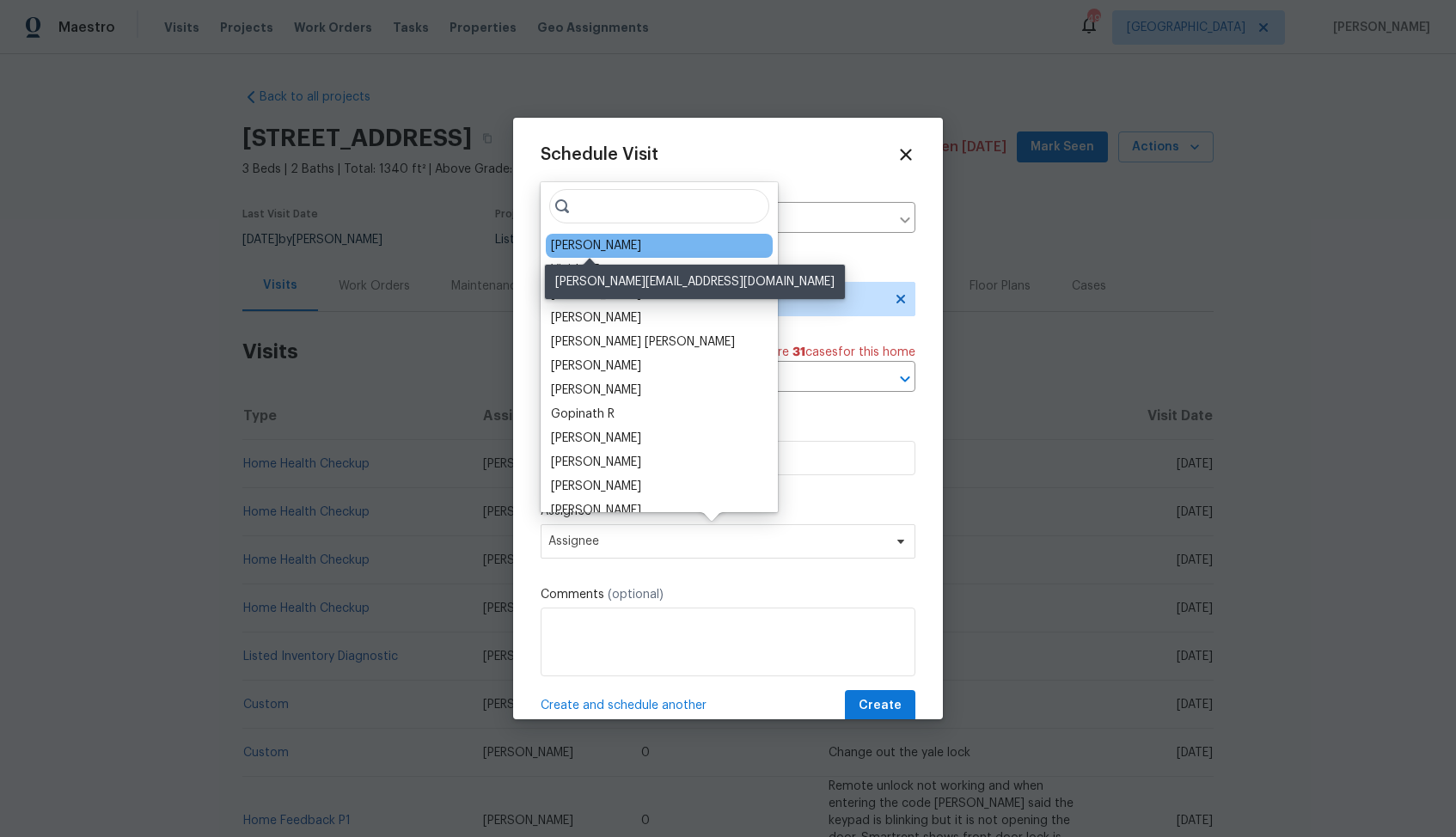
click at [608, 249] on div "Samuel Vetrik" at bounding box center [596, 246] width 90 height 17
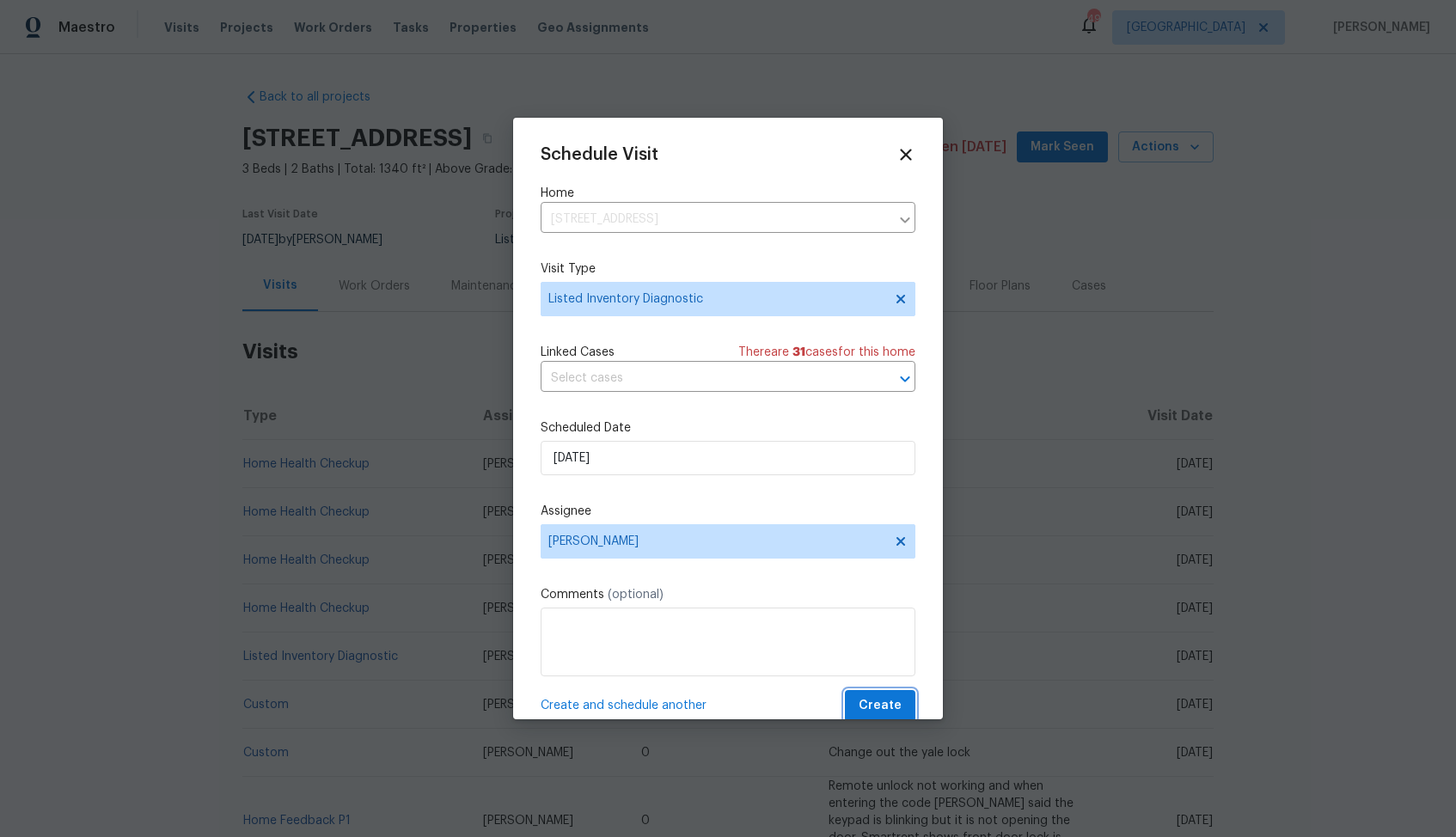
click at [868, 691] on button "Create" at bounding box center [879, 705] width 70 height 32
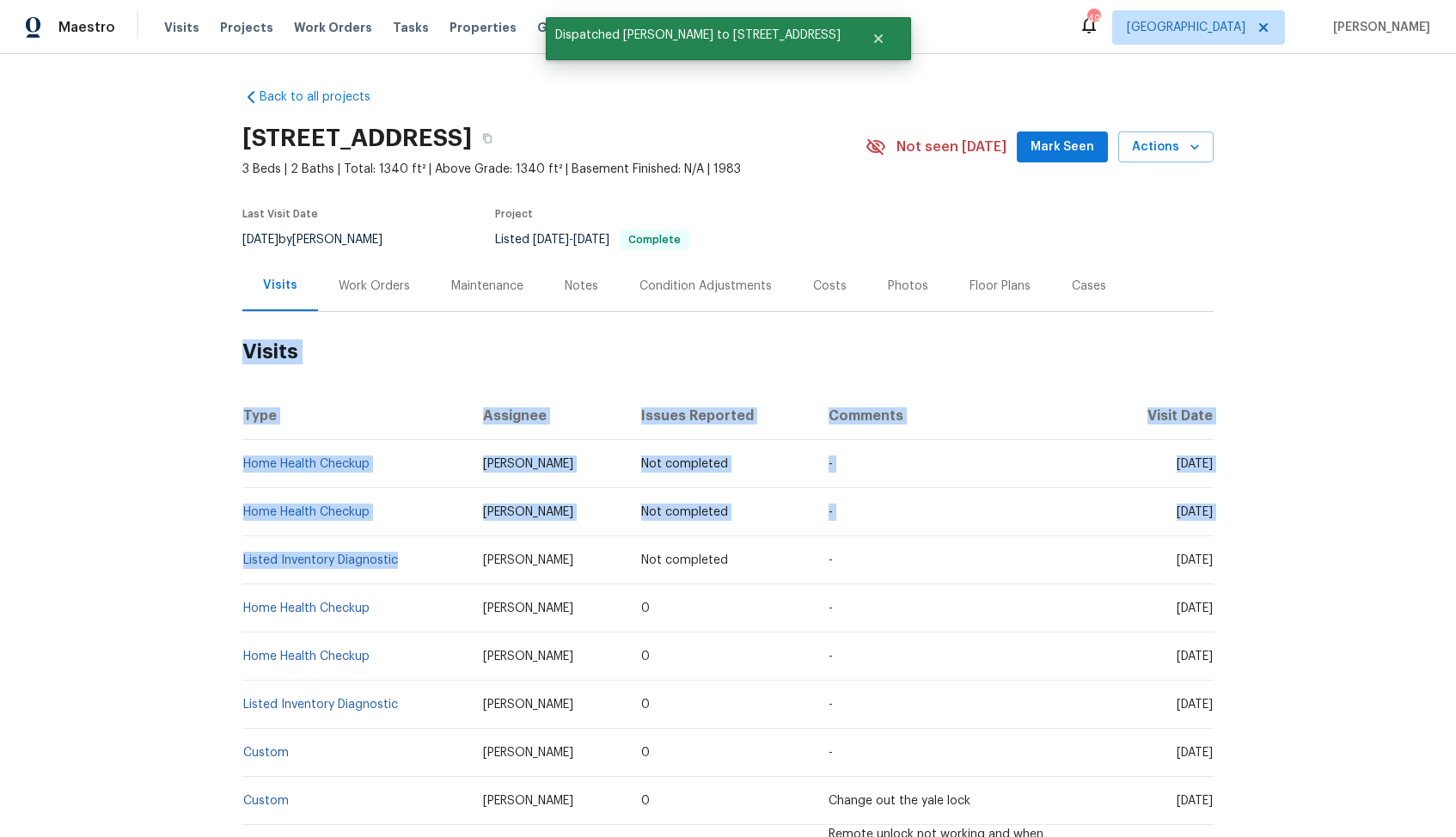
drag, startPoint x: 398, startPoint y: 560, endPoint x: 241, endPoint y: 559, distance: 157.0
click at [242, 559] on td "Listed Inventory Diagnostic" at bounding box center [356, 560] width 227 height 48
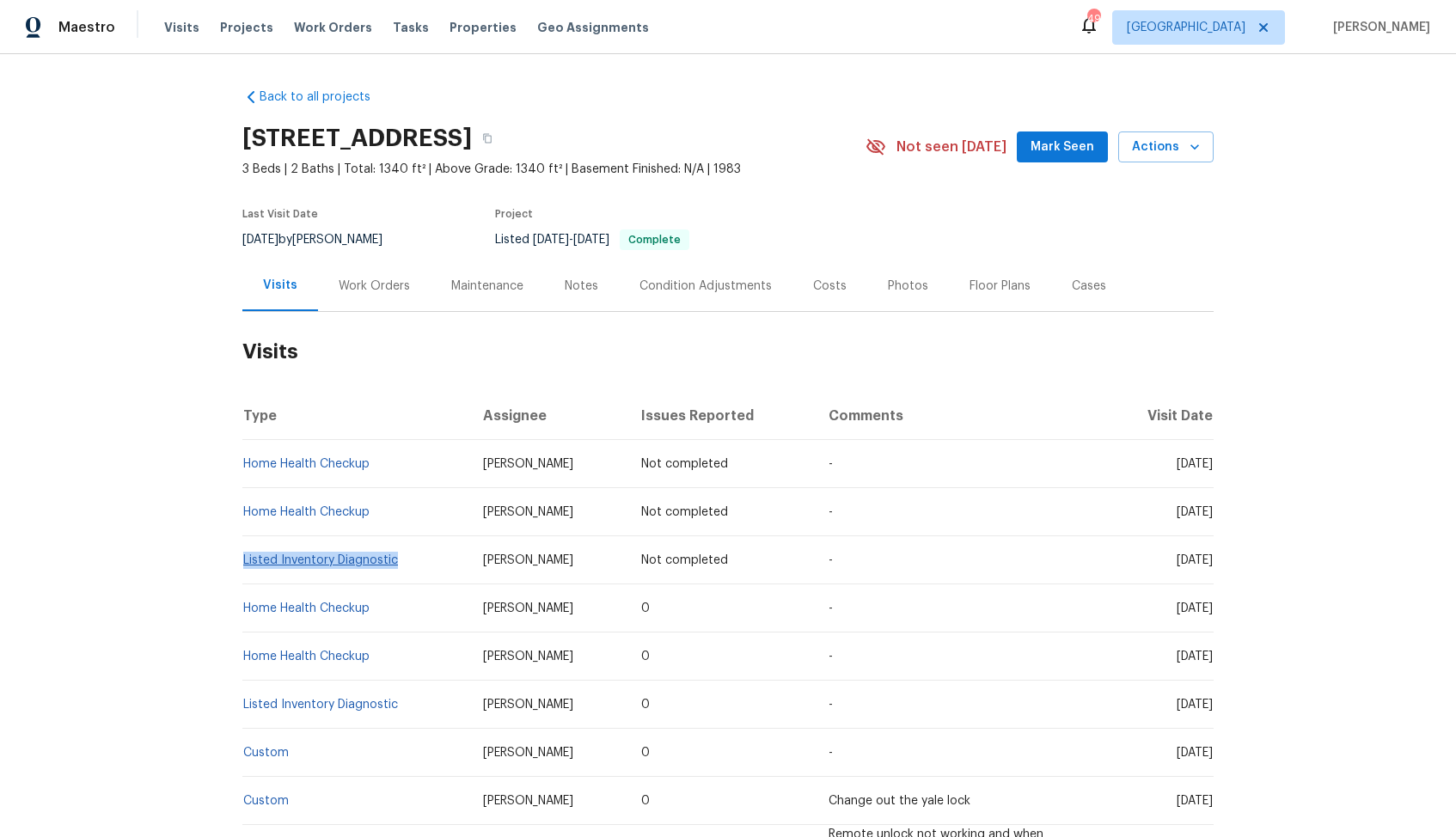
drag, startPoint x: 398, startPoint y: 560, endPoint x: 244, endPoint y: 559, distance: 154.0
click at [244, 559] on td "Listed Inventory Diagnostic" at bounding box center [356, 560] width 227 height 48
copy link "Listed Inventory Diagnostic"
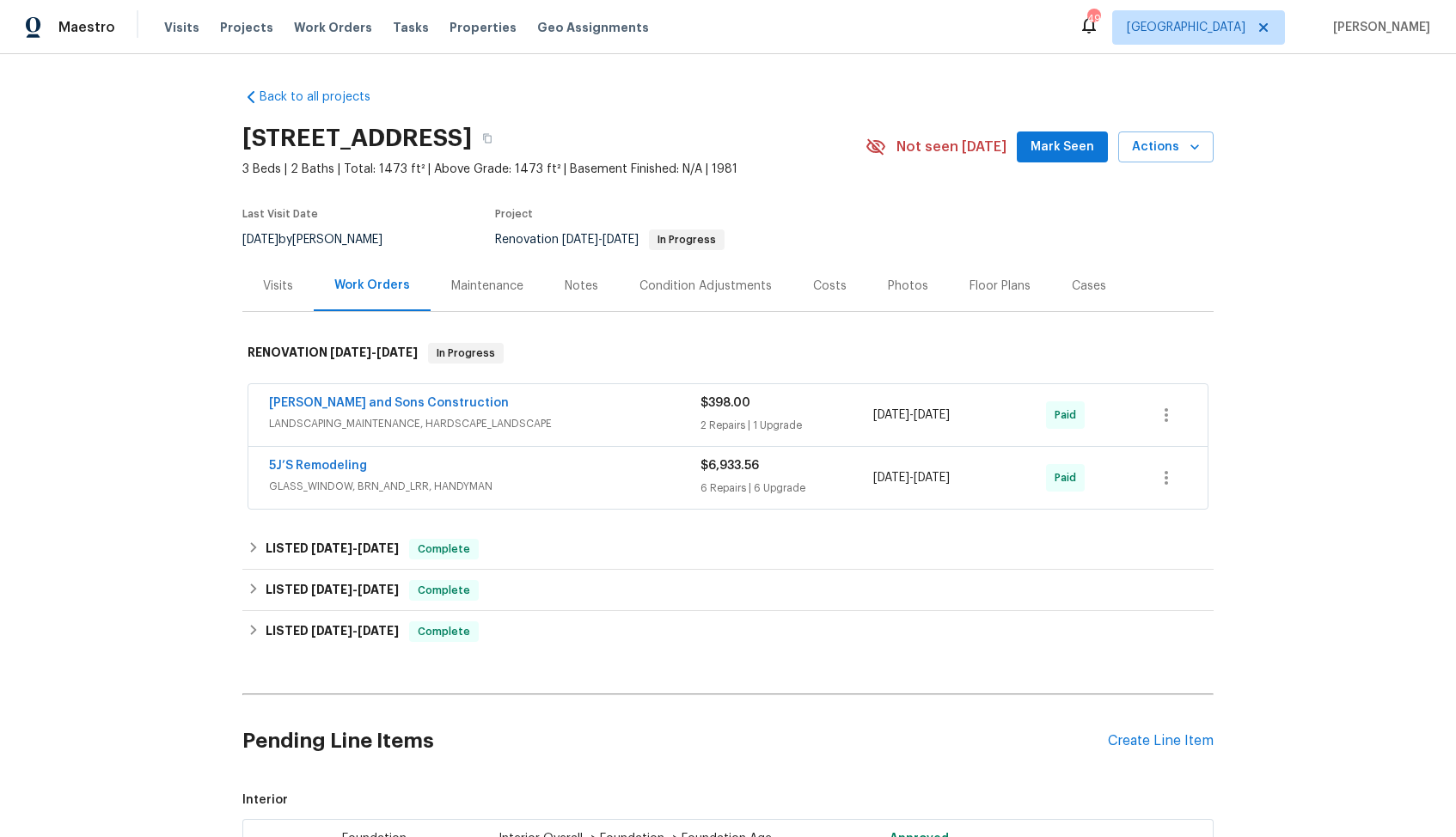
click at [278, 284] on div "Visits" at bounding box center [278, 286] width 30 height 17
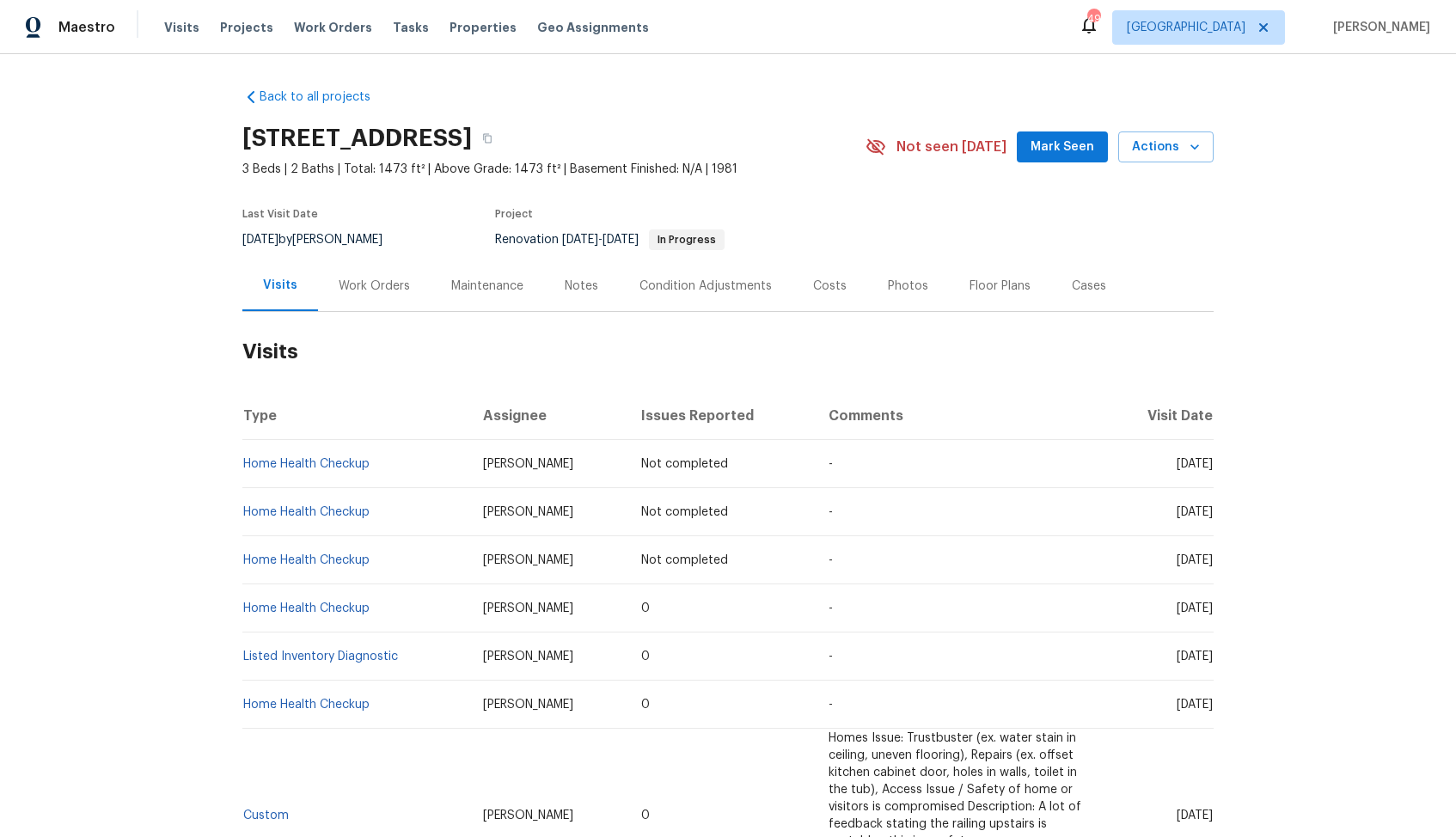
click at [1205, 129] on div "949 Bobcat Ct SE, Marietta, GA 30067 3 Beds | 2 Baths | Total: 1473 ft² | Above…" at bounding box center [728, 147] width 972 height 62
click at [1192, 135] on button "Actions" at bounding box center [1166, 147] width 95 height 32
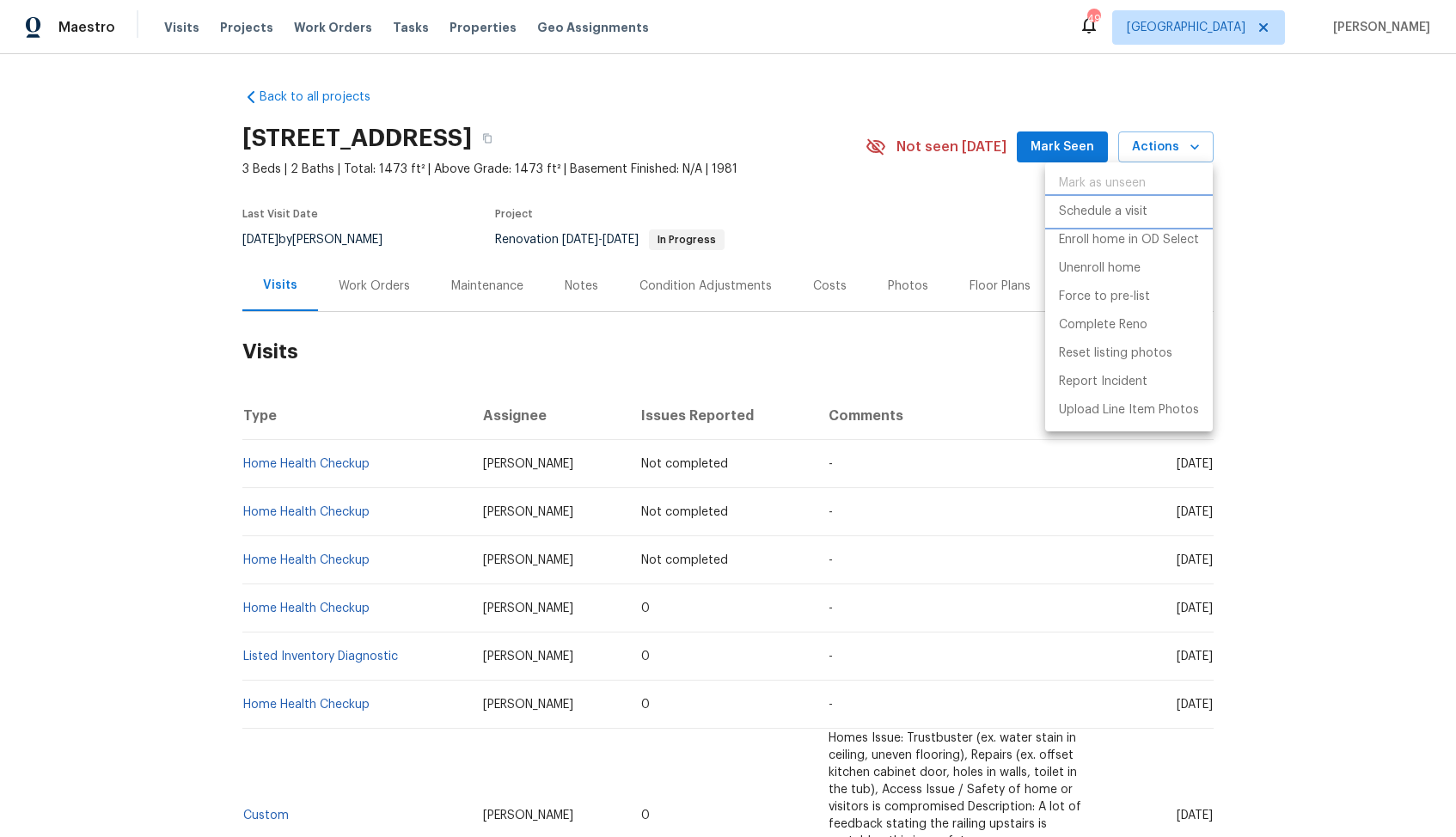
click at [1098, 211] on p "Schedule a visit" at bounding box center [1103, 211] width 88 height 18
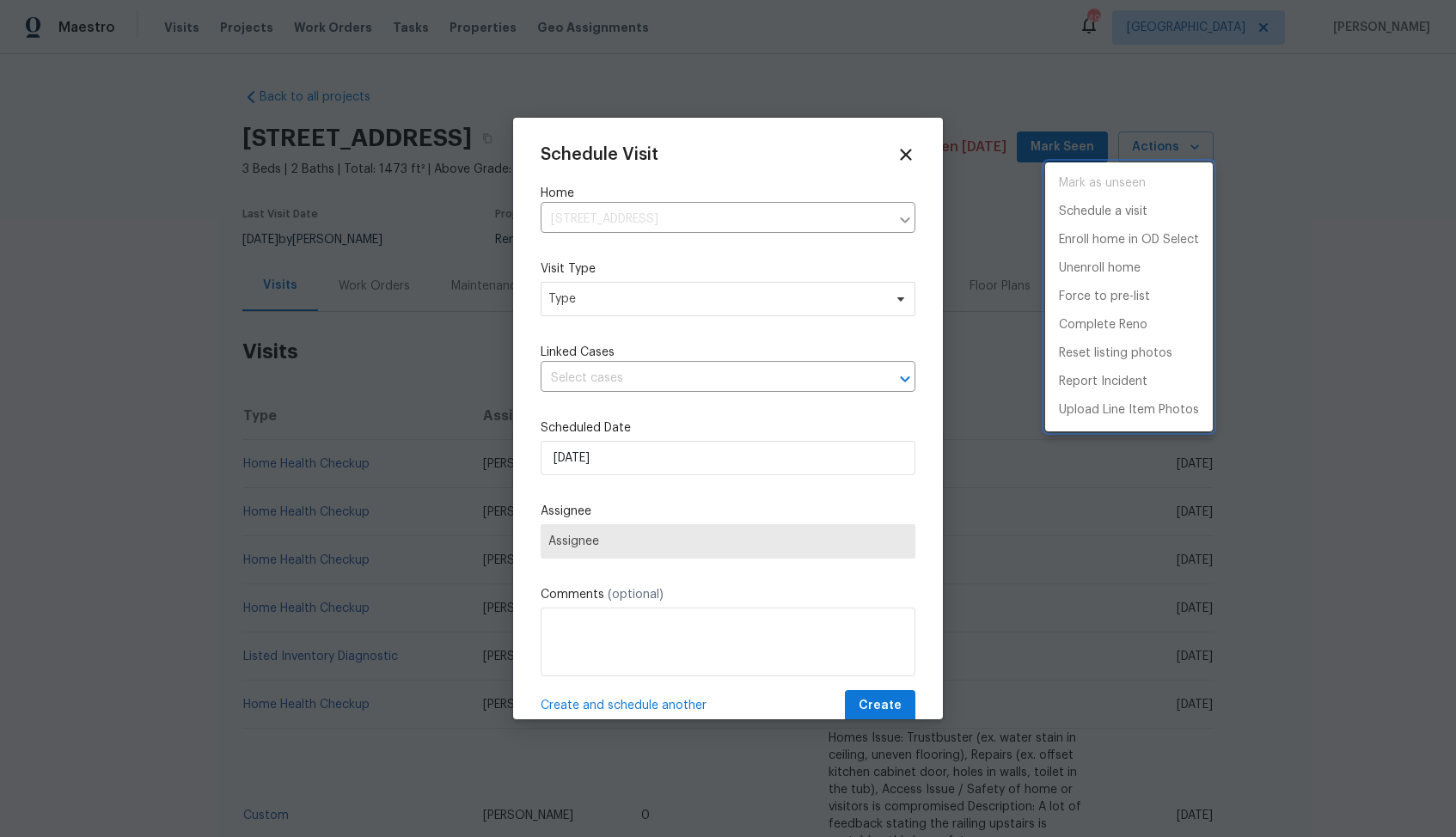
click at [598, 293] on div at bounding box center [728, 418] width 1456 height 837
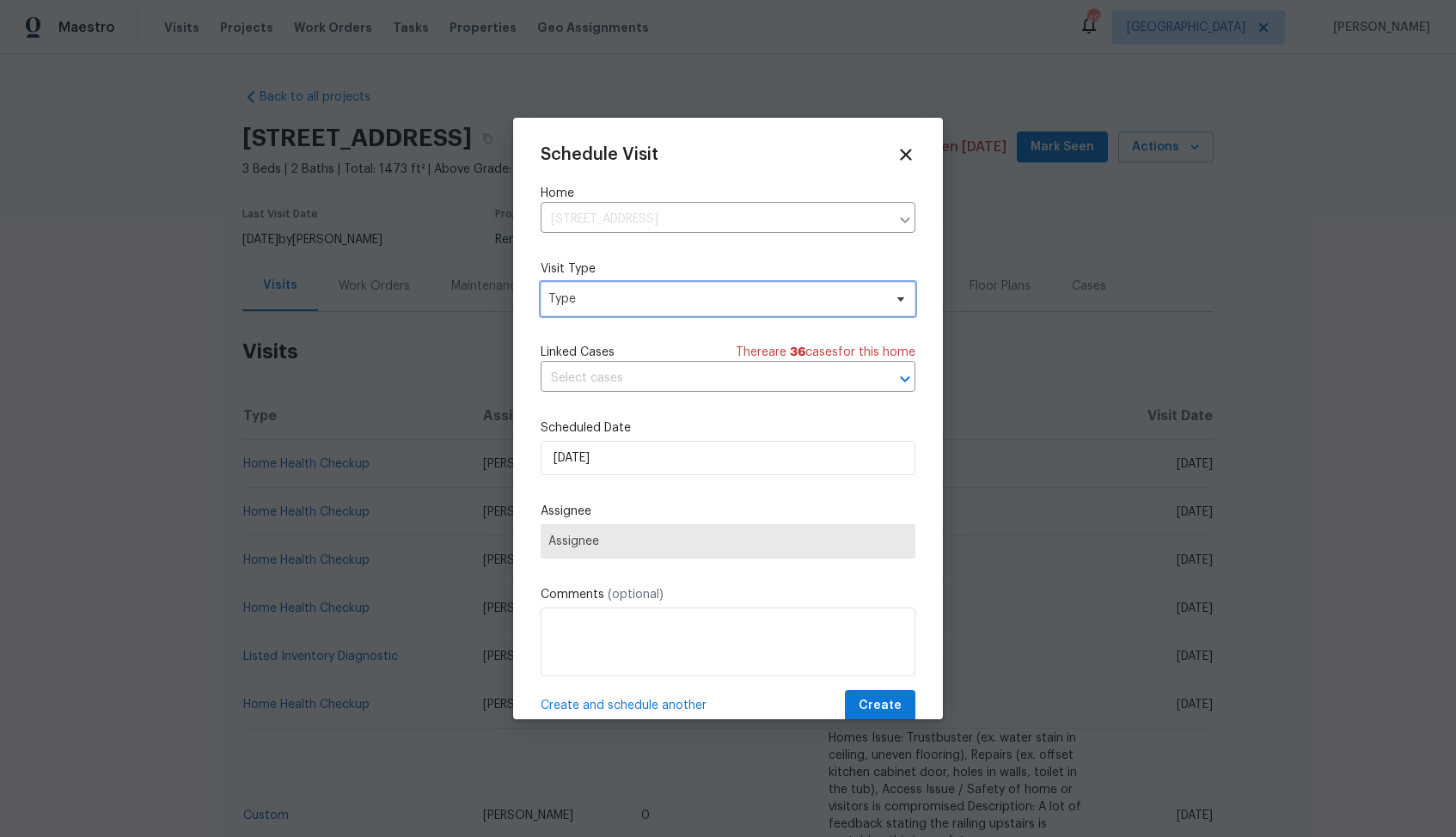
click at [549, 301] on span "Type" at bounding box center [716, 299] width 334 height 17
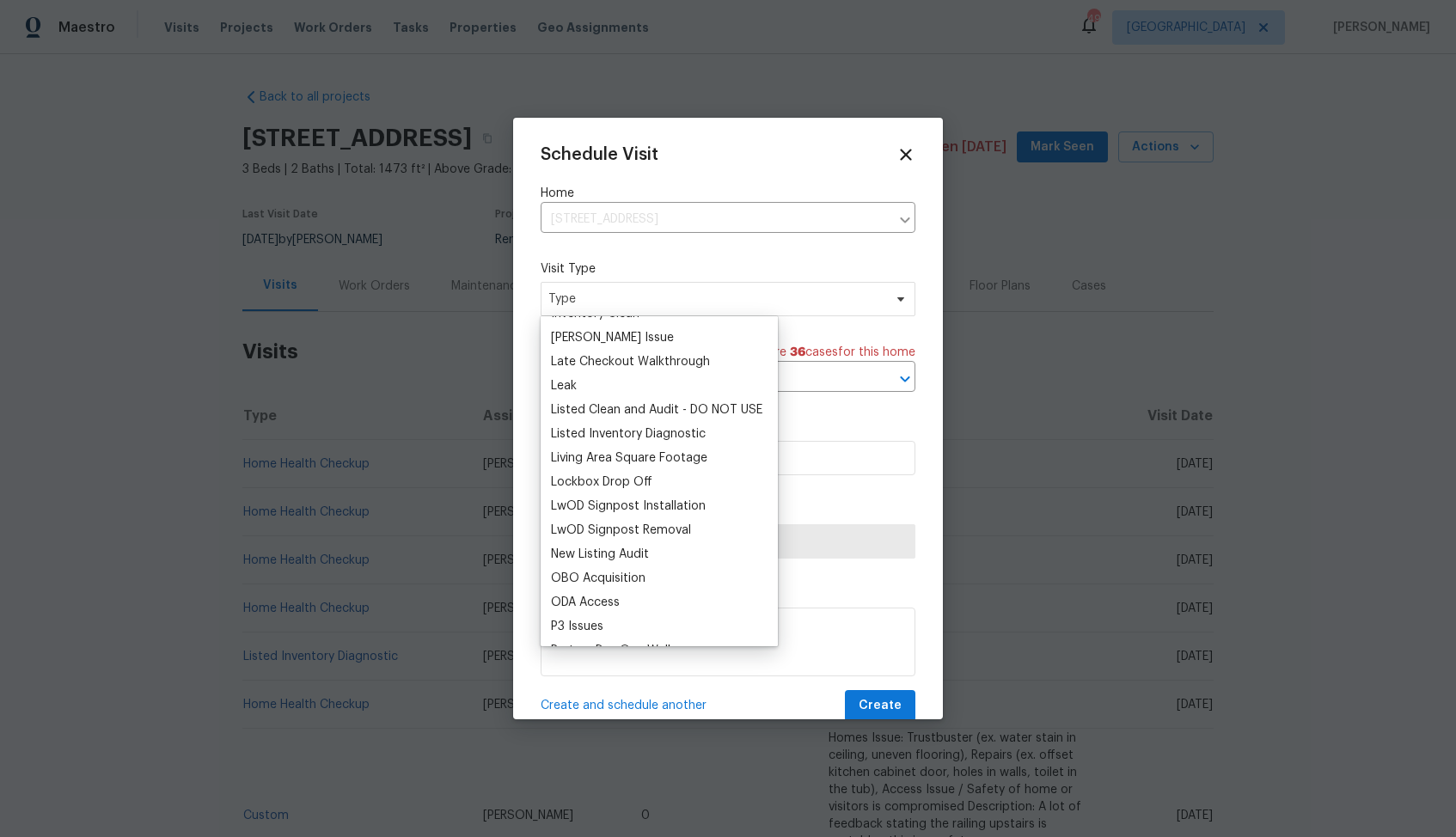
scroll to position [743, 0]
click at [589, 435] on div "Listed Inventory Diagnostic" at bounding box center [628, 431] width 155 height 17
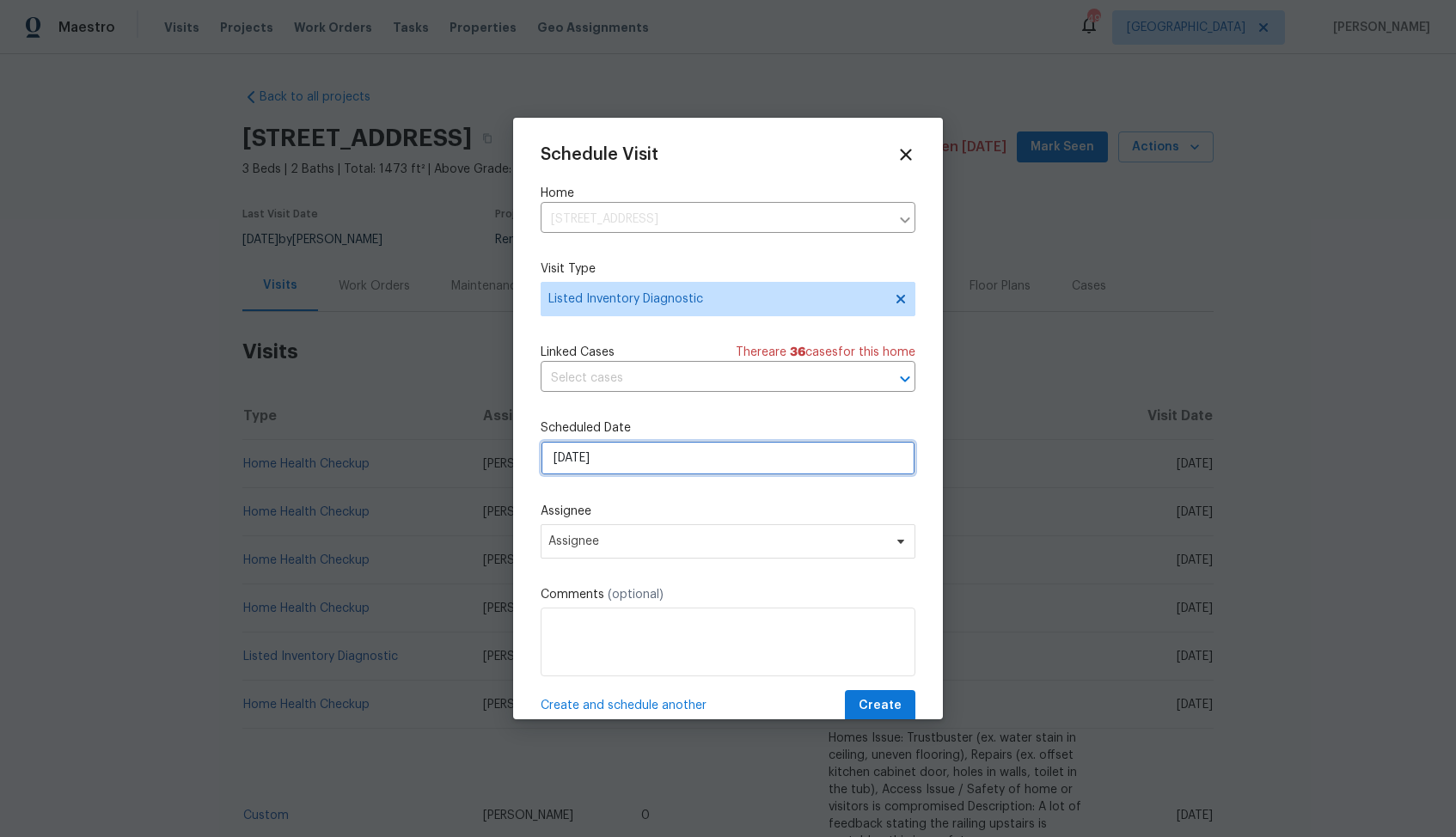
click at [669, 468] on input "[DATE]" at bounding box center [728, 458] width 375 height 35
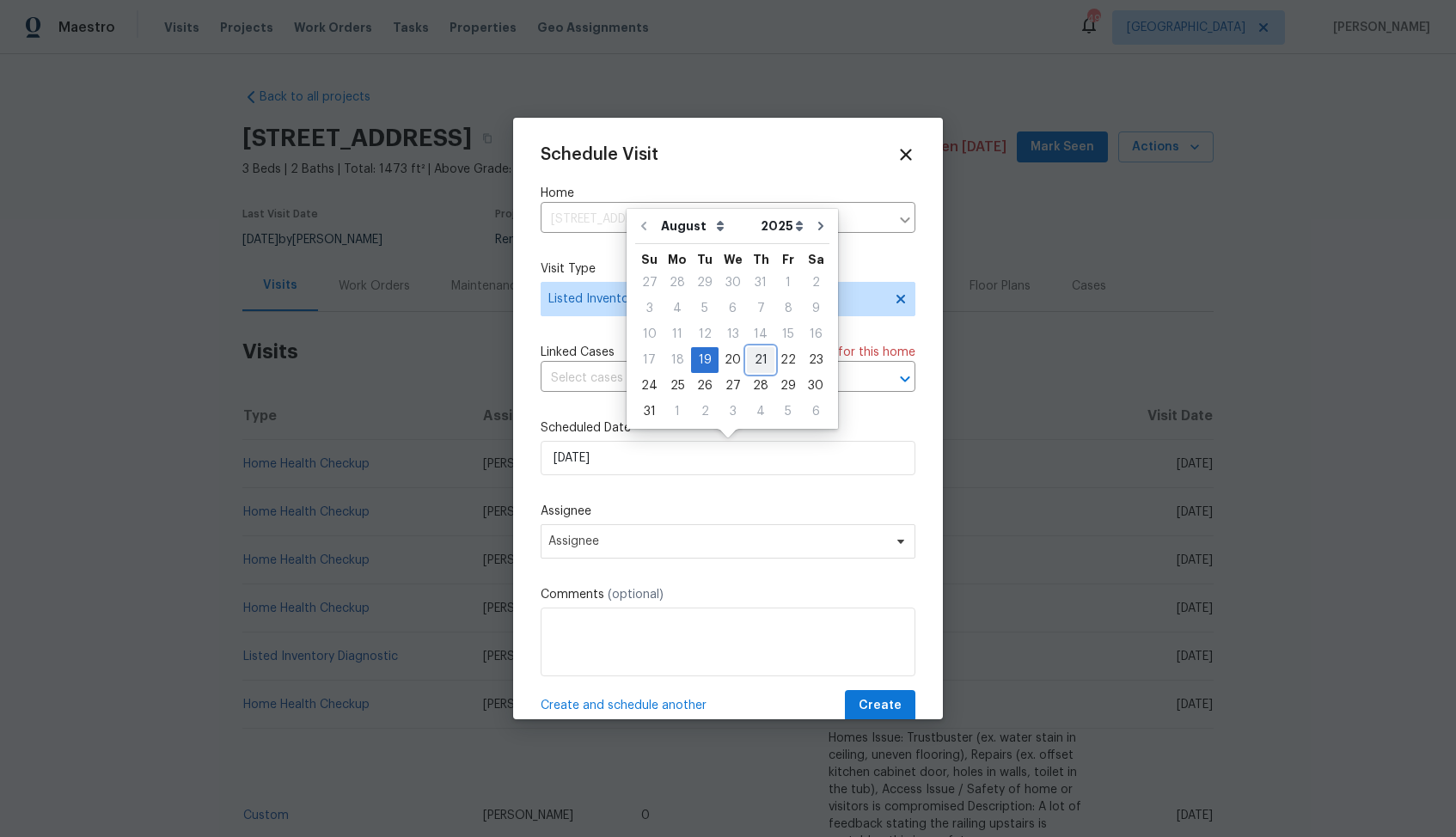
click at [755, 356] on div "21" at bounding box center [760, 359] width 28 height 24
type input "[DATE]"
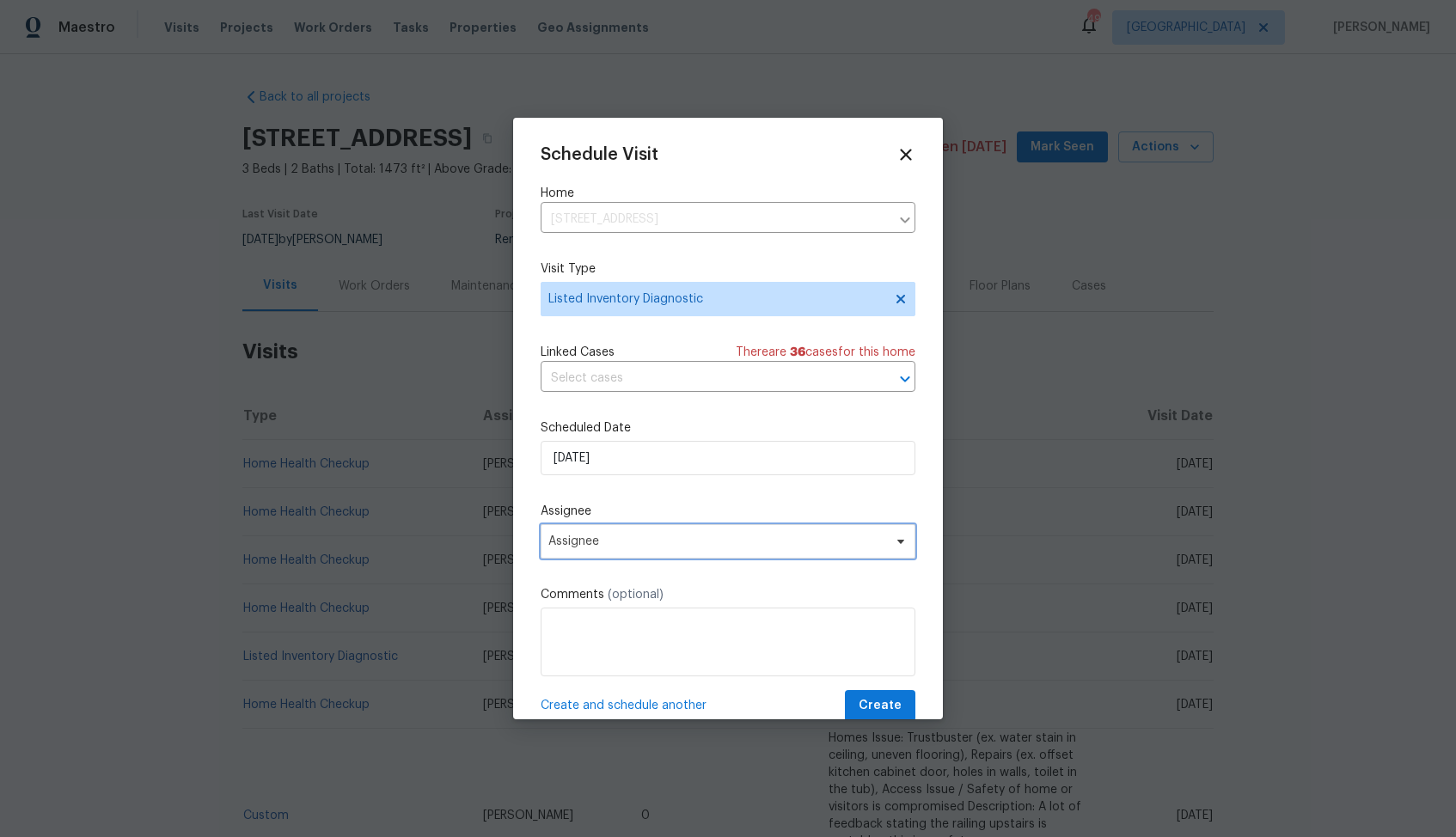
click at [638, 540] on span "Assignee" at bounding box center [717, 541] width 337 height 13
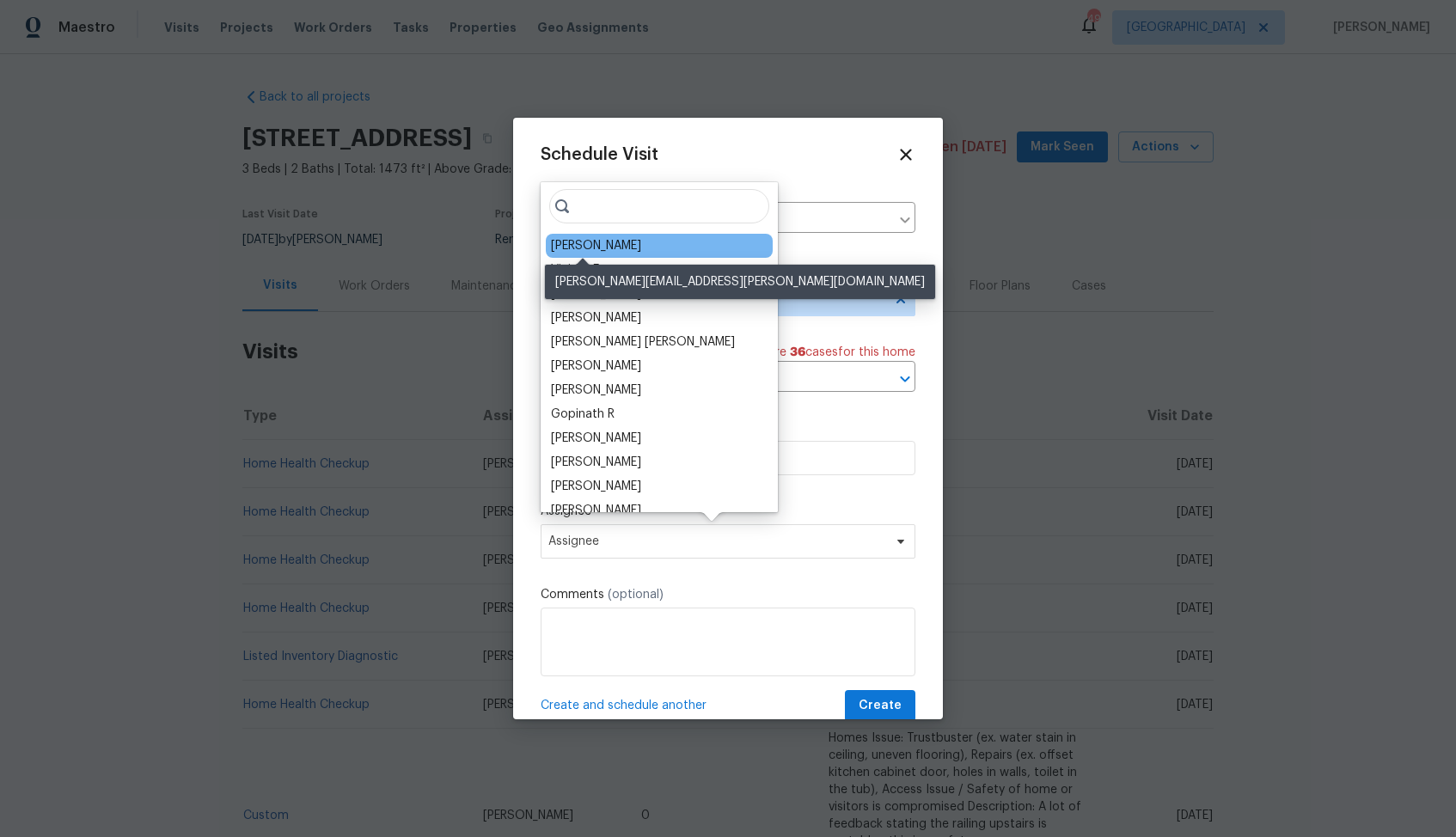
click at [609, 249] on div "Tyler Payne" at bounding box center [596, 246] width 90 height 17
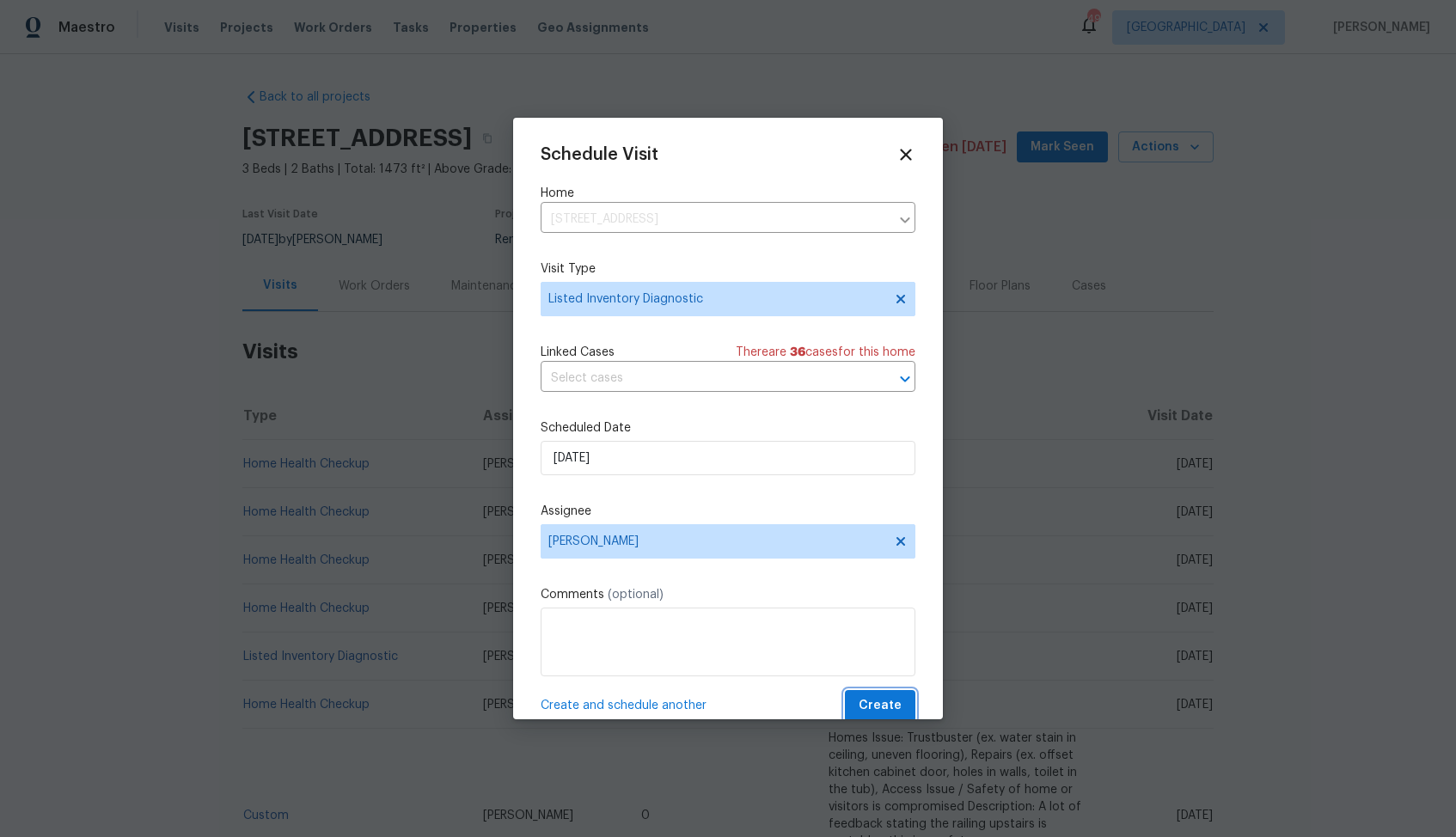
click at [861, 698] on span "Create" at bounding box center [880, 706] width 43 height 21
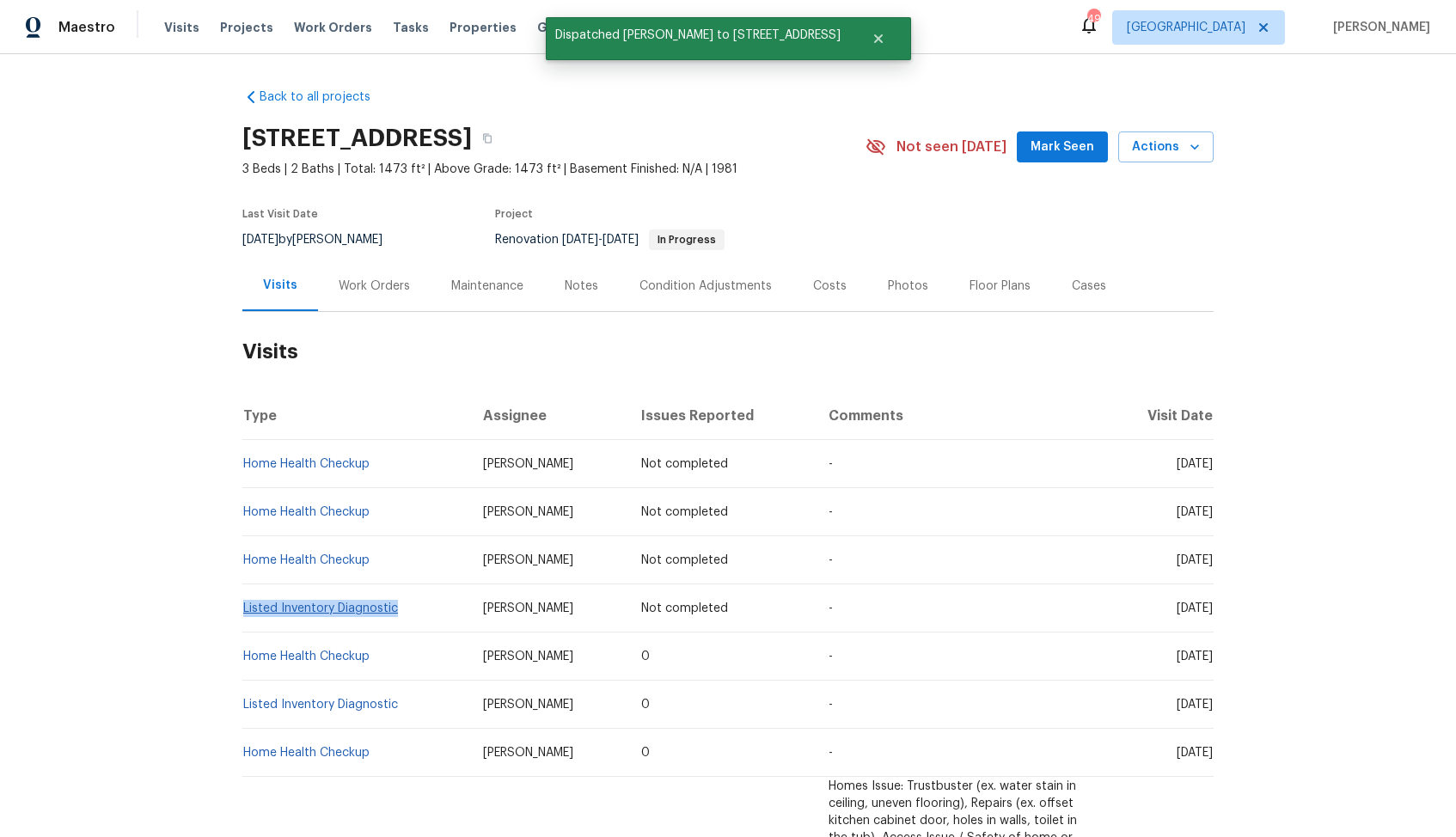
drag, startPoint x: 402, startPoint y: 610, endPoint x: 243, endPoint y: 608, distance: 159.0
click at [243, 608] on td "Listed Inventory Diagnostic" at bounding box center [356, 608] width 227 height 48
copy link "Listed Inventory Diagnostic"
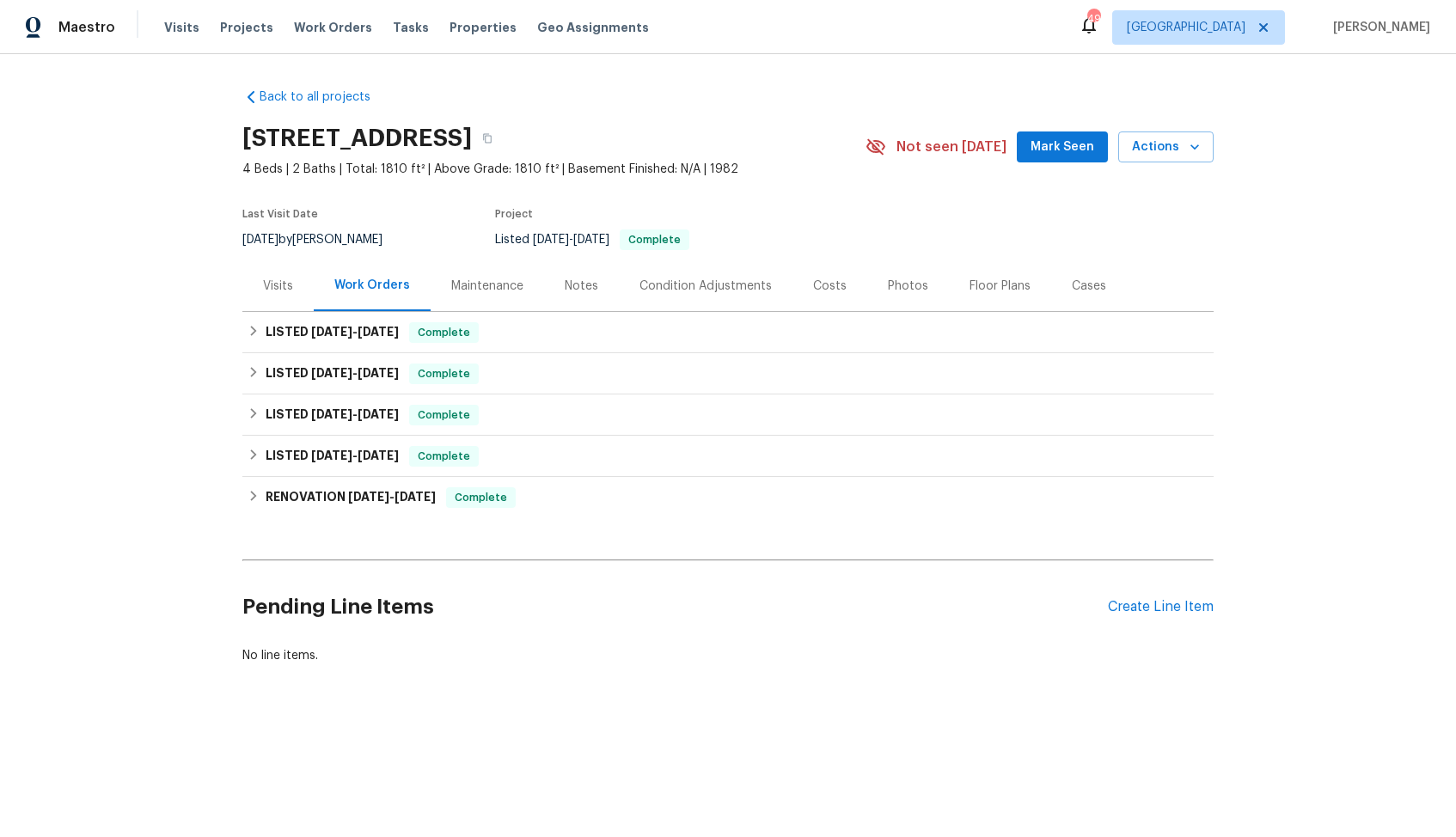
click at [287, 289] on div "Visits" at bounding box center [278, 286] width 30 height 17
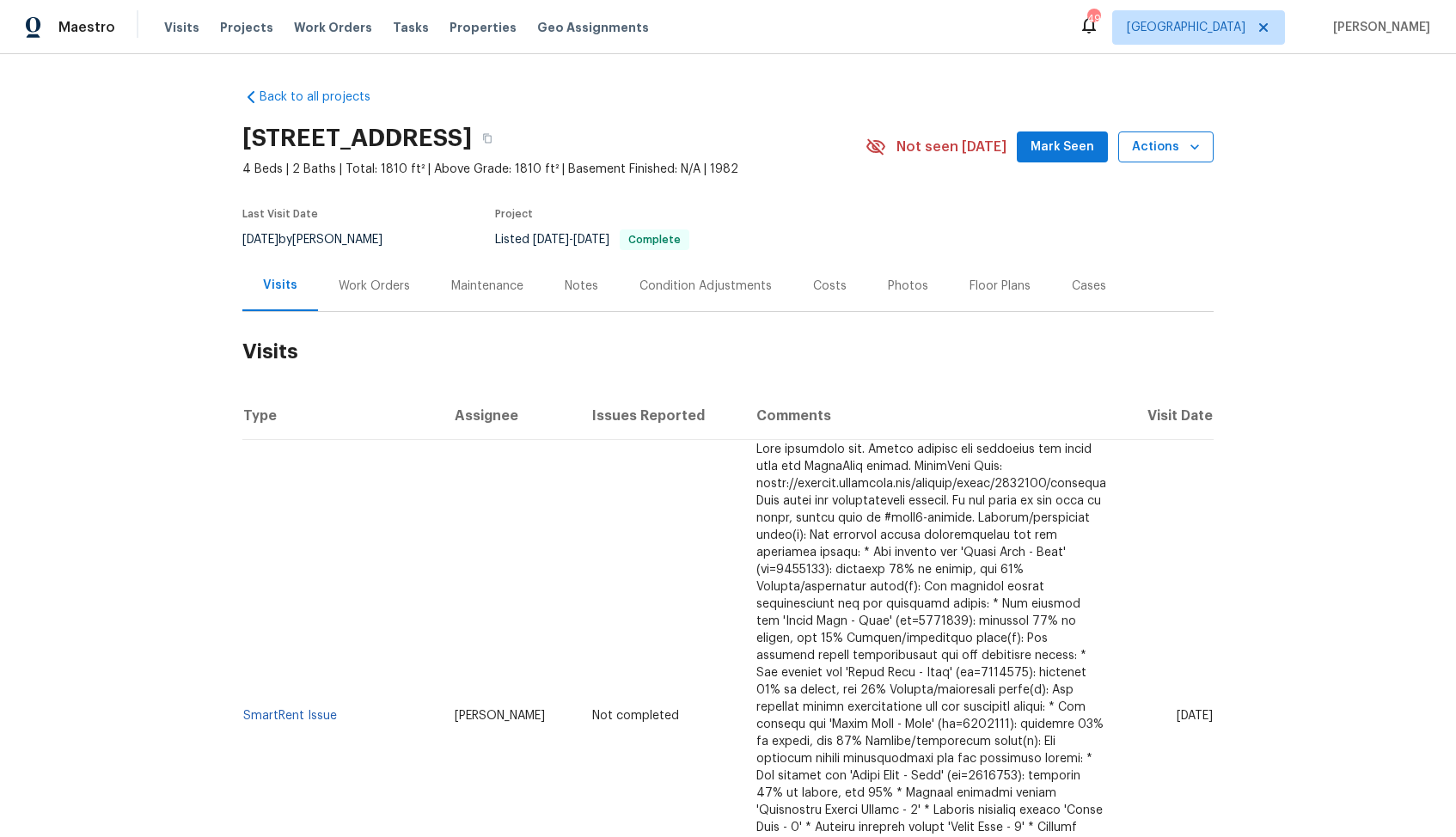
click at [1186, 158] on button "Actions" at bounding box center [1166, 147] width 95 height 32
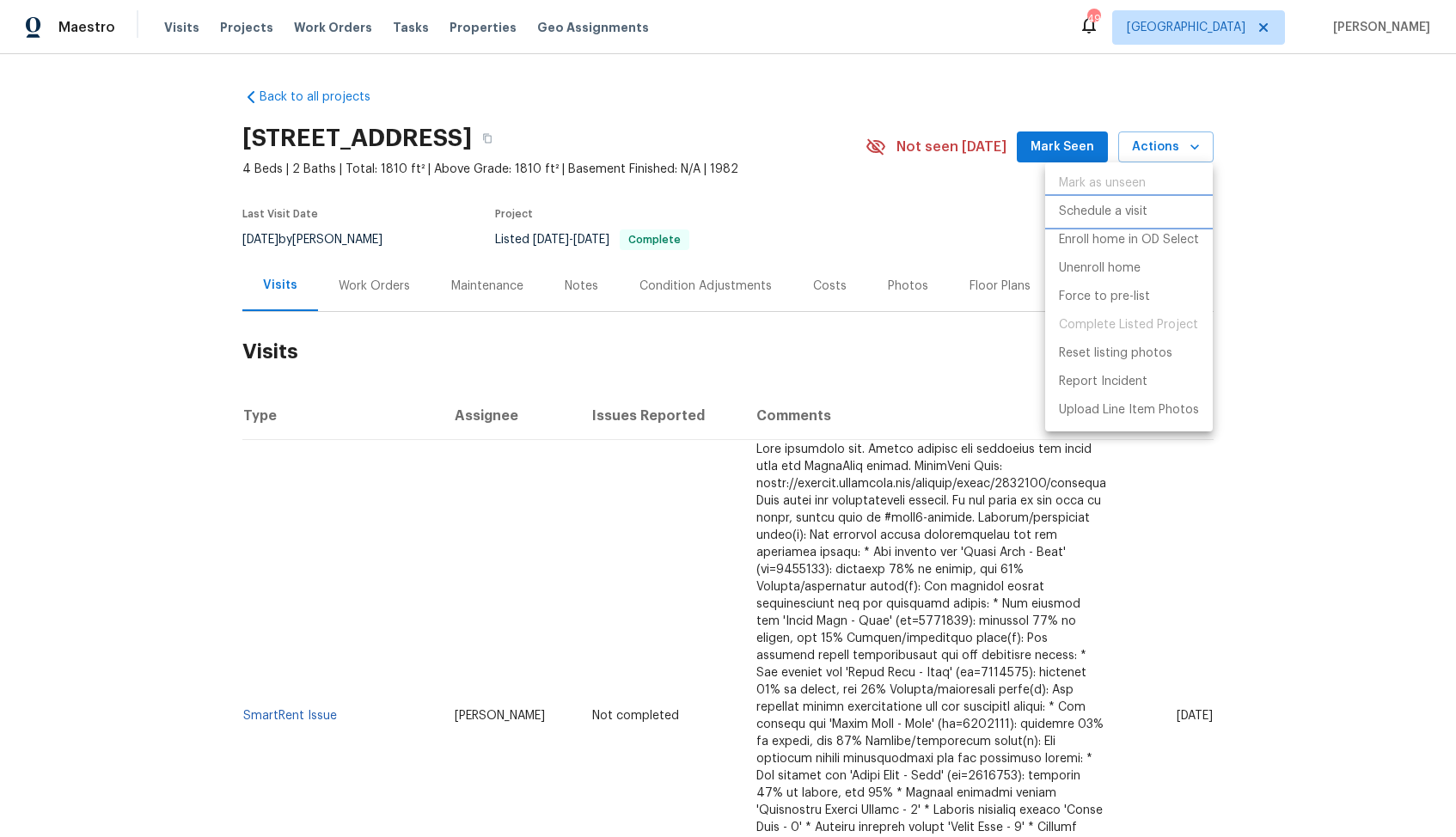
click at [1080, 210] on p "Schedule a visit" at bounding box center [1103, 211] width 88 height 18
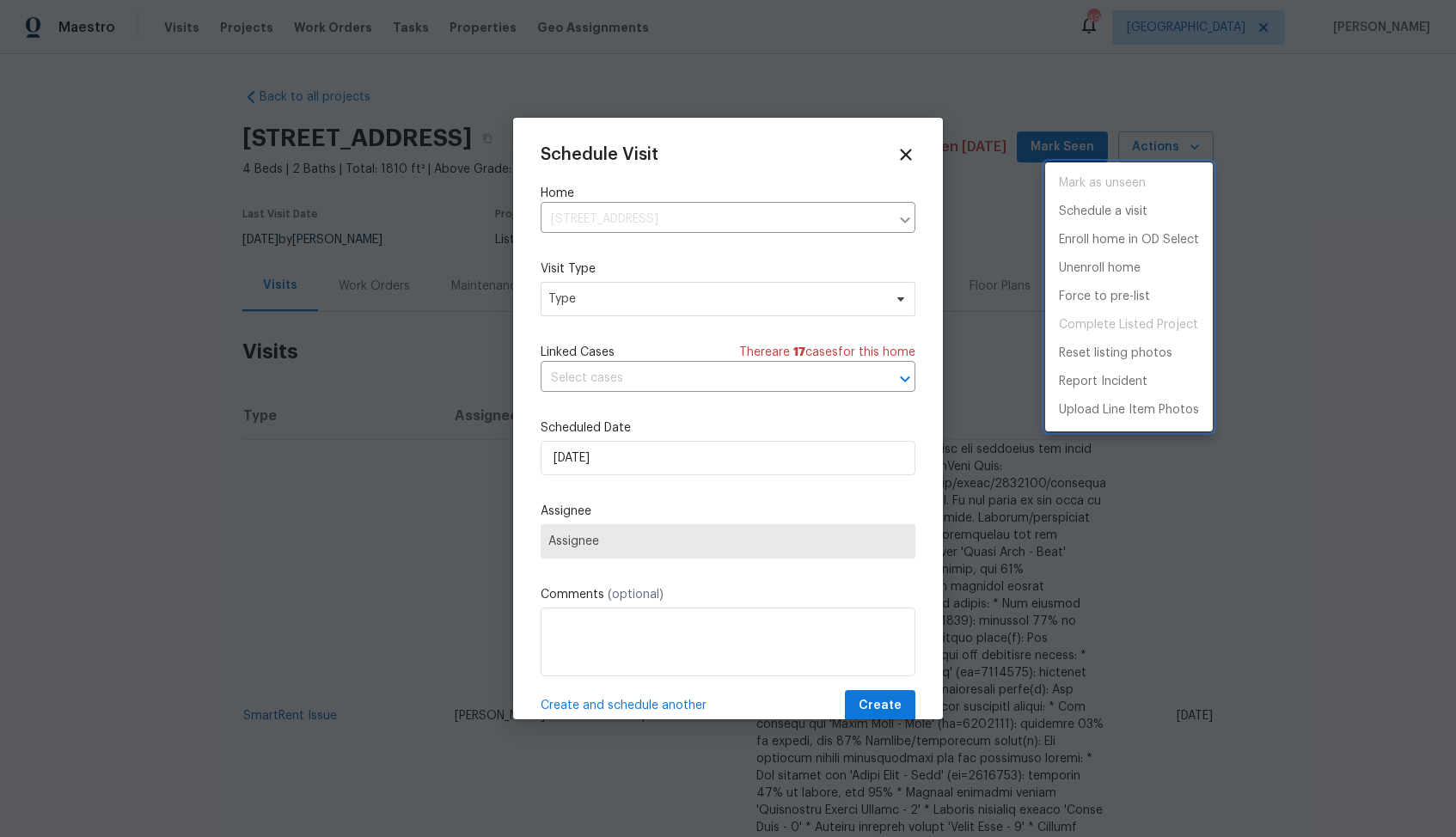
click at [620, 313] on div at bounding box center [728, 418] width 1456 height 837
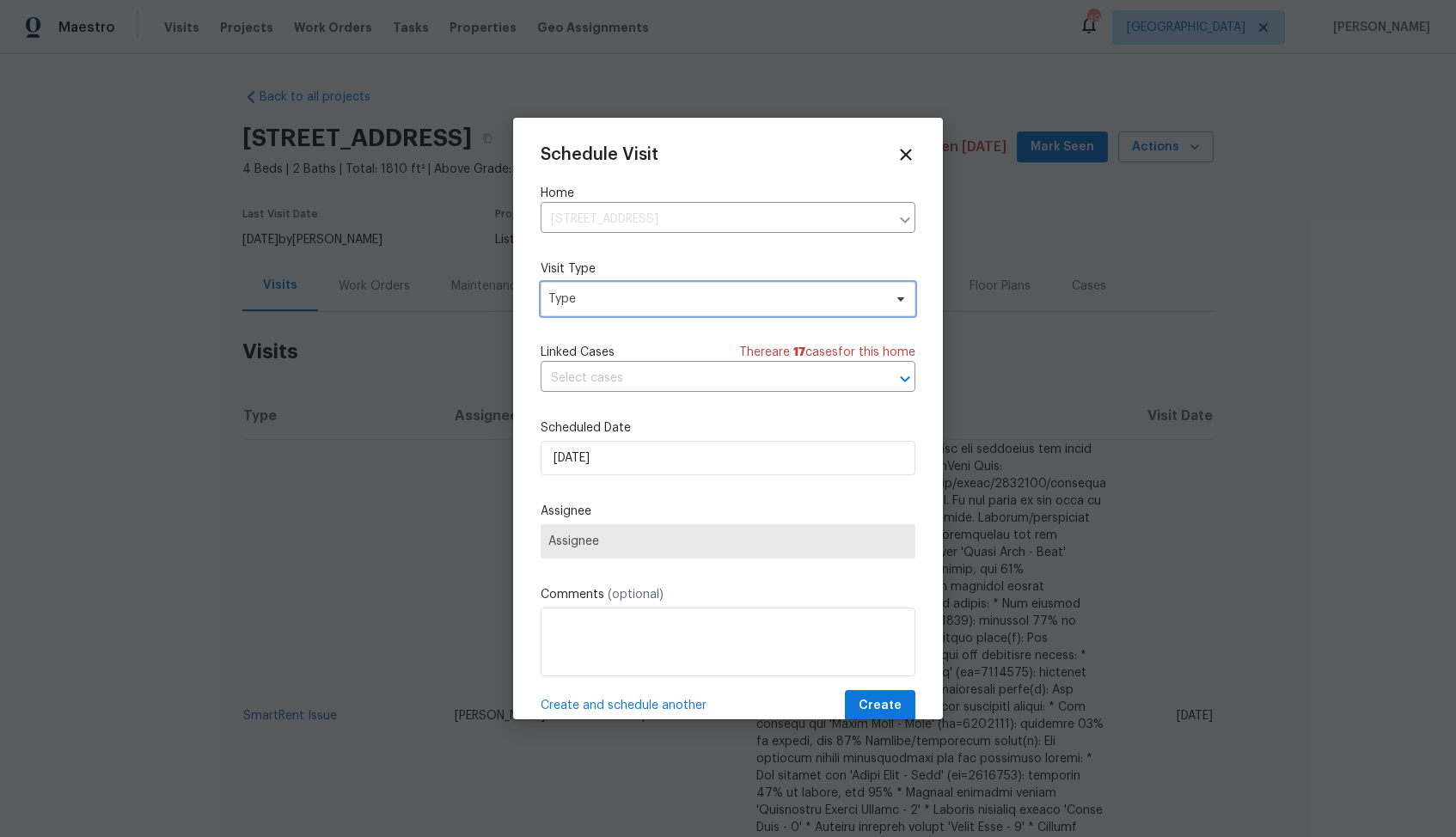
click at [587, 306] on span "Type" at bounding box center [716, 299] width 334 height 17
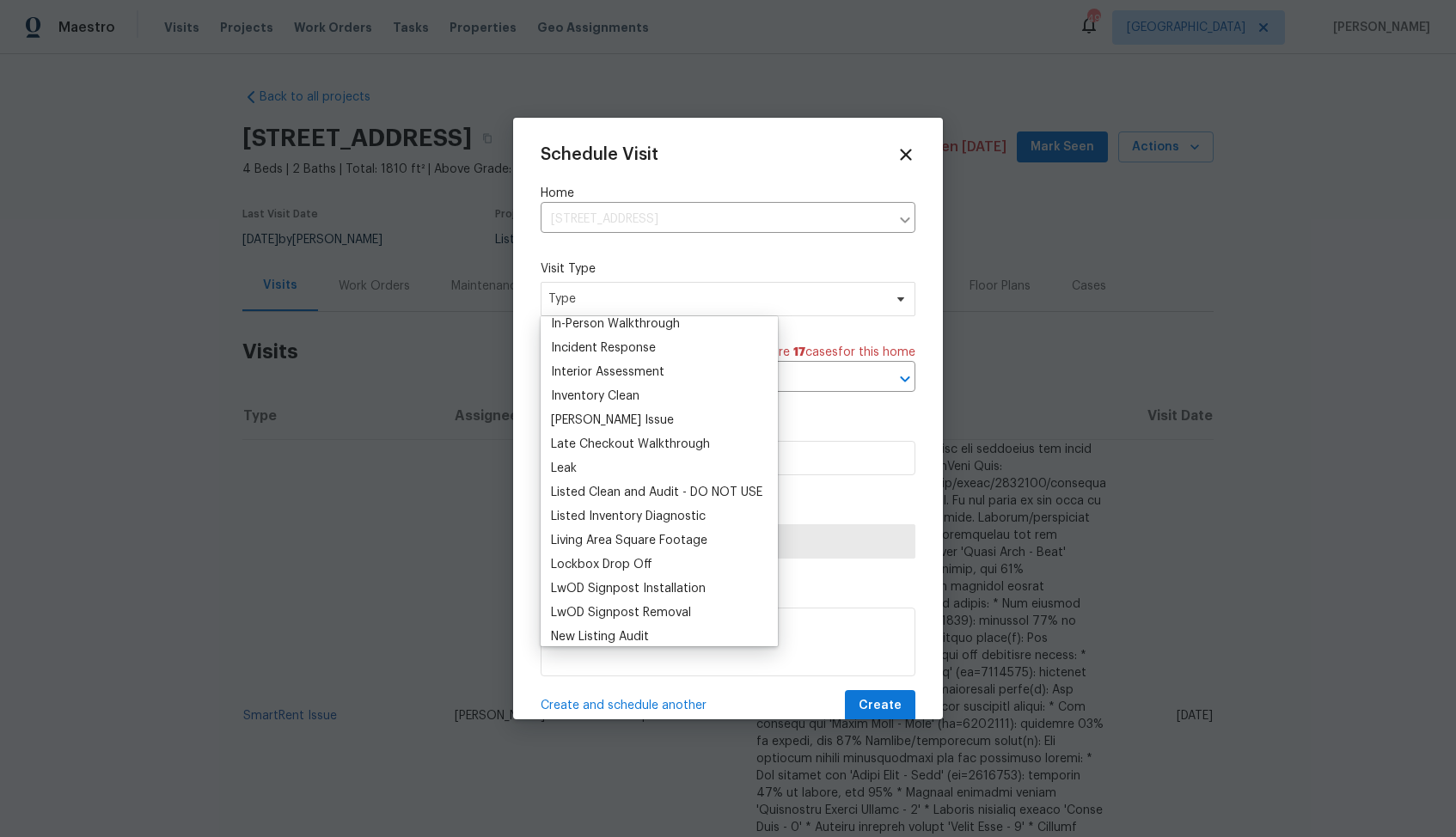
scroll to position [658, 0]
click at [612, 515] on div "Listed Inventory Diagnostic" at bounding box center [628, 516] width 155 height 17
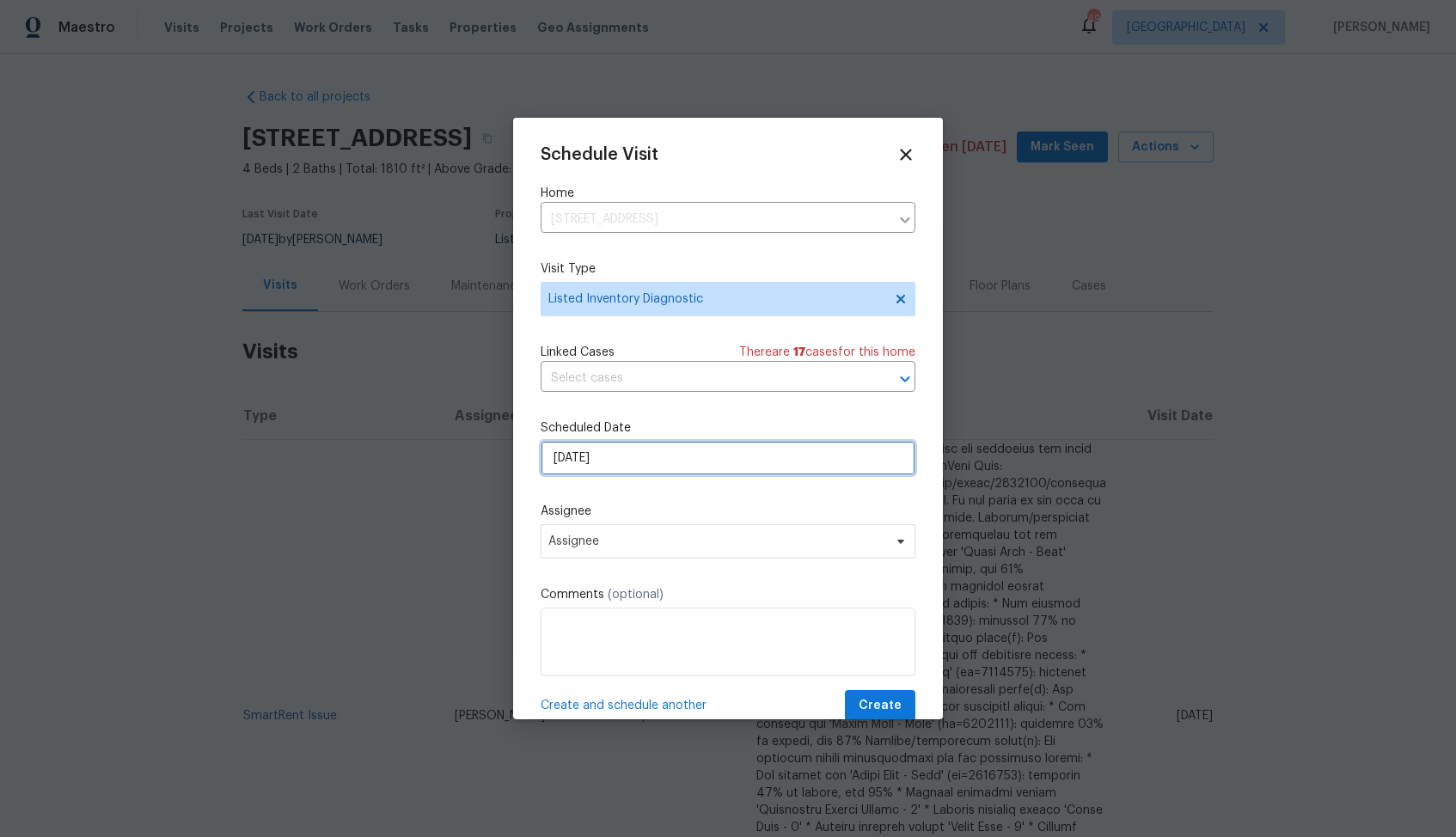
click at [615, 451] on input "[DATE]" at bounding box center [728, 458] width 375 height 35
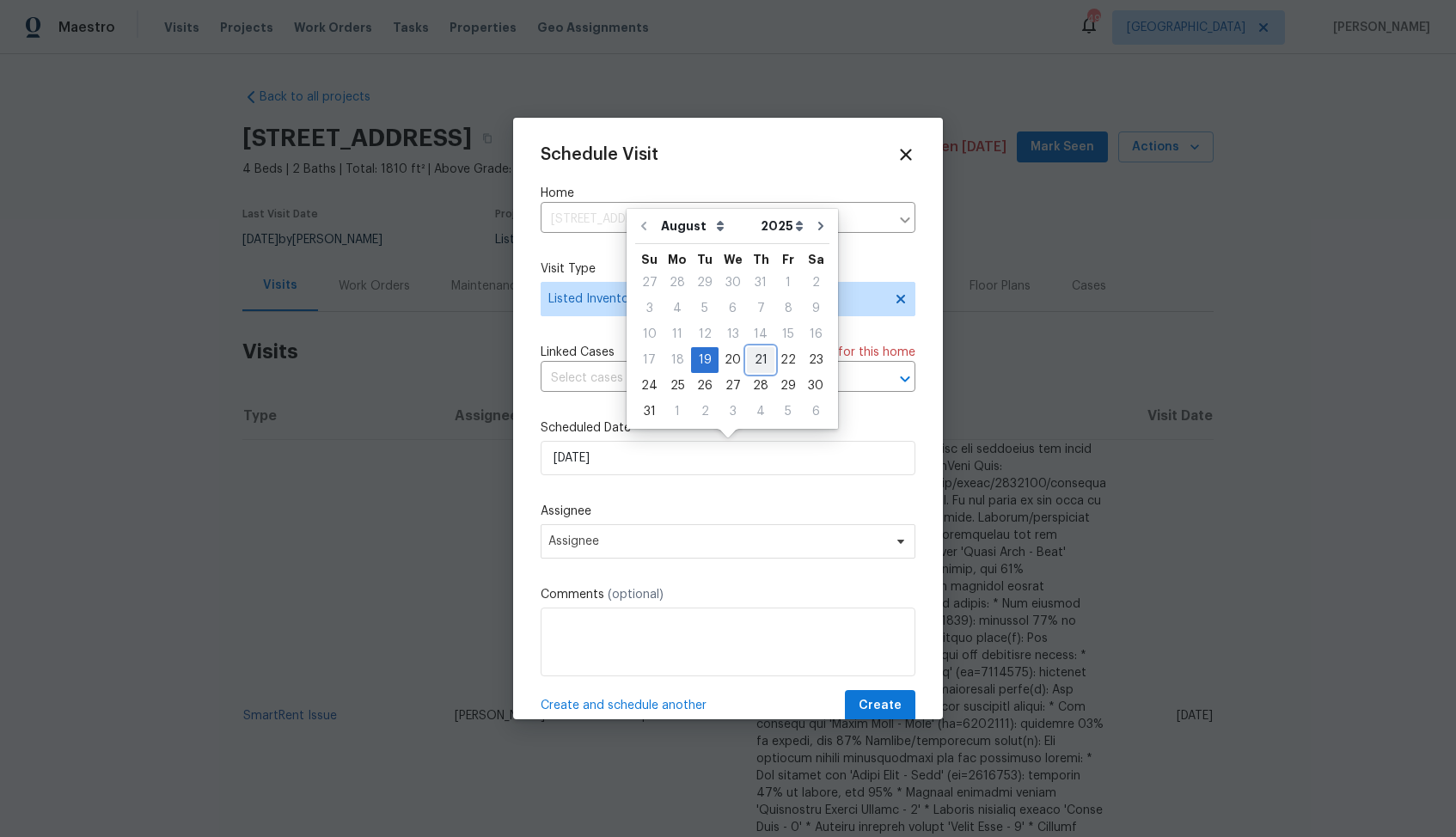
click at [753, 357] on div "21" at bounding box center [760, 359] width 28 height 24
type input "[DATE]"
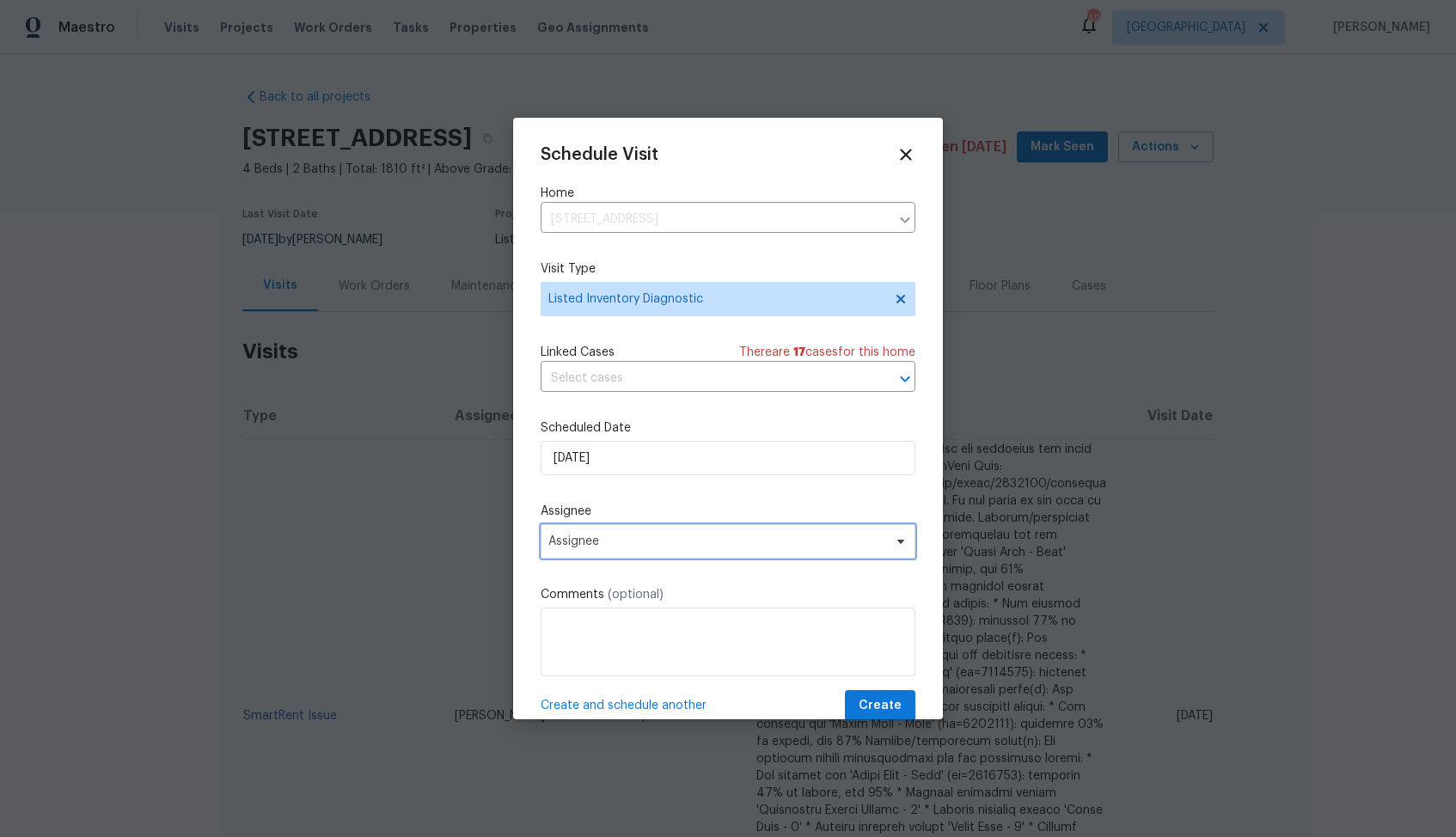
click at [615, 550] on span "Assignee" at bounding box center [728, 542] width 375 height 35
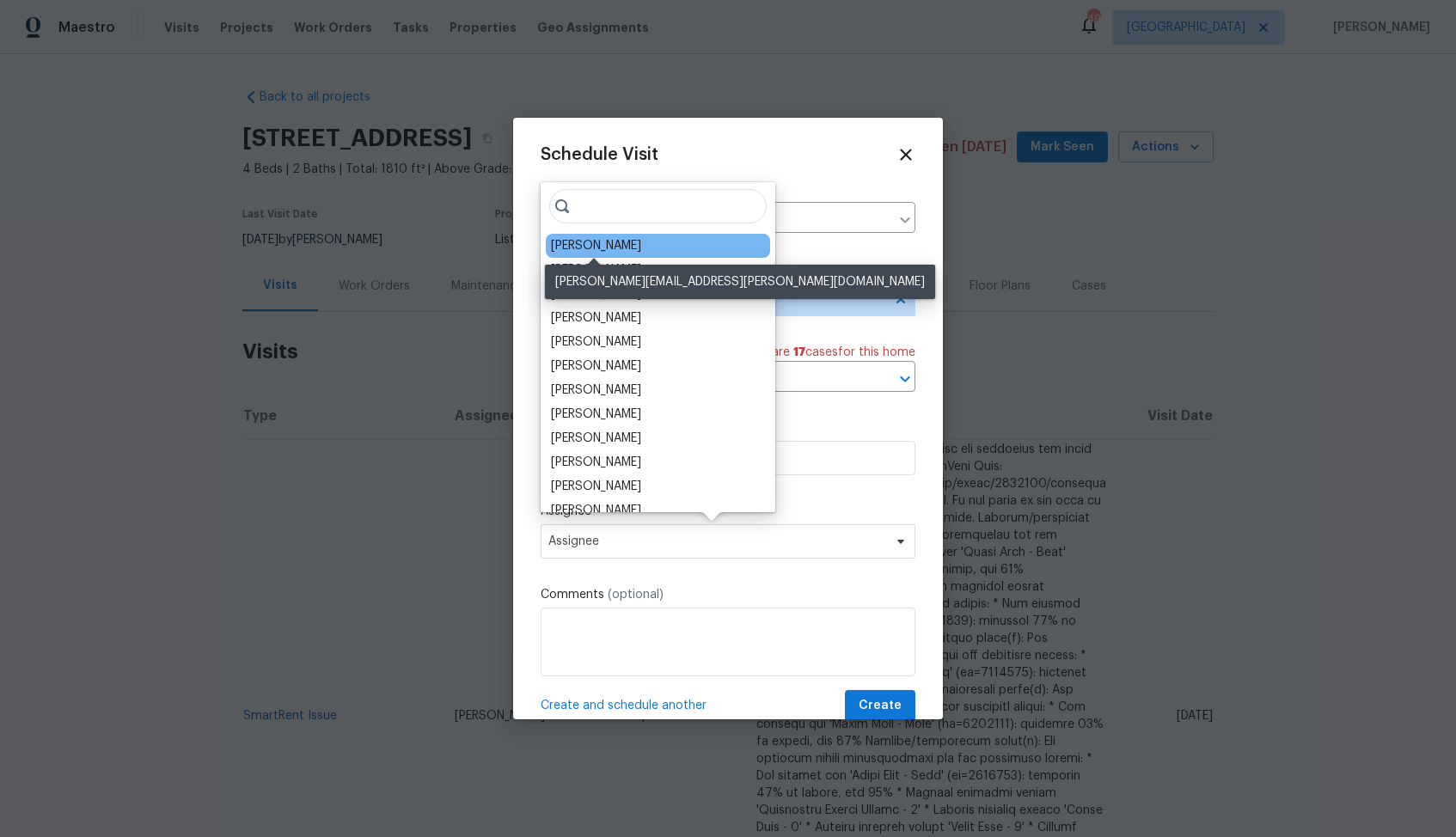
click at [615, 248] on div "Sheila Cooksey" at bounding box center [596, 246] width 90 height 17
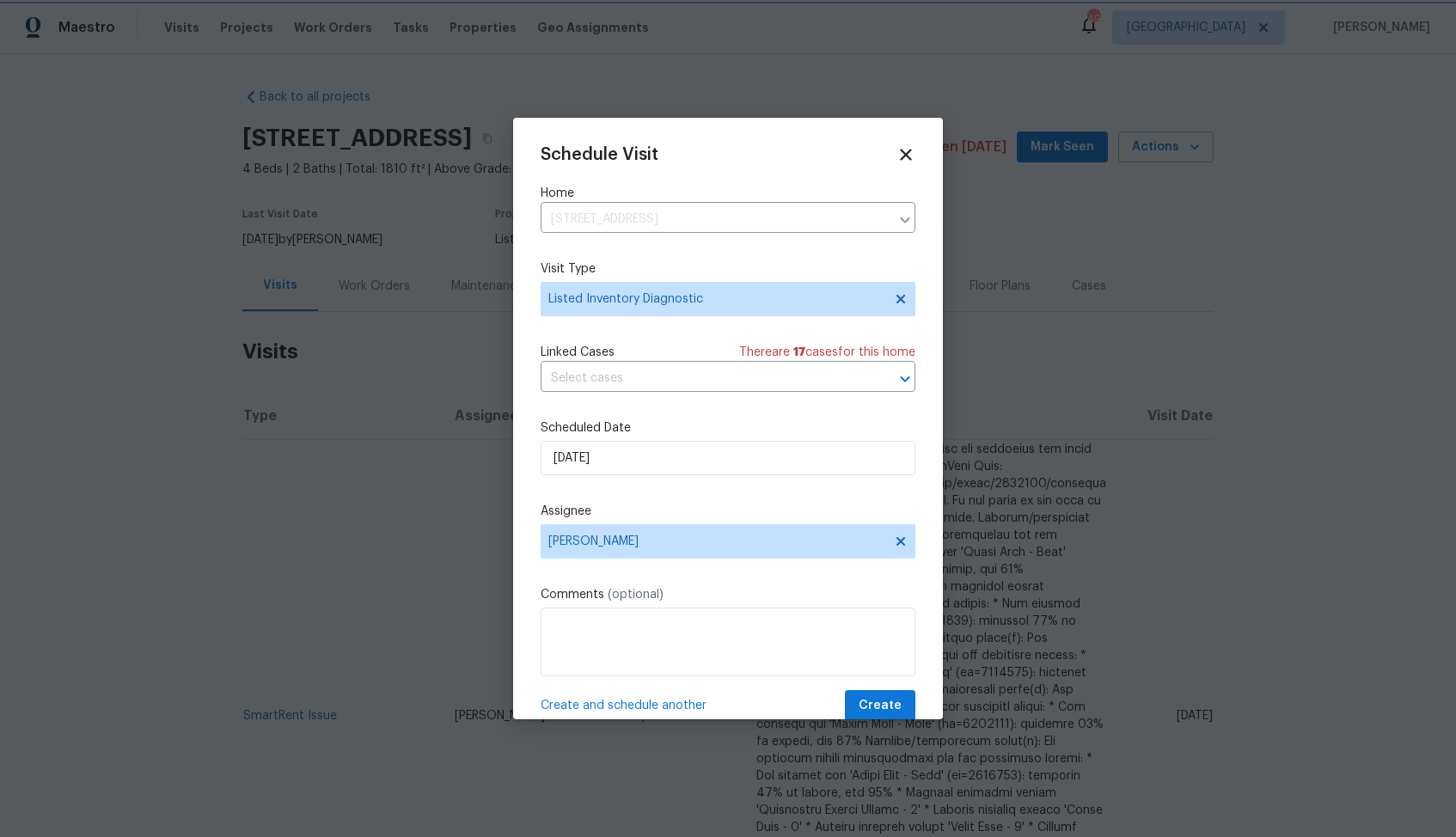
scroll to position [31, 0]
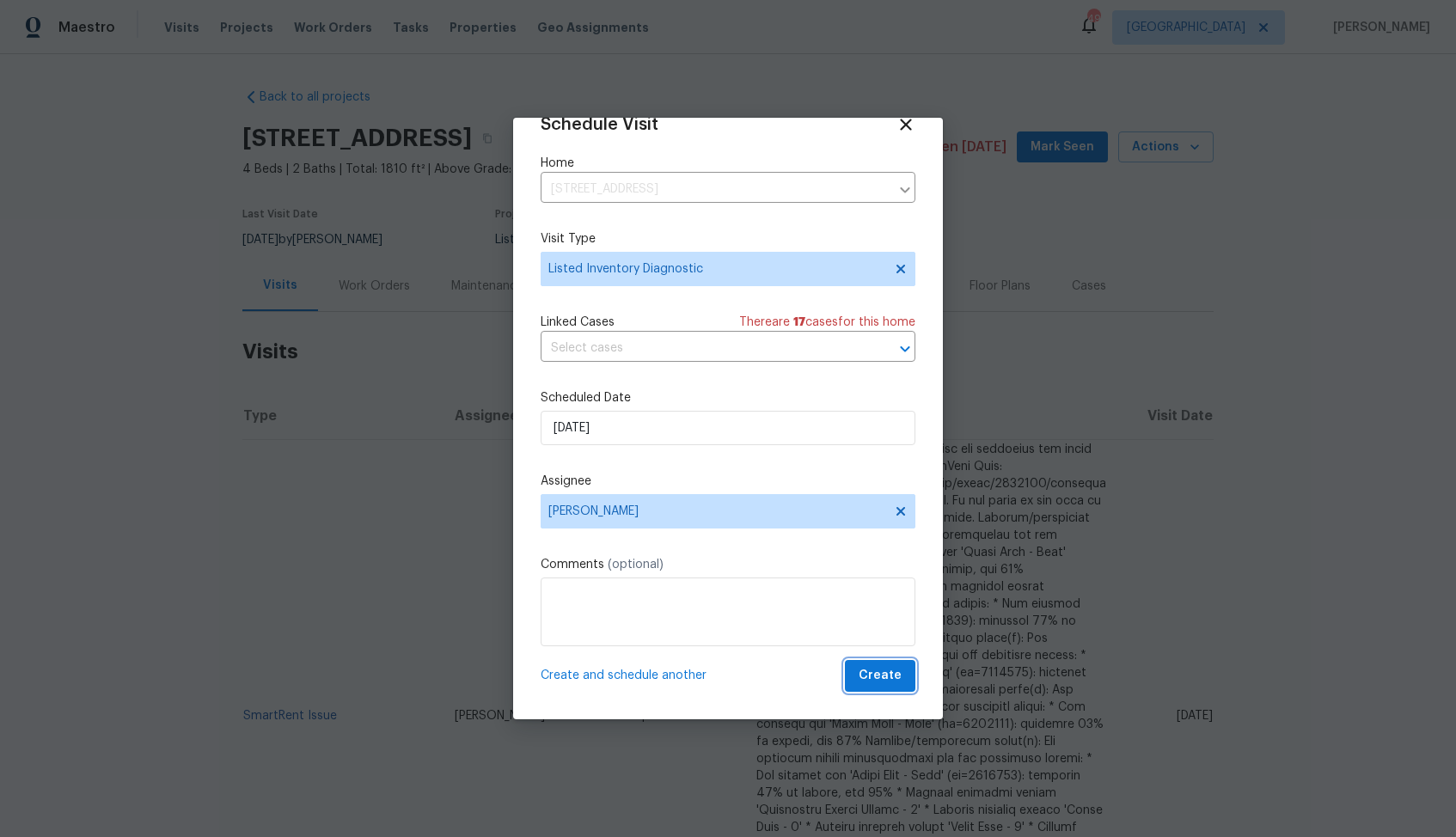
click at [887, 678] on span "Create" at bounding box center [880, 676] width 43 height 21
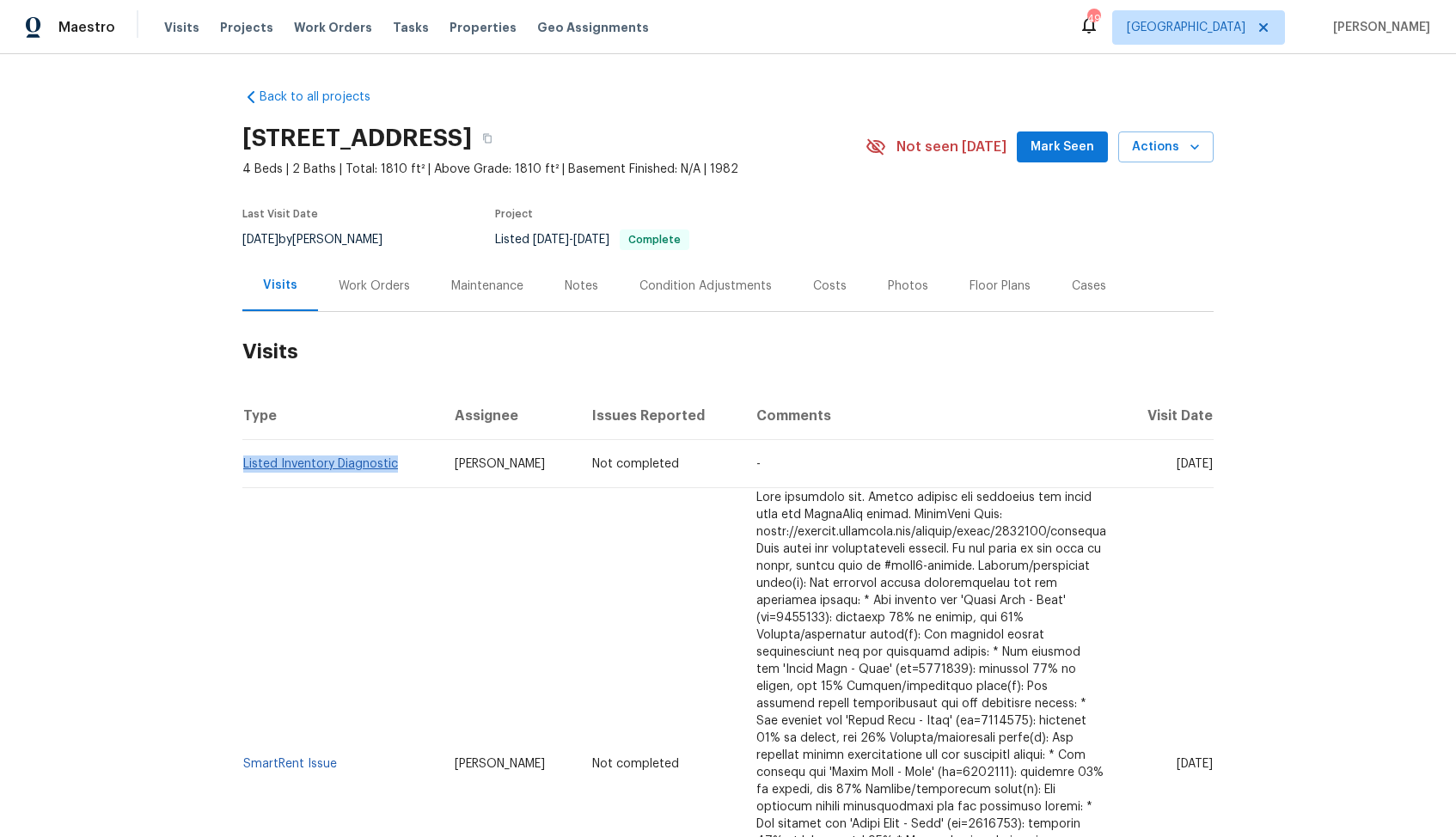
drag, startPoint x: 399, startPoint y: 465, endPoint x: 243, endPoint y: 463, distance: 156.0
click at [243, 463] on td "Listed Inventory Diagnostic" at bounding box center [341, 464] width 199 height 48
copy link "Listed Inventory Diagnostic"
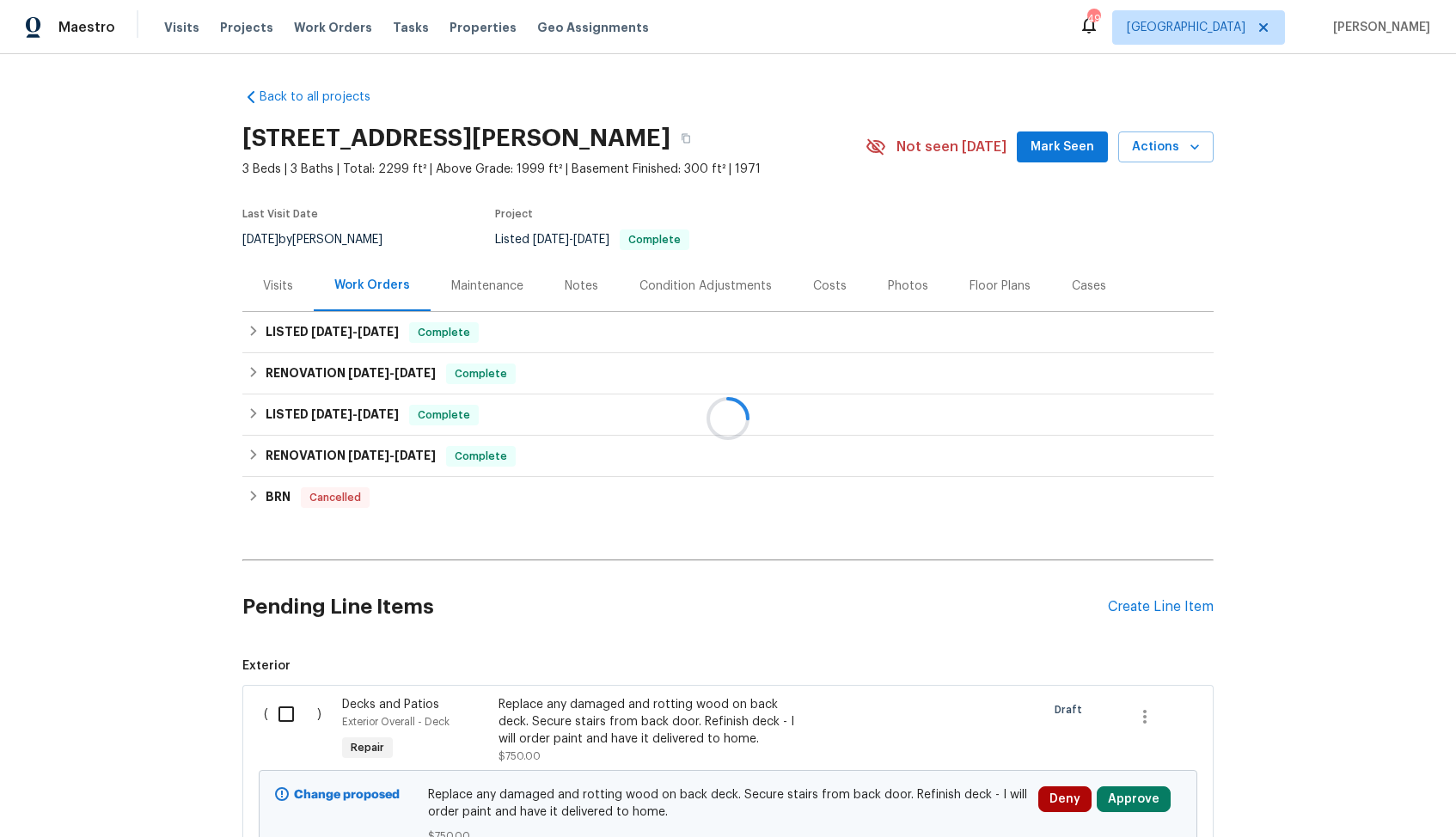
click at [263, 293] on div "Visits" at bounding box center [278, 286] width 30 height 17
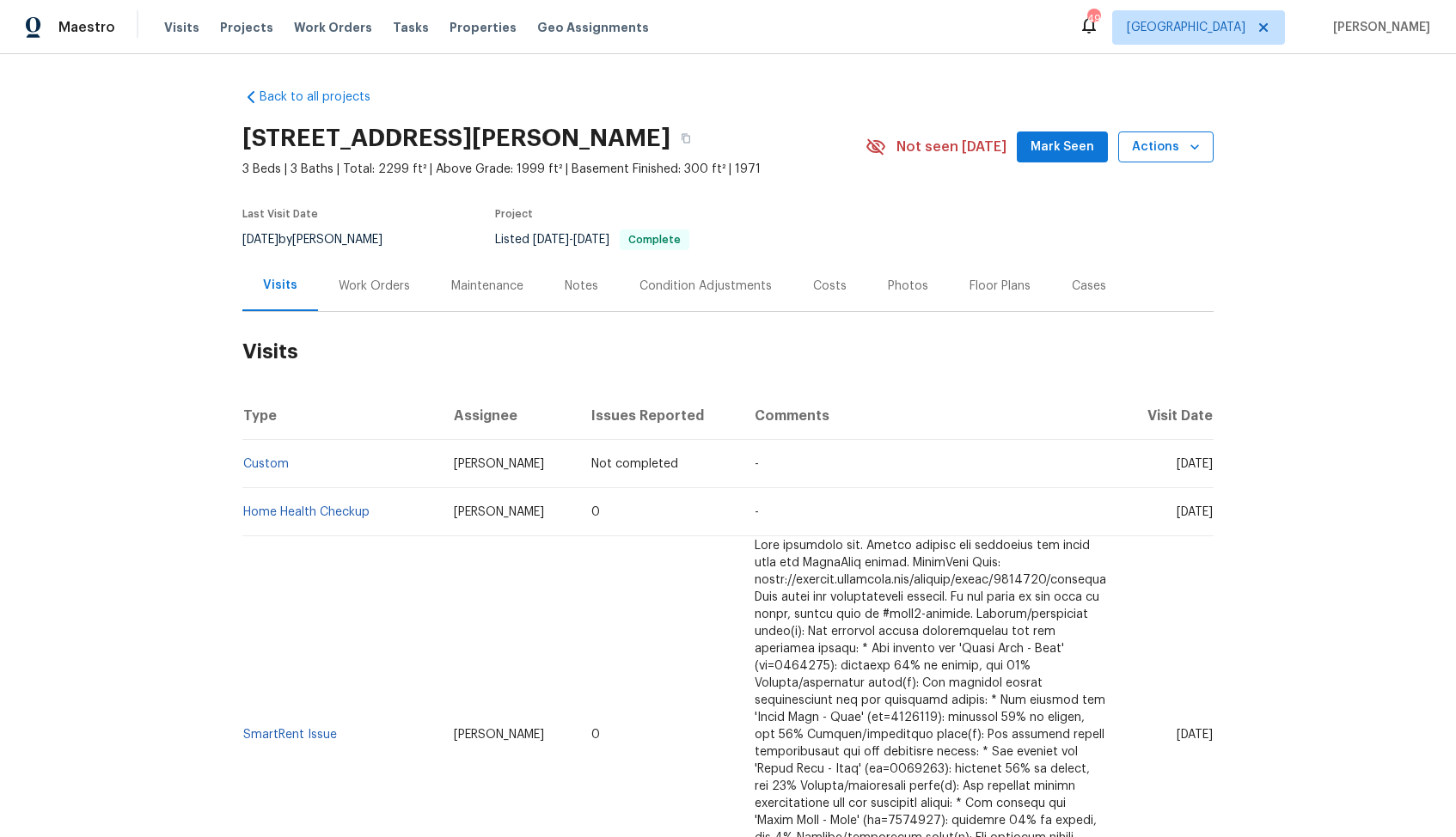
click at [1198, 152] on icon "button" at bounding box center [1195, 147] width 17 height 17
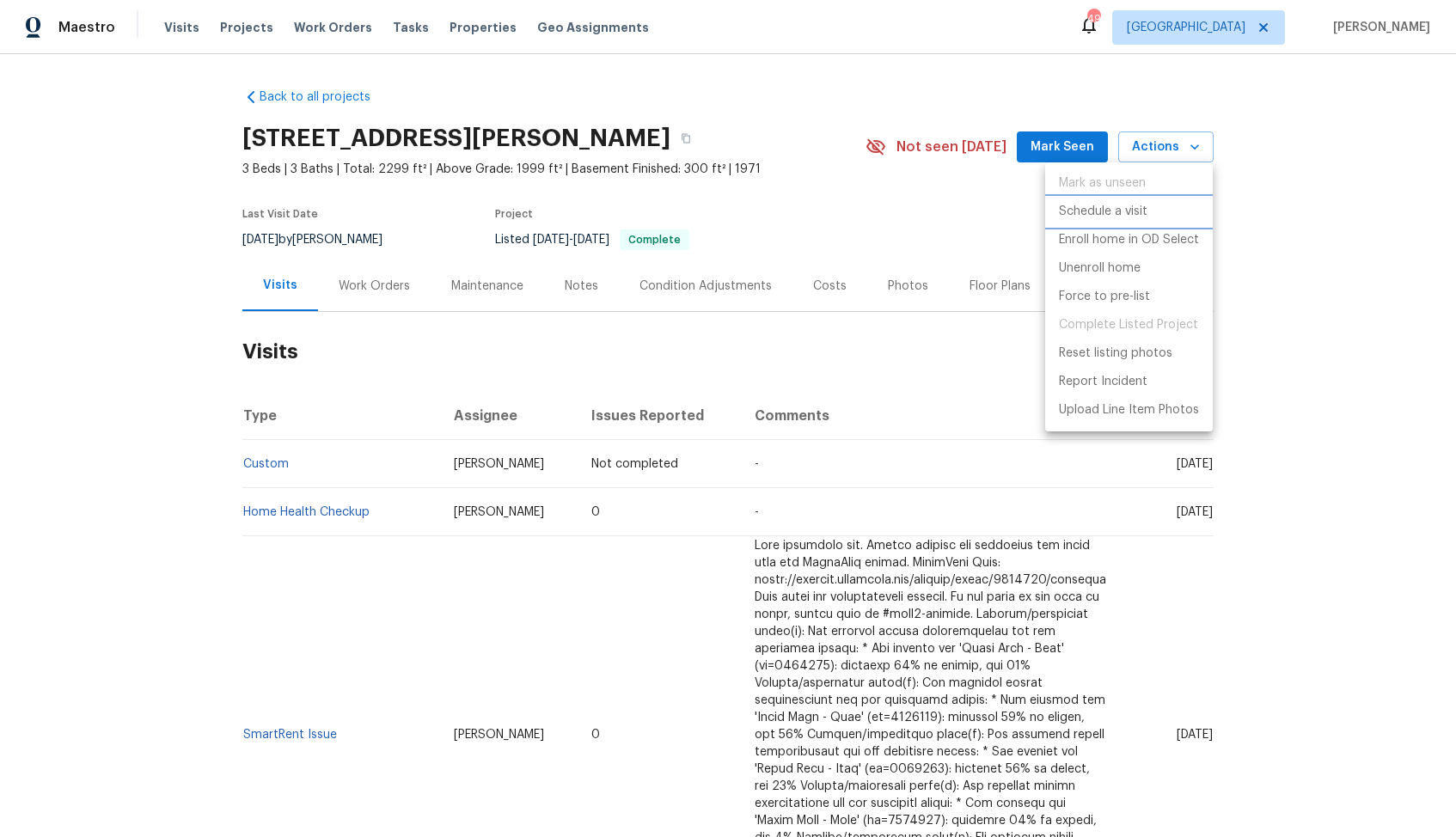
click at [1096, 220] on p "Schedule a visit" at bounding box center [1103, 211] width 88 height 18
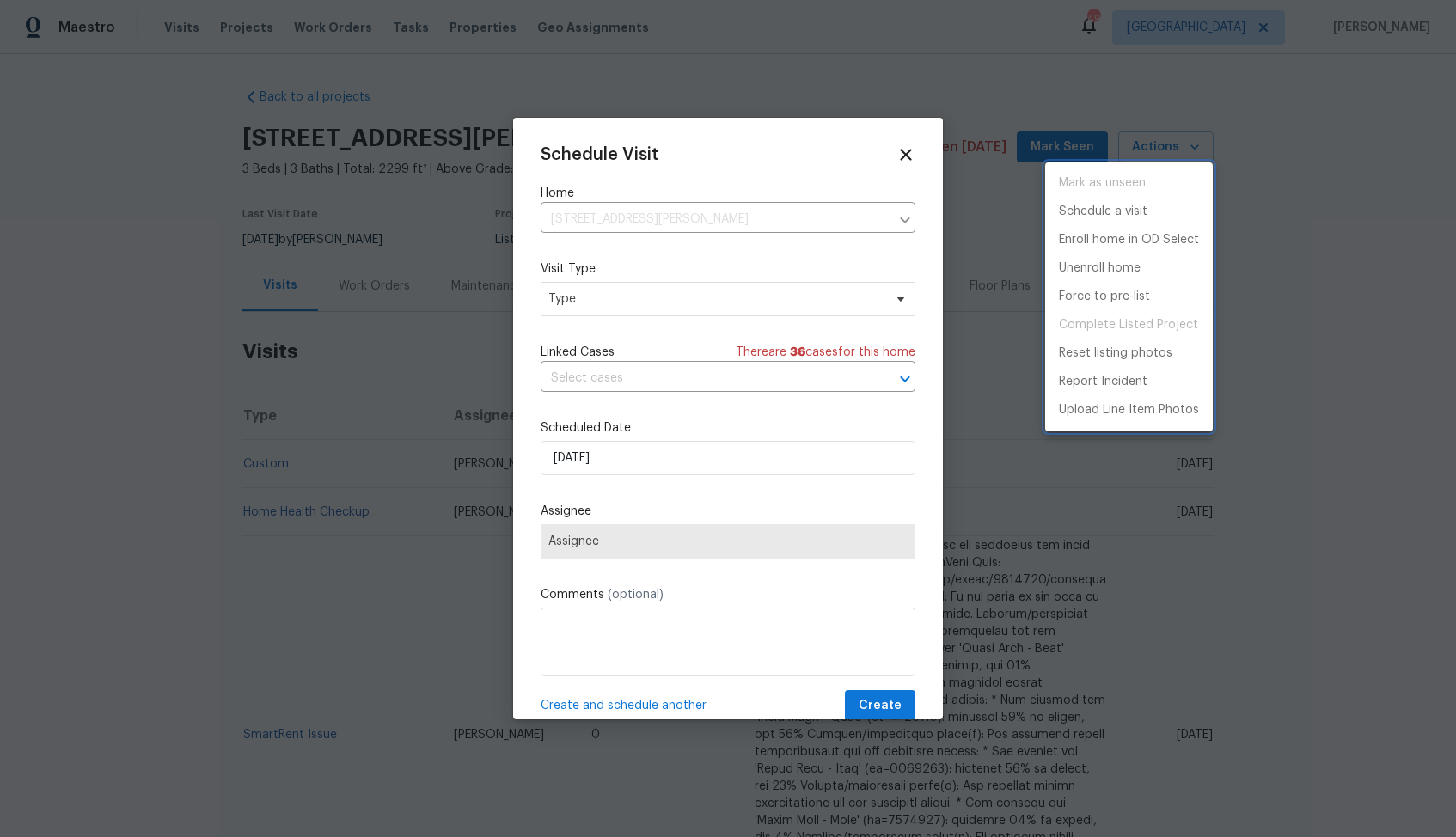
click at [631, 308] on div at bounding box center [728, 418] width 1456 height 837
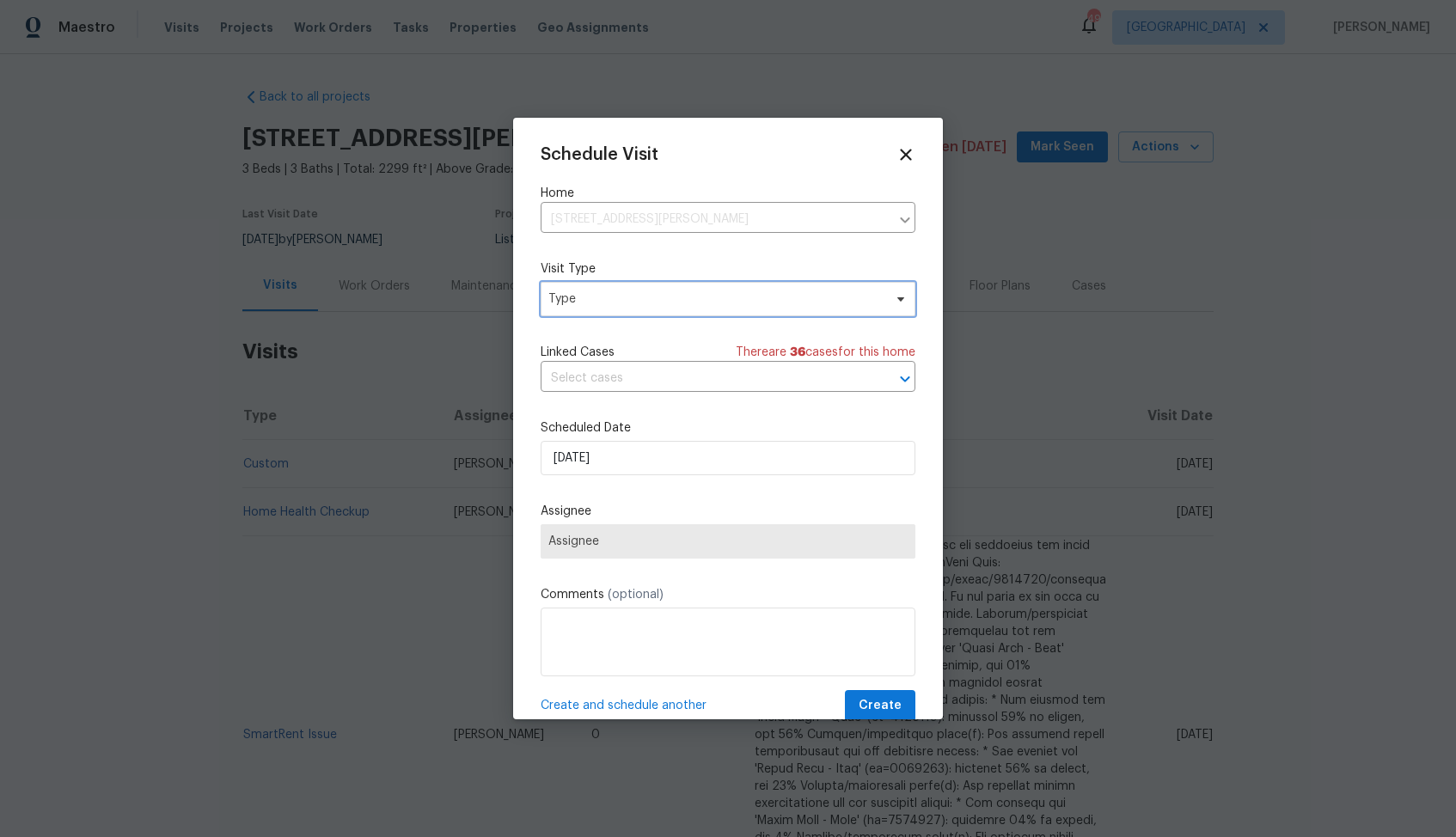
click at [562, 304] on span "Type" at bounding box center [716, 299] width 334 height 17
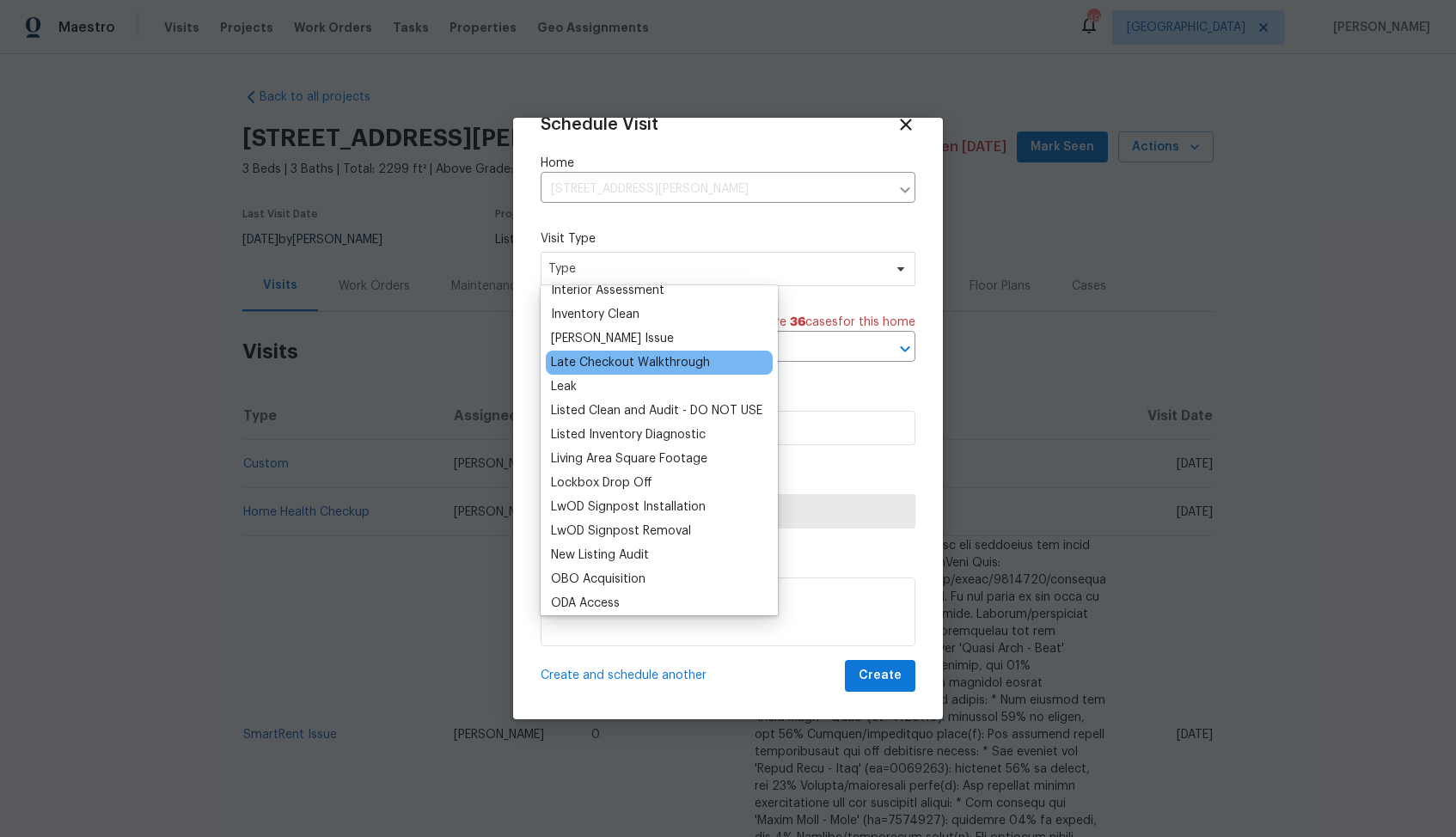
scroll to position [704, 0]
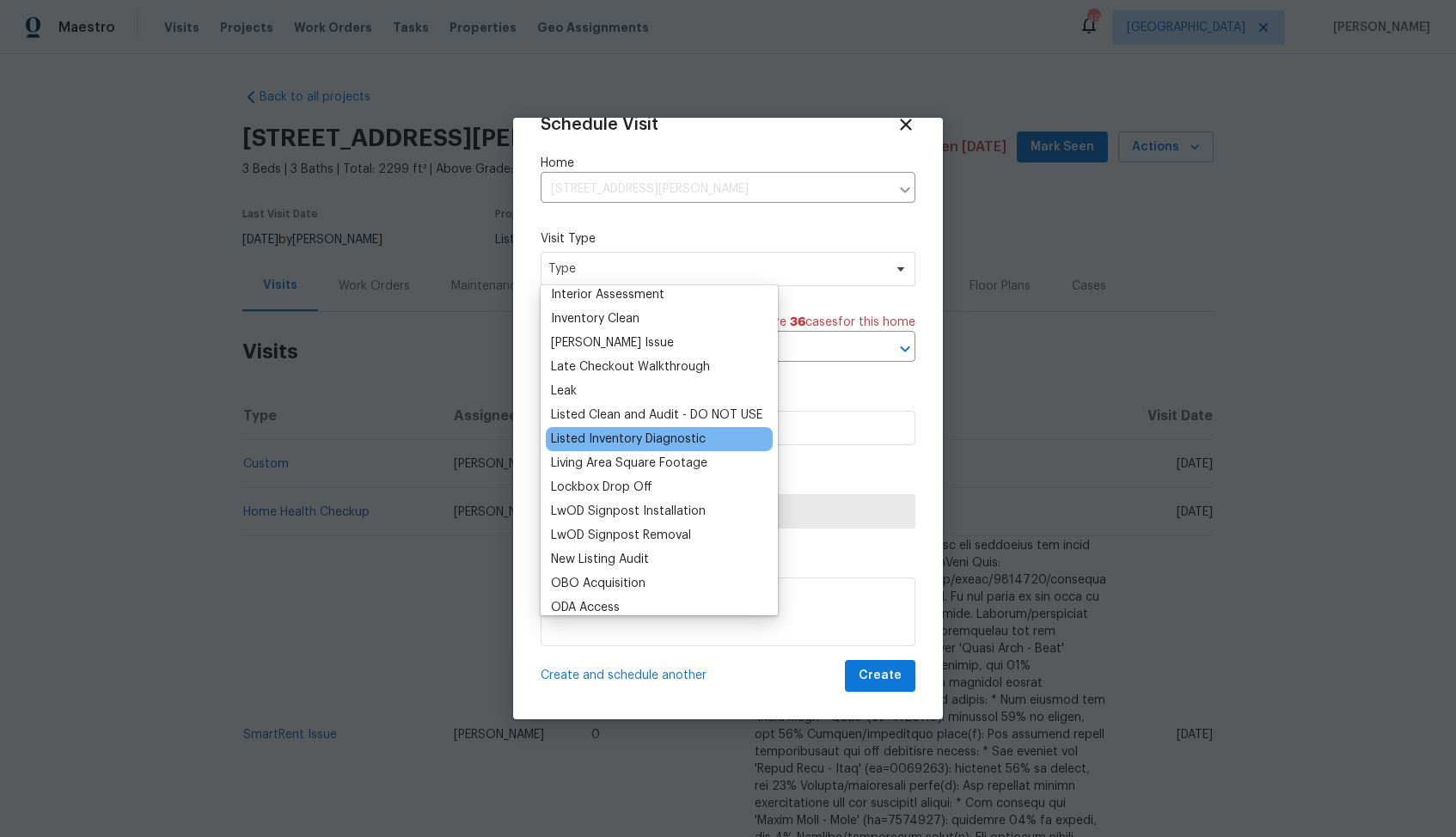
click at [601, 436] on div "Listed Inventory Diagnostic" at bounding box center [628, 439] width 155 height 17
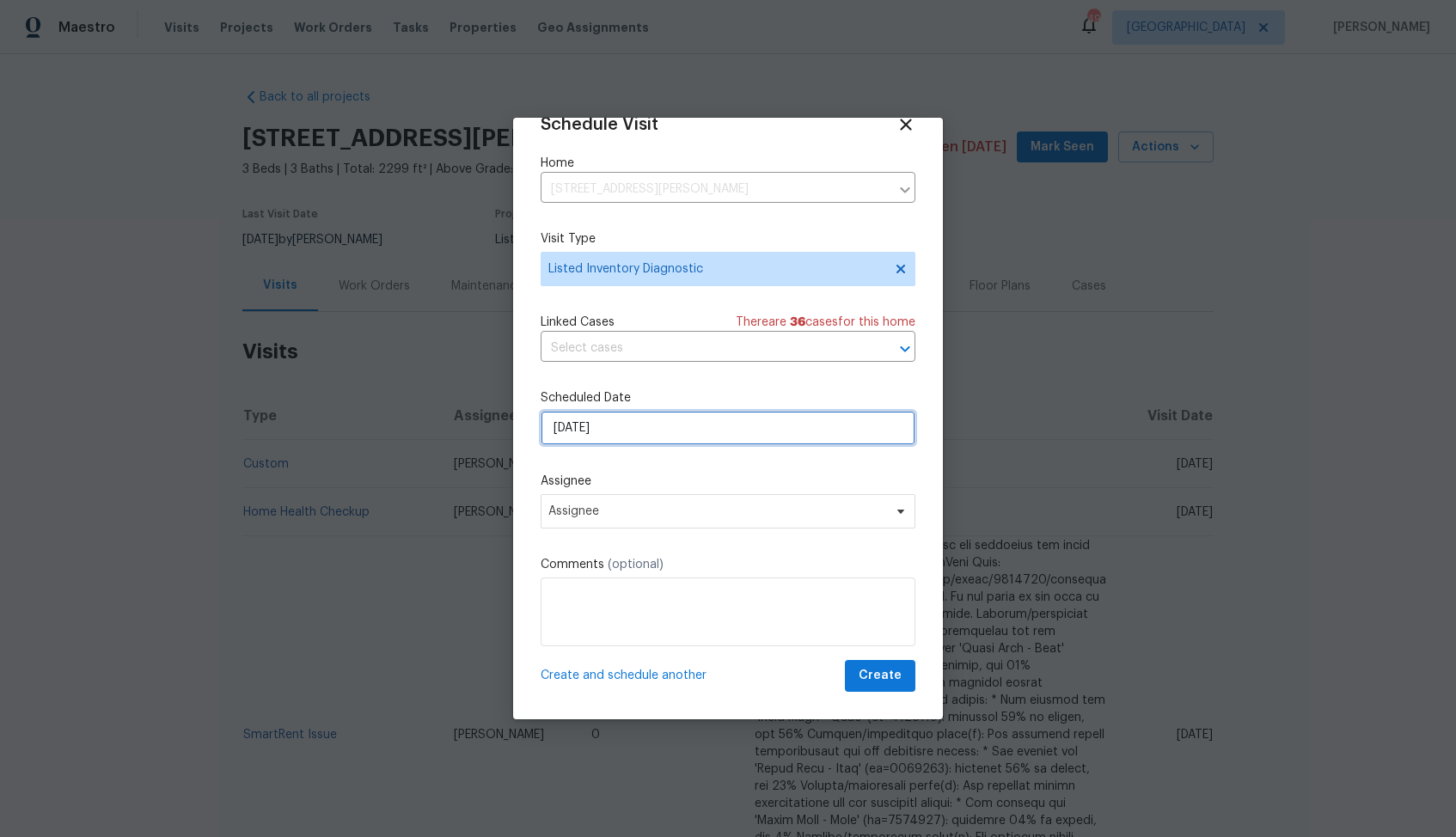
click at [663, 437] on input "[DATE]" at bounding box center [728, 429] width 375 height 35
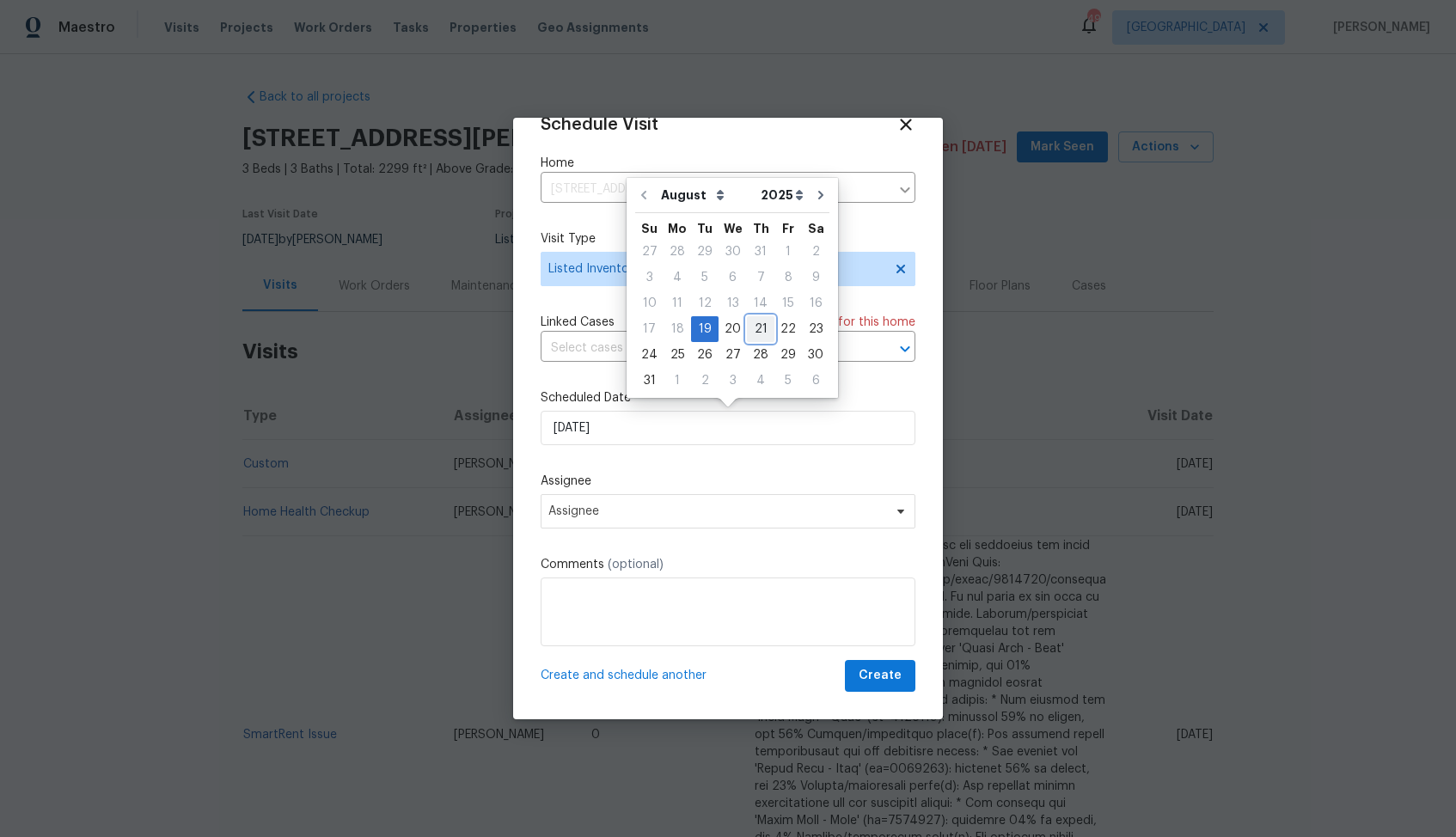
click at [754, 329] on div "21" at bounding box center [760, 329] width 28 height 24
type input "[DATE]"
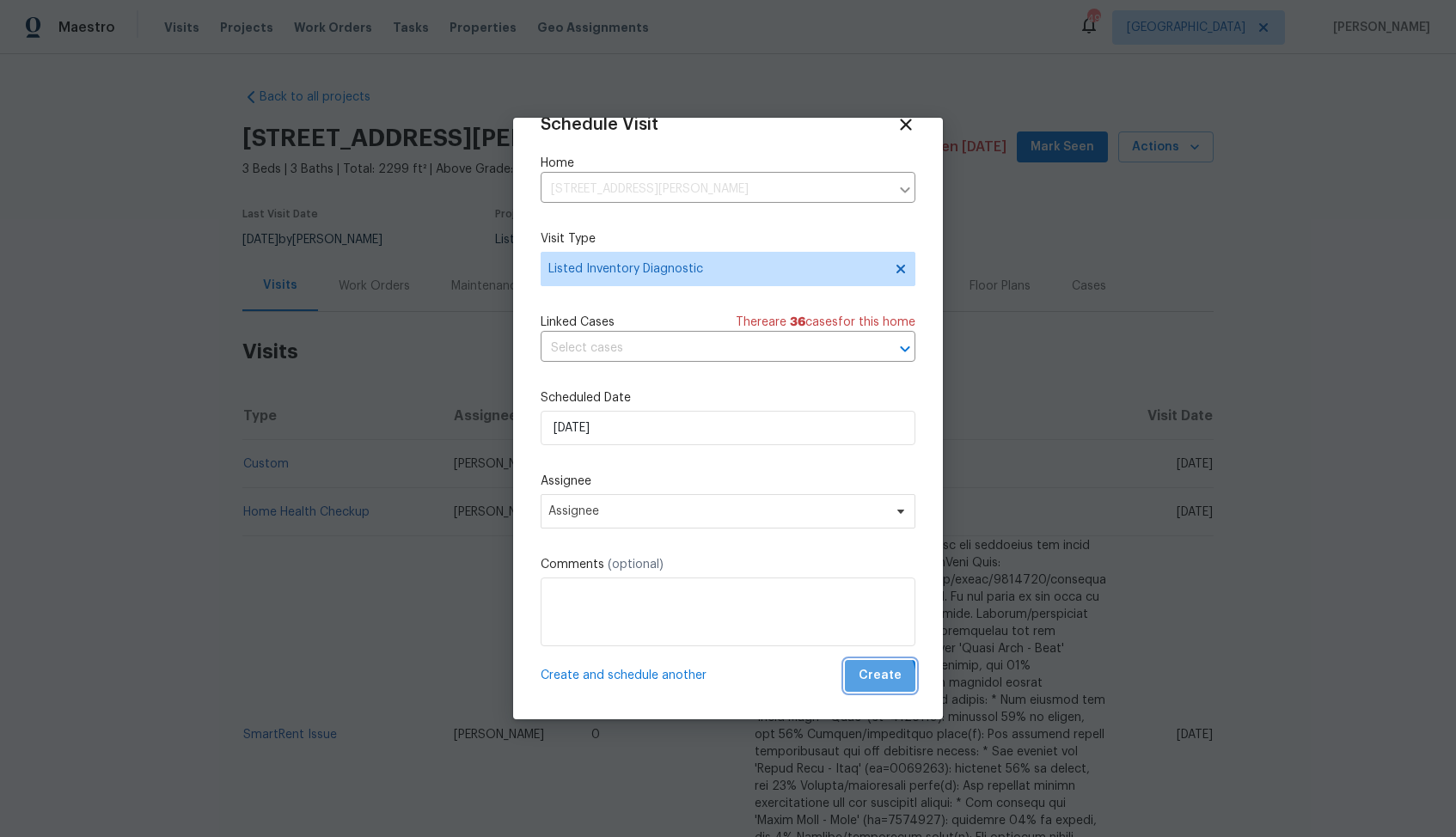
click at [870, 680] on span "Create" at bounding box center [880, 676] width 43 height 21
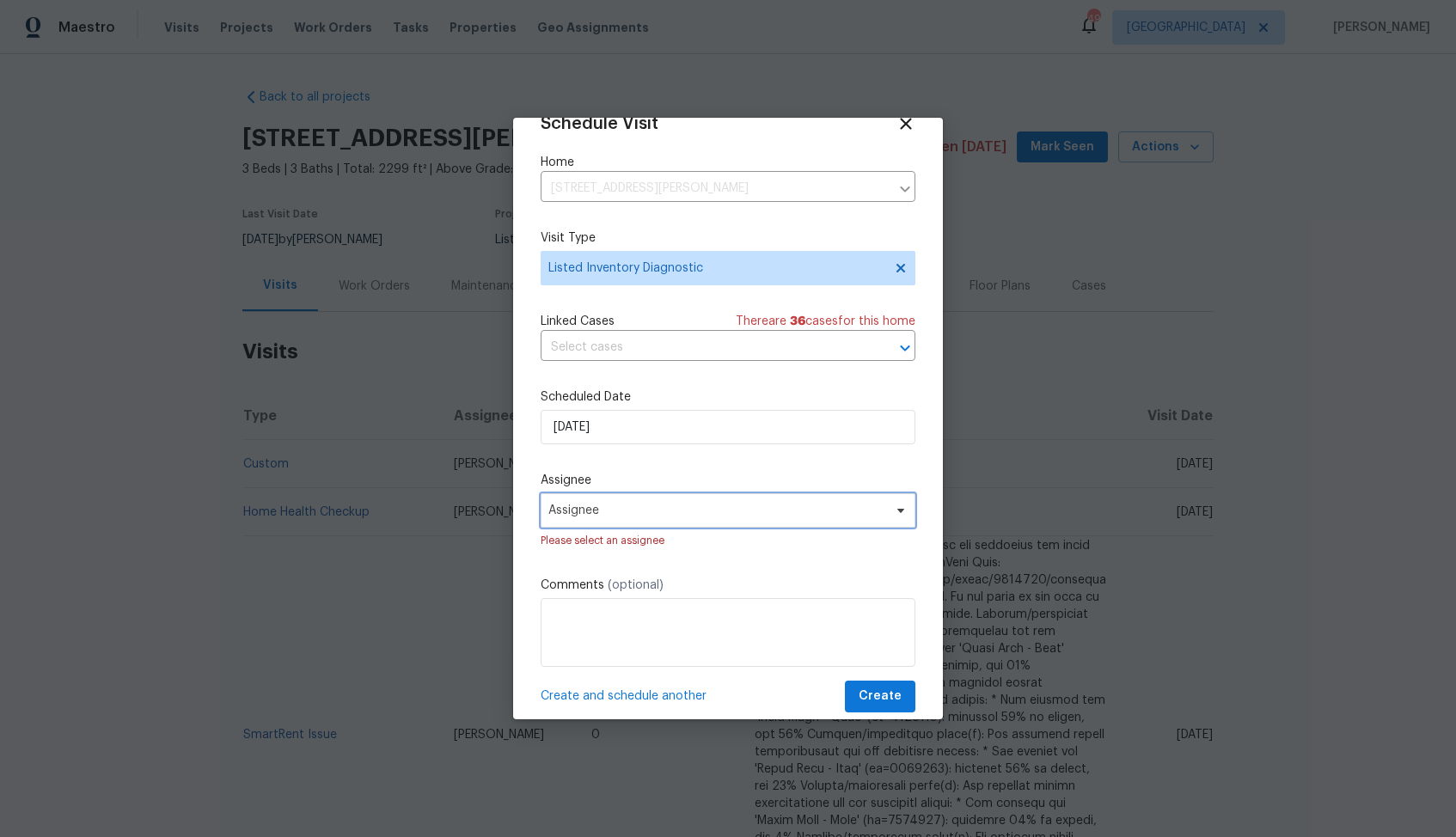
click at [762, 513] on span "Assignee" at bounding box center [717, 510] width 337 height 13
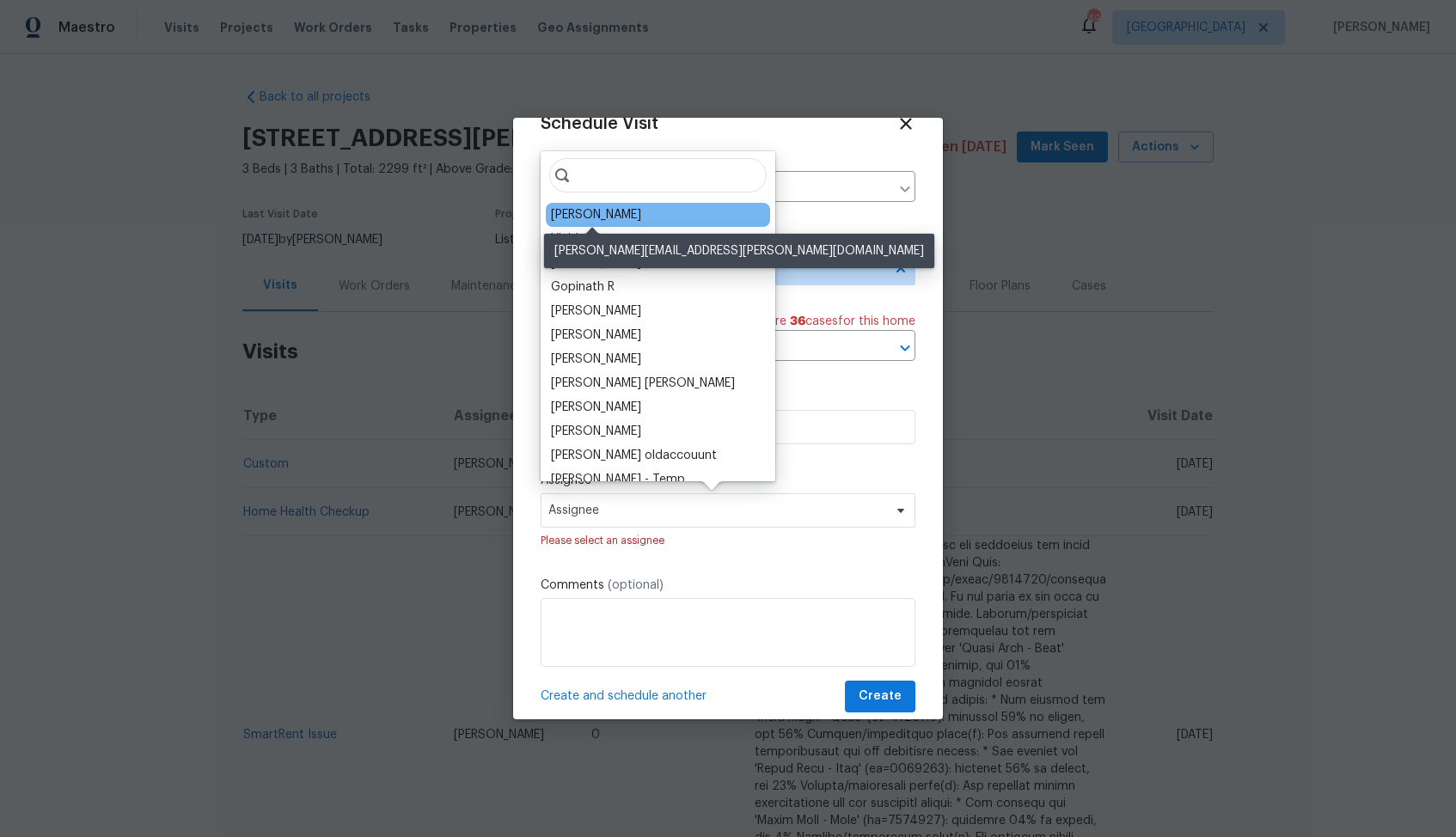
click at [574, 211] on div "Brian Holloway" at bounding box center [596, 215] width 90 height 17
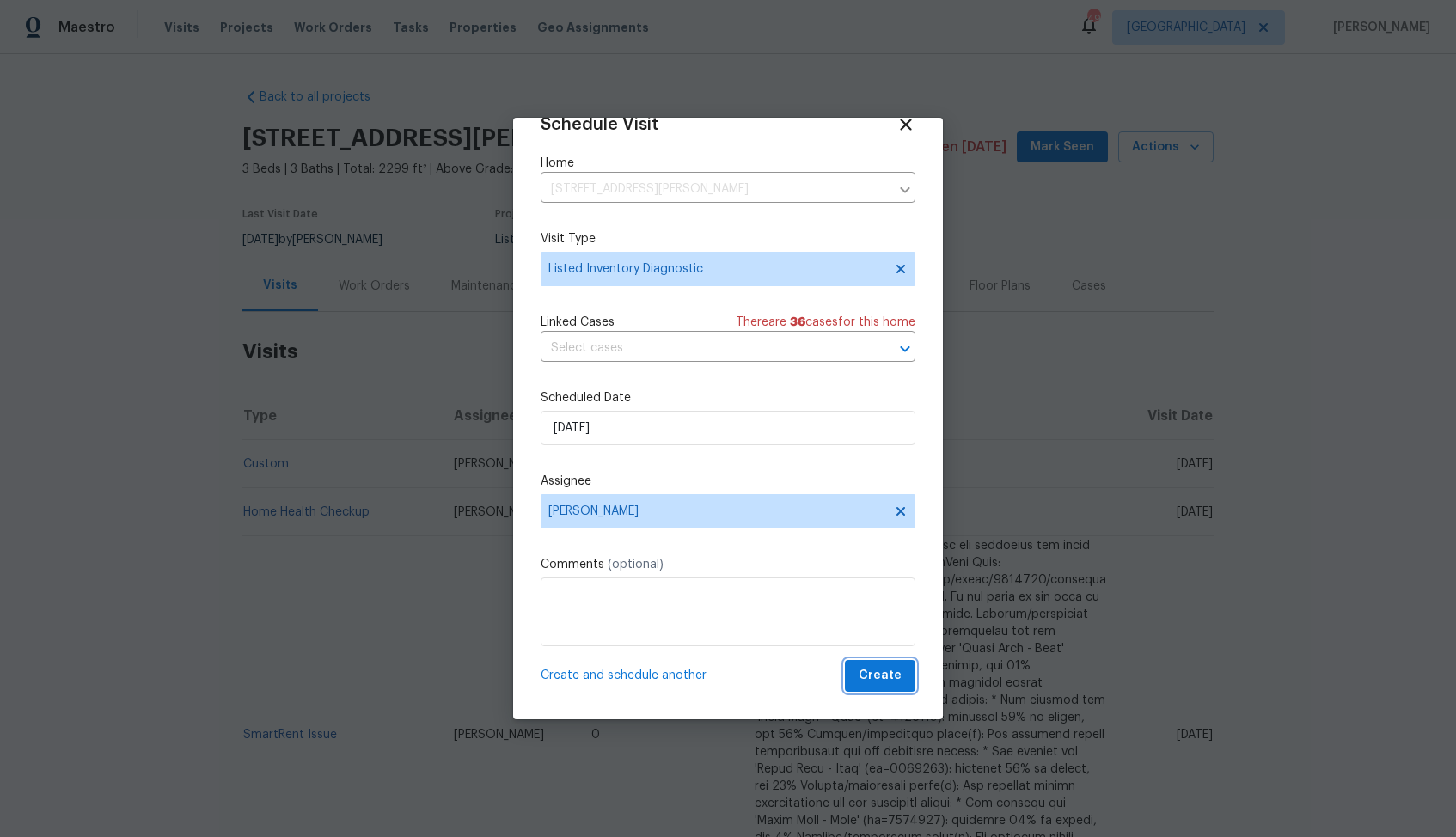
click at [876, 687] on button "Create" at bounding box center [879, 676] width 70 height 32
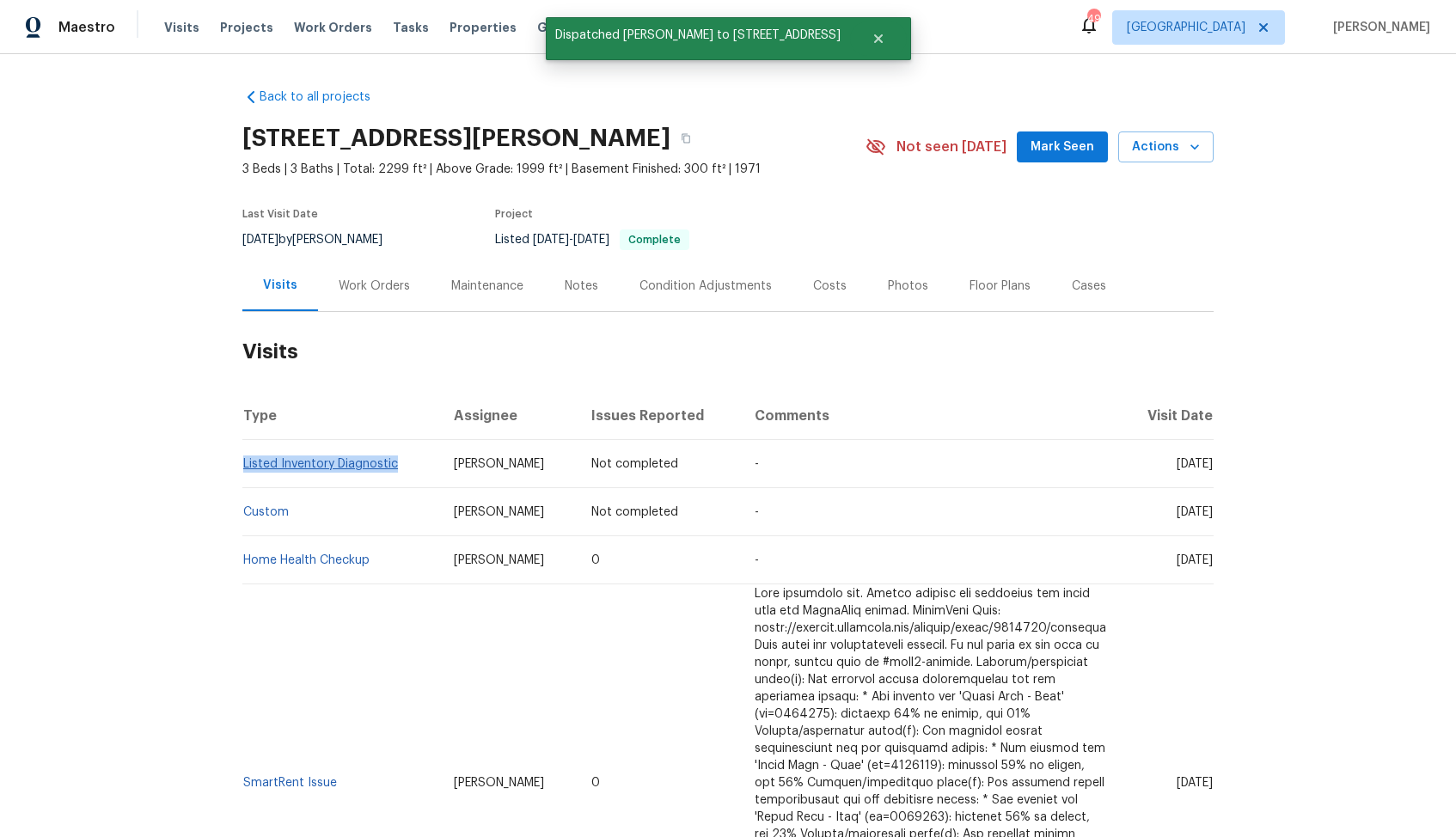
drag, startPoint x: 400, startPoint y: 465, endPoint x: 247, endPoint y: 465, distance: 153.0
click at [246, 465] on td "Listed Inventory Diagnostic" at bounding box center [341, 464] width 198 height 48
copy link "Listed Inventory Diagnostic"
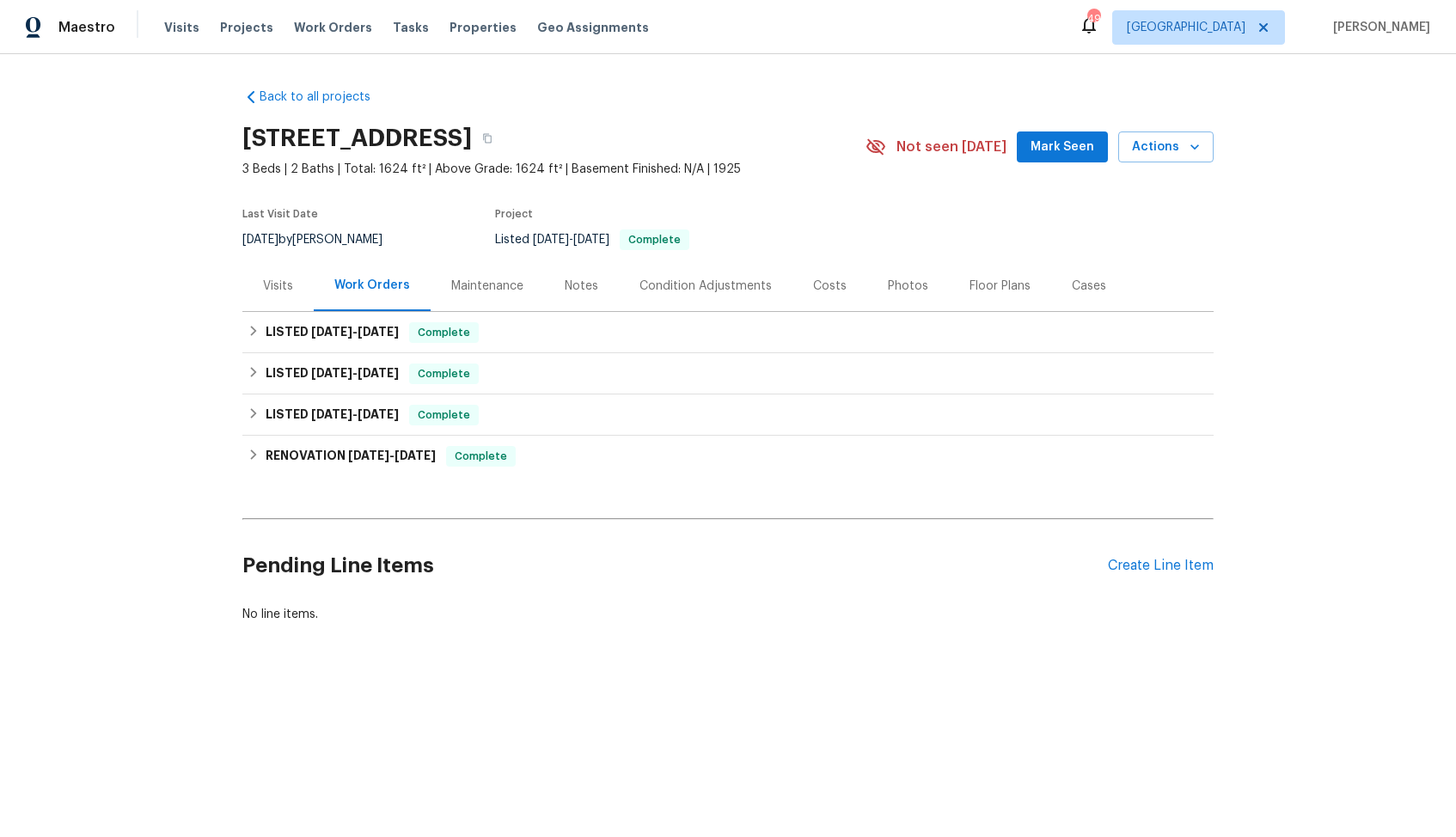
click at [260, 289] on div "Visits" at bounding box center [278, 285] width 71 height 51
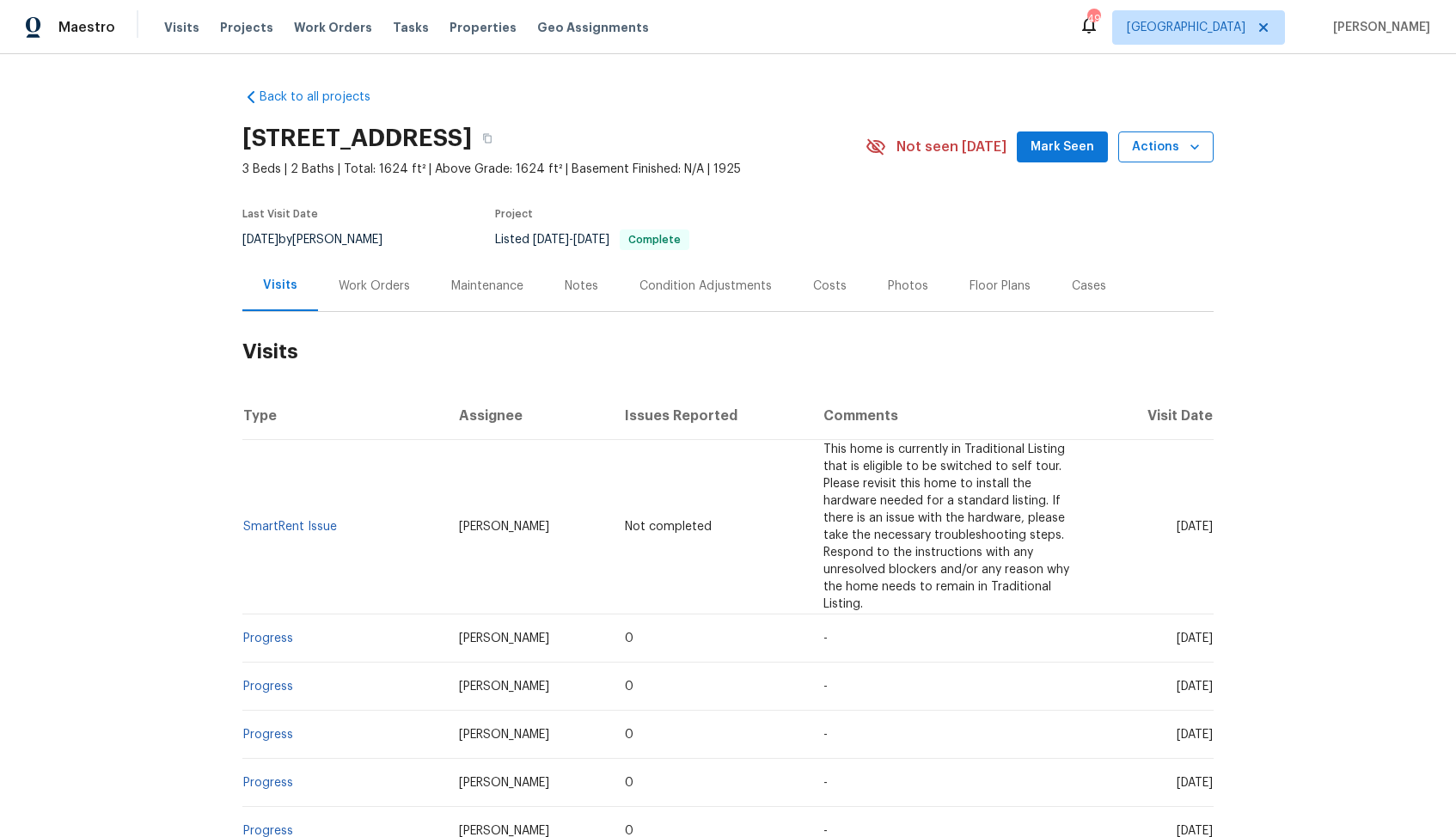
click at [1183, 145] on span "Actions" at bounding box center [1166, 147] width 68 height 21
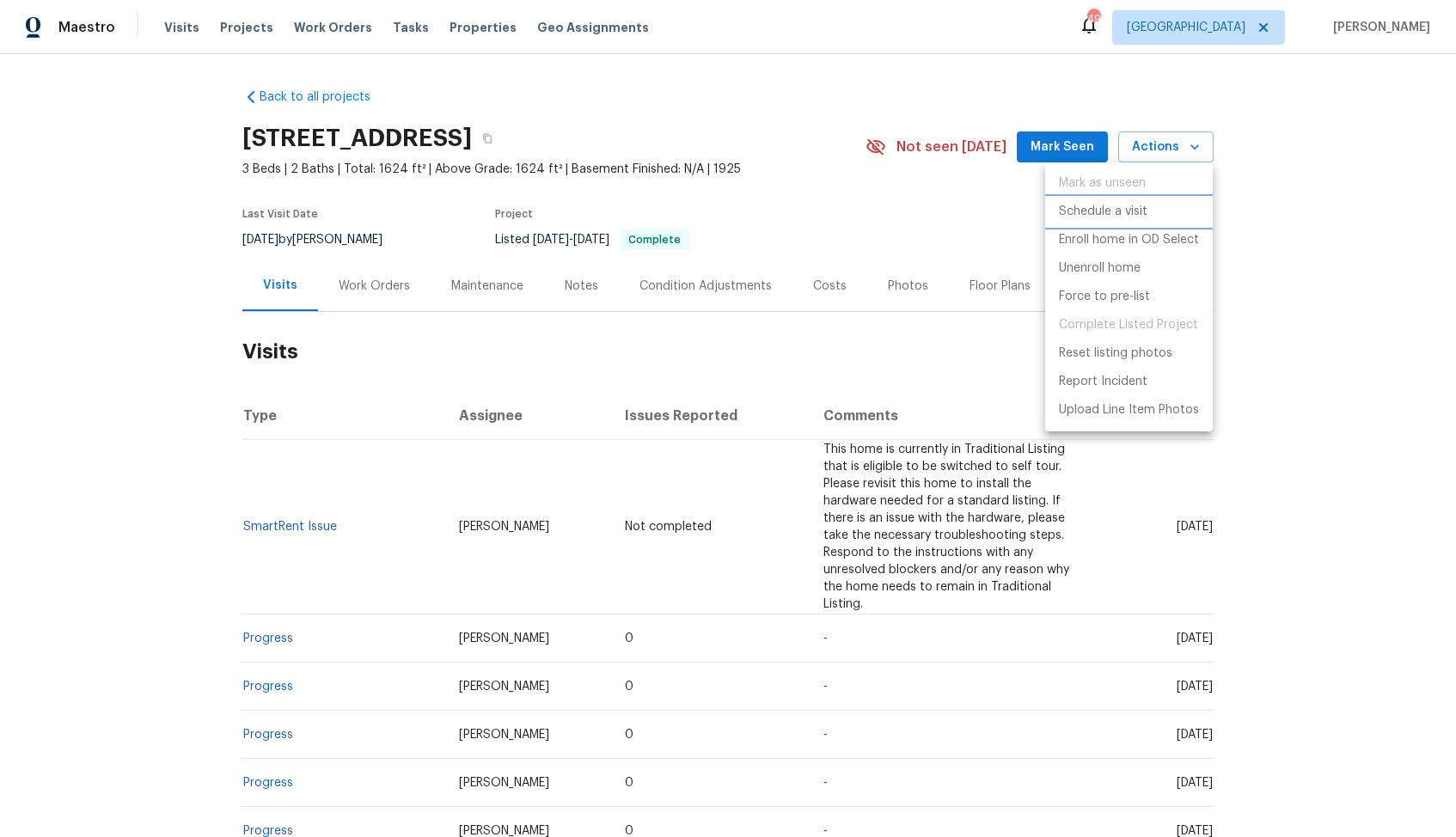
click at [1075, 209] on p "Schedule a visit" at bounding box center [1103, 211] width 88 height 18
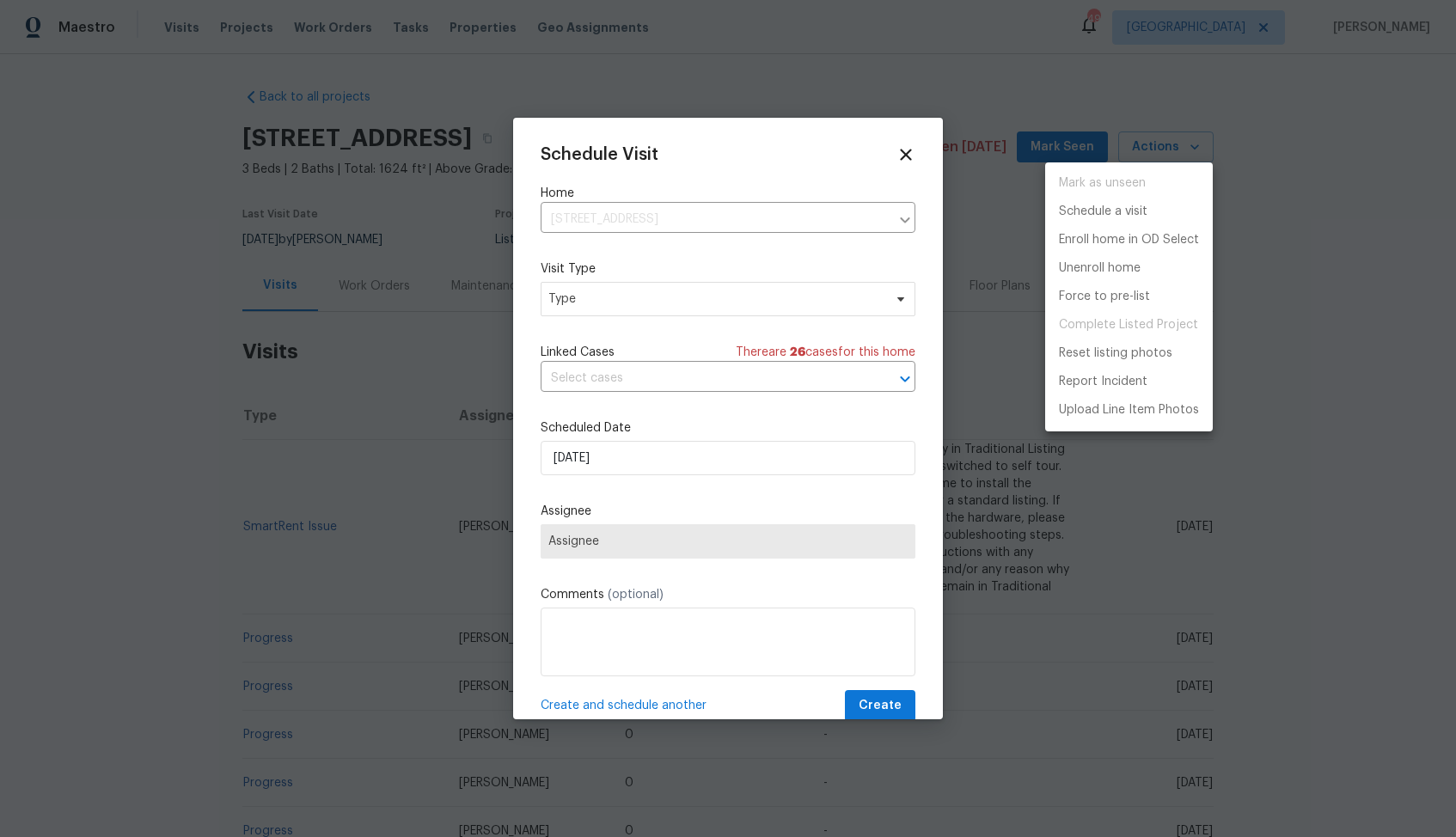
click at [624, 284] on div at bounding box center [728, 418] width 1456 height 837
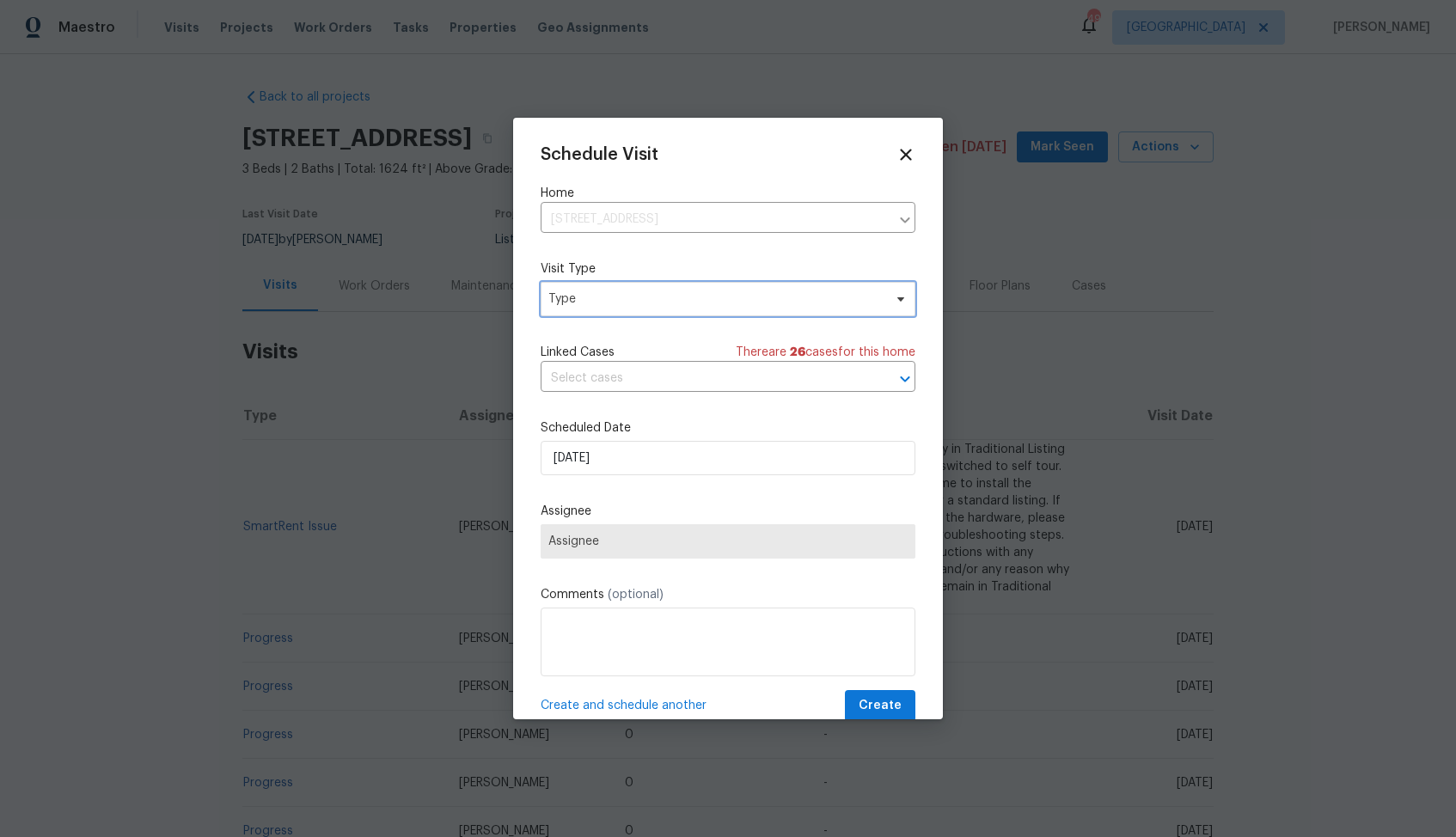
click at [568, 293] on span "Type" at bounding box center [716, 299] width 334 height 17
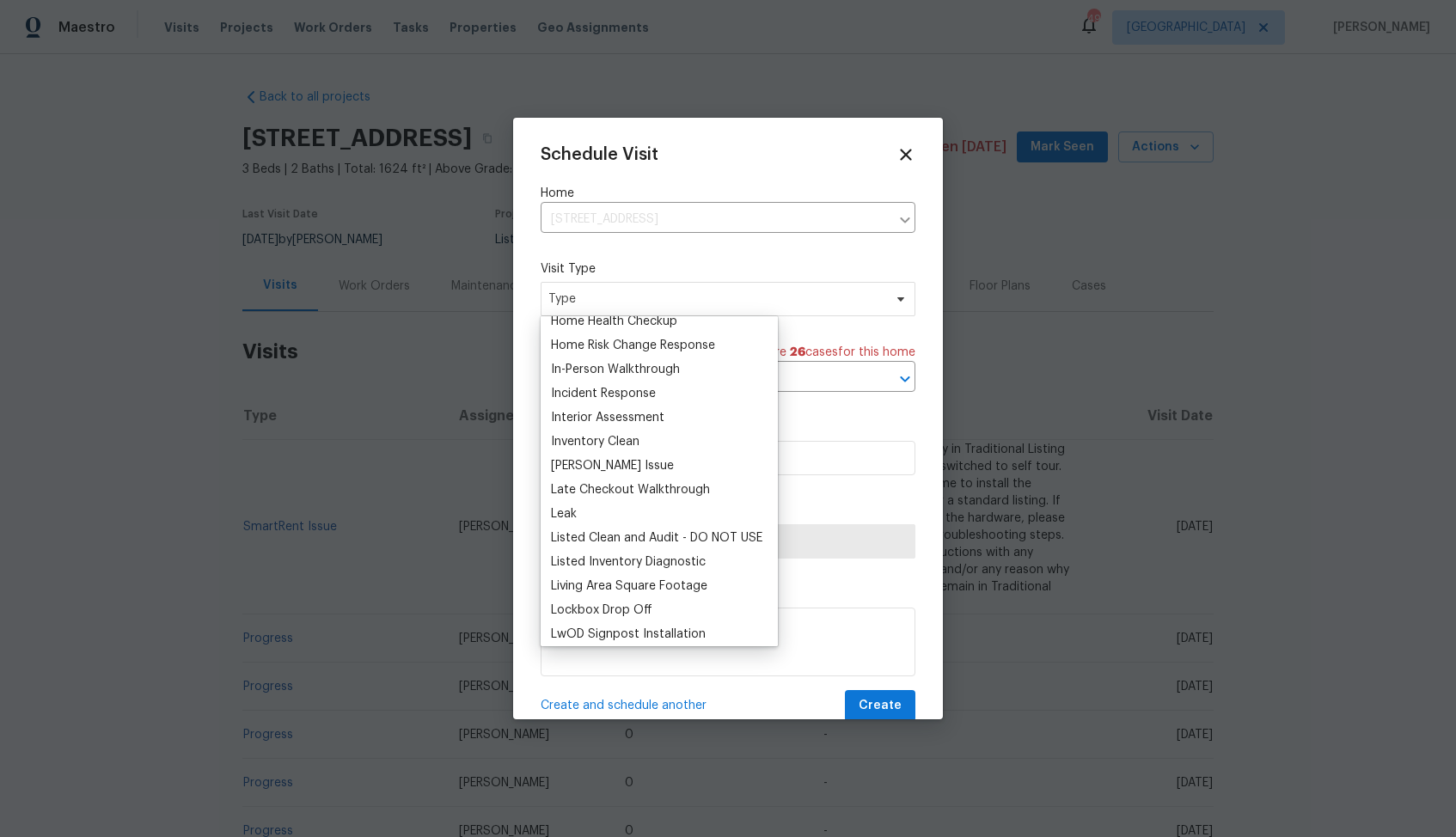
scroll to position [619, 0]
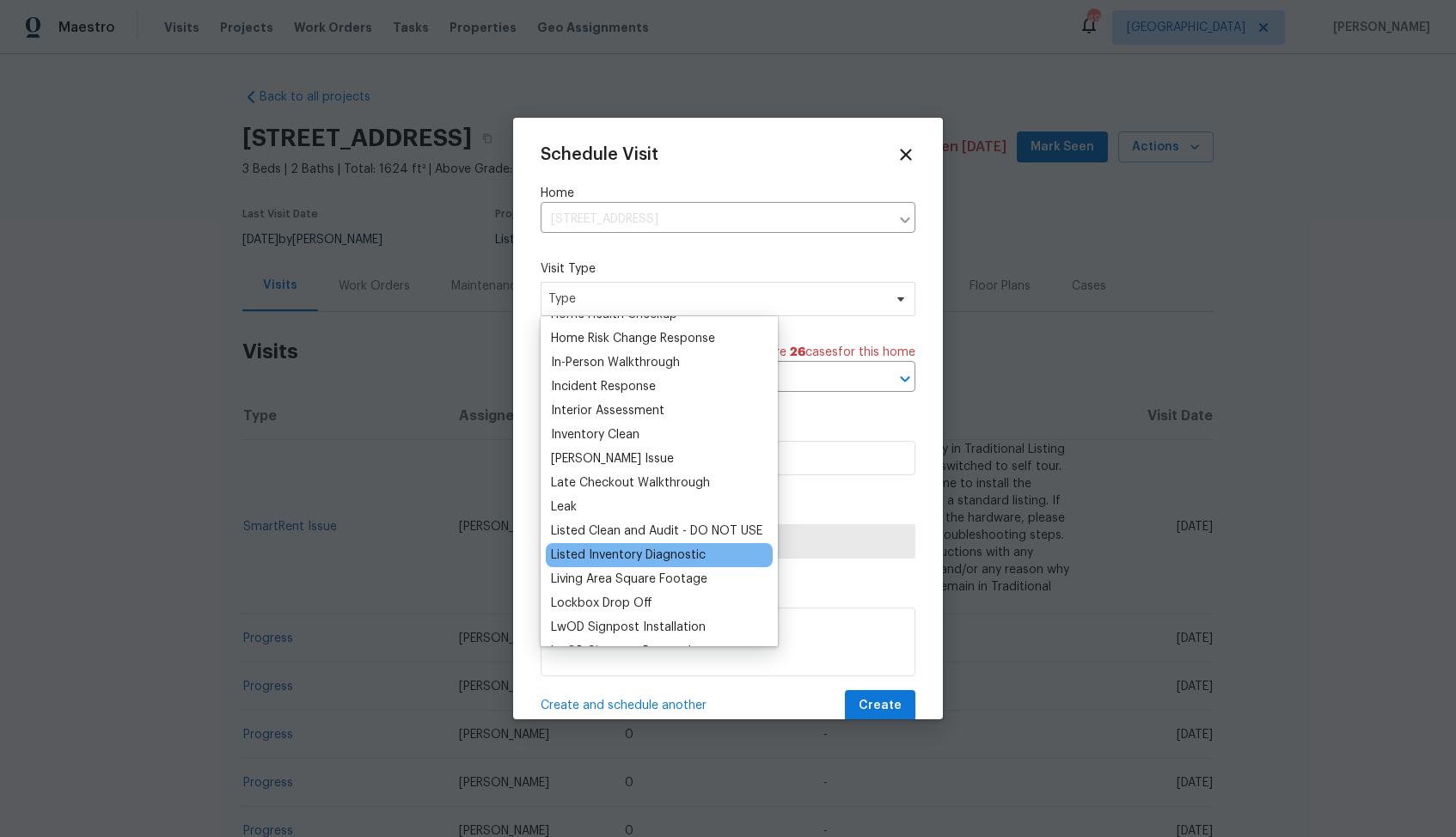
click at [582, 553] on div "Listed Inventory Diagnostic" at bounding box center [628, 555] width 155 height 17
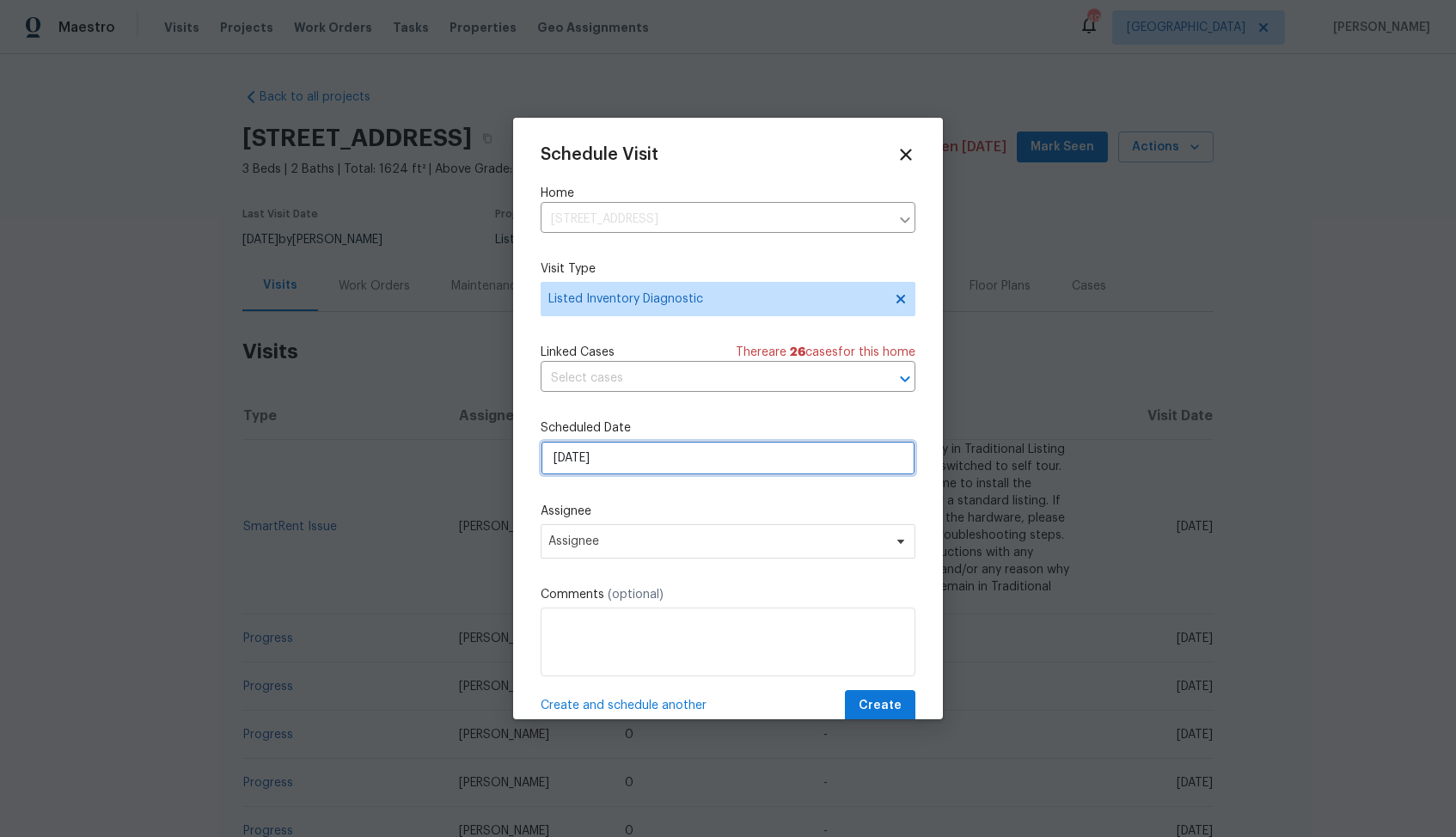
click at [606, 452] on input "[DATE]" at bounding box center [728, 458] width 375 height 35
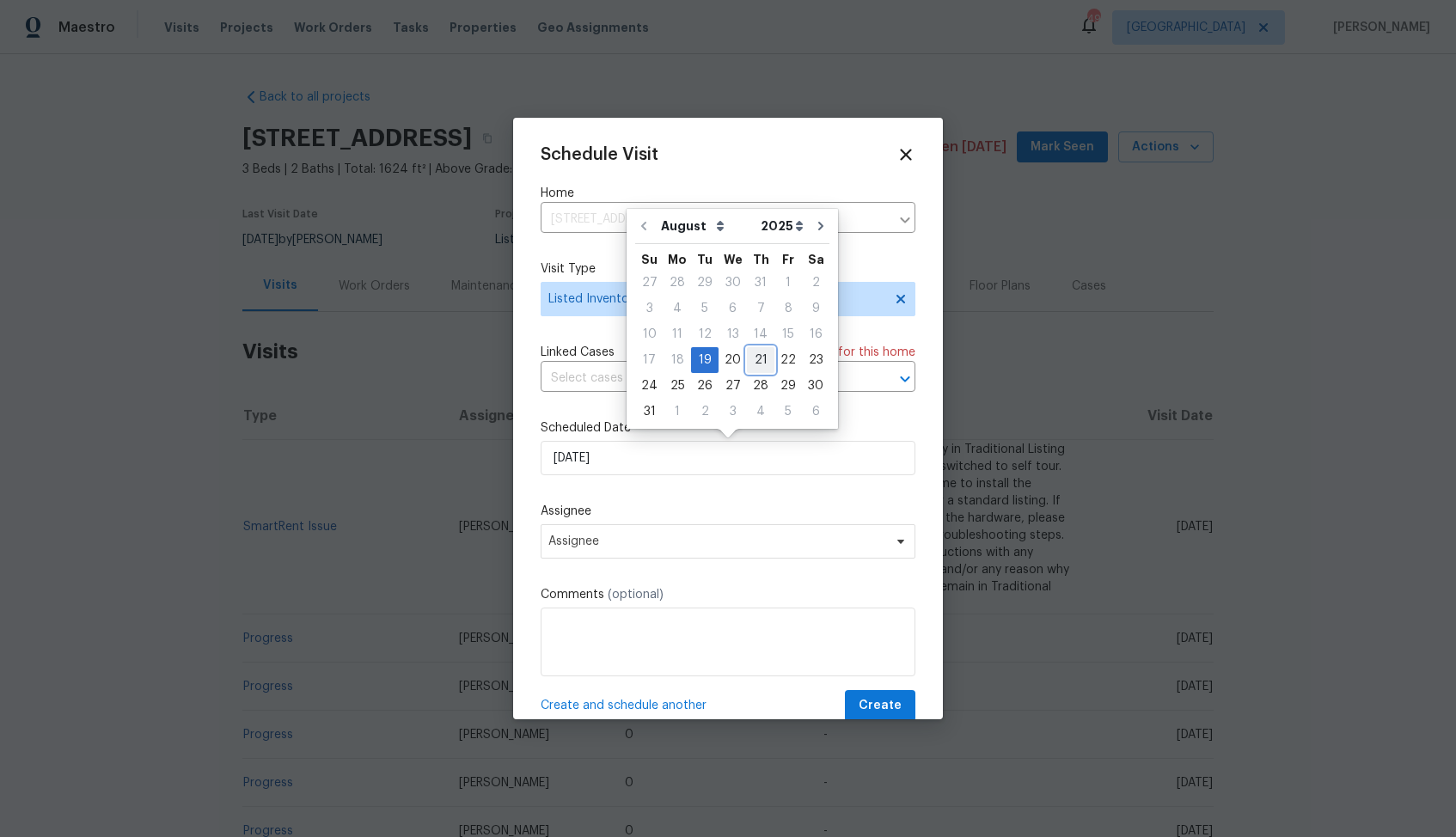
click at [750, 361] on div "21" at bounding box center [760, 359] width 28 height 24
type input "[DATE]"
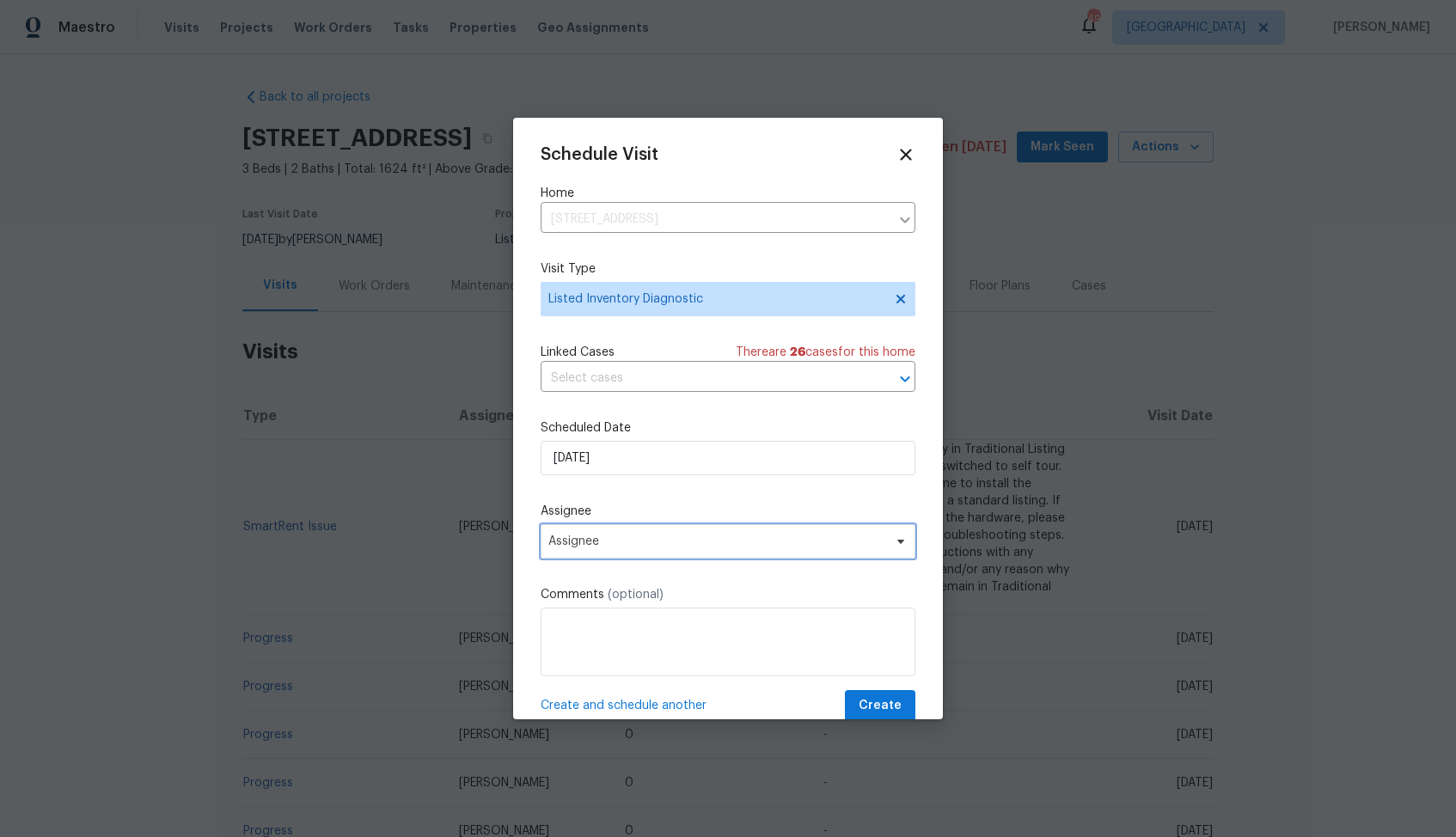
click at [661, 539] on span "Assignee" at bounding box center [717, 541] width 337 height 13
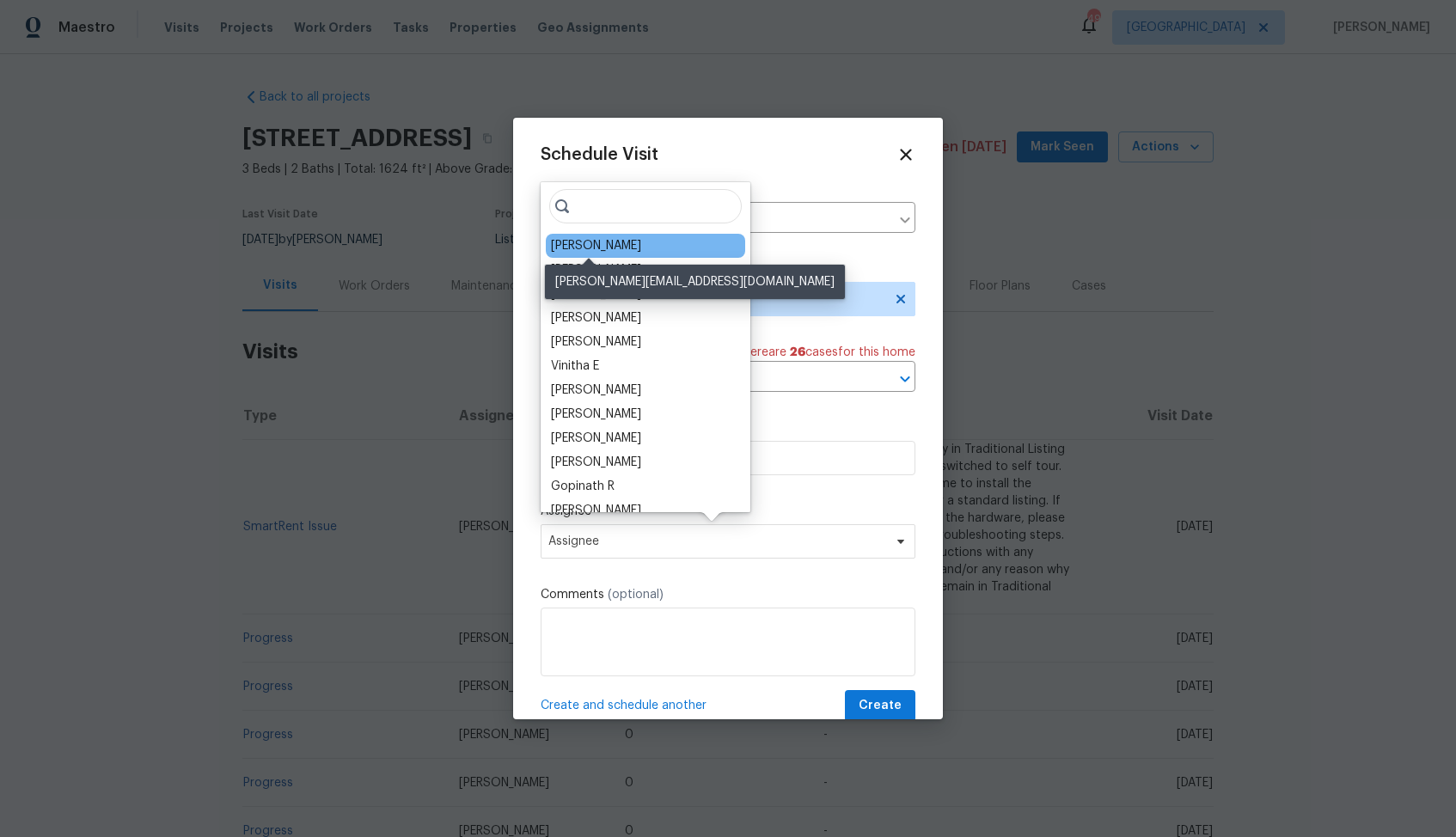
click at [596, 246] on div "Mark DiDio Jr." at bounding box center [596, 246] width 90 height 17
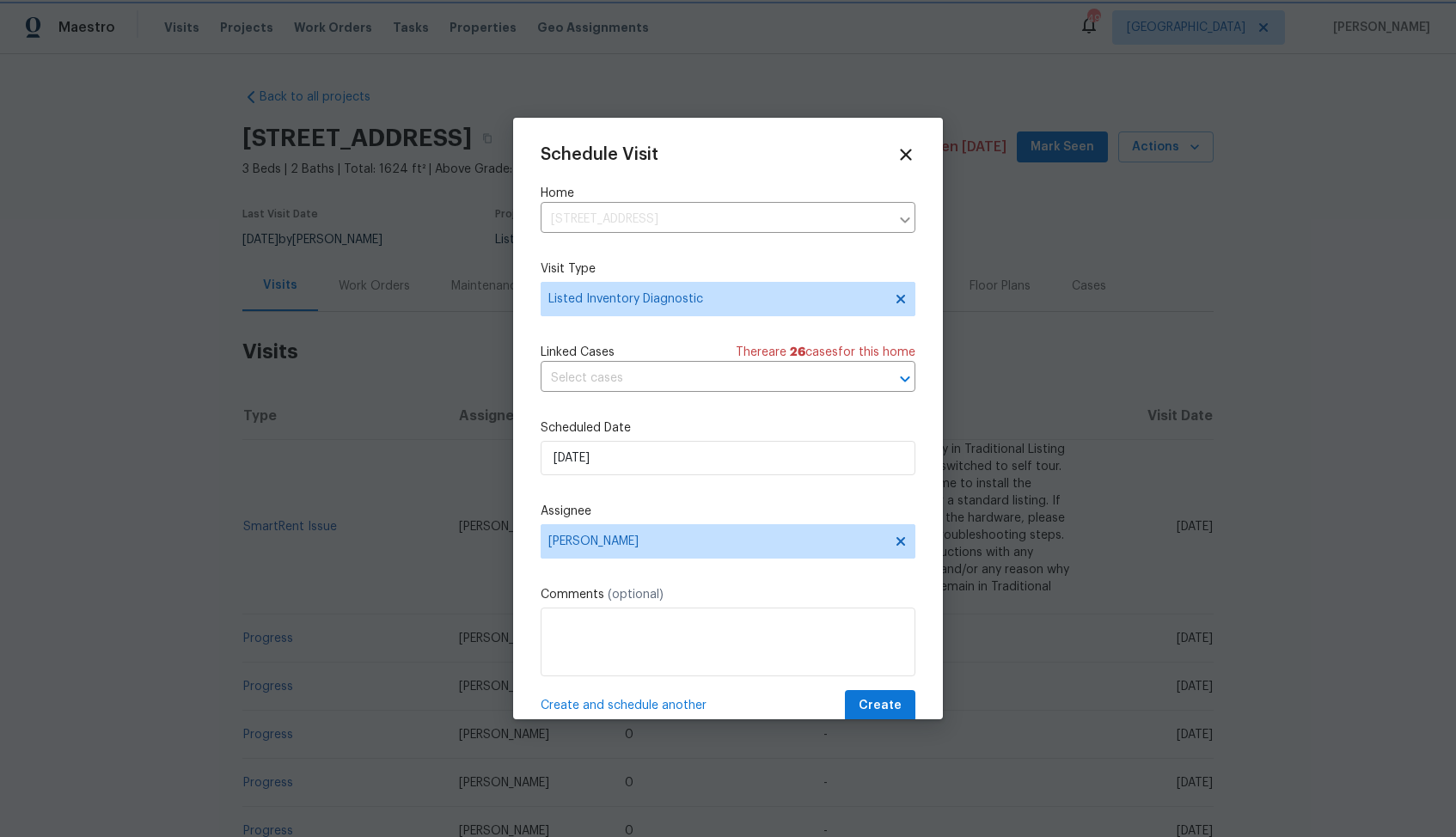
scroll to position [31, 0]
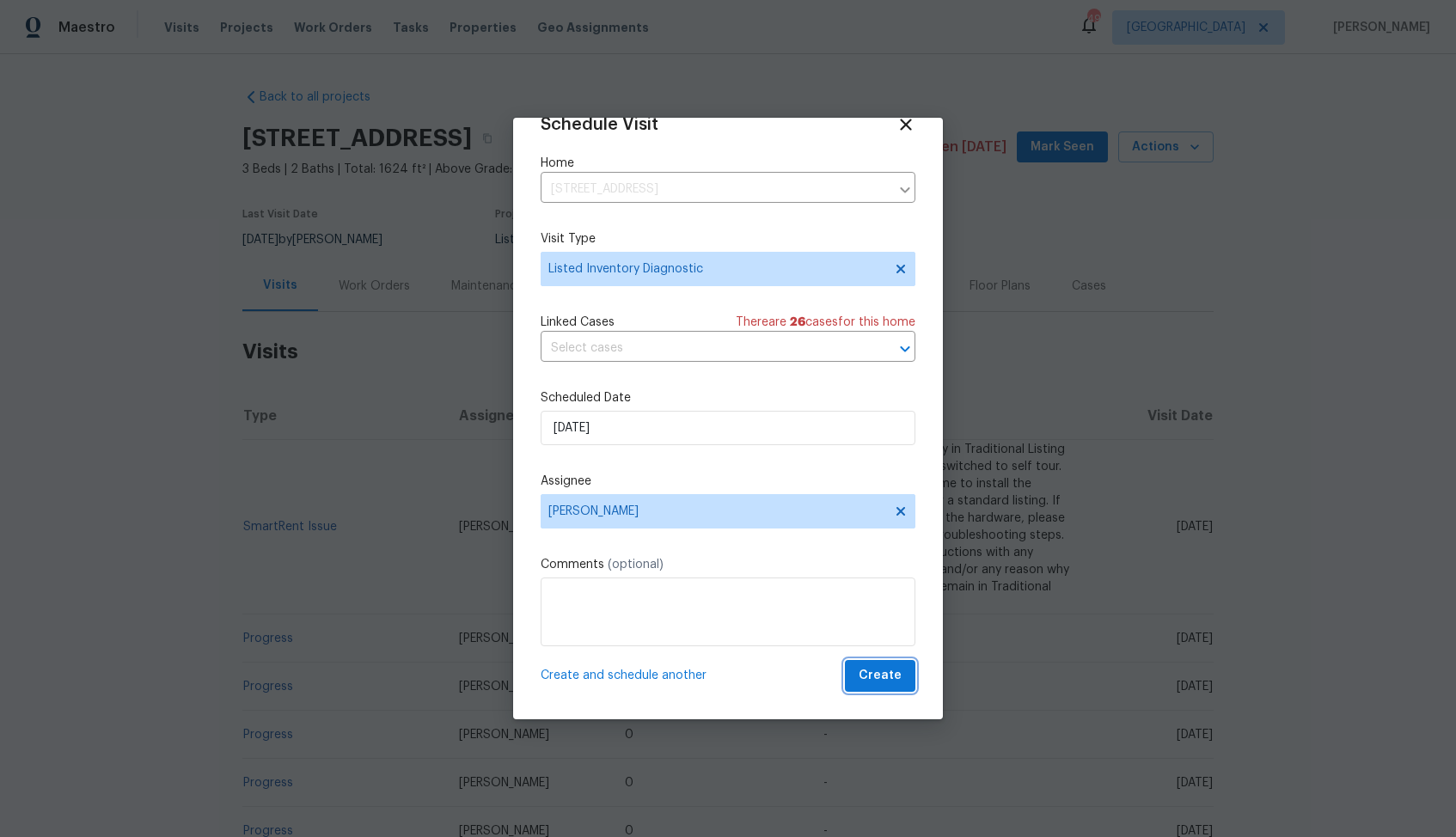
click at [879, 677] on span "Create" at bounding box center [880, 676] width 43 height 21
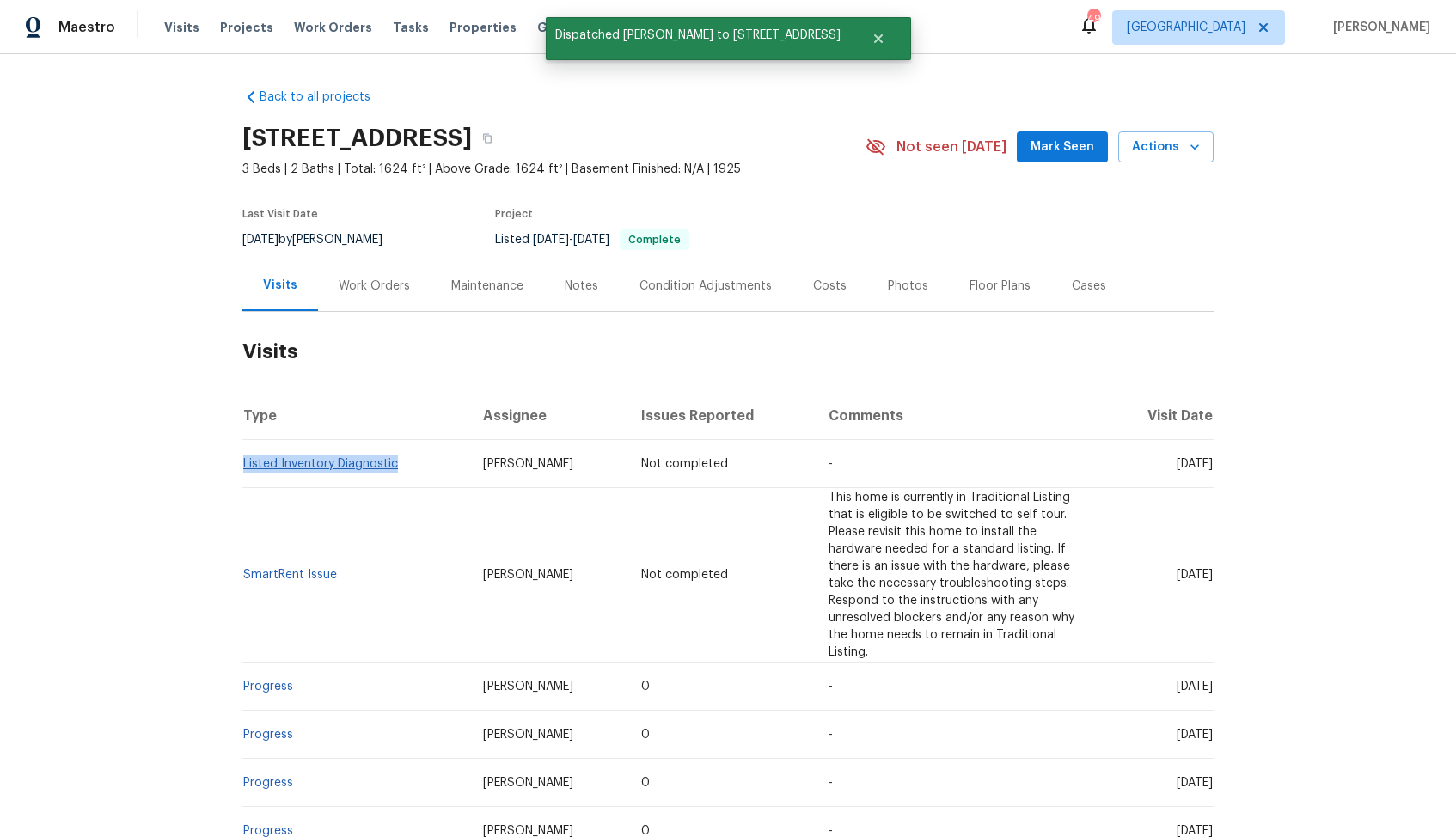
drag, startPoint x: 399, startPoint y: 467, endPoint x: 244, endPoint y: 461, distance: 155.1
click at [244, 461] on td "Listed Inventory Diagnostic" at bounding box center [356, 464] width 227 height 48
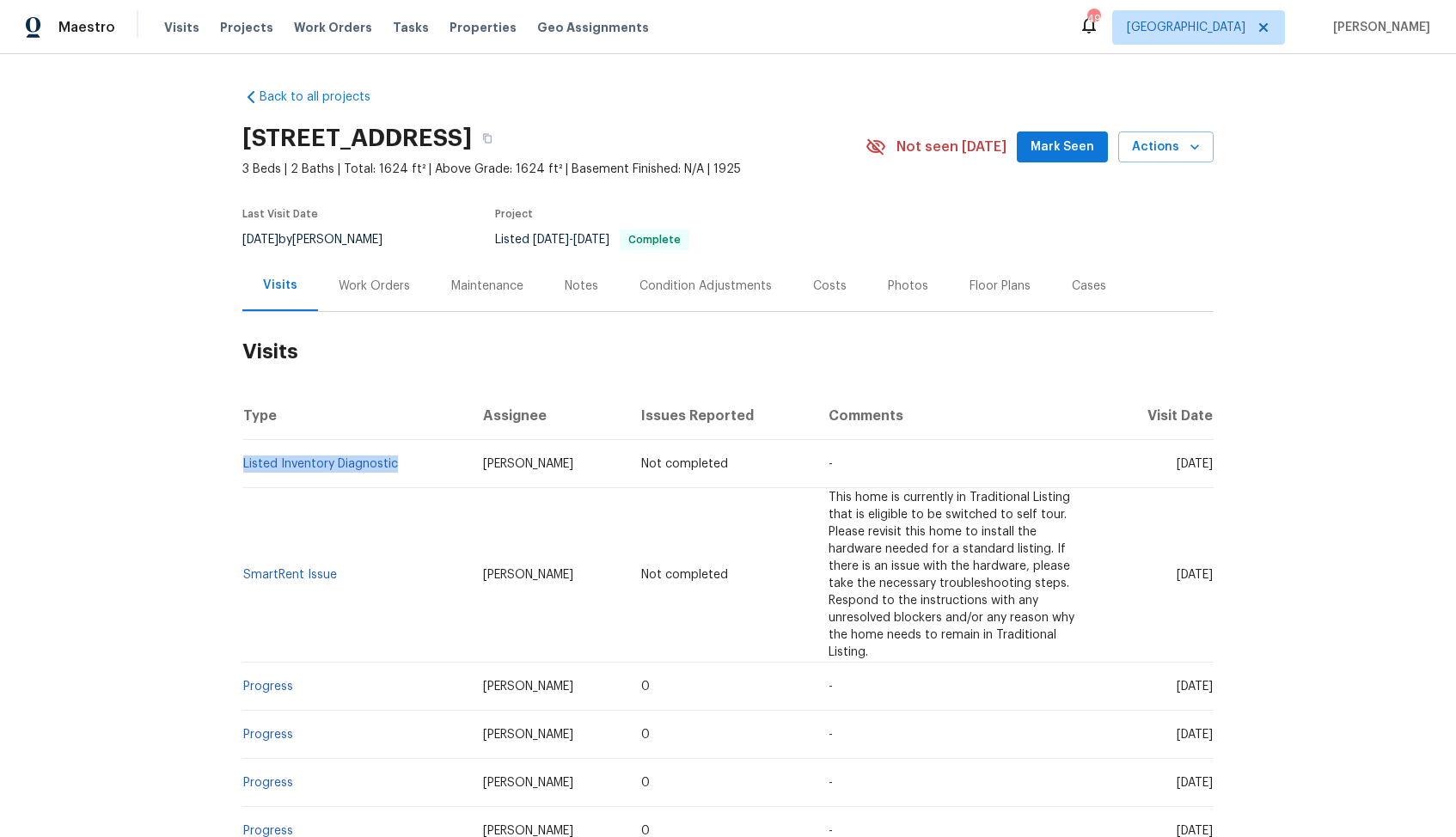
copy link "Listed Inventory Diagnostic"
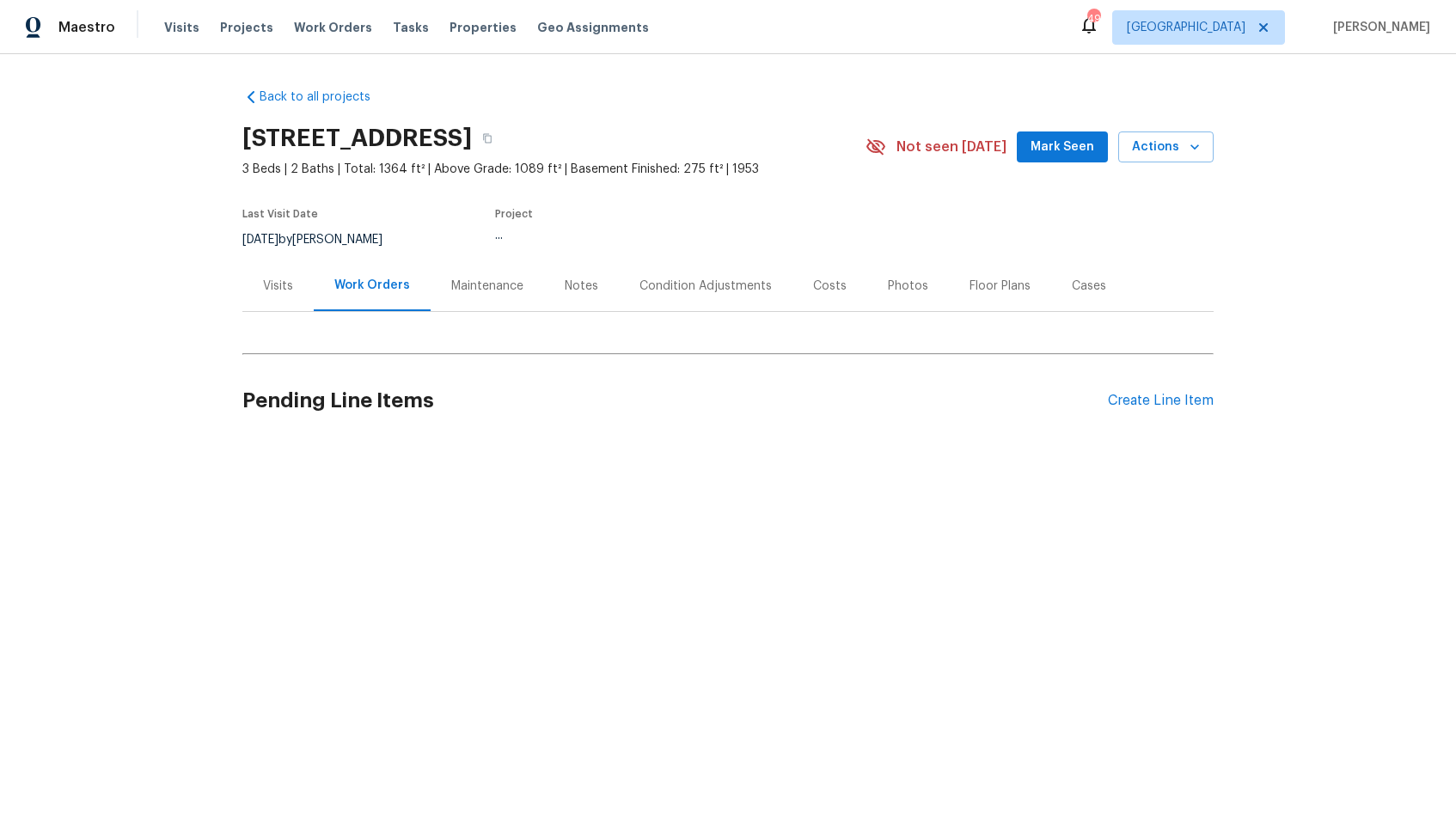
click at [269, 288] on div "Visits" at bounding box center [278, 286] width 30 height 17
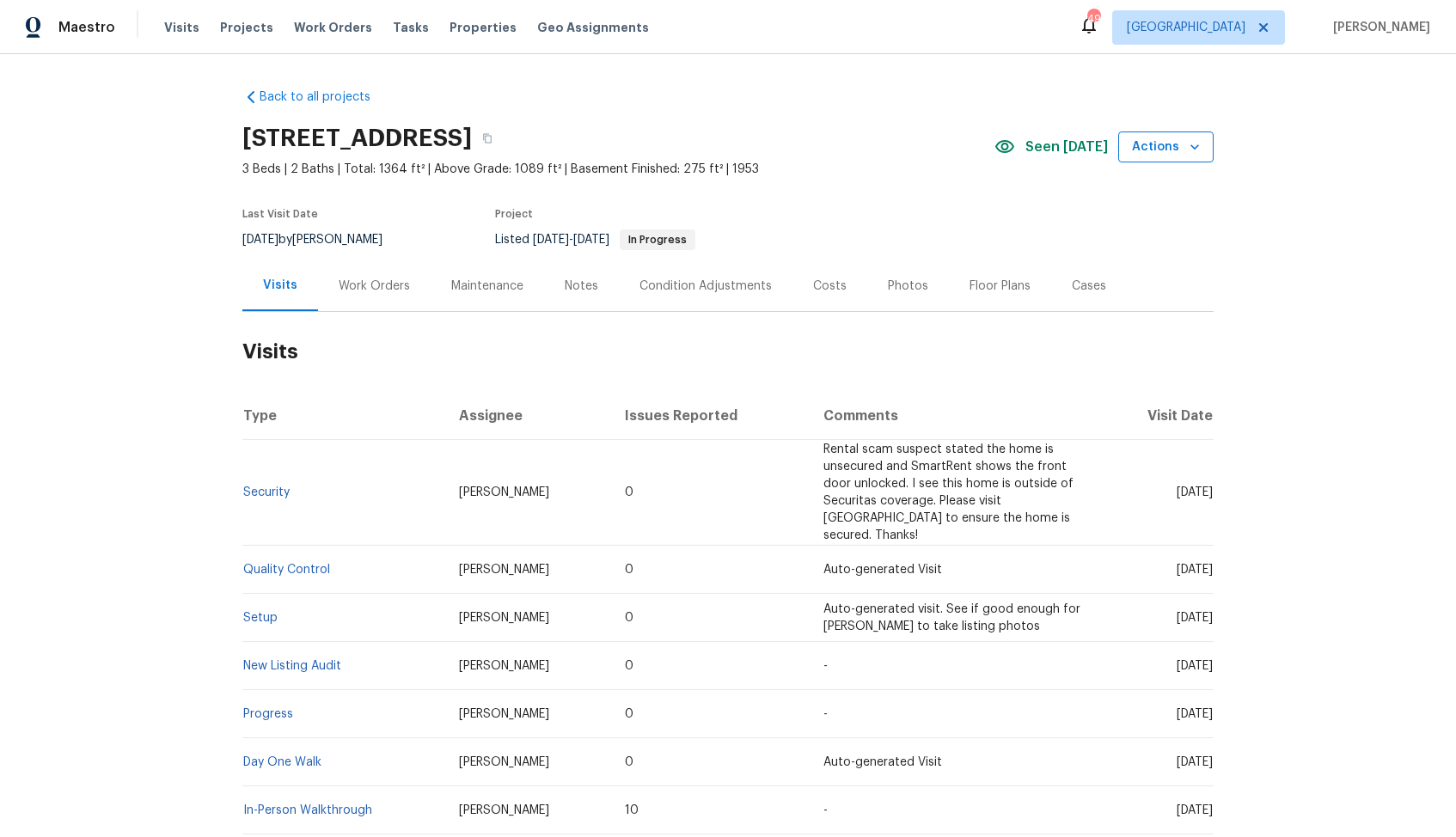
click at [1184, 149] on span "Actions" at bounding box center [1166, 147] width 68 height 21
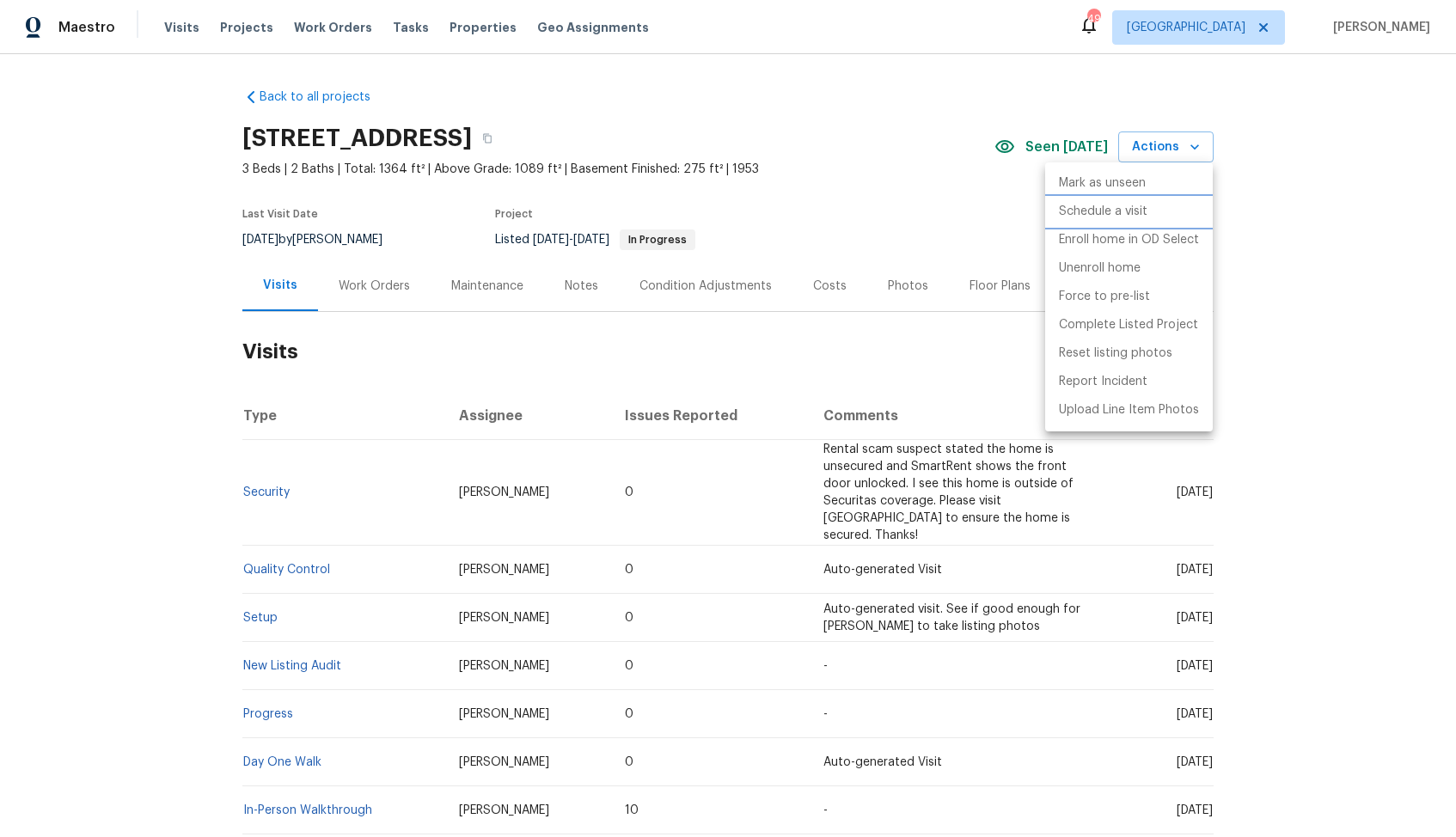
click at [1085, 206] on p "Schedule a visit" at bounding box center [1103, 211] width 88 height 18
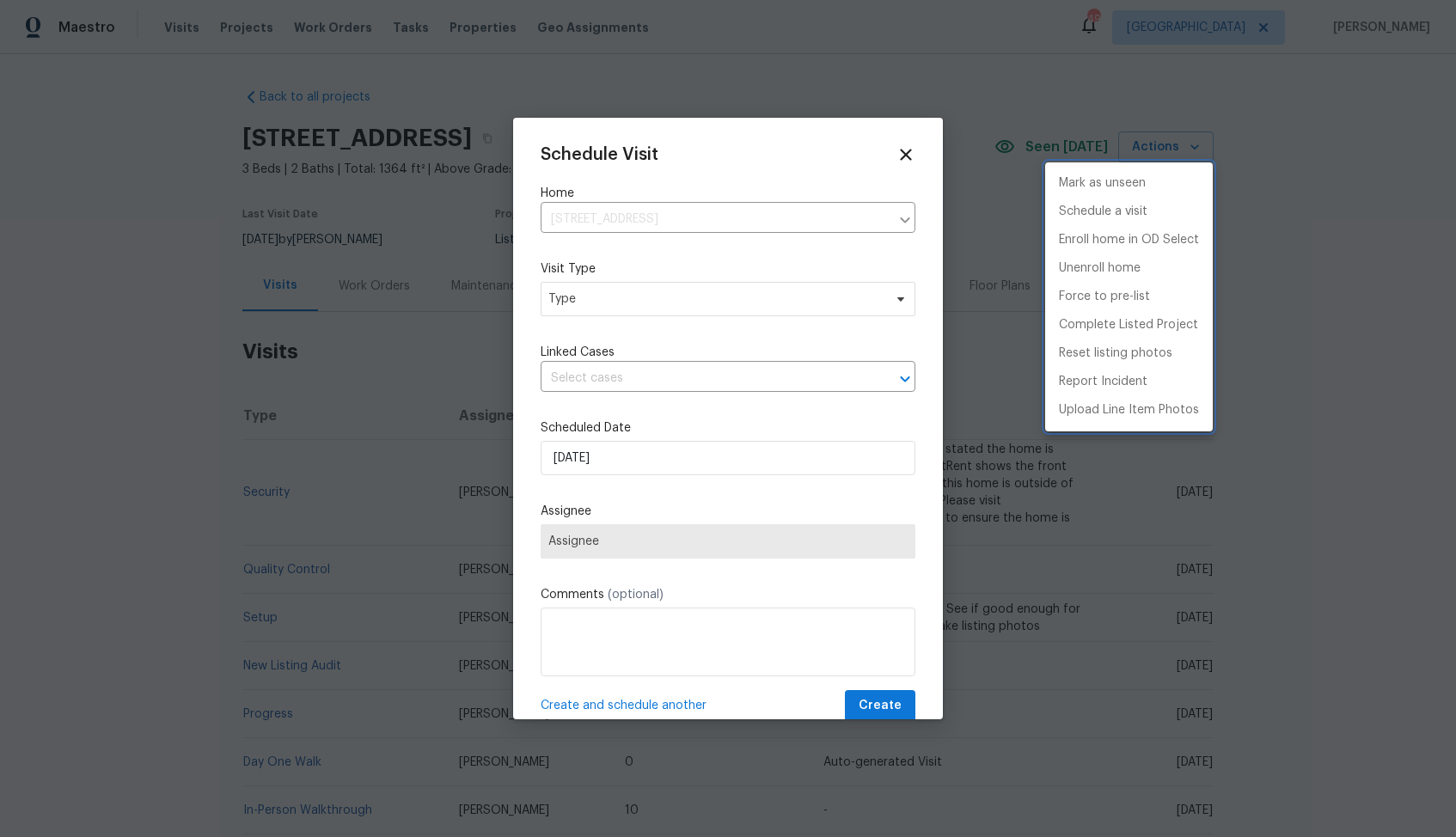
click at [660, 311] on div at bounding box center [728, 418] width 1456 height 837
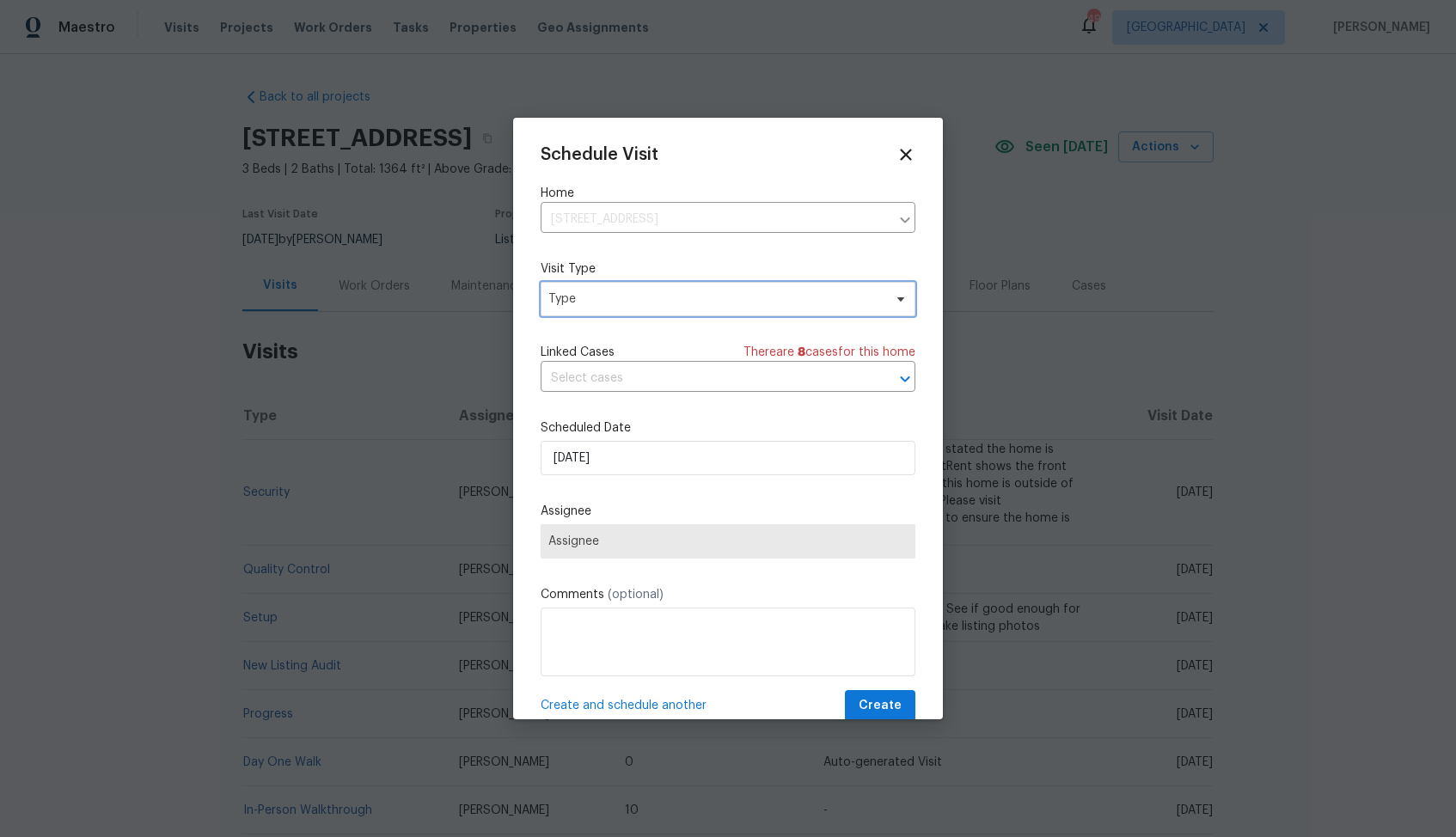
click at [565, 302] on span "Type" at bounding box center [716, 299] width 334 height 17
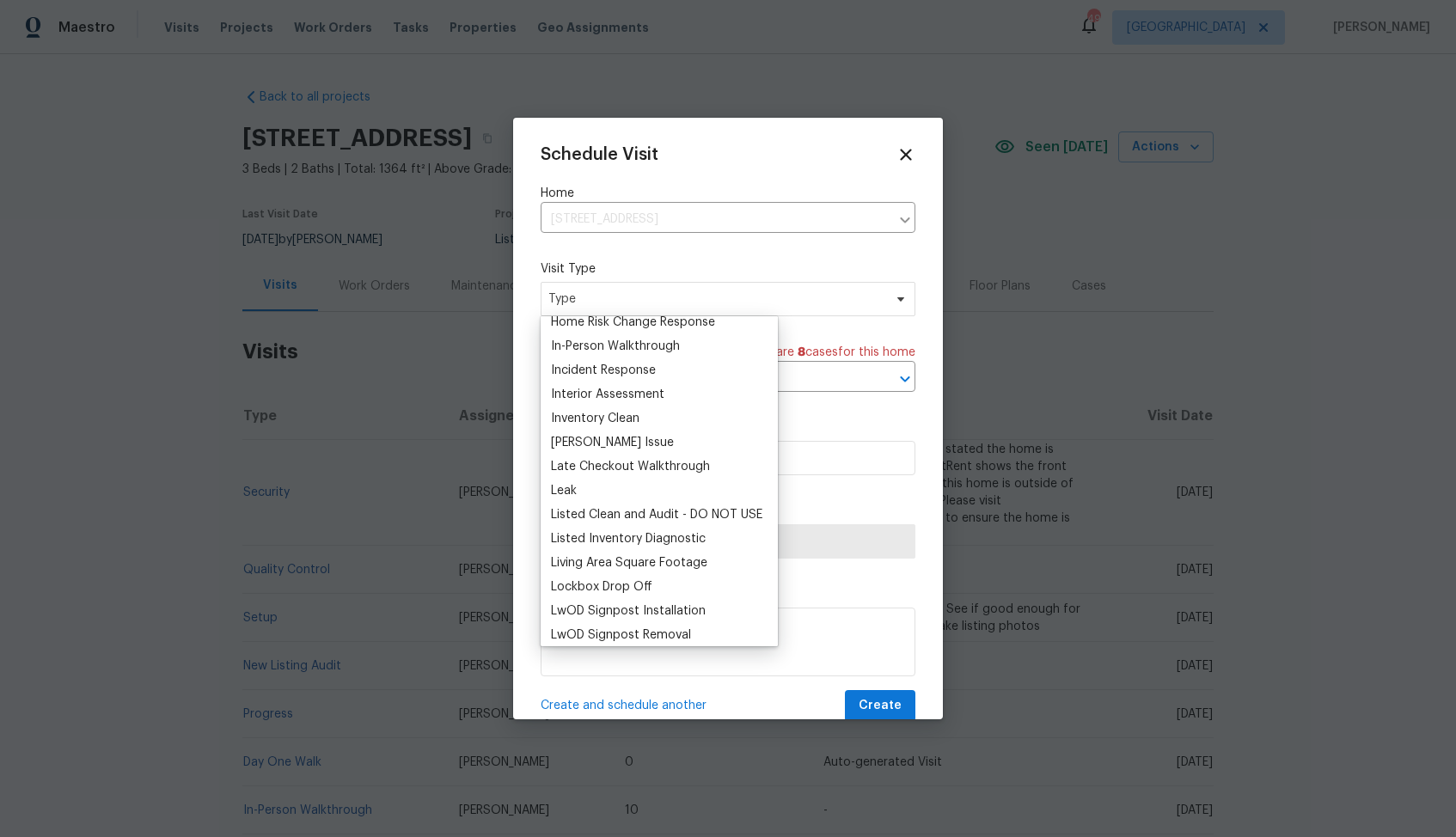
scroll to position [632, 0]
click at [609, 533] on div "Listed Inventory Diagnostic" at bounding box center [628, 542] width 155 height 17
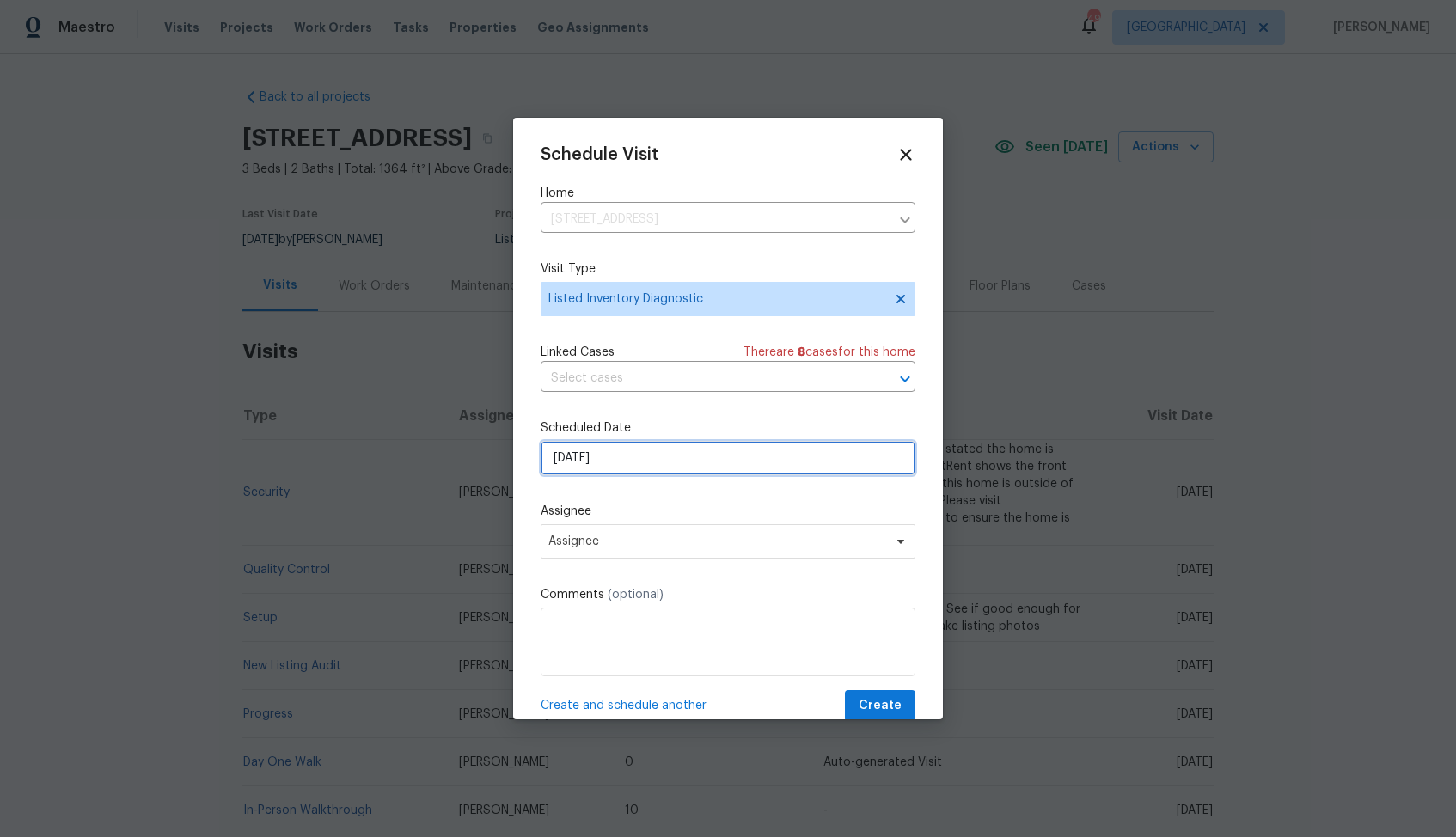
click at [629, 447] on input "[DATE]" at bounding box center [728, 458] width 375 height 35
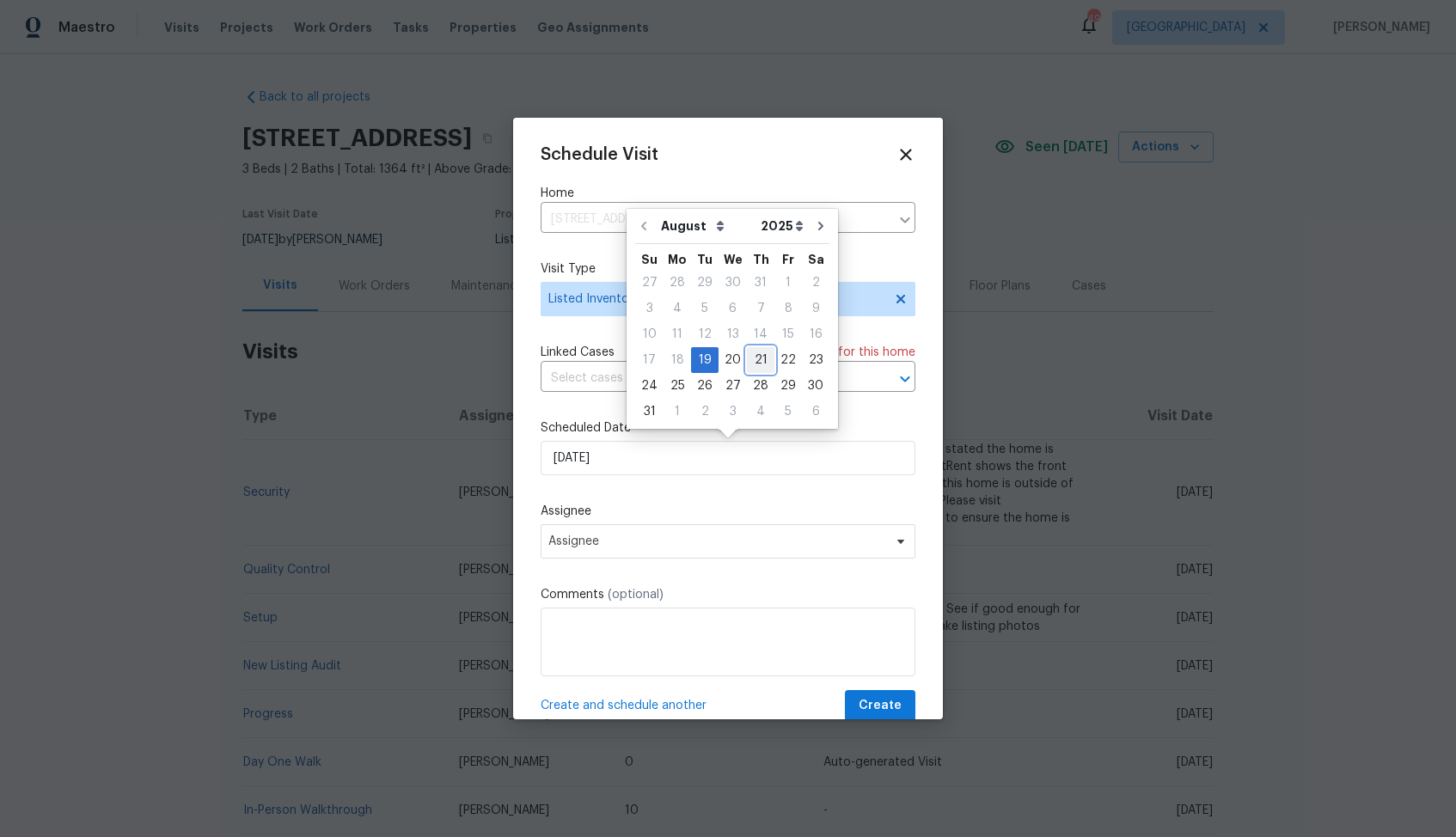
click at [753, 359] on div "21" at bounding box center [760, 359] width 28 height 24
type input "[DATE]"
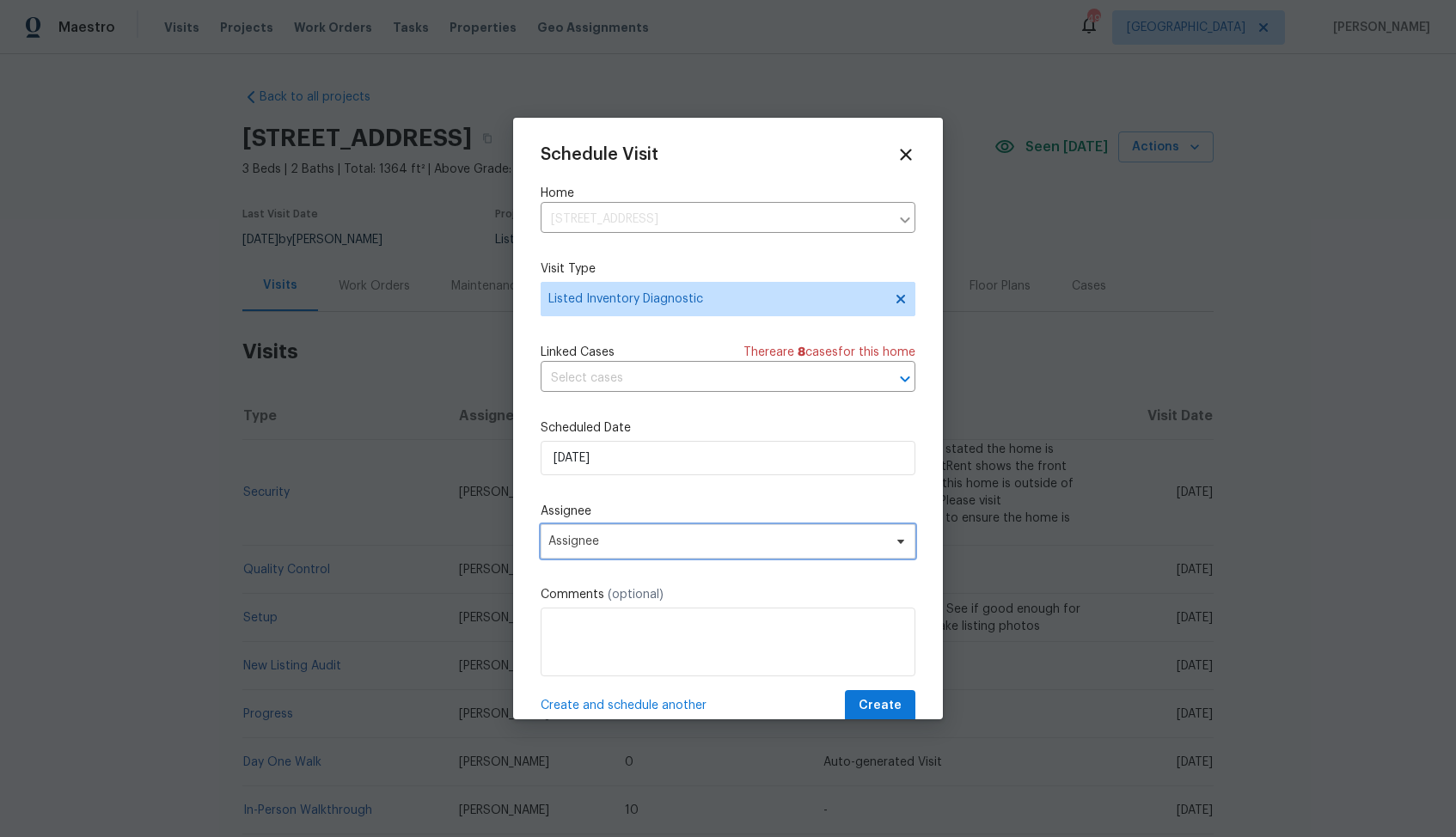
click at [642, 533] on span "Assignee" at bounding box center [728, 542] width 375 height 35
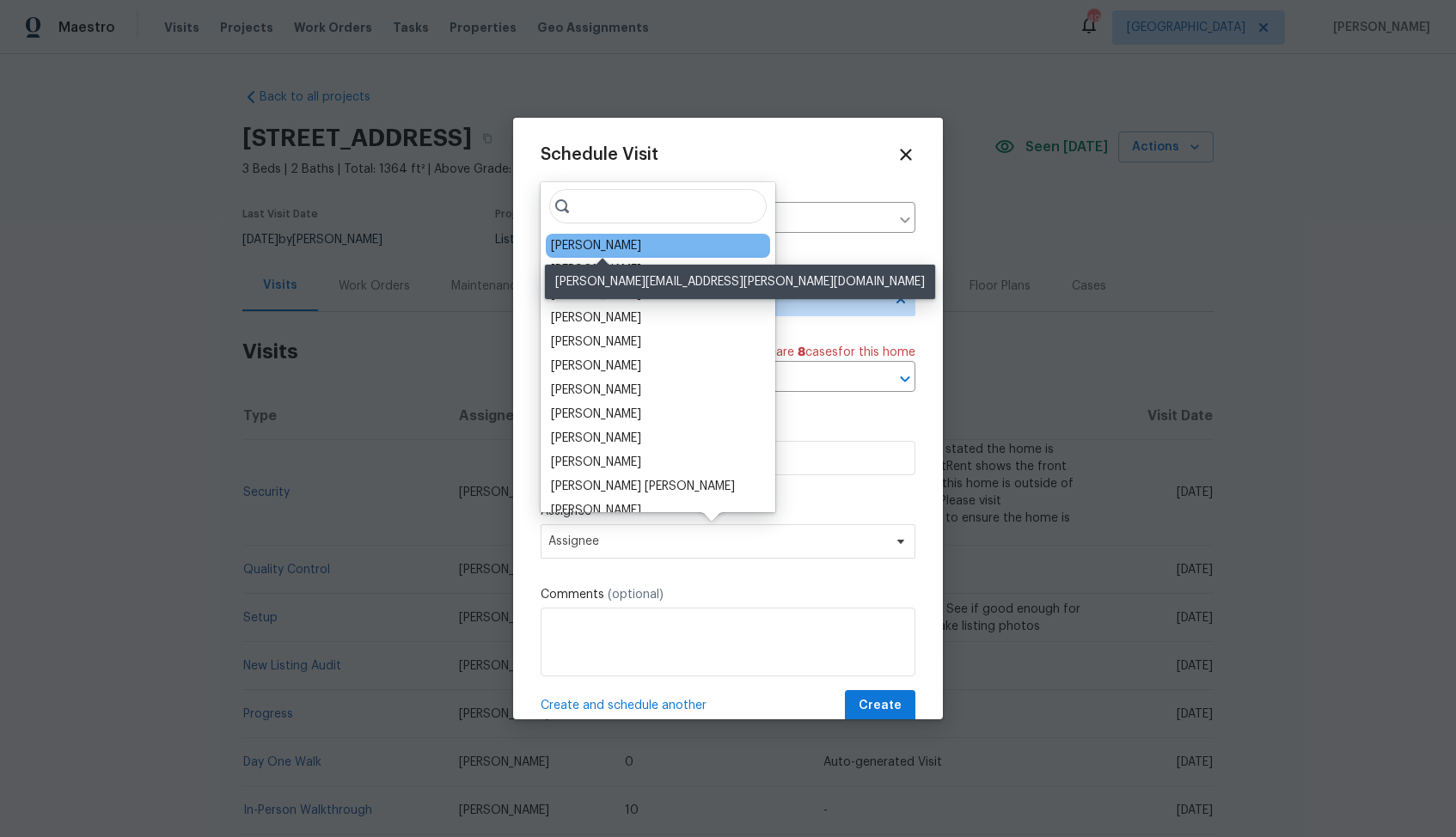
click at [596, 249] on div "Rebecca McMillen" at bounding box center [596, 246] width 90 height 17
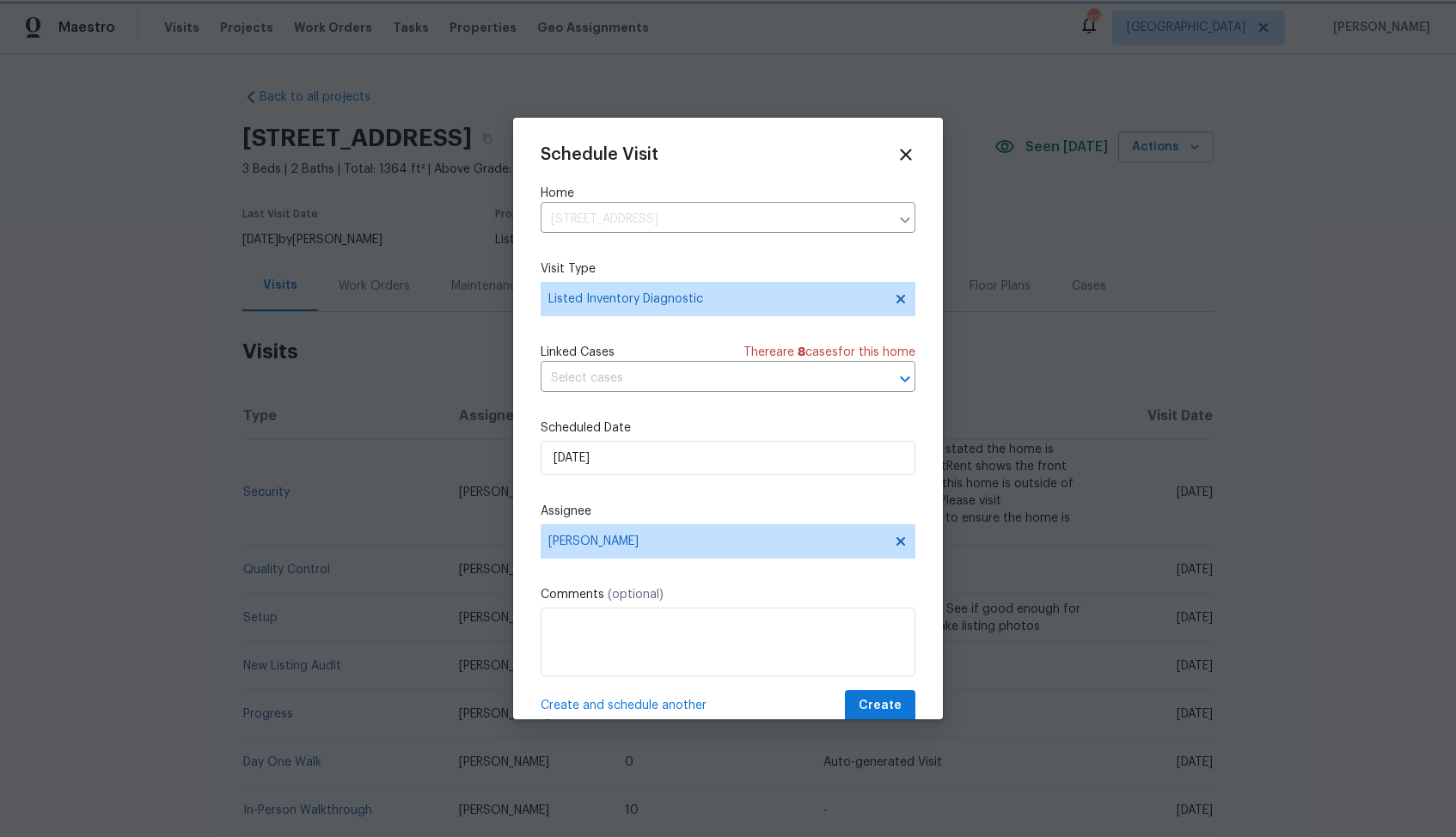
scroll to position [31, 0]
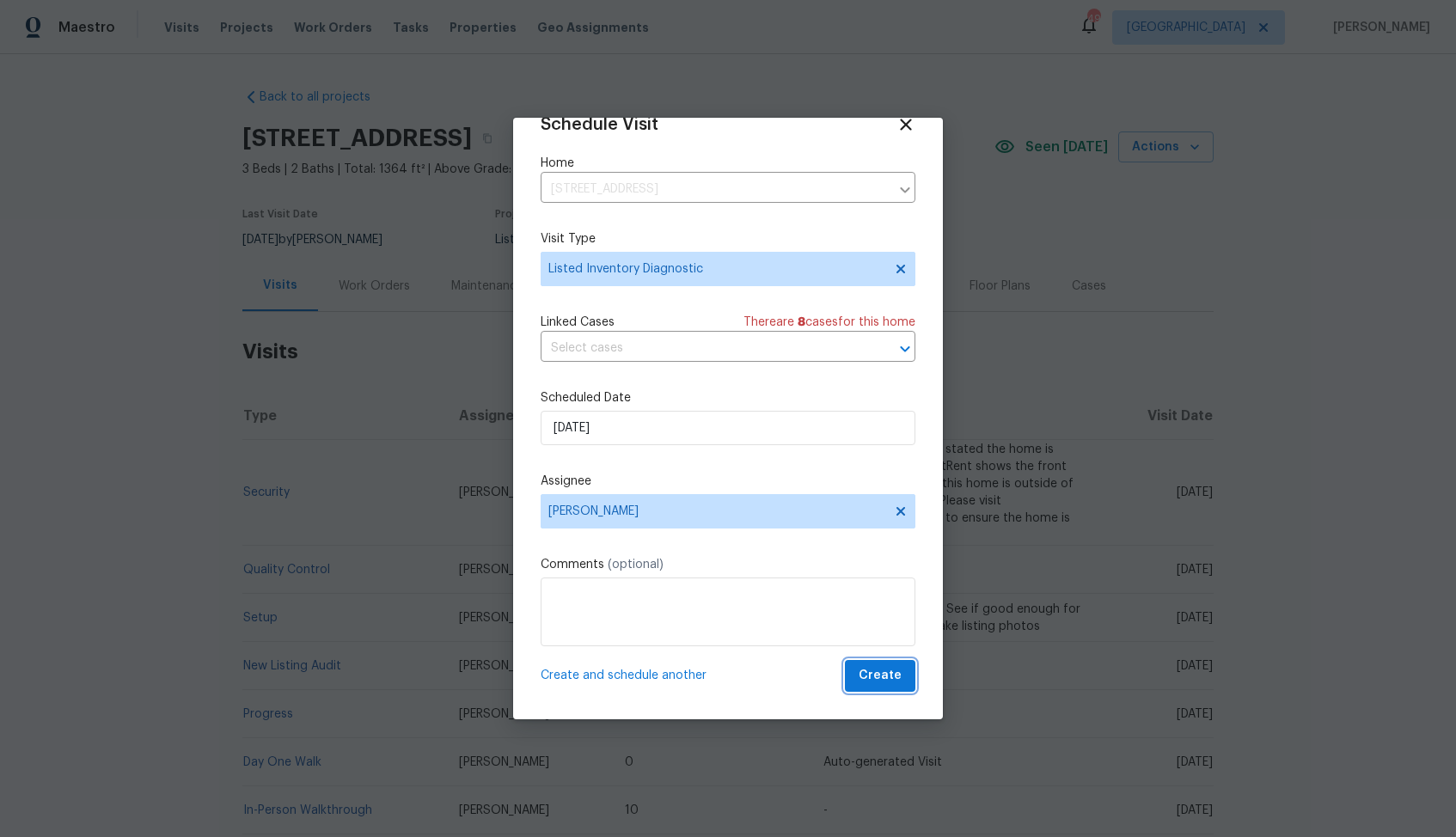
click at [877, 673] on span "Create" at bounding box center [880, 676] width 43 height 21
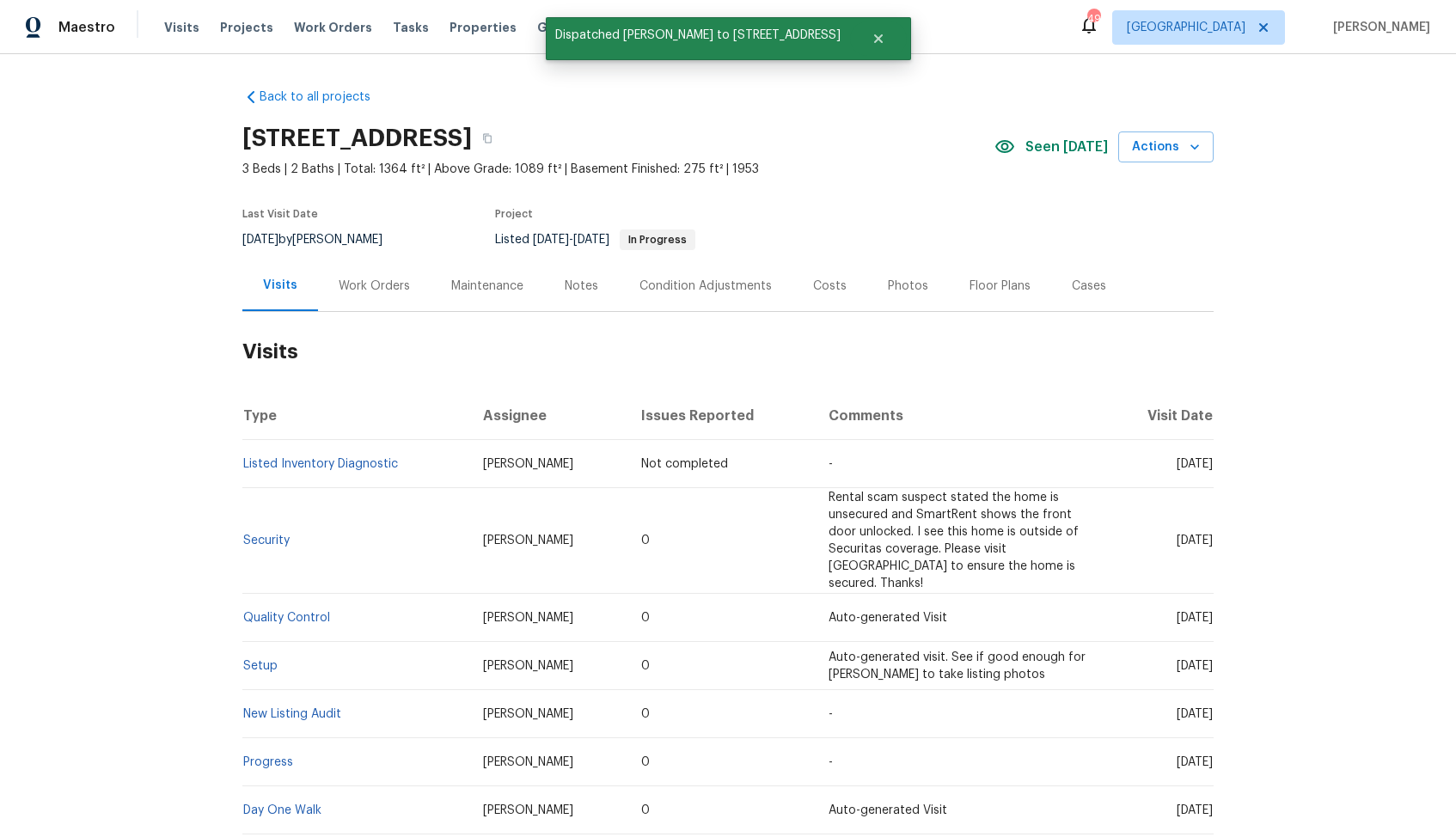
click at [437, 453] on td "Listed Inventory Diagnostic" at bounding box center [356, 464] width 227 height 48
drag, startPoint x: 401, startPoint y: 467, endPoint x: 243, endPoint y: 465, distance: 158.0
click at [243, 465] on td "Listed Inventory Diagnostic" at bounding box center [356, 464] width 227 height 48
copy link "Listed Inventory Diagnostic"
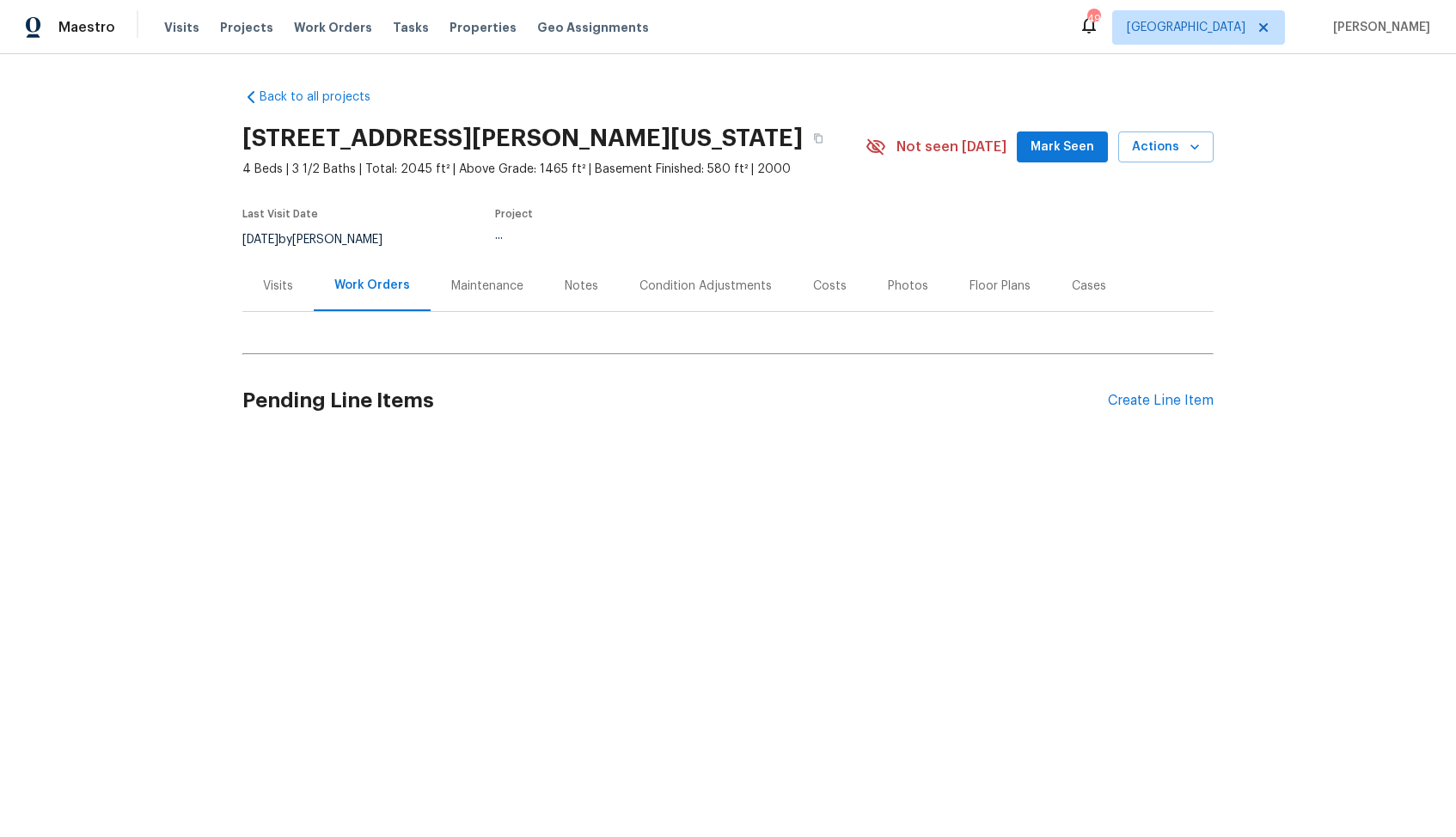
click at [278, 281] on div "Visits" at bounding box center [278, 286] width 30 height 17
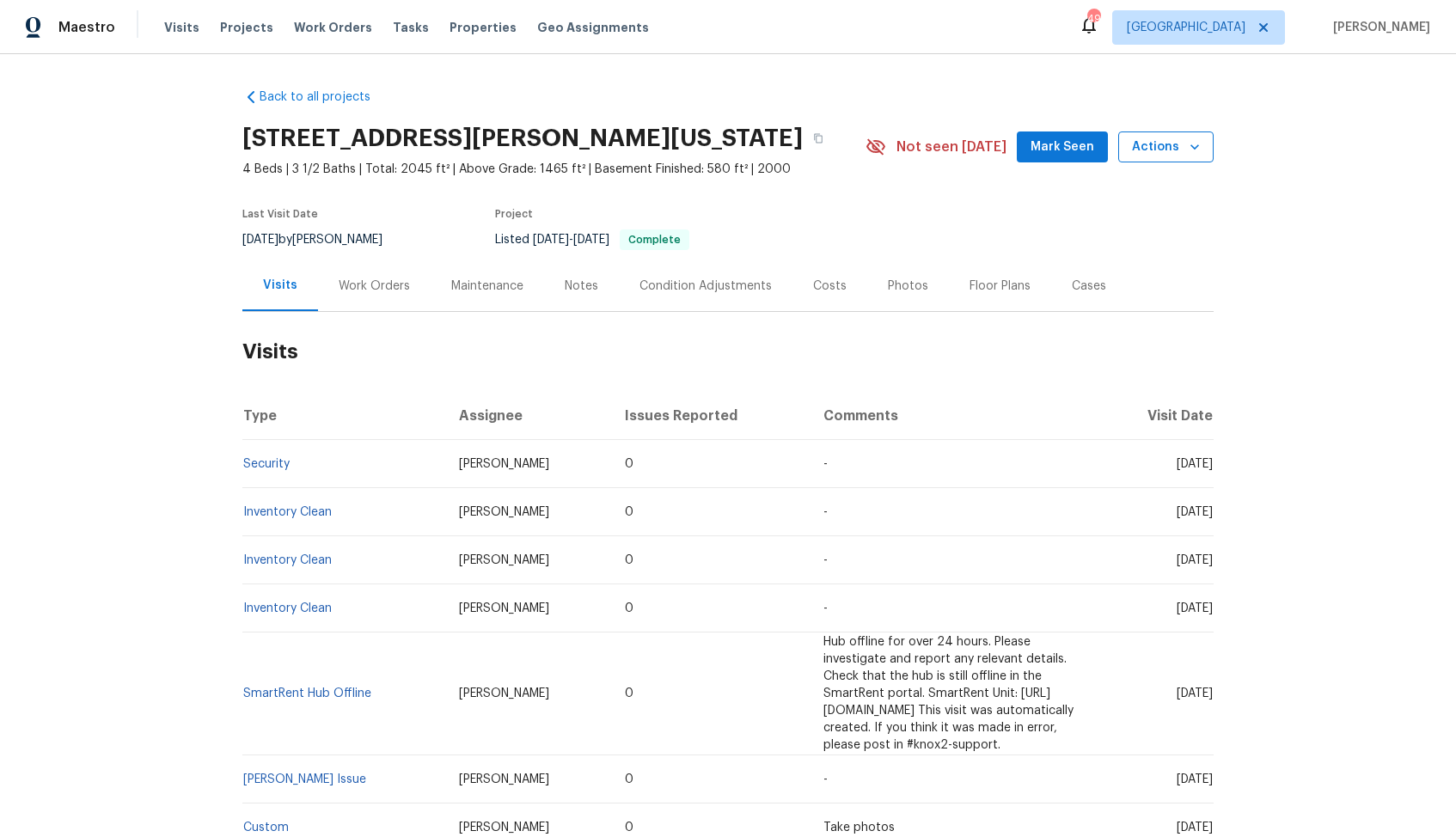
click at [1182, 153] on span "Actions" at bounding box center [1166, 147] width 68 height 21
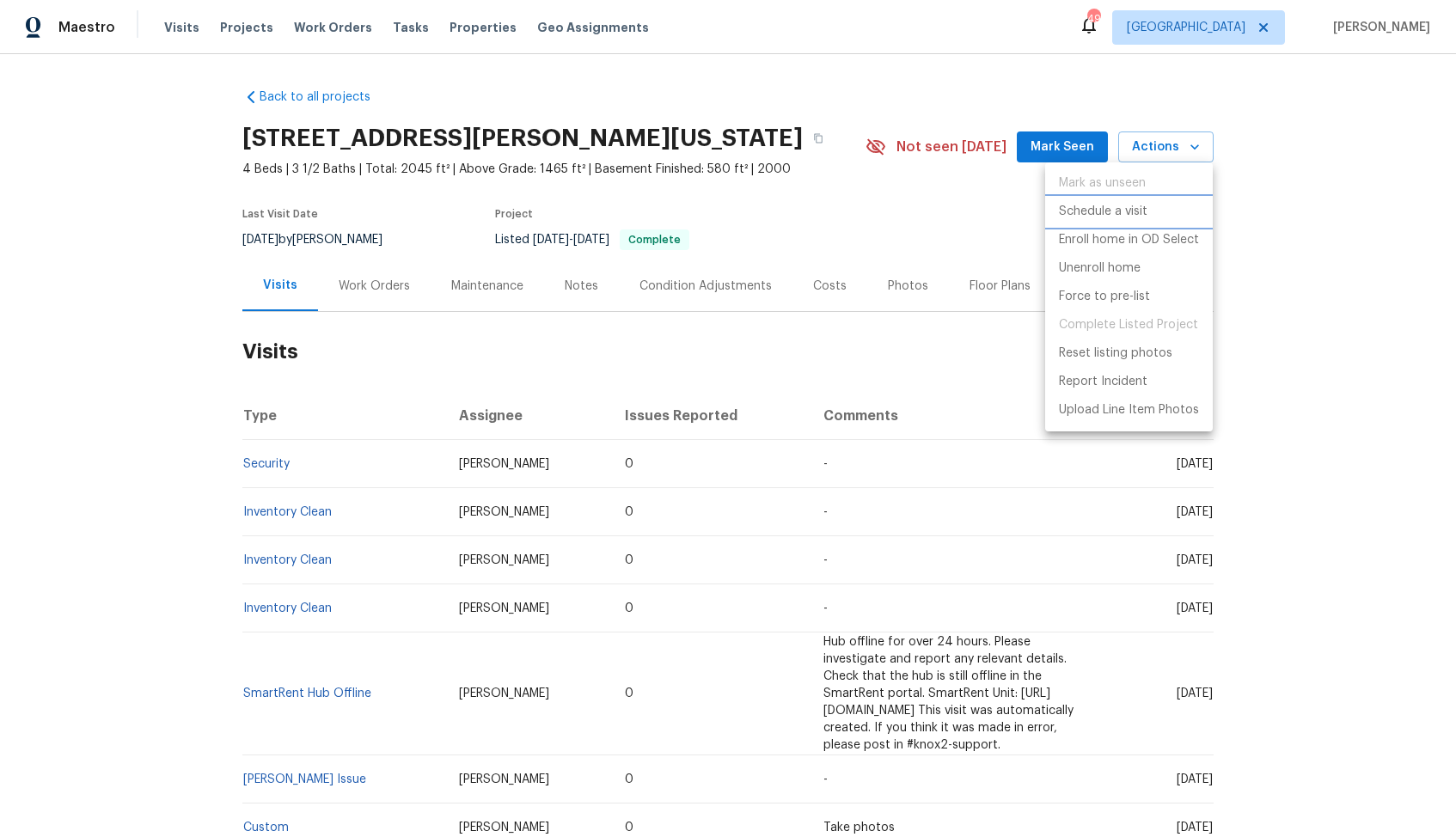
click at [1091, 219] on p "Schedule a visit" at bounding box center [1103, 211] width 88 height 18
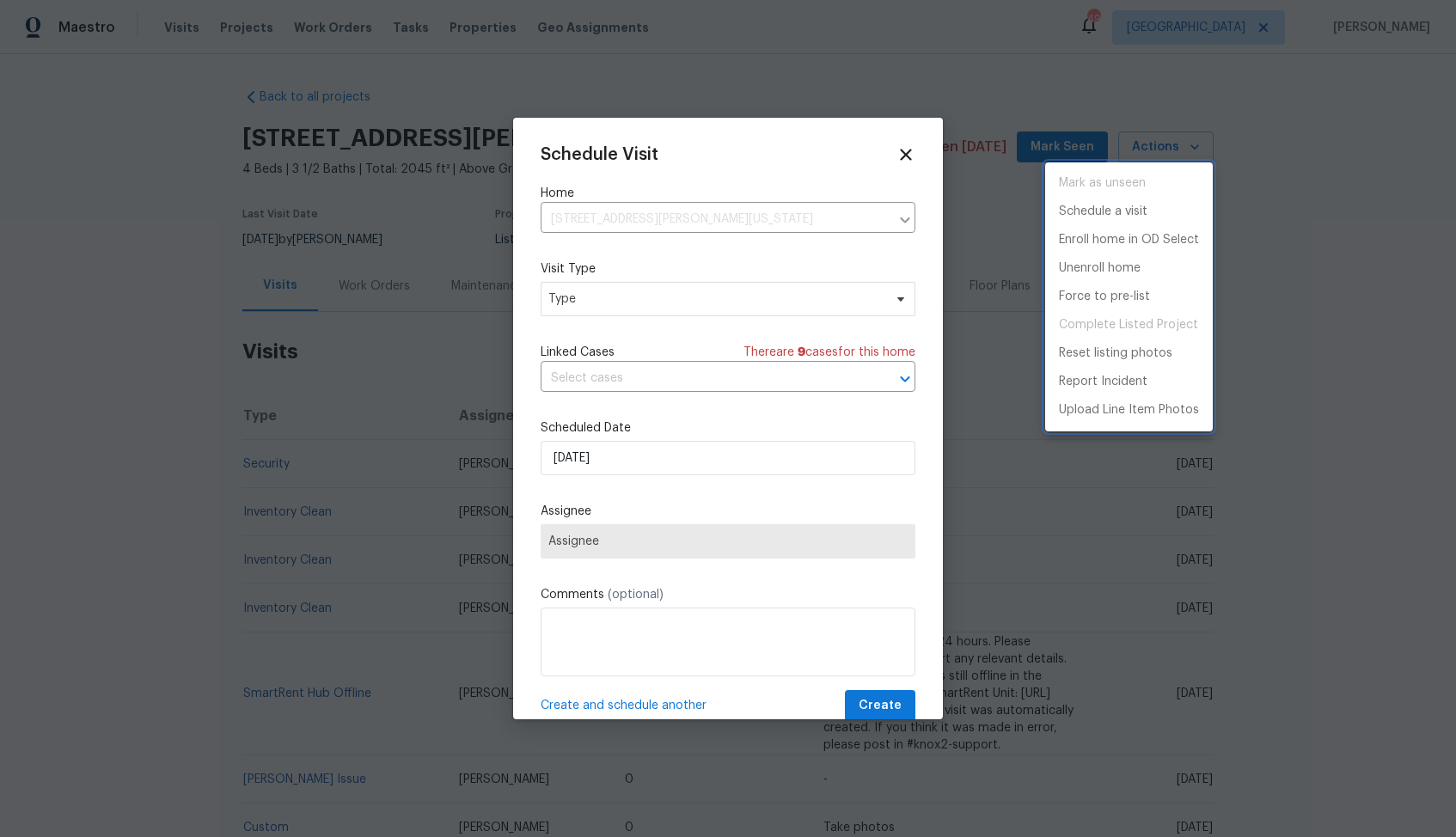
click at [570, 300] on div at bounding box center [728, 418] width 1456 height 837
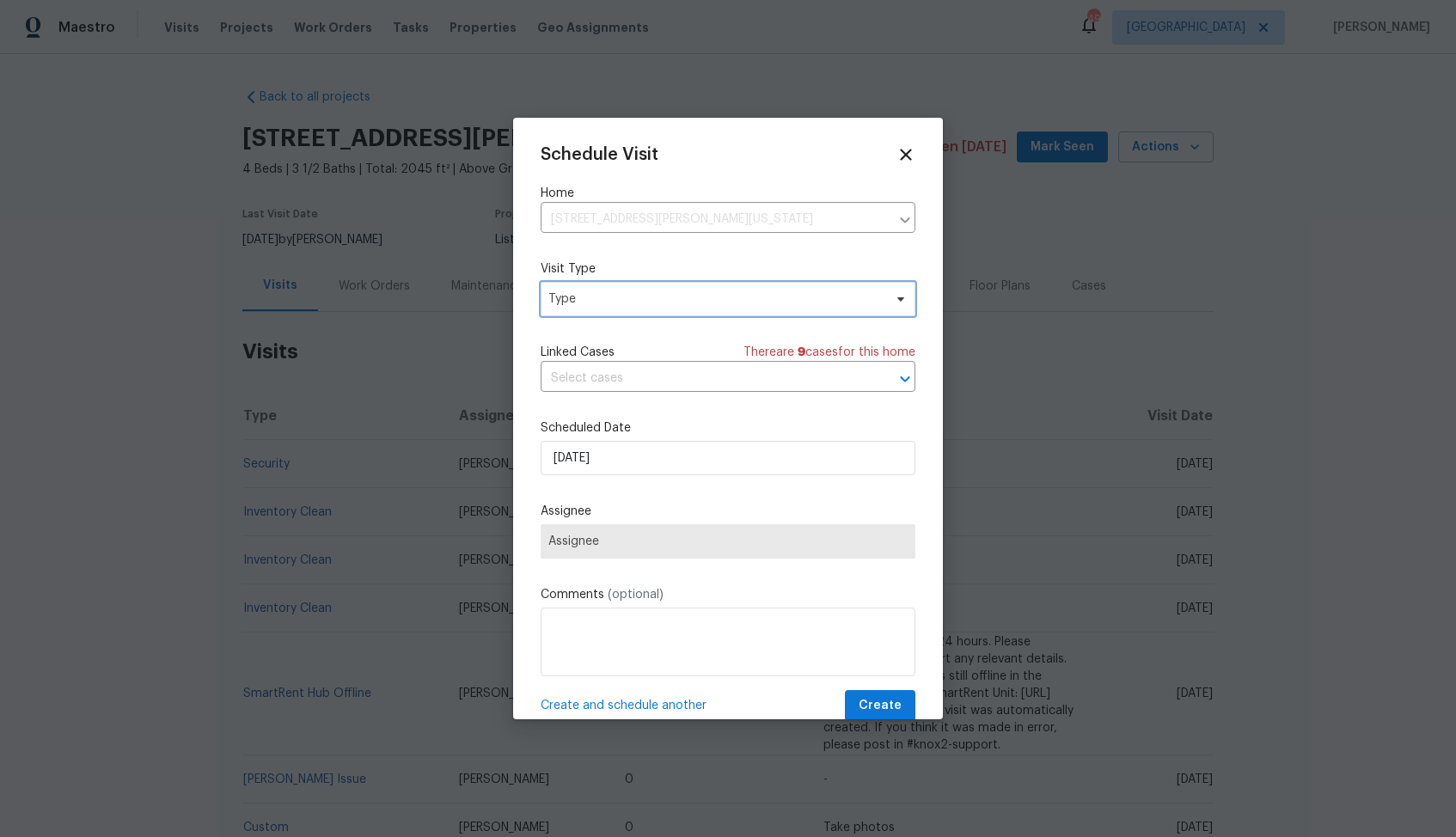
click at [555, 301] on span "Type" at bounding box center [716, 299] width 334 height 17
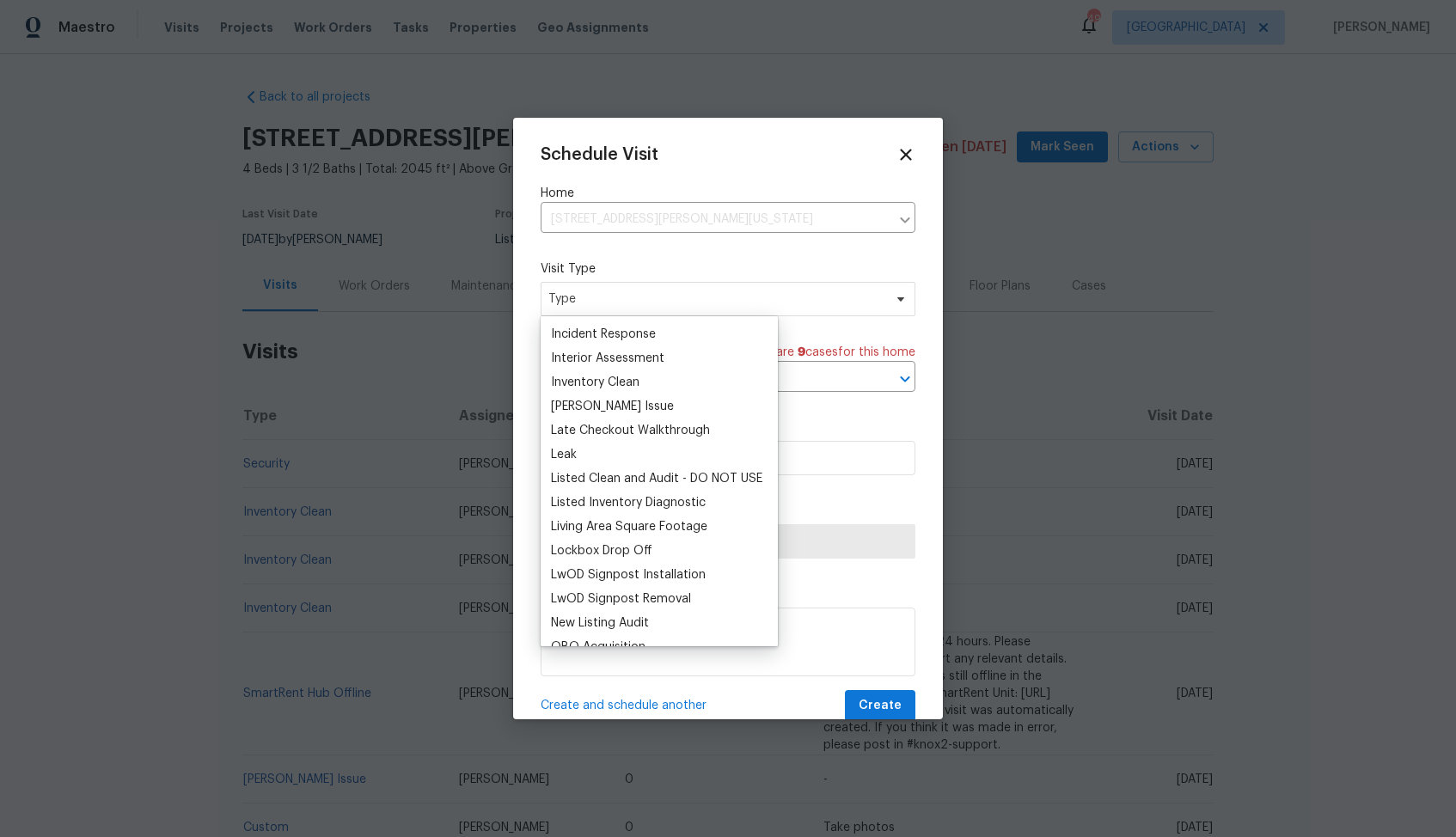
scroll to position [678, 0]
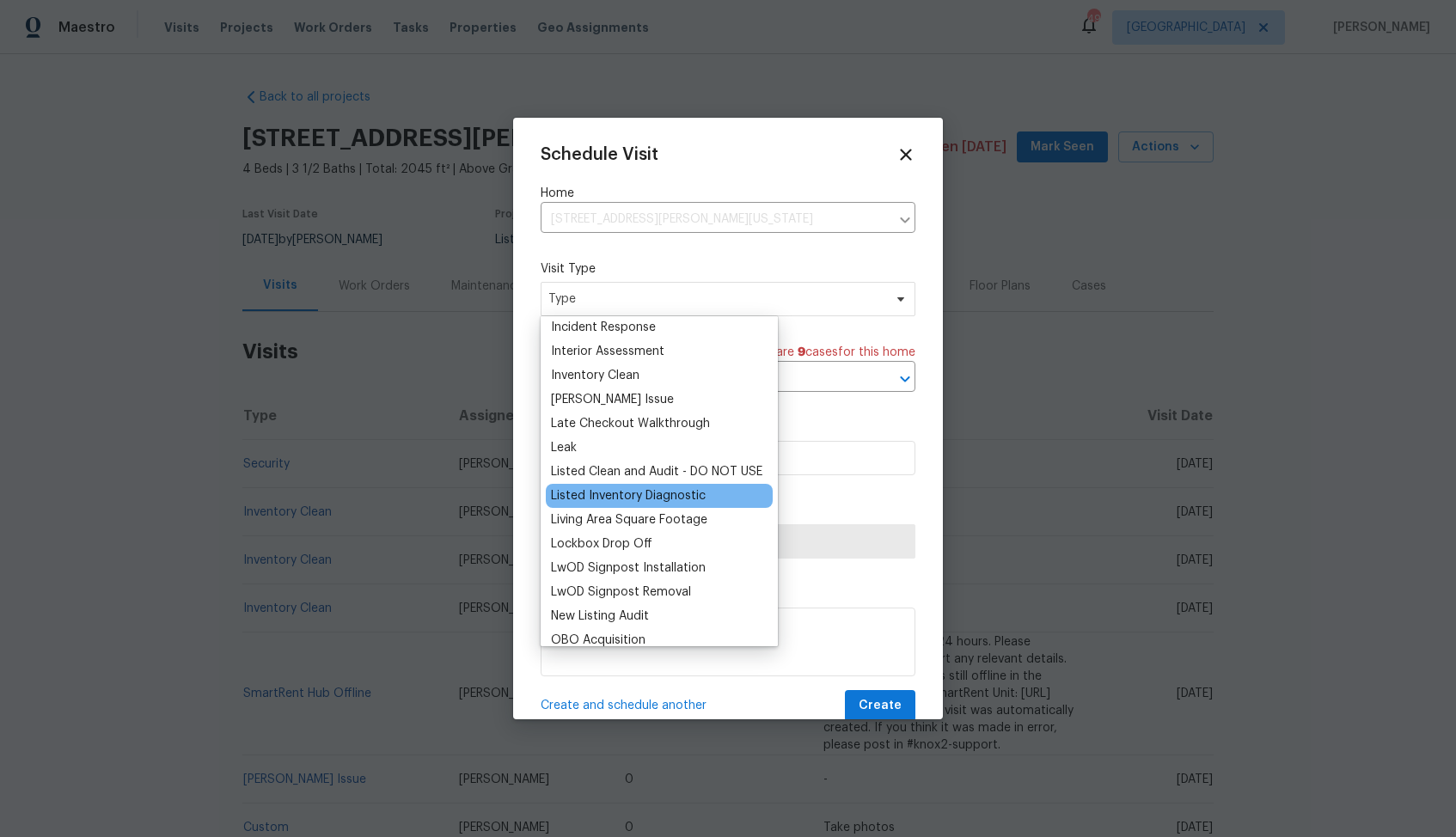
click at [627, 501] on div "Listed Inventory Diagnostic" at bounding box center [628, 496] width 155 height 17
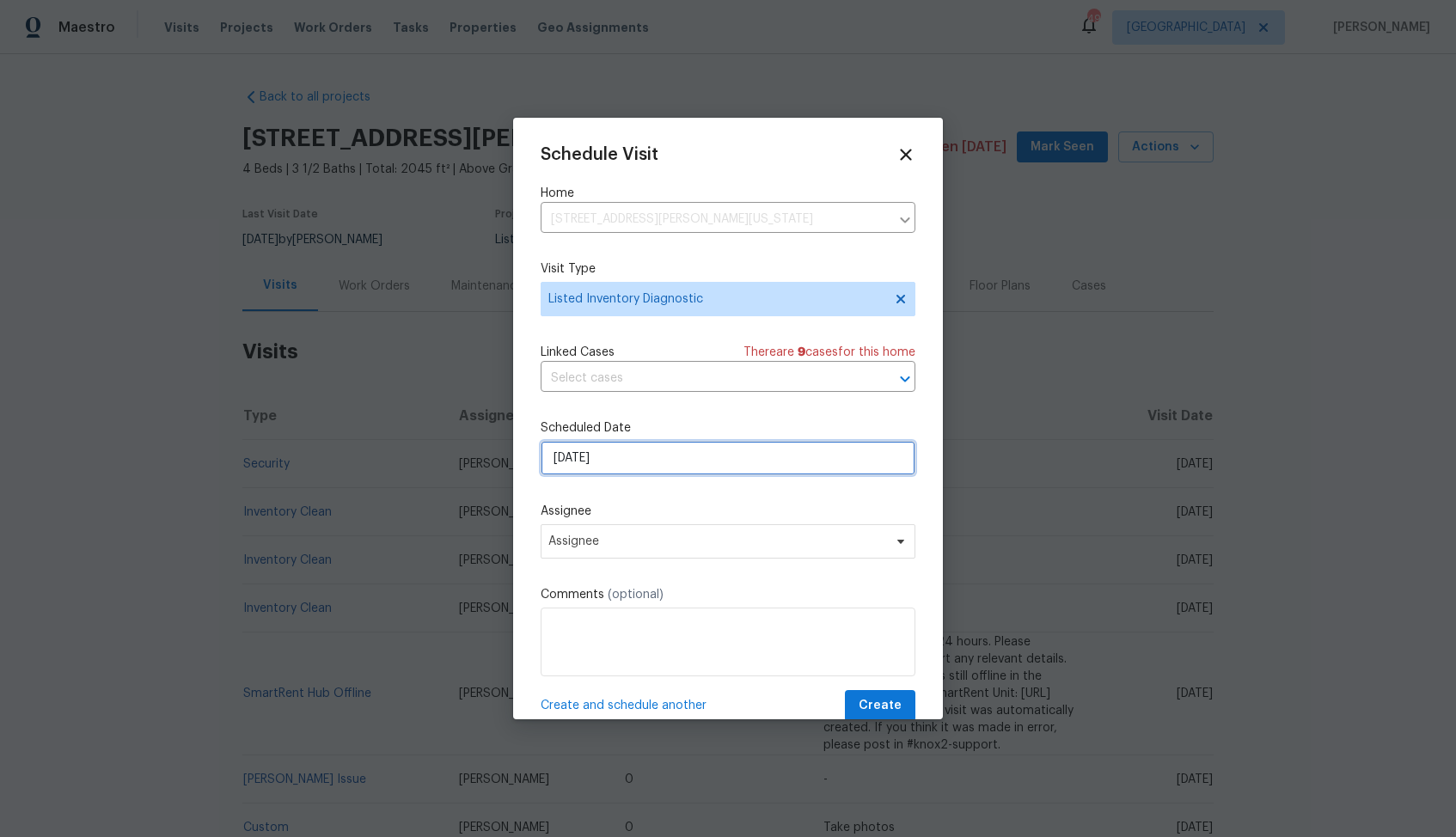
click at [679, 453] on input "[DATE]" at bounding box center [728, 458] width 375 height 35
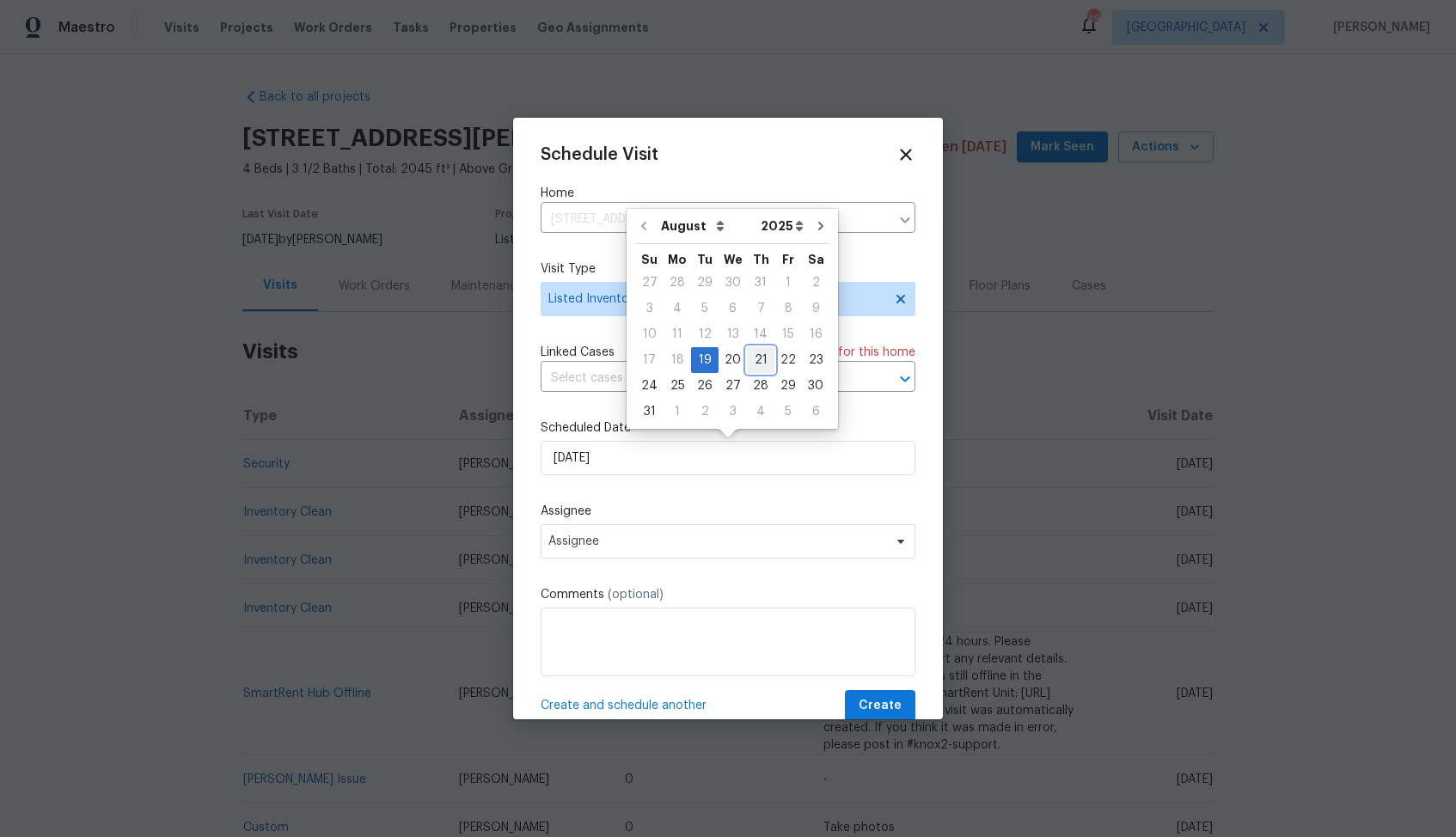
click at [760, 360] on div "21" at bounding box center [760, 359] width 28 height 24
type input "[DATE]"
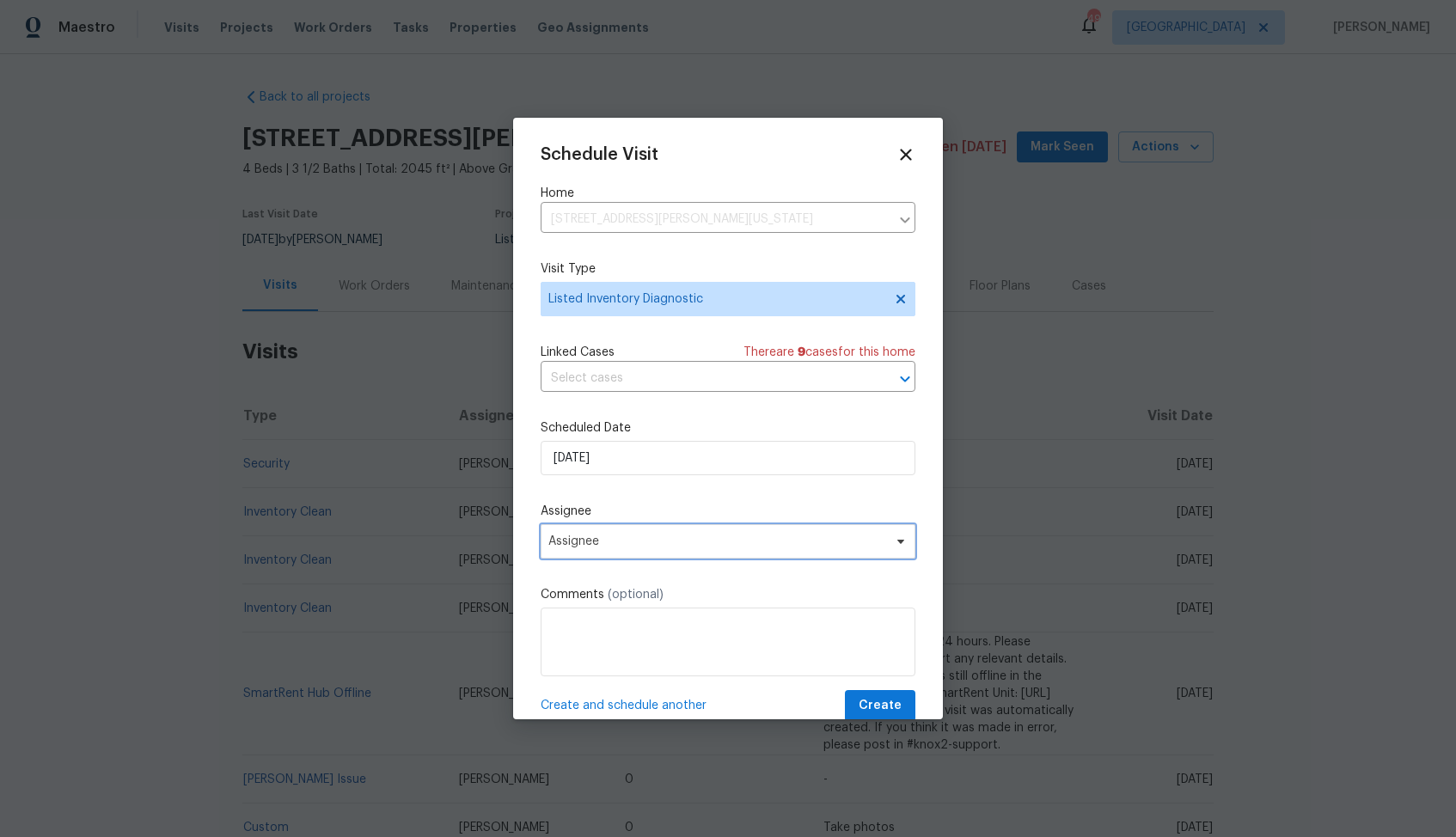
click at [683, 537] on span "Assignee" at bounding box center [717, 541] width 337 height 13
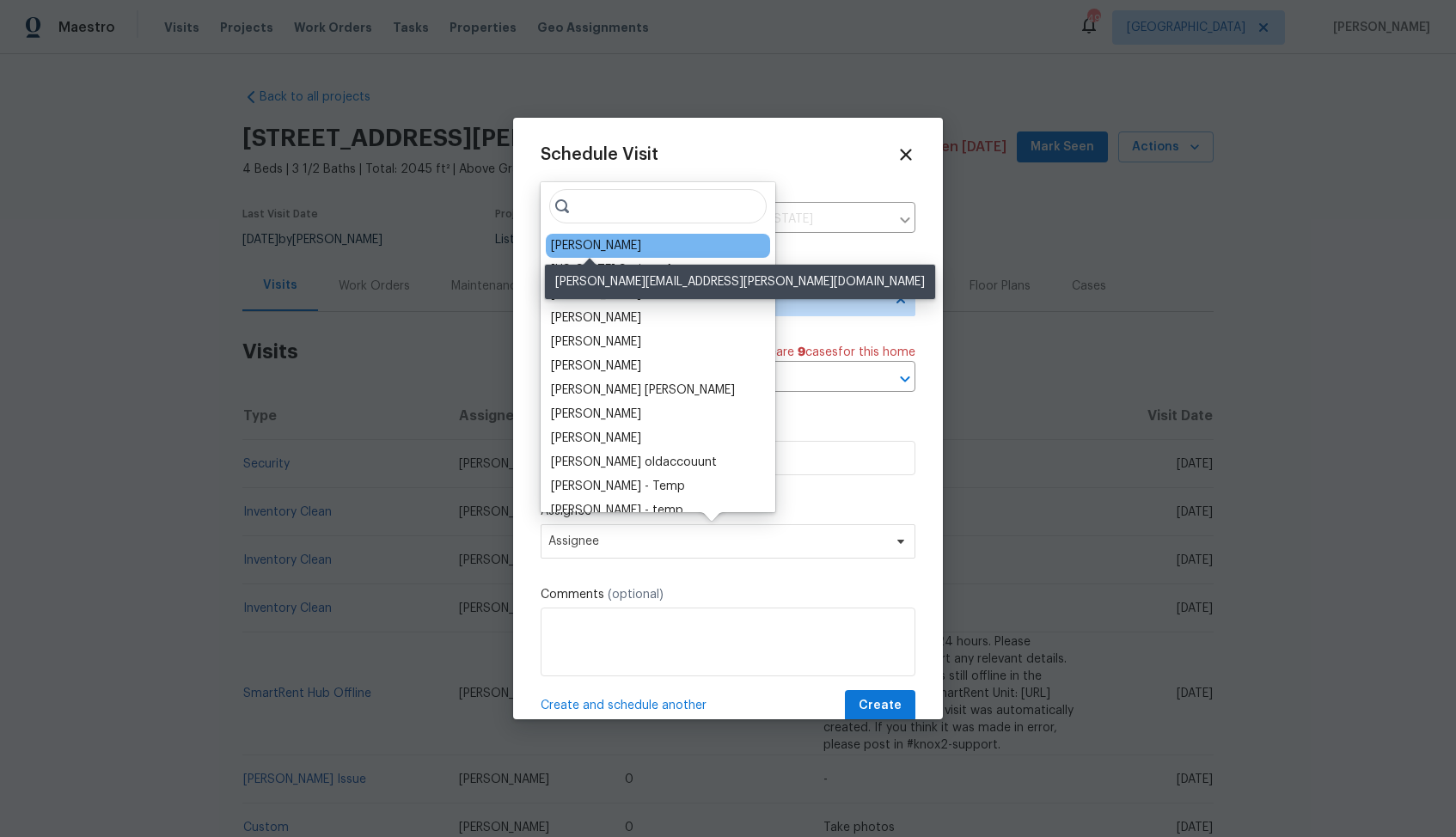
click at [593, 247] on div "[PERSON_NAME]" at bounding box center [596, 246] width 90 height 17
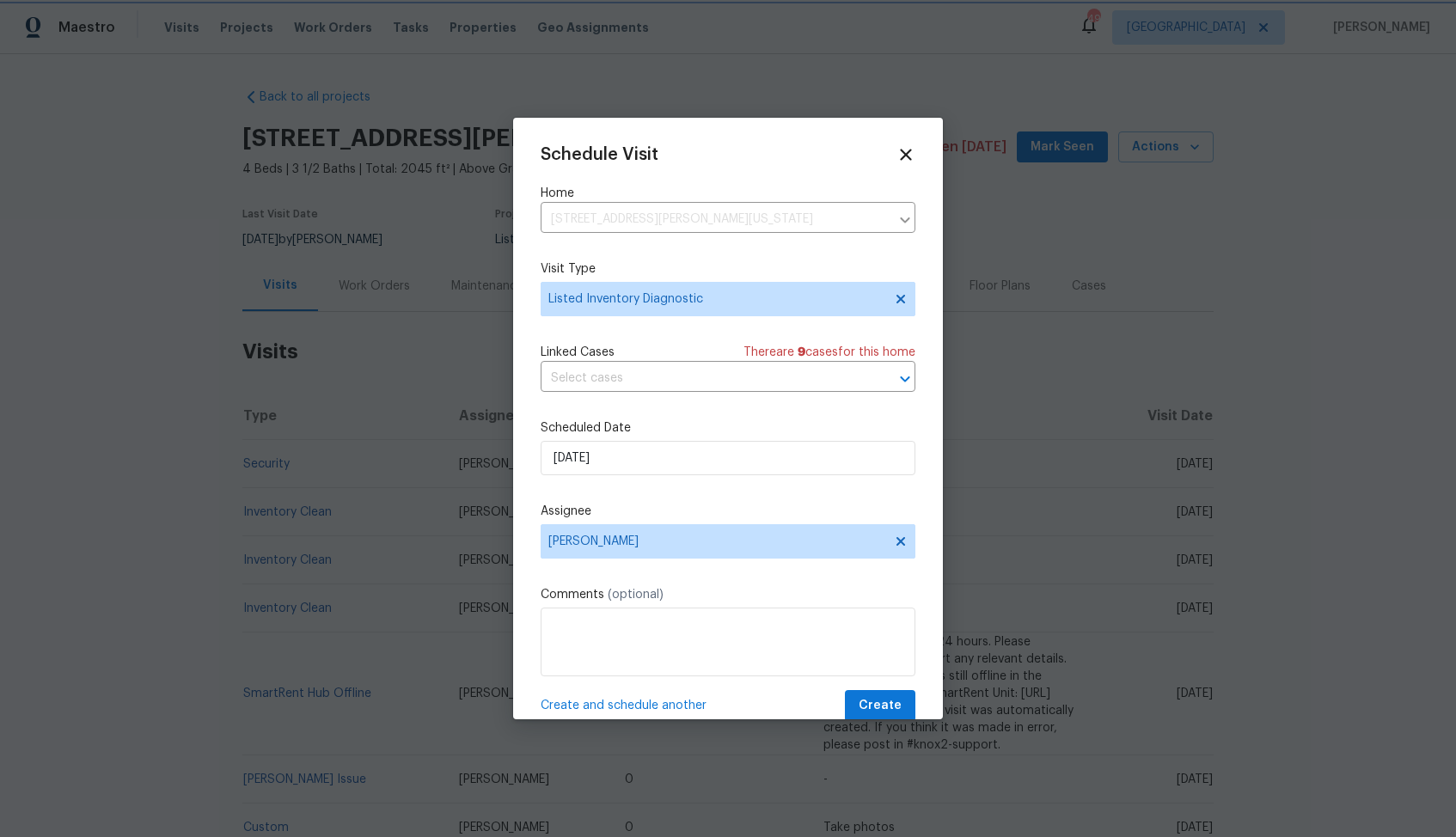
scroll to position [31, 0]
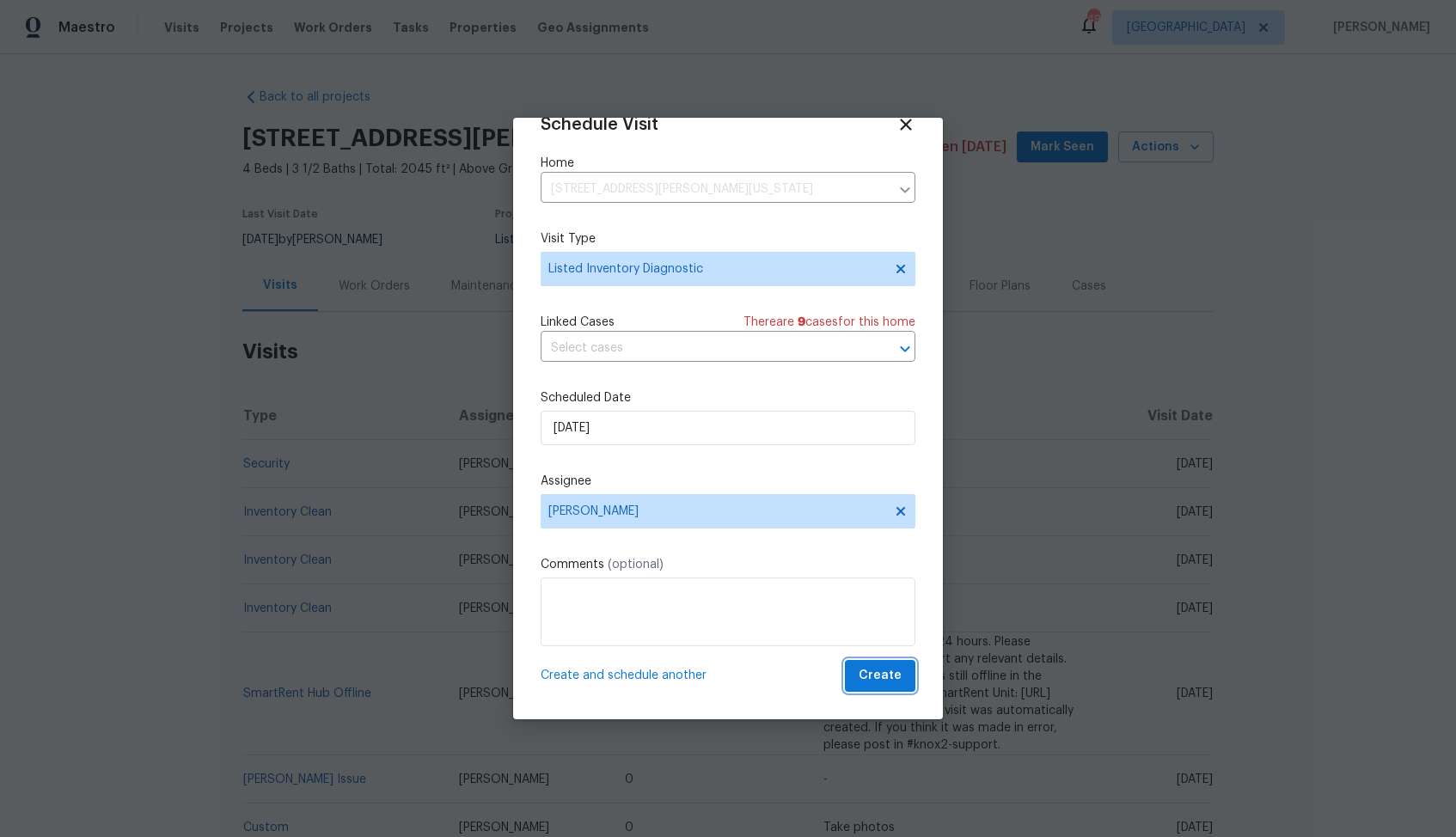
click at [884, 680] on span "Create" at bounding box center [880, 676] width 43 height 21
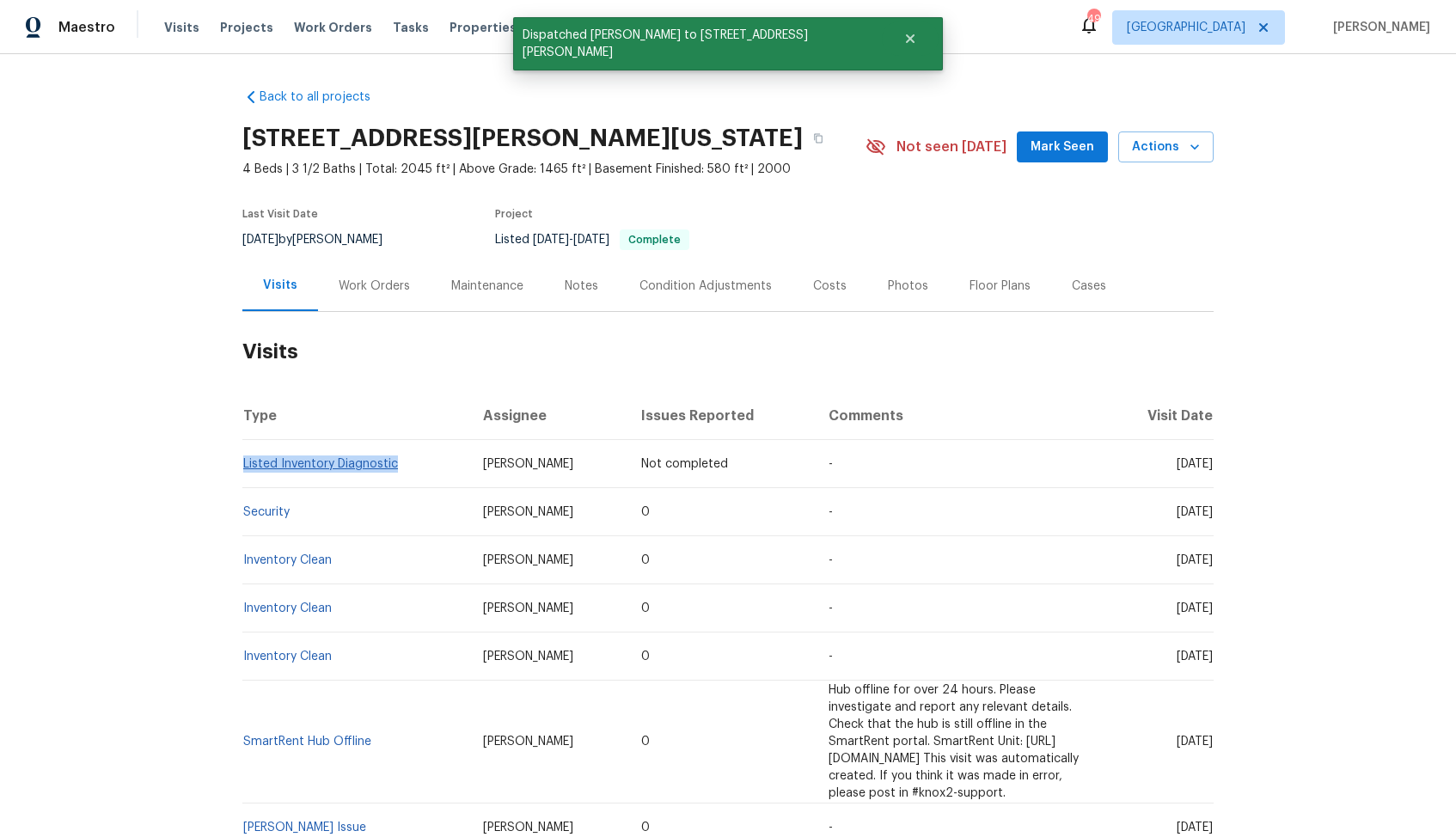
drag, startPoint x: 399, startPoint y: 466, endPoint x: 242, endPoint y: 461, distance: 157.1
click at [242, 461] on td "Listed Inventory Diagnostic" at bounding box center [356, 464] width 227 height 48
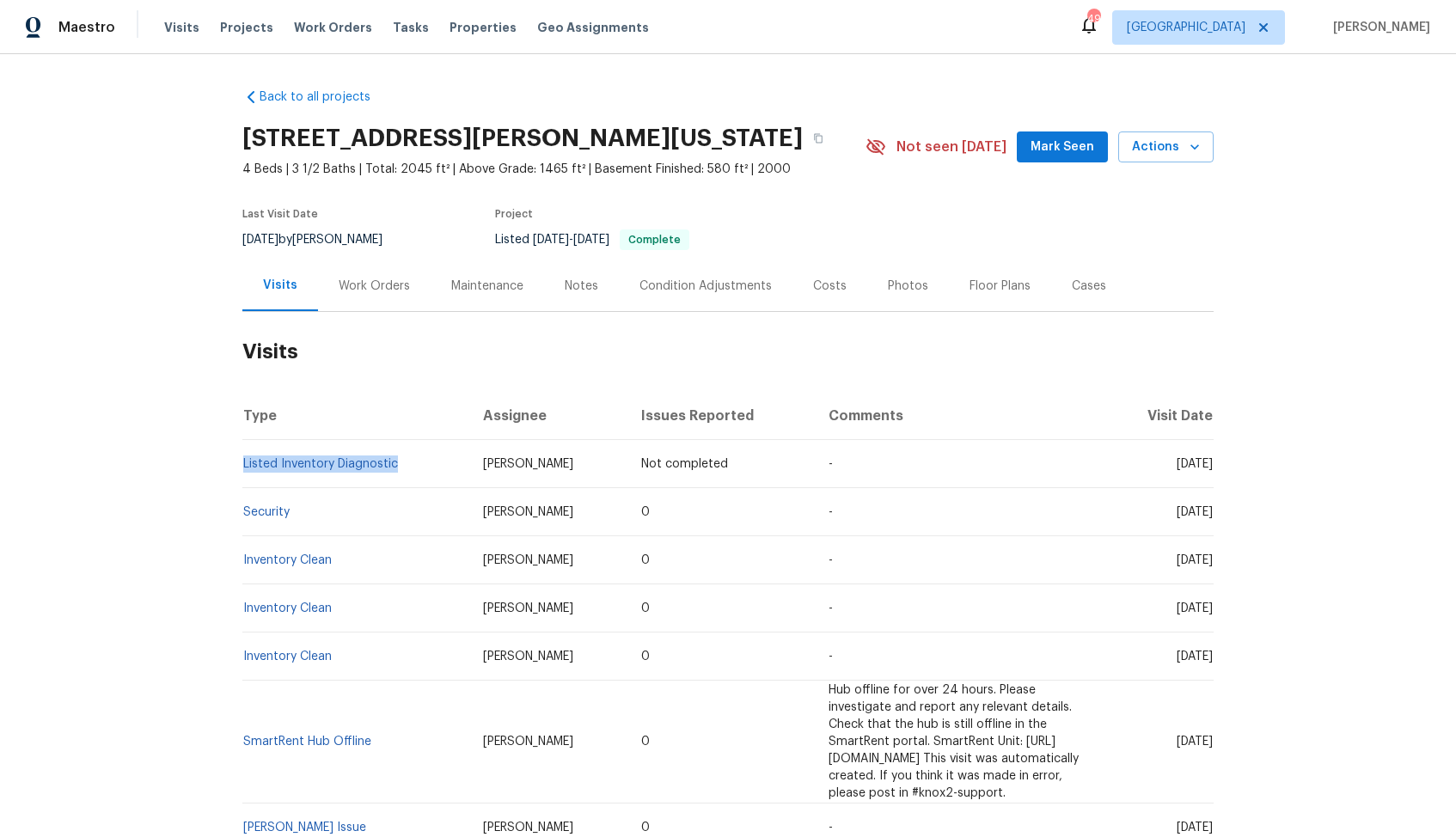
copy link "Listed Inventory Diagnostic"
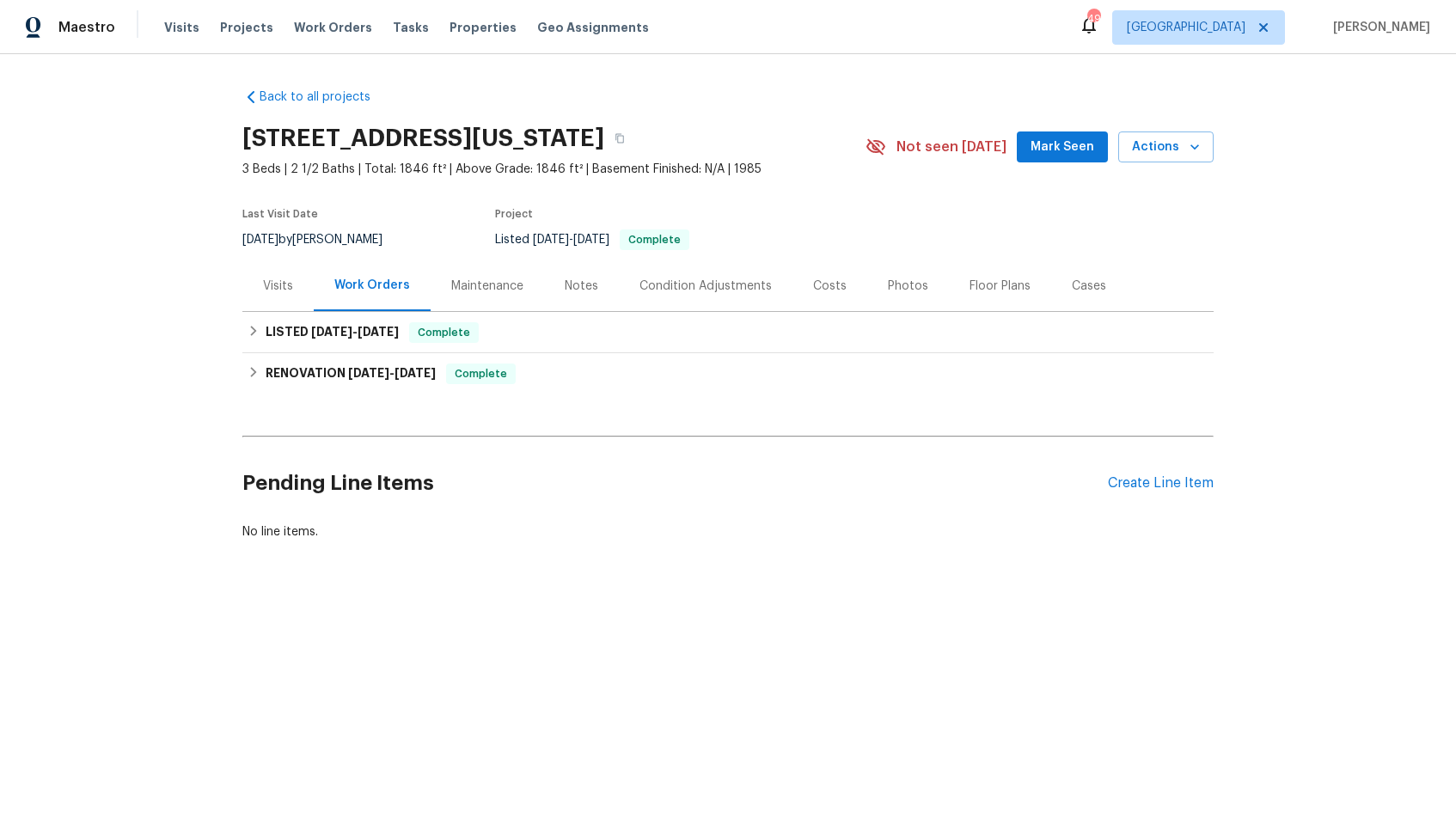
click at [282, 295] on div "Visits" at bounding box center [278, 285] width 71 height 51
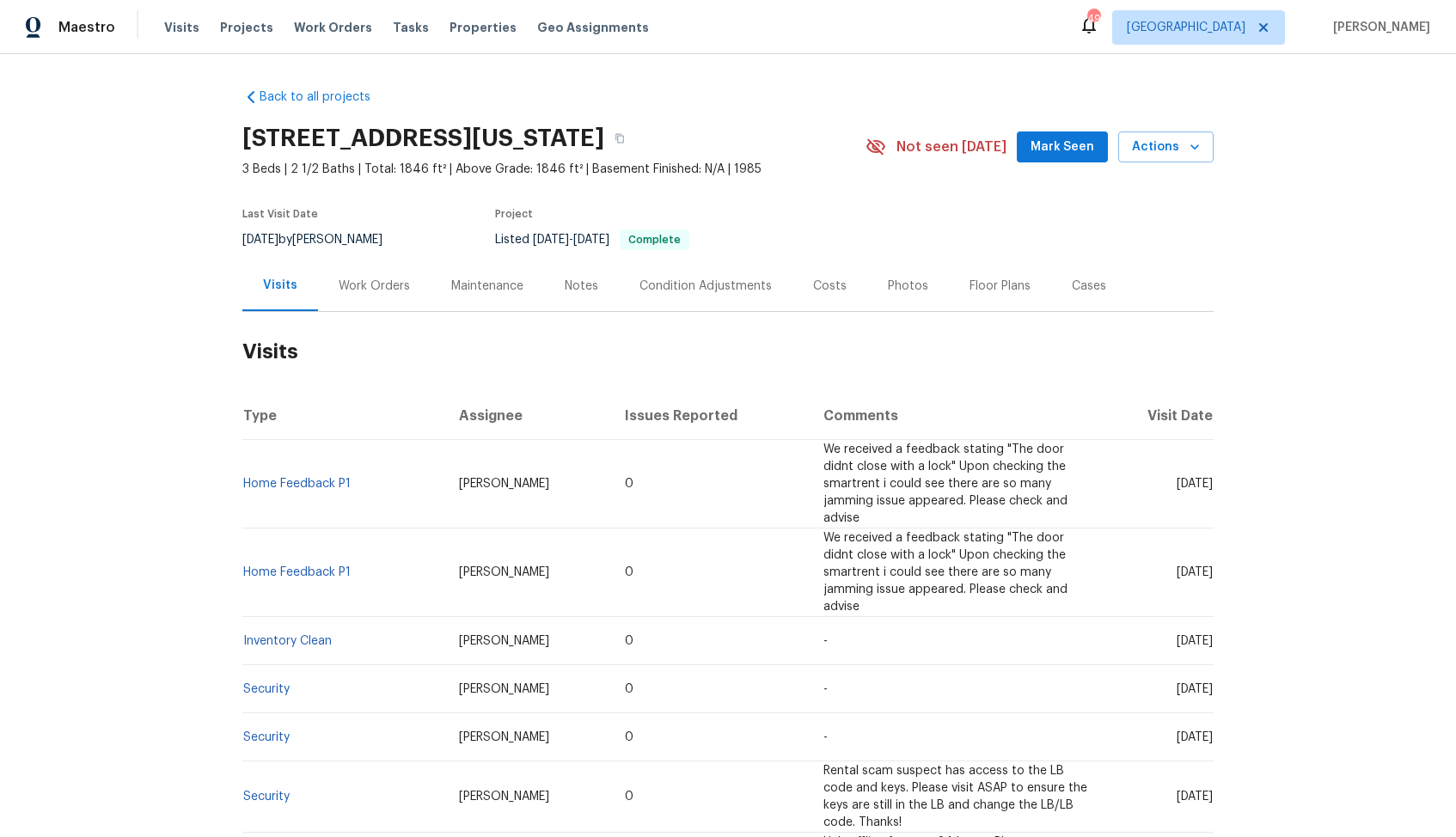
click at [774, 265] on div "Condition Adjustments" at bounding box center [705, 285] width 174 height 51
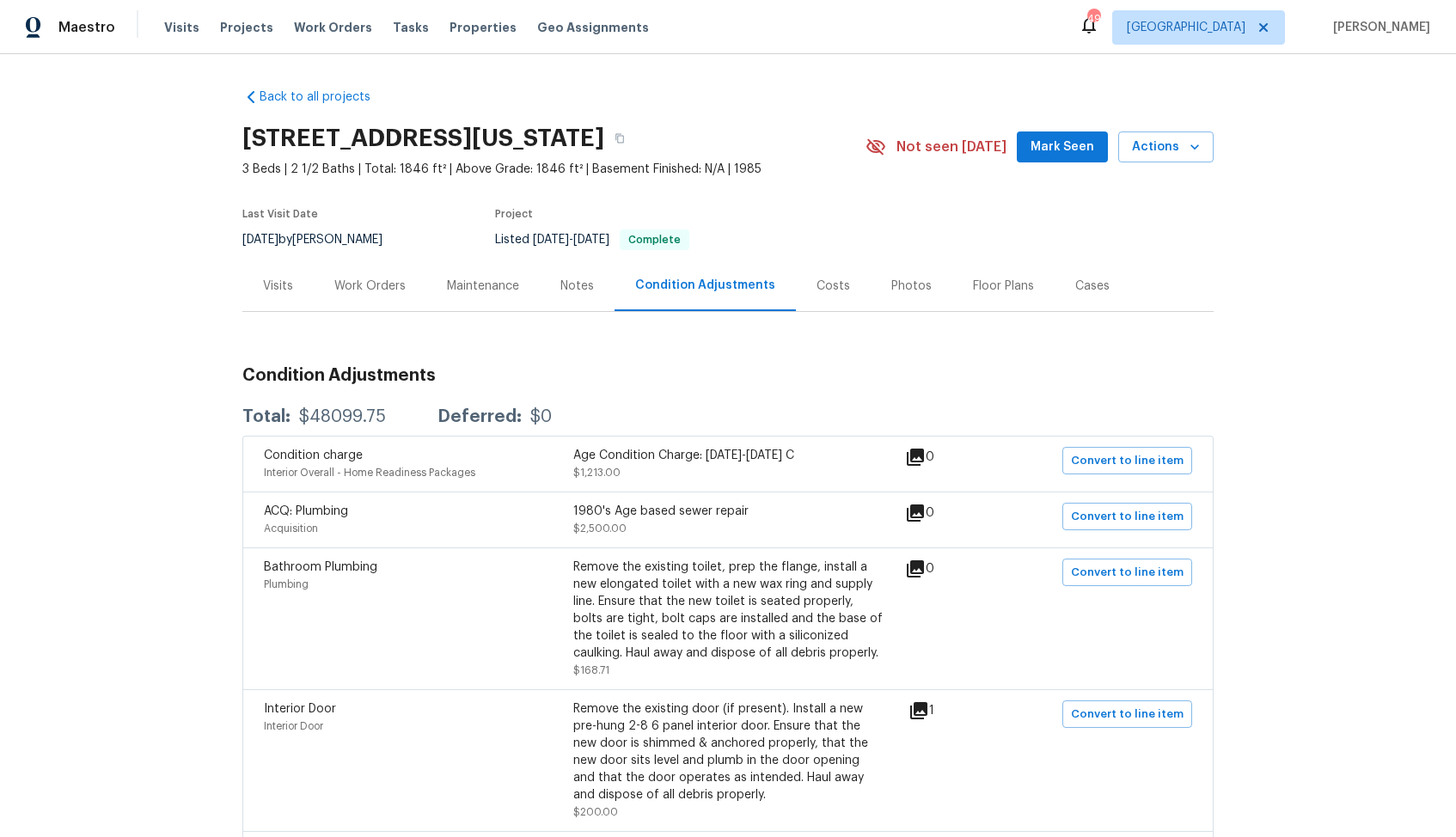
click at [273, 292] on div "Visits" at bounding box center [278, 286] width 30 height 17
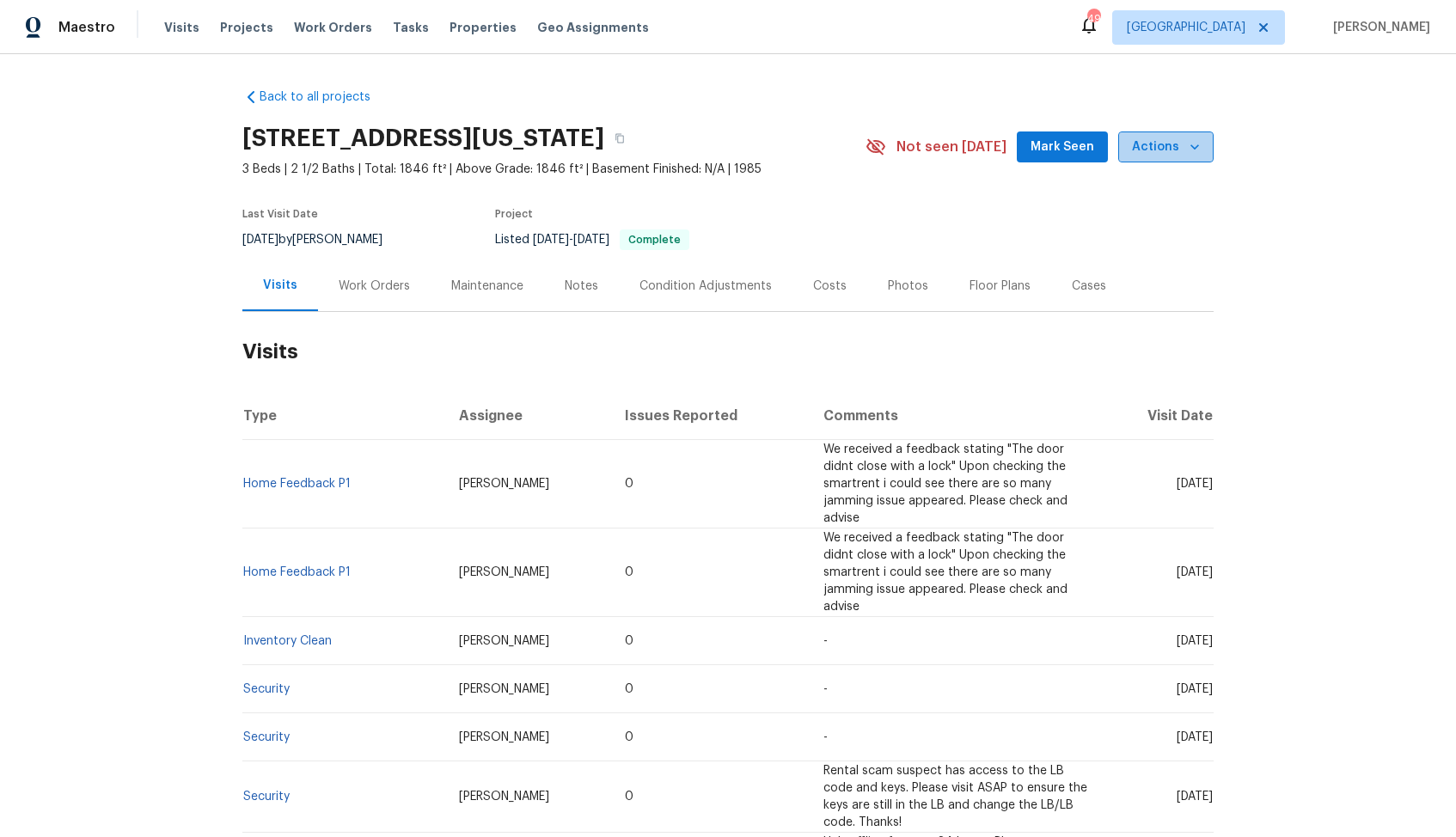
click at [1197, 141] on icon "button" at bounding box center [1195, 147] width 17 height 17
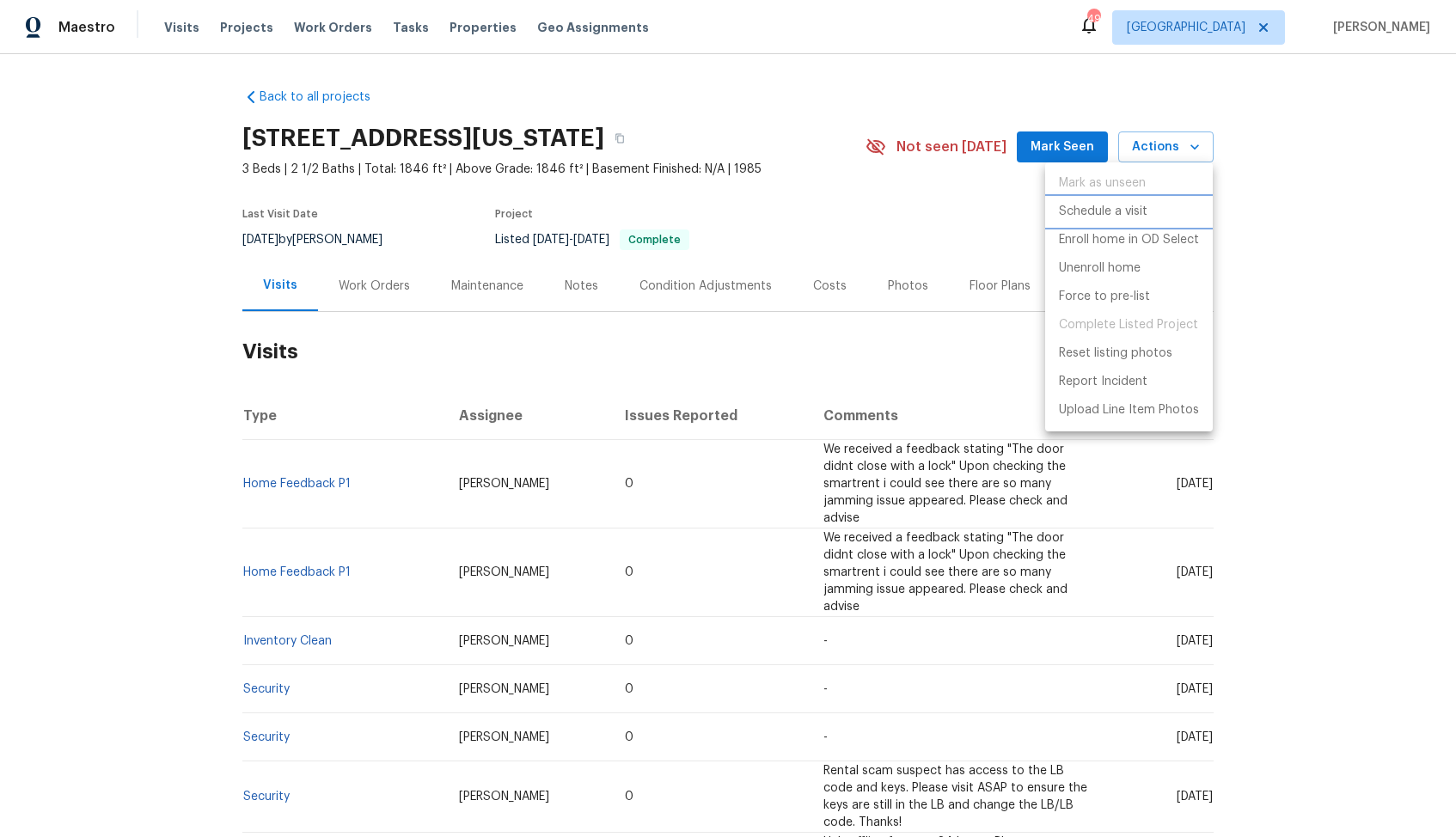
click at [1112, 211] on p "Schedule a visit" at bounding box center [1103, 211] width 88 height 18
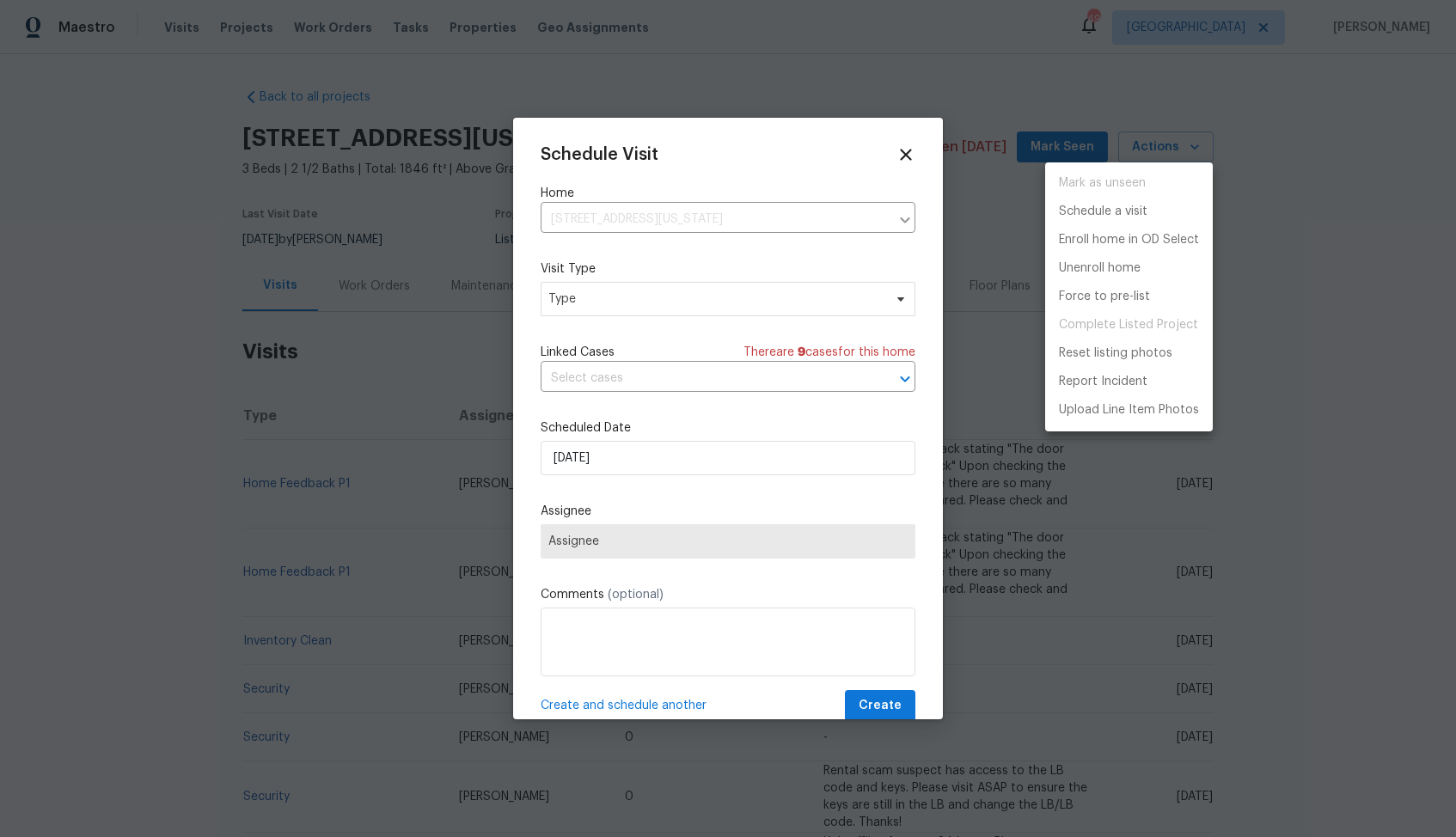
click at [653, 301] on div at bounding box center [728, 418] width 1456 height 837
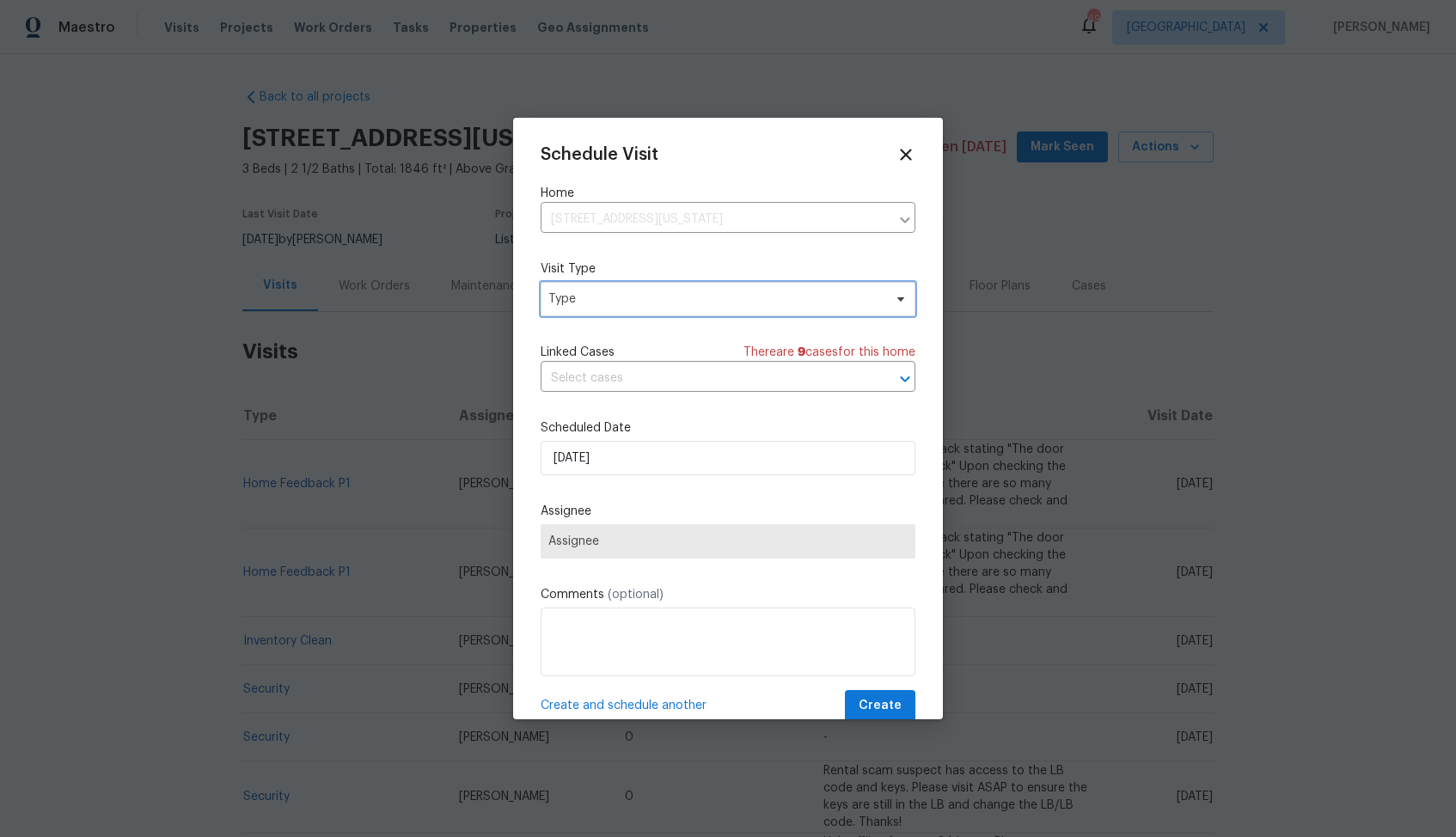
click at [560, 305] on span "Type" at bounding box center [716, 299] width 334 height 17
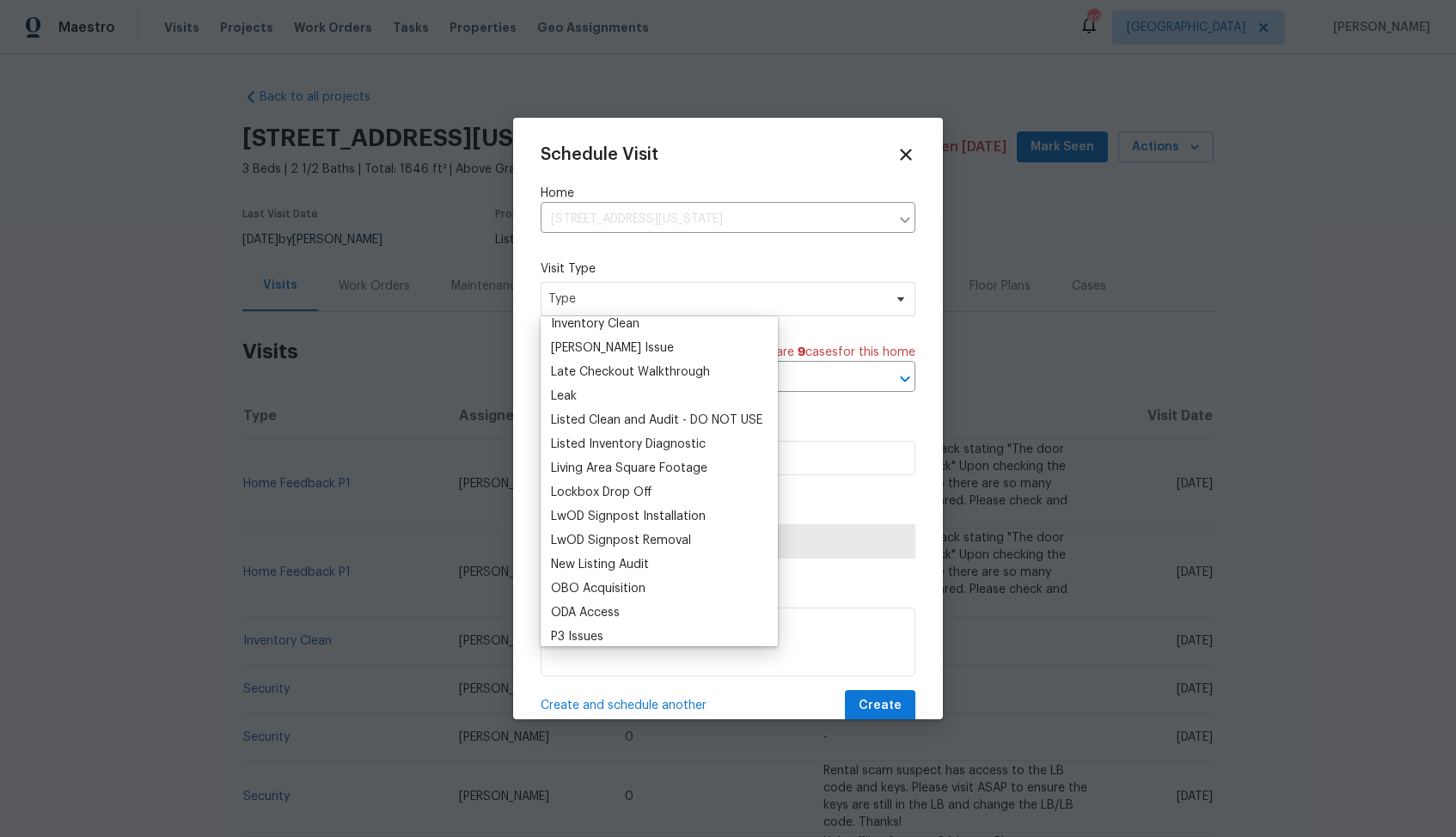
scroll to position [746, 0]
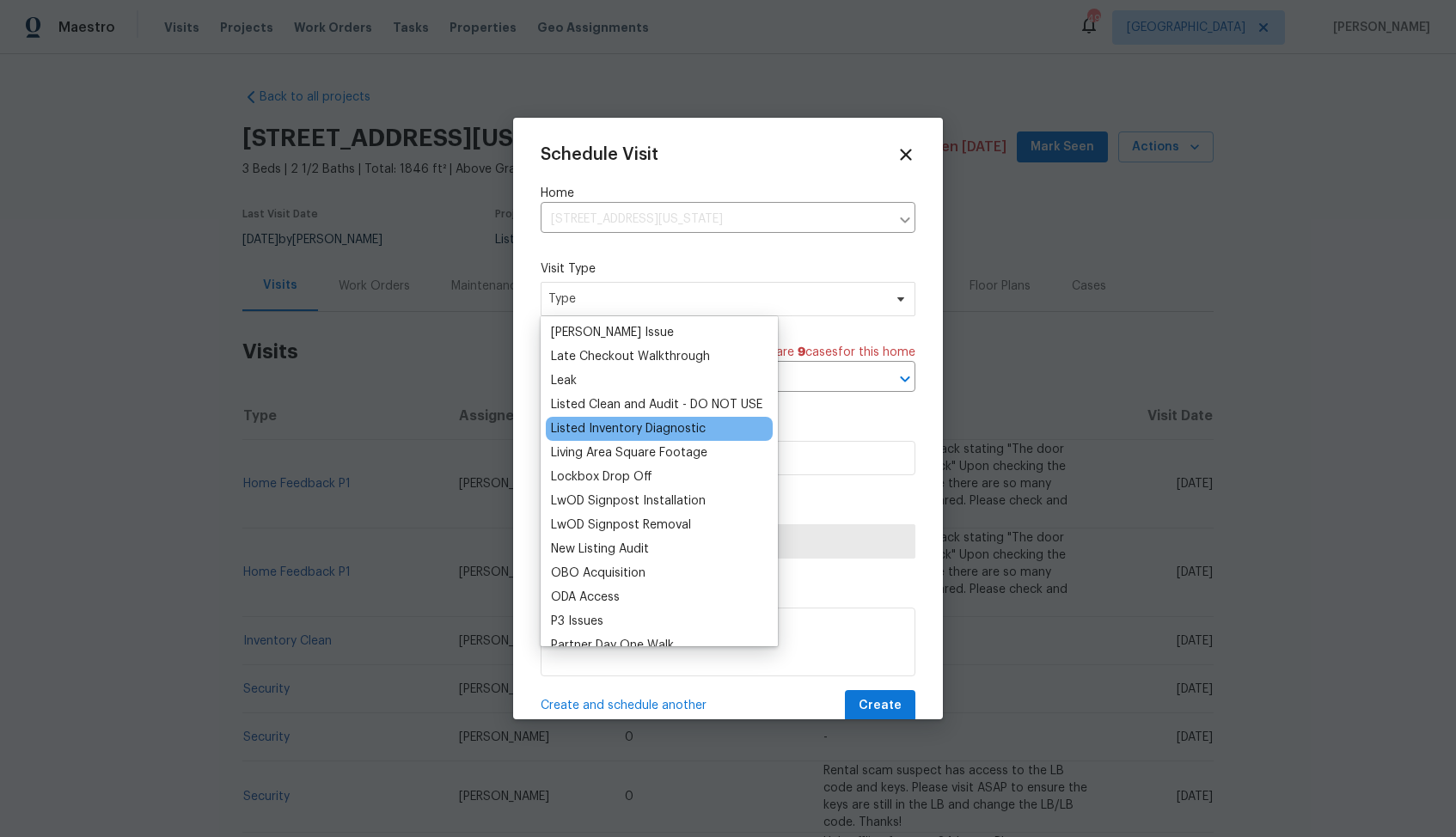
click at [603, 424] on div "Listed Inventory Diagnostic" at bounding box center [628, 429] width 155 height 17
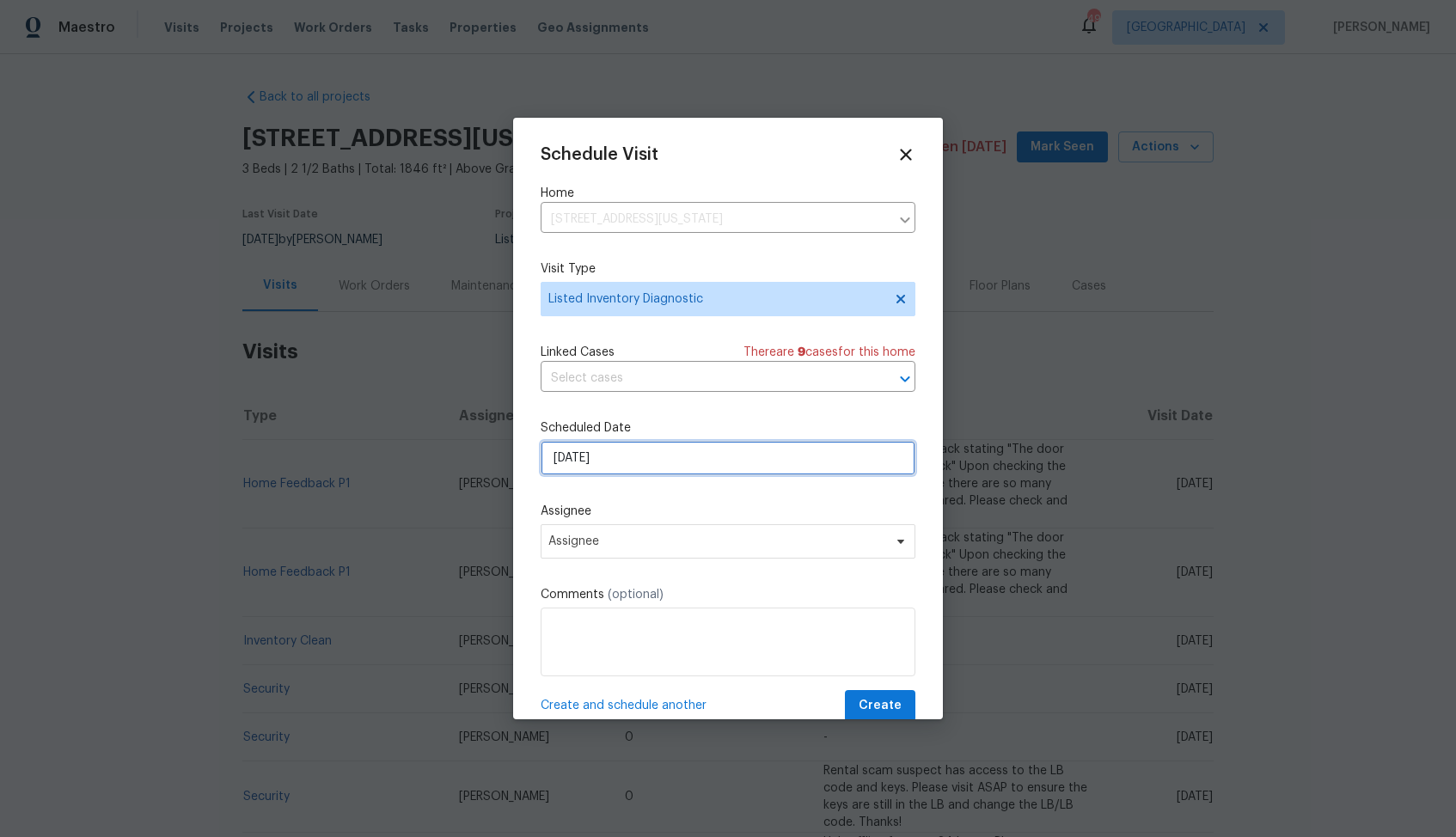
click at [617, 447] on input "[DATE]" at bounding box center [728, 458] width 375 height 35
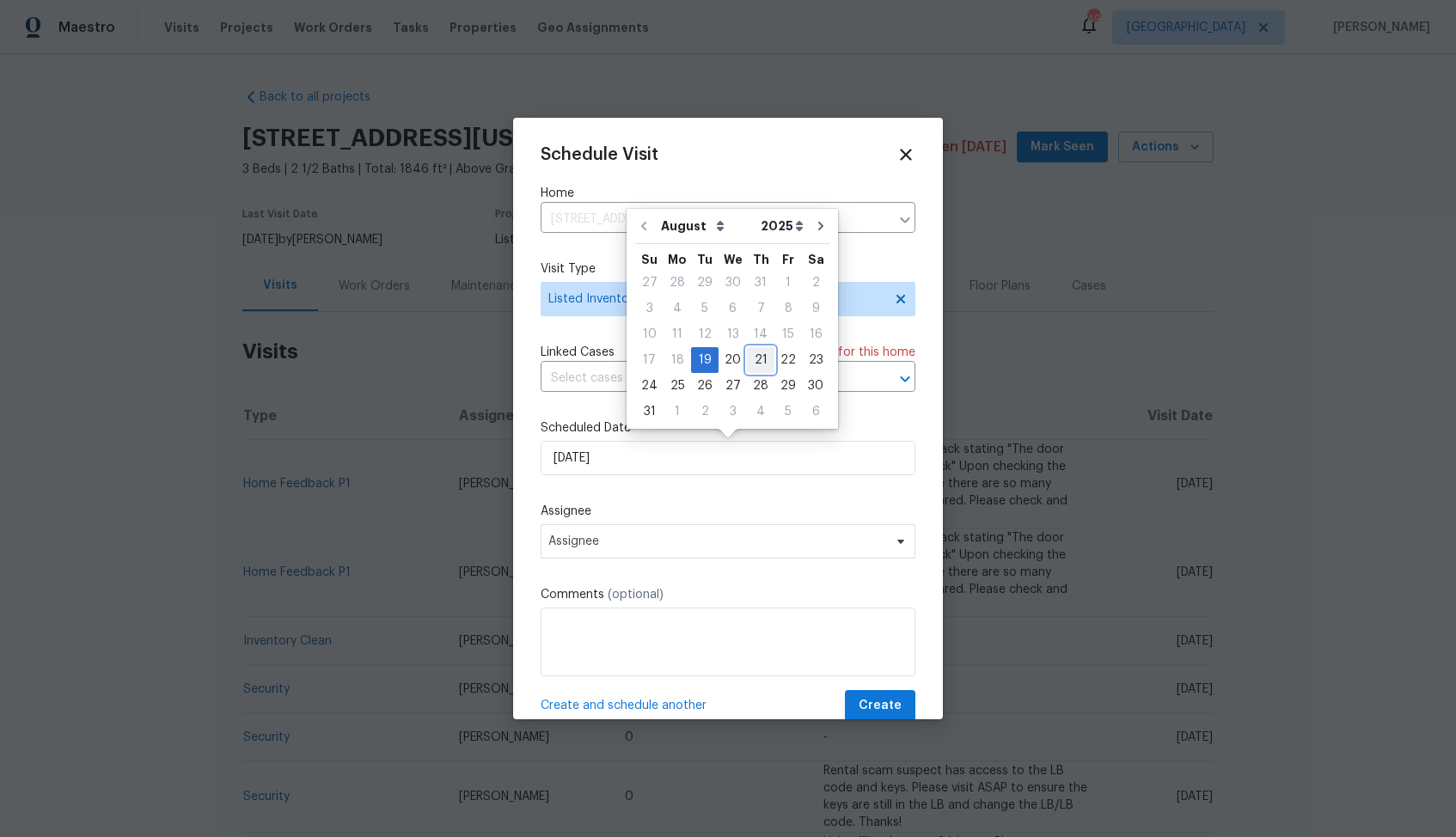
click at [756, 358] on div "21" at bounding box center [760, 359] width 28 height 24
type input "[DATE]"
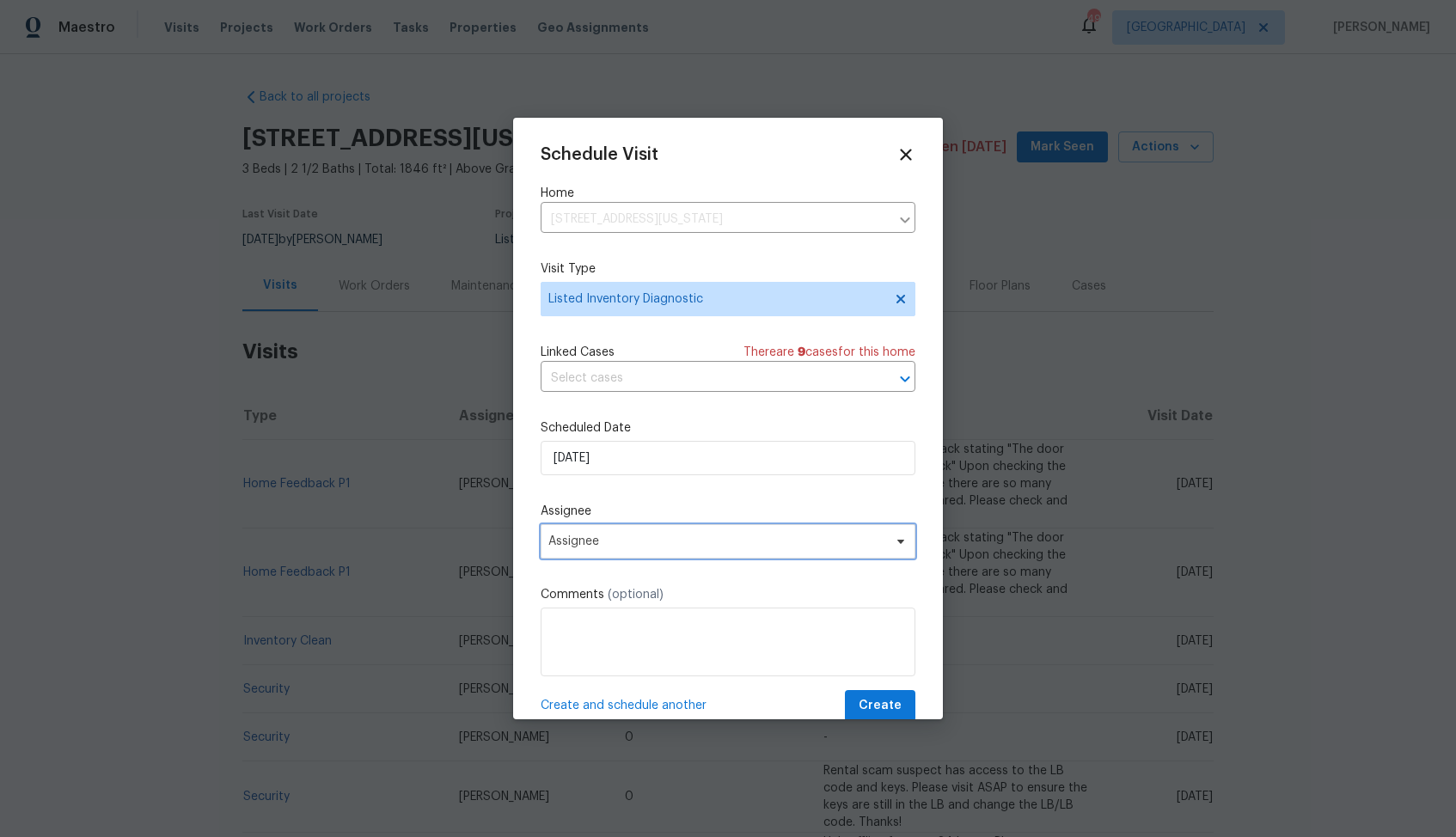
click at [644, 542] on span "Assignee" at bounding box center [717, 541] width 337 height 13
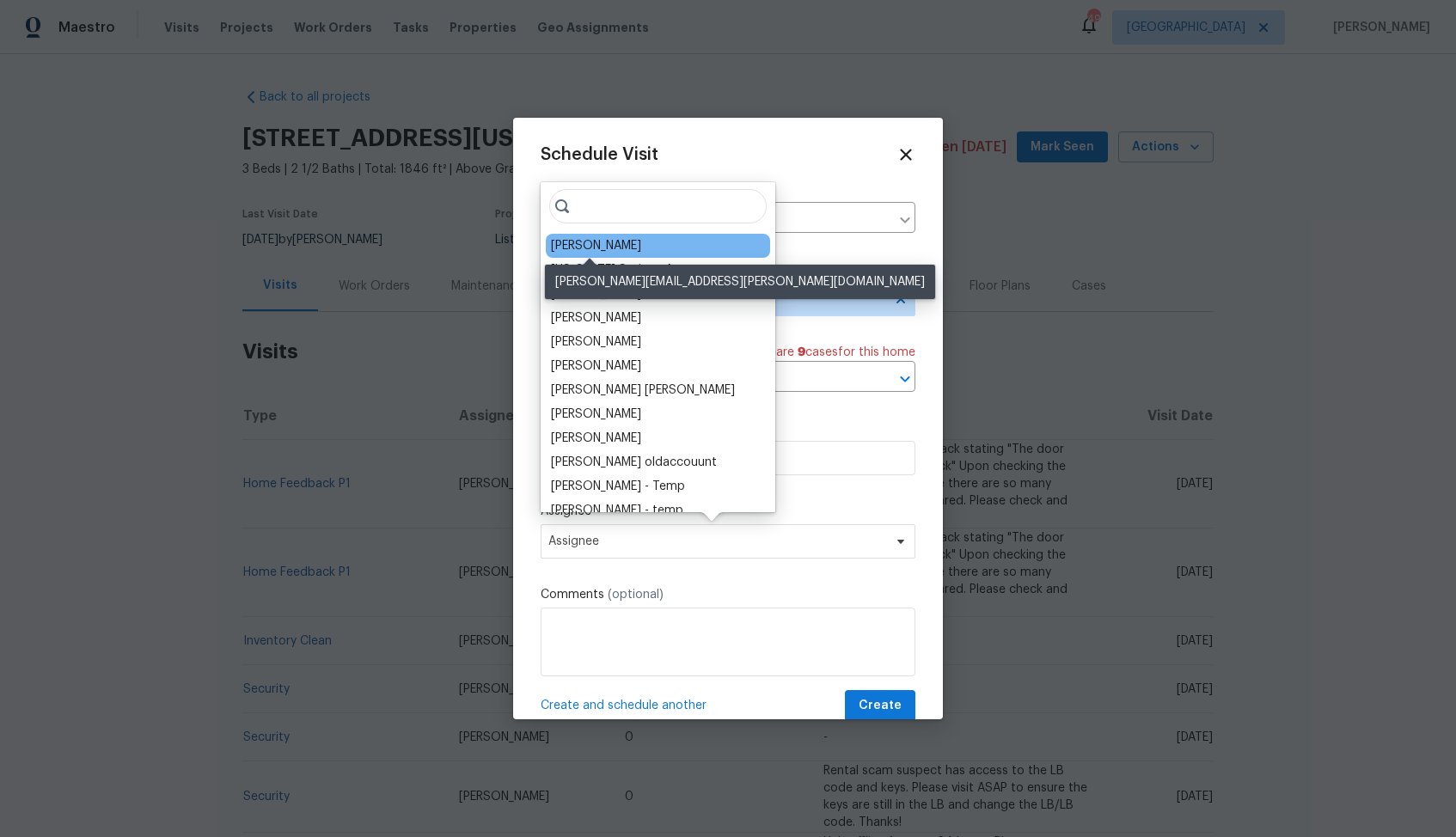
click at [578, 249] on div "[PERSON_NAME]" at bounding box center [596, 246] width 90 height 17
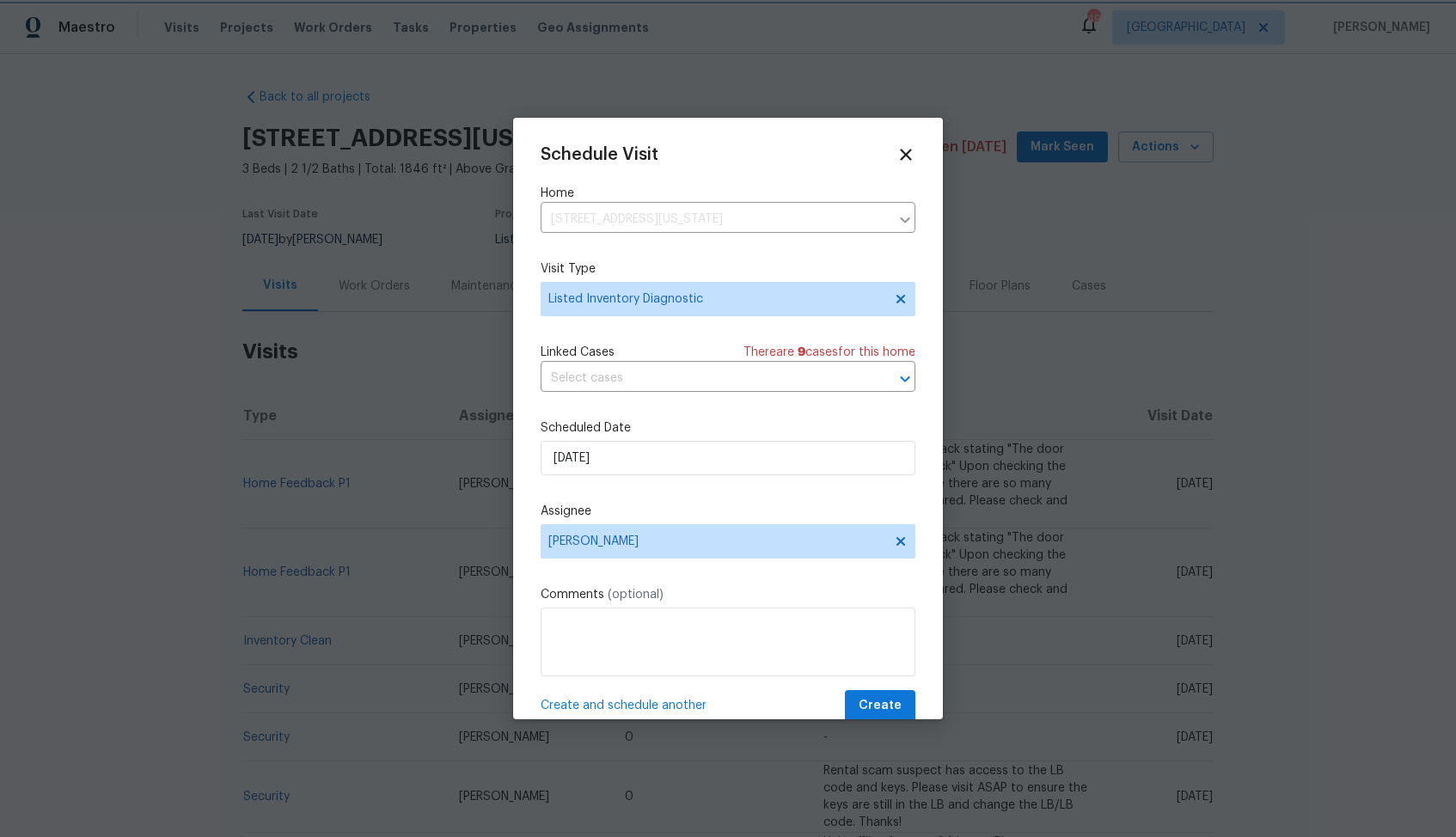
scroll to position [31, 0]
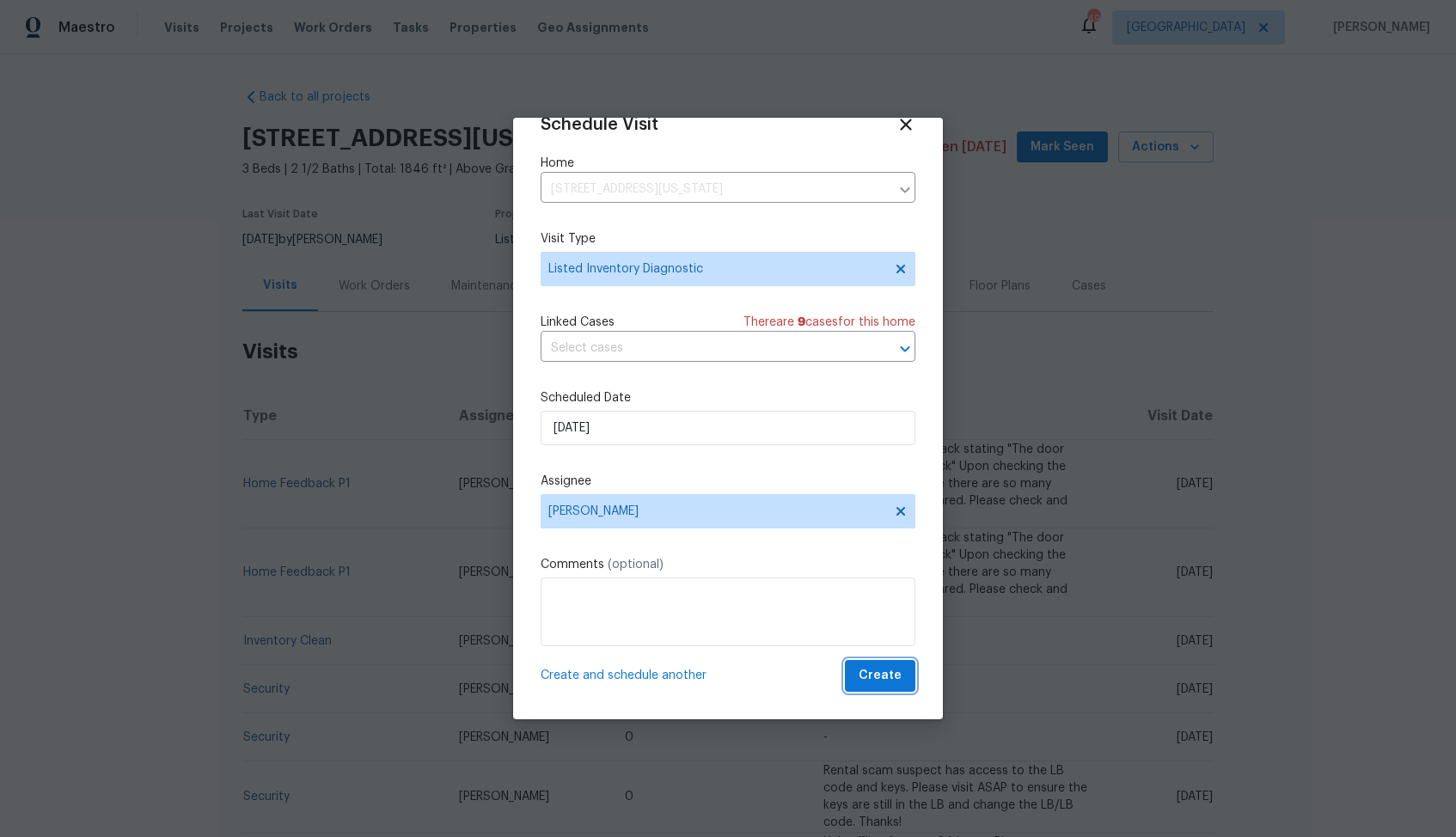
click at [870, 682] on span "Create" at bounding box center [880, 676] width 43 height 21
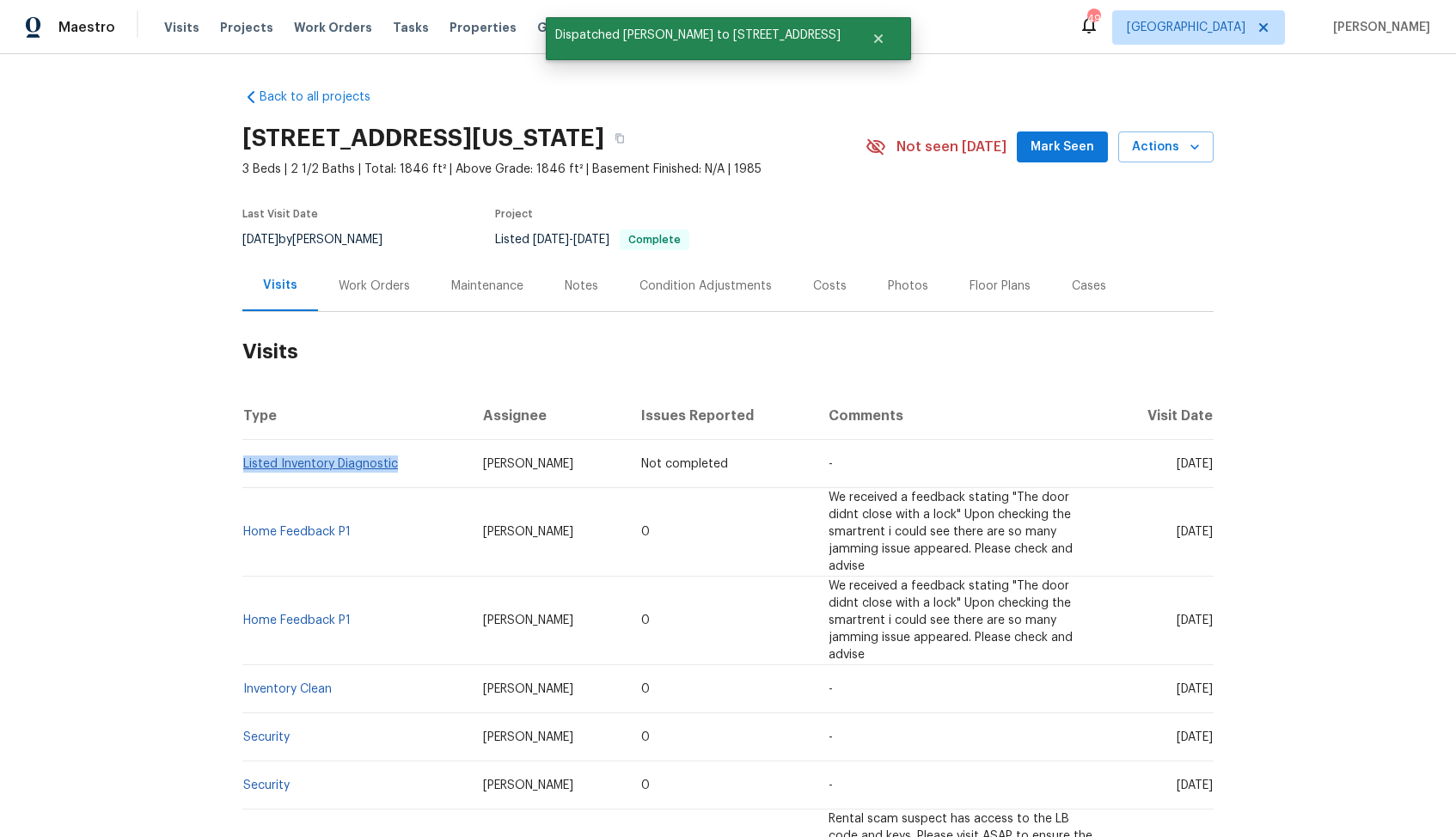
drag, startPoint x: 399, startPoint y: 466, endPoint x: 244, endPoint y: 466, distance: 155.0
click at [244, 466] on td "Listed Inventory Diagnostic" at bounding box center [356, 464] width 227 height 48
copy link "Listed Inventory Diagnostic"
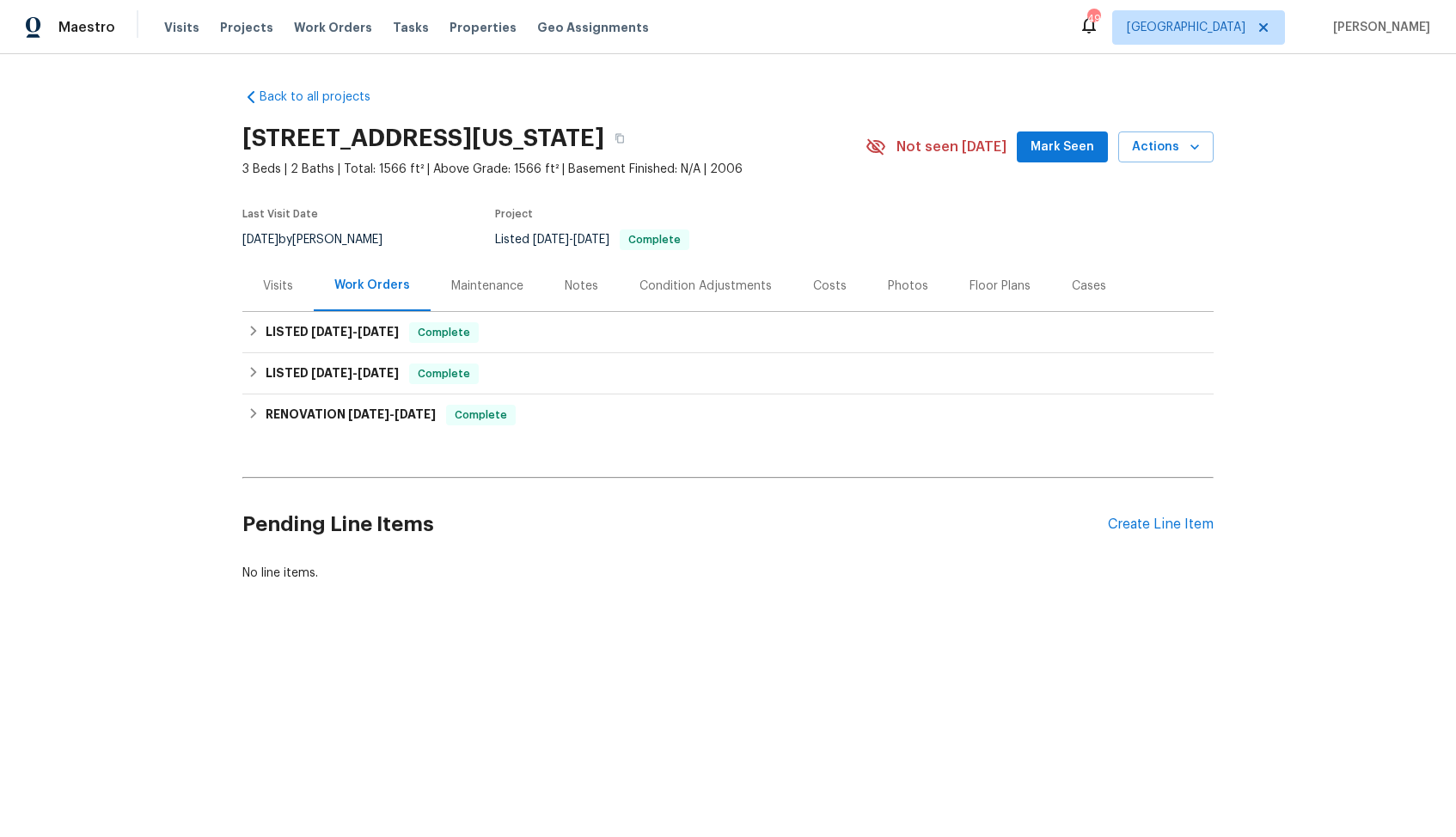
click at [265, 287] on div "Visits" at bounding box center [278, 286] width 30 height 17
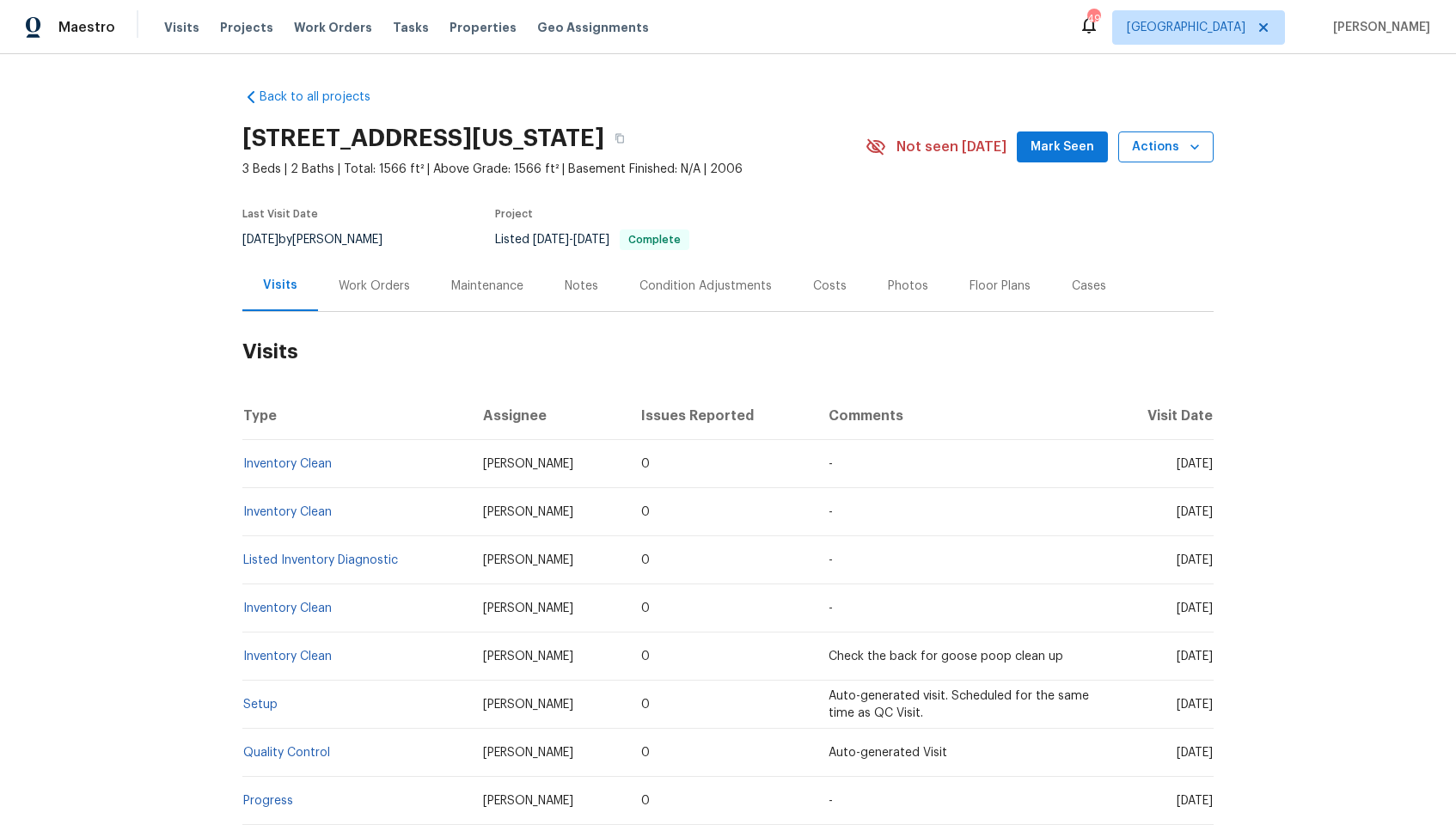
click at [1159, 147] on span "Actions" at bounding box center [1166, 147] width 68 height 21
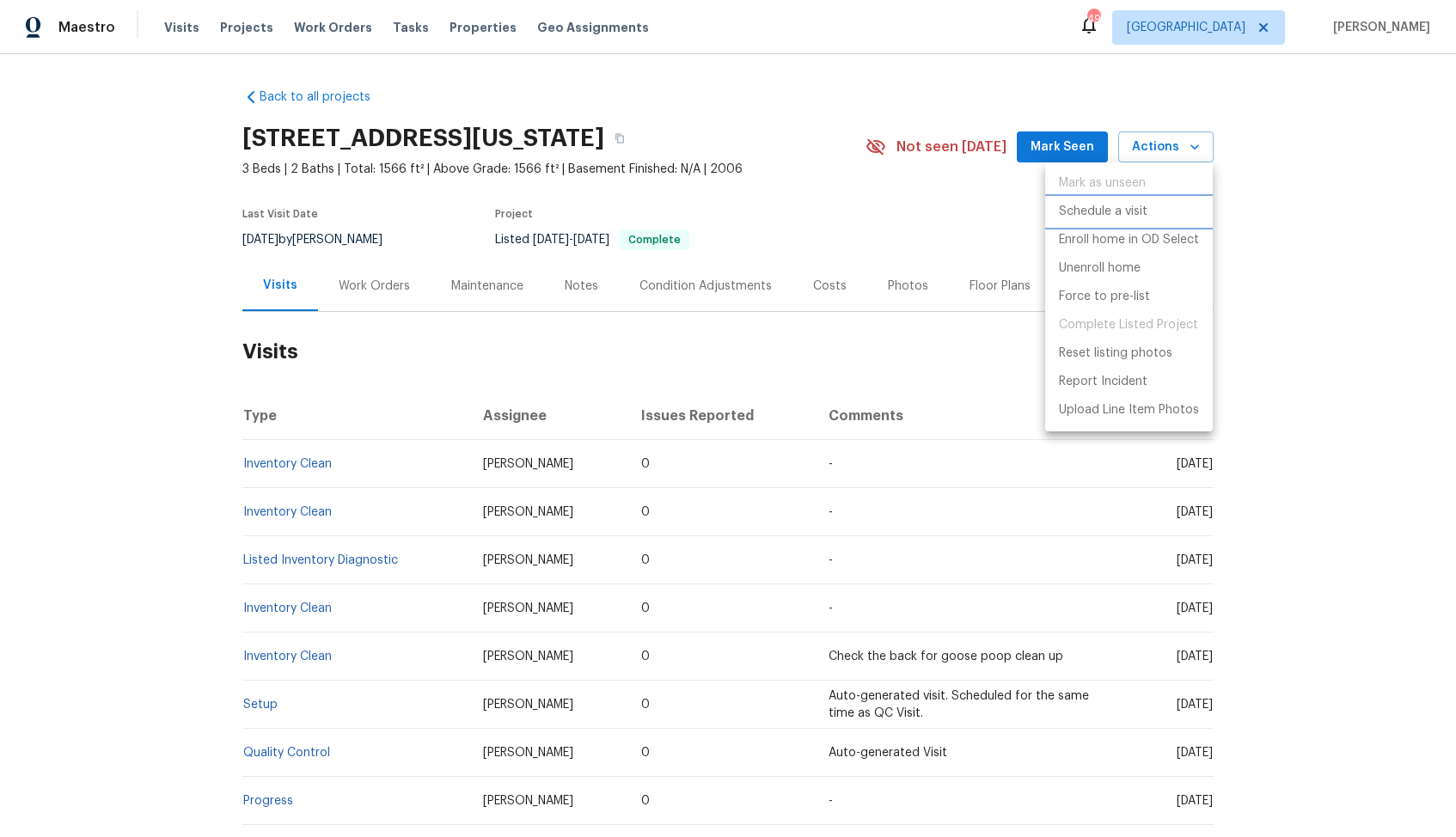
click at [1104, 209] on p "Schedule a visit" at bounding box center [1103, 211] width 88 height 18
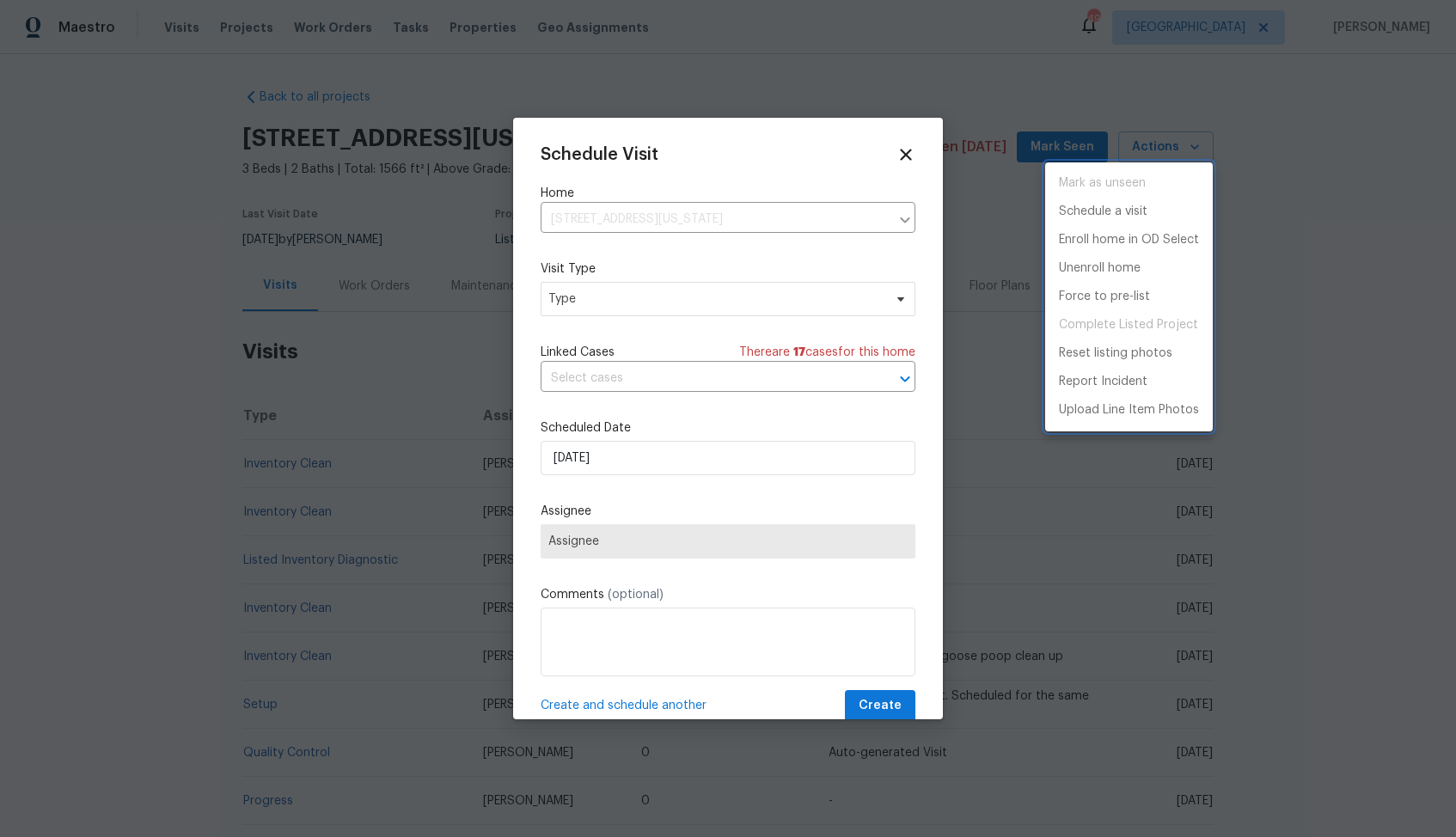
click at [611, 305] on div at bounding box center [728, 418] width 1456 height 837
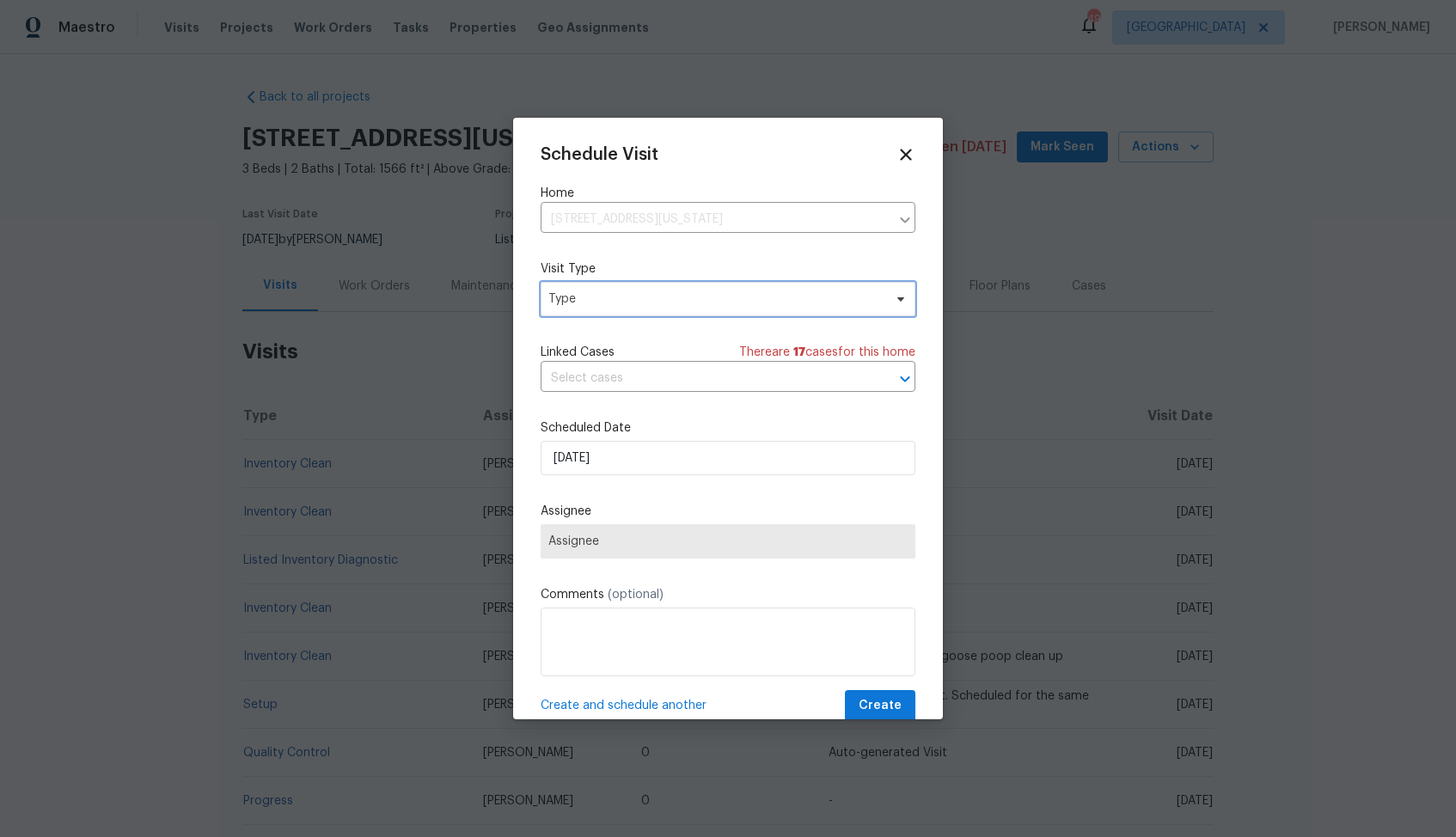
click at [557, 299] on span "Type" at bounding box center [716, 299] width 334 height 17
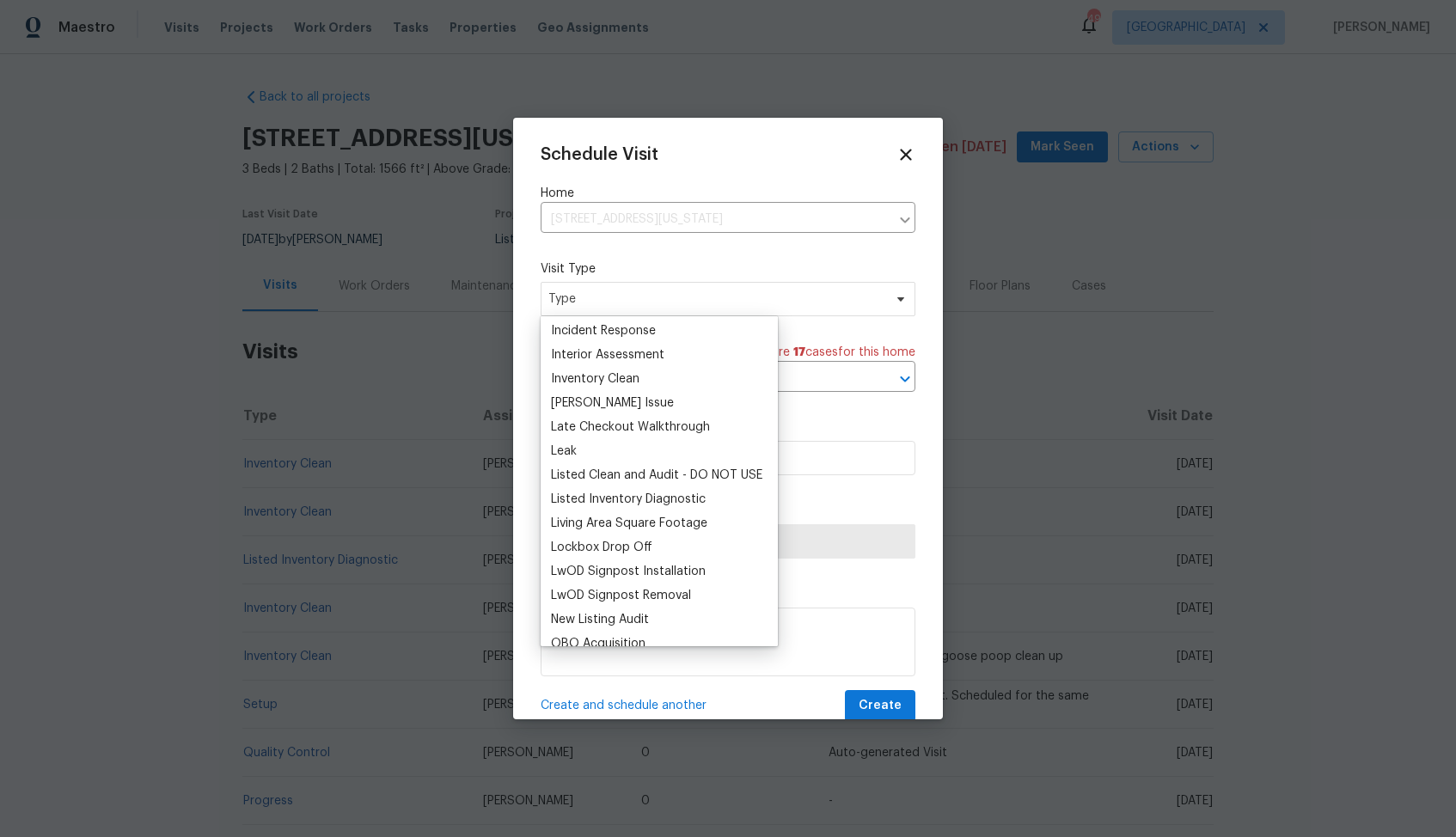
scroll to position [676, 0]
click at [606, 502] on div "Listed Inventory Diagnostic" at bounding box center [628, 499] width 155 height 17
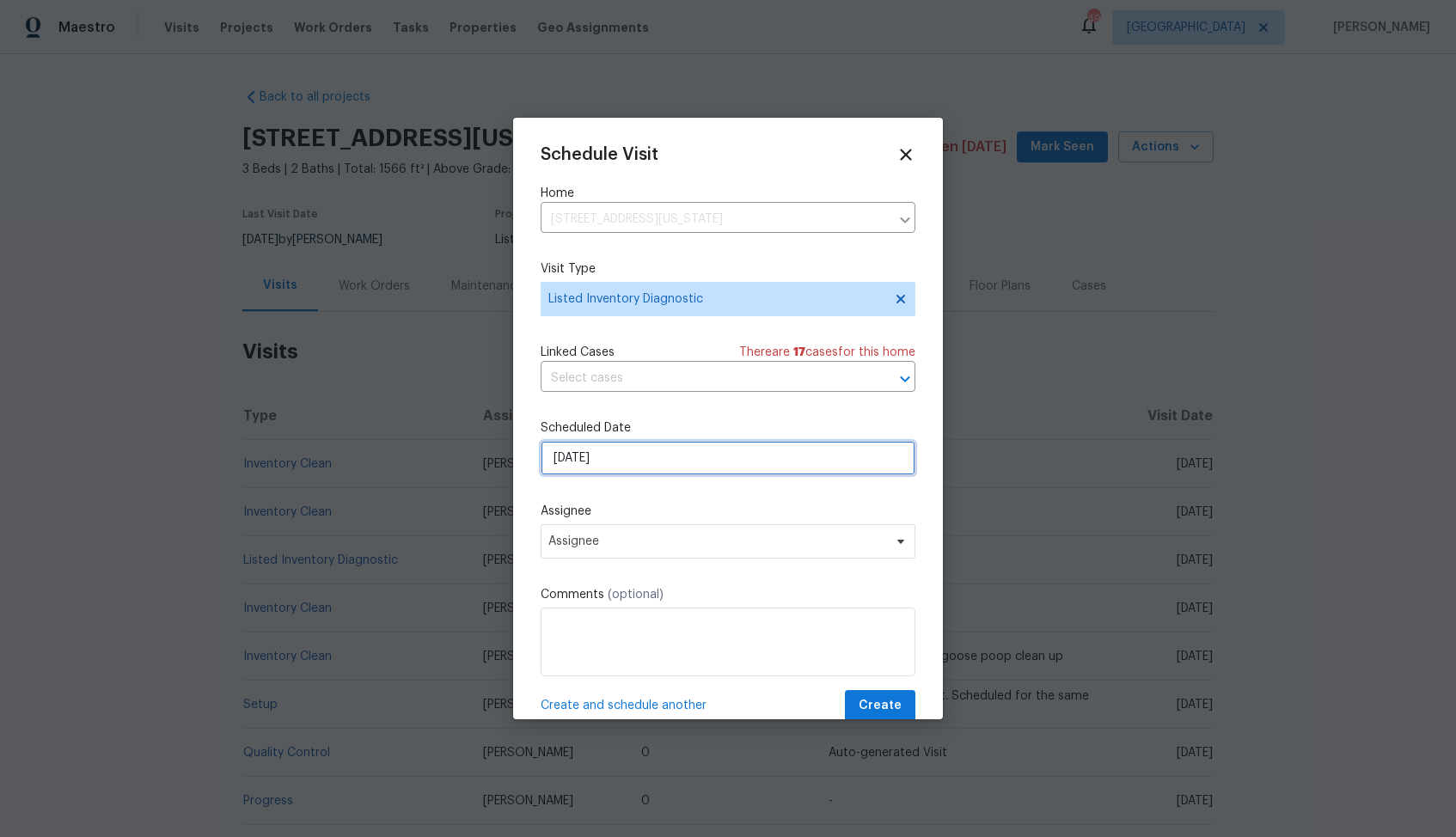
click at [664, 459] on input "[DATE]" at bounding box center [728, 458] width 375 height 35
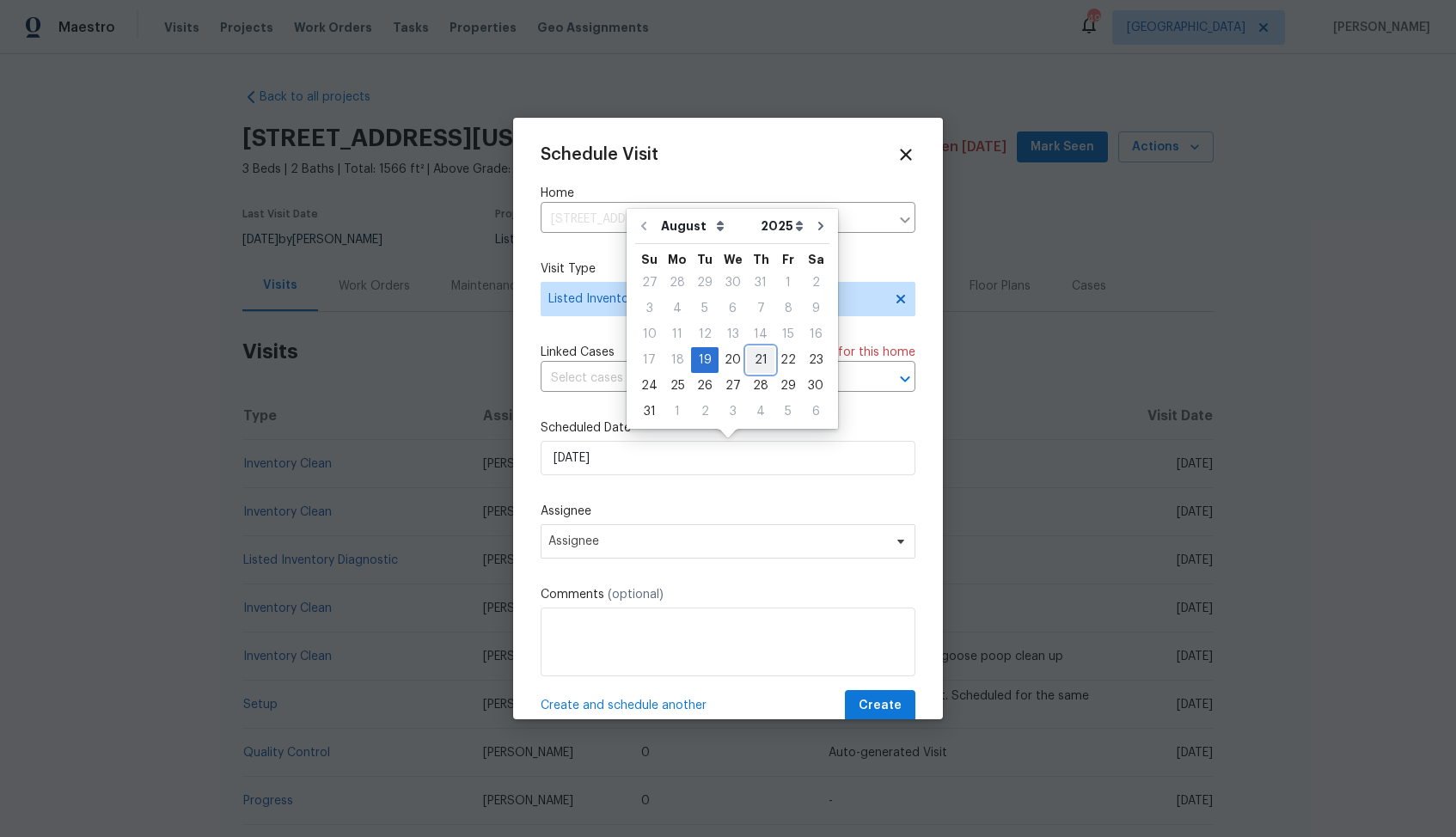
click at [758, 360] on div "21" at bounding box center [760, 359] width 28 height 24
type input "[DATE]"
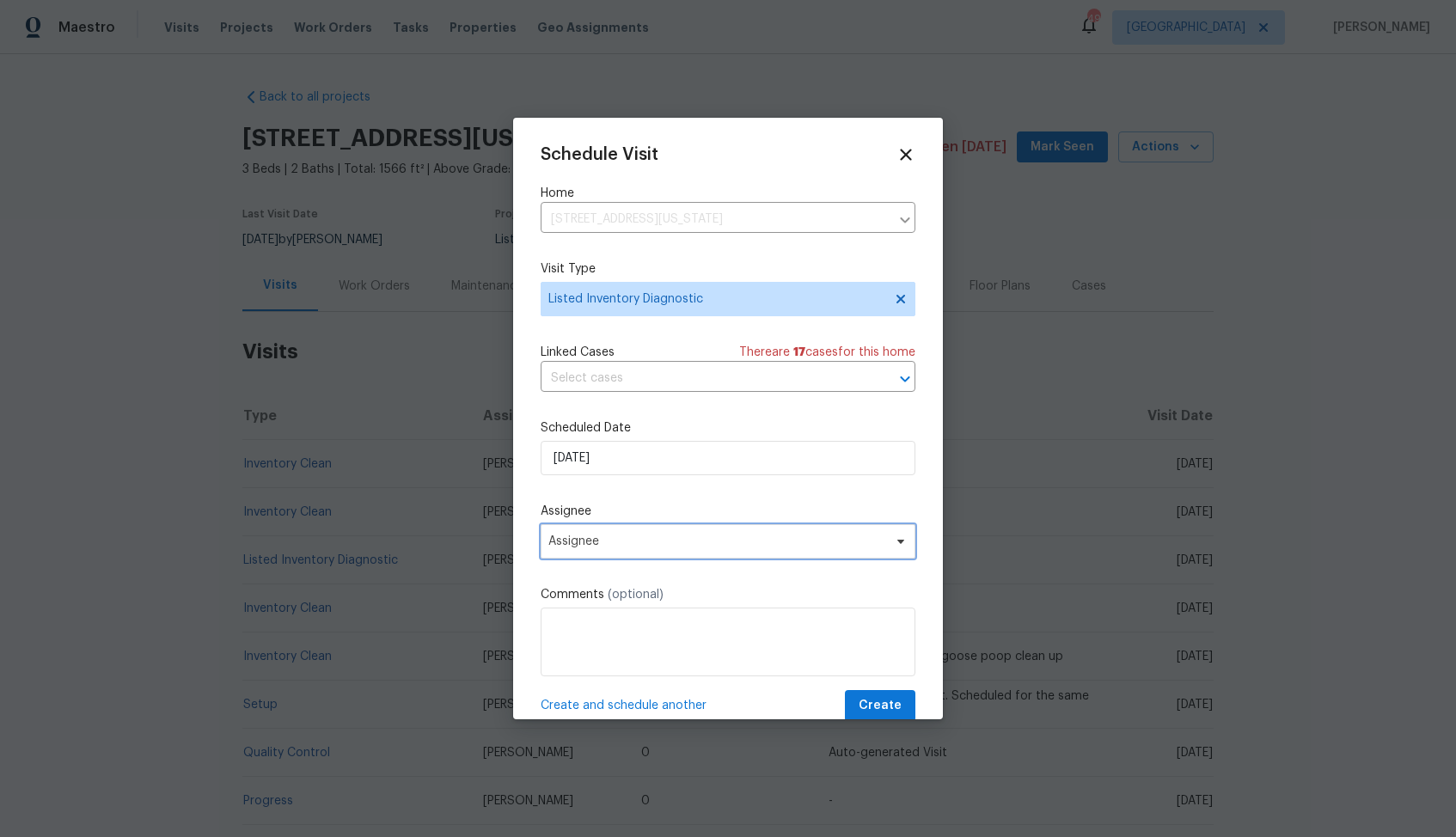
click at [655, 542] on span "Assignee" at bounding box center [717, 541] width 337 height 13
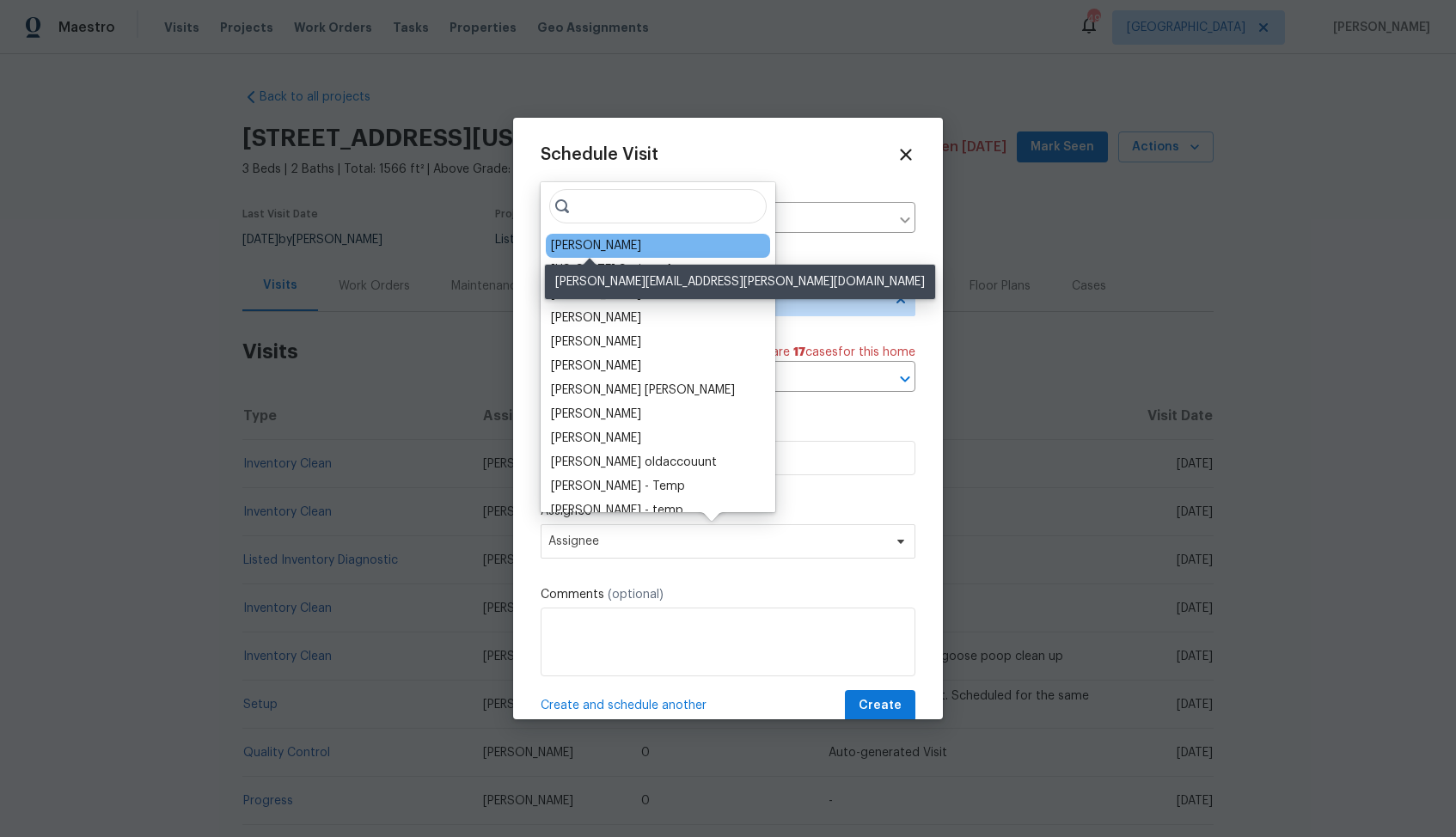
click at [596, 250] on div "Chris Thomas" at bounding box center [596, 246] width 90 height 17
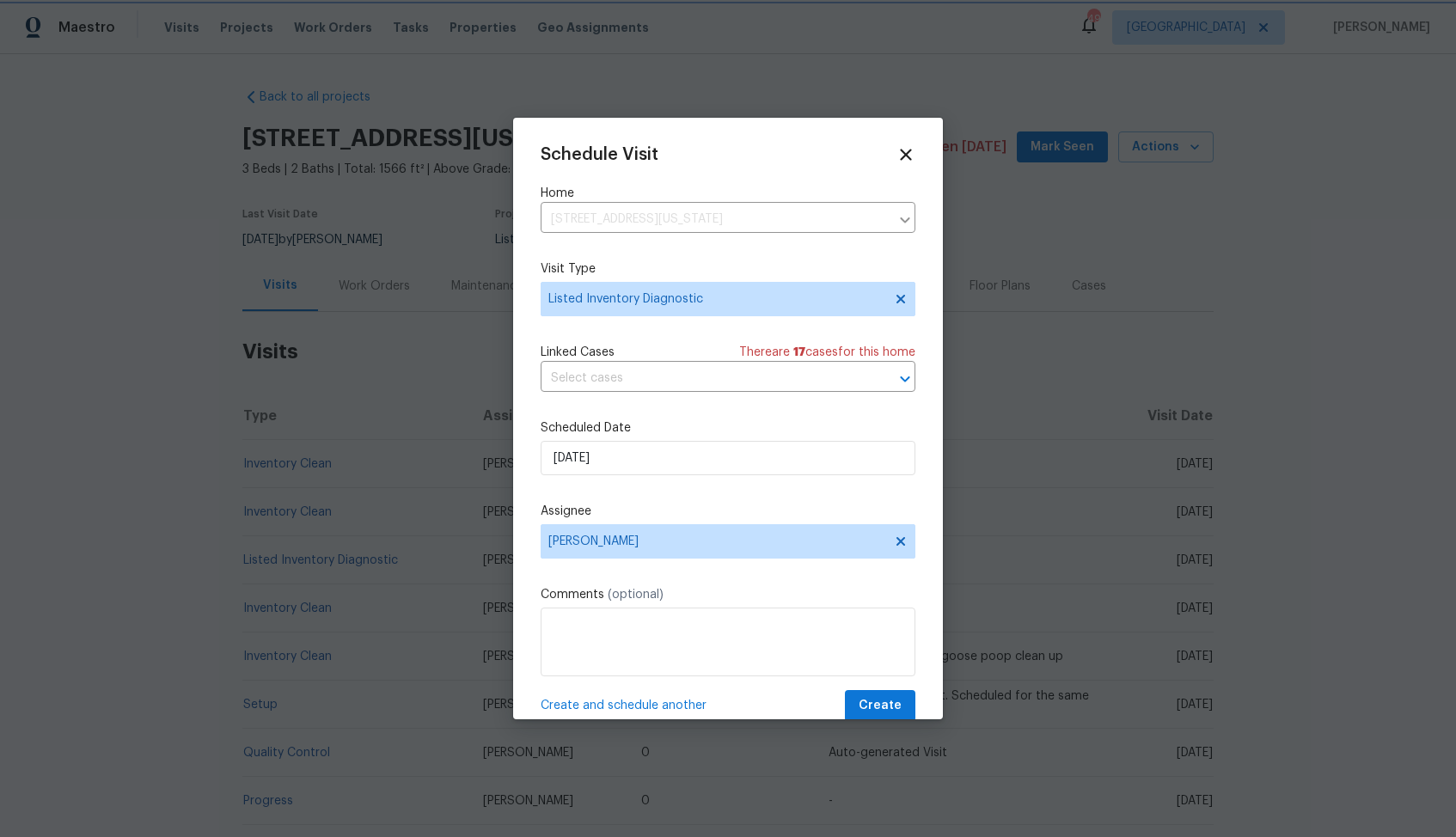
scroll to position [31, 0]
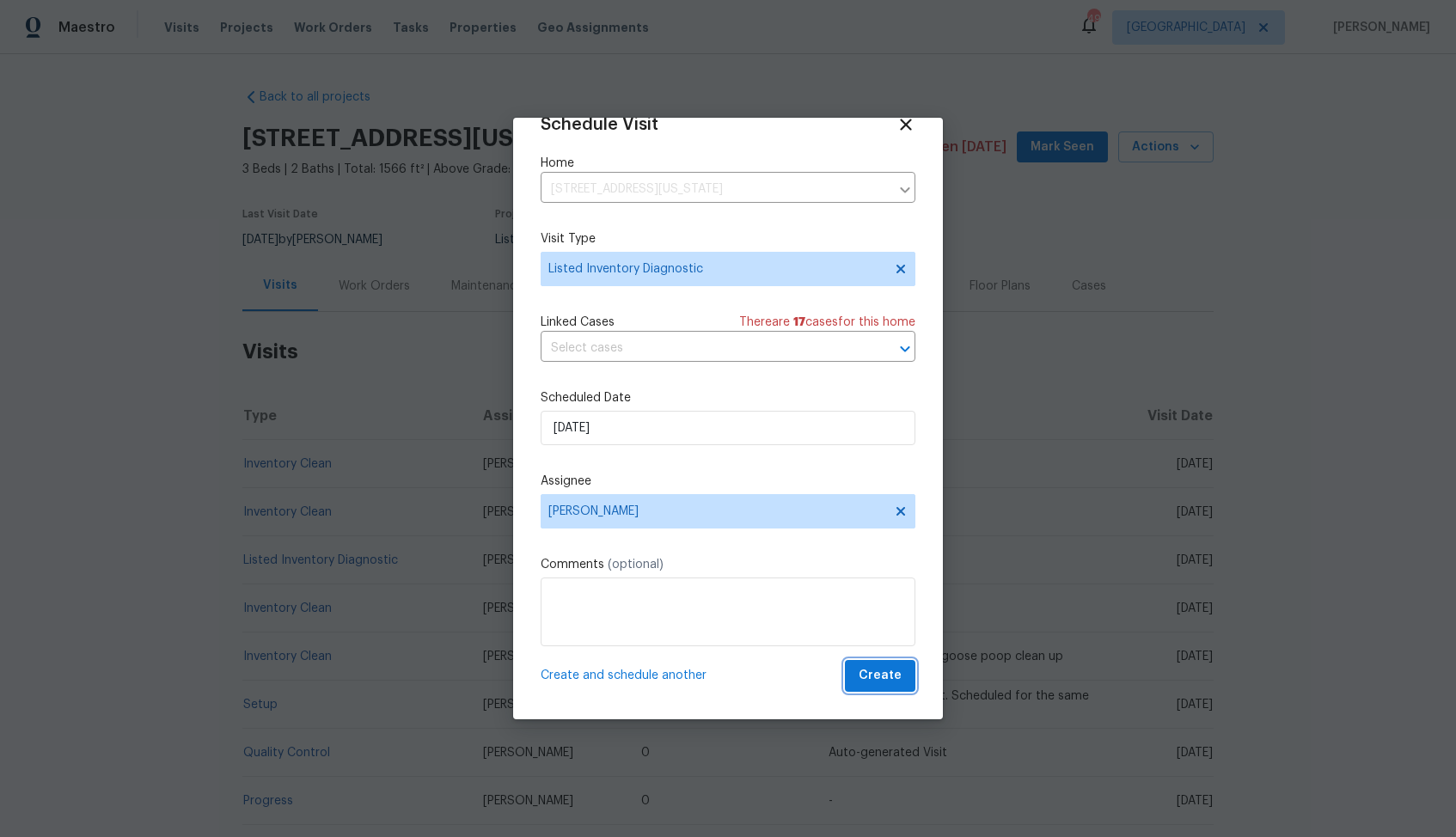
click at [886, 677] on span "Create" at bounding box center [880, 676] width 43 height 21
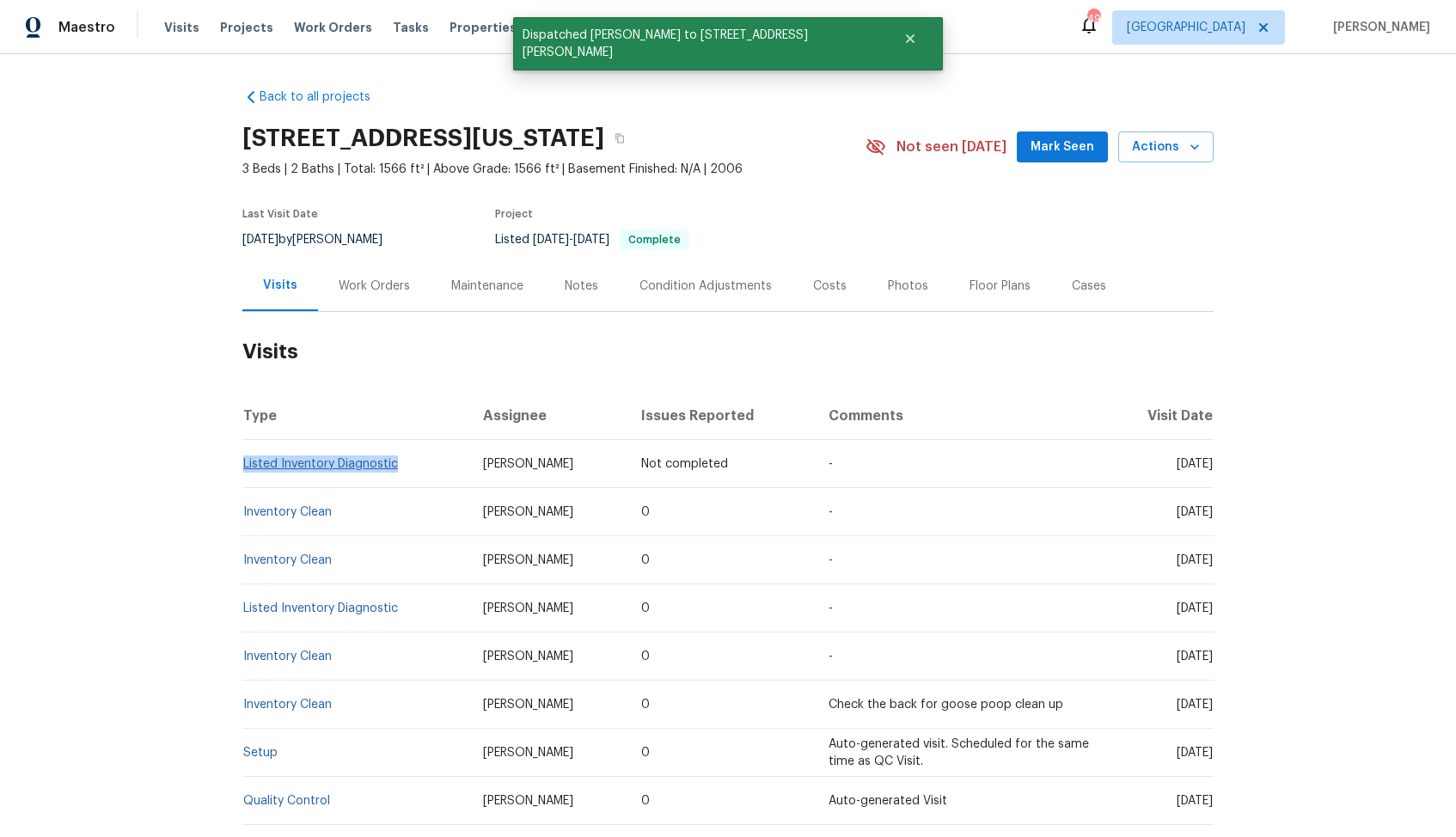
drag, startPoint x: 402, startPoint y: 466, endPoint x: 246, endPoint y: 467, distance: 156.0
click at [246, 467] on td "Listed Inventory Diagnostic" at bounding box center [356, 464] width 227 height 48
copy link "Listed Inventory Diagnostic"
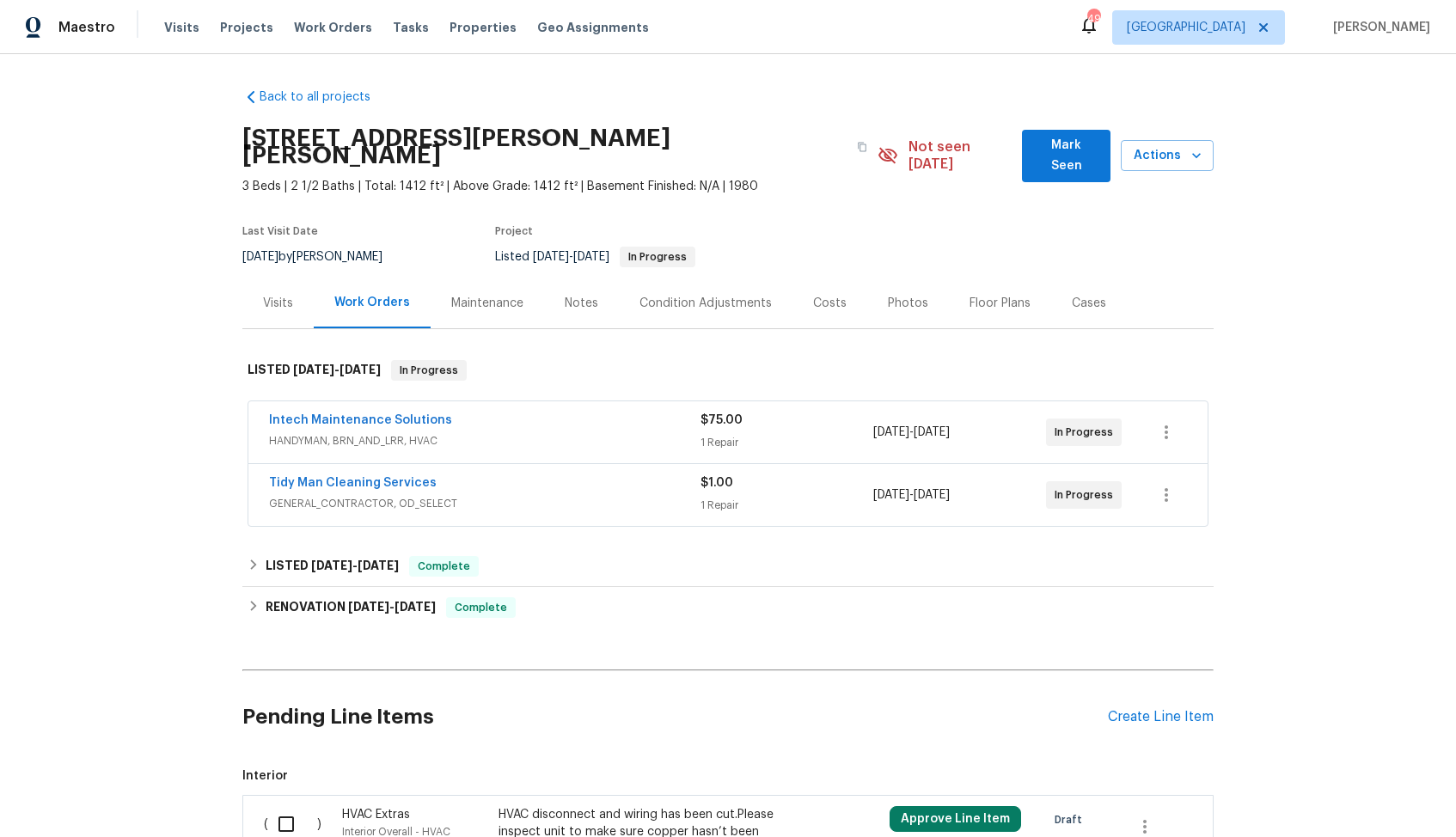
click at [277, 295] on div "Visits" at bounding box center [278, 304] width 30 height 17
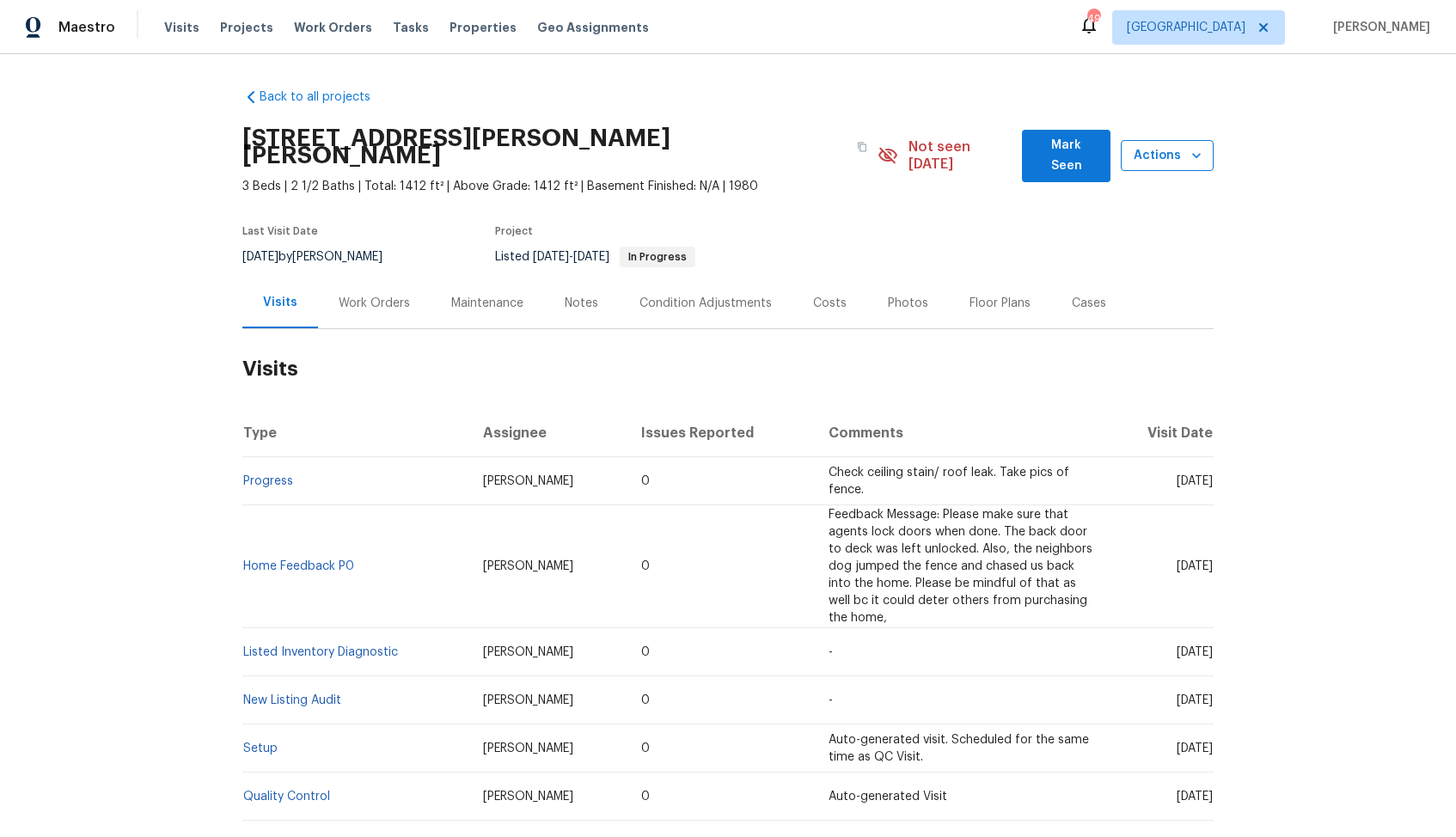
click at [1189, 149] on icon "button" at bounding box center [1197, 156] width 17 height 17
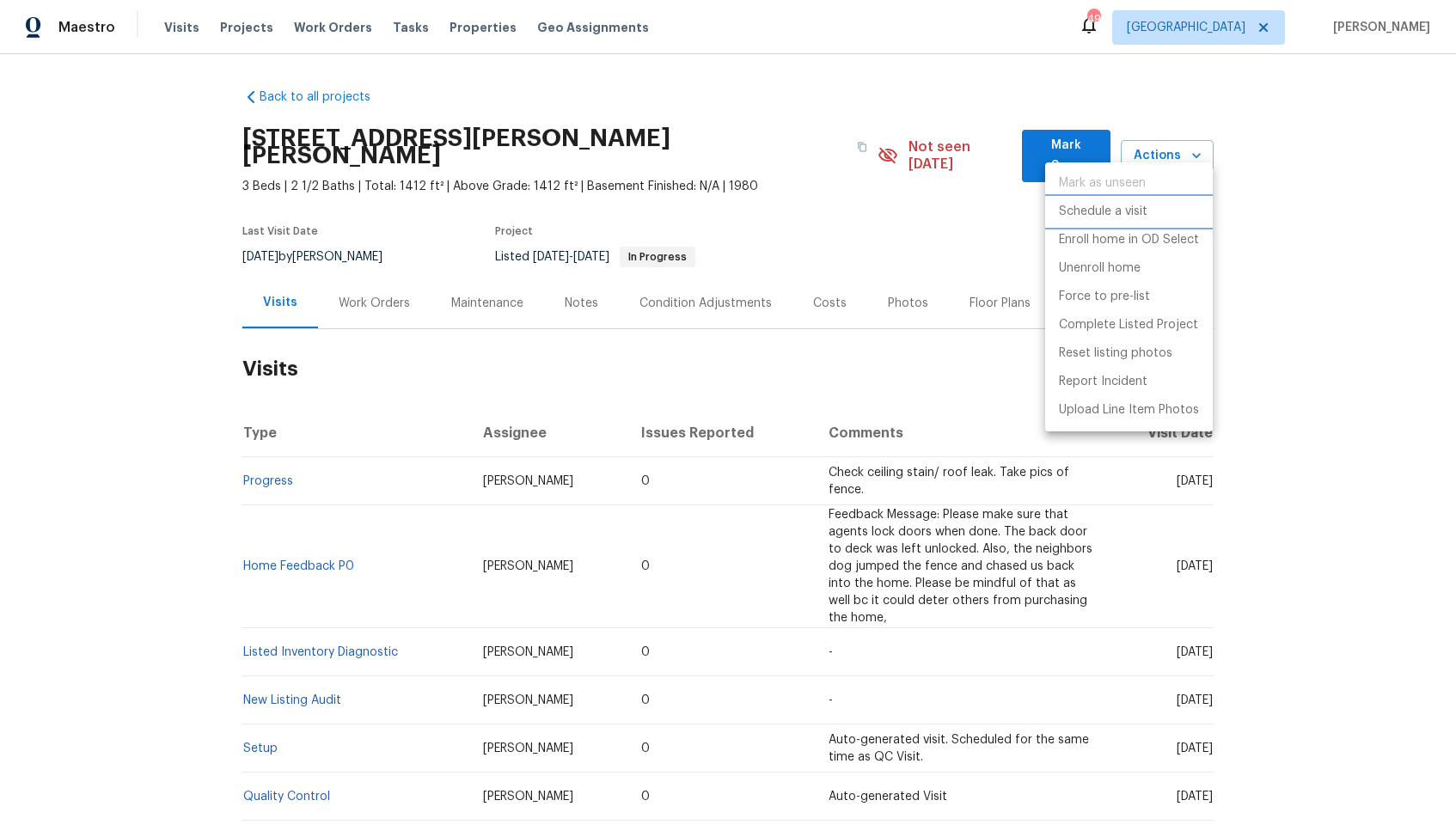
click at [1104, 211] on p "Schedule a visit" at bounding box center [1103, 211] width 88 height 18
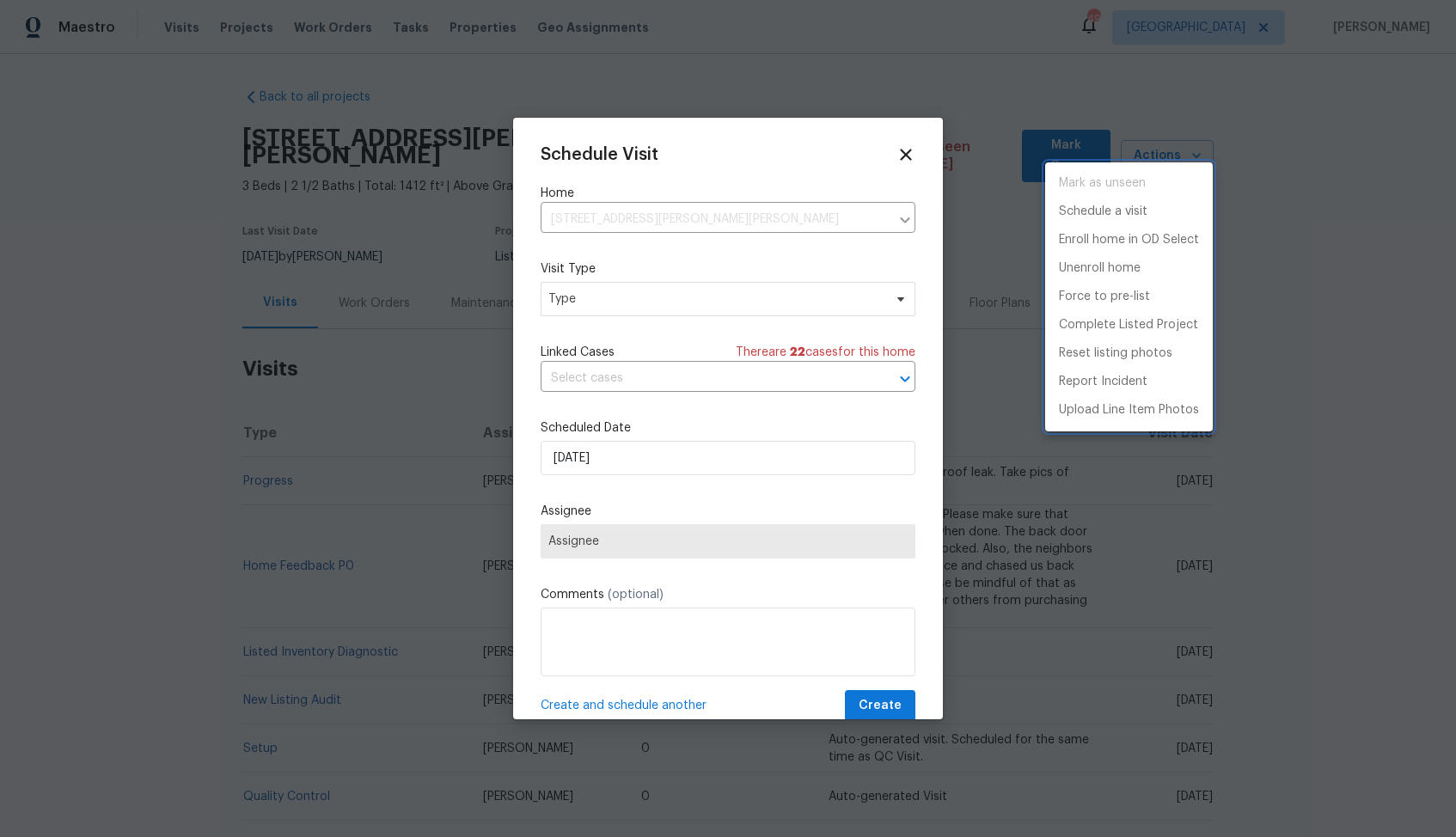
click at [577, 291] on div at bounding box center [728, 418] width 1456 height 837
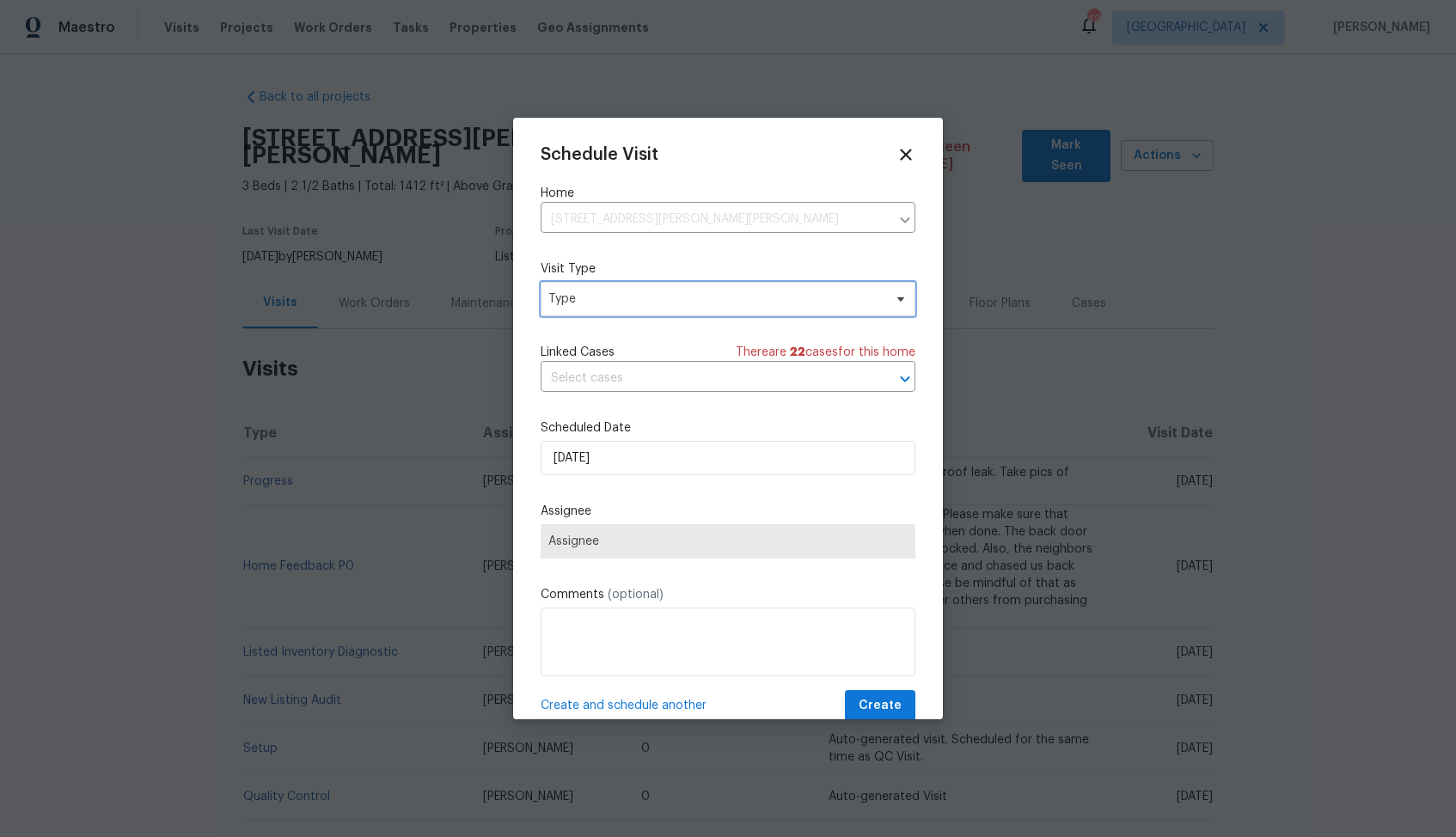
click at [594, 296] on span "Type" at bounding box center [716, 299] width 334 height 17
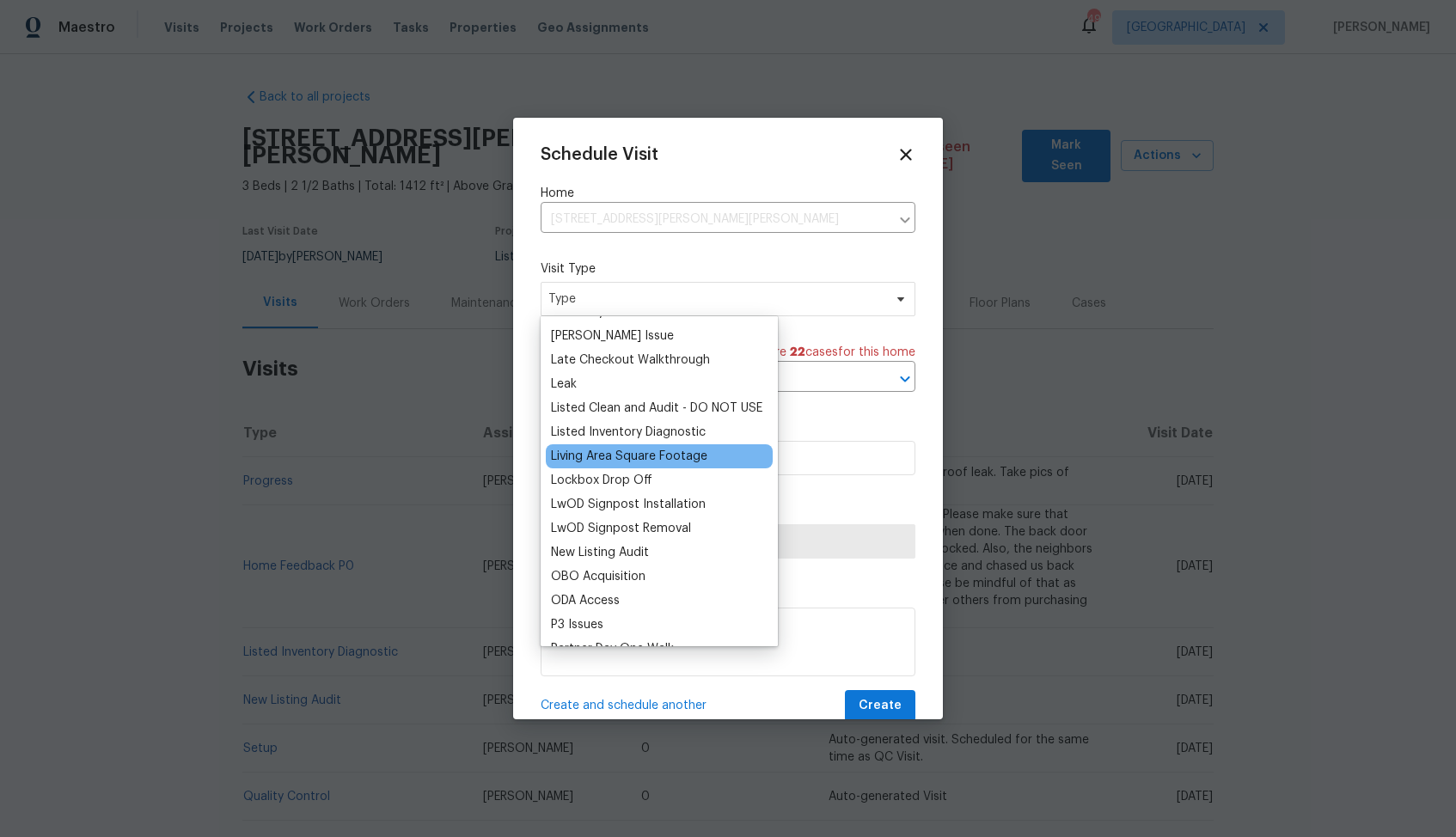
scroll to position [726, 0]
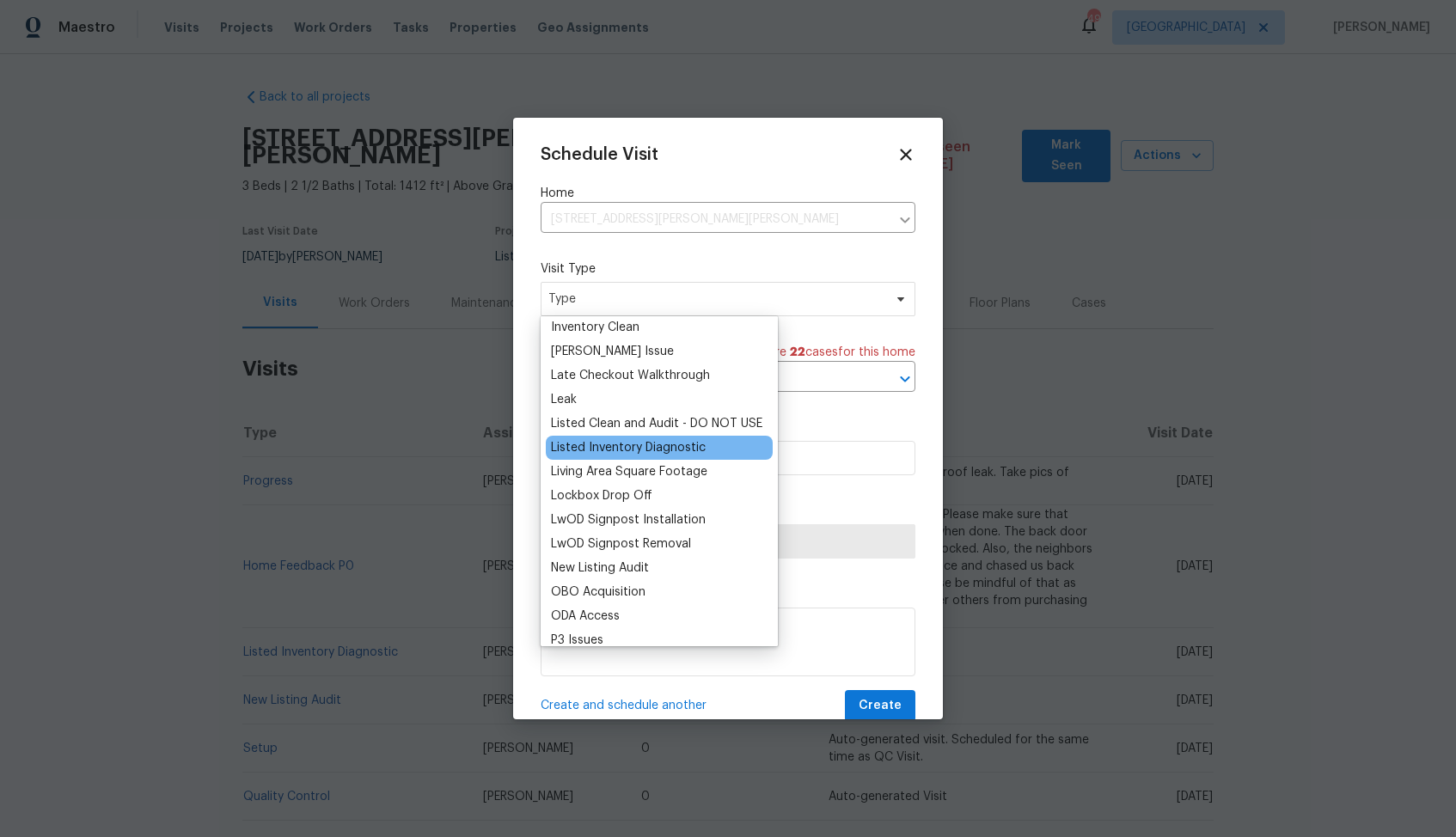
click at [604, 444] on div "Listed Inventory Diagnostic" at bounding box center [628, 448] width 155 height 17
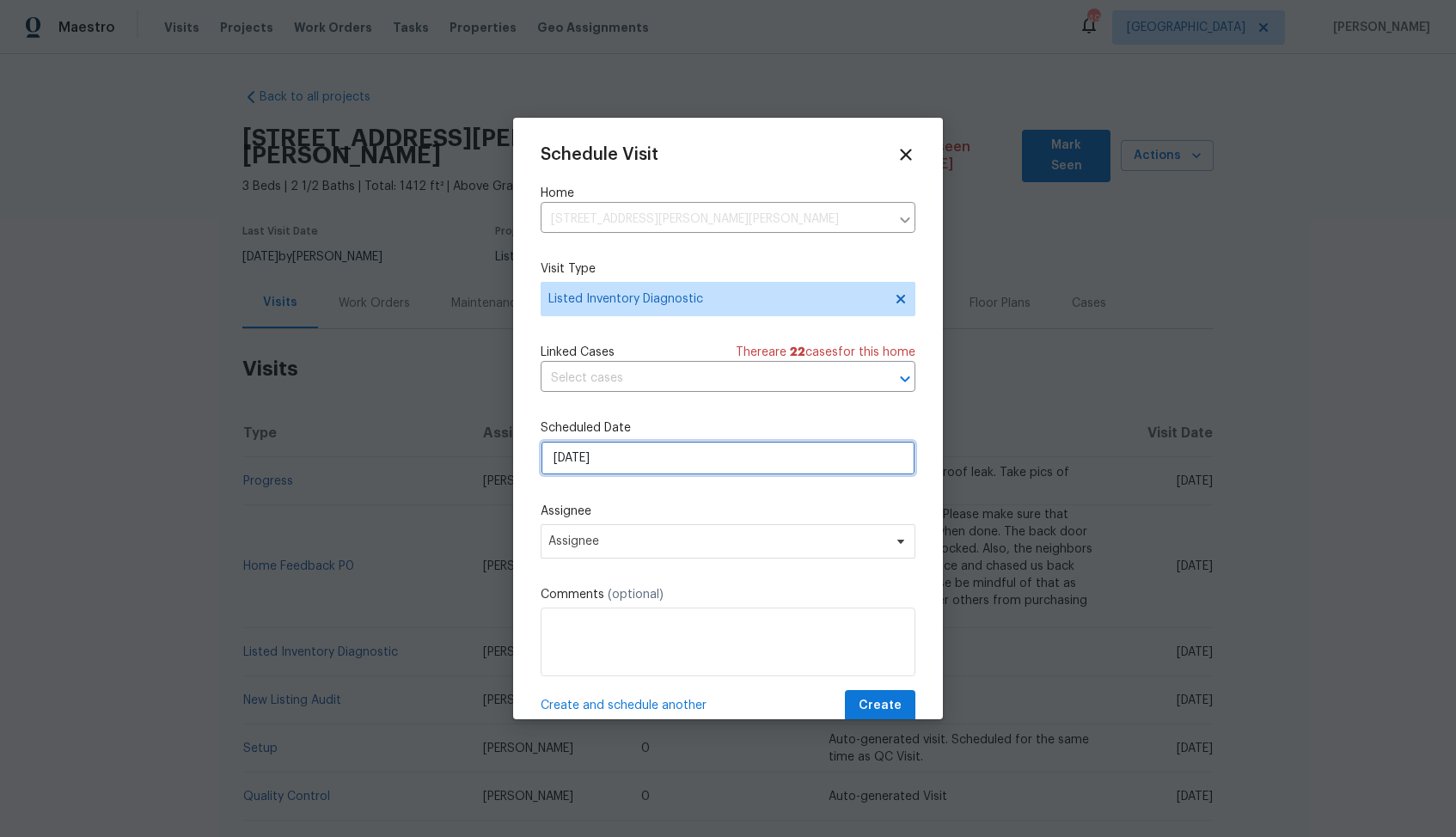
click at [673, 468] on input "[DATE]" at bounding box center [728, 458] width 375 height 35
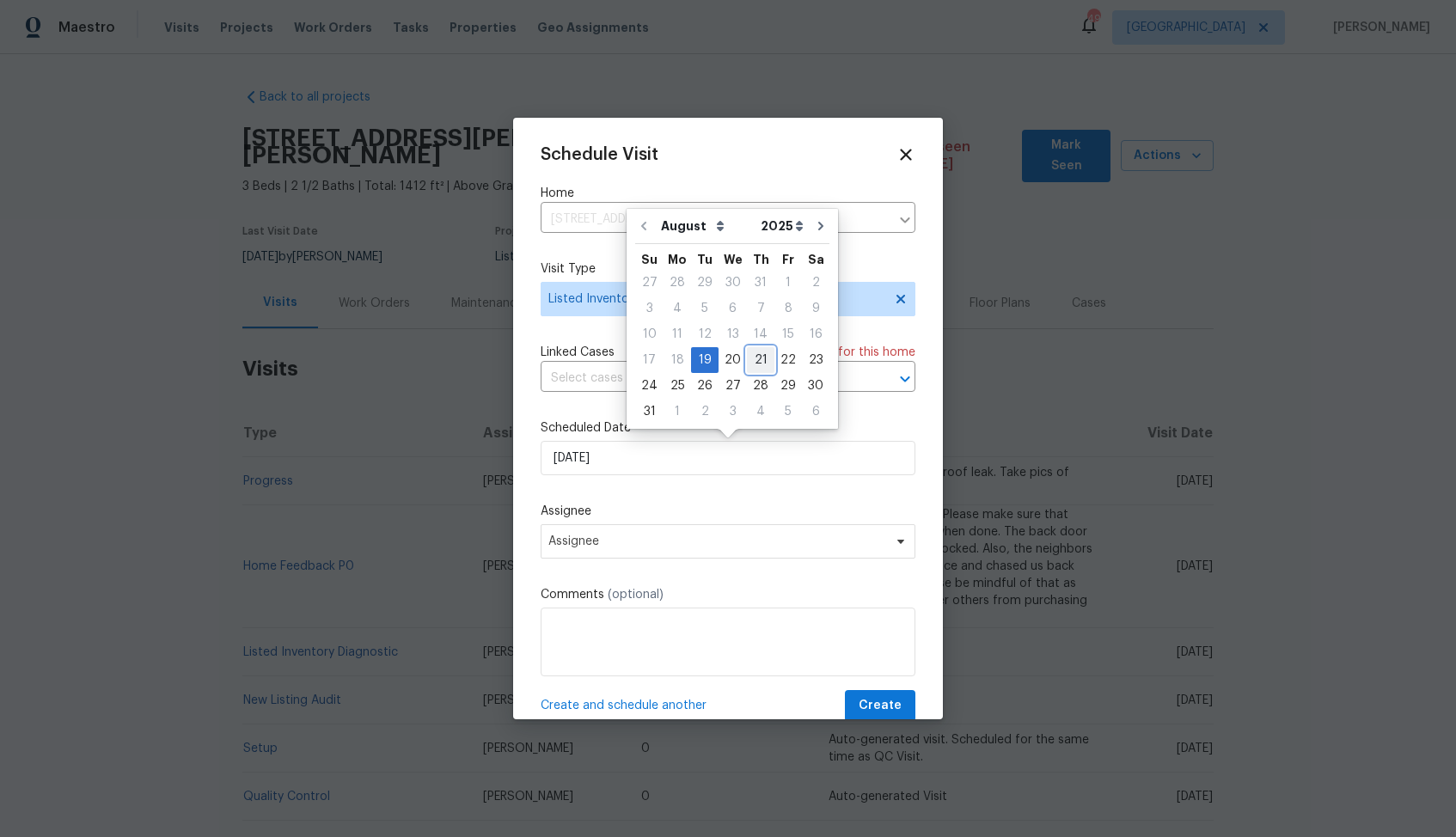
click at [759, 362] on div "21" at bounding box center [760, 359] width 28 height 24
type input "[DATE]"
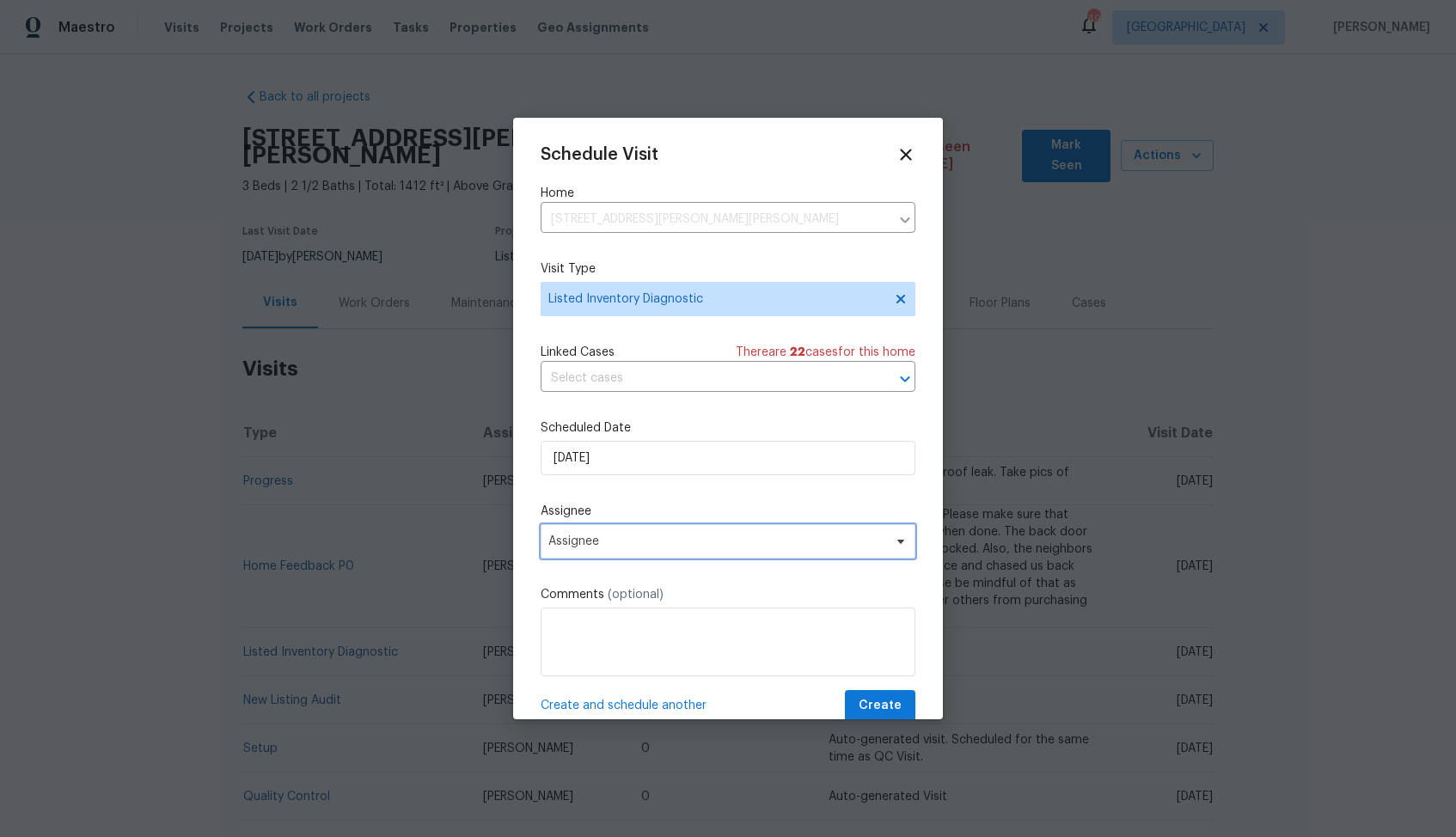
click at [654, 541] on span "Assignee" at bounding box center [717, 541] width 337 height 13
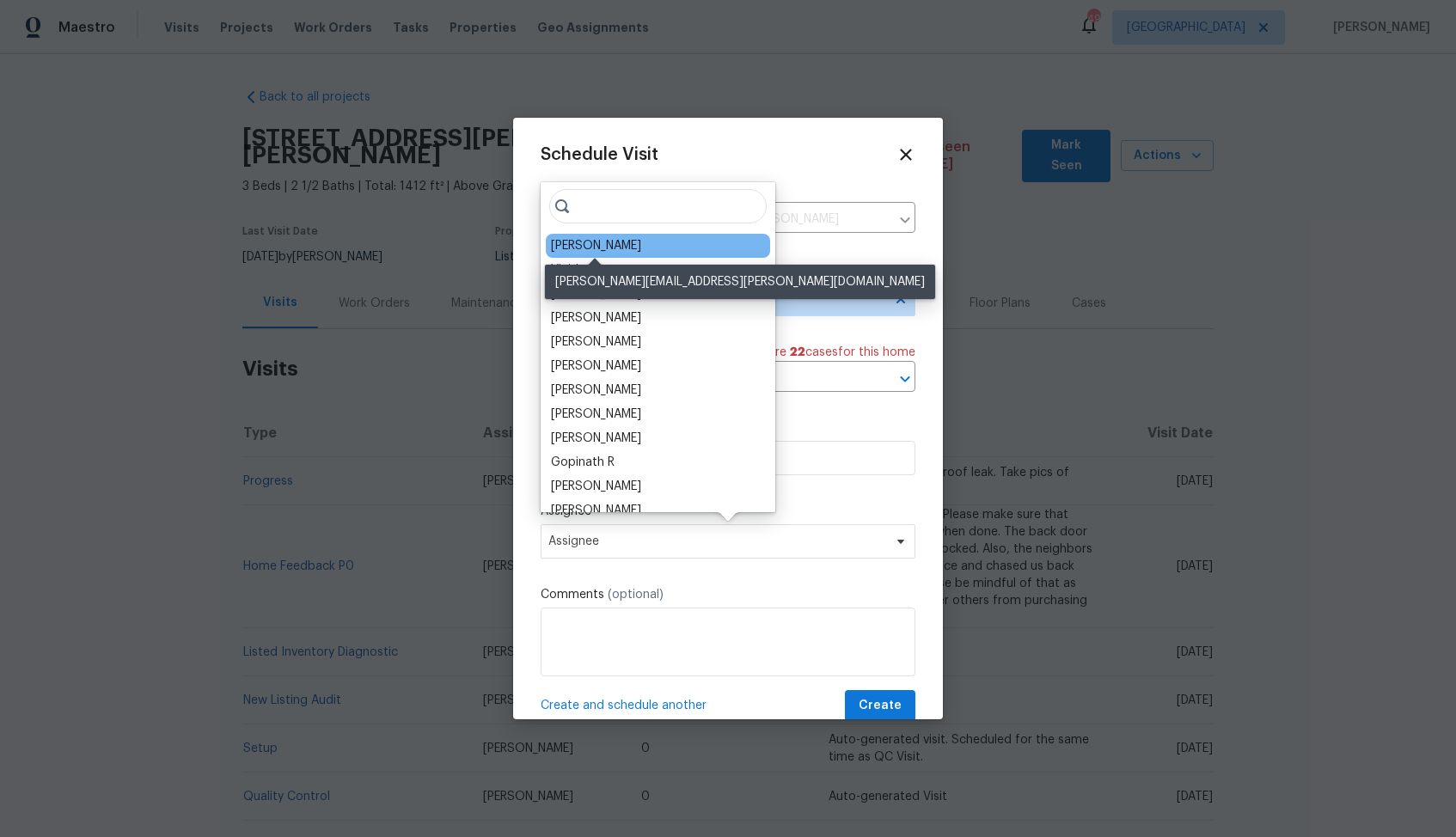
click at [603, 248] on div "[PERSON_NAME]" at bounding box center [596, 246] width 90 height 17
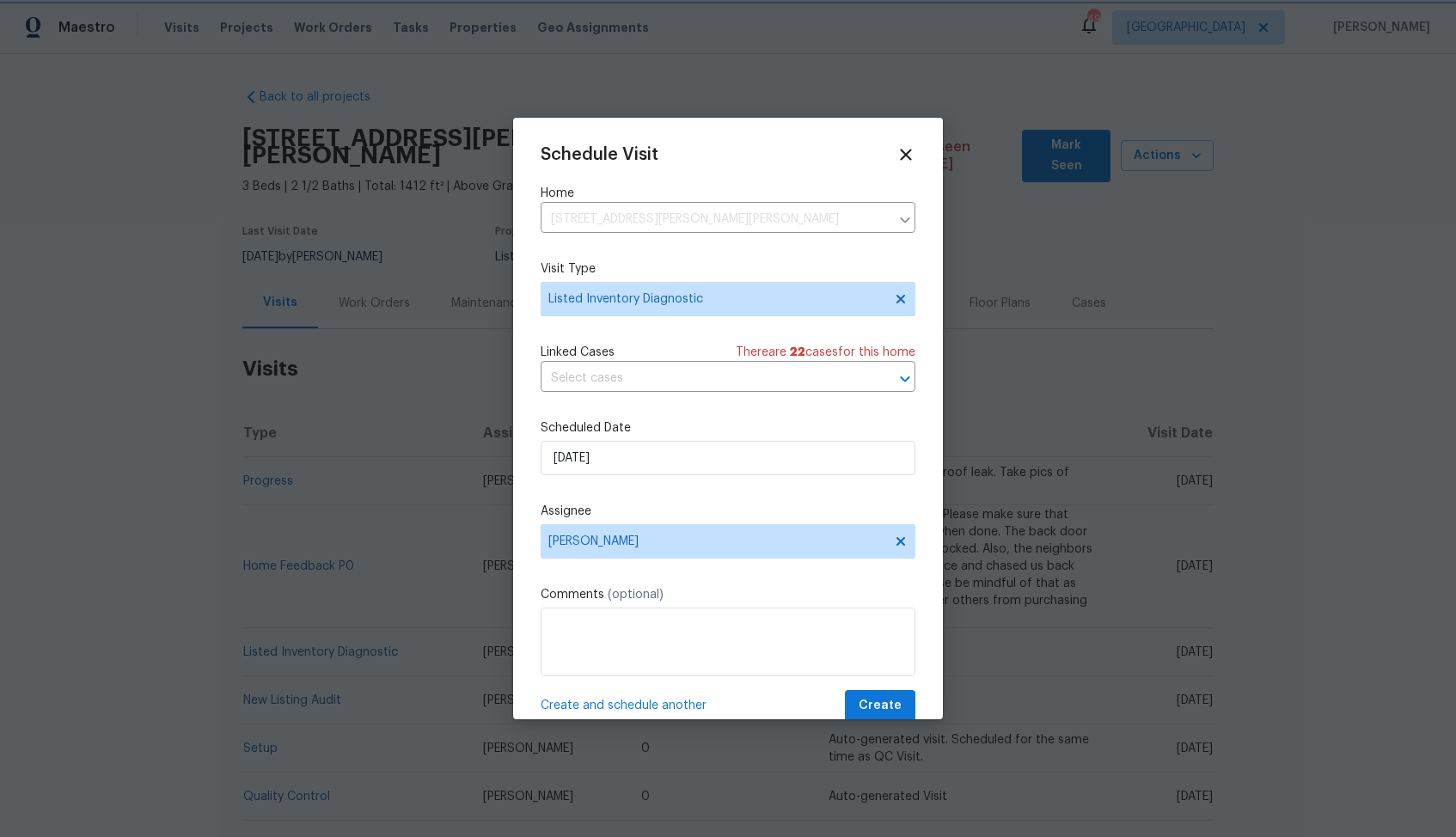
scroll to position [31, 0]
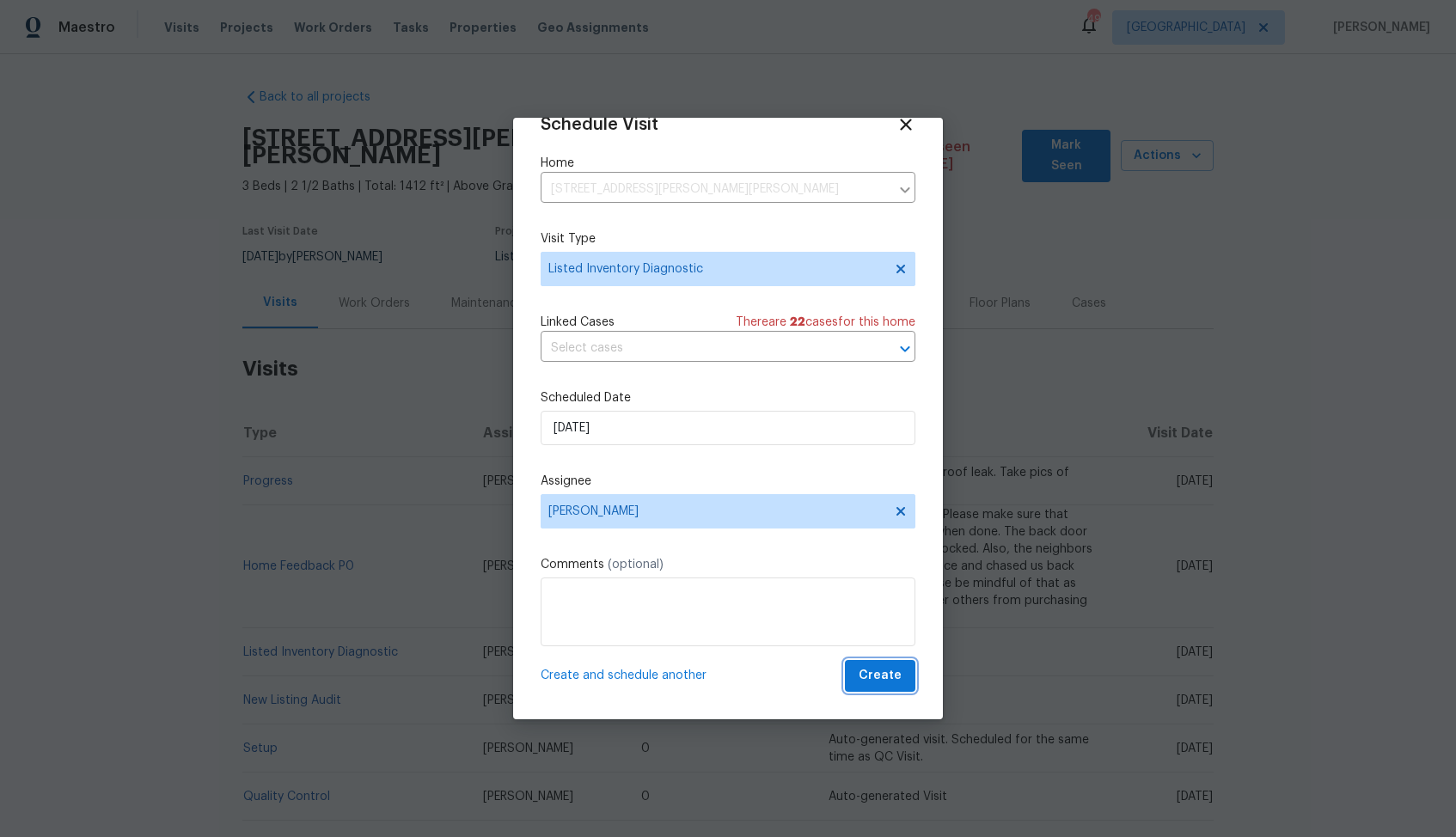
click at [869, 681] on span "Create" at bounding box center [880, 676] width 43 height 21
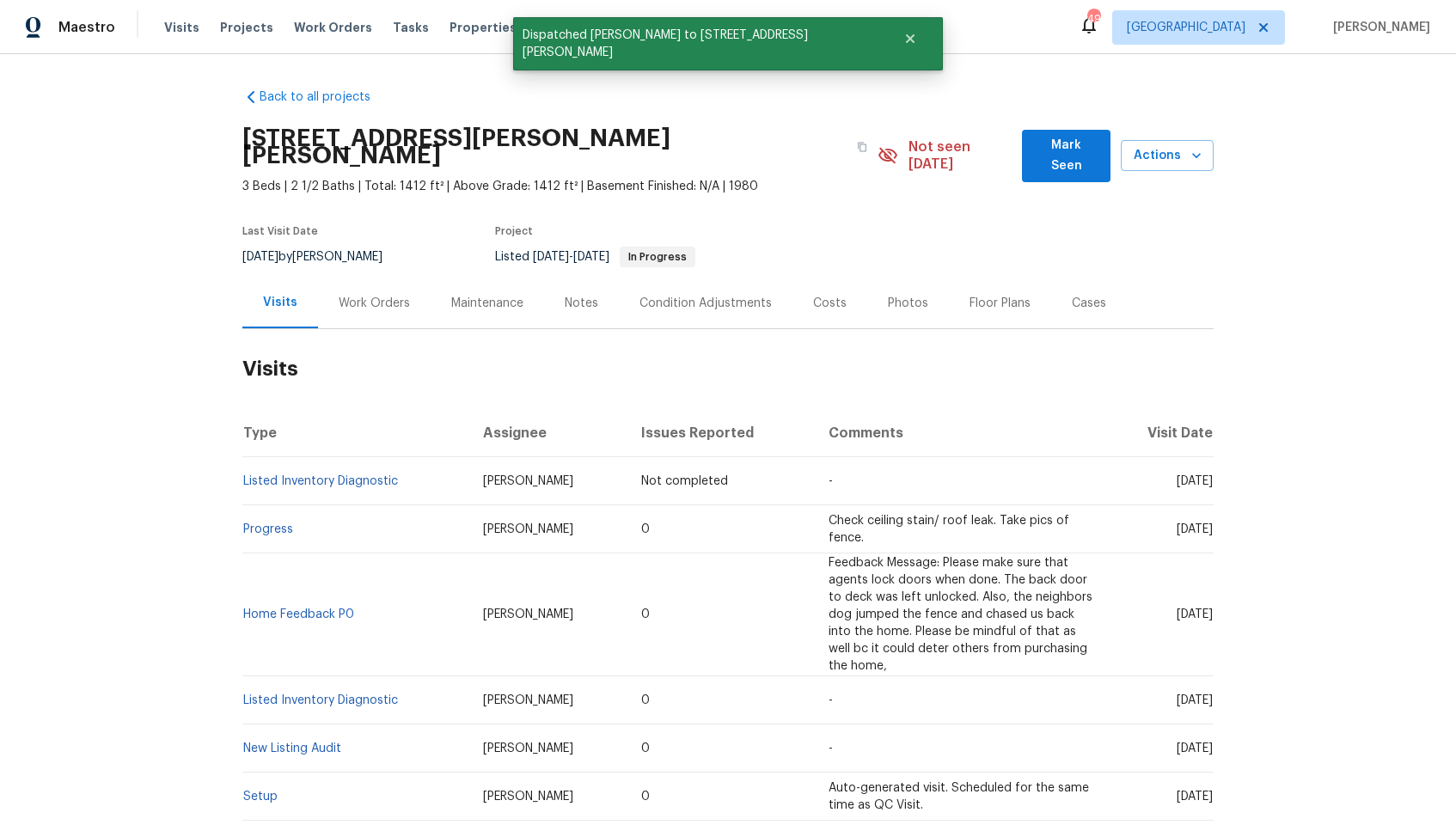
click at [324, 409] on th "Type" at bounding box center [356, 433] width 227 height 48
drag, startPoint x: 400, startPoint y: 465, endPoint x: 245, endPoint y: 465, distance: 155.0
click at [245, 465] on td "Listed Inventory Diagnostic" at bounding box center [356, 481] width 227 height 48
copy link "Listed Inventory Diagnostic"
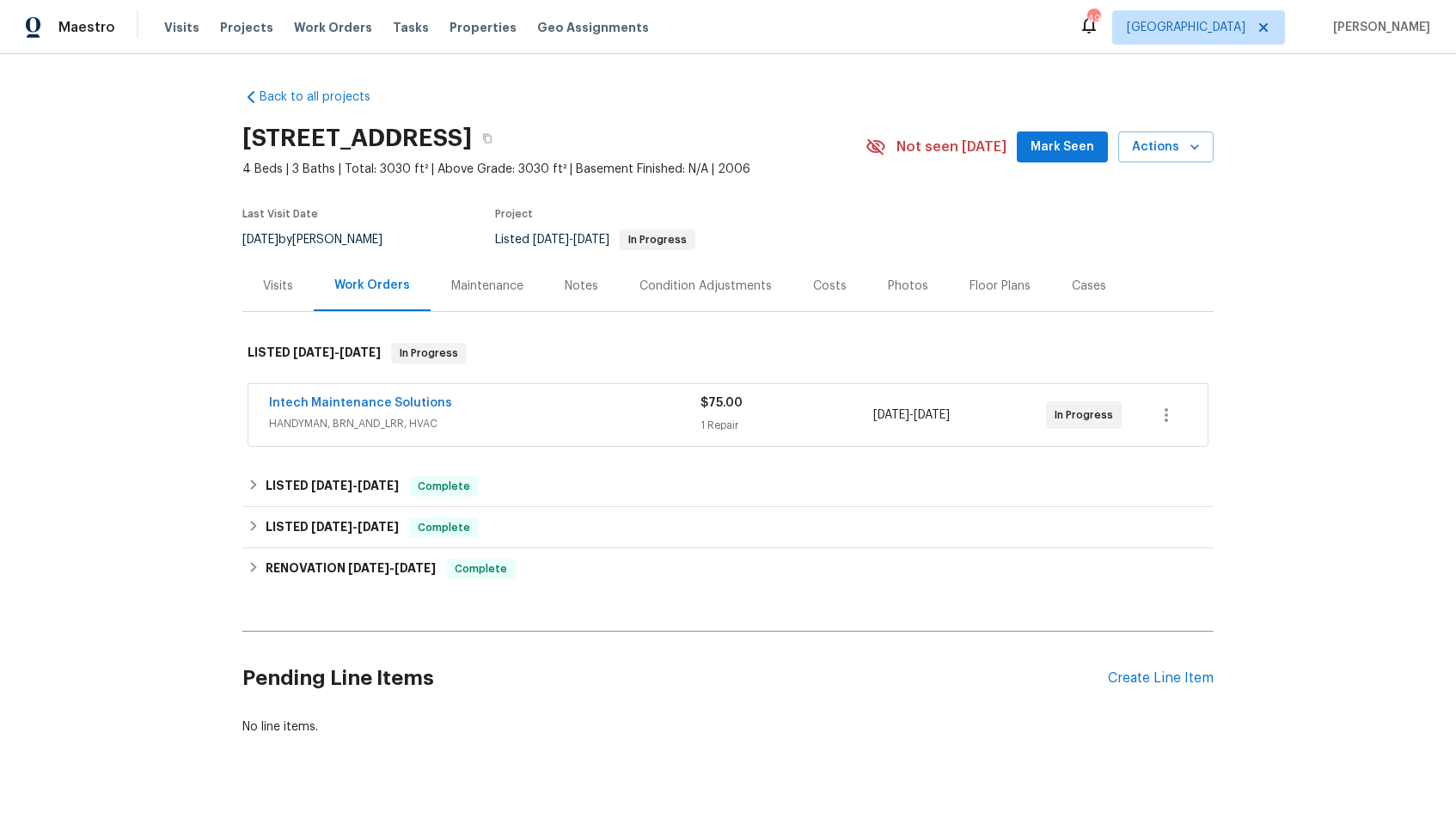
click at [272, 287] on div "Visits" at bounding box center [278, 286] width 30 height 17
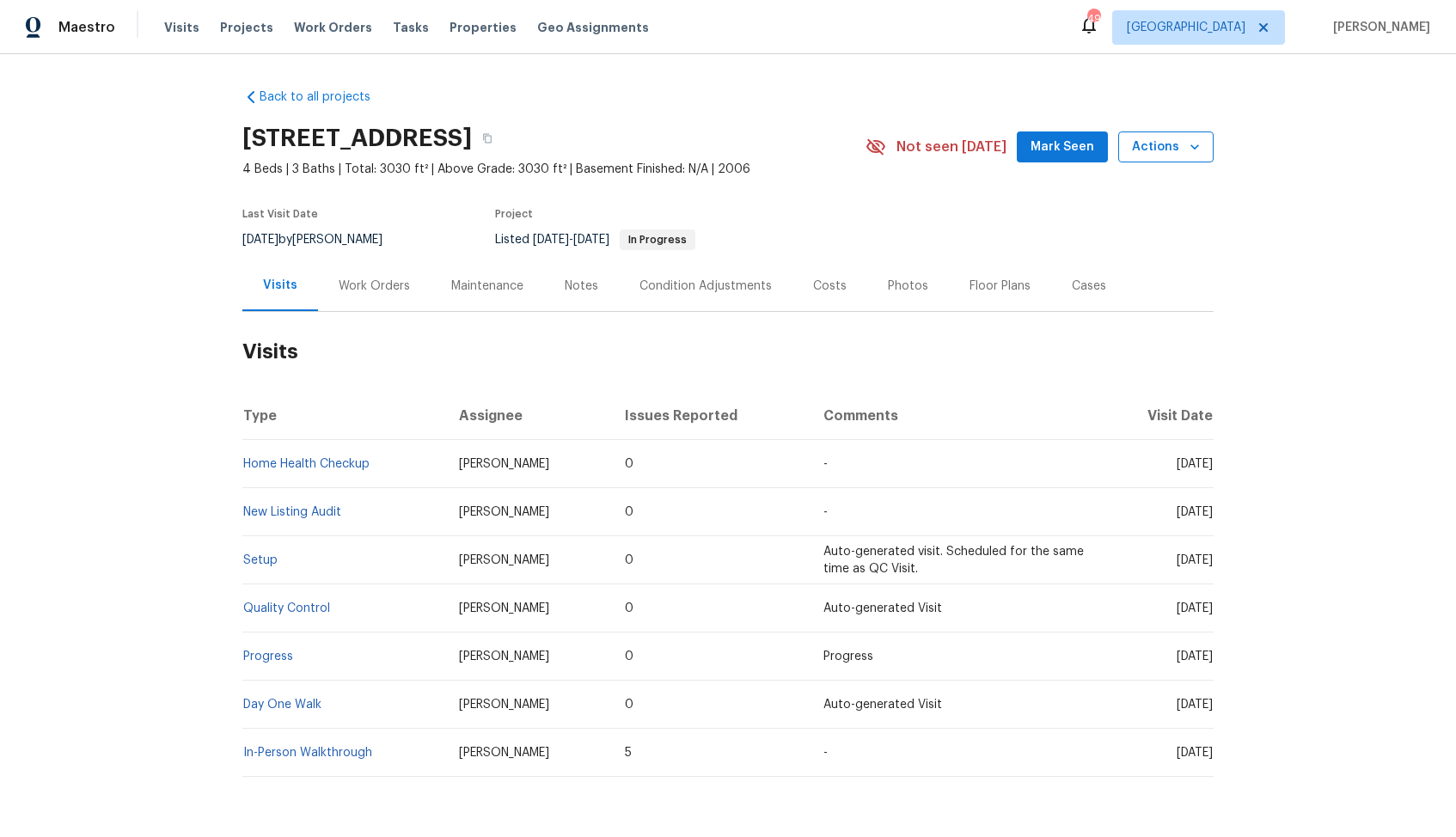
click at [1161, 146] on span "Actions" at bounding box center [1166, 147] width 68 height 21
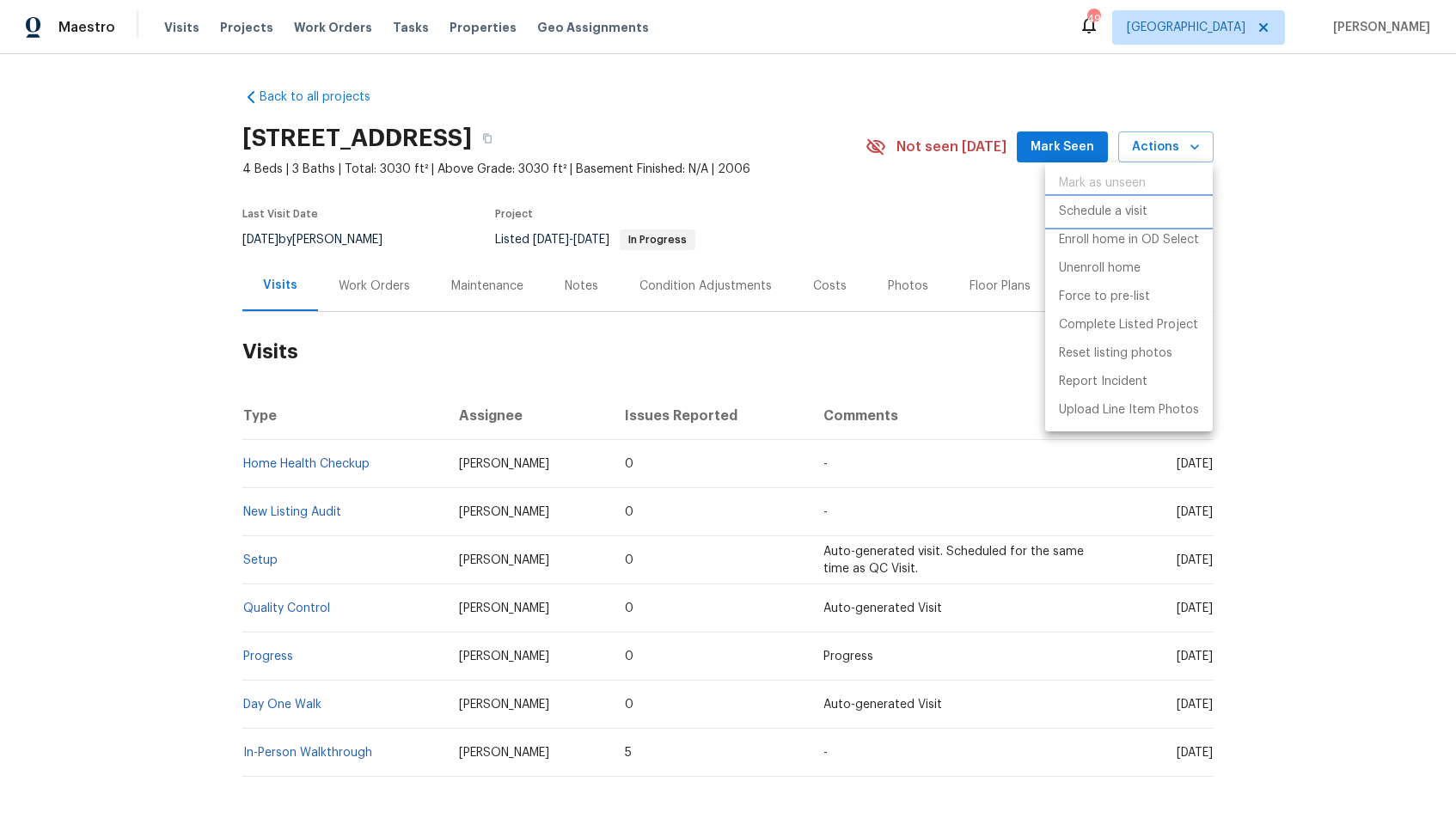
click at [1095, 209] on p "Schedule a visit" at bounding box center [1103, 211] width 88 height 18
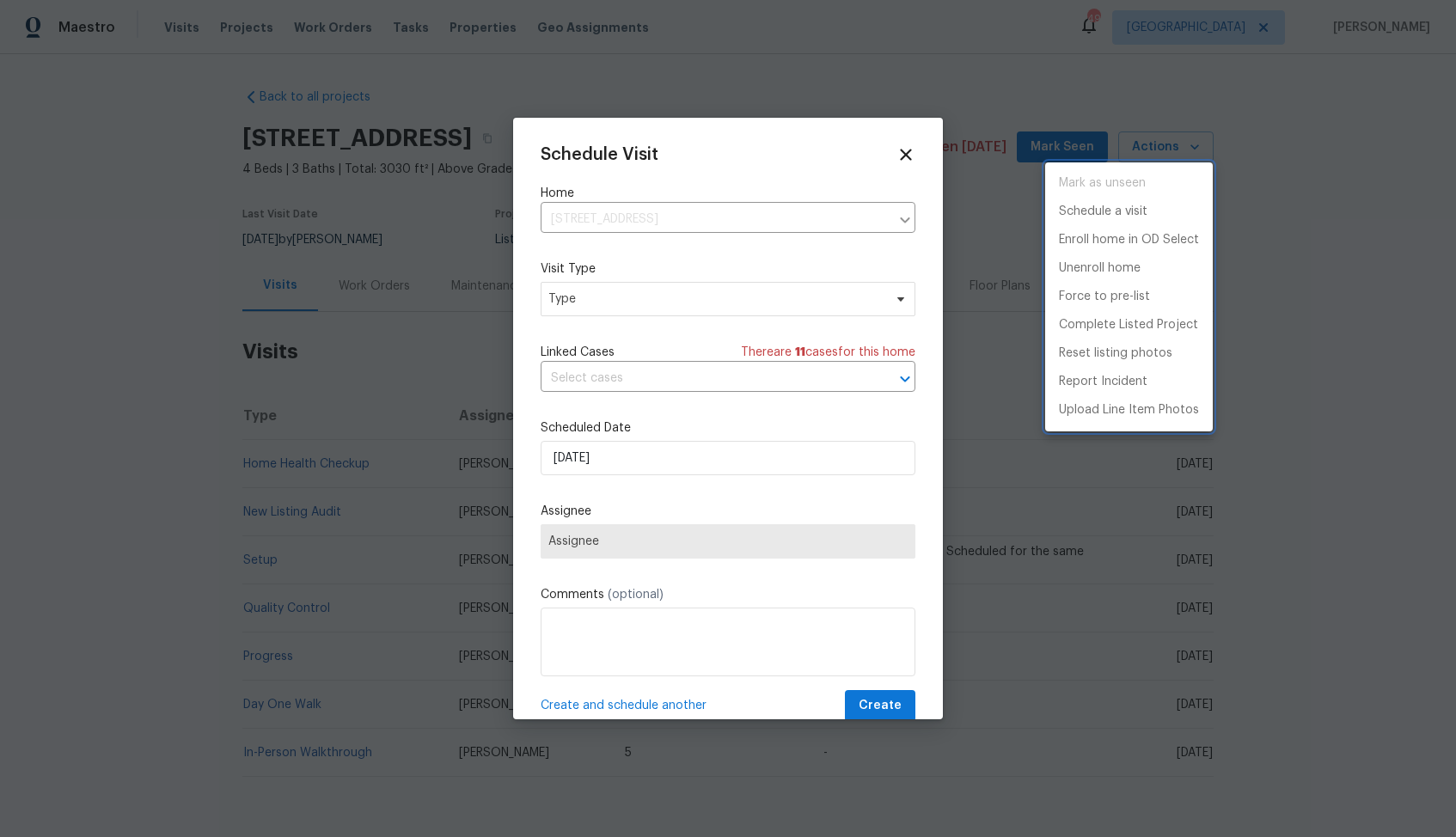
click at [596, 298] on div at bounding box center [728, 418] width 1456 height 837
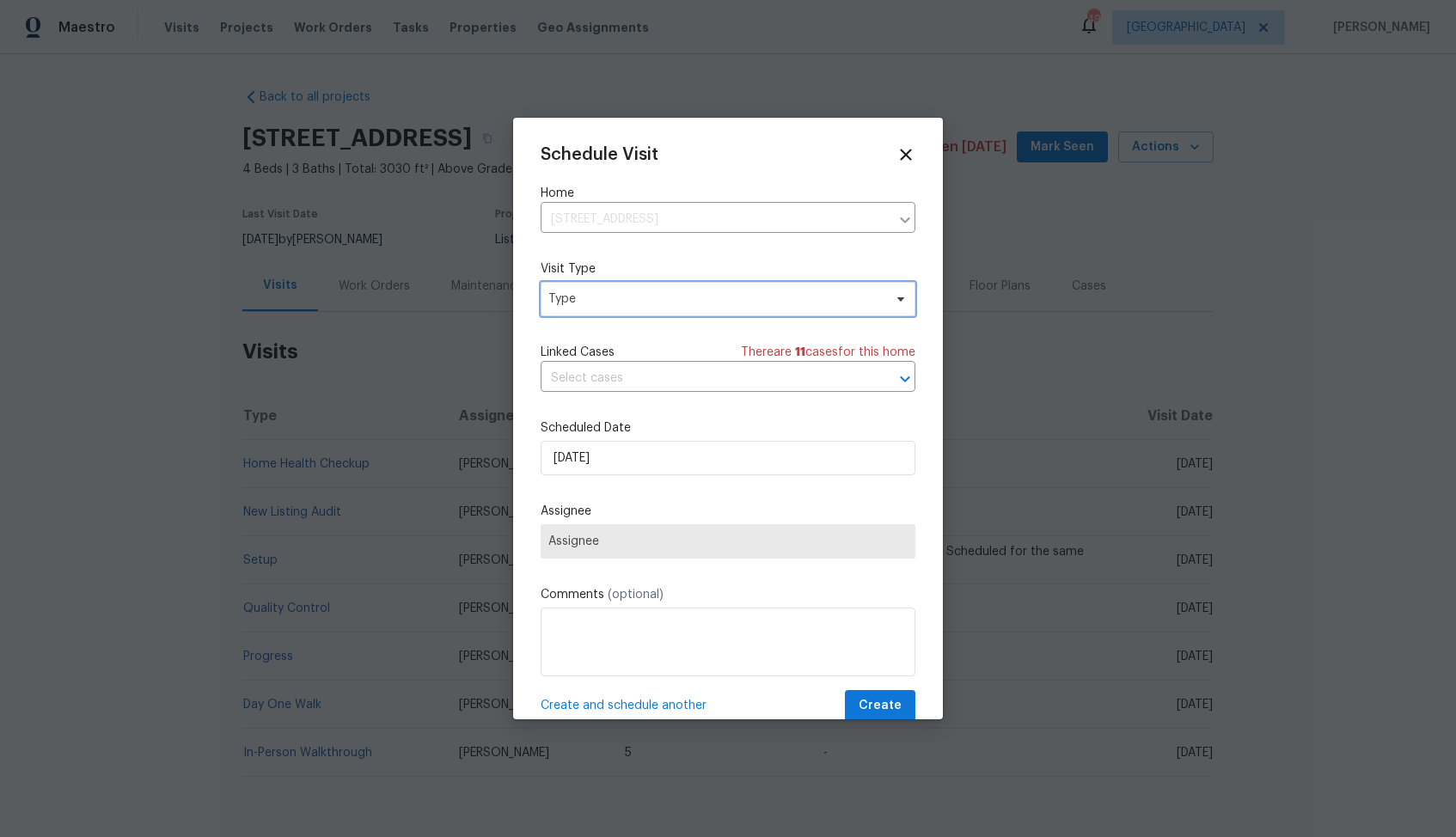
click at [577, 300] on span "Type" at bounding box center [716, 299] width 334 height 17
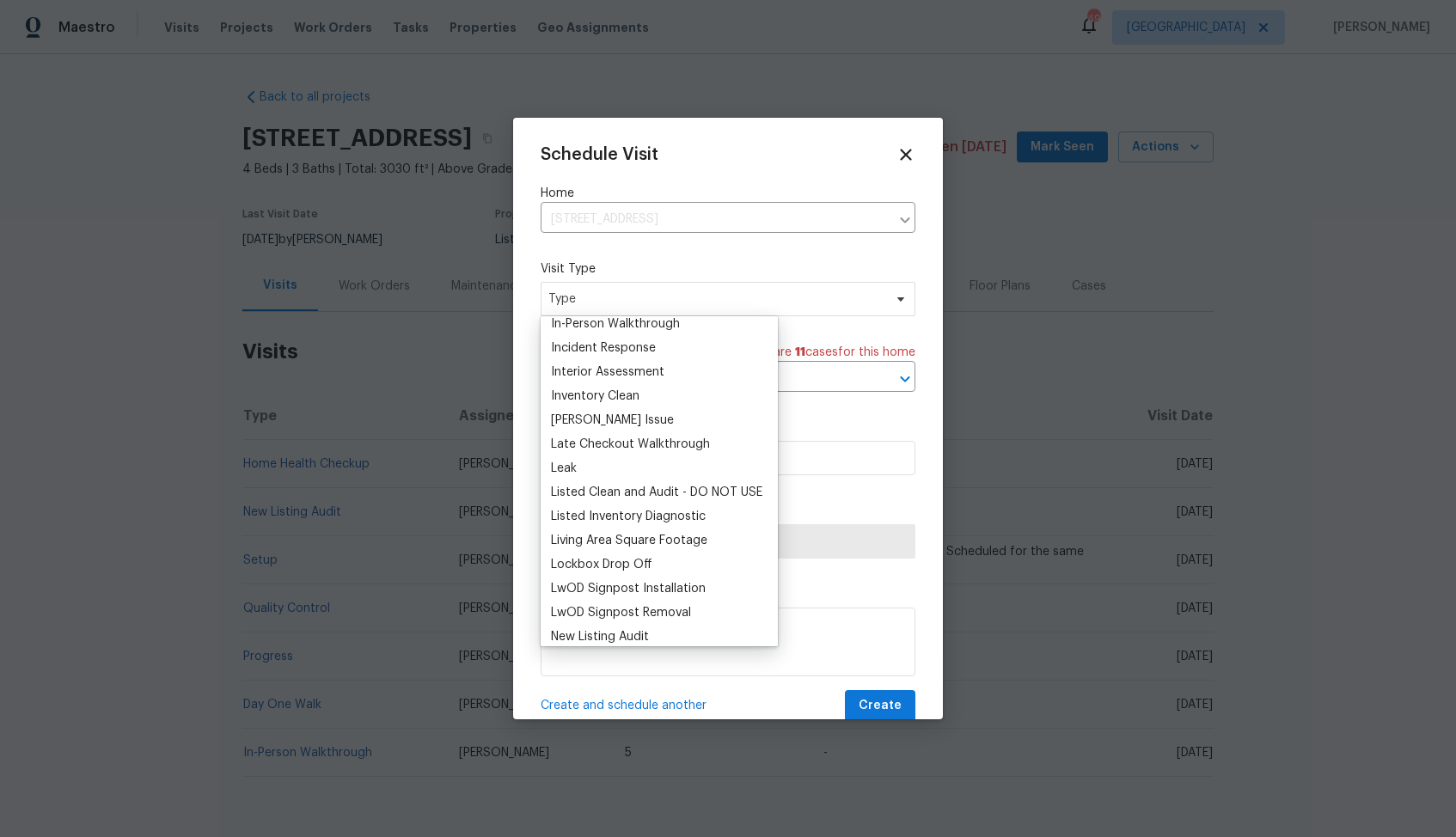
scroll to position [656, 0]
click at [599, 523] on div "Listed Inventory Diagnostic" at bounding box center [628, 518] width 155 height 17
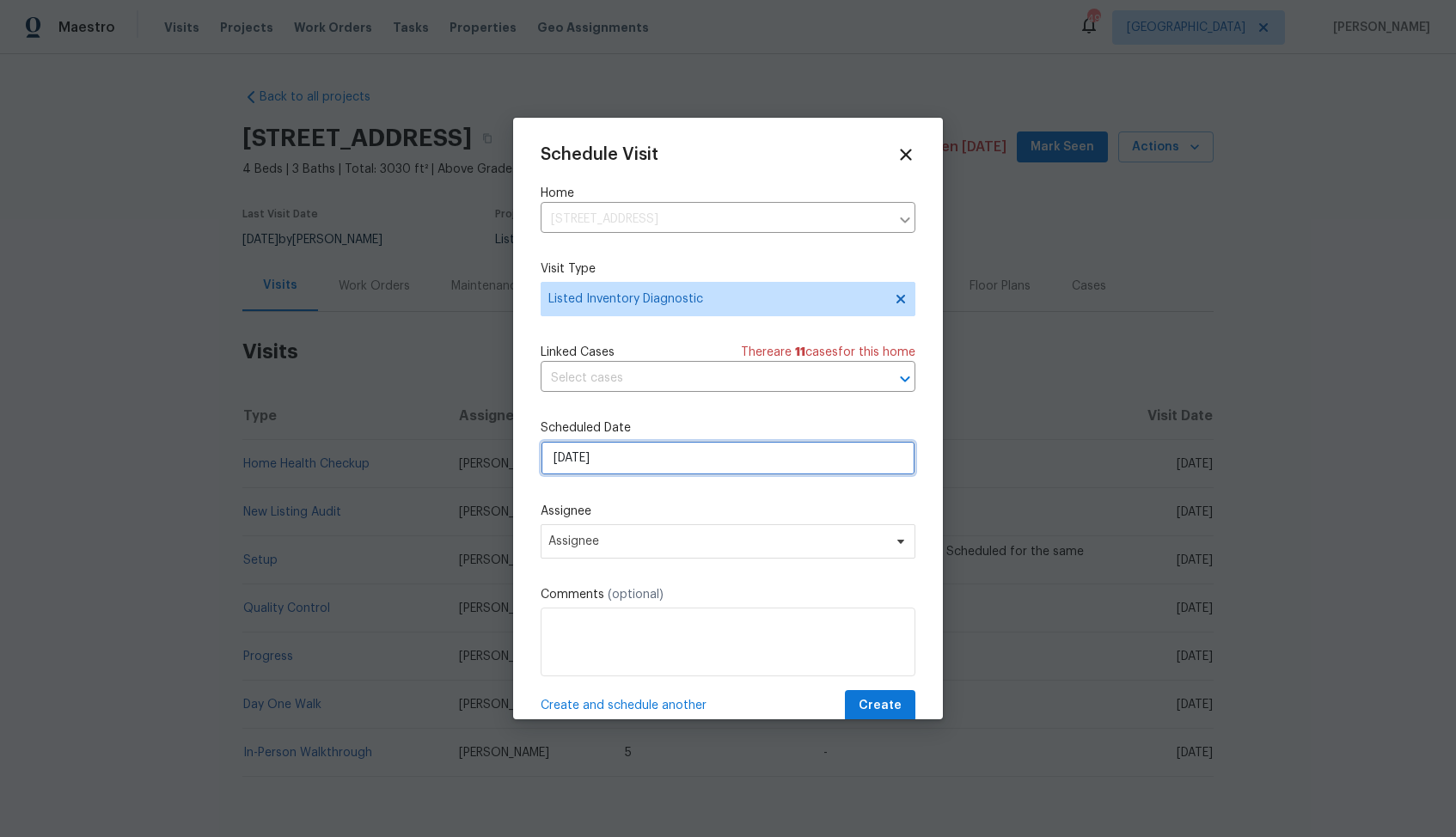
click at [652, 453] on input "[DATE]" at bounding box center [728, 458] width 375 height 35
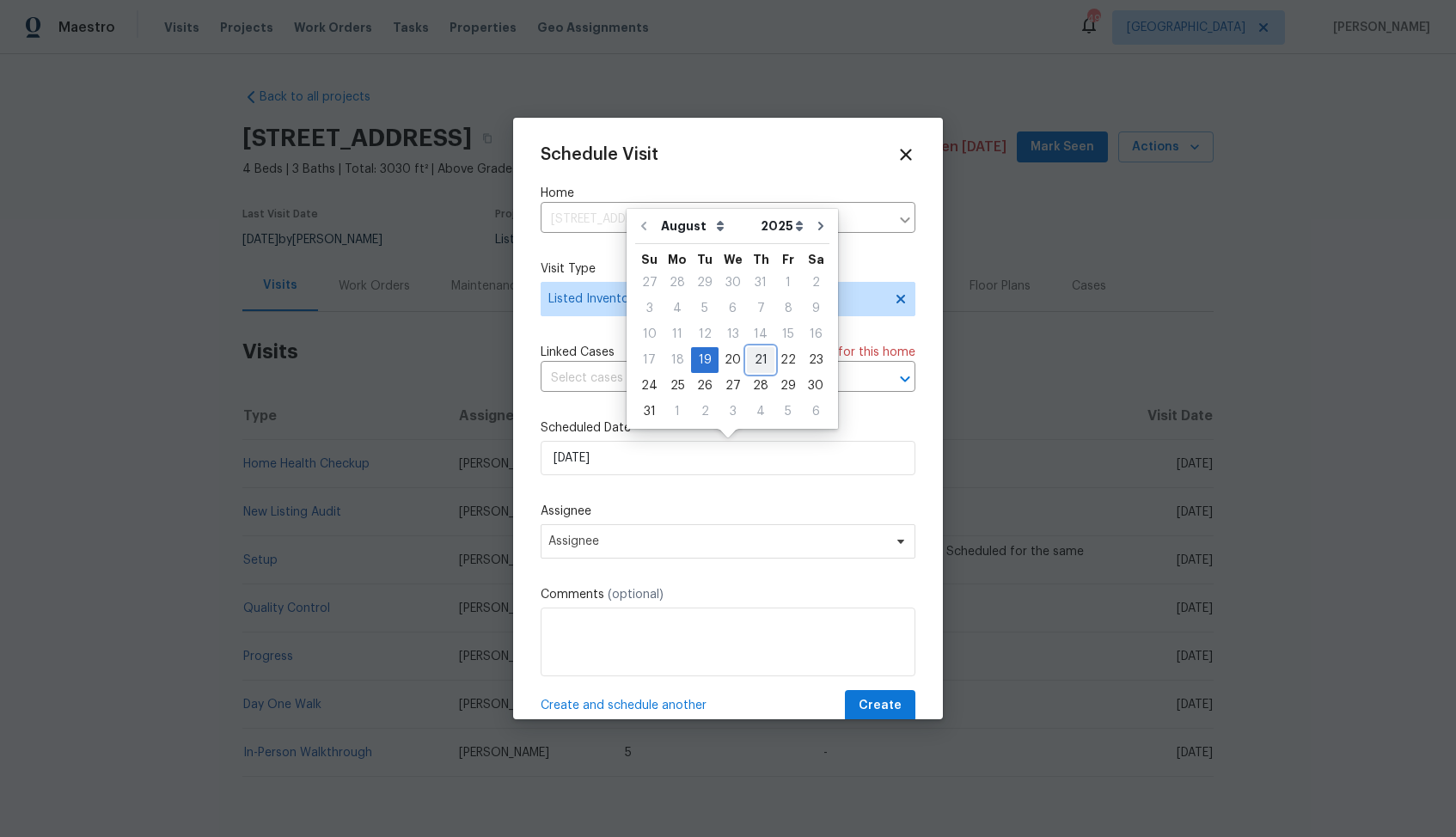
click at [754, 357] on div "21" at bounding box center [760, 359] width 28 height 24
type input "[DATE]"
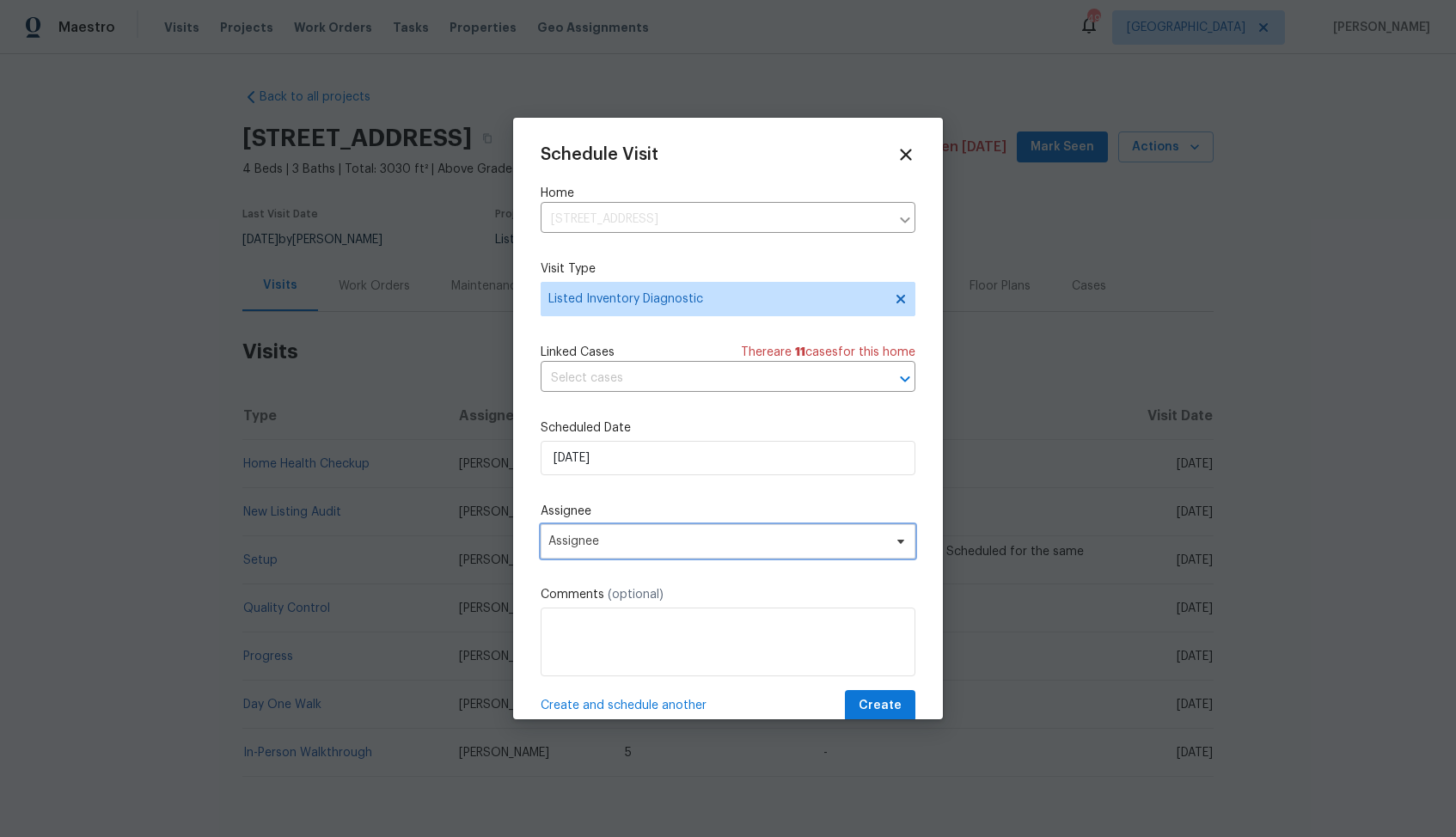
click at [663, 537] on span "Assignee" at bounding box center [717, 541] width 337 height 13
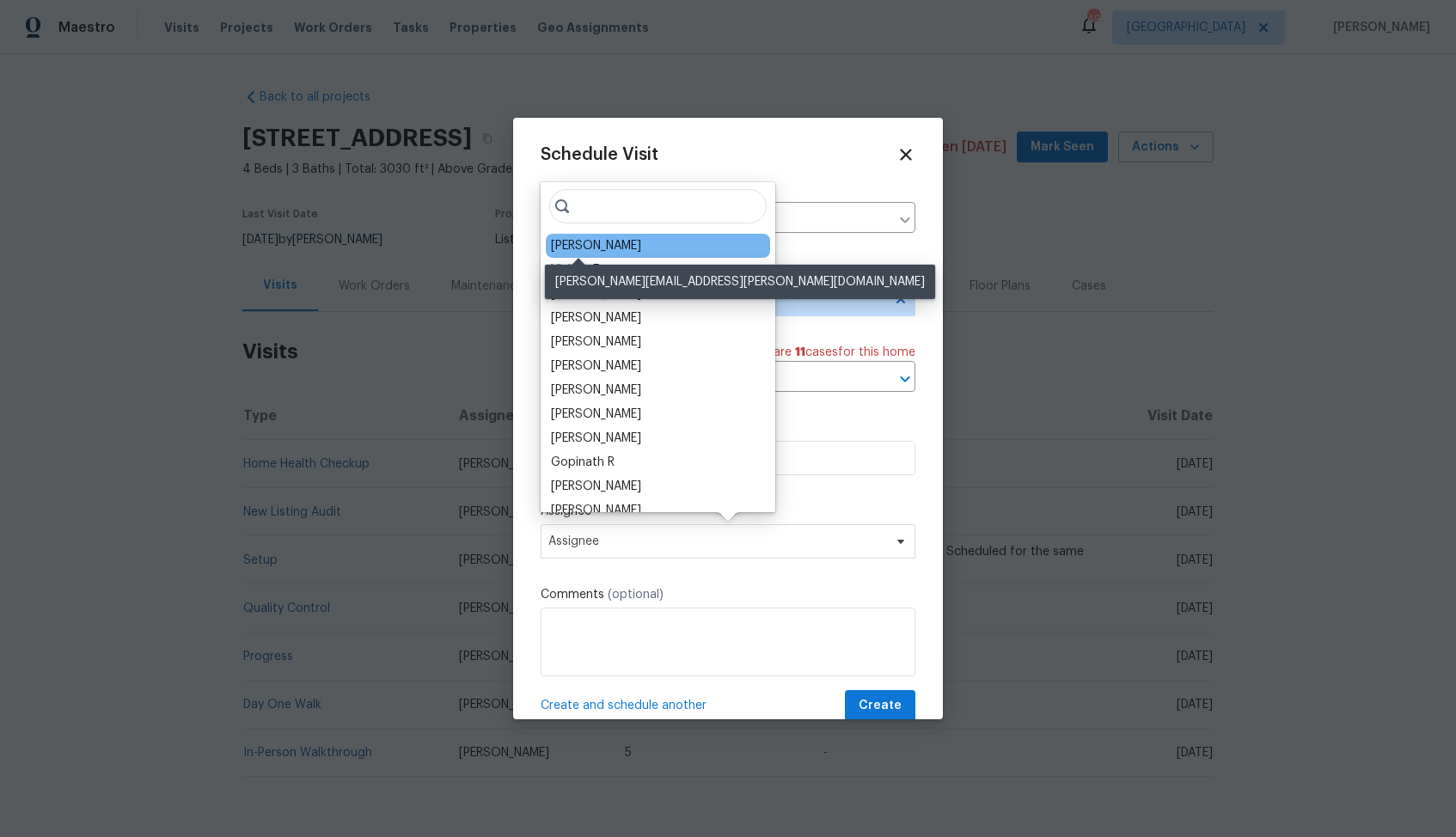
click at [576, 249] on div "Kati Dunn" at bounding box center [596, 246] width 90 height 17
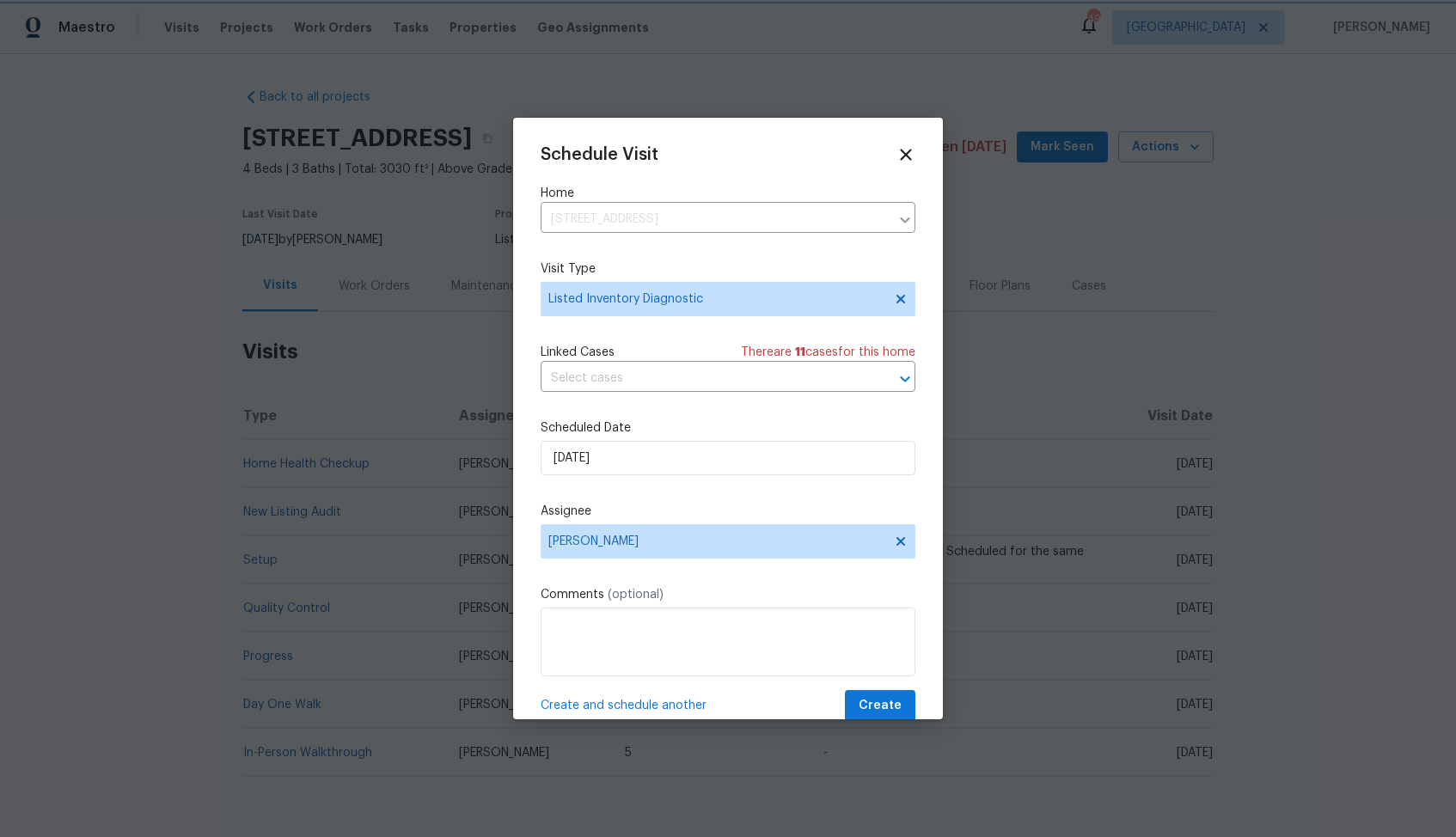
scroll to position [31, 0]
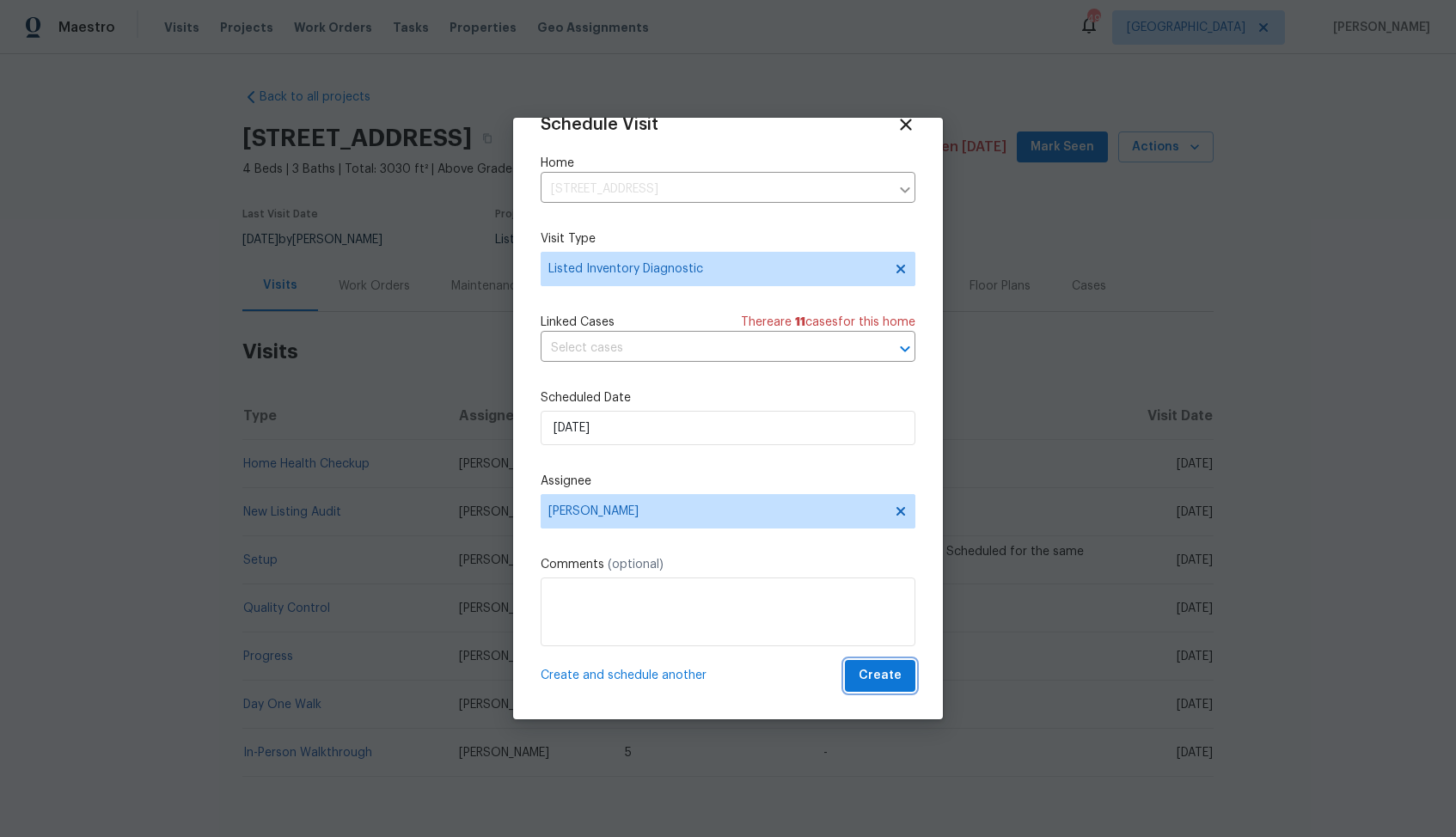
click at [884, 672] on span "Create" at bounding box center [880, 676] width 43 height 21
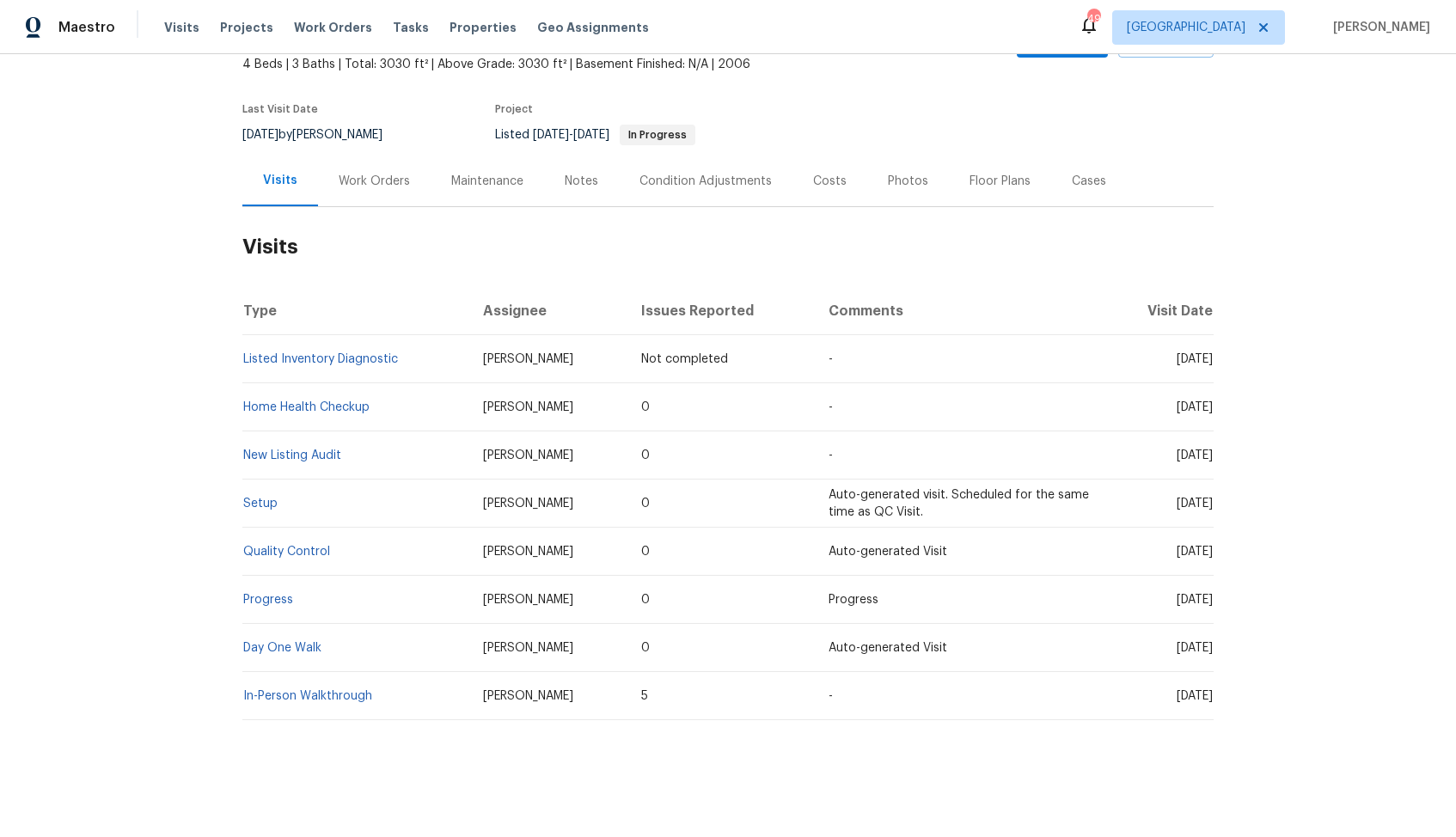
scroll to position [0, 0]
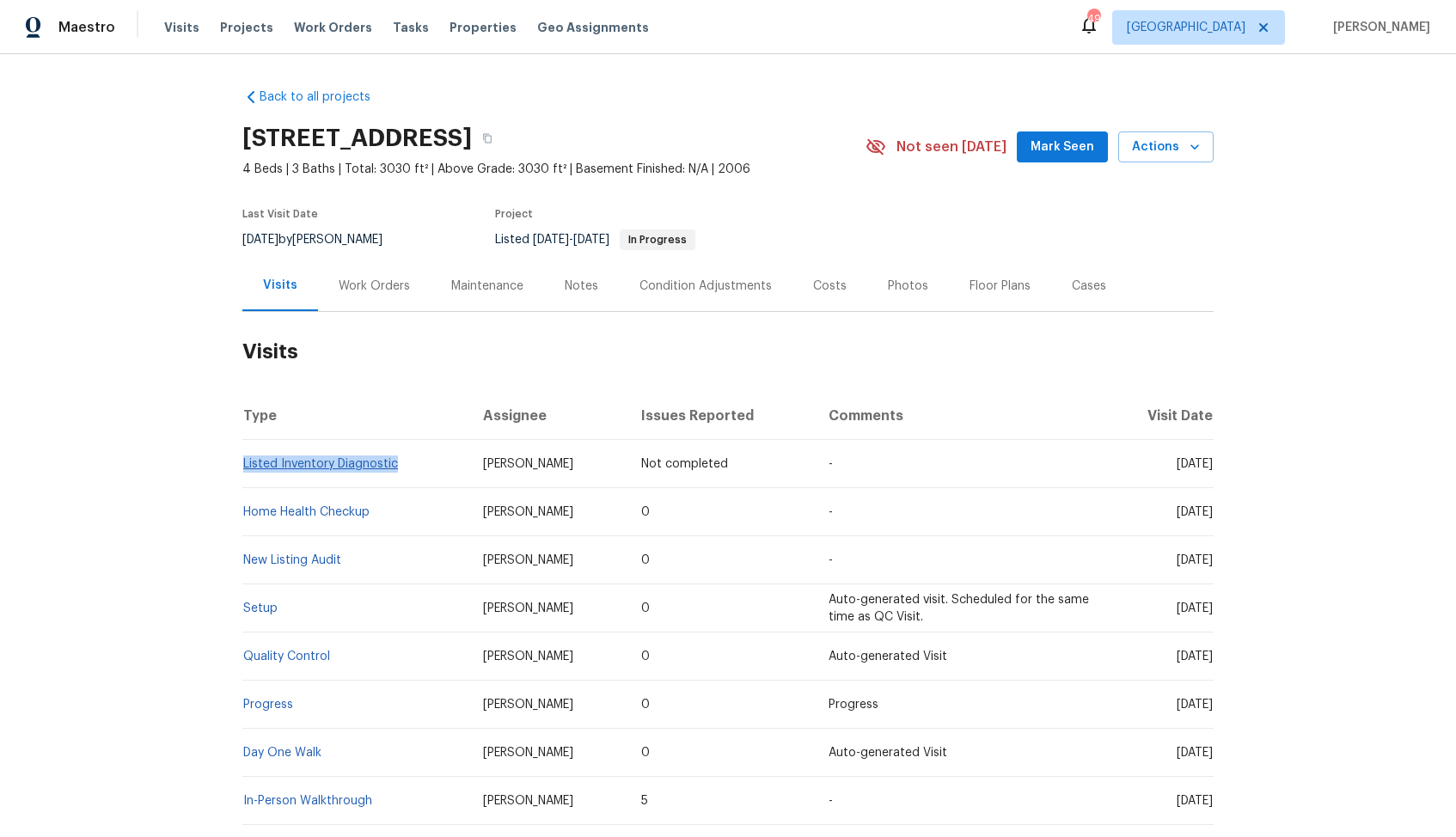
drag, startPoint x: 400, startPoint y: 465, endPoint x: 244, endPoint y: 462, distance: 156.0
click at [244, 462] on td "Listed Inventory Diagnostic" at bounding box center [356, 464] width 227 height 48
copy link "Listed Inventory Diagnostic"
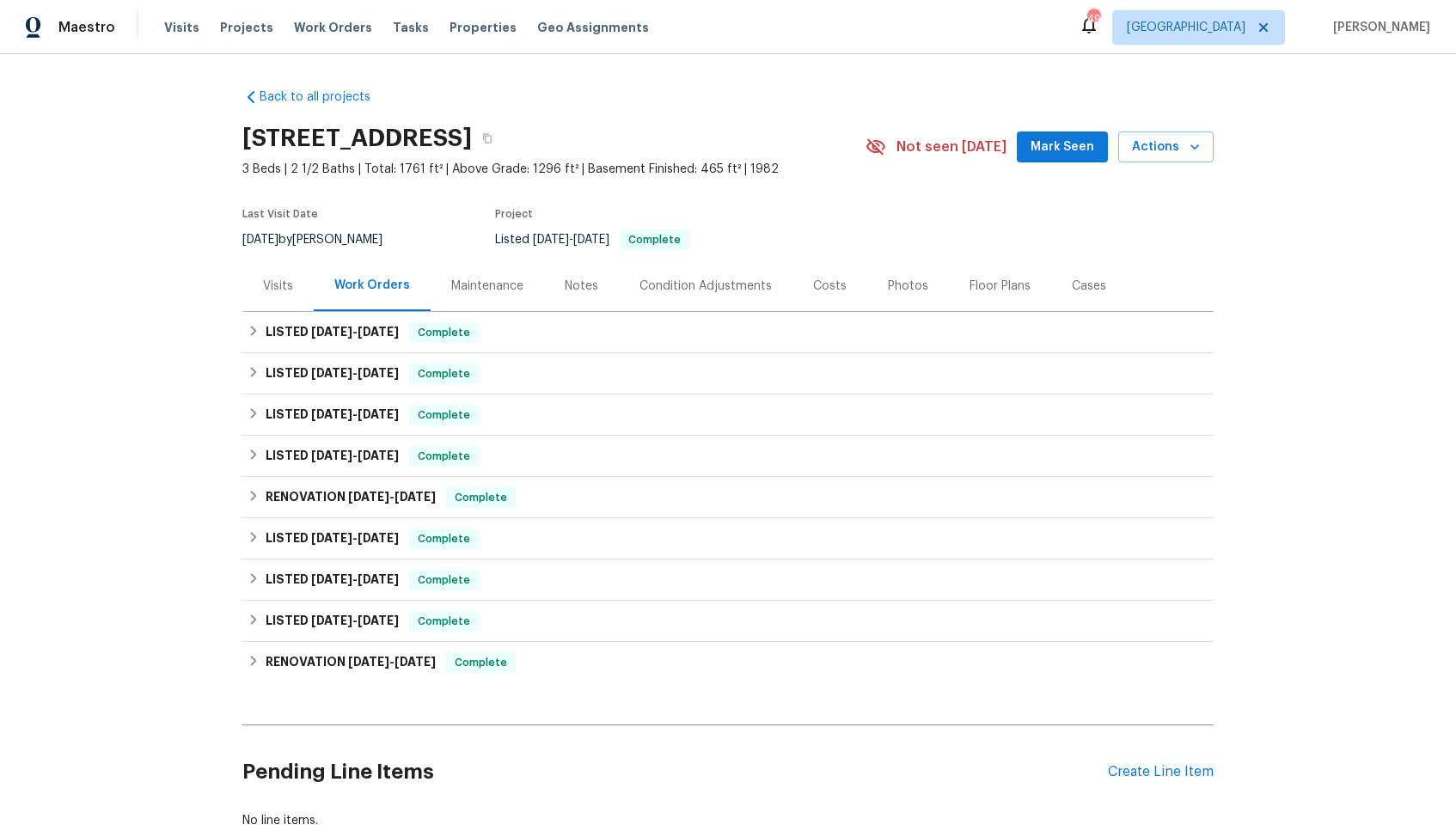
click at [282, 280] on div "Visits" at bounding box center [278, 286] width 30 height 17
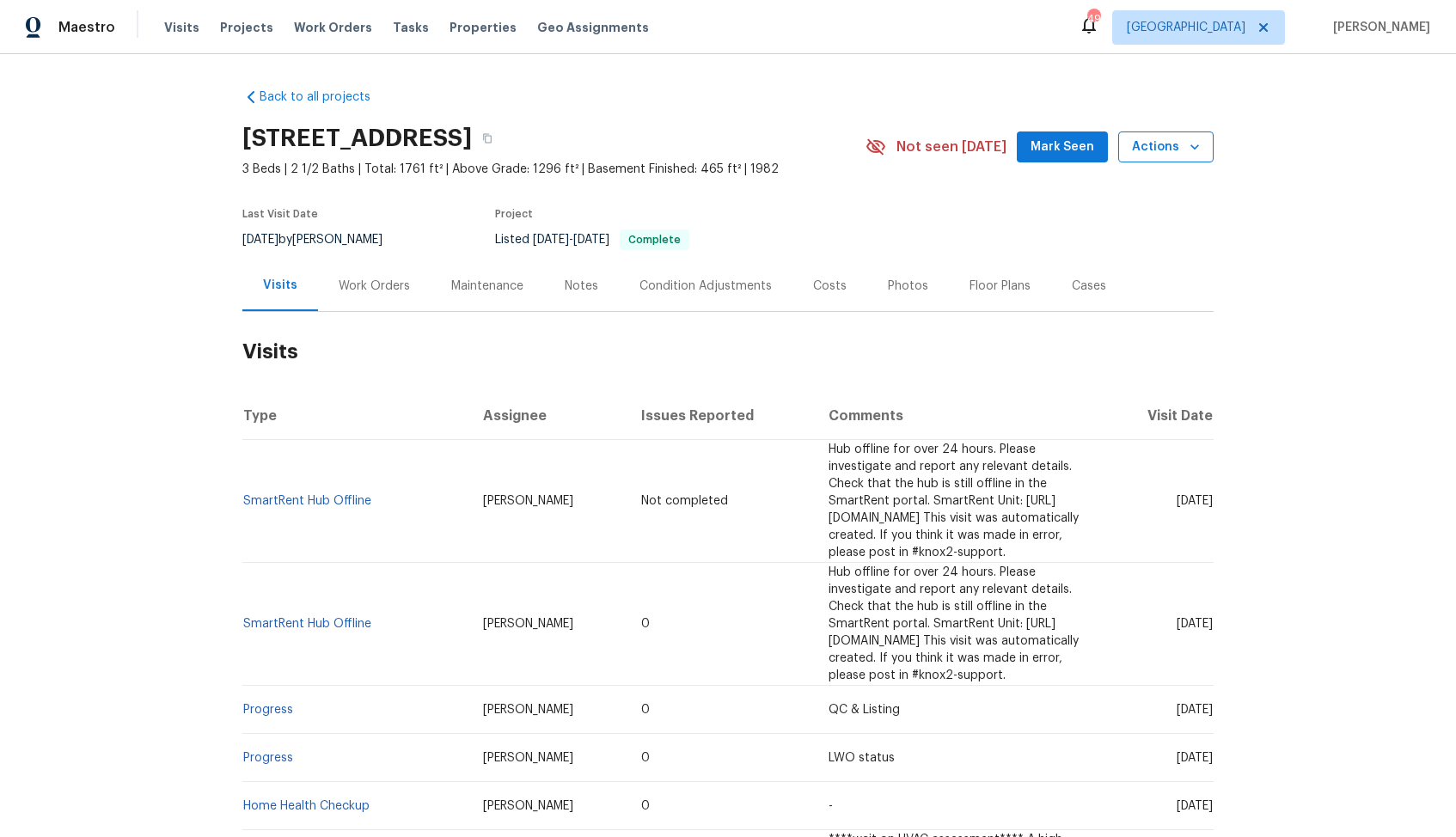
click at [1171, 148] on span "Actions" at bounding box center [1166, 147] width 68 height 21
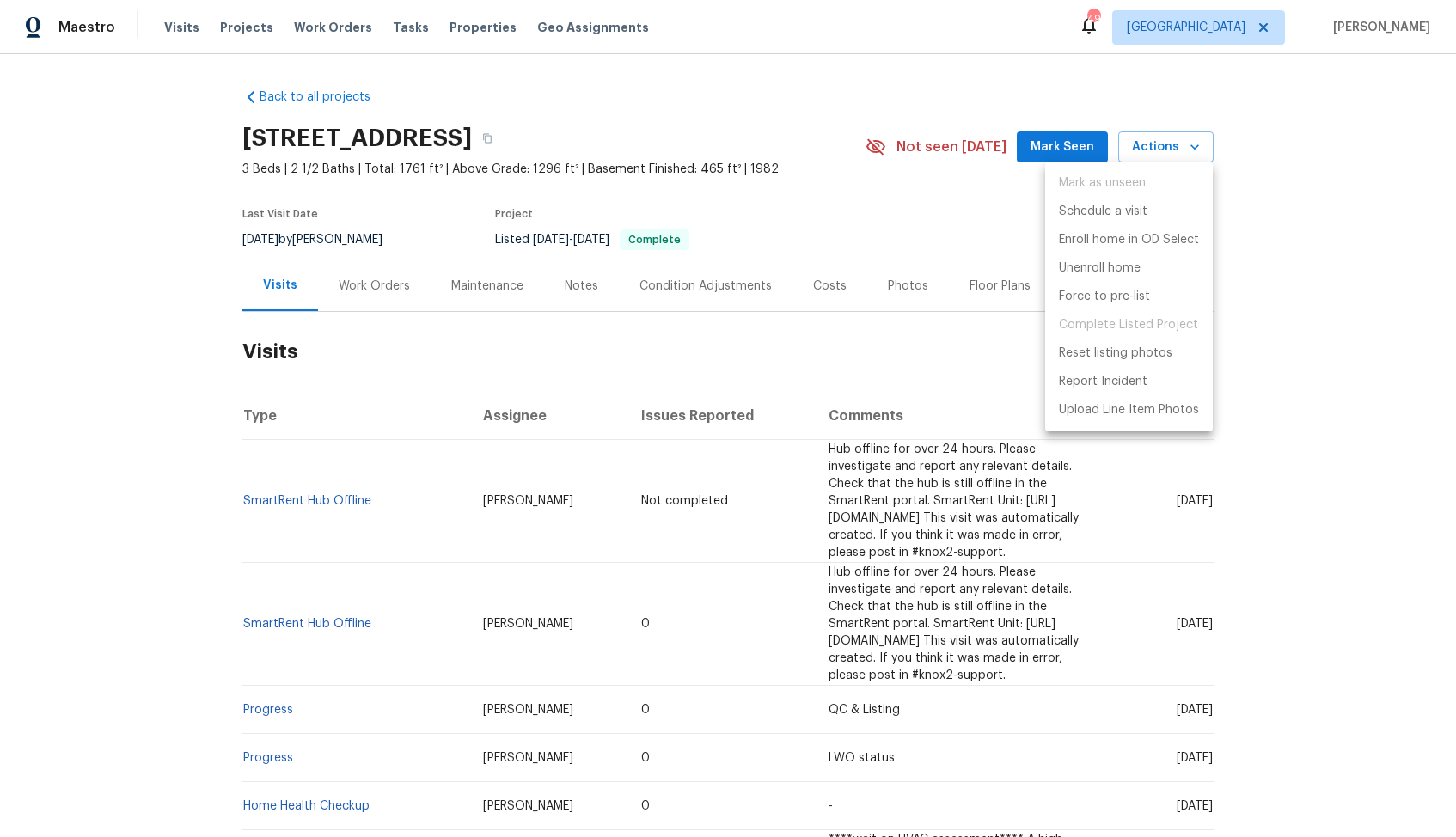
click at [356, 296] on div at bounding box center [728, 418] width 1456 height 837
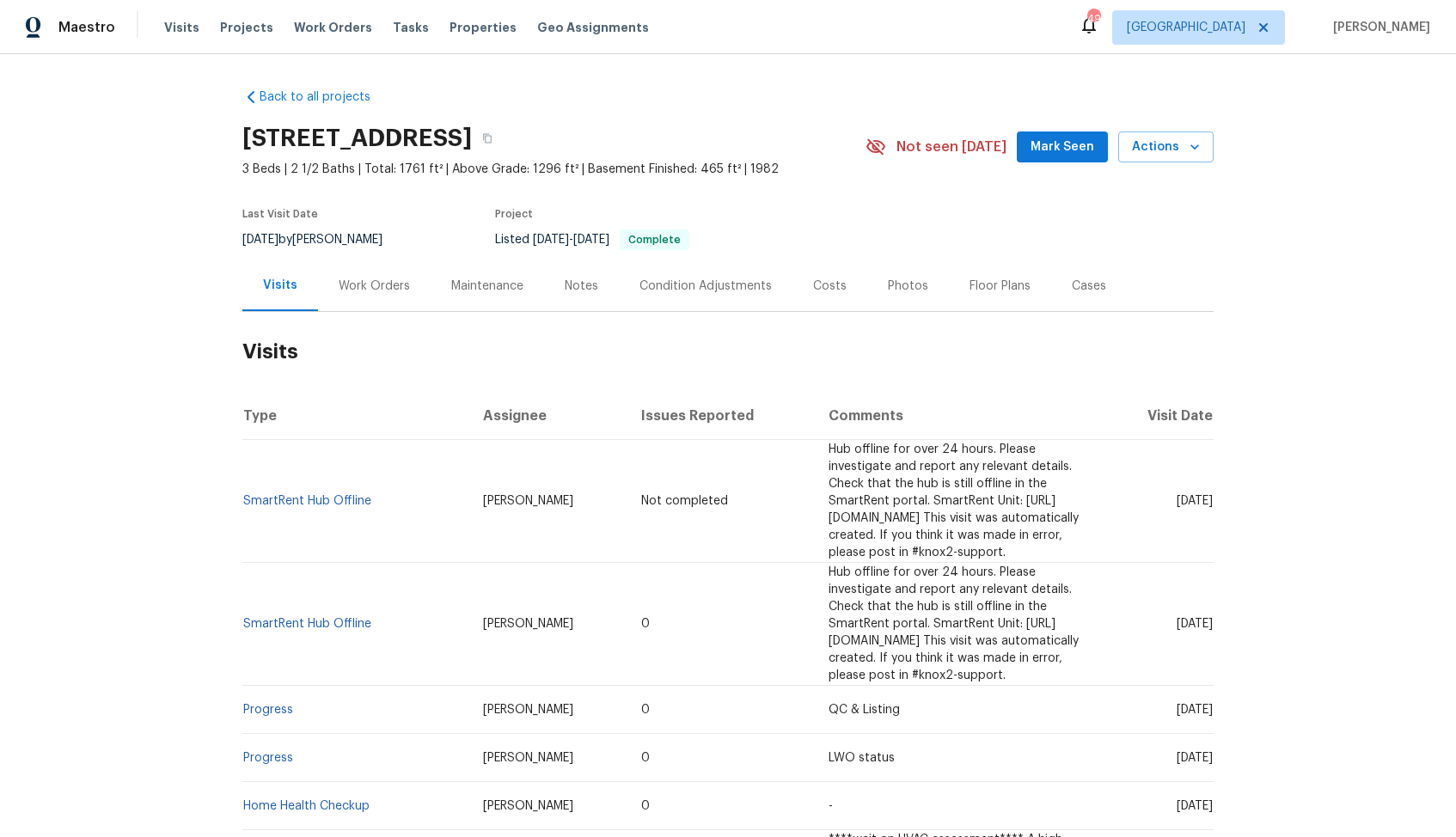
click at [356, 296] on div "Work Orders" at bounding box center [374, 285] width 112 height 51
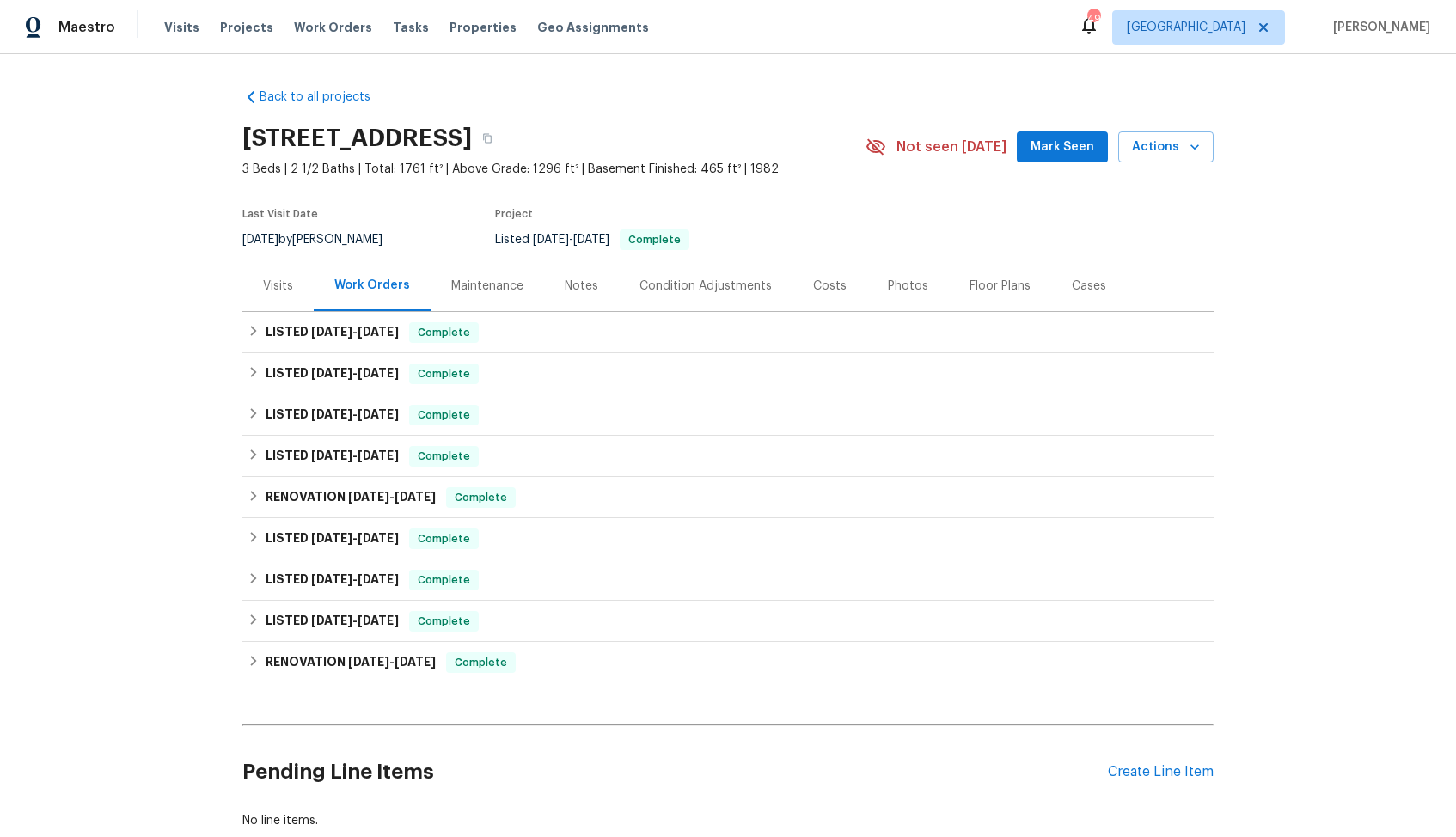
click at [283, 292] on div "Visits" at bounding box center [278, 286] width 30 height 17
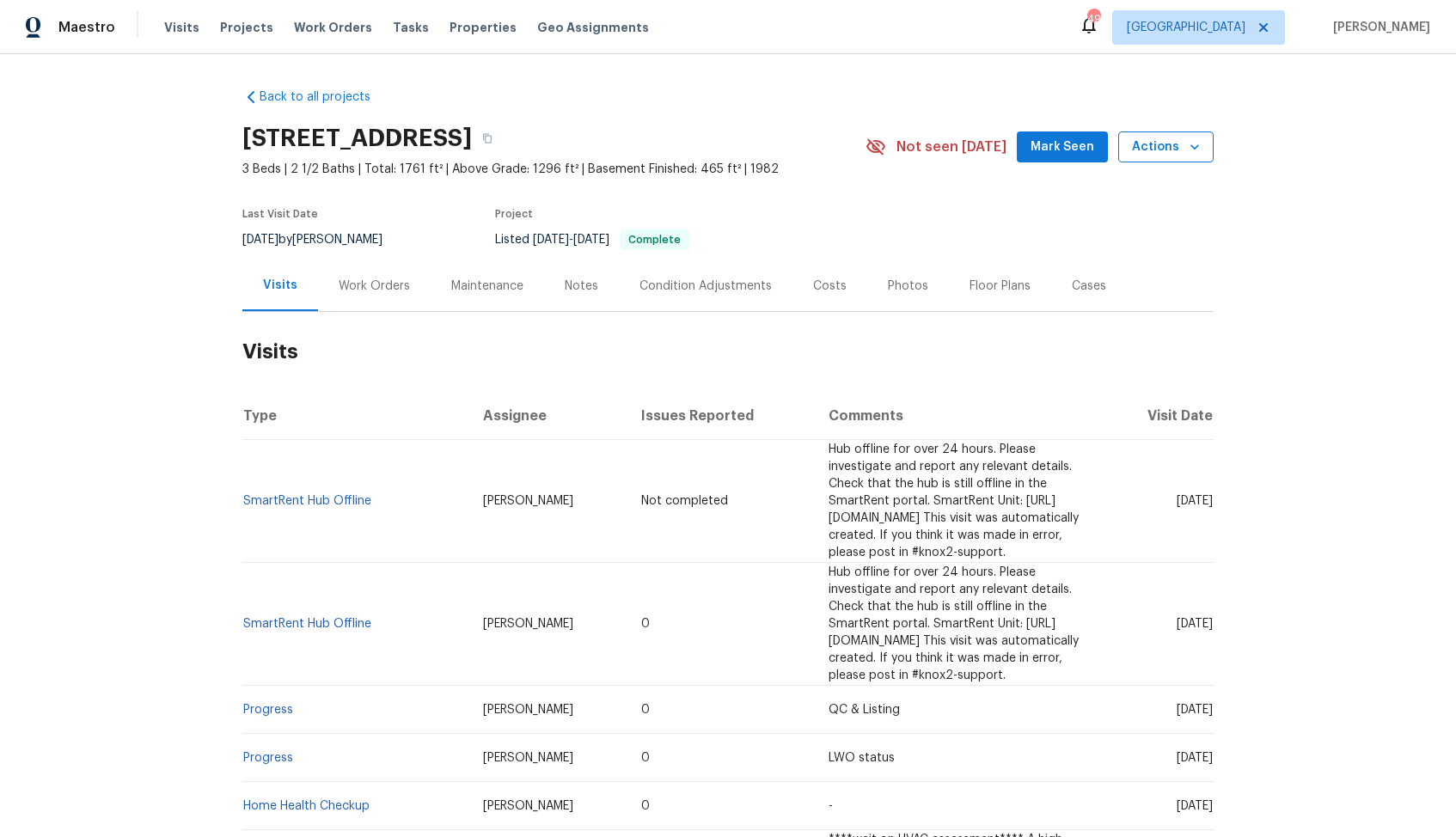
click at [1190, 148] on icon "button" at bounding box center [1195, 147] width 17 height 17
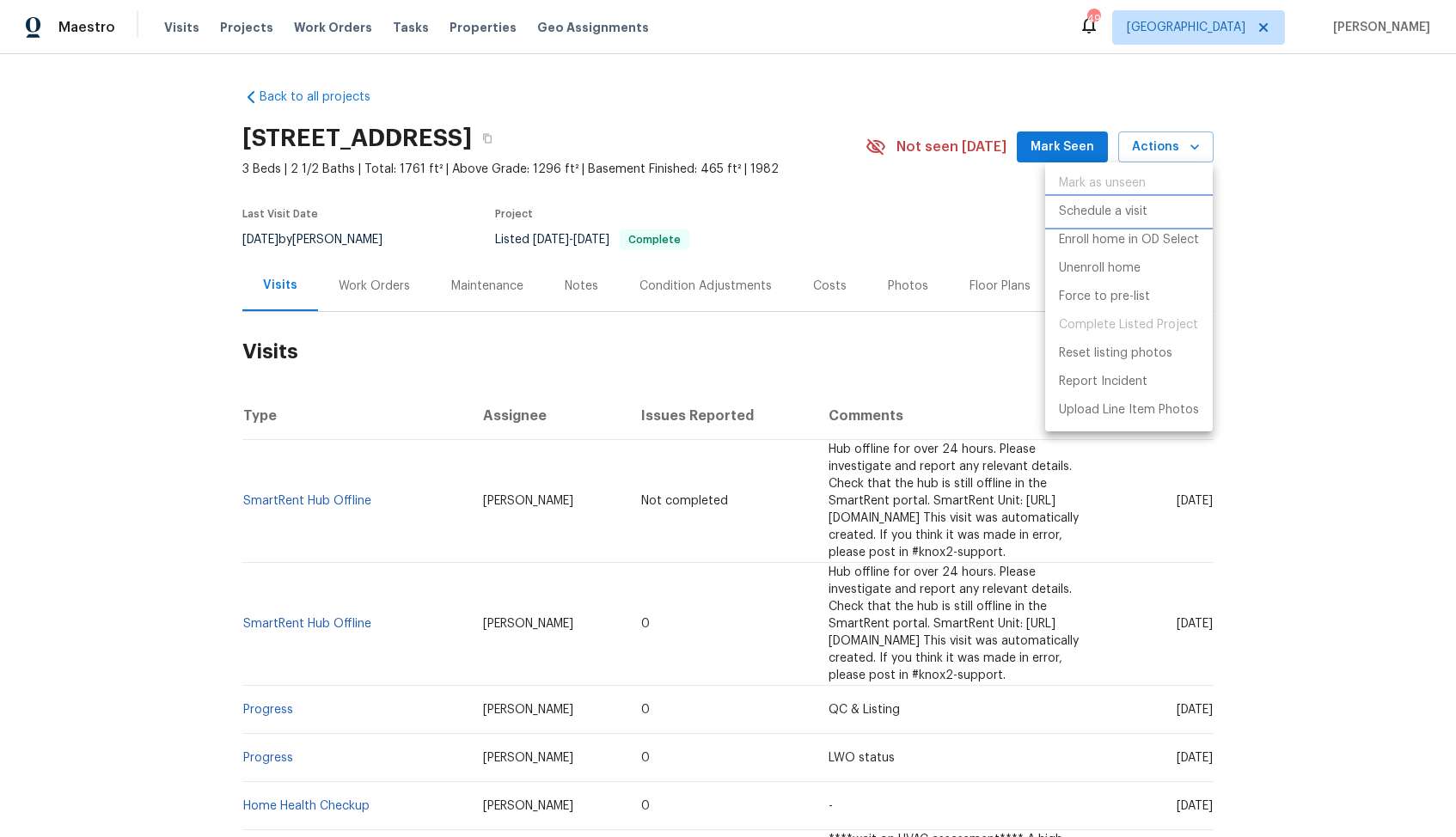
click at [1125, 216] on p "Schedule a visit" at bounding box center [1103, 211] width 88 height 18
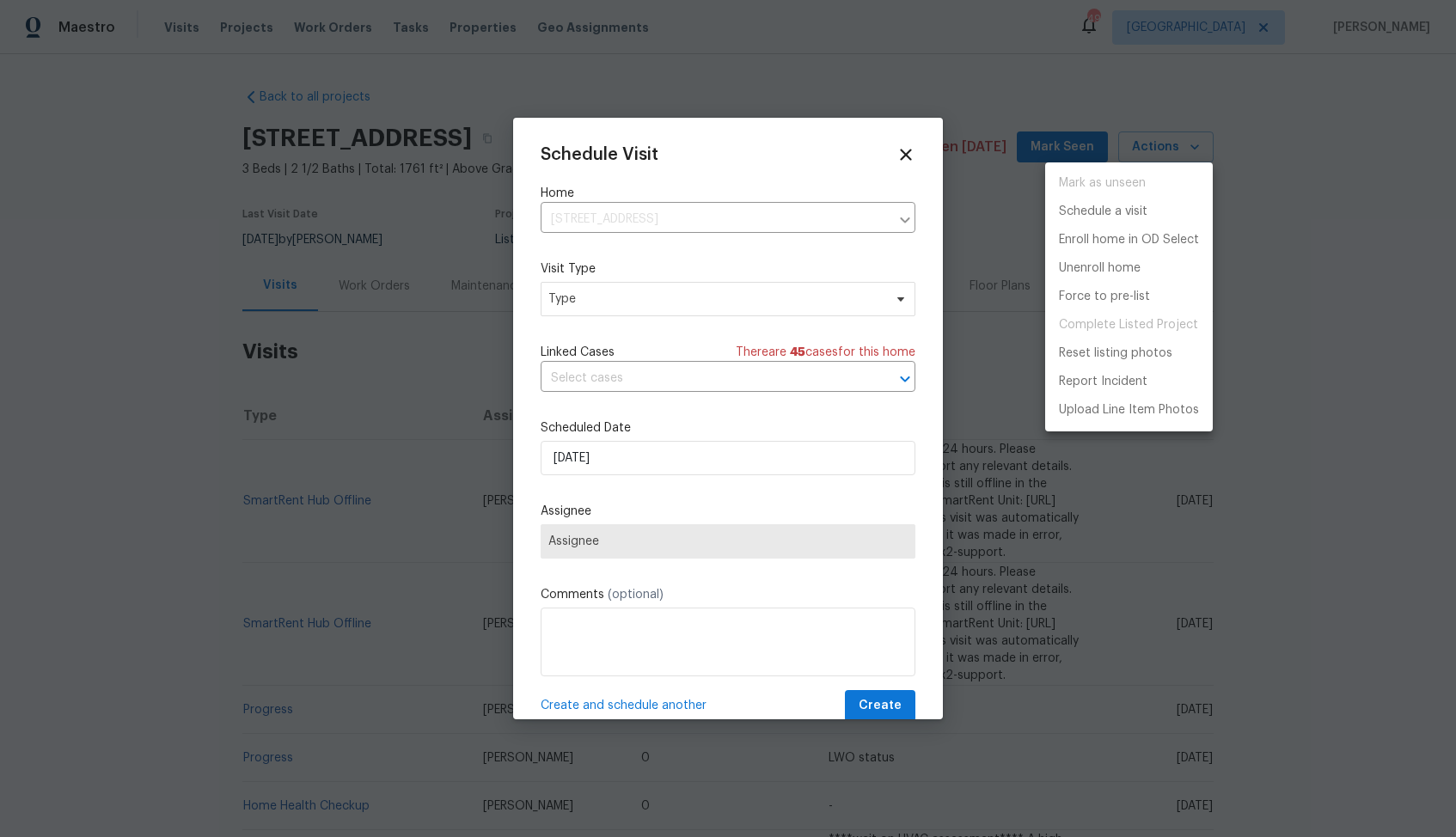
click at [634, 308] on div at bounding box center [728, 418] width 1456 height 837
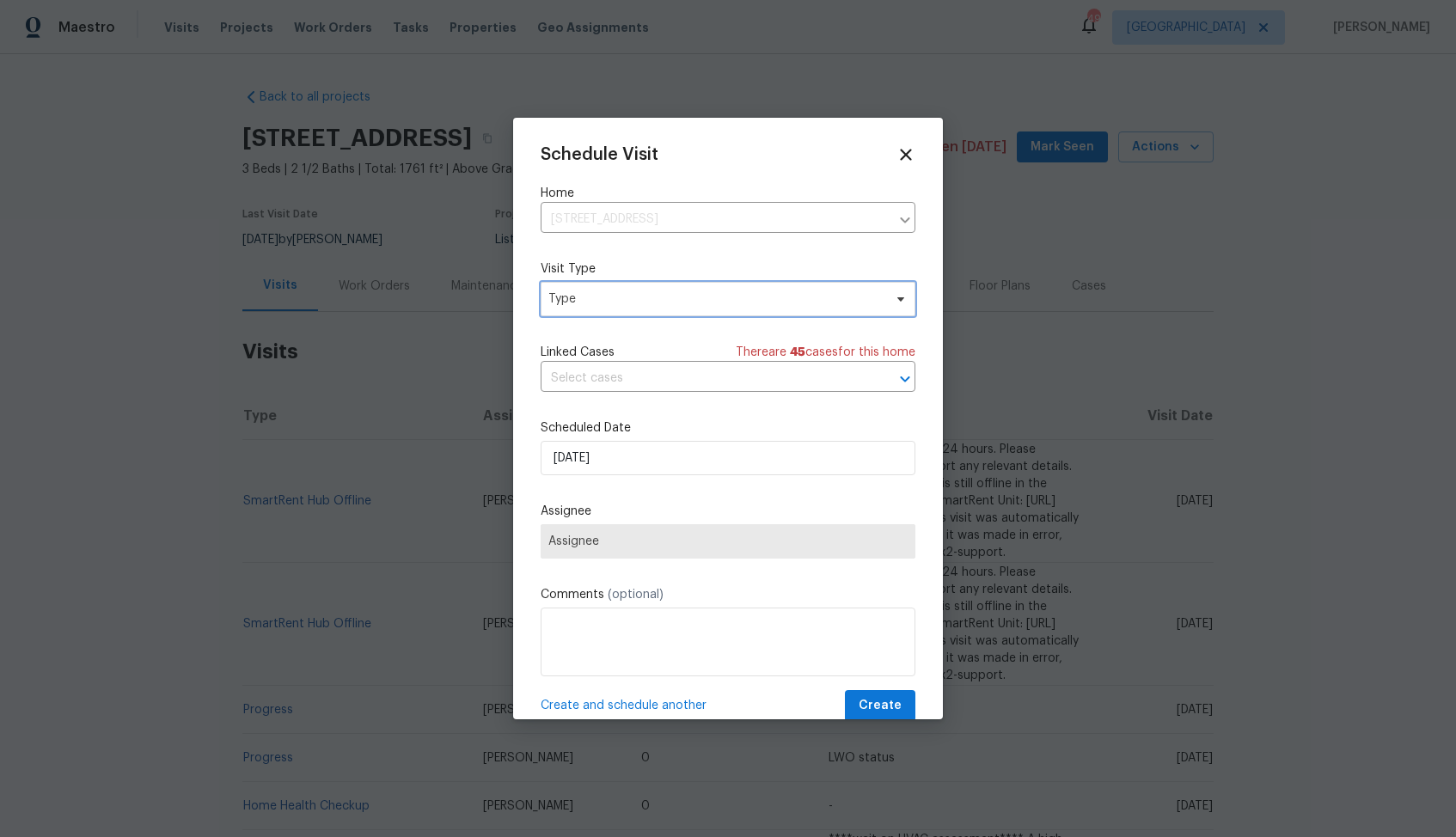
click at [575, 300] on span "Type" at bounding box center [716, 299] width 334 height 17
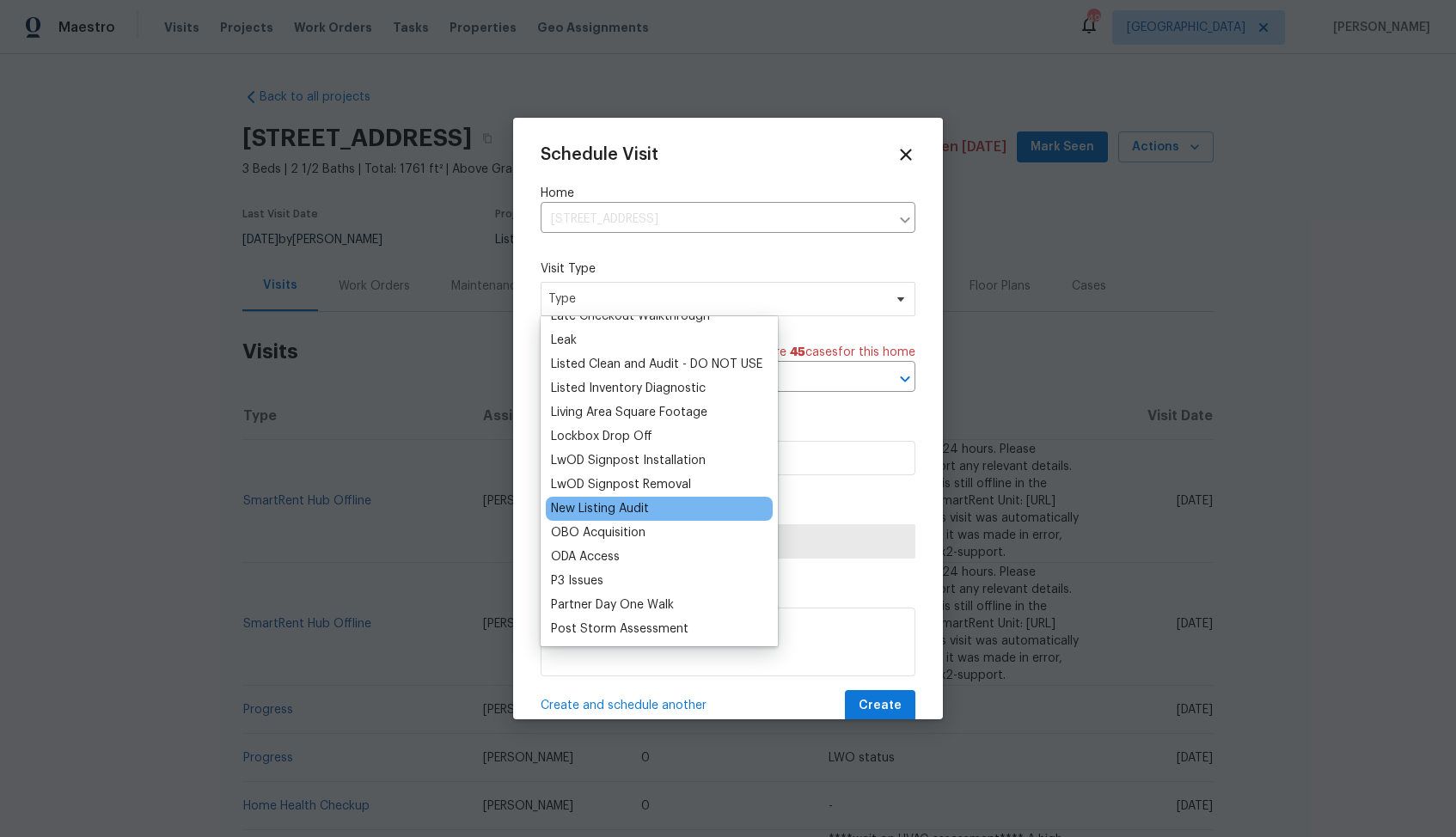
scroll to position [775, 0]
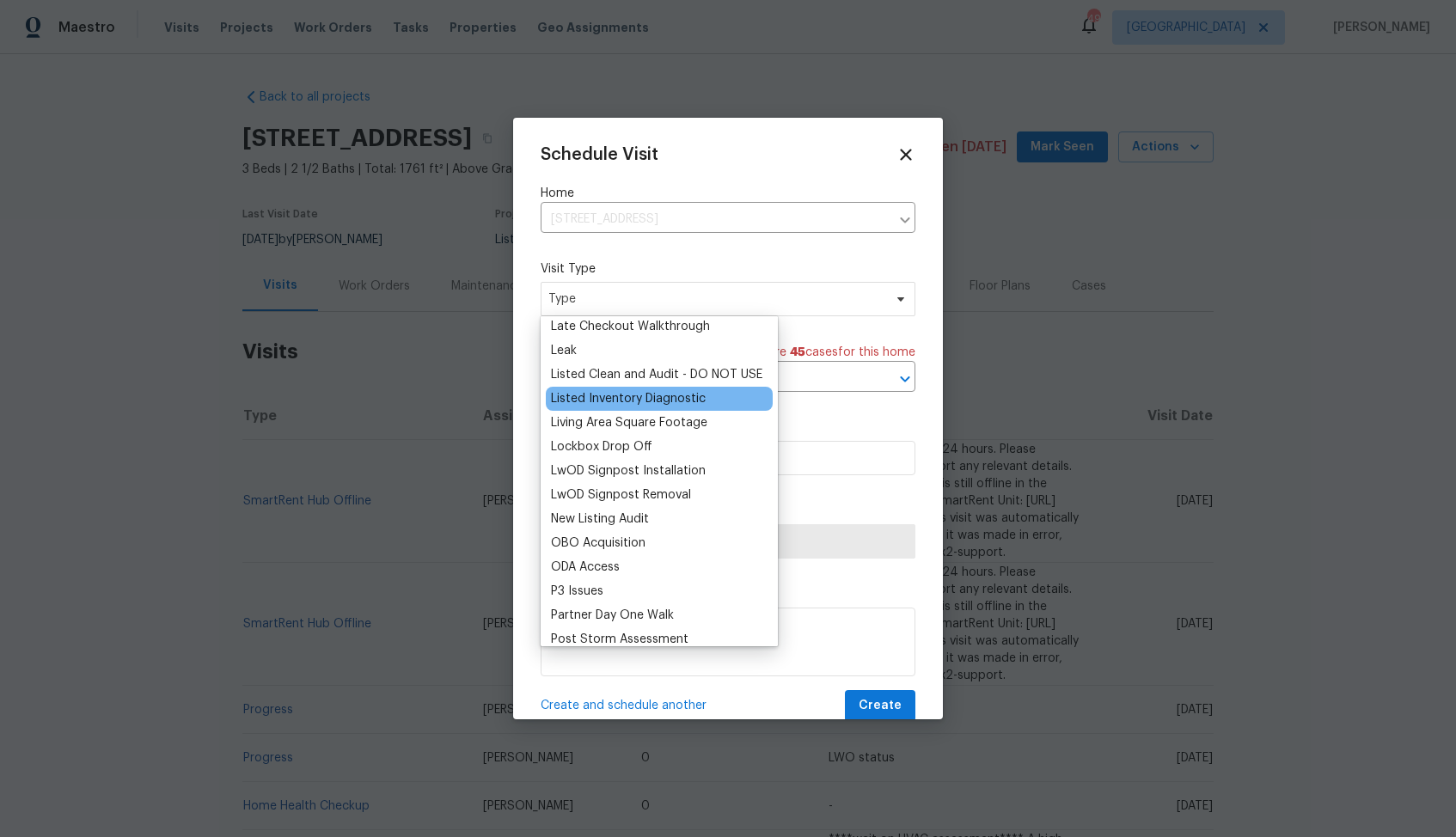
click at [593, 402] on div "Listed Inventory Diagnostic" at bounding box center [628, 399] width 155 height 17
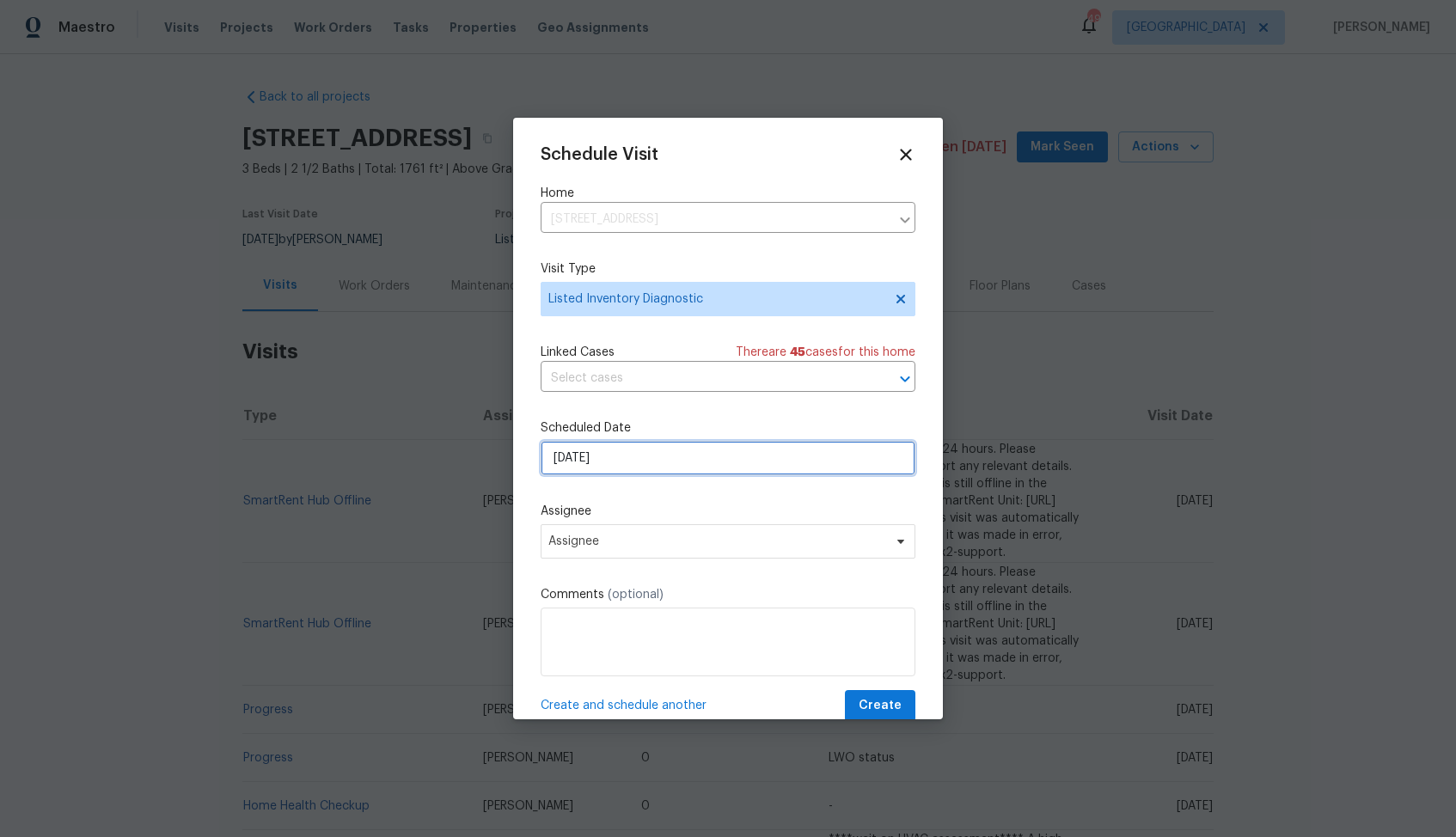
click at [632, 456] on input "[DATE]" at bounding box center [728, 458] width 375 height 35
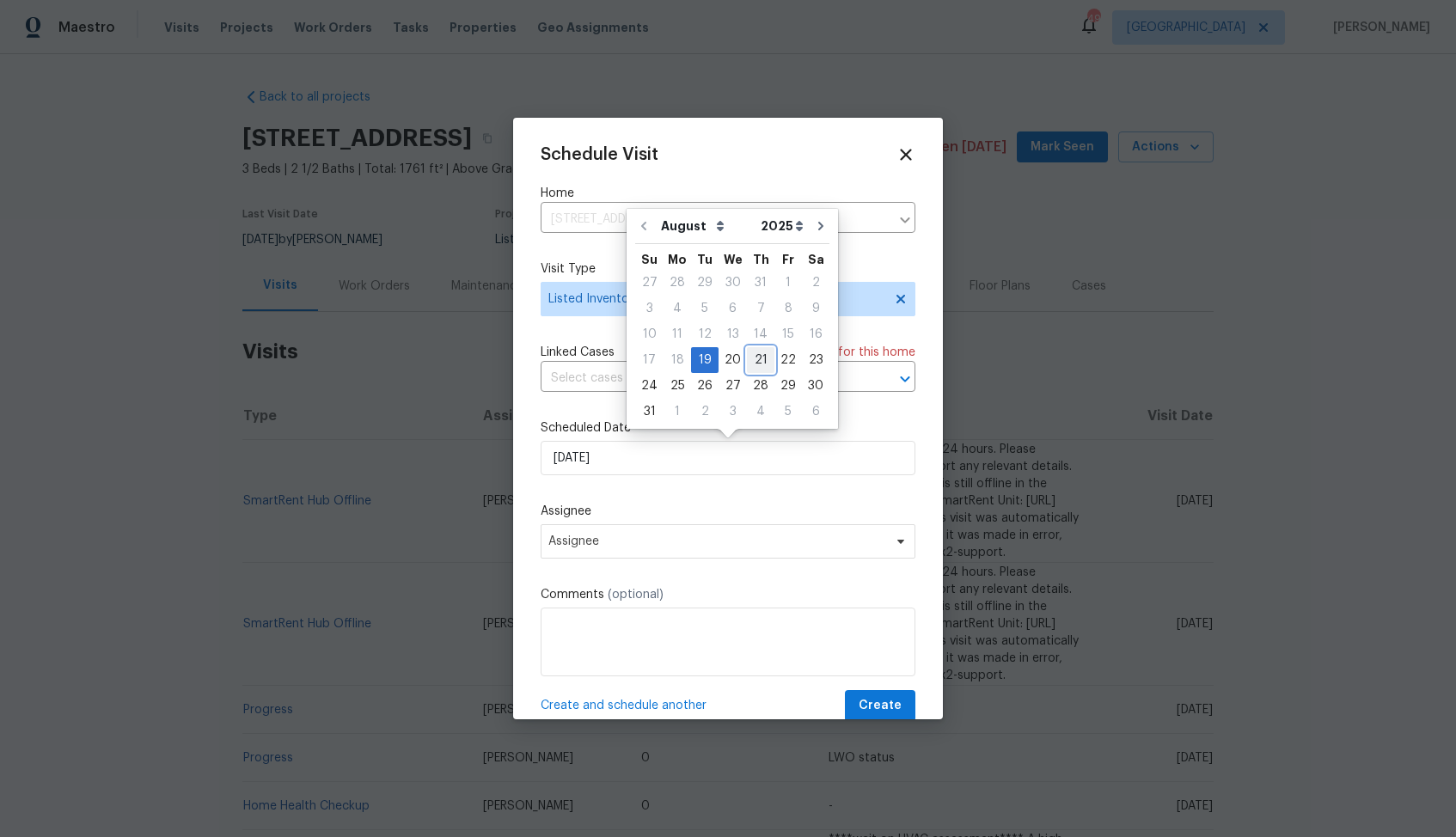
click at [759, 357] on div "21" at bounding box center [760, 359] width 28 height 24
type input "[DATE]"
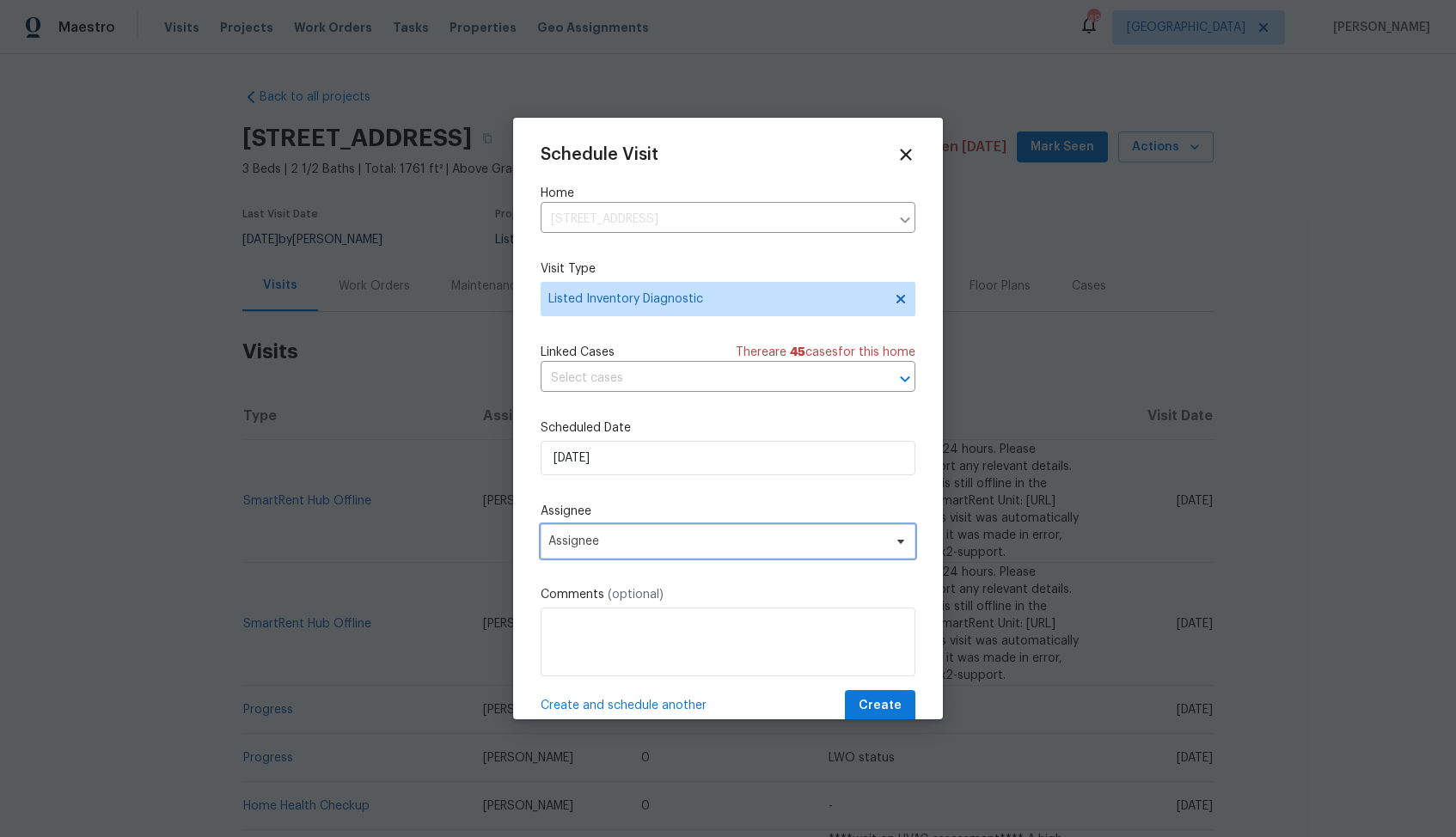
click at [702, 549] on span "Assignee" at bounding box center [717, 541] width 337 height 13
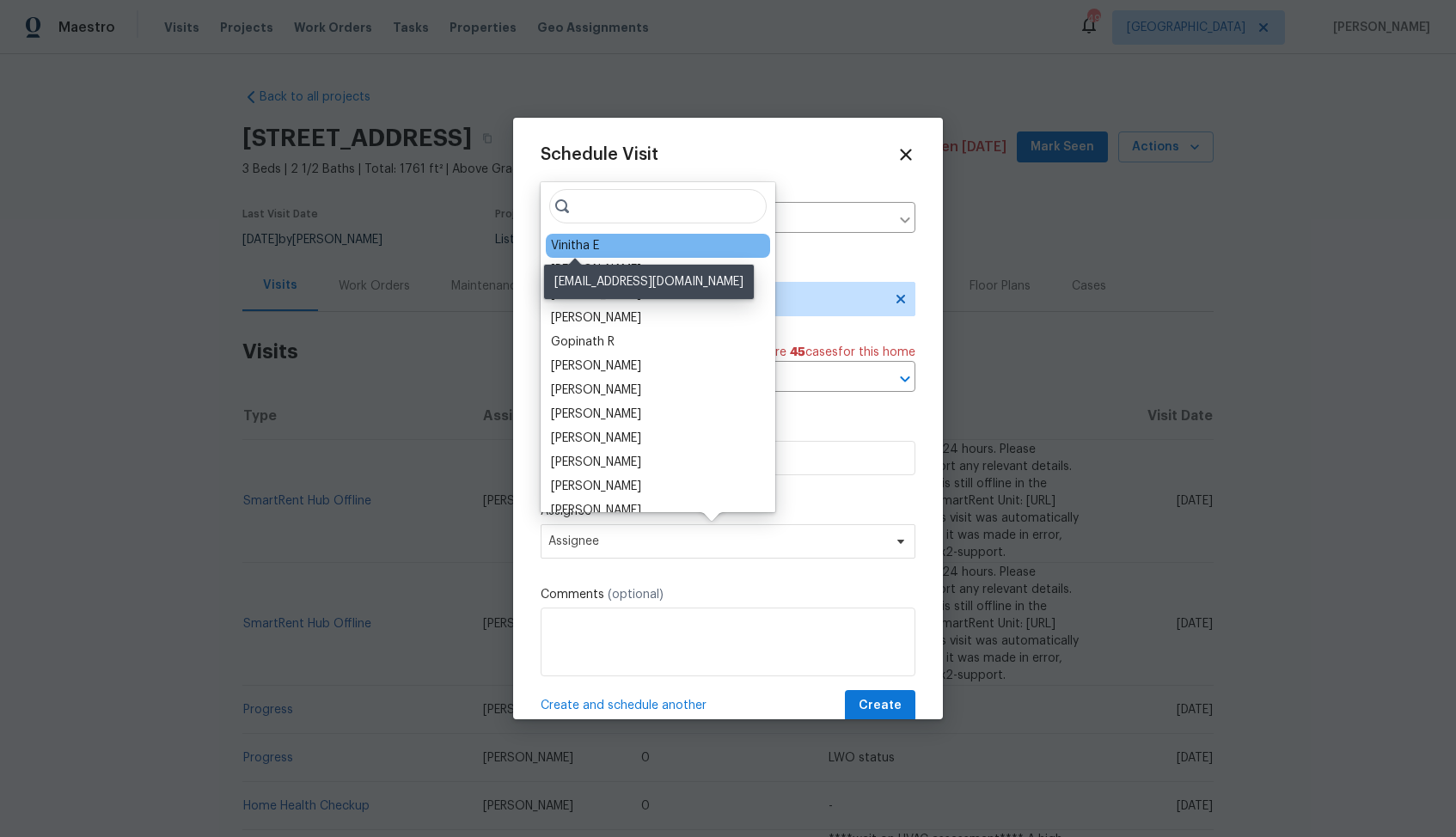
click at [584, 249] on div "Vinitha E" at bounding box center [575, 246] width 48 height 17
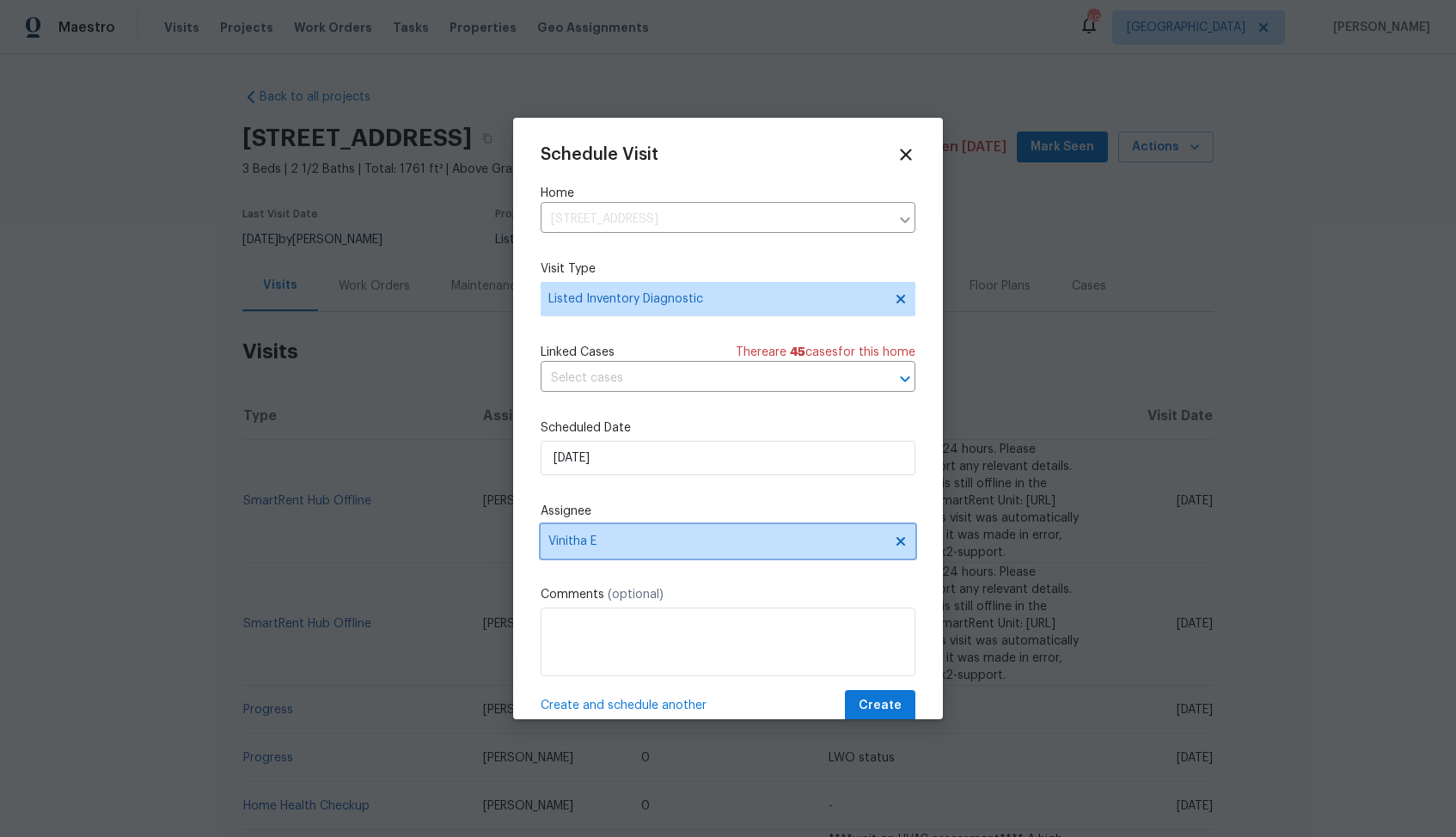
click at [605, 545] on span "Vinitha E" at bounding box center [717, 541] width 337 height 13
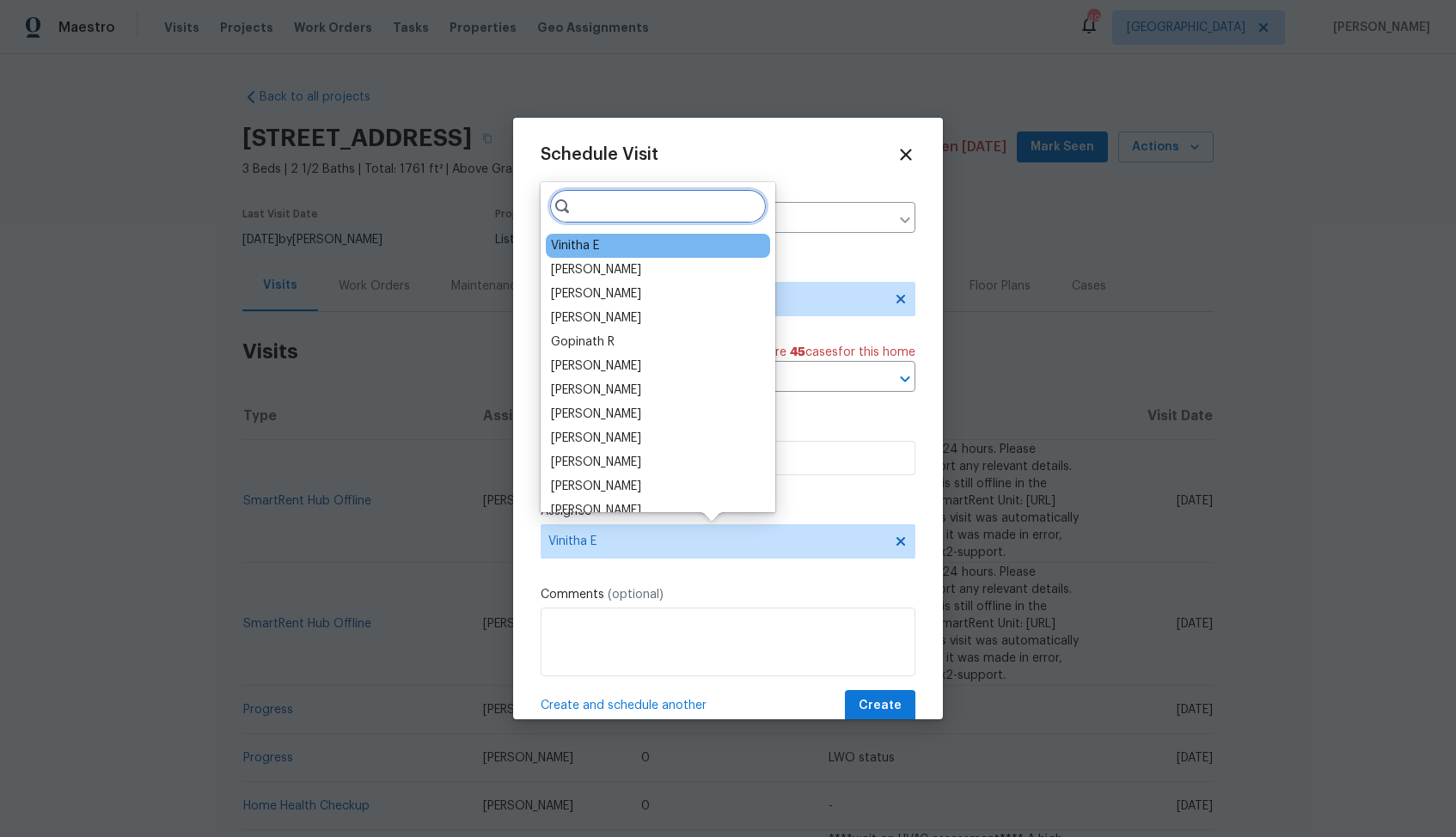
click at [585, 210] on input "search" at bounding box center [658, 207] width 217 height 35
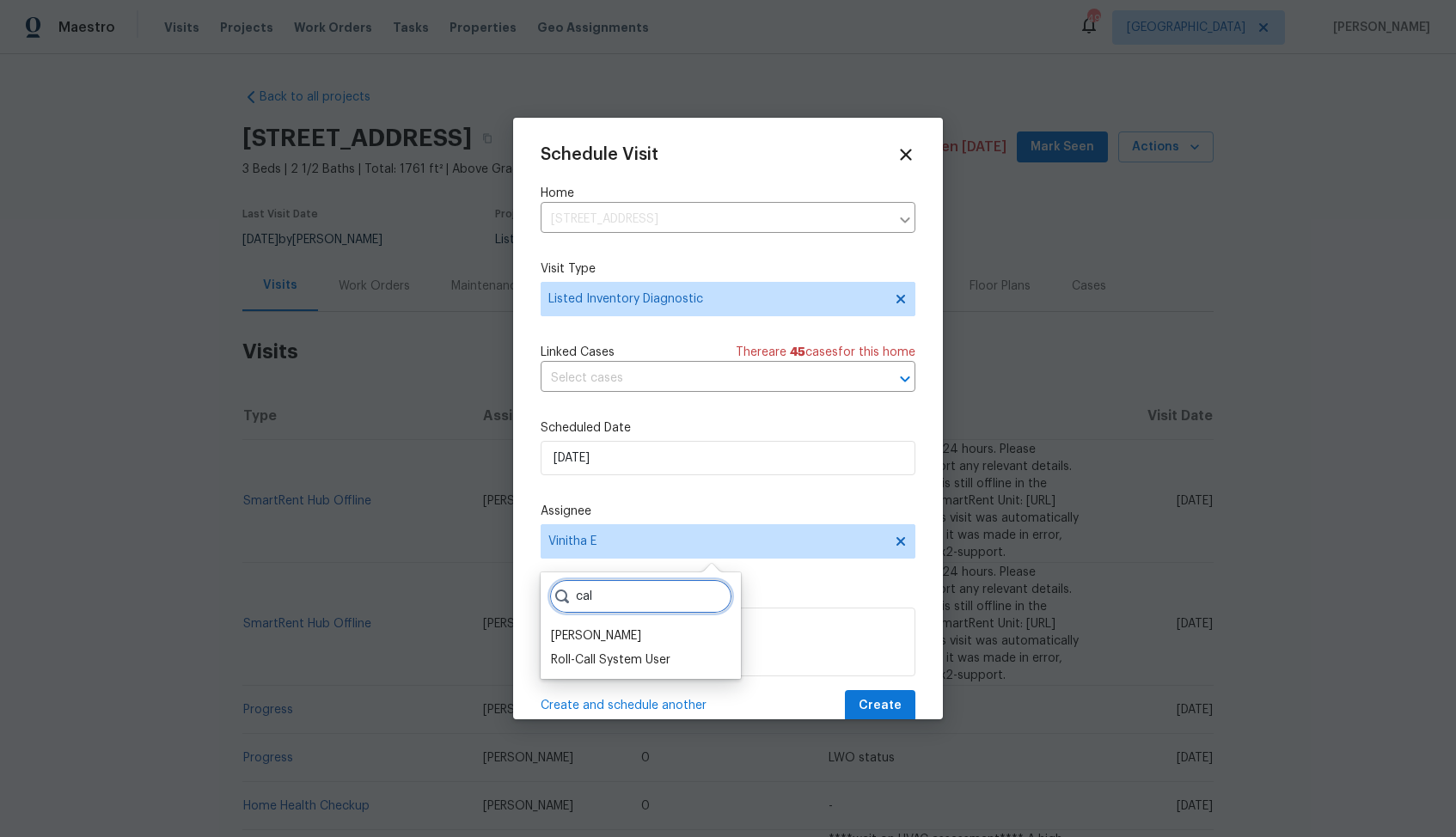
type input "cal"
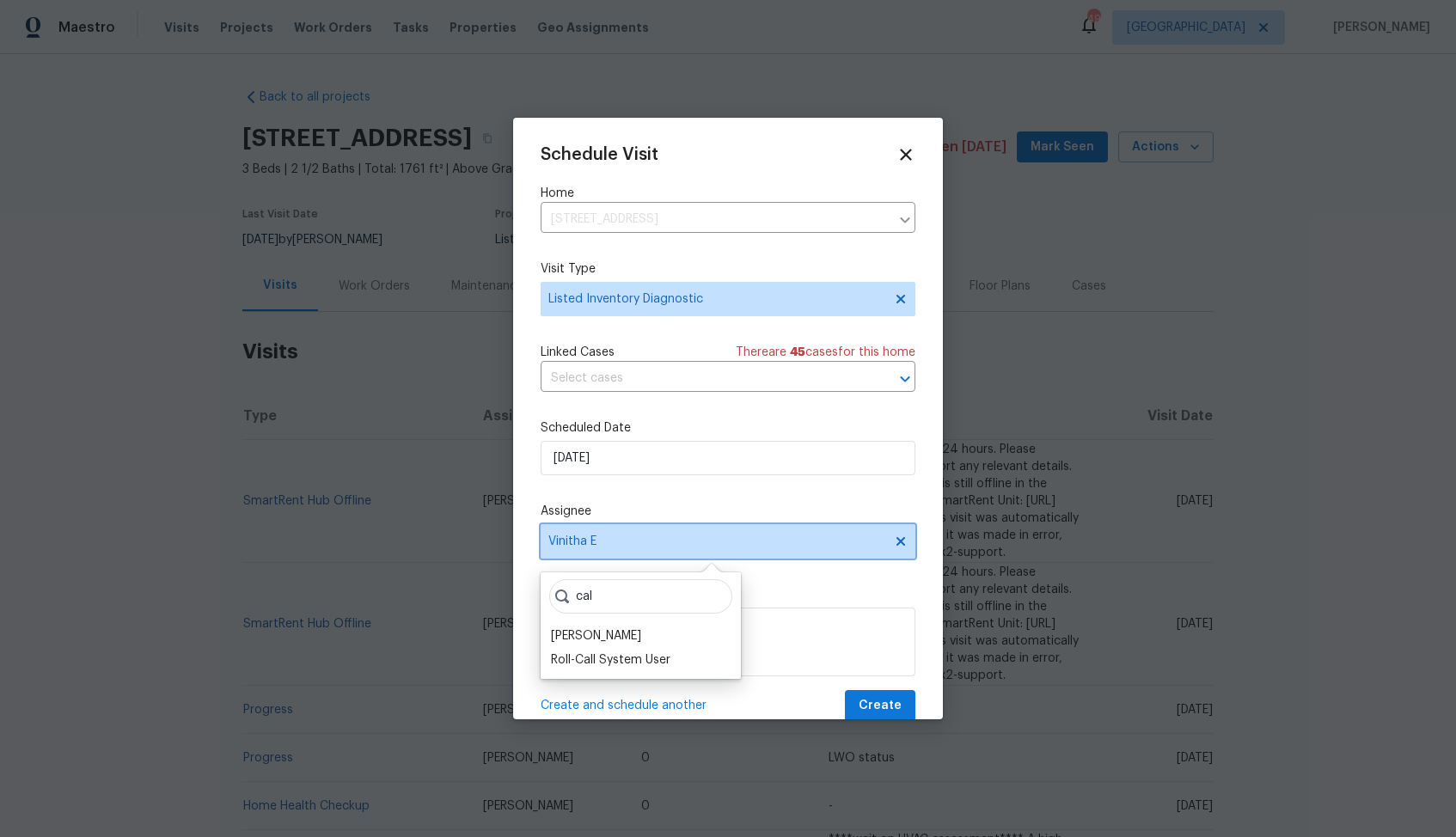
click at [903, 537] on icon at bounding box center [901, 541] width 13 height 13
click at [822, 544] on span "Assignee" at bounding box center [717, 541] width 337 height 13
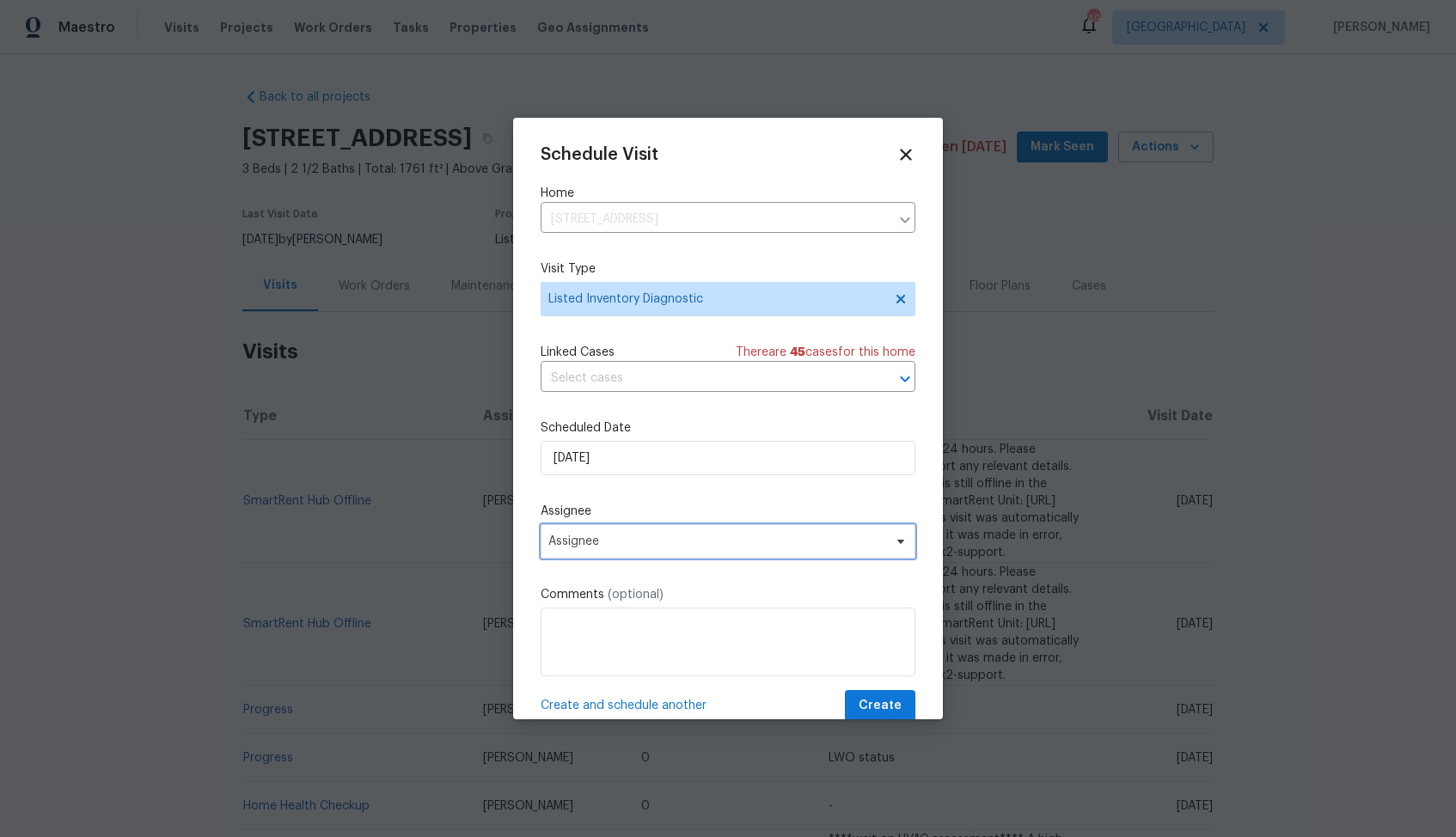
click at [757, 544] on span "Assignee" at bounding box center [717, 541] width 337 height 13
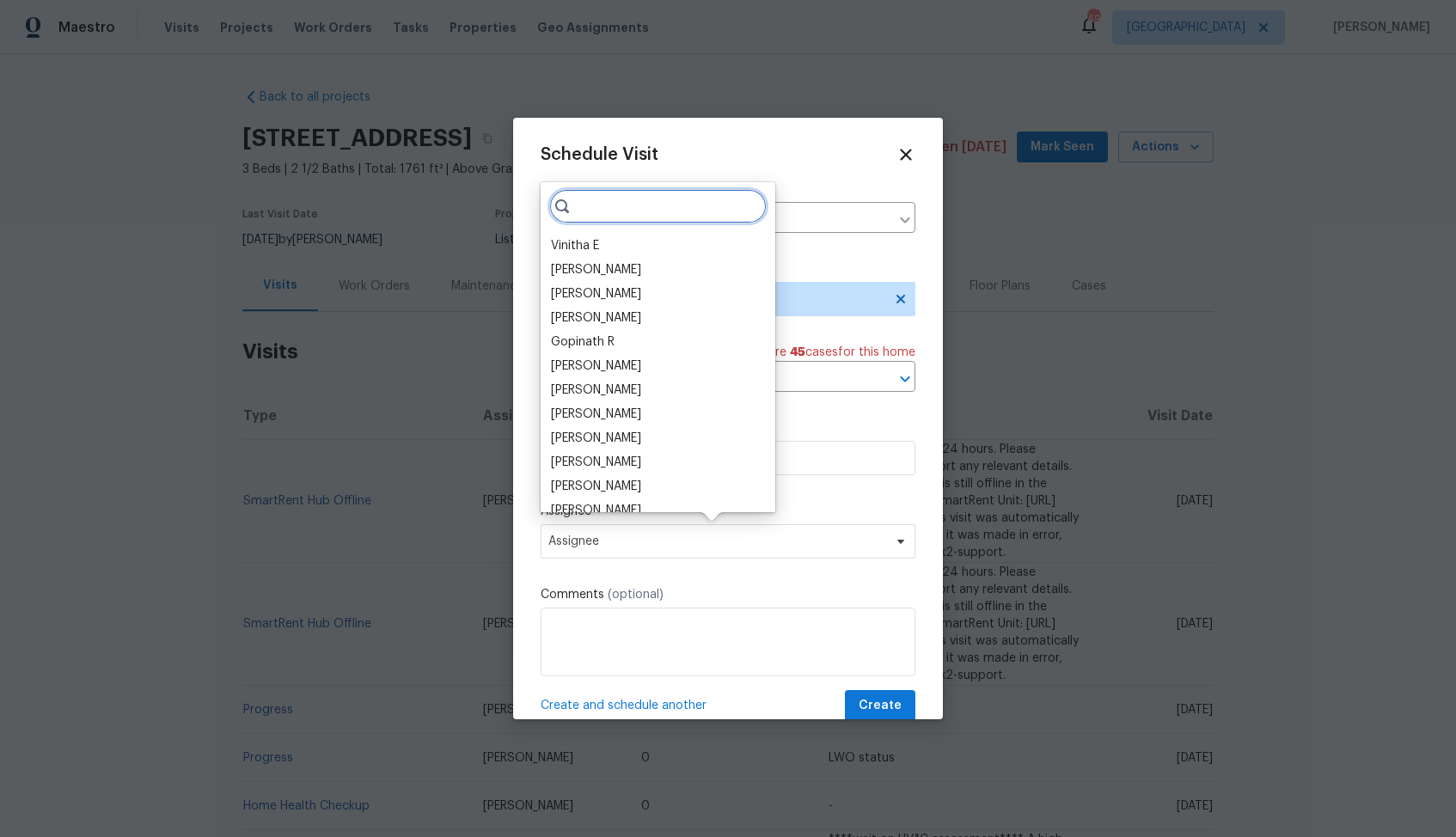
click at [596, 207] on input "search" at bounding box center [658, 207] width 217 height 35
paste input "[PERSON_NAME]"
type input "[PERSON_NAME]"
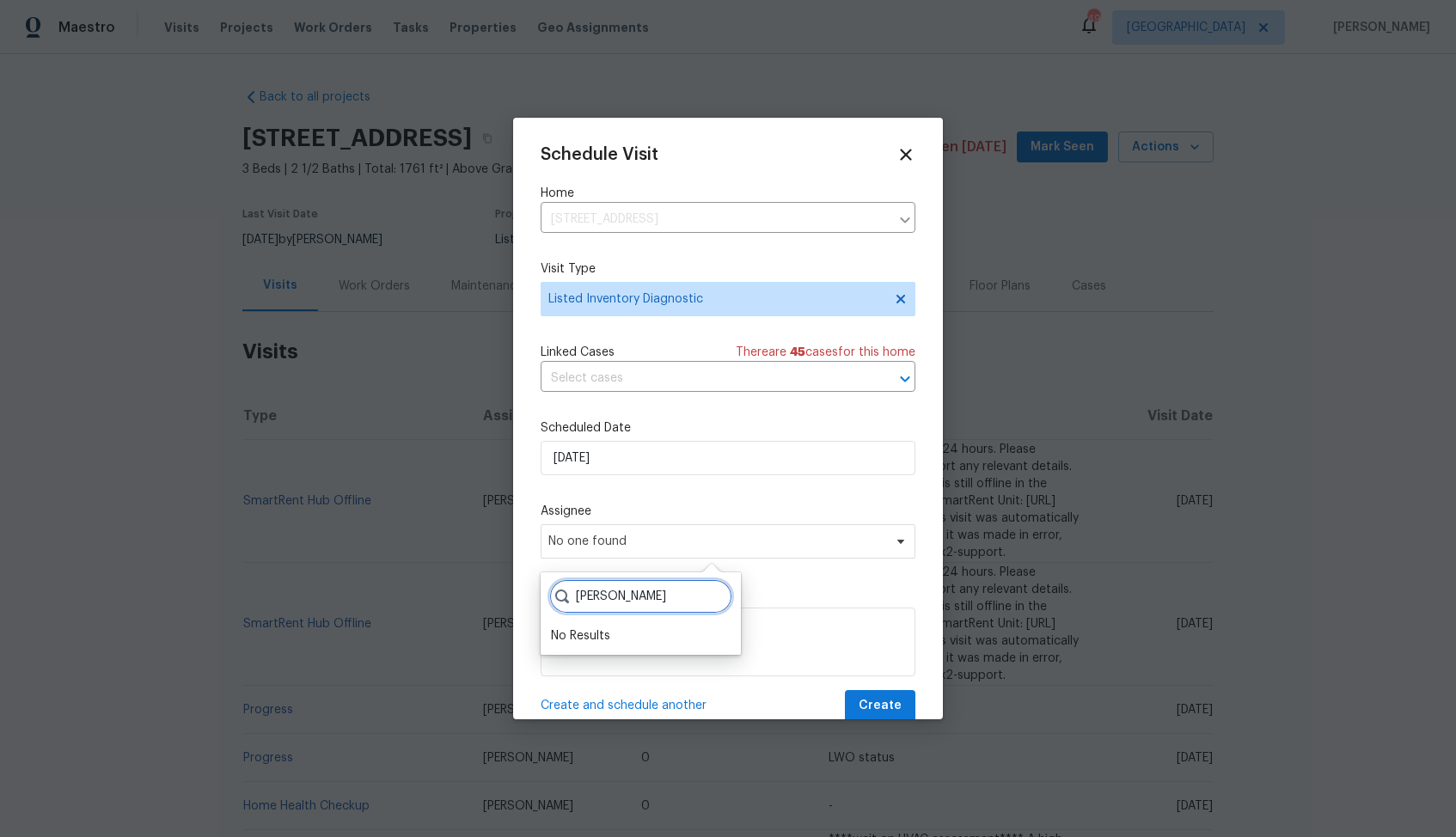
click at [700, 599] on input "[PERSON_NAME]" at bounding box center [641, 597] width 184 height 35
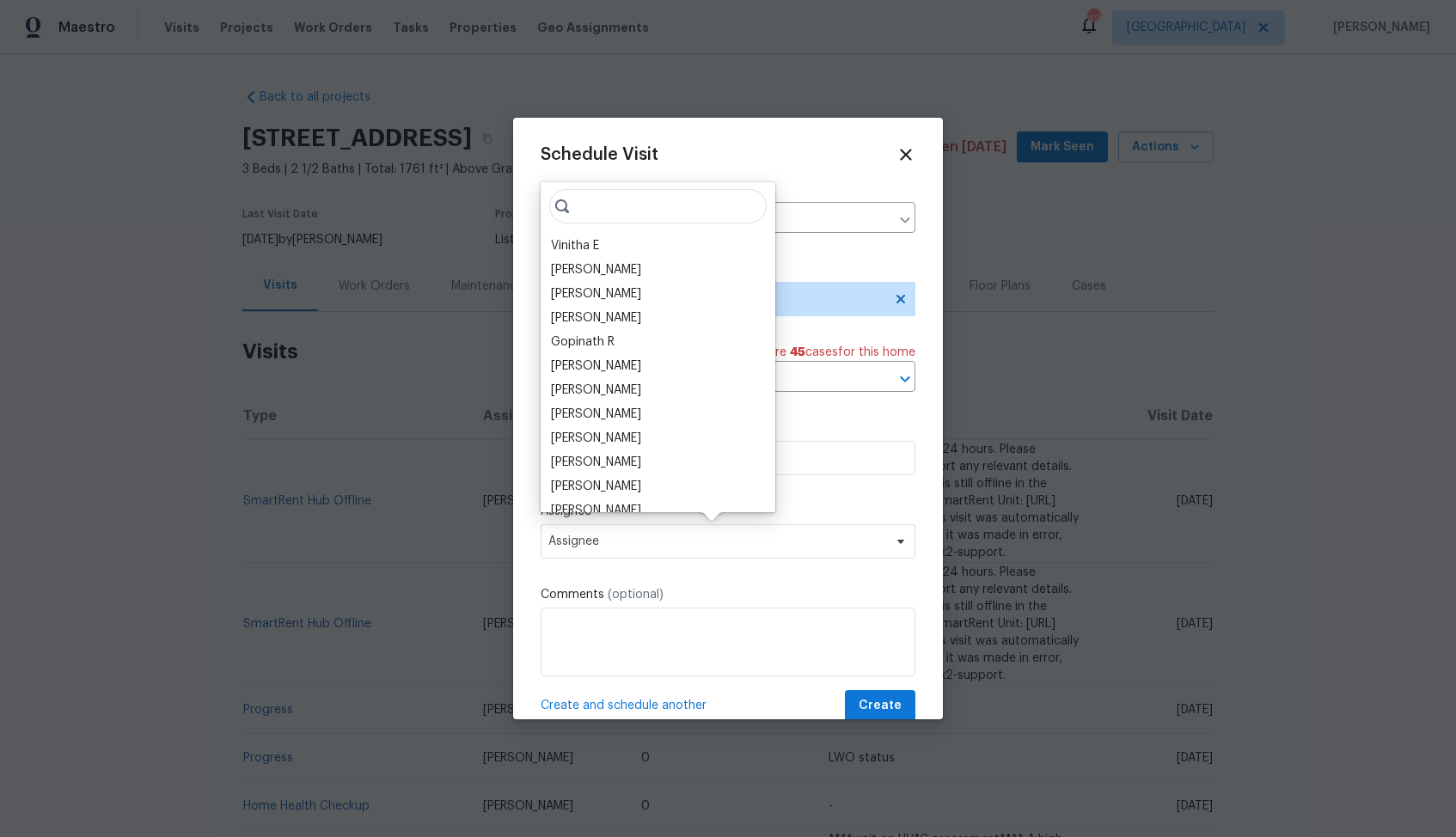
click at [776, 491] on div "Schedule Visit Home [STREET_ADDRESS] ​ Visit Type Listed Inventory Diagnostic L…" at bounding box center [728, 433] width 375 height 577
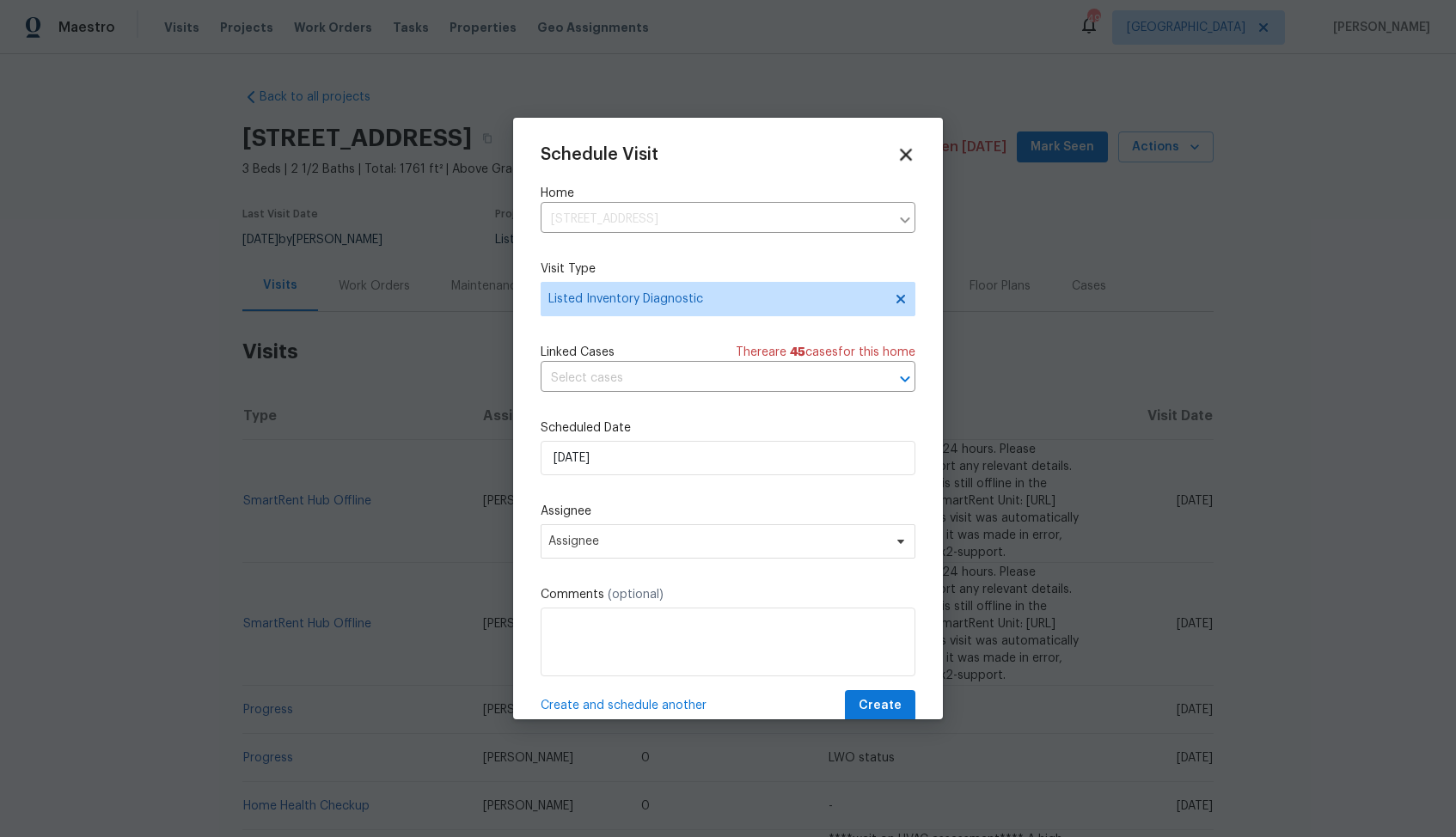
click at [907, 159] on icon at bounding box center [905, 154] width 20 height 20
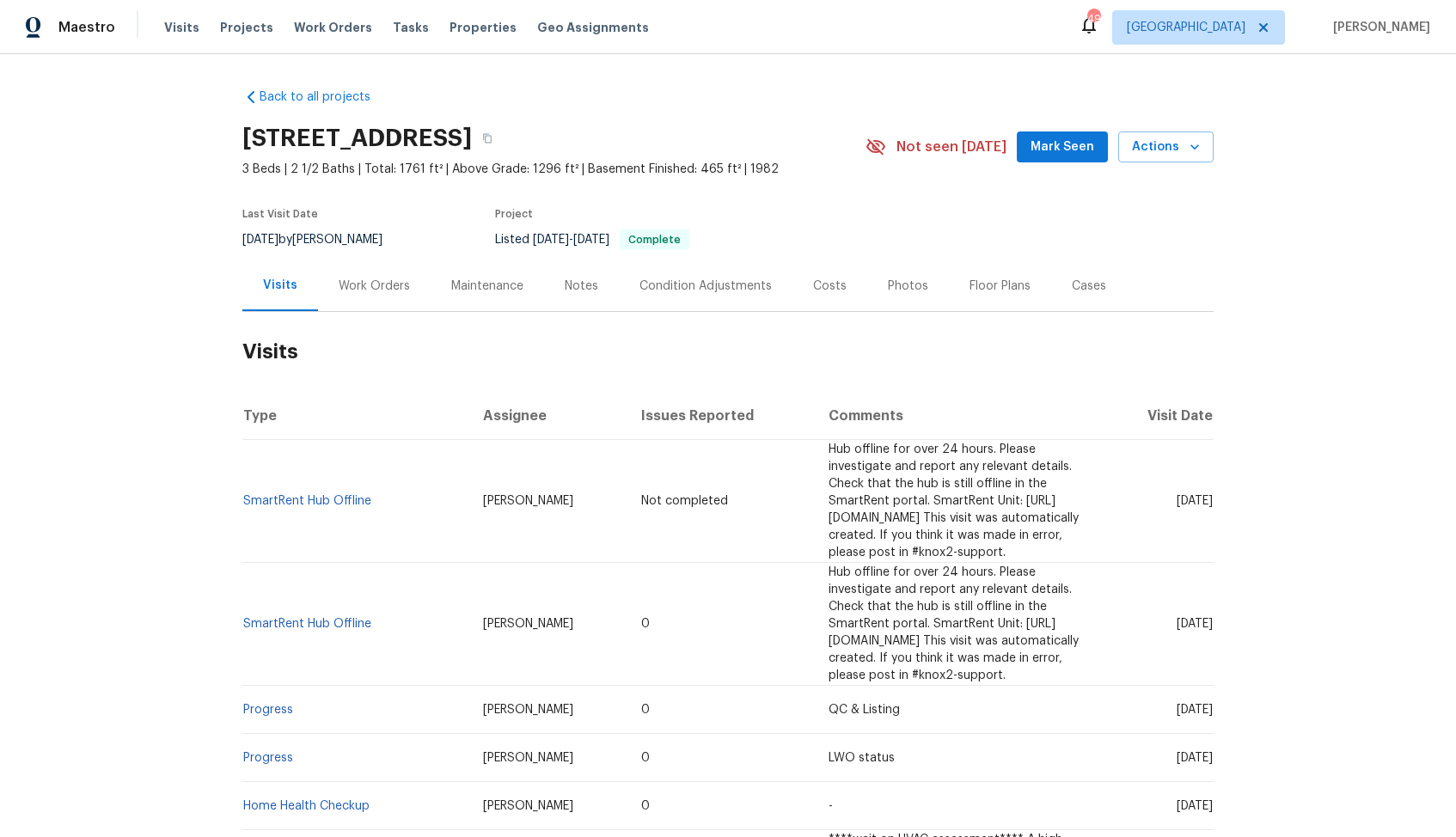
click at [387, 286] on div "Work Orders" at bounding box center [374, 286] width 71 height 17
